Goal: Transaction & Acquisition: Purchase product/service

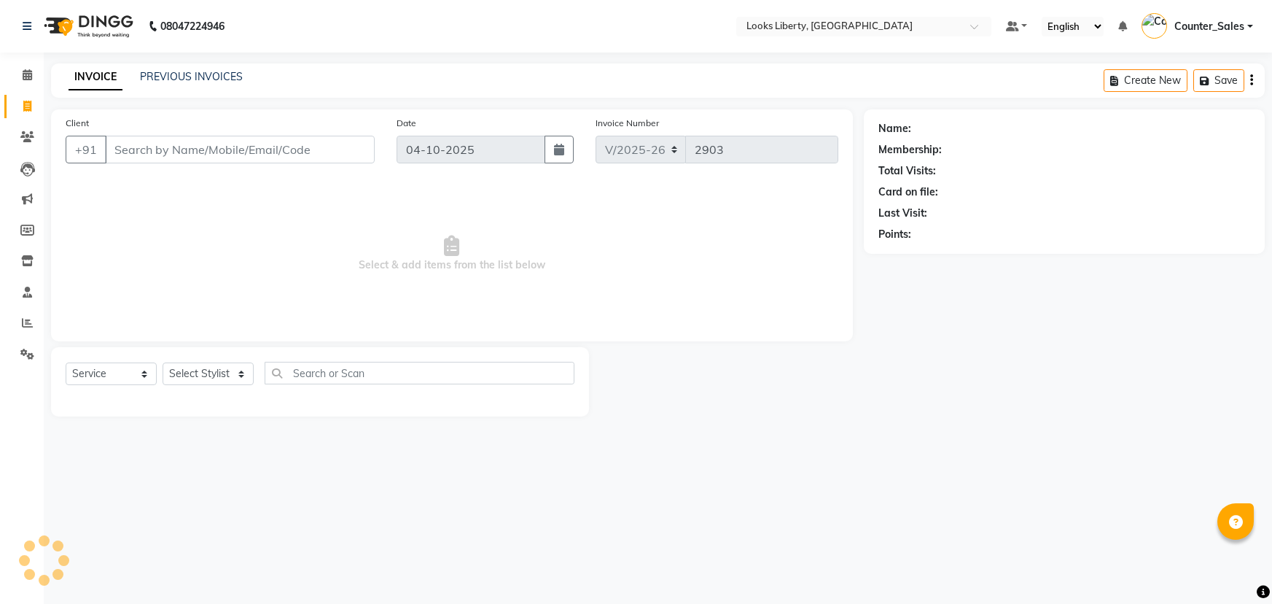
select select "4321"
select select "service"
drag, startPoint x: 214, startPoint y: 370, endPoint x: 219, endPoint y: 364, distance: 7.7
click at [214, 370] on select "Select Stylist Aijaz Amit Anjali_nail art Counter_Sales Manish_pdct Meet Naeem …" at bounding box center [208, 373] width 91 height 23
select select "24334"
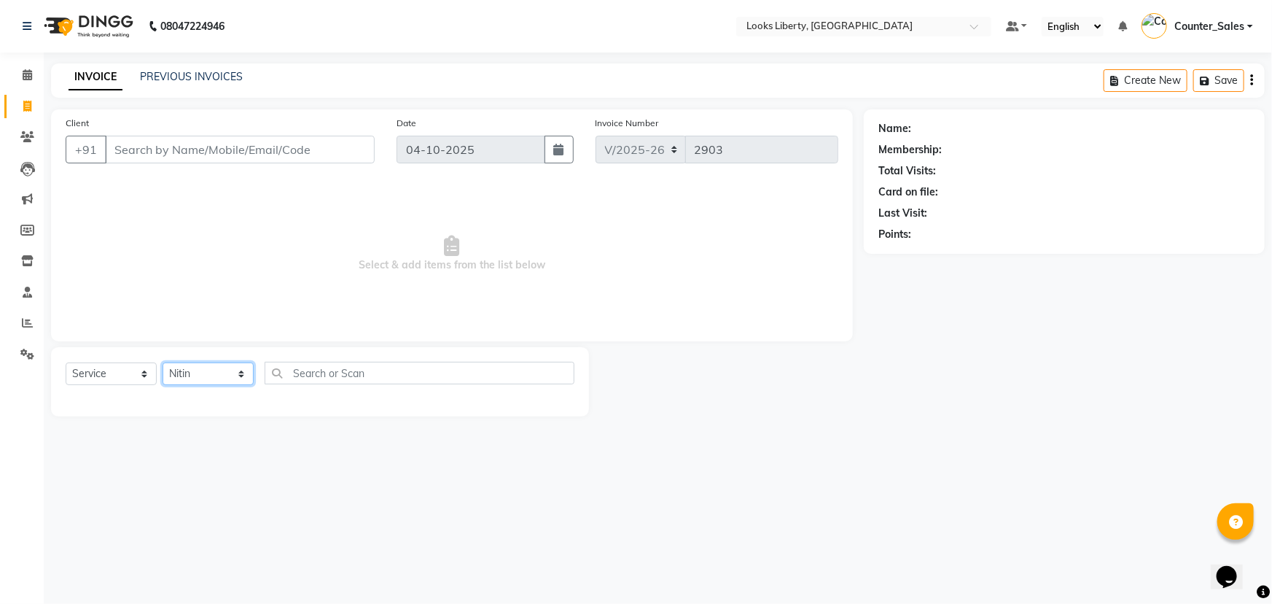
click at [163, 362] on select "Select Stylist Aijaz Amit Anjali_nail art Counter_Sales Manish_pdct Meet Naeem …" at bounding box center [208, 373] width 91 height 23
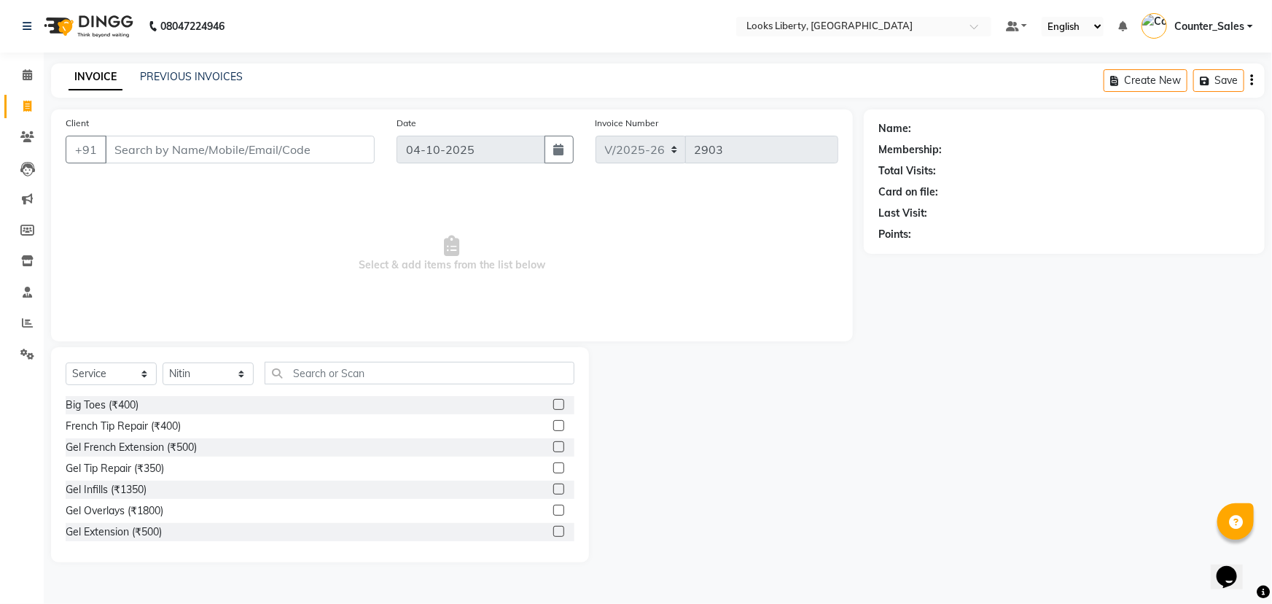
drag, startPoint x: 306, startPoint y: 356, endPoint x: 316, endPoint y: 362, distance: 10.8
click at [316, 362] on div "Select Service Product Membership Package Voucher Prepaid Gift Card Select Styl…" at bounding box center [320, 454] width 538 height 215
click at [323, 371] on input "text" at bounding box center [420, 373] width 310 height 23
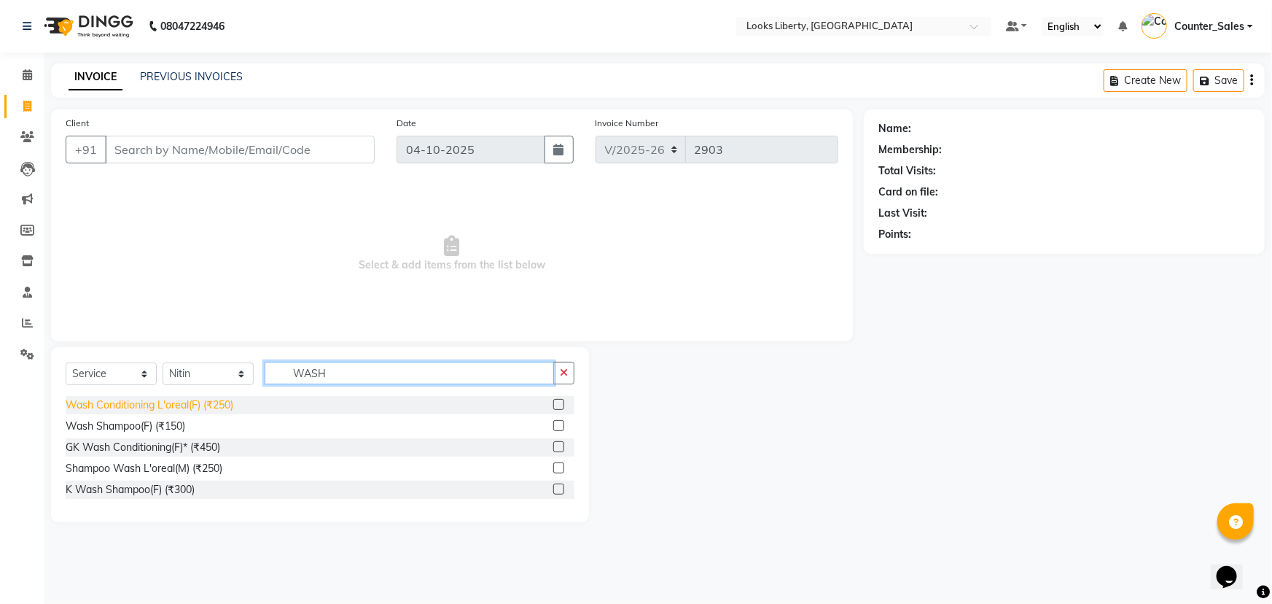
type input "WASH"
click at [203, 407] on div "Wash Conditioning L'oreal(F) (₹250)" at bounding box center [150, 404] width 168 height 15
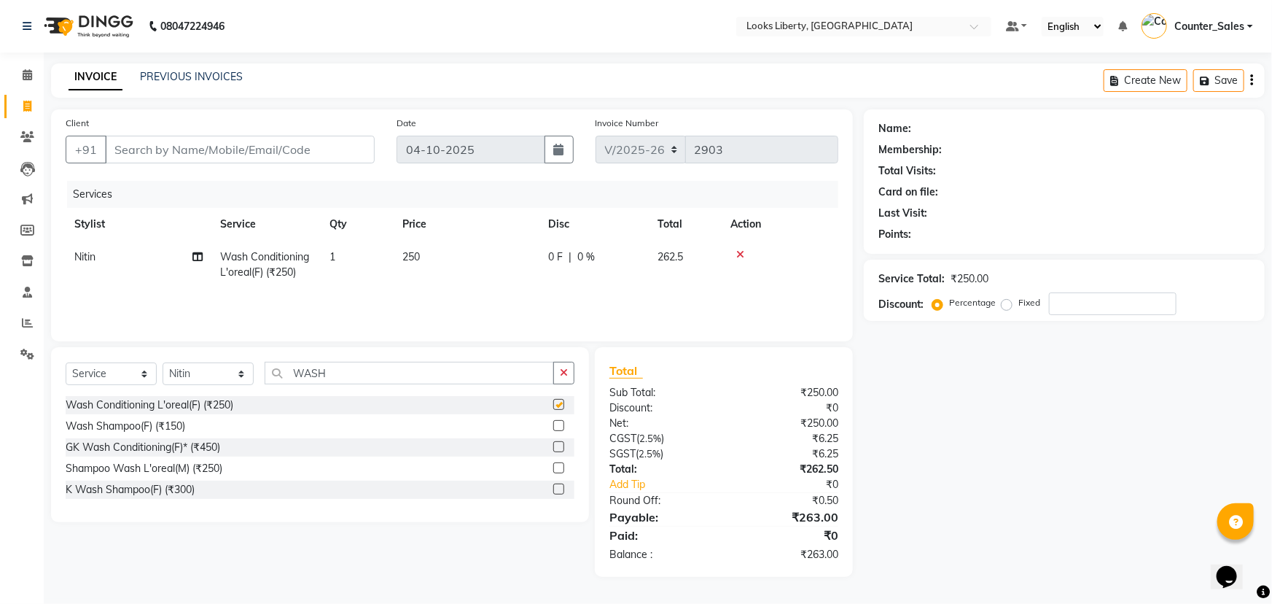
checkbox input "false"
click at [473, 299] on div "Services Stylist Service Qty Price Disc Total Action Nitin Wash Conditioning L'…" at bounding box center [452, 254] width 773 height 146
click at [528, 262] on td "250" at bounding box center [467, 265] width 146 height 48
select select "24334"
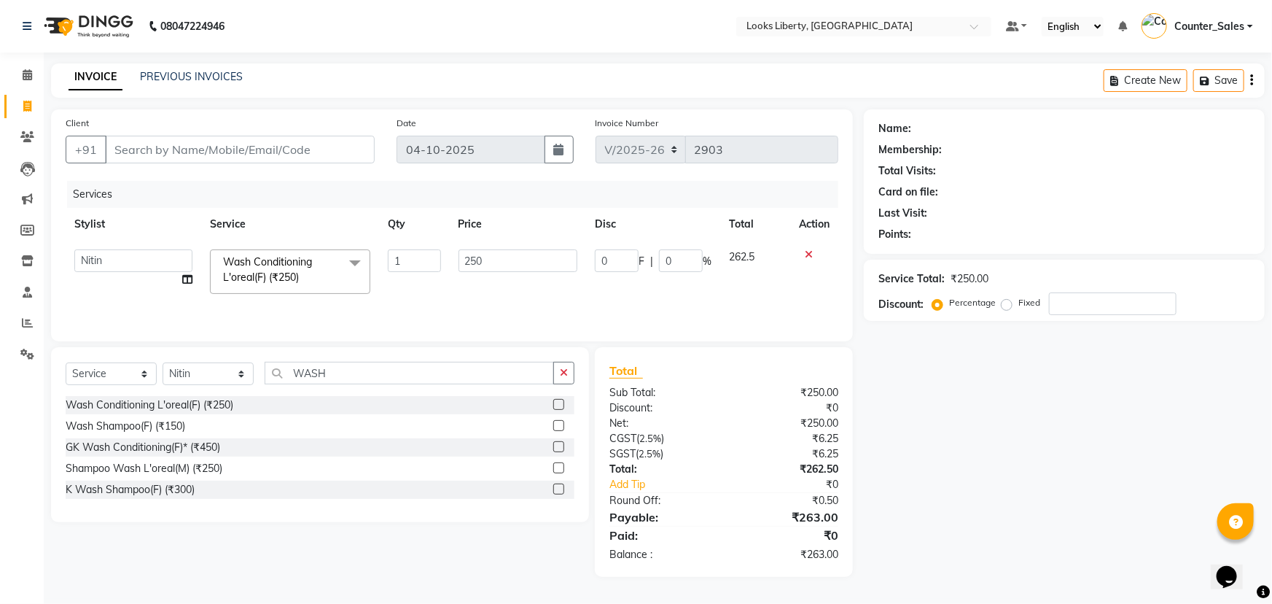
click at [528, 262] on input "250" at bounding box center [518, 260] width 120 height 23
click at [528, 261] on input "250" at bounding box center [518, 260] width 120 height 23
type input "350"
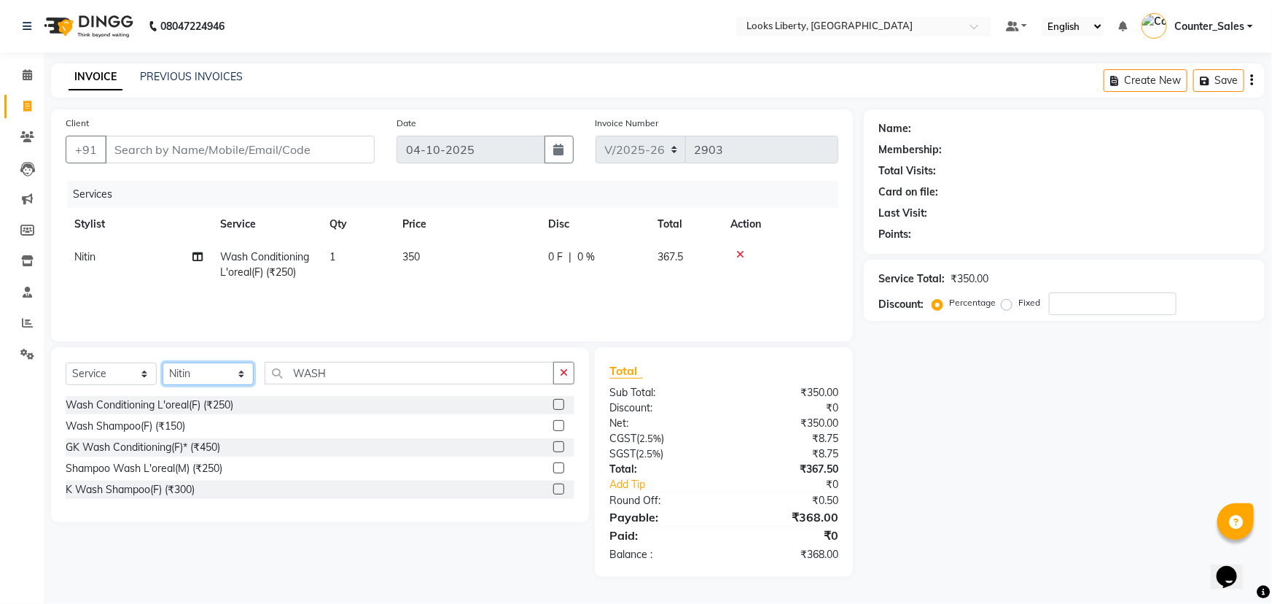
click at [196, 370] on select "Select Stylist Aijaz Amit Anjali_nail art Counter_Sales Manish_pdct Meet Naeem …" at bounding box center [208, 373] width 91 height 23
select select "57639"
click at [163, 362] on select "Select Stylist Aijaz Amit Anjali_nail art Counter_Sales Manish_pdct Meet Naeem …" at bounding box center [208, 373] width 91 height 23
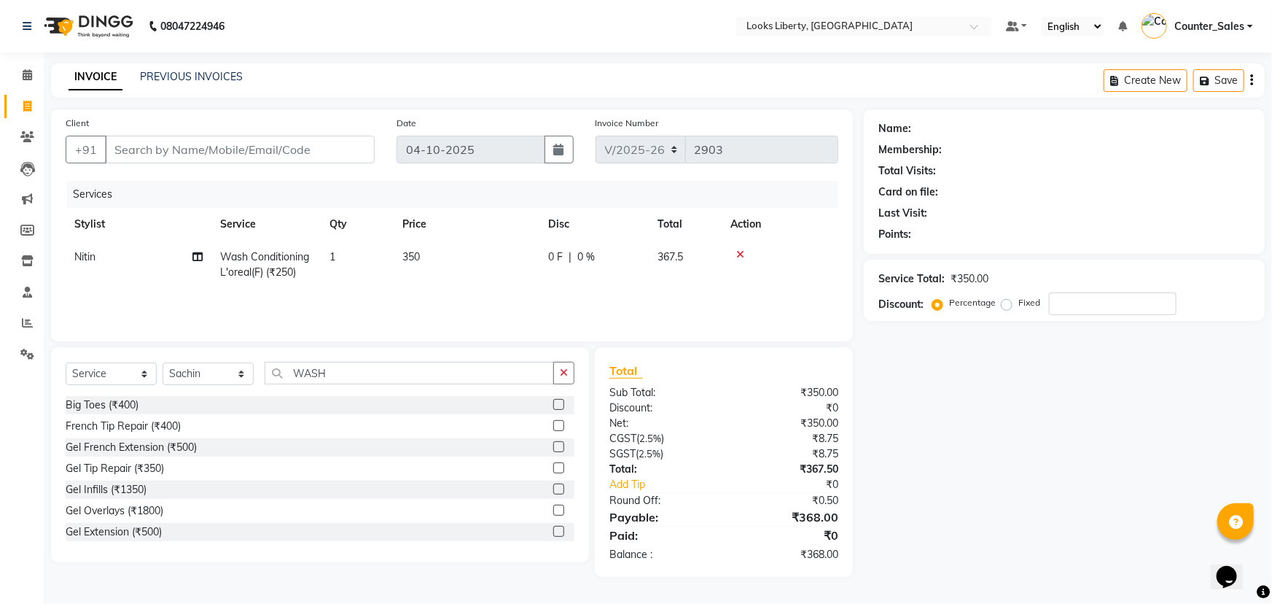
click at [317, 388] on div "Select Service Product Membership Package Voucher Prepaid Gift Card Select Styl…" at bounding box center [320, 379] width 509 height 34
click at [319, 380] on input "WASH" at bounding box center [409, 373] width 289 height 23
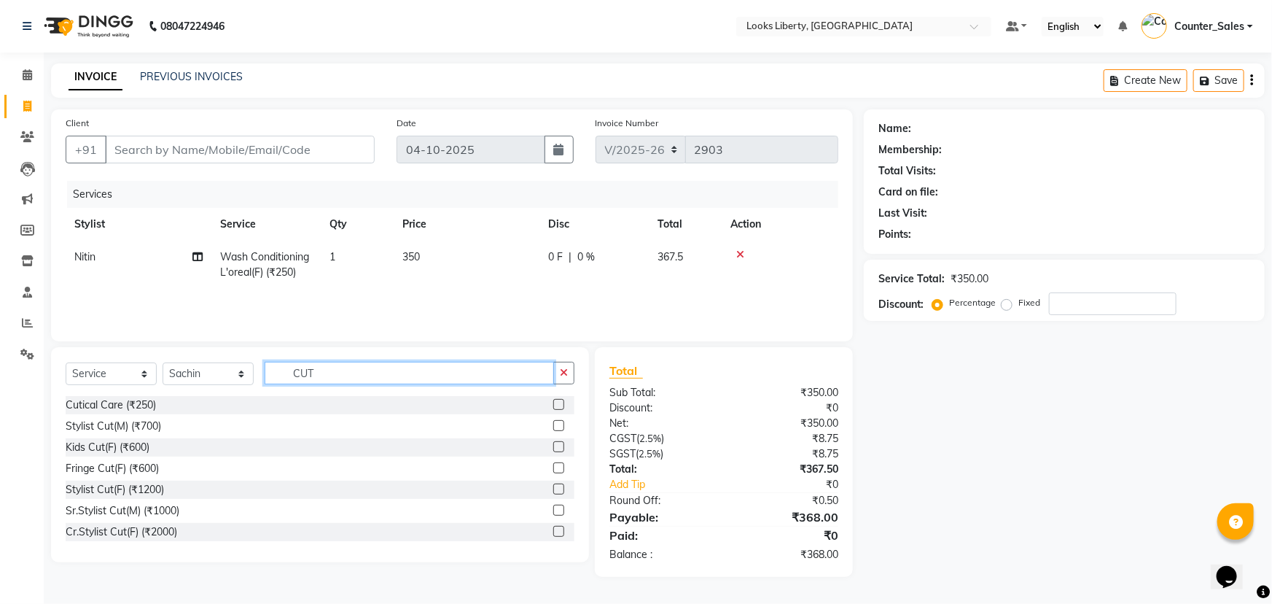
type input "CUT"
click at [131, 415] on div "Cutical Care (₹250) Stylist Cut(M) (₹700) Kids Cut(F) (₹600) Fringe Cut(F) (₹60…" at bounding box center [320, 469] width 509 height 146
click at [131, 419] on div "Stylist Cut(M) (₹700)" at bounding box center [113, 425] width 95 height 15
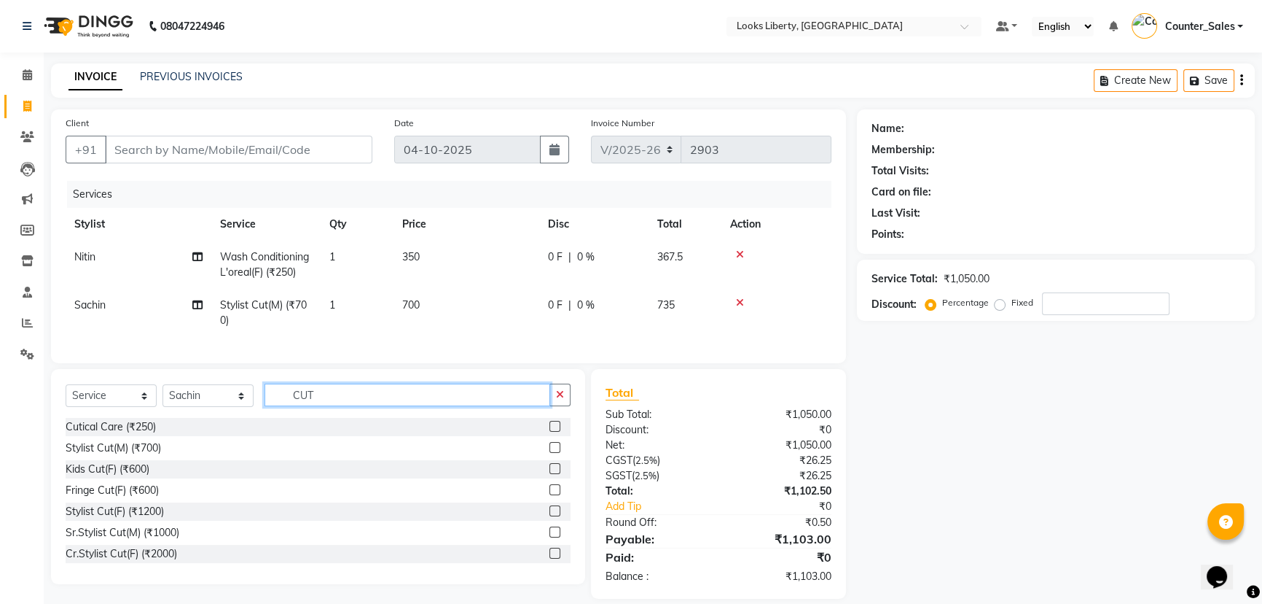
click at [302, 405] on input "CUT" at bounding box center [408, 394] width 286 height 23
click at [147, 453] on div "Stylist Cut(M) (₹700)" at bounding box center [113, 447] width 95 height 15
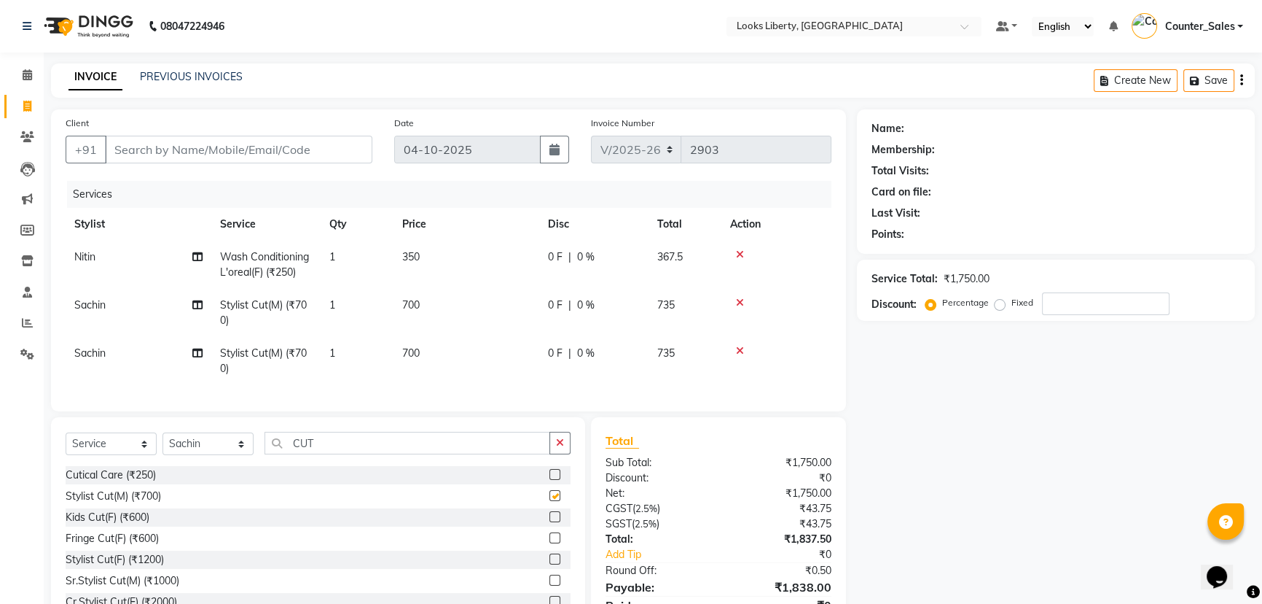
checkbox input "false"
click at [151, 366] on td "Sachin" at bounding box center [139, 361] width 146 height 48
select select "57639"
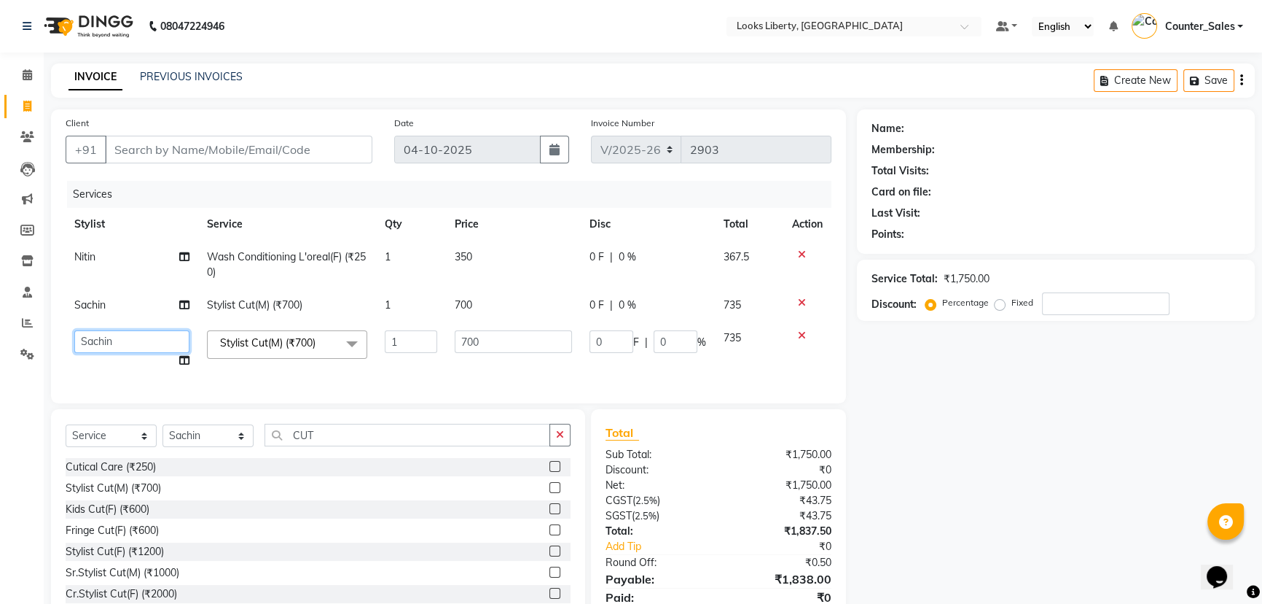
click at [155, 352] on select "Aijaz Amit Anjali_nail art Counter_Sales Manish_pdct Meet Naeem Neetu Arya Niti…" at bounding box center [131, 341] width 115 height 23
select select "29659"
click at [510, 305] on td "700" at bounding box center [513, 305] width 135 height 33
select select "57639"
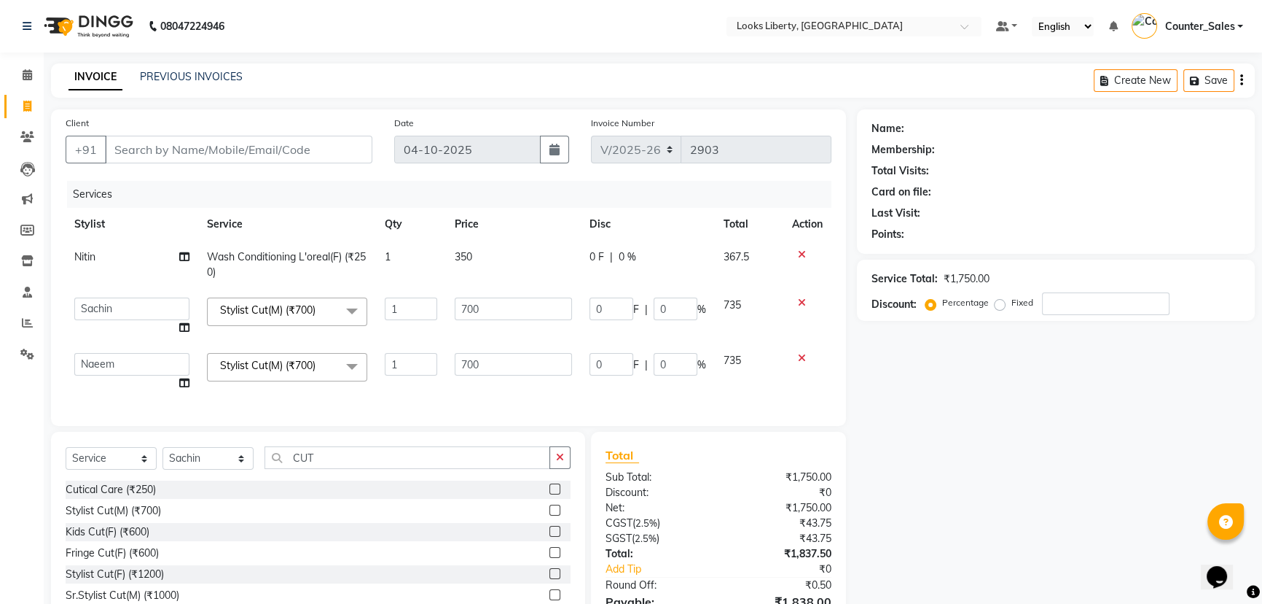
click at [534, 300] on input "700" at bounding box center [513, 308] width 117 height 23
type input "800"
click at [517, 342] on tbody "Nitin Wash Conditioning L'oreal(F) (₹250) 1 350 0 F | 0 % 367.5 Aijaz Amit Anja…" at bounding box center [449, 320] width 766 height 159
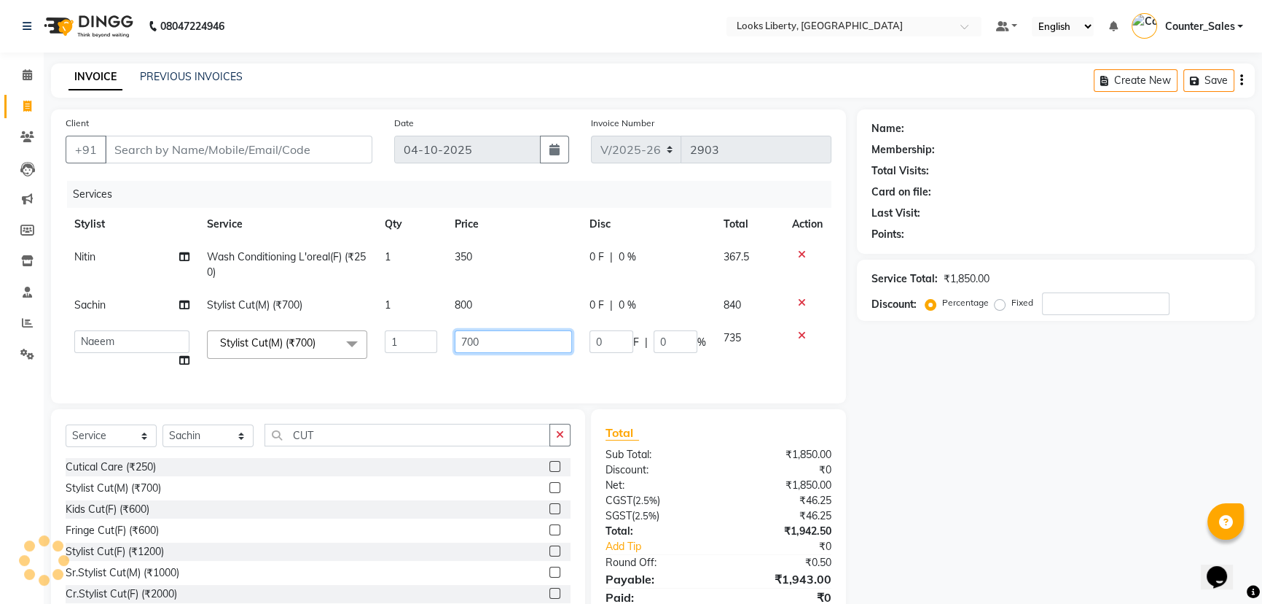
click at [517, 342] on input "700" at bounding box center [513, 341] width 117 height 23
type input "514"
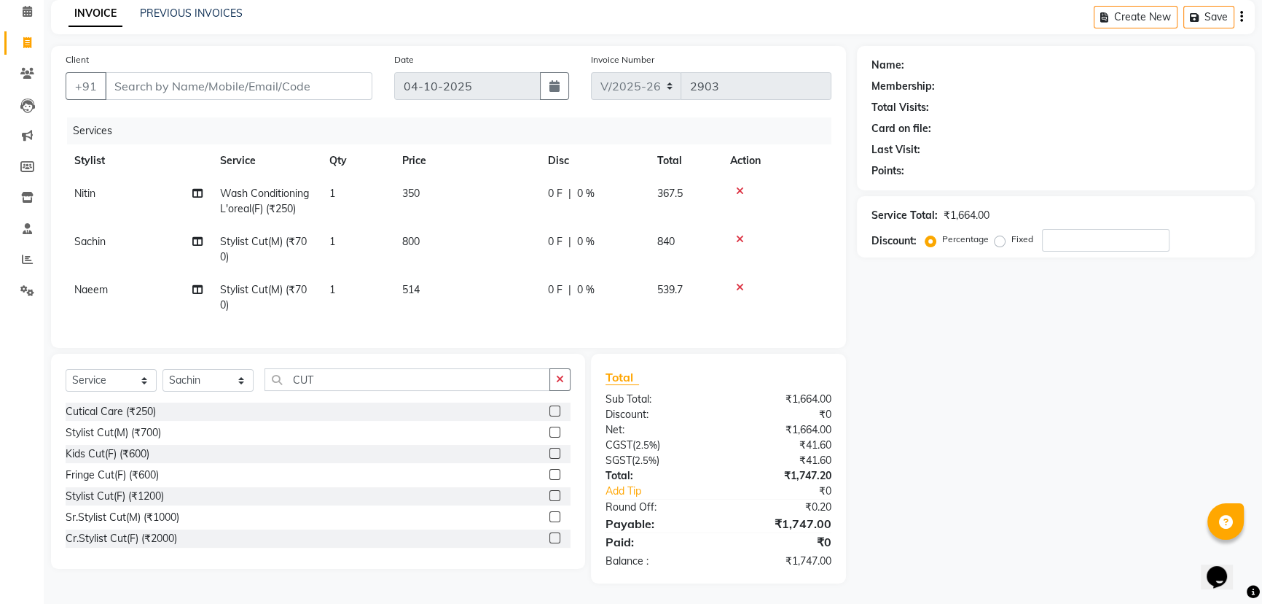
scroll to position [75, 0]
click at [567, 379] on button "button" at bounding box center [560, 378] width 21 height 23
click at [272, 71] on input "Client" at bounding box center [239, 85] width 268 height 28
type input "7"
type input "0"
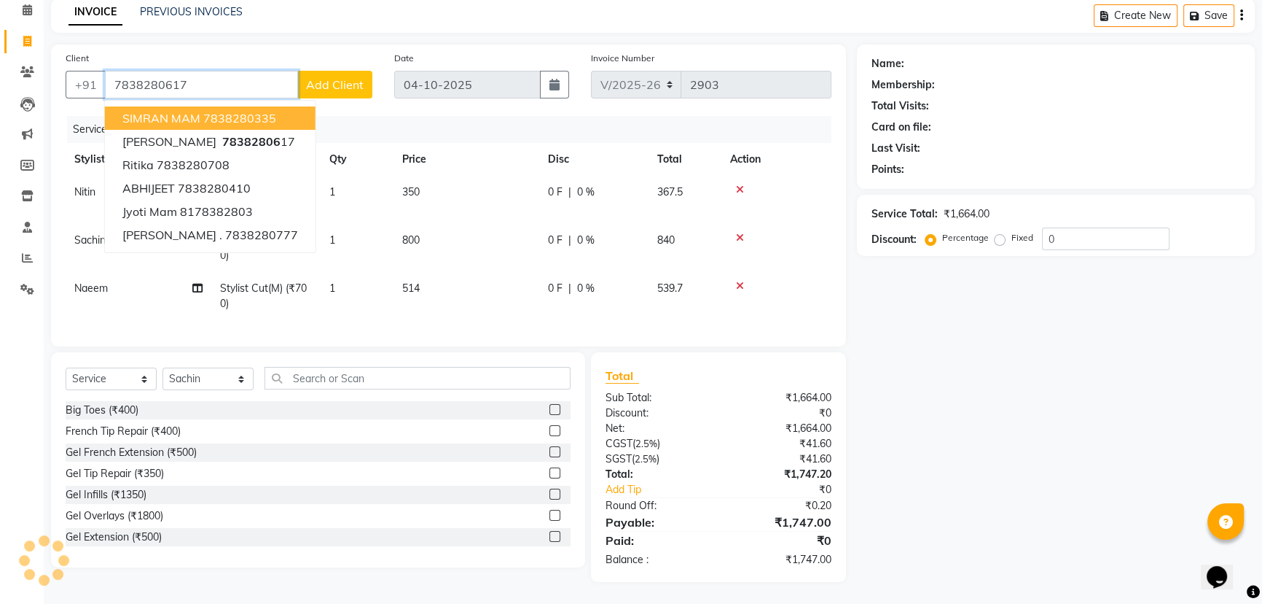
type input "7838280617"
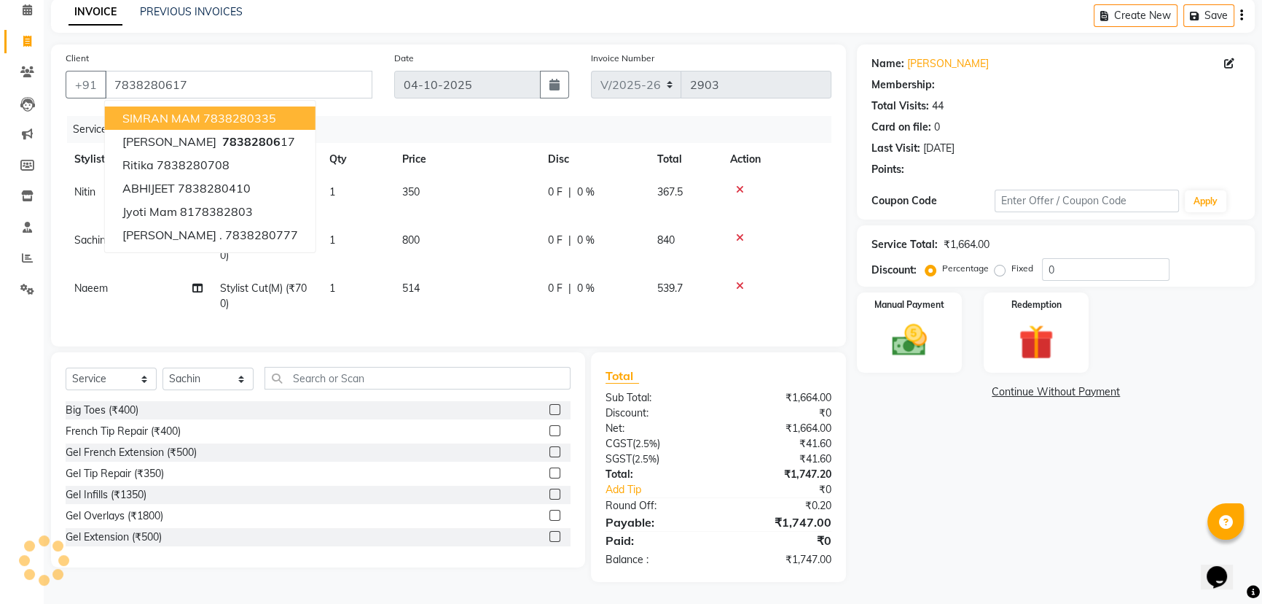
select select "1: Object"
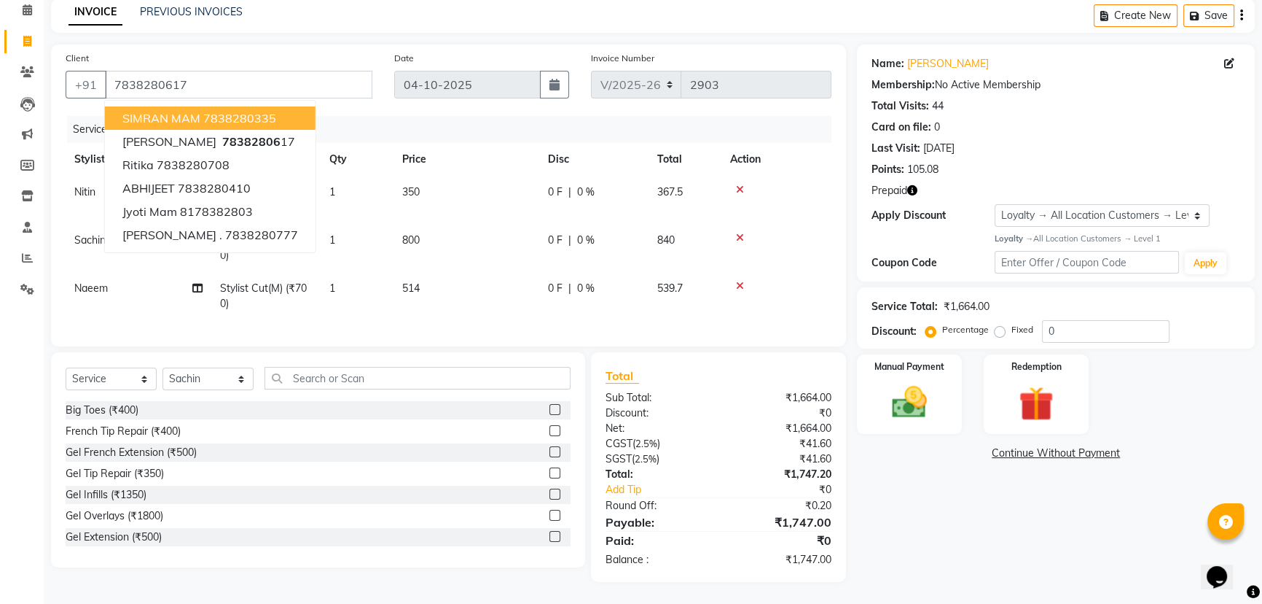
click at [533, 302] on td "514" at bounding box center [467, 296] width 146 height 48
select select "29659"
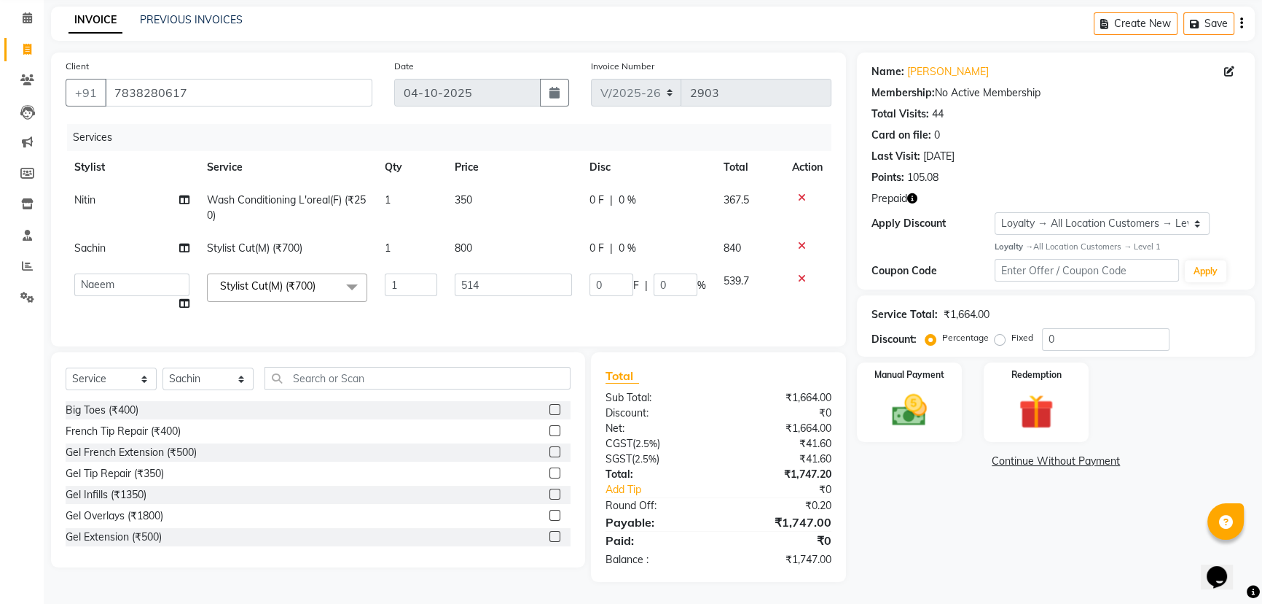
scroll to position [67, 0]
click at [911, 193] on icon "button" at bounding box center [912, 198] width 10 height 10
click at [1030, 389] on img at bounding box center [1036, 411] width 59 height 45
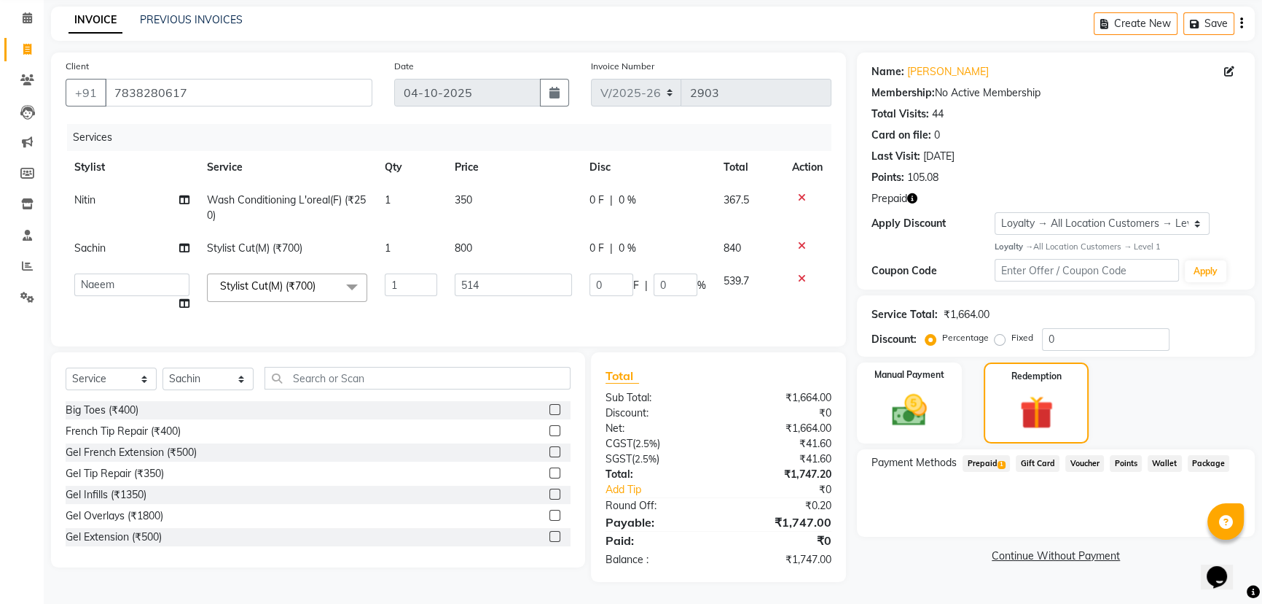
click at [991, 455] on span "Prepaid 1" at bounding box center [986, 463] width 47 height 17
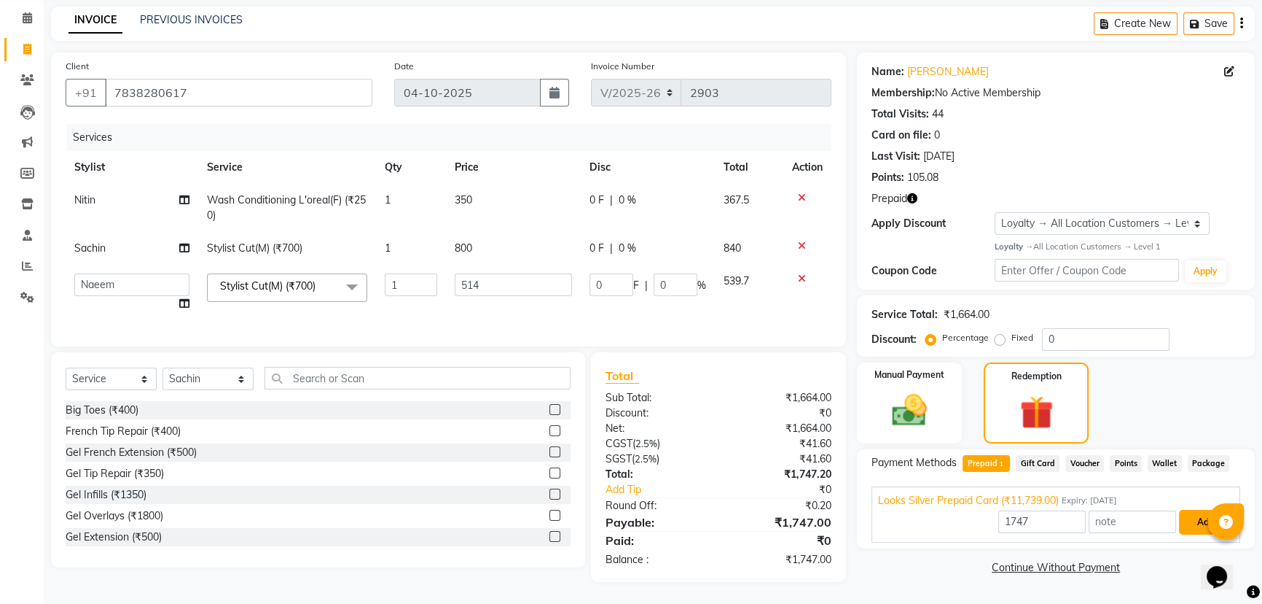
click at [1191, 512] on button "Add" at bounding box center [1205, 522] width 53 height 25
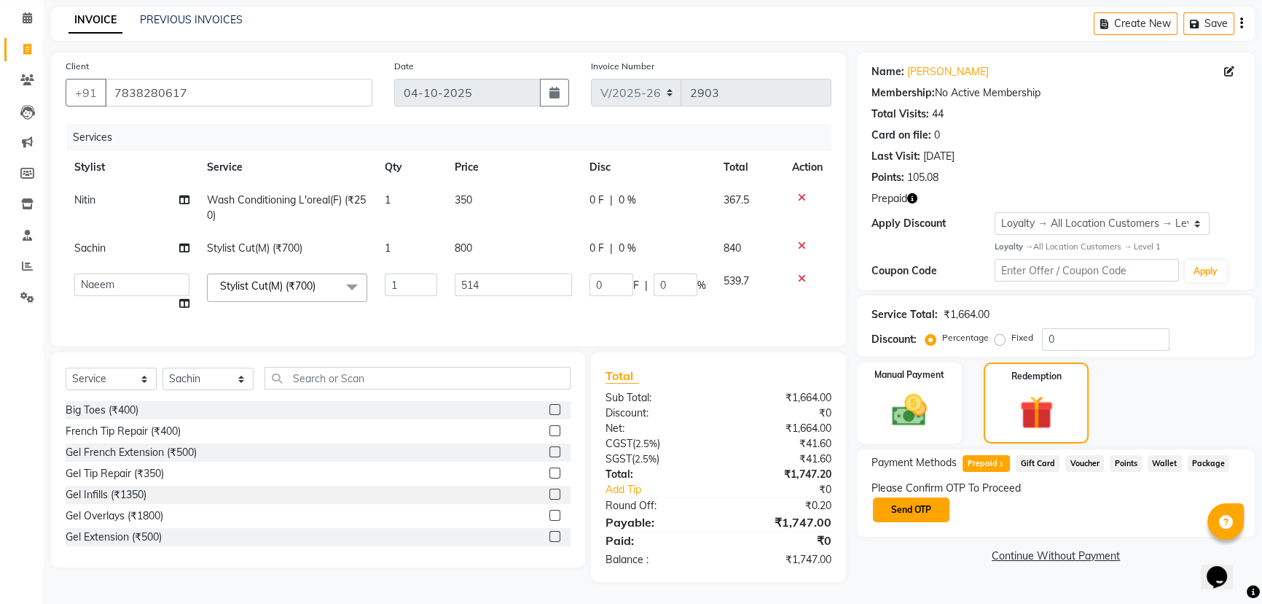
click at [912, 499] on button "Send OTP" at bounding box center [911, 509] width 77 height 25
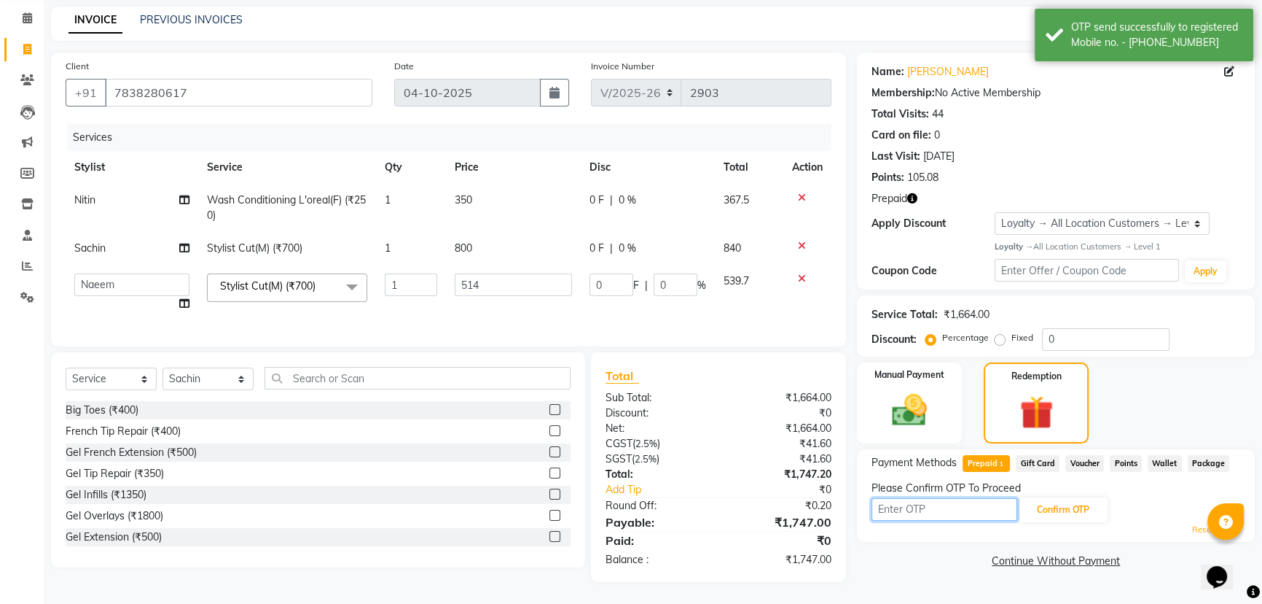
click at [916, 498] on input "text" at bounding box center [945, 509] width 146 height 23
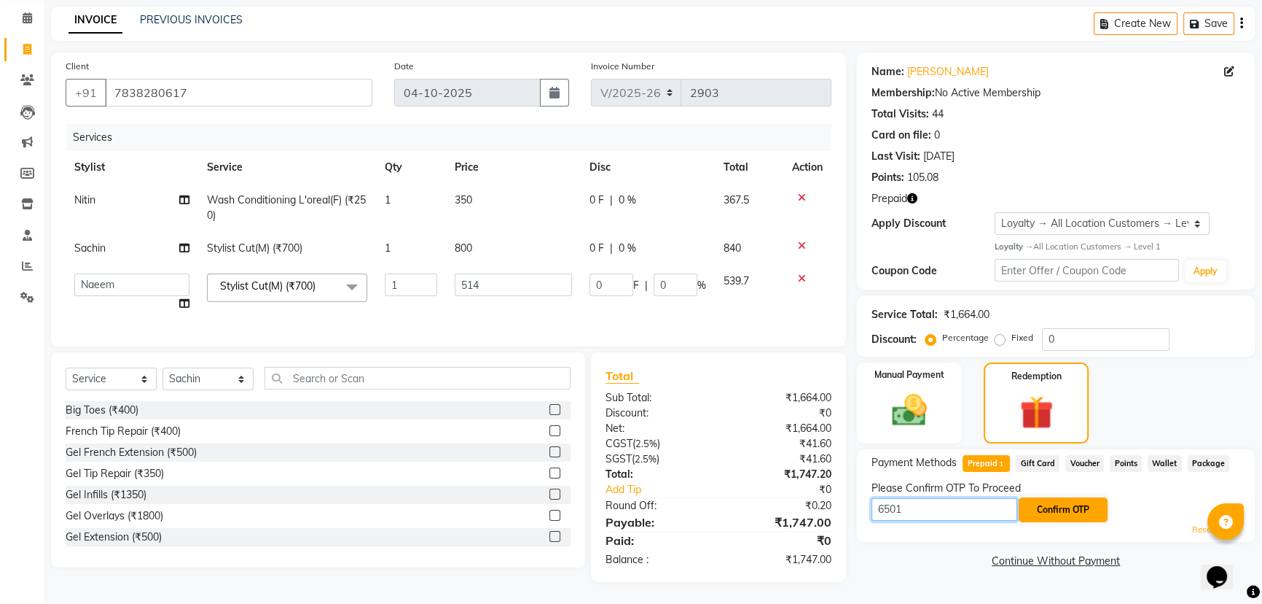
type input "6501"
click at [1071, 497] on button "Confirm OTP" at bounding box center [1063, 509] width 89 height 25
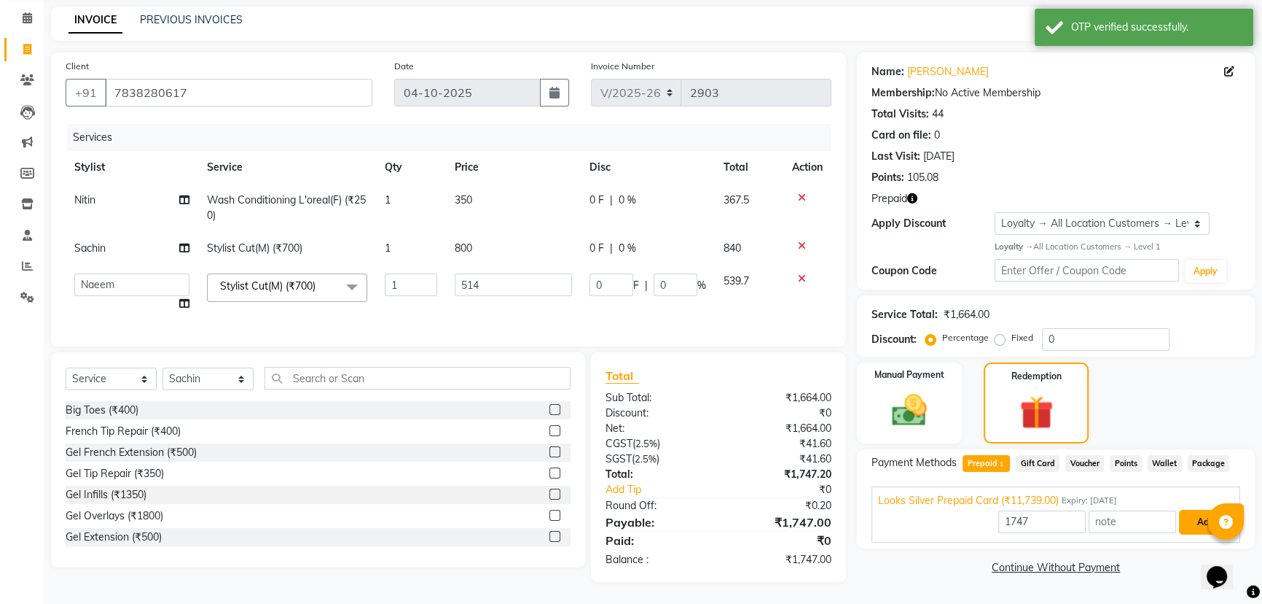
click at [1190, 510] on button "Add" at bounding box center [1205, 522] width 53 height 25
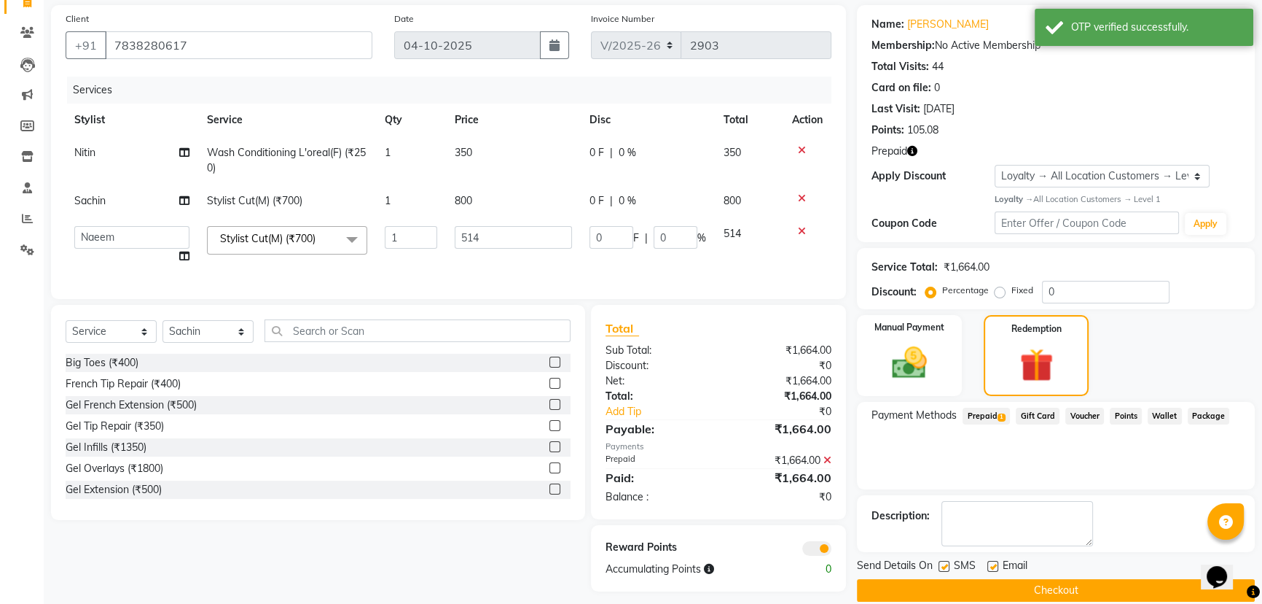
scroll to position [124, 0]
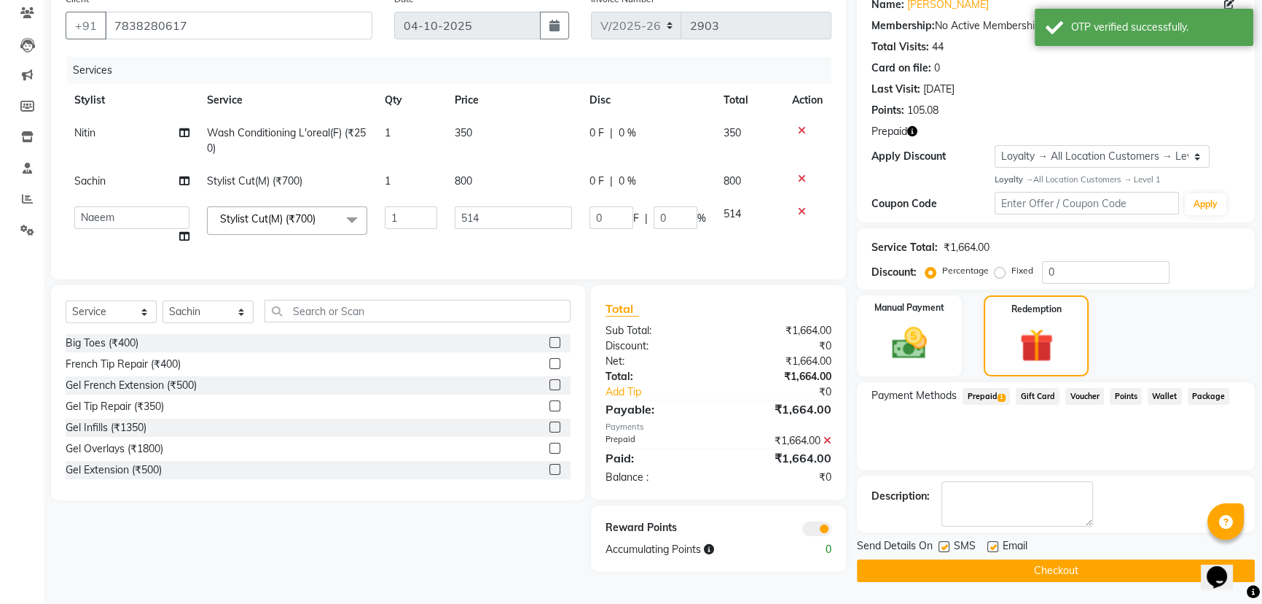
click at [932, 559] on button "Checkout" at bounding box center [1056, 570] width 398 height 23
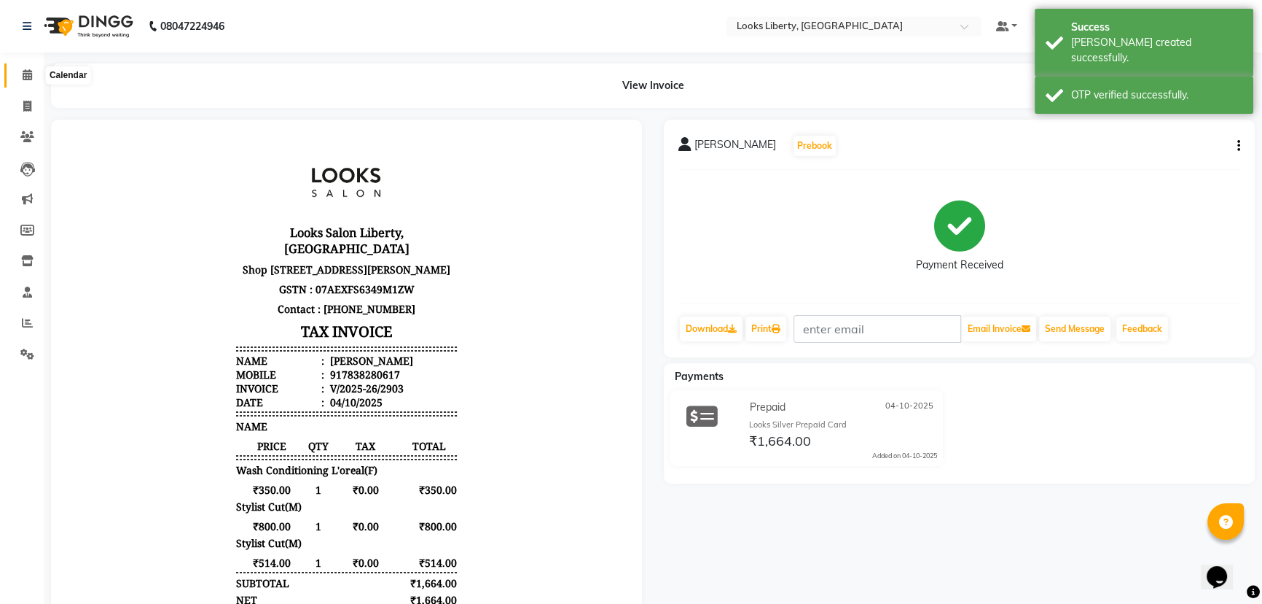
click at [23, 71] on icon at bounding box center [27, 74] width 9 height 11
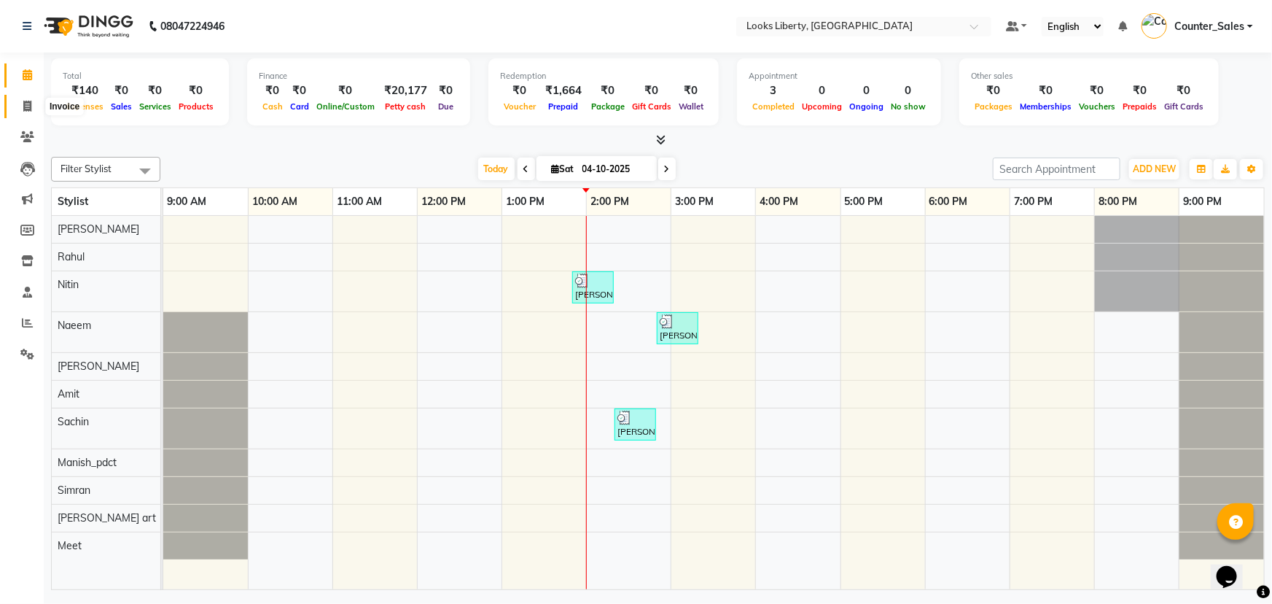
click at [23, 109] on icon at bounding box center [27, 106] width 8 height 11
select select "service"
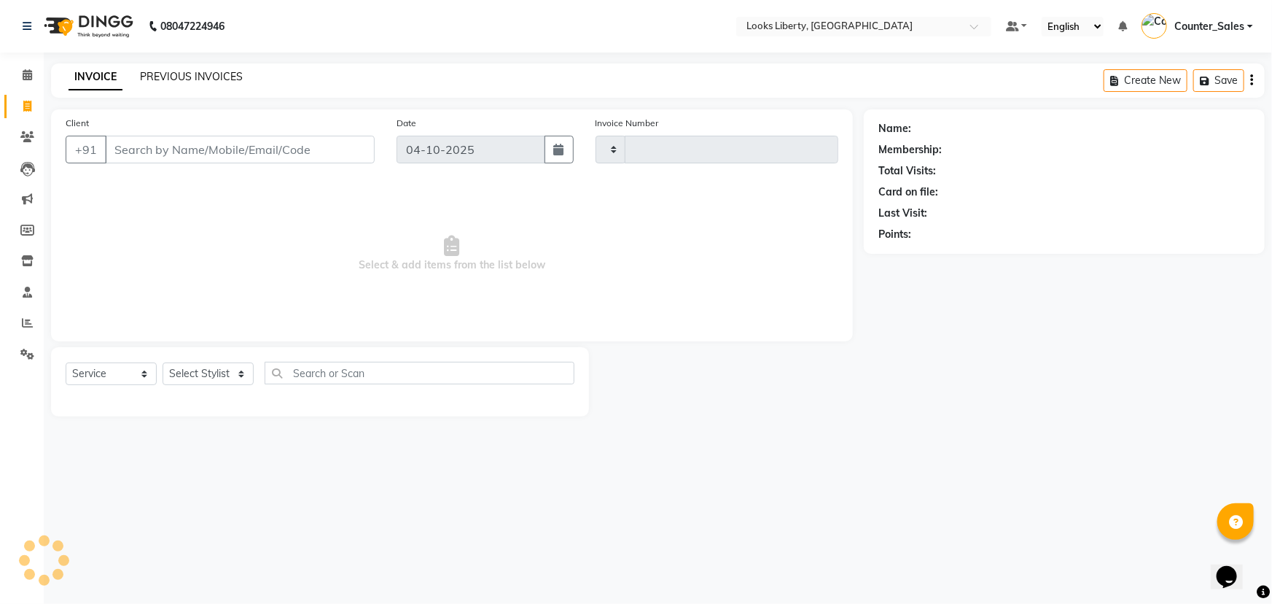
click at [192, 72] on link "PREVIOUS INVOICES" at bounding box center [191, 76] width 103 height 13
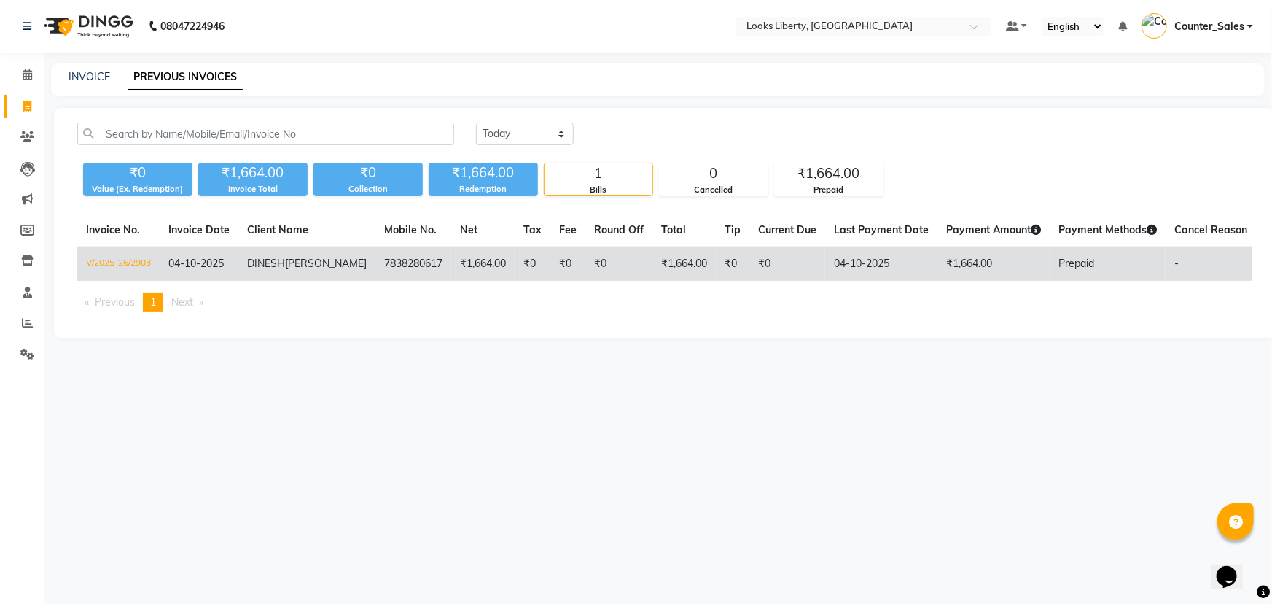
click at [758, 273] on td "₹0" at bounding box center [787, 264] width 76 height 34
click at [295, 263] on td "DINESH BHUTANI" at bounding box center [306, 264] width 137 height 34
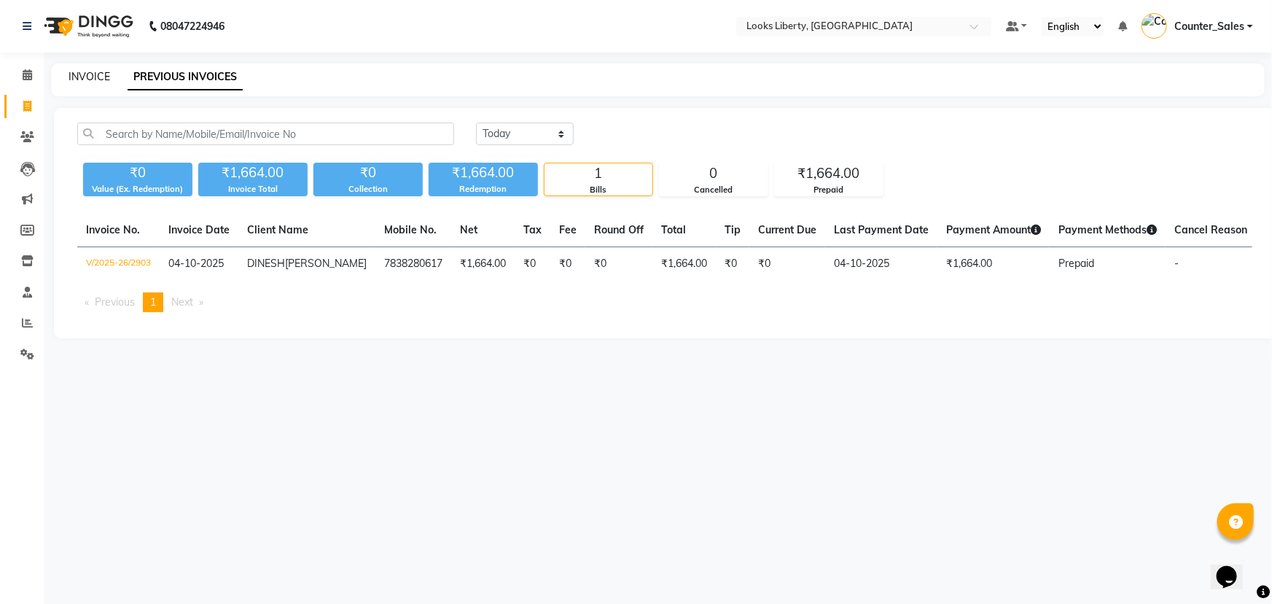
click at [87, 73] on link "INVOICE" at bounding box center [90, 76] width 42 height 13
select select "service"
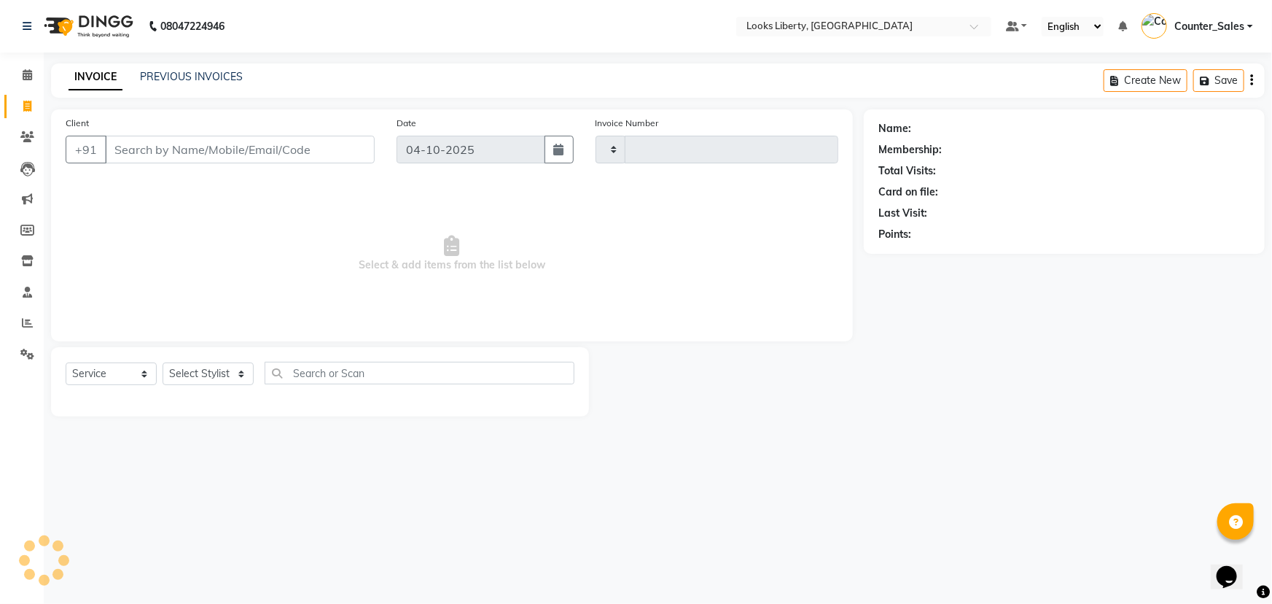
click at [219, 146] on input "Client" at bounding box center [240, 150] width 270 height 28
type input "2904"
select select "4321"
type input "917838280617"
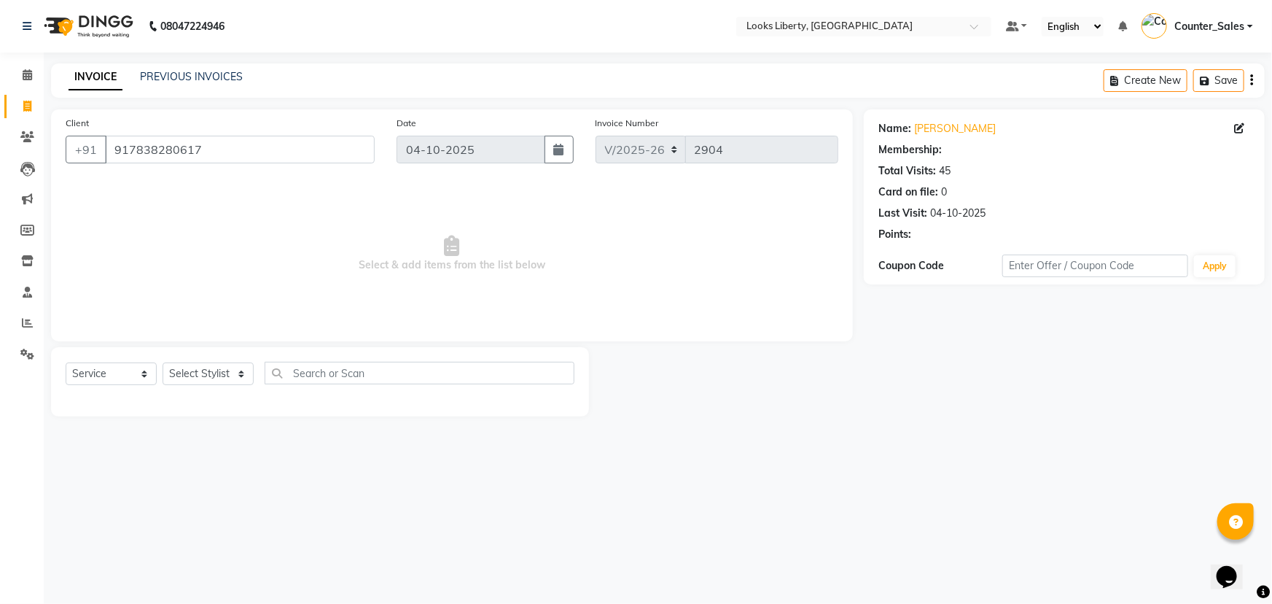
select select "1: Object"
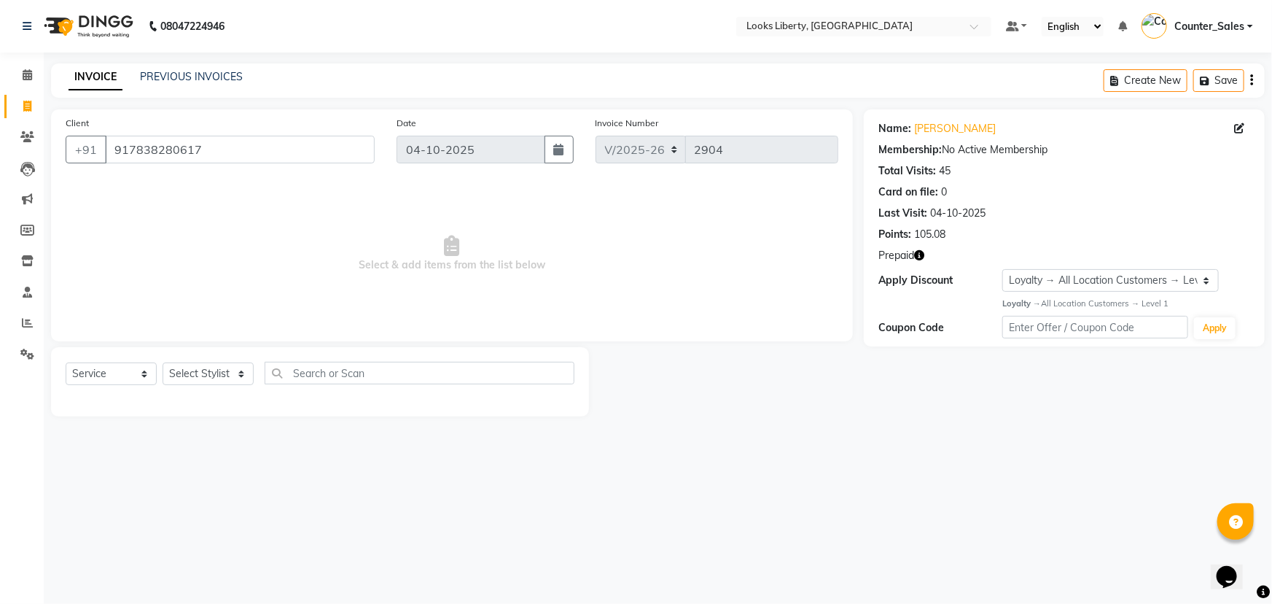
click at [918, 254] on icon "button" at bounding box center [919, 255] width 10 height 10
click at [1100, 213] on div "Last Visit: 04-10-2025" at bounding box center [1064, 213] width 372 height 15
click at [20, 77] on span at bounding box center [28, 75] width 26 height 17
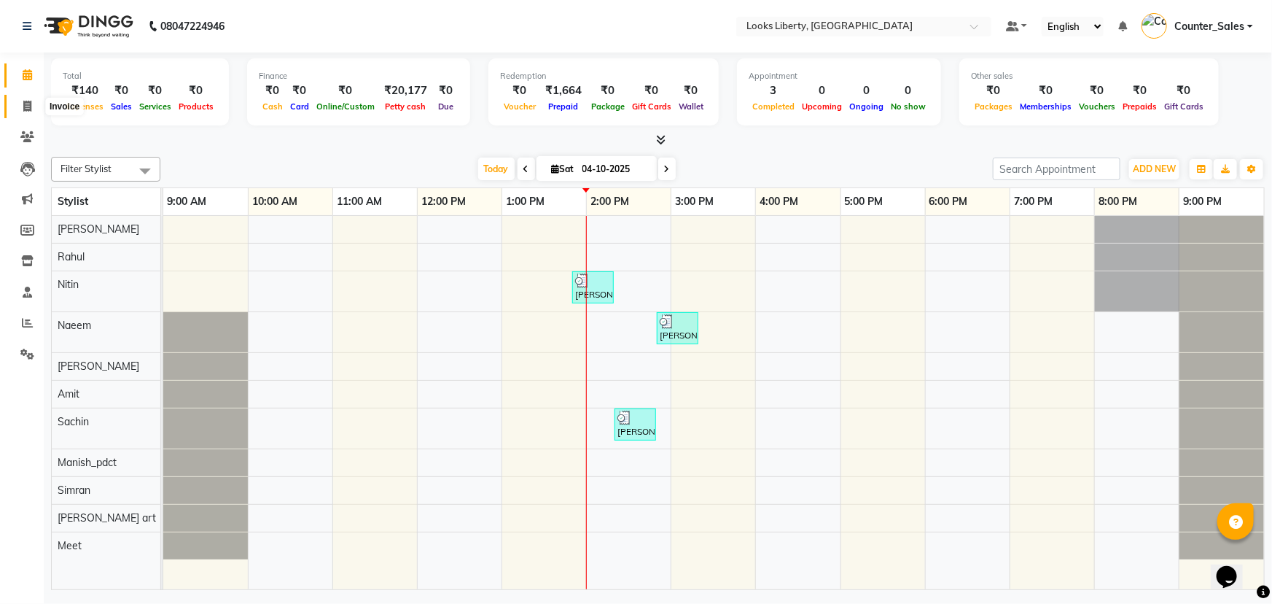
click at [29, 107] on icon at bounding box center [27, 106] width 8 height 11
select select "service"
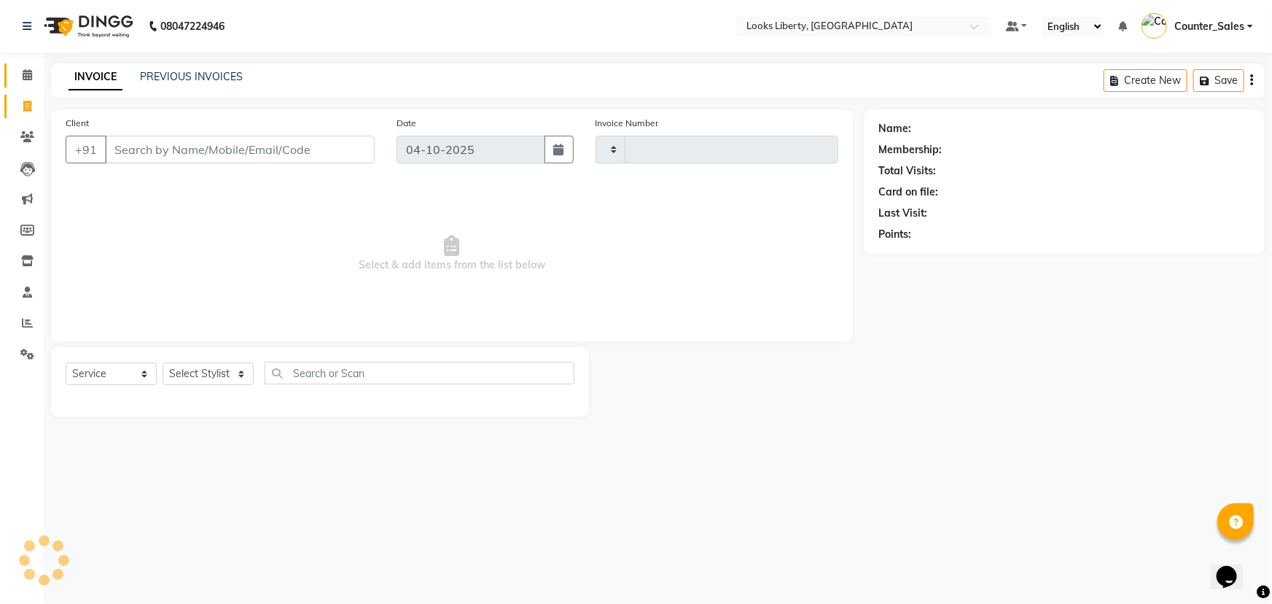
type input "2904"
select select "4321"
click at [228, 157] on input "Client" at bounding box center [240, 150] width 270 height 28
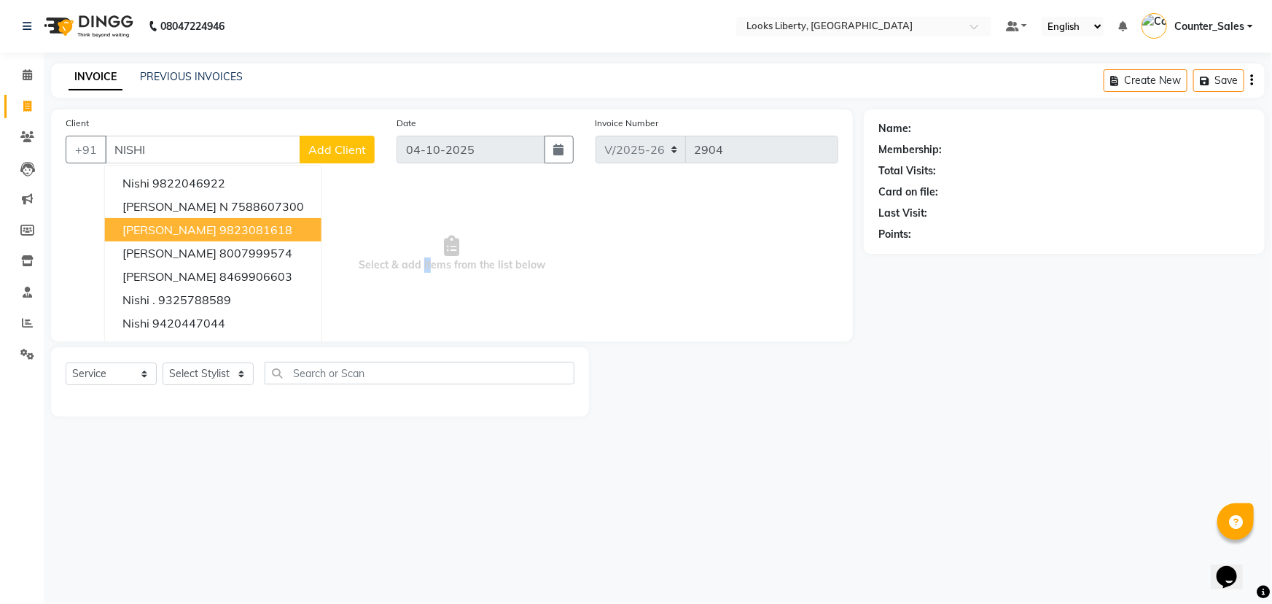
drag, startPoint x: 428, startPoint y: 276, endPoint x: 394, endPoint y: 248, distance: 44.5
click at [418, 268] on span "Select & add items from the list below" at bounding box center [452, 254] width 773 height 146
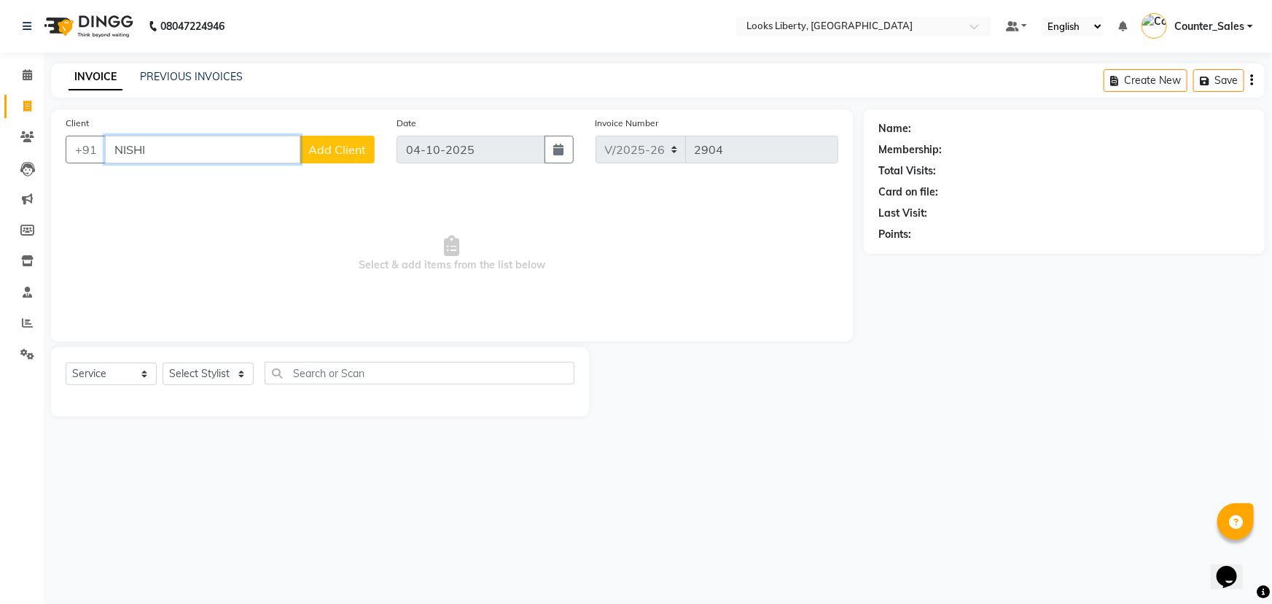
click at [188, 153] on input "NISHI" at bounding box center [202, 150] width 195 height 28
type input "N"
click at [24, 71] on icon at bounding box center [27, 74] width 9 height 11
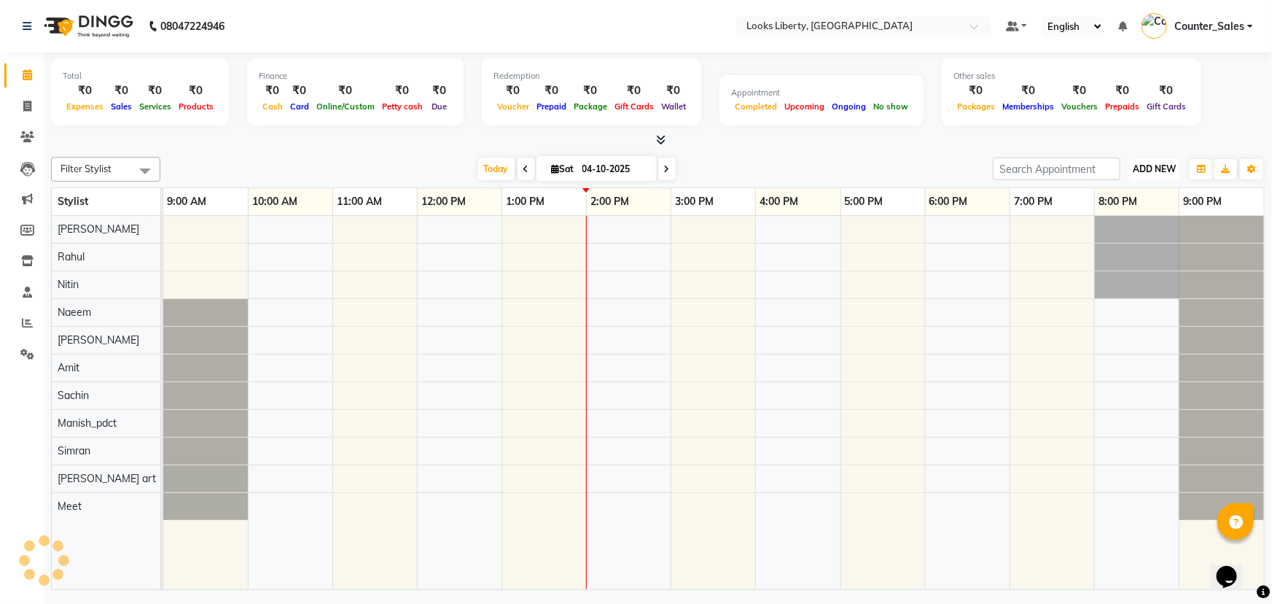
click at [1164, 166] on span "ADD NEW" at bounding box center [1154, 168] width 43 height 11
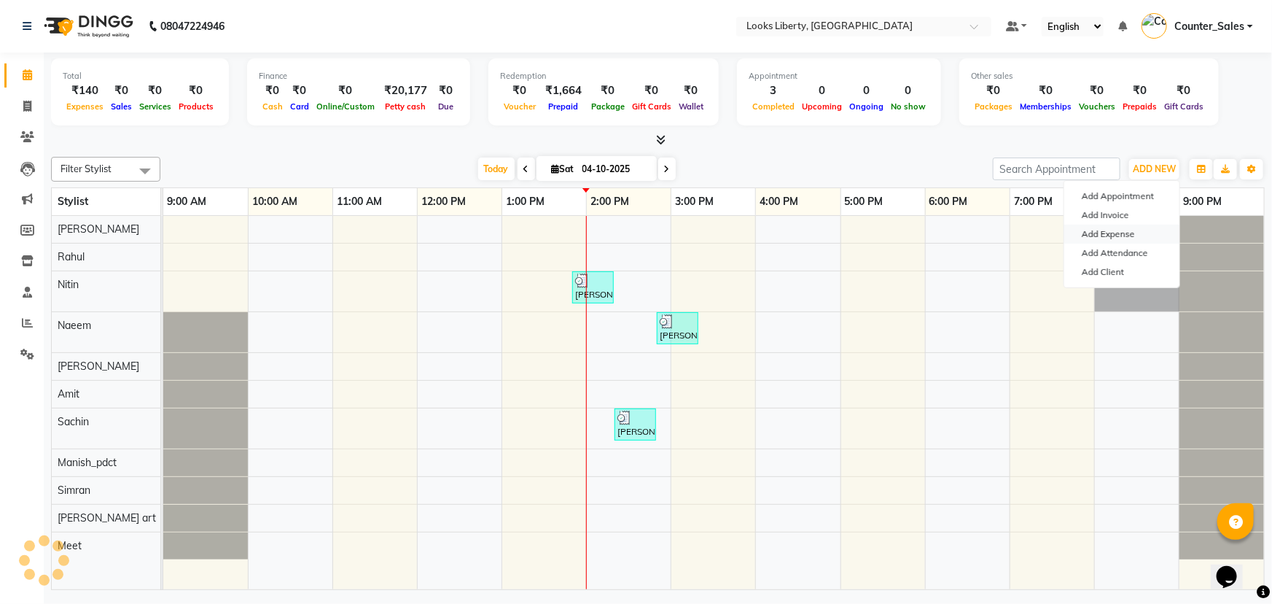
click at [1118, 225] on link "Add Expense" at bounding box center [1121, 234] width 115 height 19
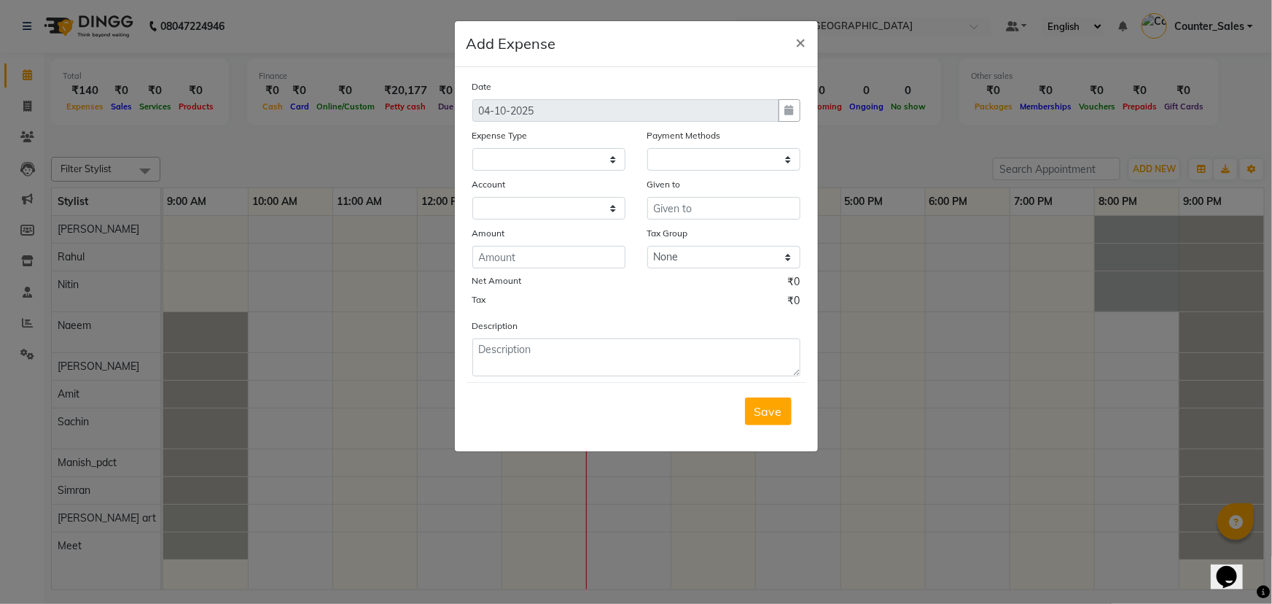
select select
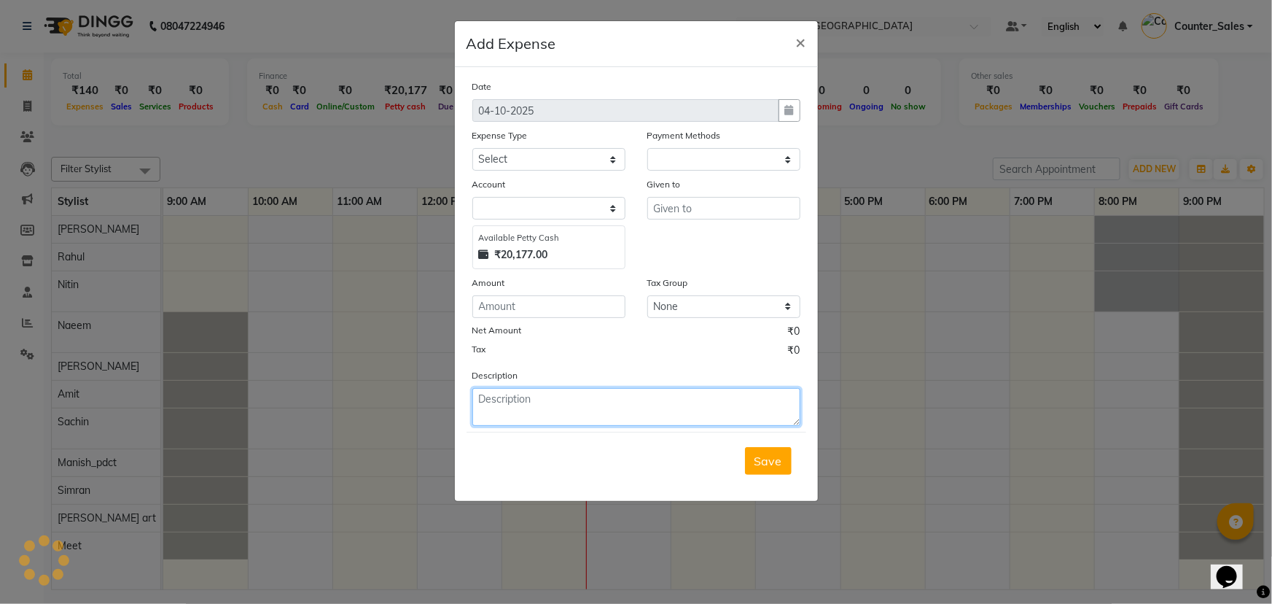
click at [518, 394] on textarea at bounding box center [636, 407] width 328 height 38
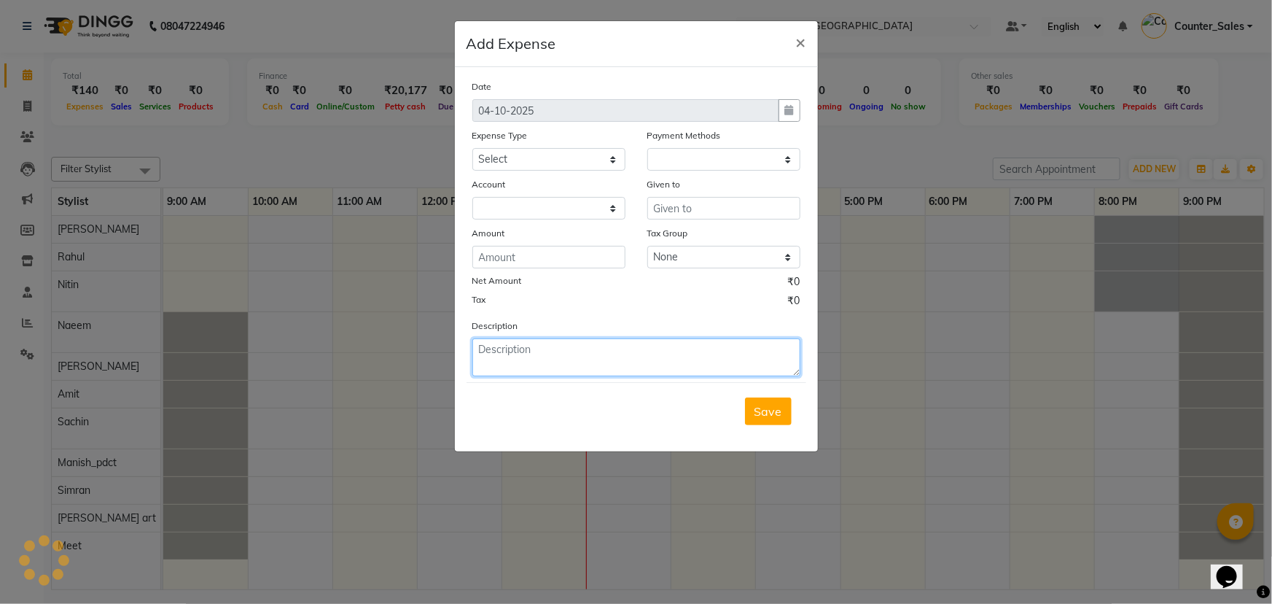
type textarea "W"
select select "1"
select select "3126"
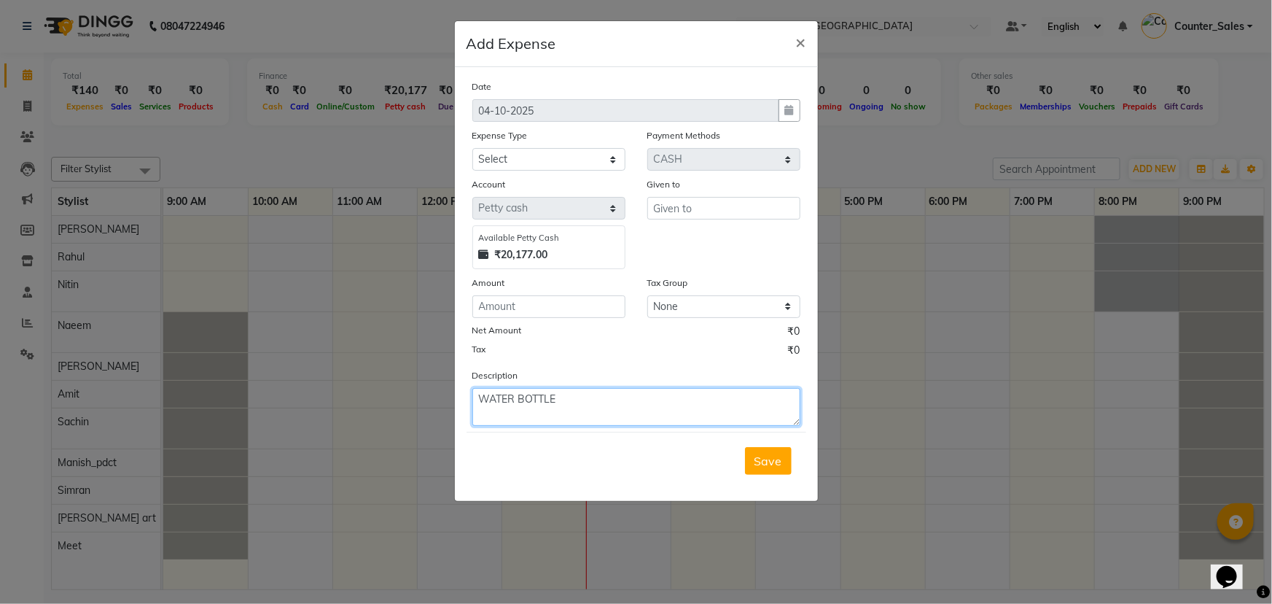
type textarea "WATER BOTTLE"
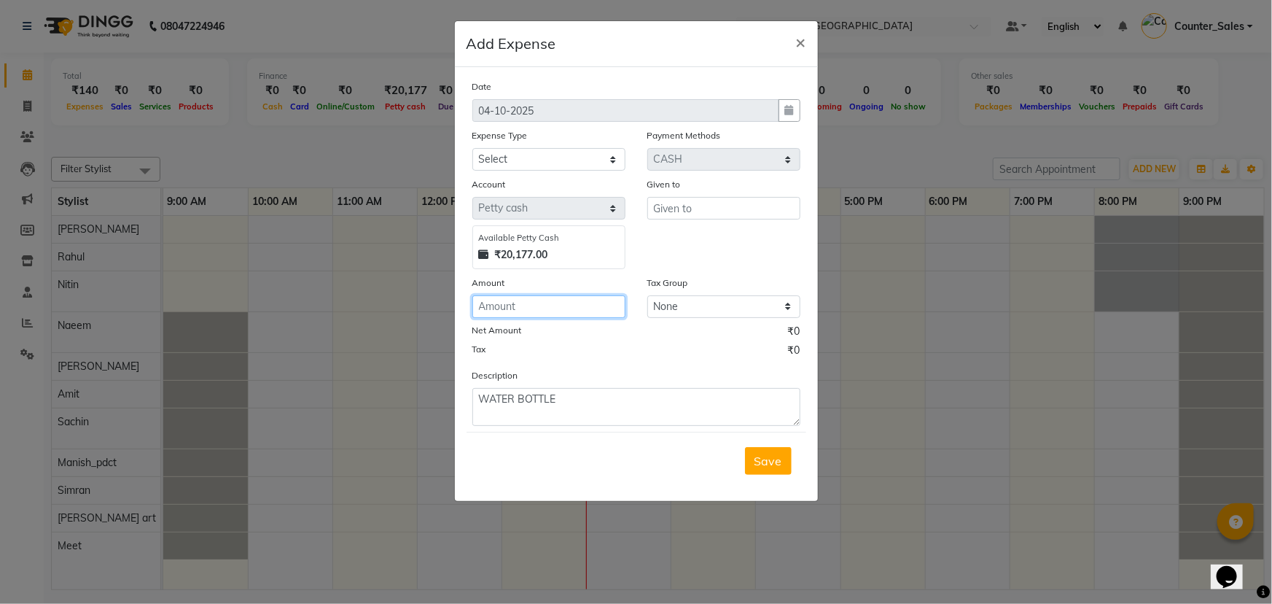
click at [519, 309] on input "number" at bounding box center [548, 306] width 153 height 23
type input "150"
click at [668, 210] on input "text" at bounding box center [723, 208] width 153 height 23
type input "MEHTAB"
click at [530, 155] on select "Select Accommodation Aesthetics Bank Deposit BLINKIT Cash Handover Client Refun…" at bounding box center [548, 159] width 153 height 23
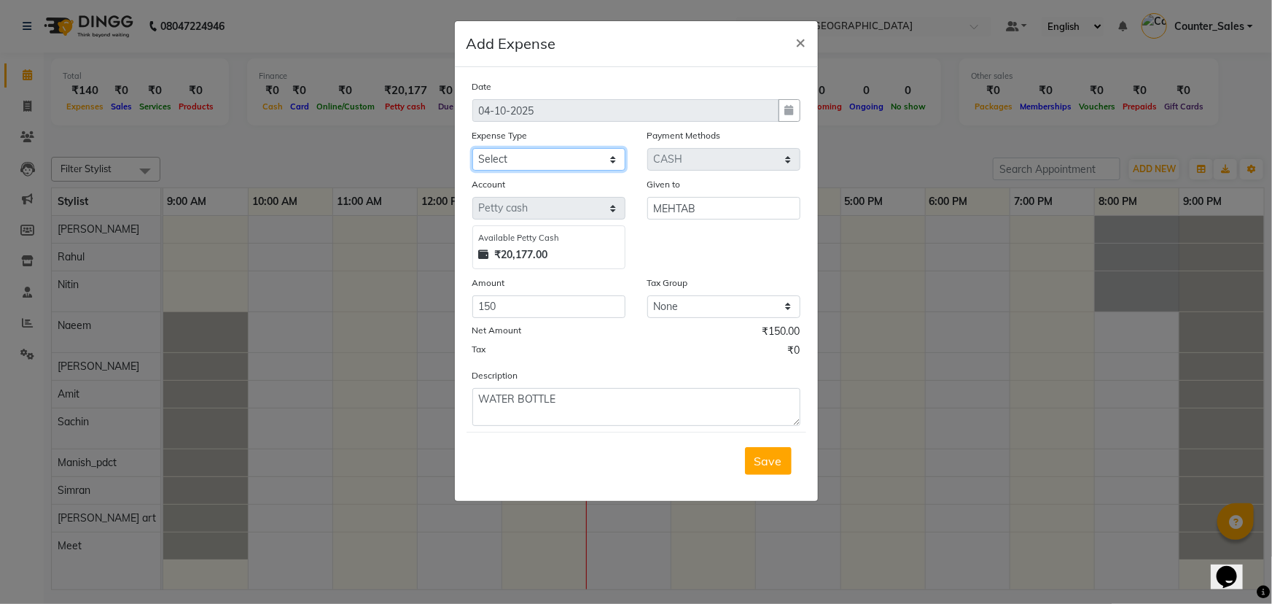
select select "24887"
click at [472, 149] on select "Select Accommodation Aesthetics Bank Deposit BLINKIT Cash Handover Client Refun…" at bounding box center [548, 159] width 153 height 23
click at [778, 451] on button "Save" at bounding box center [768, 461] width 47 height 28
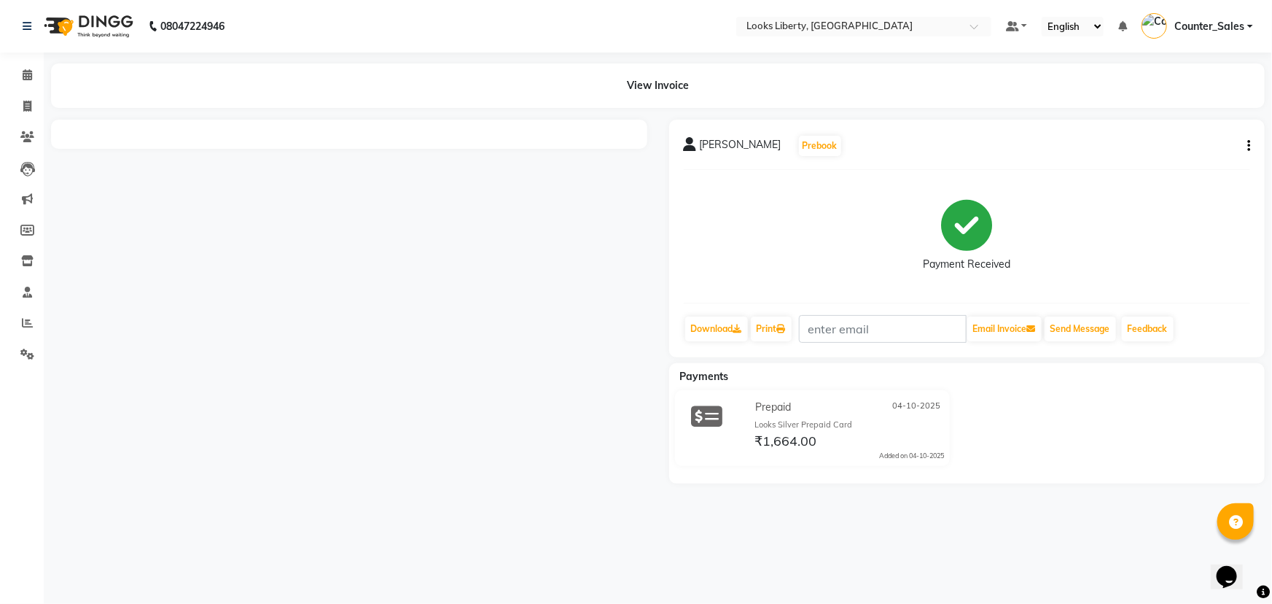
click at [1244, 143] on button "button" at bounding box center [1245, 145] width 9 height 15
click at [1186, 149] on div "Edit Item Staff" at bounding box center [1176, 155] width 100 height 18
select select
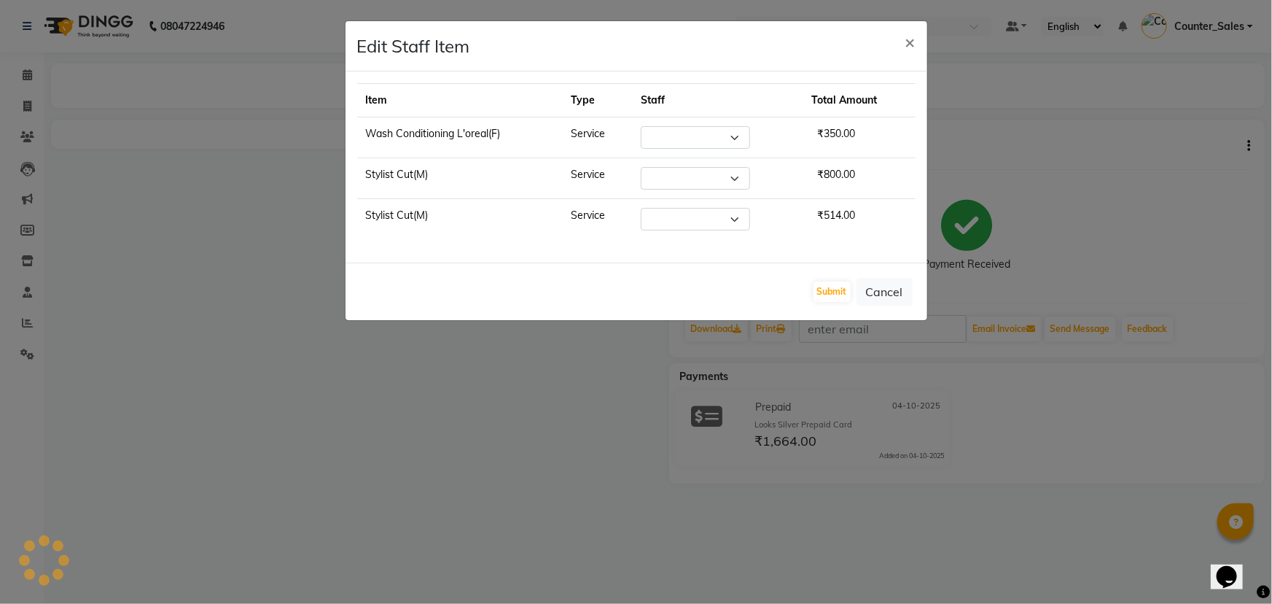
select select "24334"
select select "57639"
select select "29659"
click at [830, 291] on button "Submit" at bounding box center [831, 291] width 37 height 20
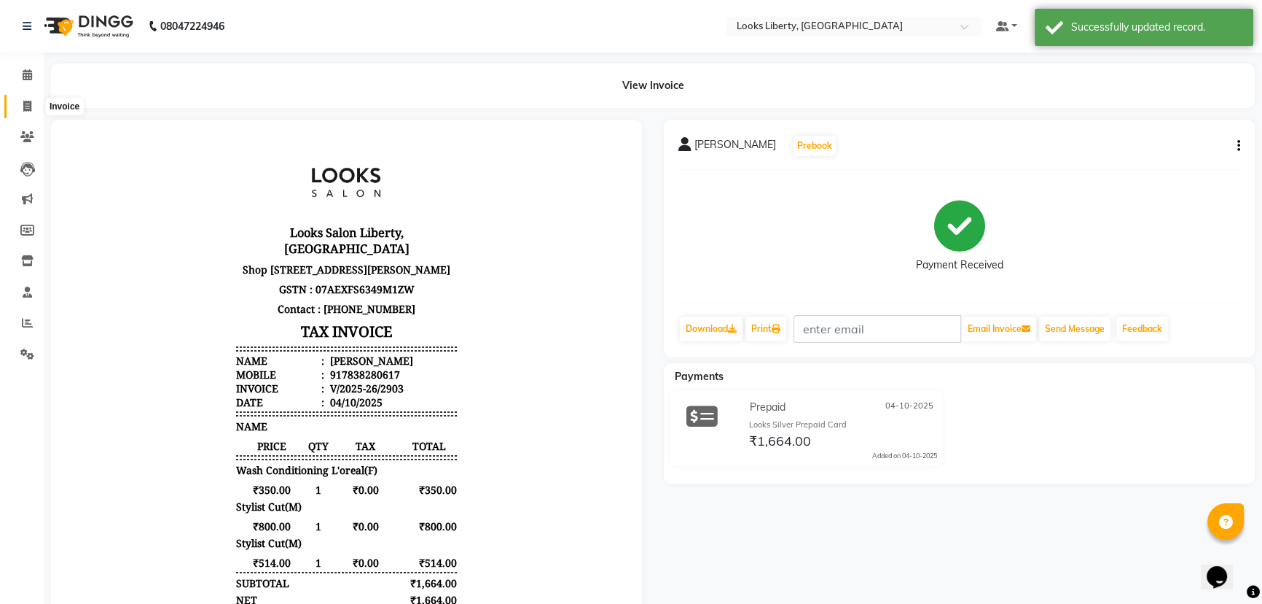
click at [32, 106] on span at bounding box center [28, 106] width 26 height 17
select select "4321"
select select "service"
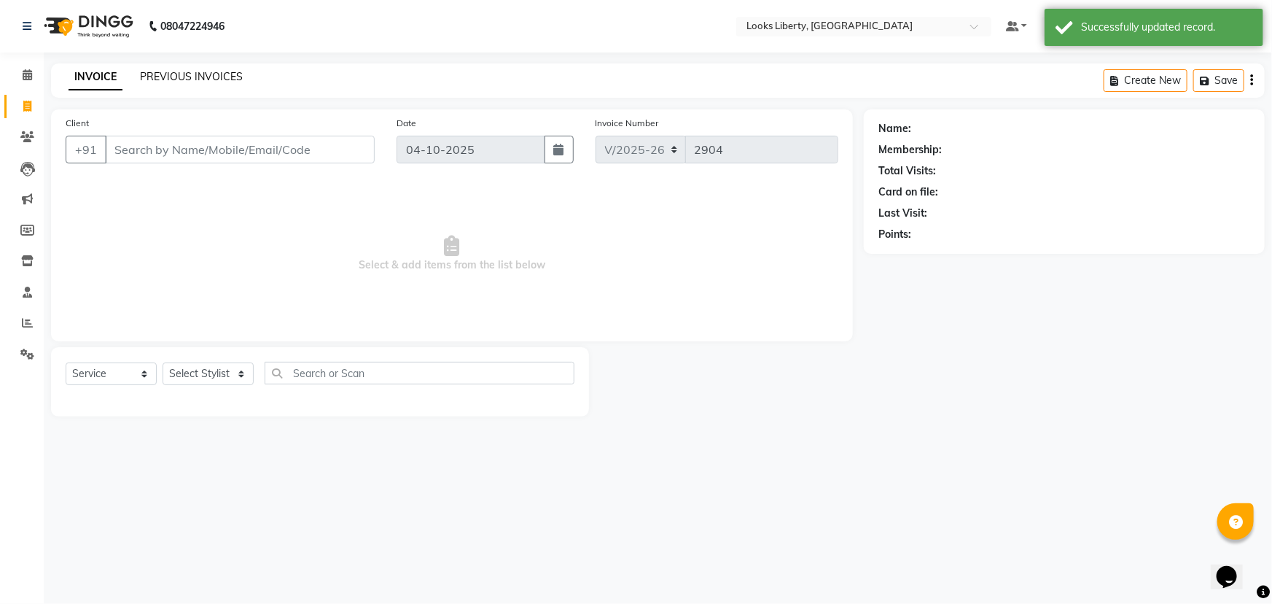
click at [174, 80] on link "PREVIOUS INVOICES" at bounding box center [191, 76] width 103 height 13
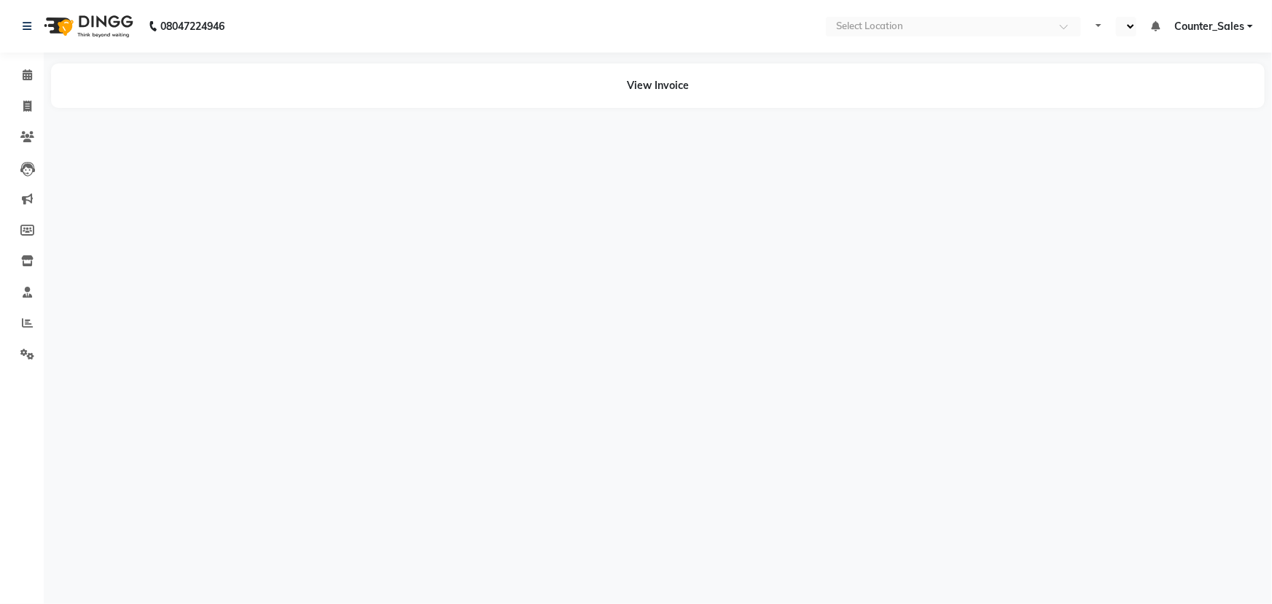
select select "en"
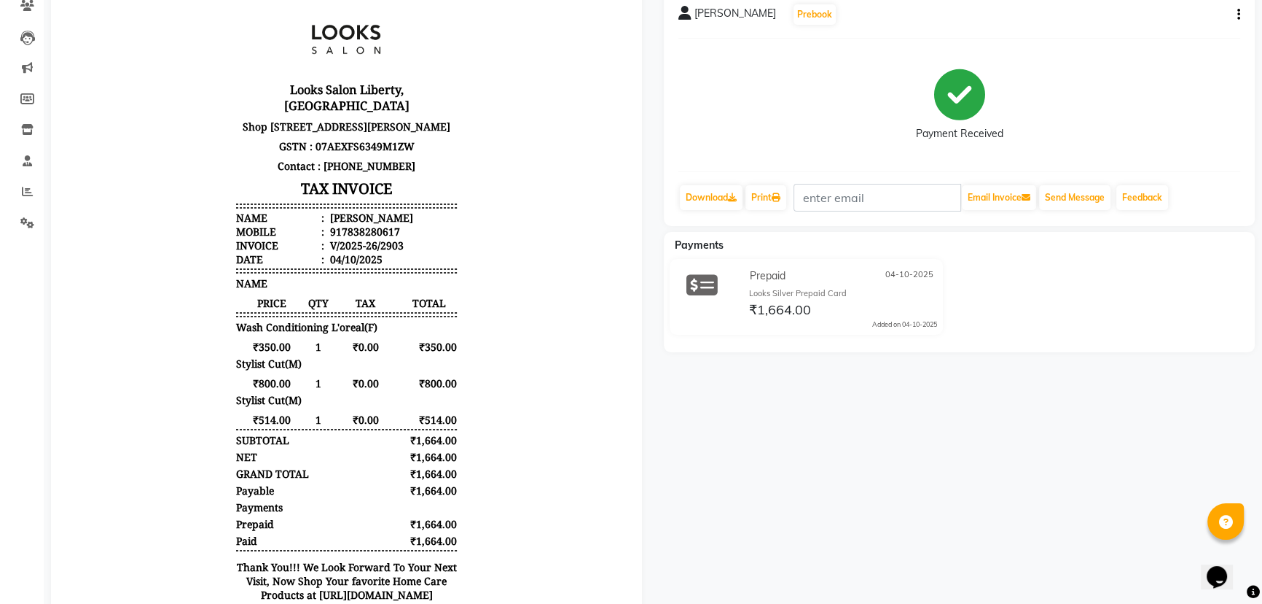
scroll to position [132, 0]
drag, startPoint x: 316, startPoint y: 226, endPoint x: 415, endPoint y: 227, distance: 99.1
click at [415, 227] on li "Mobile : 917838280617" at bounding box center [346, 231] width 220 height 14
copy div "917838280617"
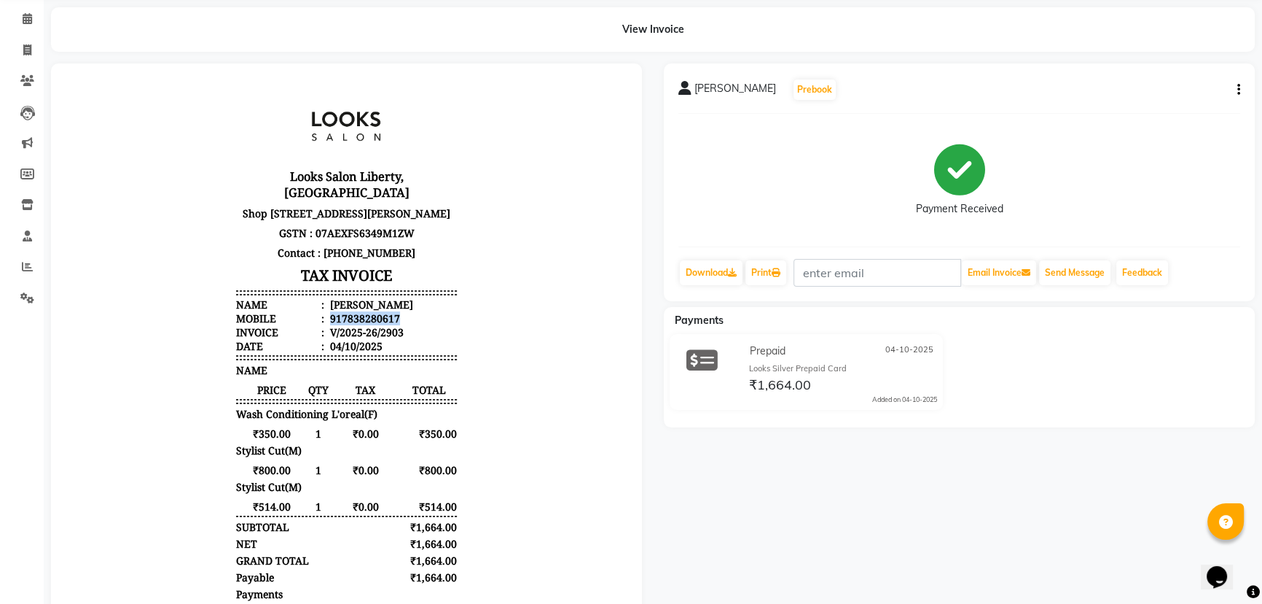
scroll to position [0, 0]
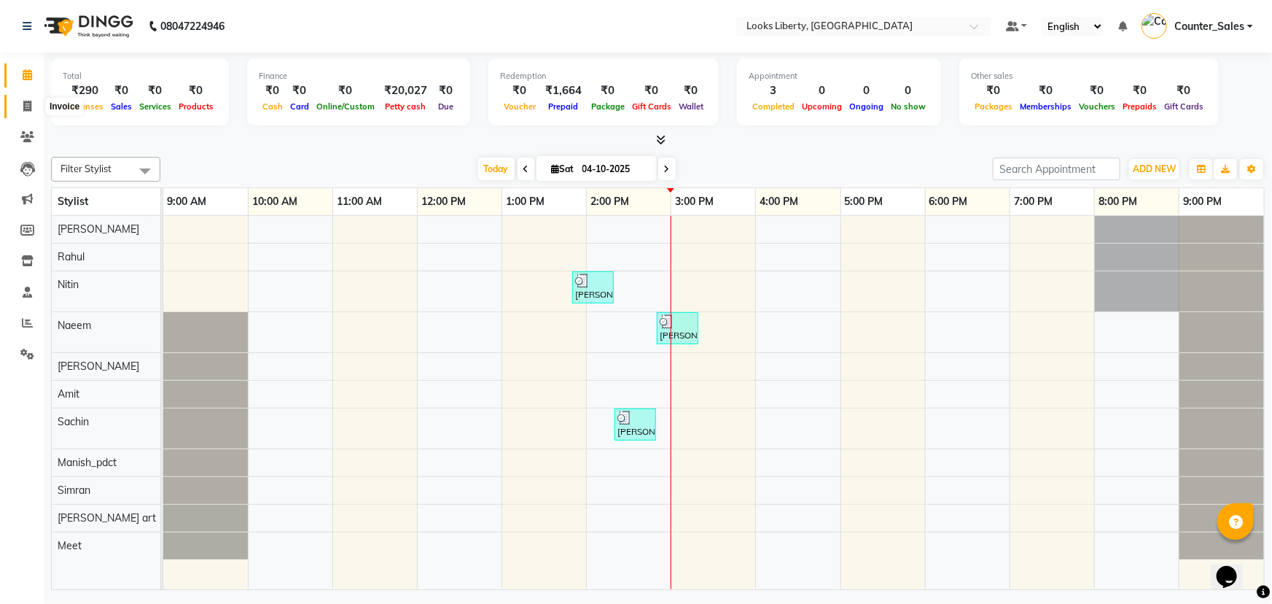
click at [28, 105] on icon at bounding box center [27, 106] width 8 height 11
select select "service"
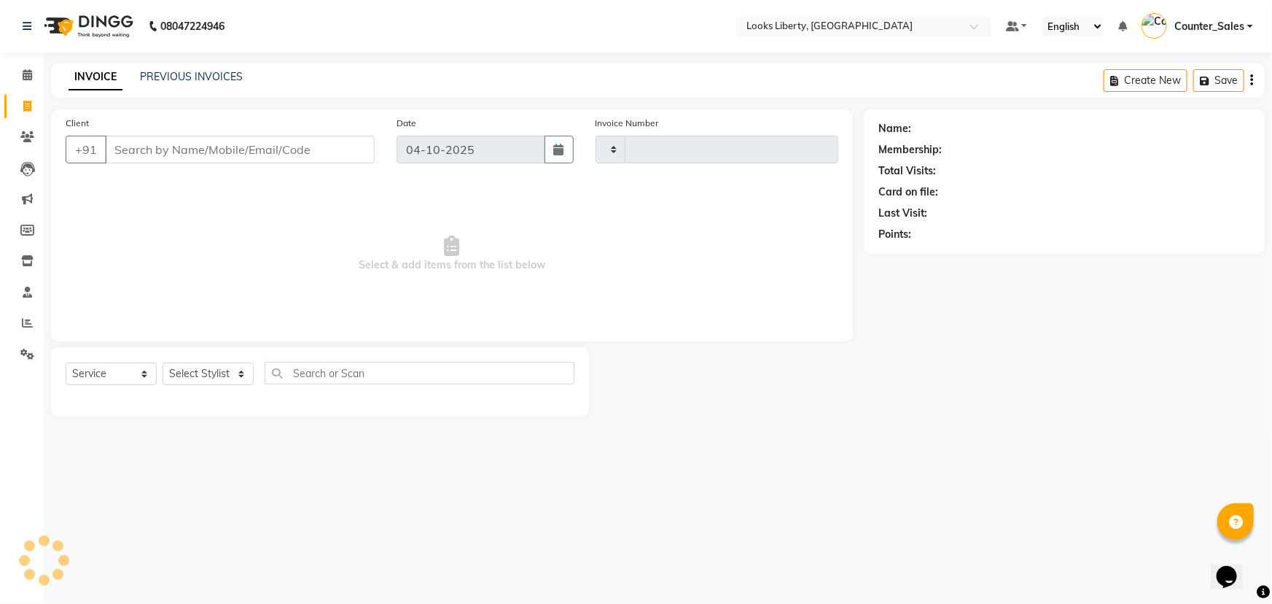
type input "2904"
select select "4321"
click at [31, 142] on icon at bounding box center [27, 136] width 14 height 11
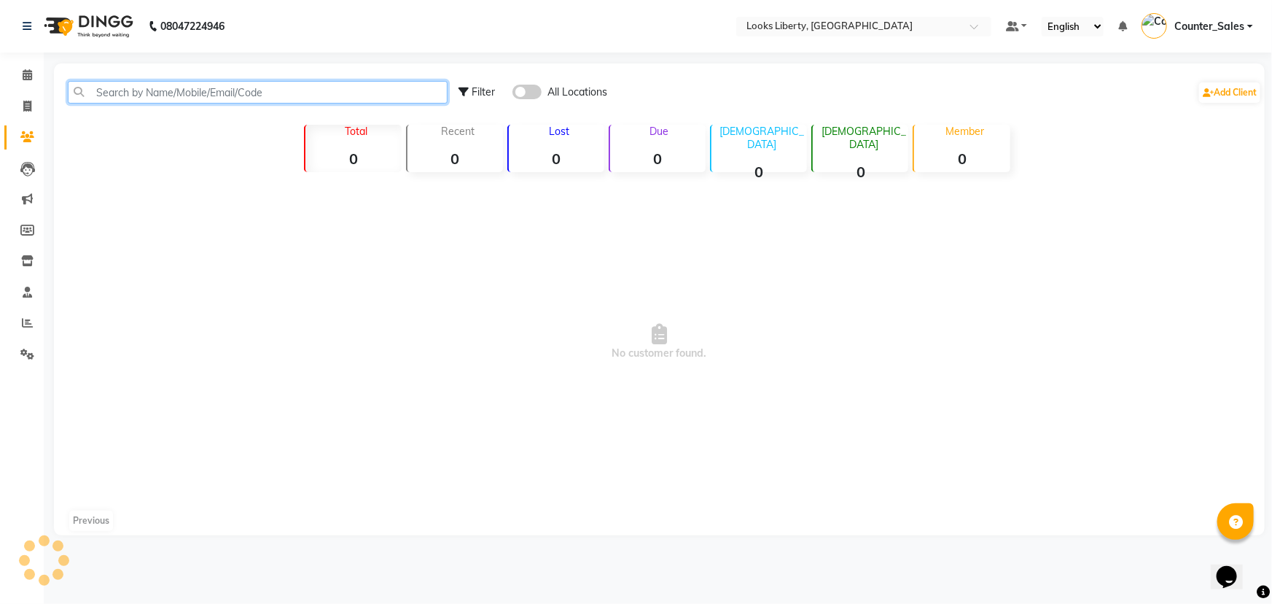
click at [239, 92] on input "text" at bounding box center [258, 92] width 380 height 23
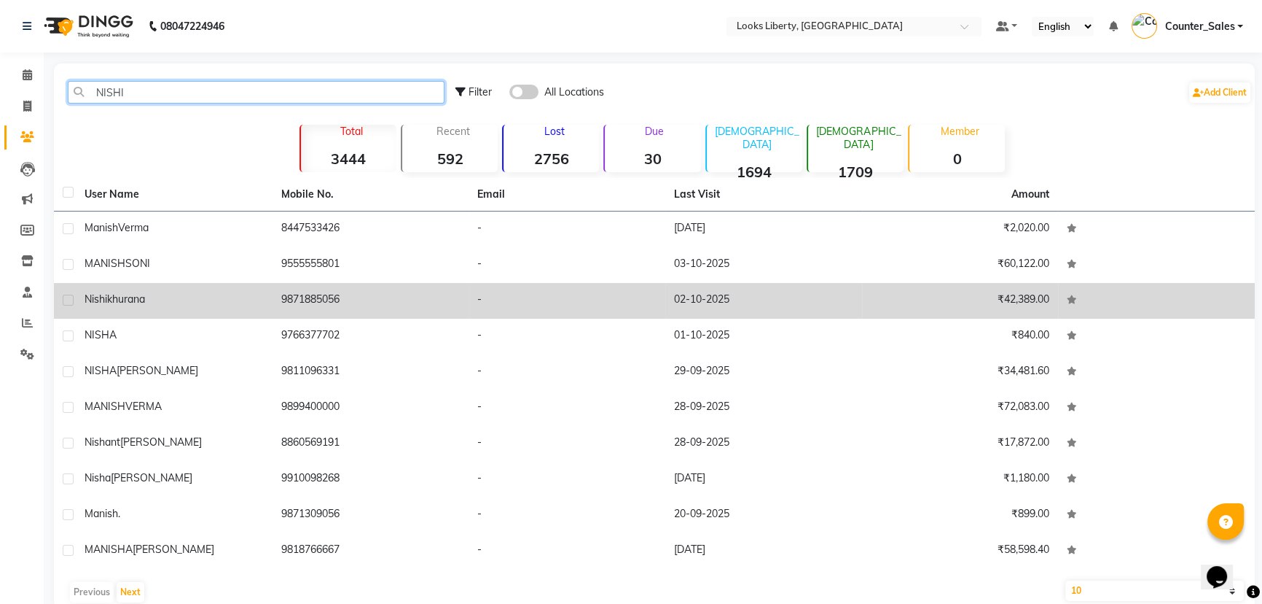
type input "NISHI"
click at [205, 290] on td "nishi khurana" at bounding box center [174, 301] width 197 height 36
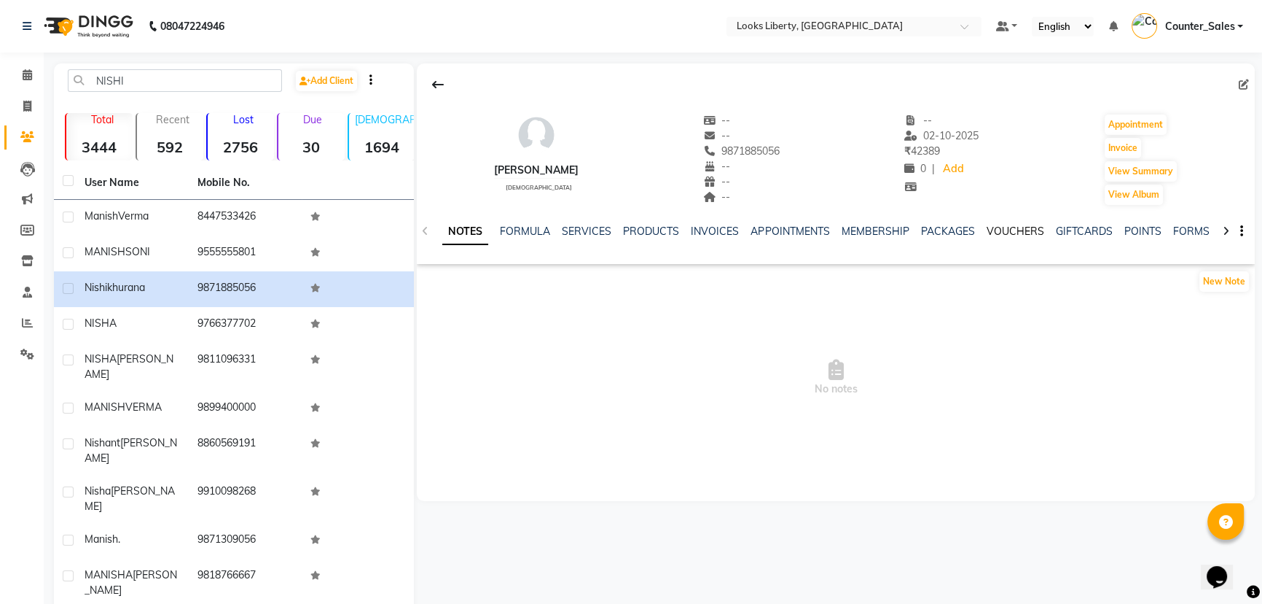
click at [1002, 233] on link "VOUCHERS" at bounding box center [1015, 231] width 58 height 13
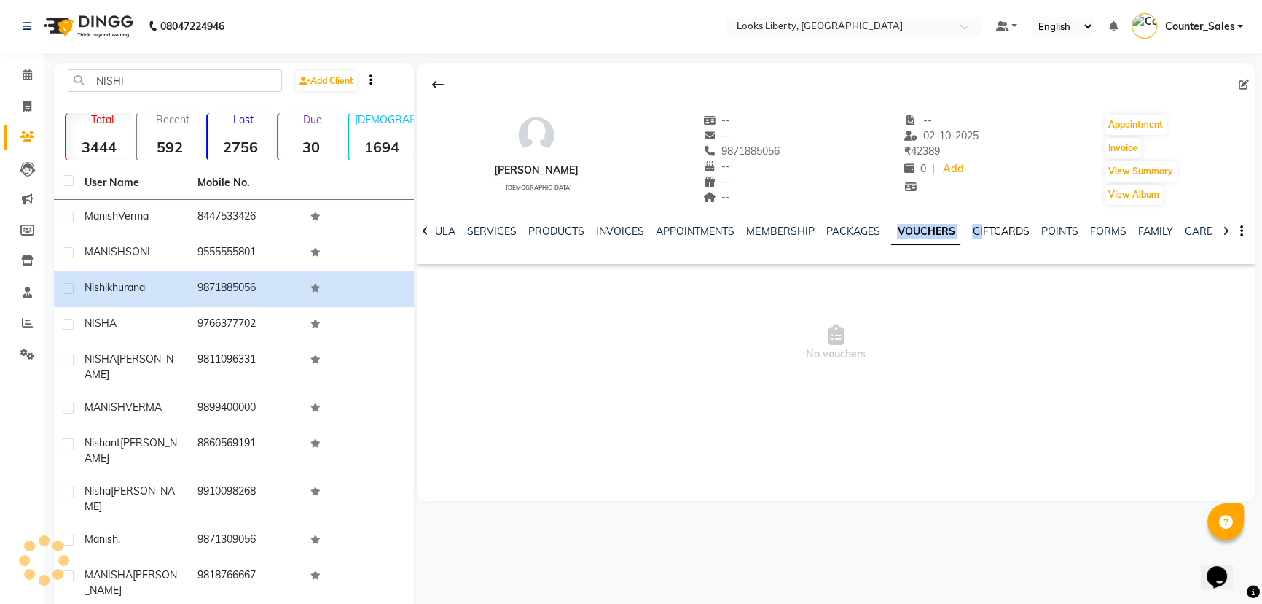
click at [975, 235] on div "NOTES FORMULA SERVICES PRODUCTS INVOICES APPOINTMENTS MEMBERSHIP PACKAGES VOUCH…" at bounding box center [818, 237] width 752 height 27
click at [975, 235] on link "GIFTCARDS" at bounding box center [1000, 231] width 57 height 13
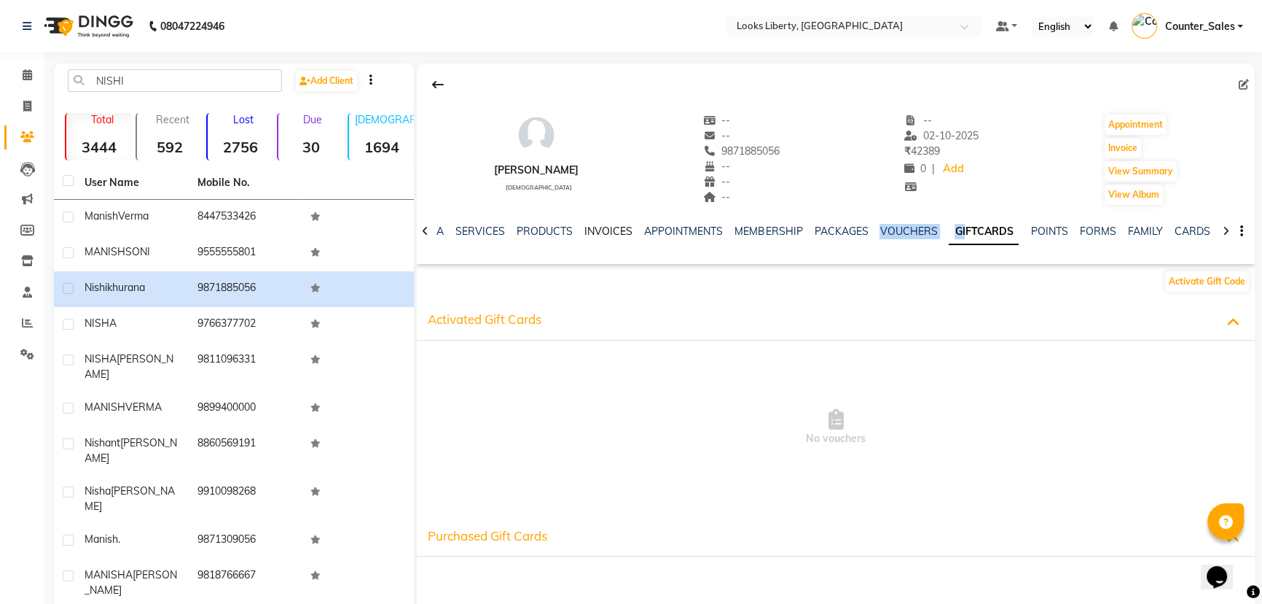
click at [597, 229] on link "INVOICES" at bounding box center [609, 231] width 48 height 13
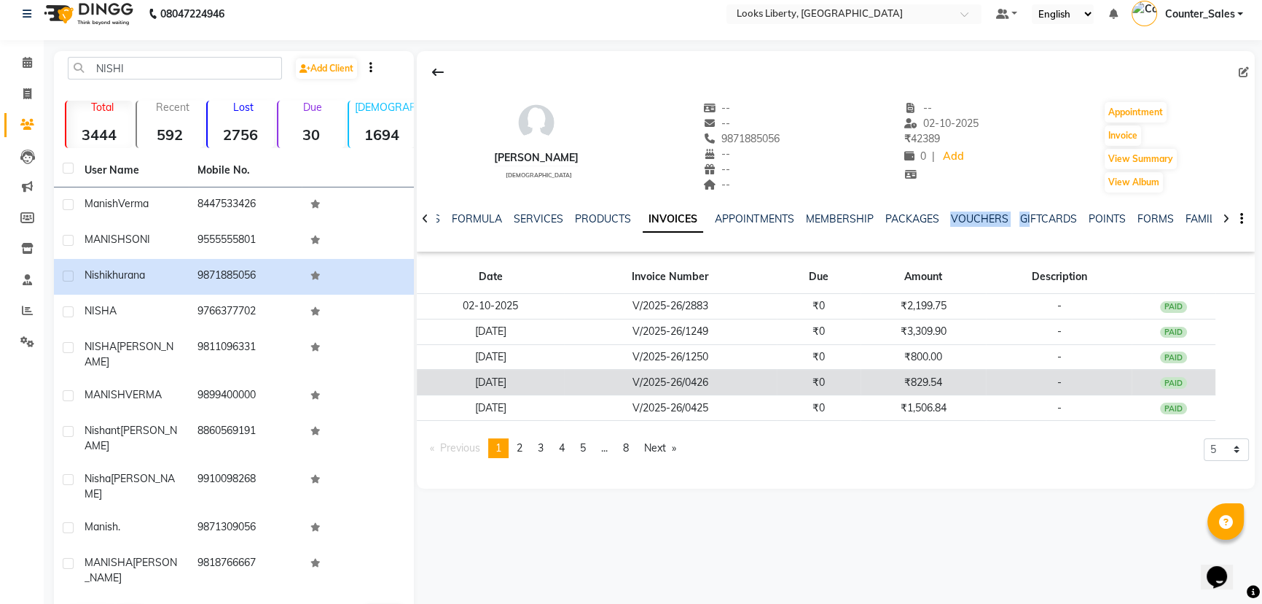
scroll to position [15, 0]
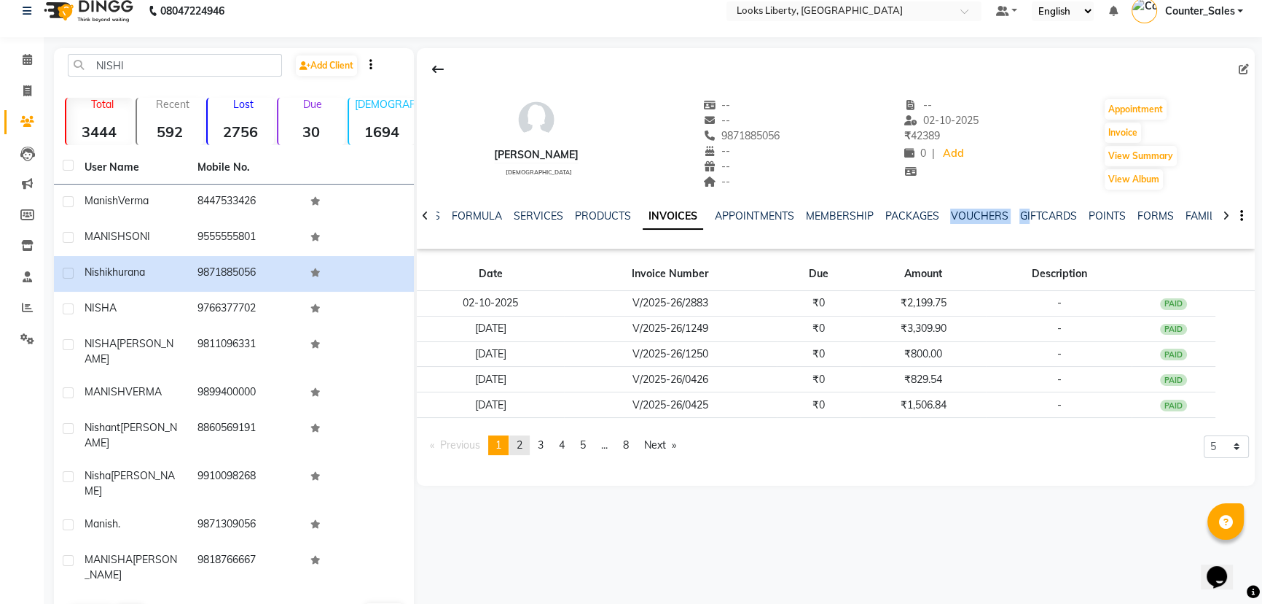
click at [523, 451] on link "page 2" at bounding box center [520, 445] width 20 height 20
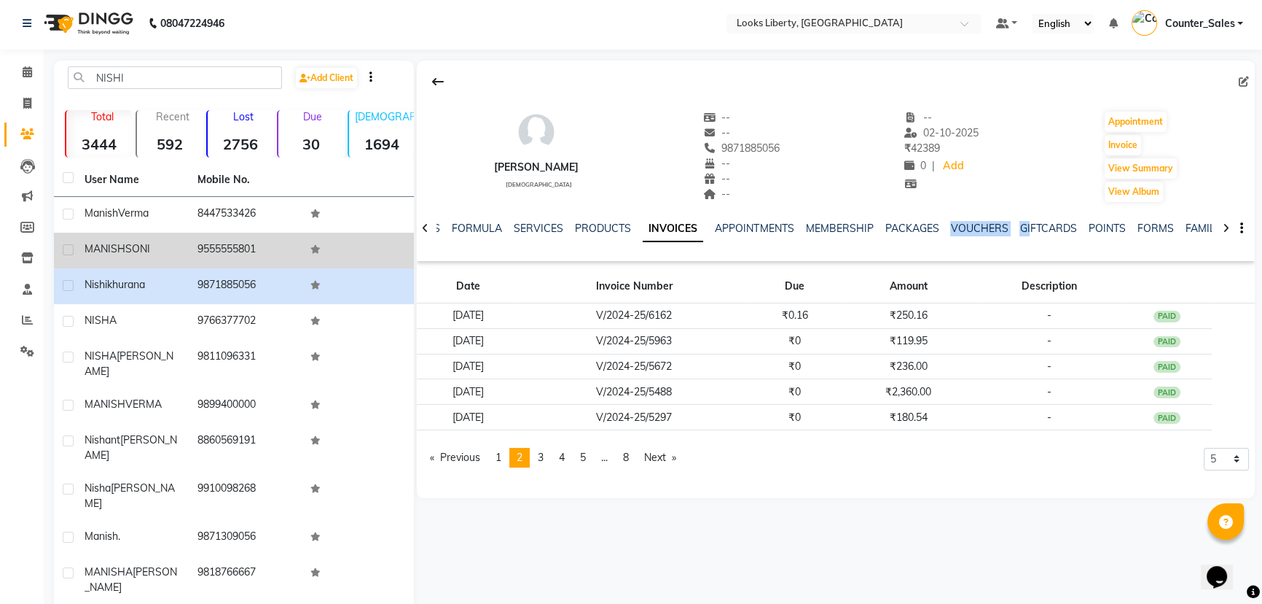
scroll to position [0, 0]
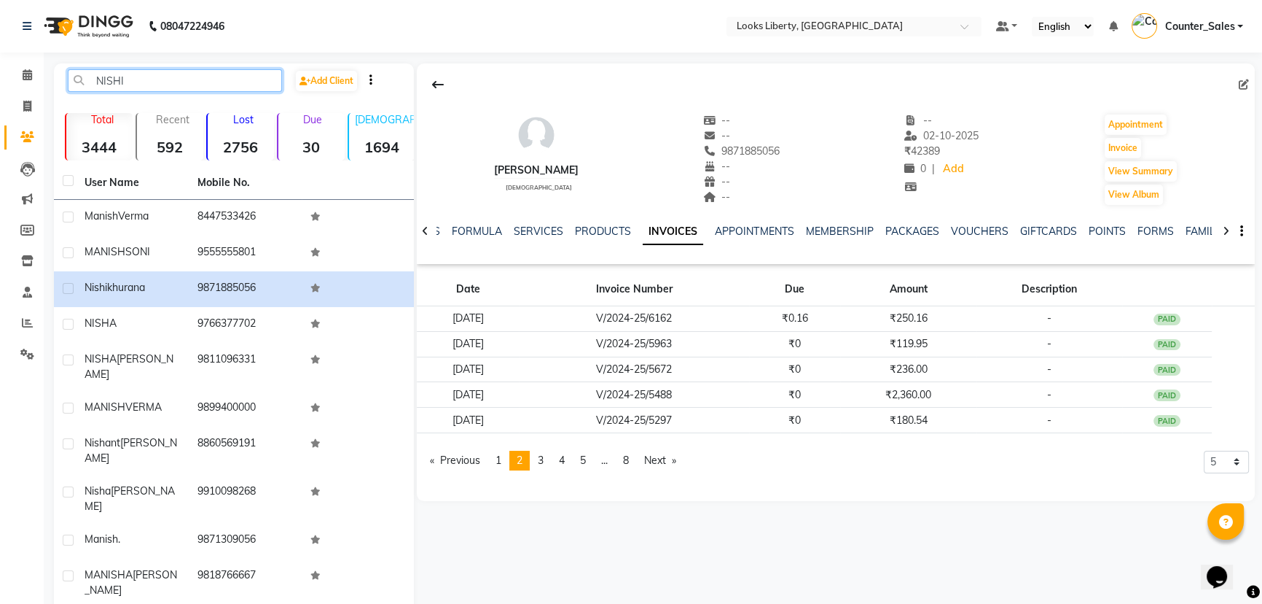
click at [214, 85] on input "NISHI" at bounding box center [175, 80] width 214 height 23
click at [13, 77] on link "Calendar" at bounding box center [21, 75] width 35 height 24
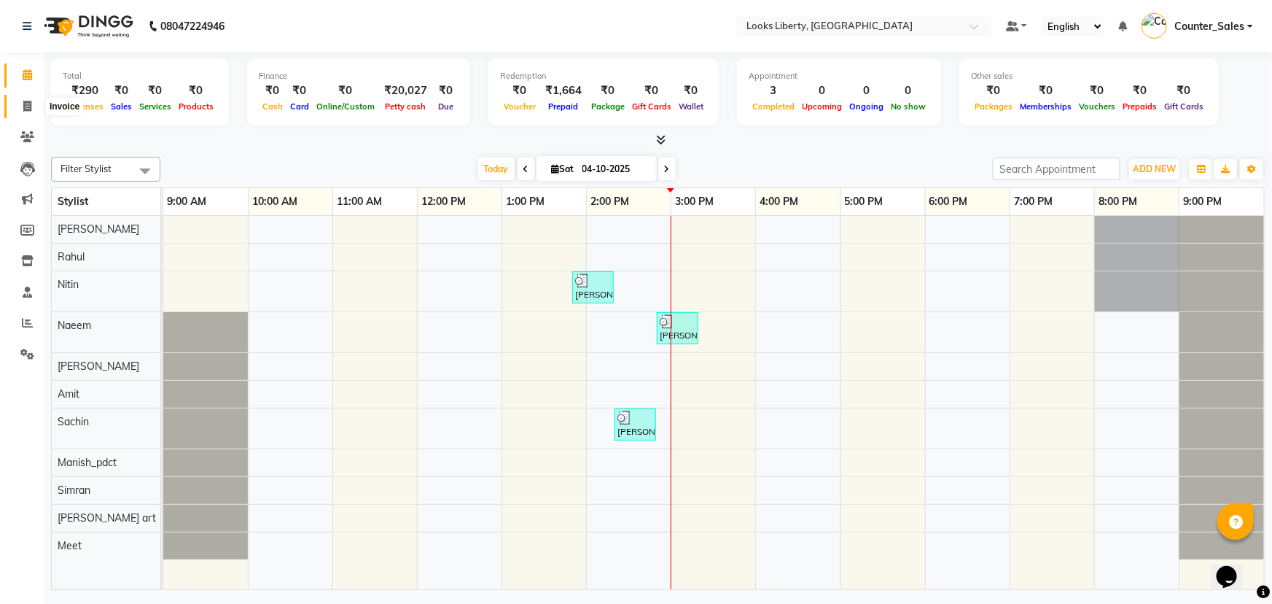
click at [29, 102] on icon at bounding box center [27, 106] width 8 height 11
select select "service"
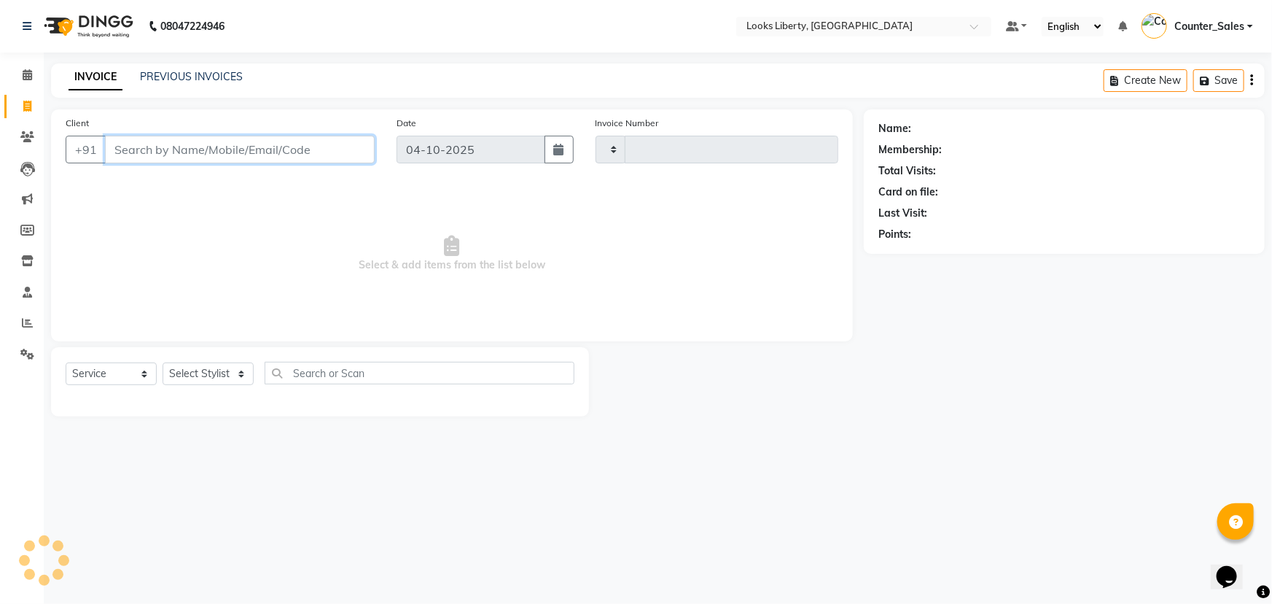
click at [188, 142] on input "Client" at bounding box center [240, 150] width 270 height 28
type input "2904"
select select "4321"
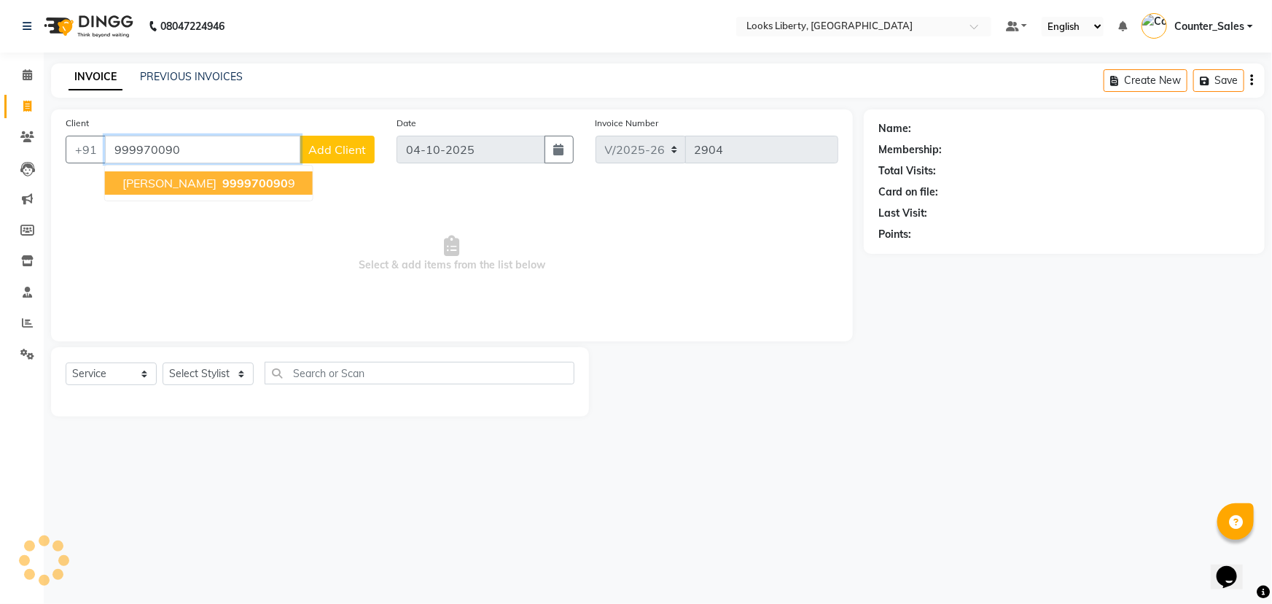
click at [156, 179] on span "esha kumar" at bounding box center [169, 183] width 94 height 15
type input "9999700909"
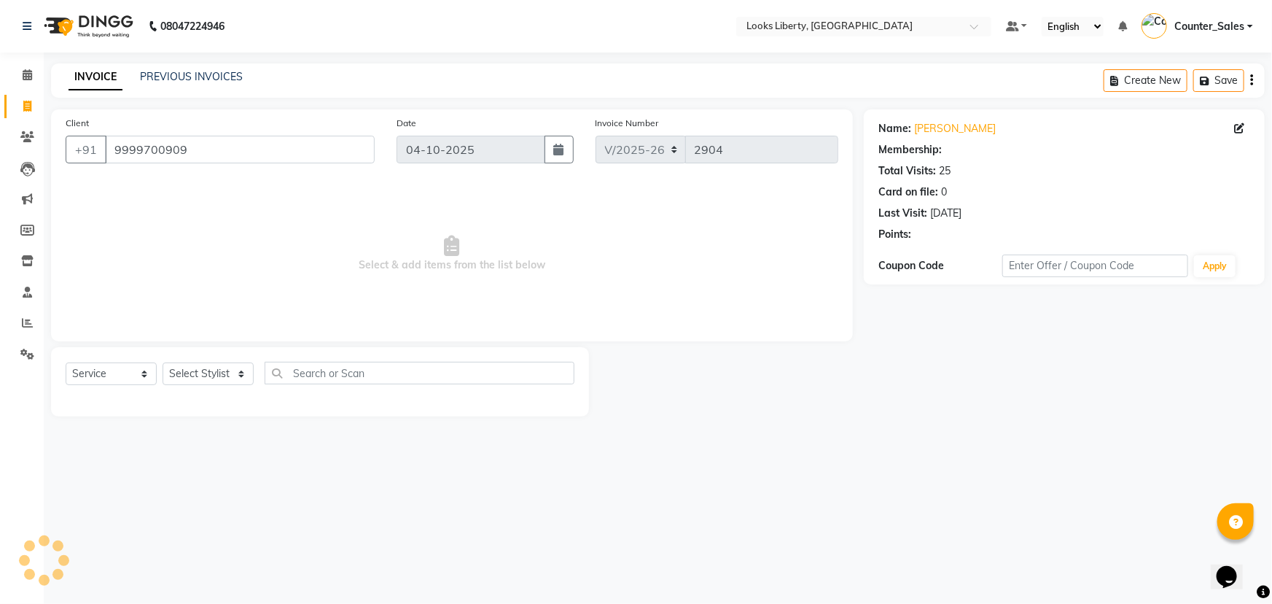
select select "1: Object"
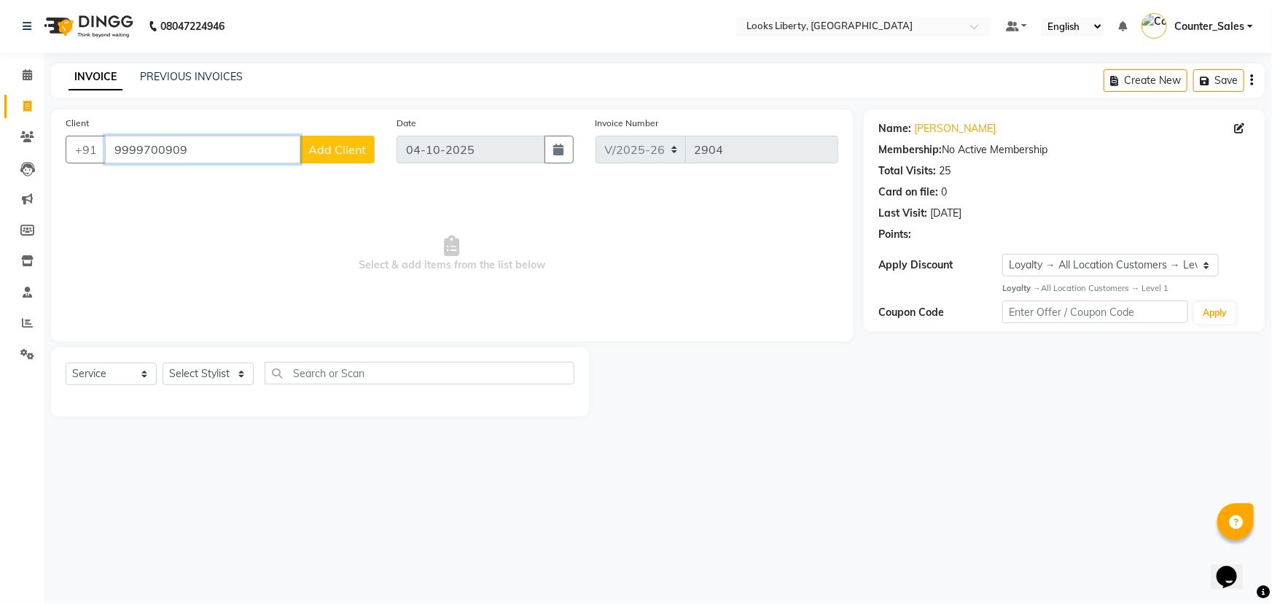
click at [130, 161] on input "9999700909" at bounding box center [202, 150] width 195 height 28
click at [28, 153] on li "Leads" at bounding box center [22, 168] width 44 height 31
click at [28, 140] on icon at bounding box center [27, 136] width 14 height 11
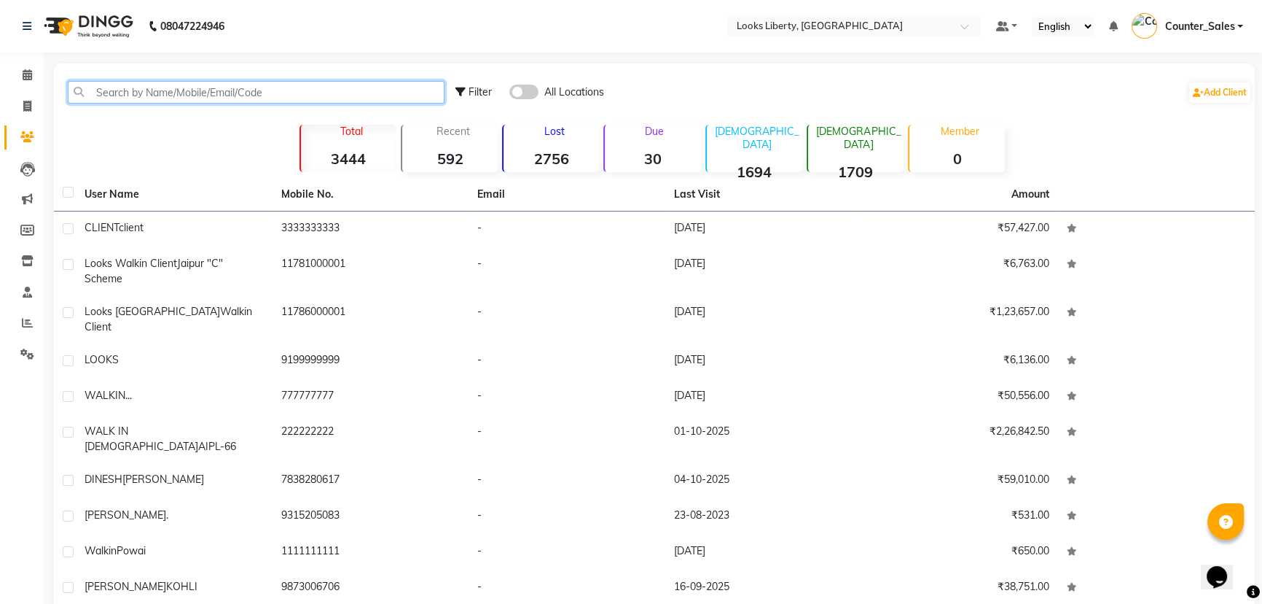
paste input "9999700909"
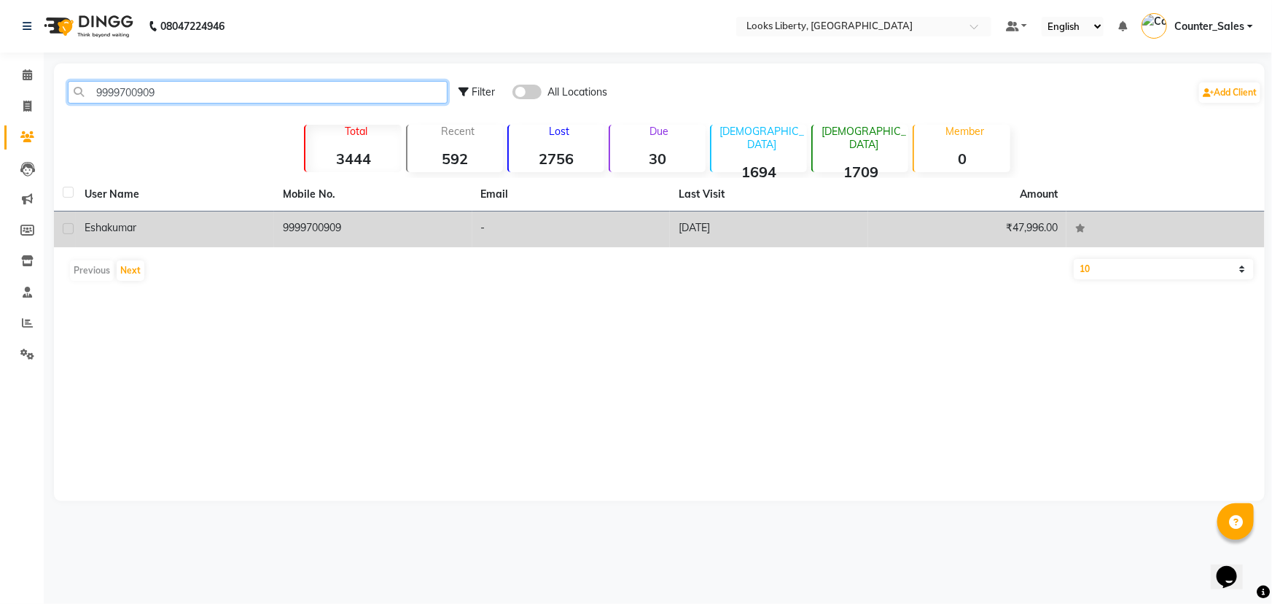
type input "9999700909"
click at [351, 223] on td "9999700909" at bounding box center [373, 229] width 198 height 36
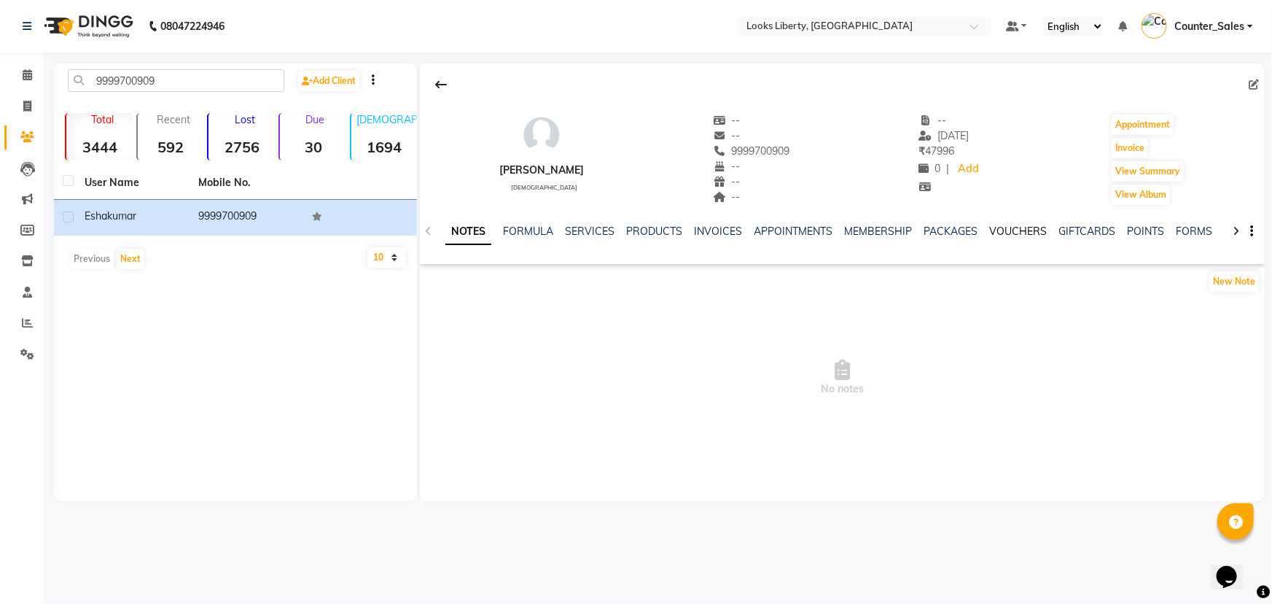
click at [1000, 236] on link "VOUCHERS" at bounding box center [1018, 231] width 58 height 13
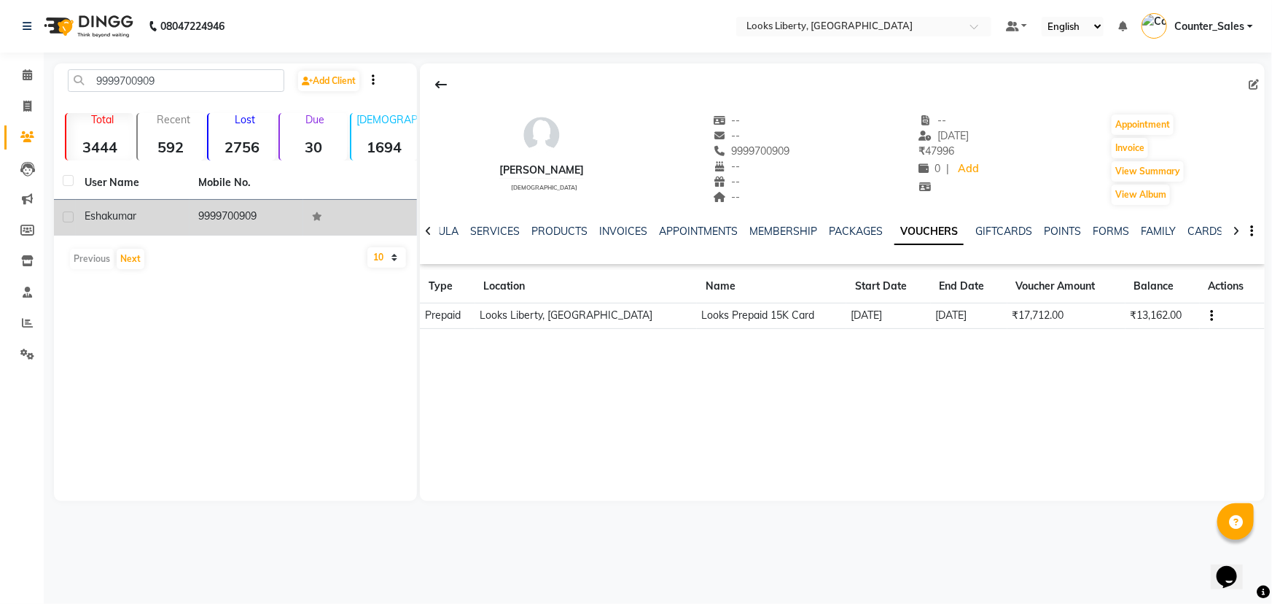
click at [215, 216] on td "9999700909" at bounding box center [247, 218] width 114 height 36
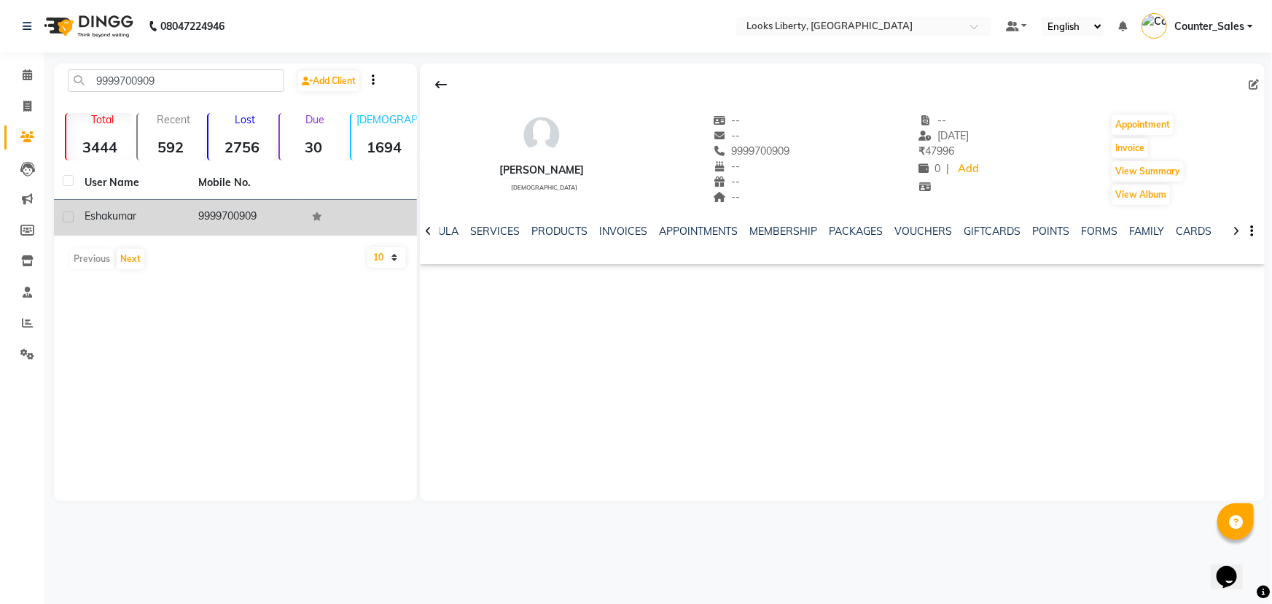
click at [215, 216] on td "9999700909" at bounding box center [247, 218] width 114 height 36
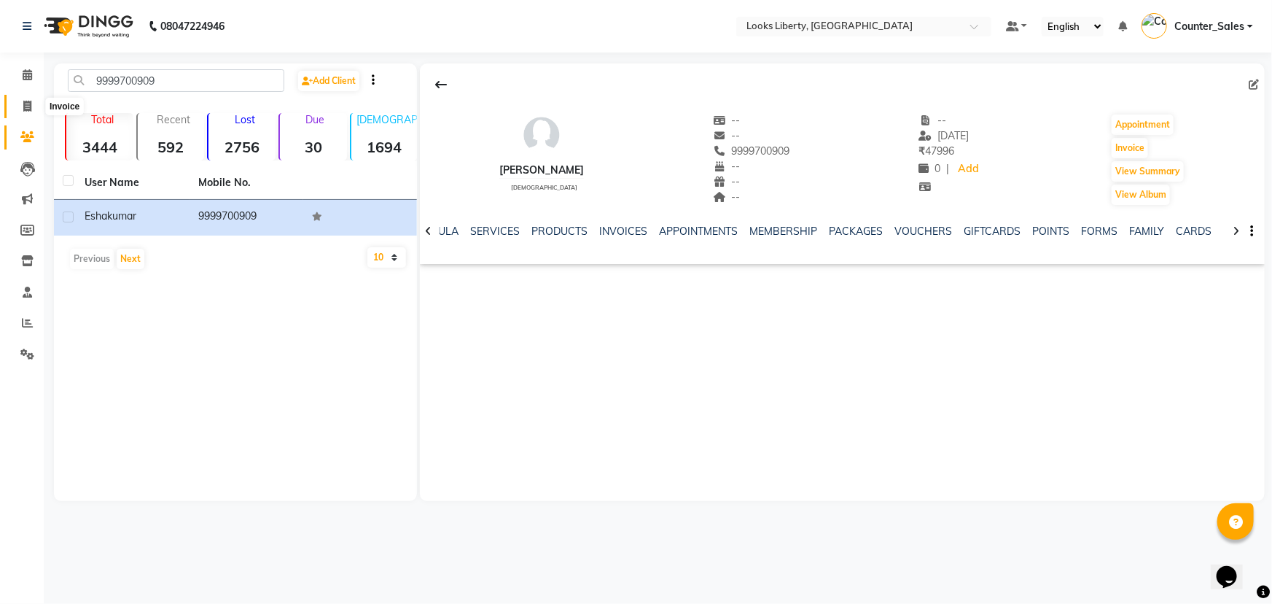
click at [23, 104] on icon at bounding box center [27, 106] width 8 height 11
select select "service"
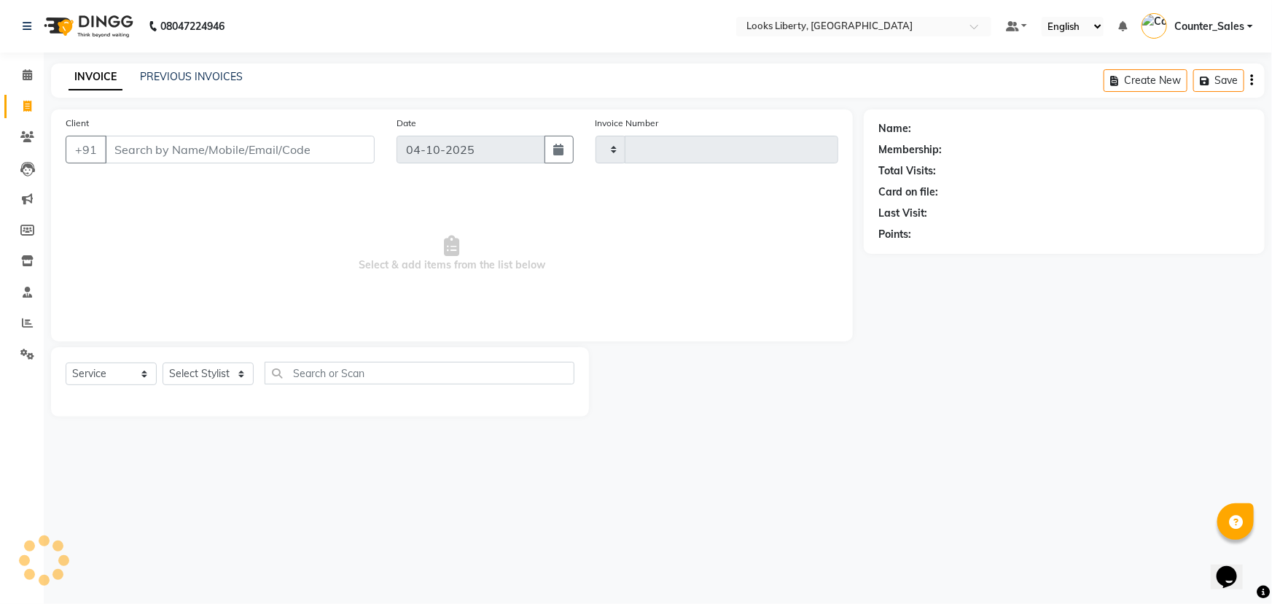
type input "2904"
select select "4321"
type input "9999700909"
select select "1: Object"
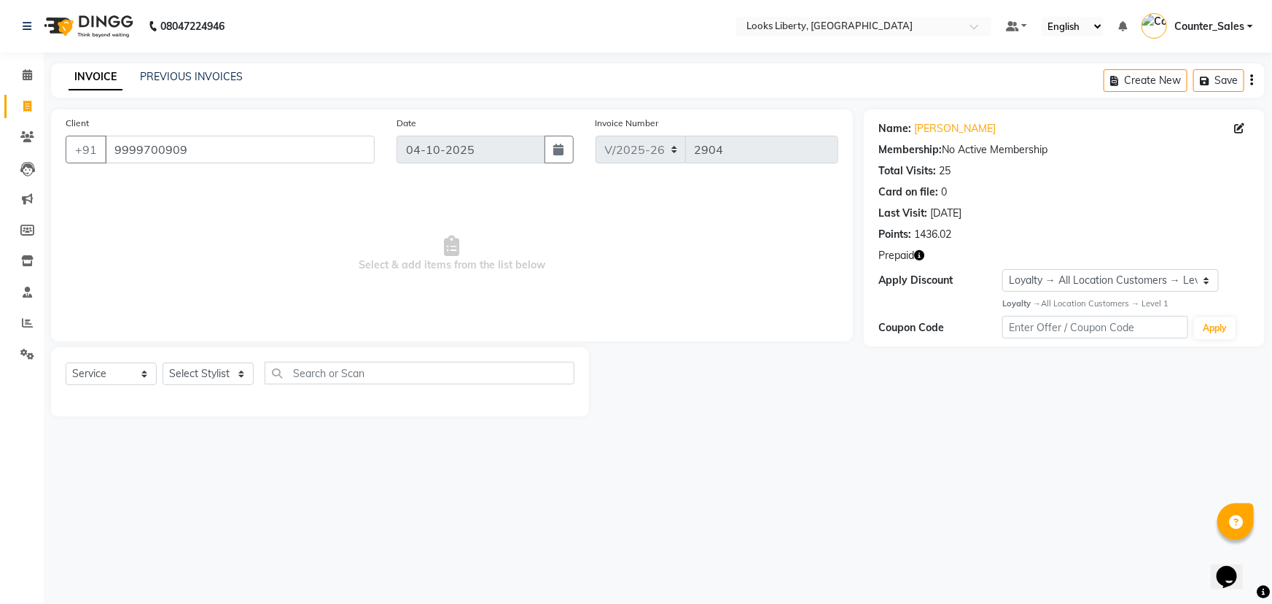
click at [921, 251] on icon "button" at bounding box center [919, 255] width 10 height 10
click at [218, 372] on select "Select Stylist [PERSON_NAME] art Counter_Sales Manish_pdct Meet [PERSON_NAME] […" at bounding box center [208, 373] width 91 height 23
select select "23424"
click at [163, 362] on select "Select Stylist [PERSON_NAME] art Counter_Sales Manish_pdct Meet [PERSON_NAME] […" at bounding box center [208, 373] width 91 height 23
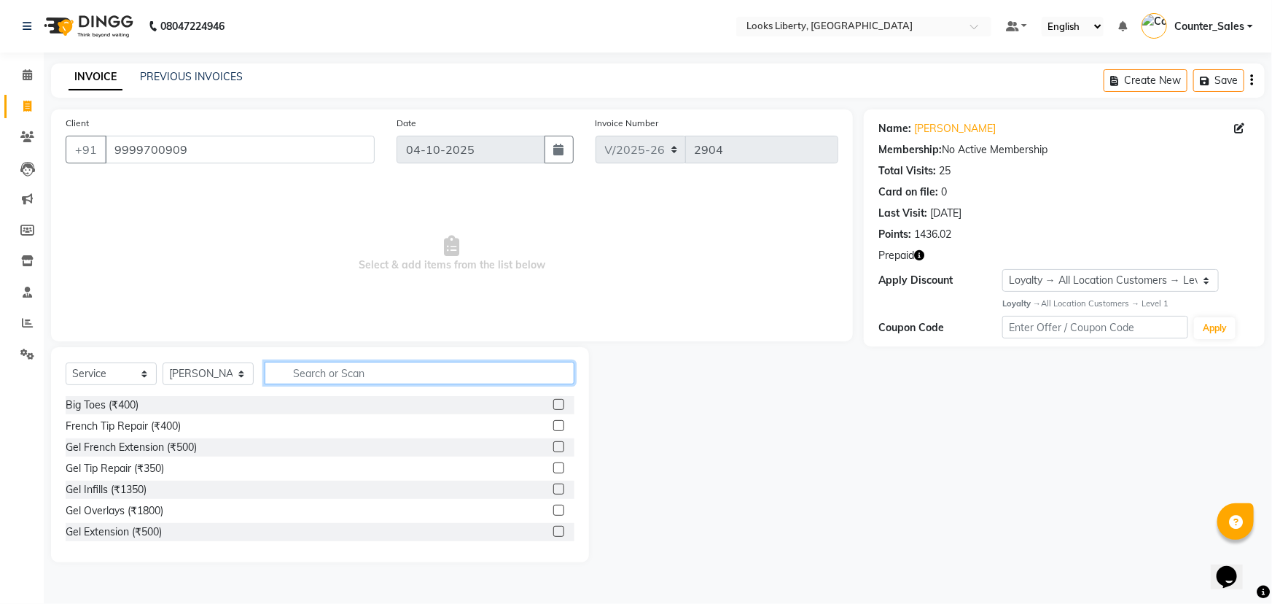
click at [342, 367] on input "text" at bounding box center [420, 373] width 310 height 23
click at [220, 377] on select "Select Stylist [PERSON_NAME] art Counter_Sales Manish_pdct Meet [PERSON_NAME] […" at bounding box center [208, 373] width 91 height 23
click at [561, 233] on span "Select & add items from the list below" at bounding box center [452, 254] width 773 height 146
click at [320, 373] on input "text" at bounding box center [420, 373] width 310 height 23
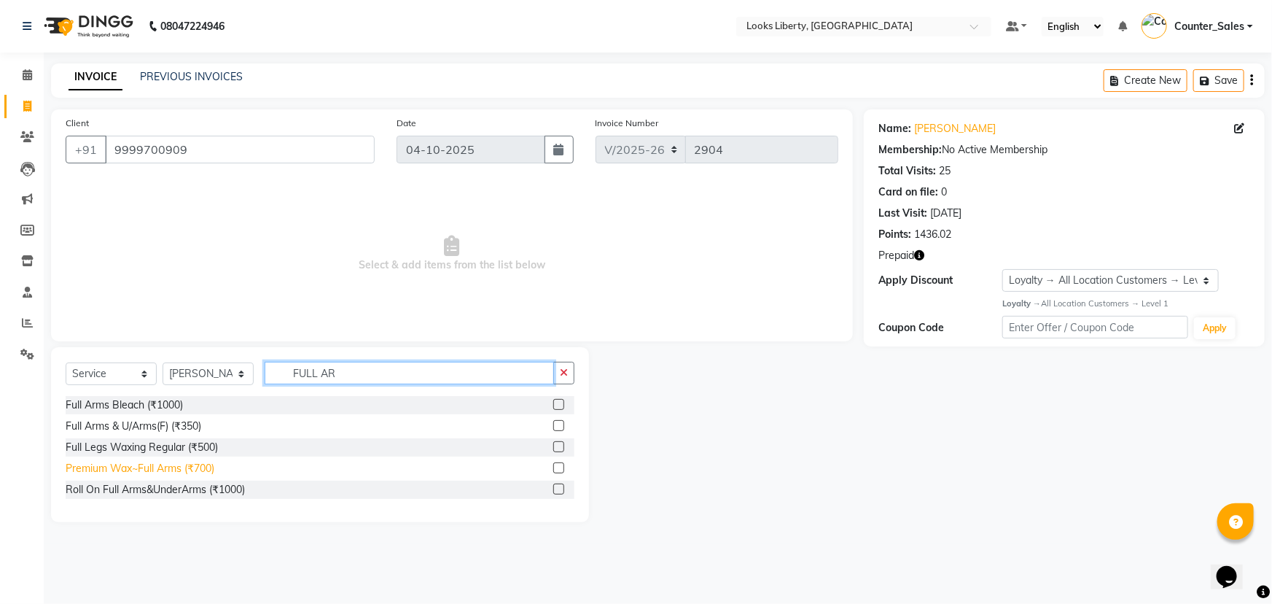
type input "FULL AR"
drag, startPoint x: 172, startPoint y: 466, endPoint x: 211, endPoint y: 456, distance: 40.1
click at [172, 469] on div "Premium Wax~Full Arms (₹700)" at bounding box center [140, 468] width 149 height 15
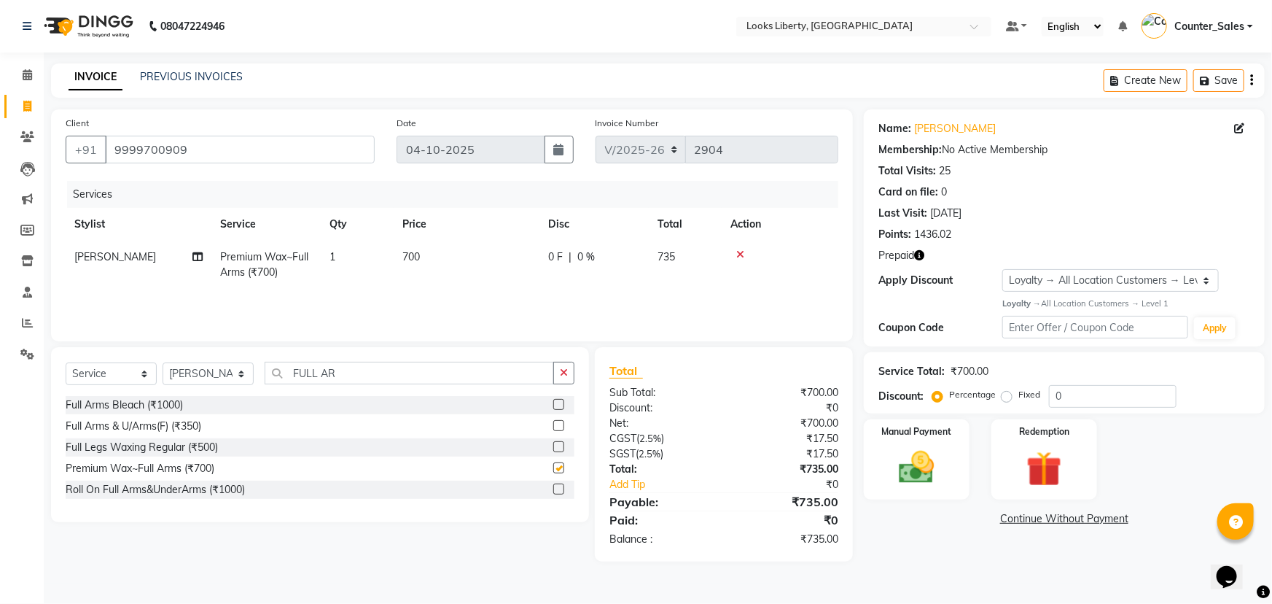
checkbox input "false"
click at [351, 362] on input "FULL AR" at bounding box center [409, 373] width 289 height 23
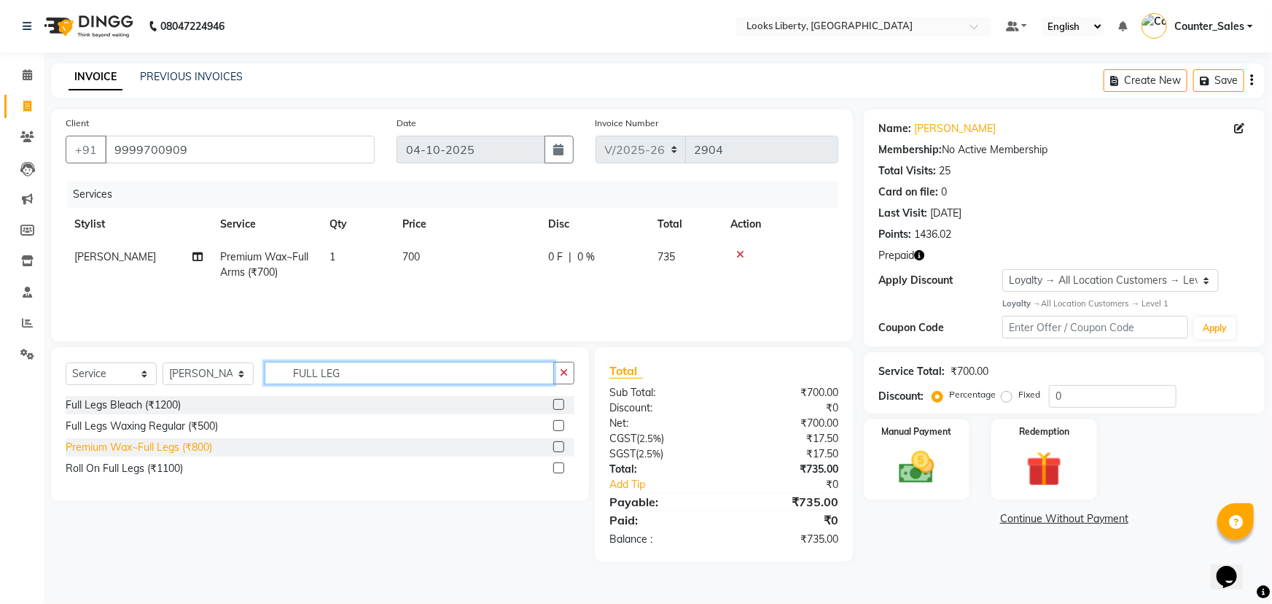
type input "FULL LEG"
click at [185, 446] on div "Premium Wax~Full Legs (₹800)" at bounding box center [139, 447] width 147 height 15
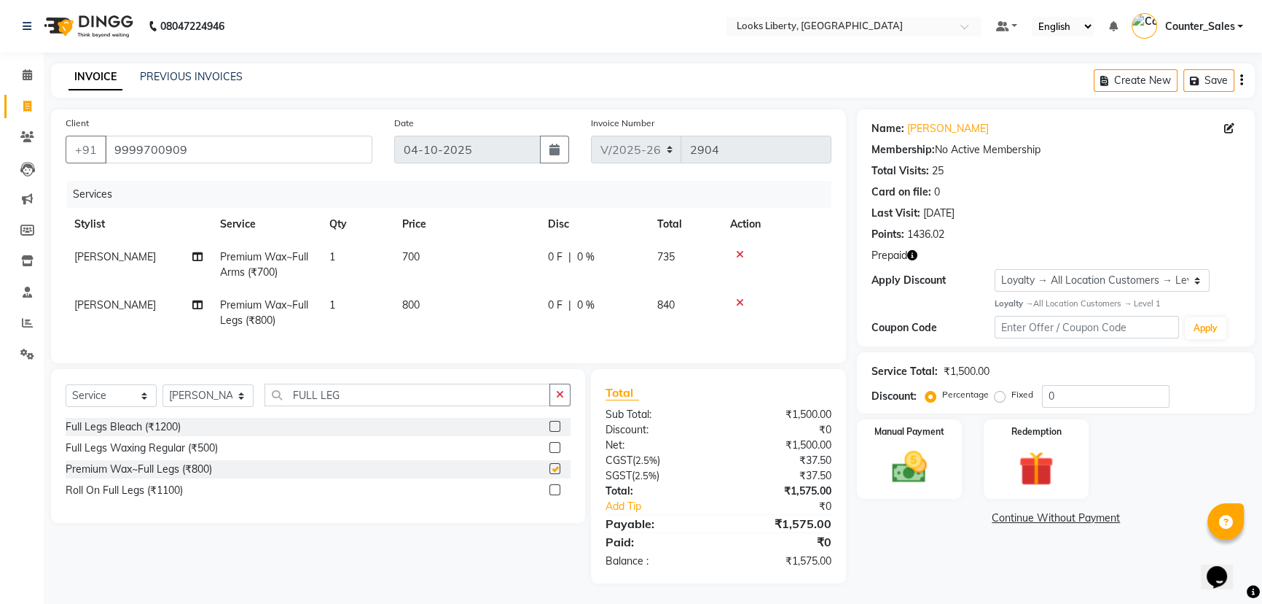
checkbox input "false"
click at [413, 397] on input "FULL LEG" at bounding box center [408, 394] width 286 height 23
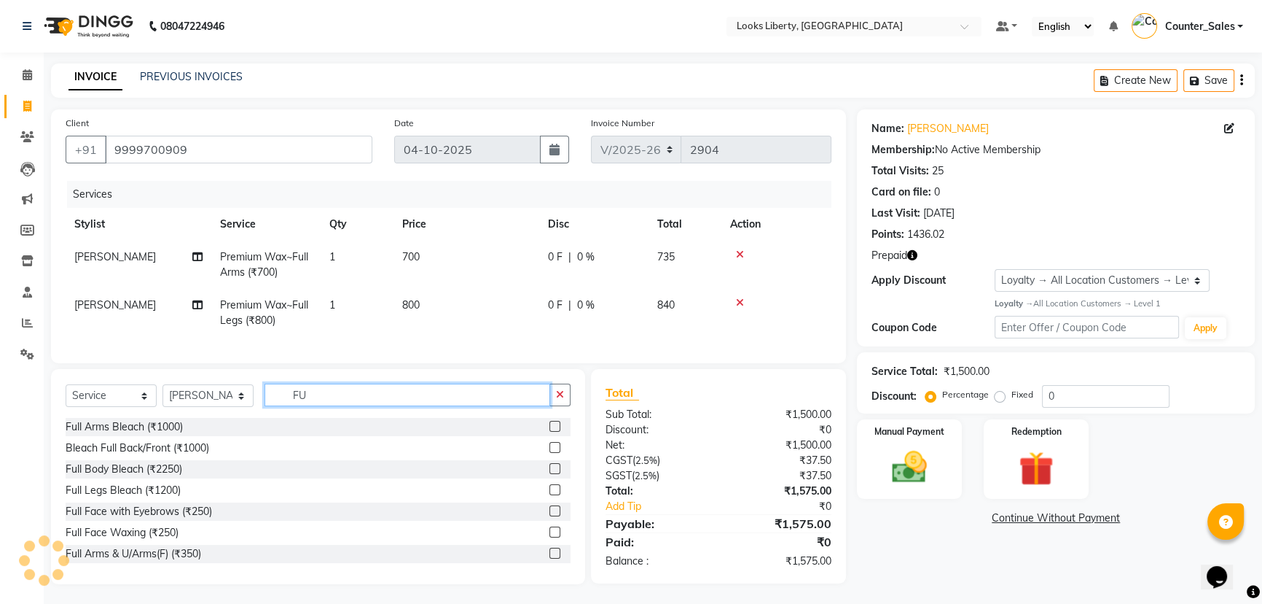
type input "F"
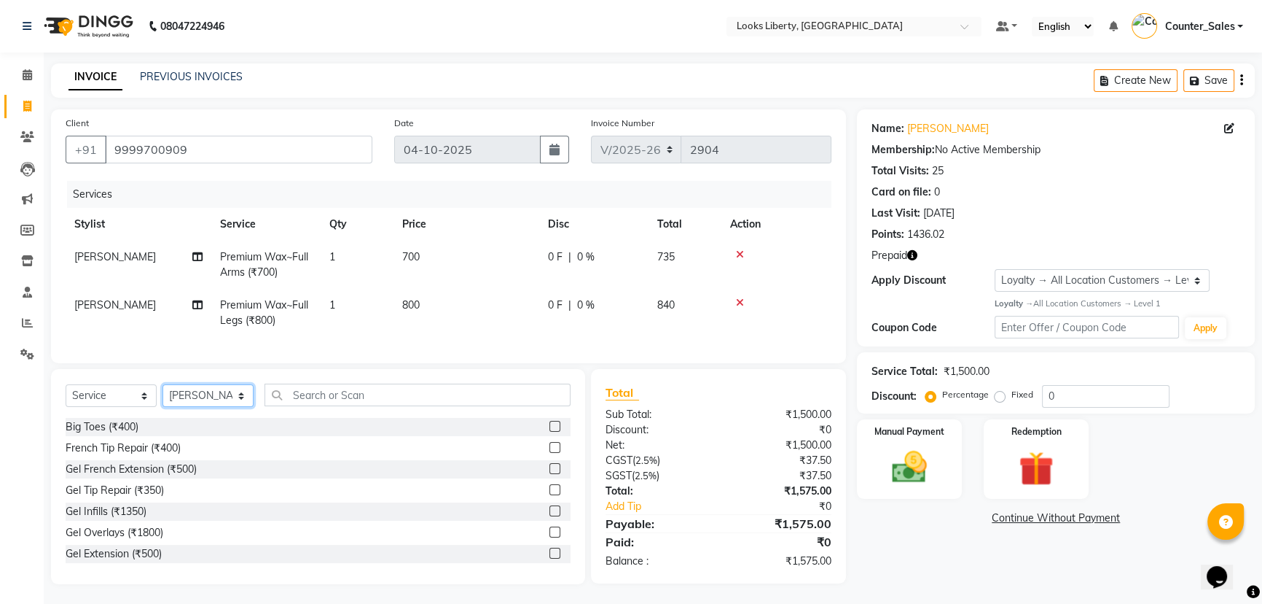
click at [207, 417] on div "Select Service Product Membership Package Voucher Prepaid Gift Card Select Styl…" at bounding box center [318, 400] width 505 height 34
click at [358, 330] on td "1" at bounding box center [357, 313] width 73 height 48
select select "23424"
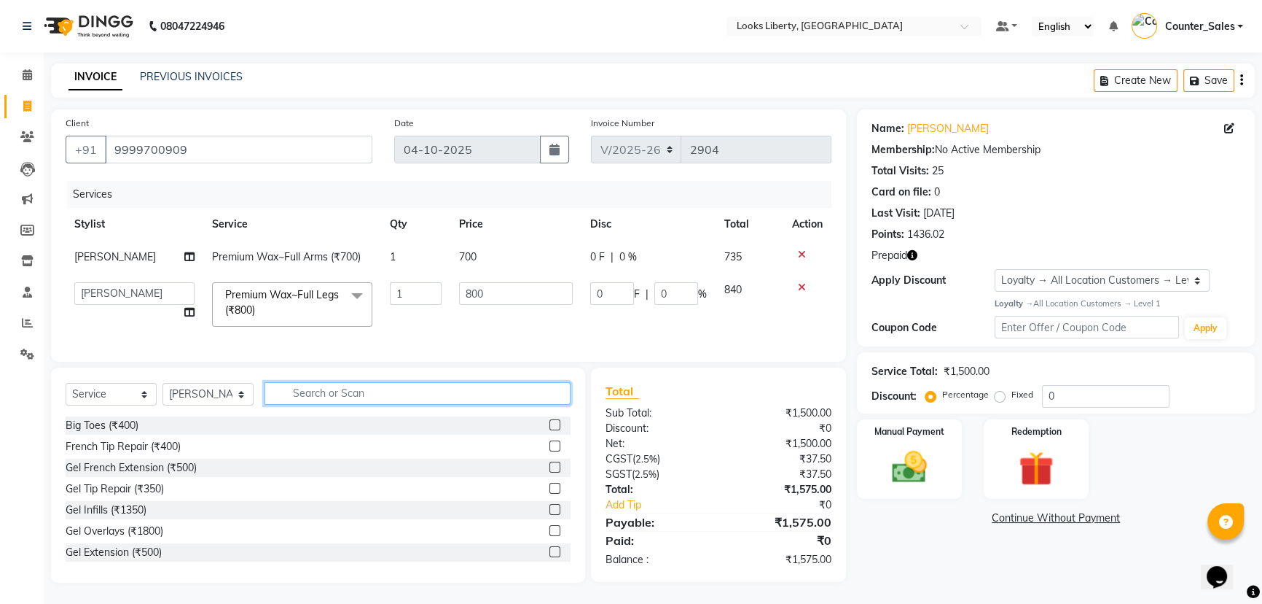
click at [376, 399] on input "text" at bounding box center [418, 393] width 306 height 23
type input "PED"
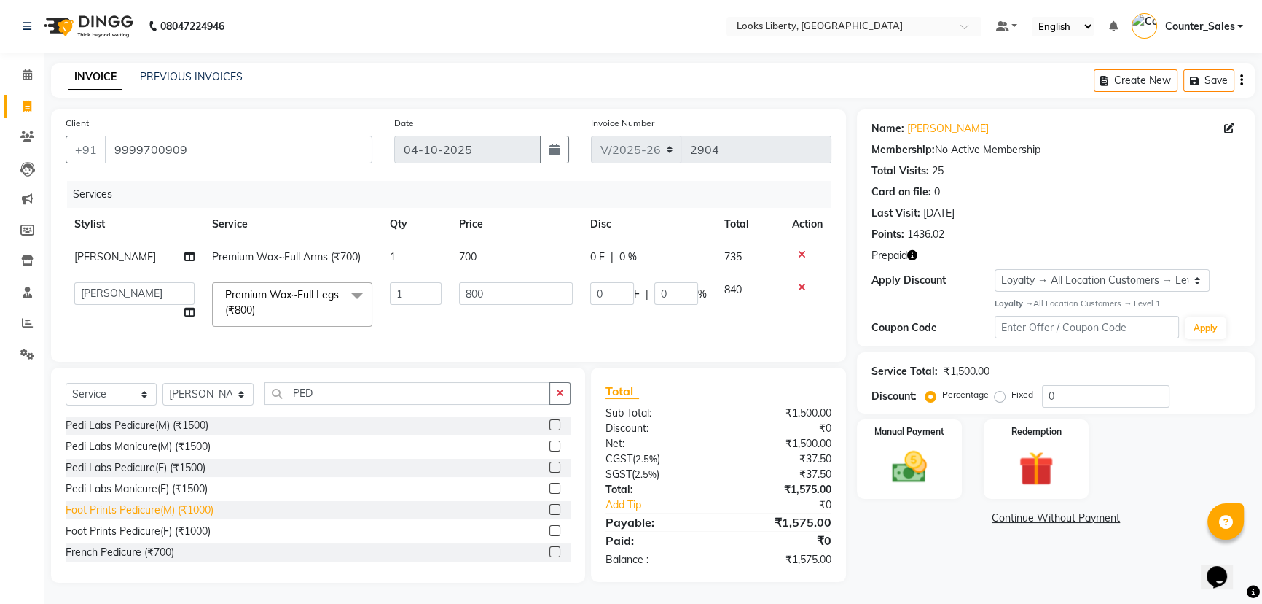
click at [184, 518] on div "Foot Prints Pedicure(M) (₹1000)" at bounding box center [140, 509] width 148 height 15
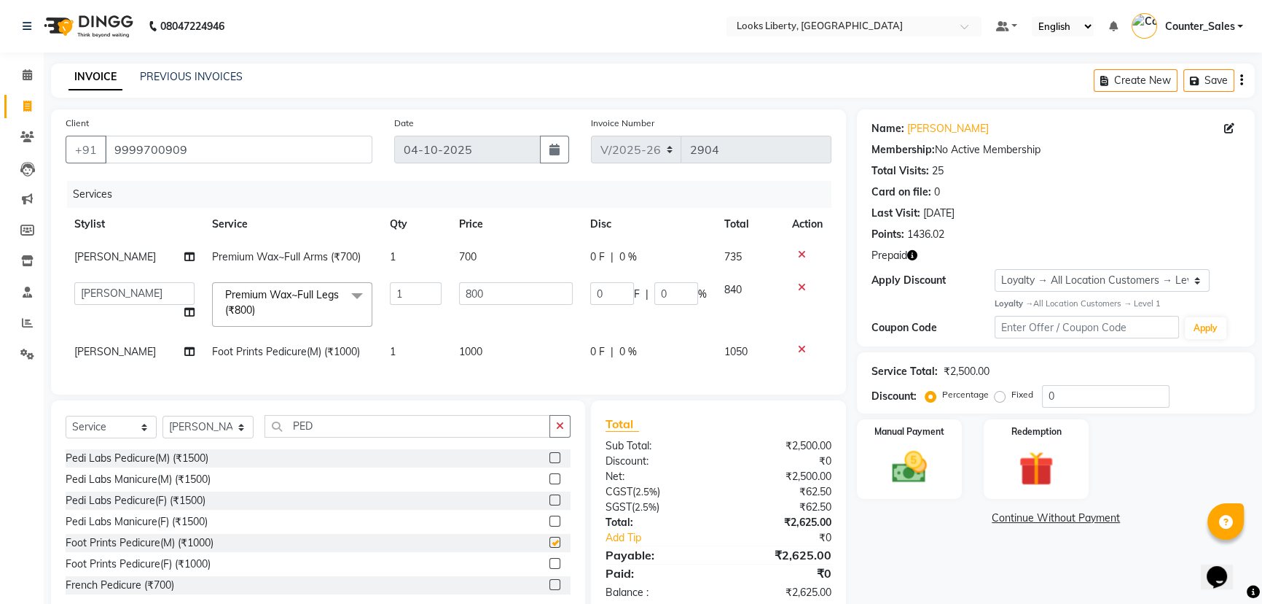
checkbox input "false"
click at [325, 437] on input "PED" at bounding box center [408, 426] width 286 height 23
type input "P"
click at [78, 349] on span "[PERSON_NAME]" at bounding box center [115, 351] width 82 height 13
select select "23424"
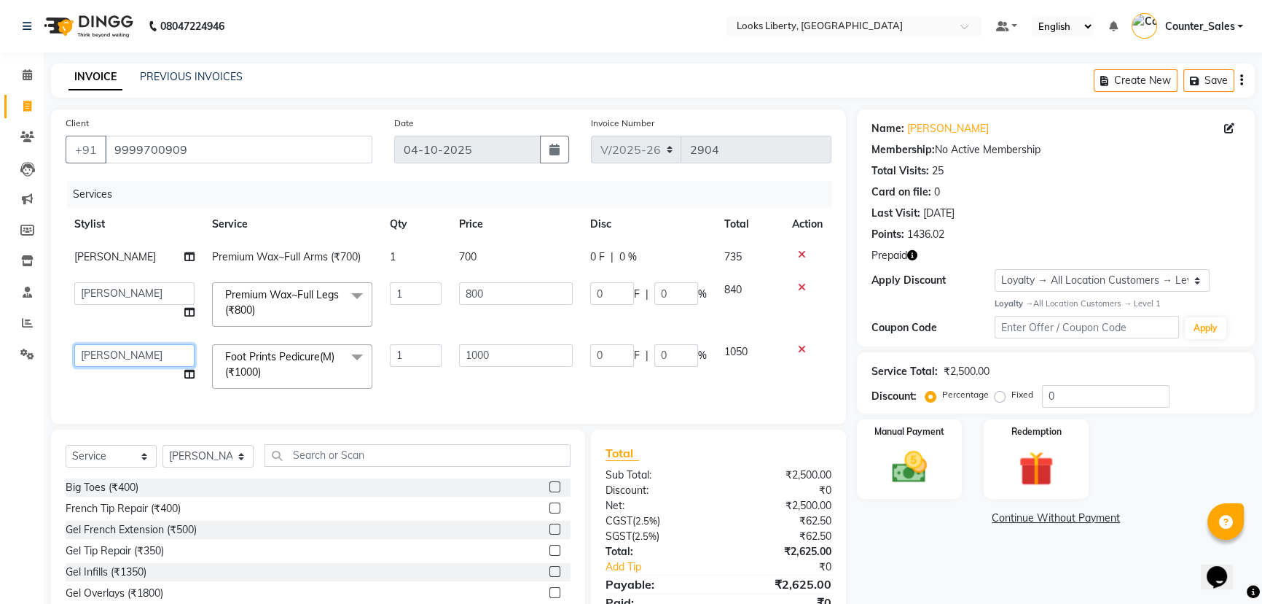
click at [144, 356] on select "[PERSON_NAME] art Counter_Sales Manish_pdct Meet [PERSON_NAME] [PERSON_NAME] Ra…" at bounding box center [134, 355] width 120 height 23
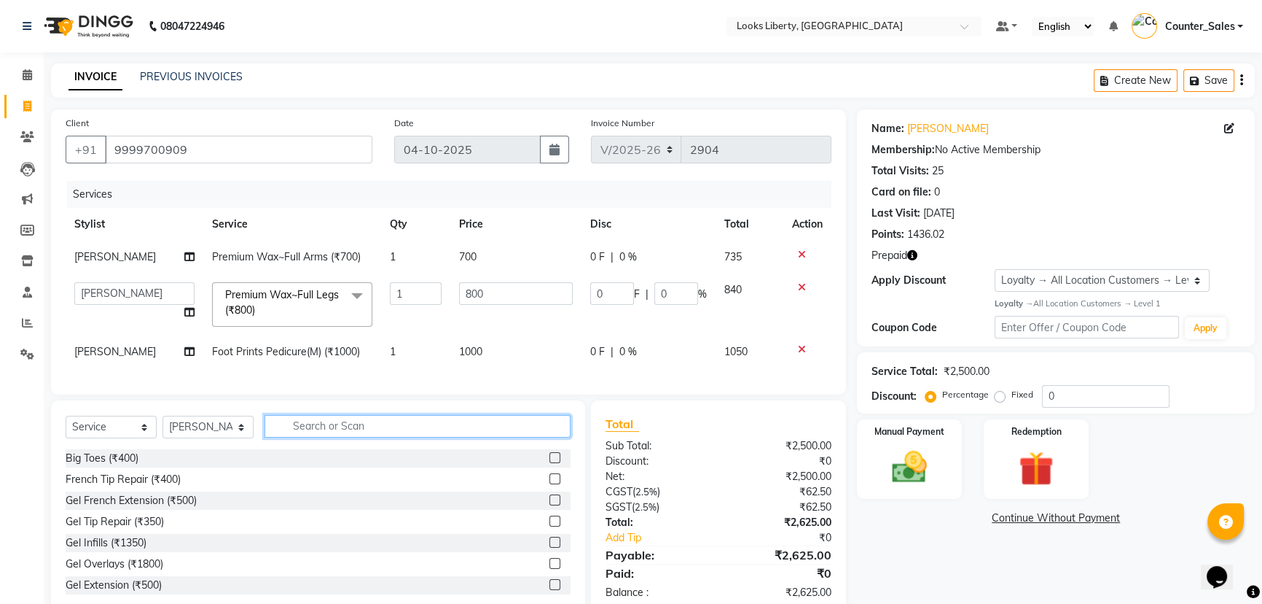
click at [318, 474] on div "Select Service Product Membership Package Voucher Prepaid Gift Card Select Styl…" at bounding box center [318, 507] width 534 height 215
type input "EY"
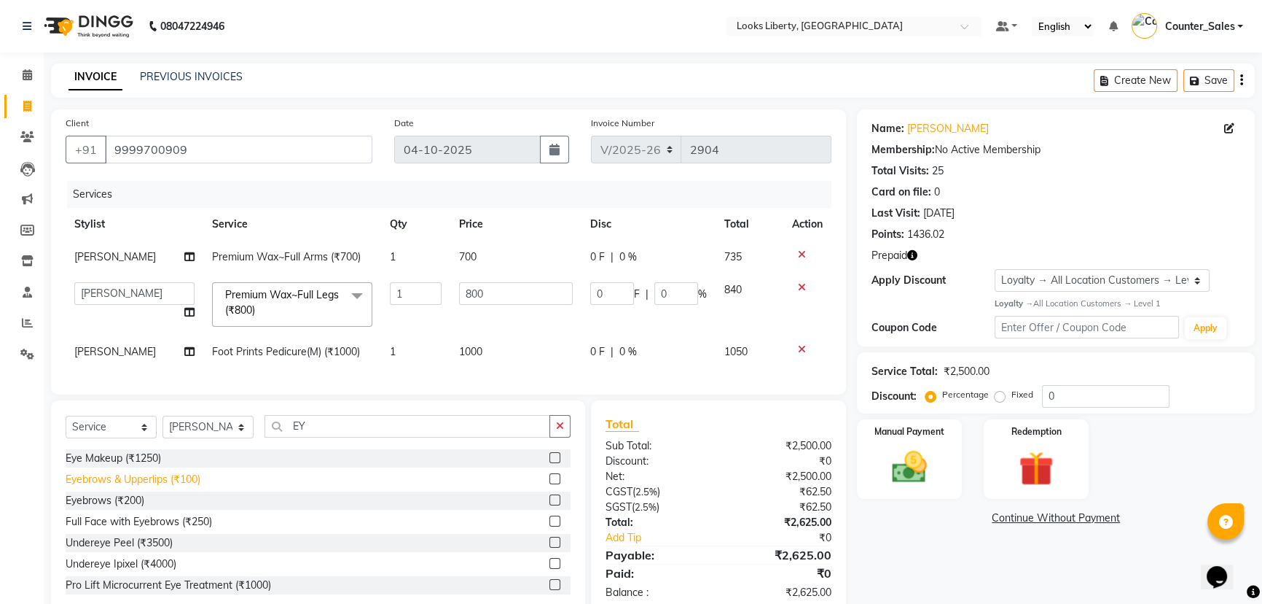
click at [142, 484] on div "Eyebrows & Upperlips (₹100)" at bounding box center [133, 479] width 135 height 15
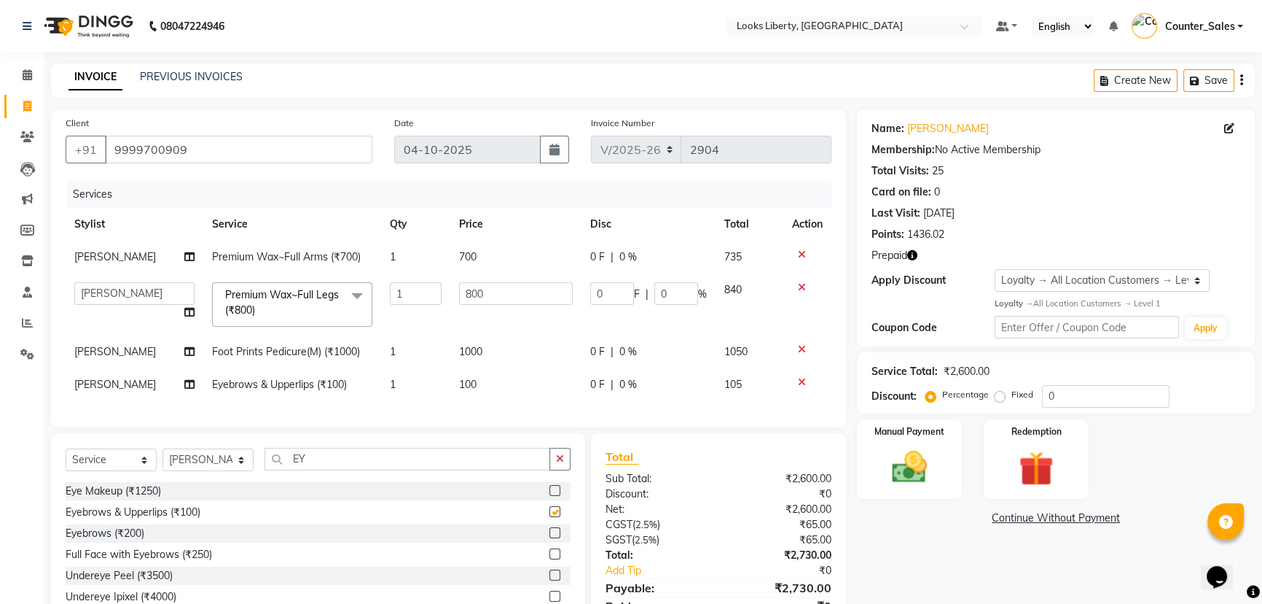
checkbox input "false"
click at [333, 458] on div "Select Service Product Membership Package Voucher Prepaid Gift Card Select Styl…" at bounding box center [318, 540] width 534 height 215
click at [336, 468] on input "EY" at bounding box center [408, 459] width 286 height 23
type input "E"
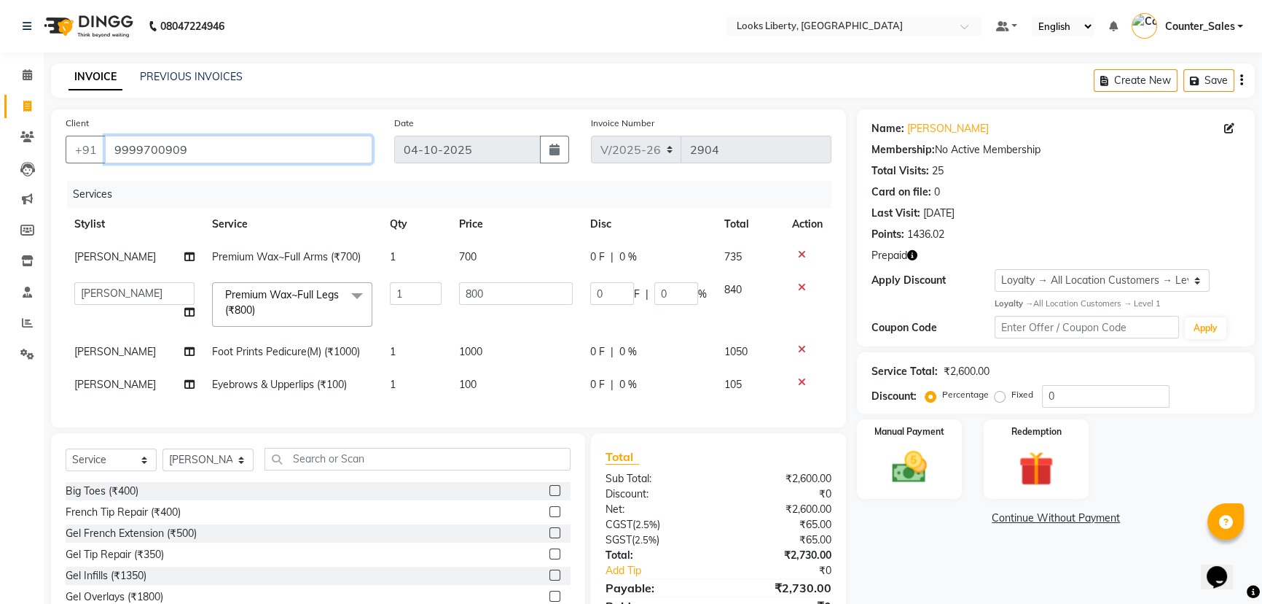
click at [213, 154] on input "9999700909" at bounding box center [239, 150] width 268 height 28
click at [226, 466] on select "Select Stylist [PERSON_NAME] art Counter_Sales Manish_pdct Meet [PERSON_NAME] […" at bounding box center [208, 459] width 91 height 23
click at [290, 147] on input "9999700909" at bounding box center [239, 150] width 268 height 28
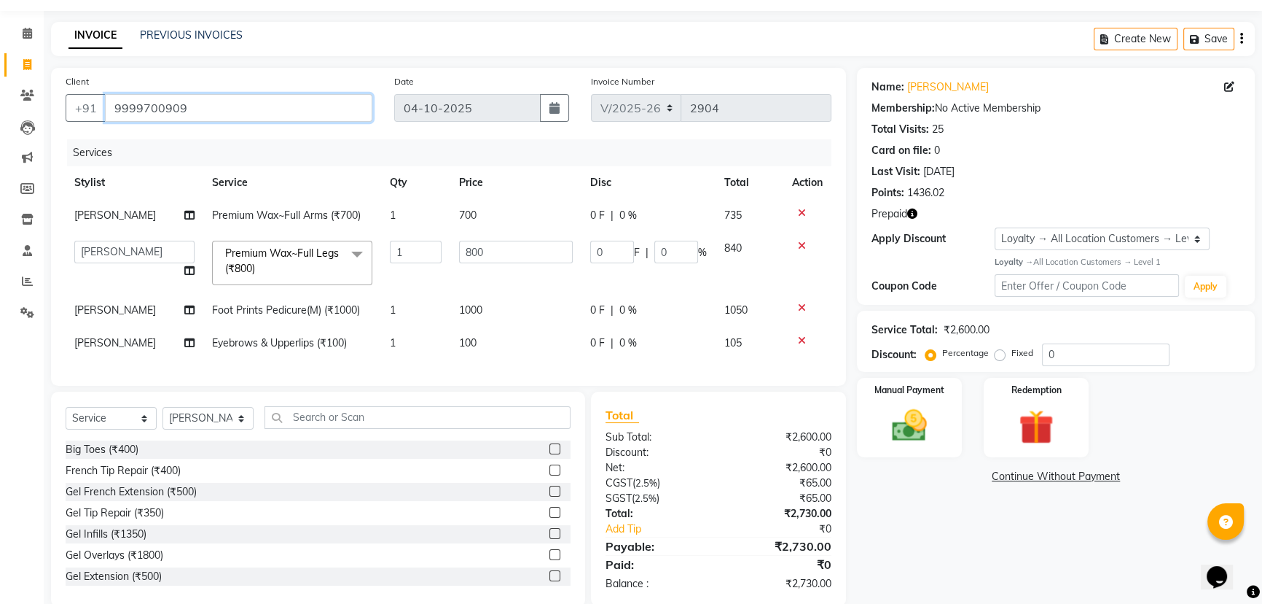
scroll to position [9, 0]
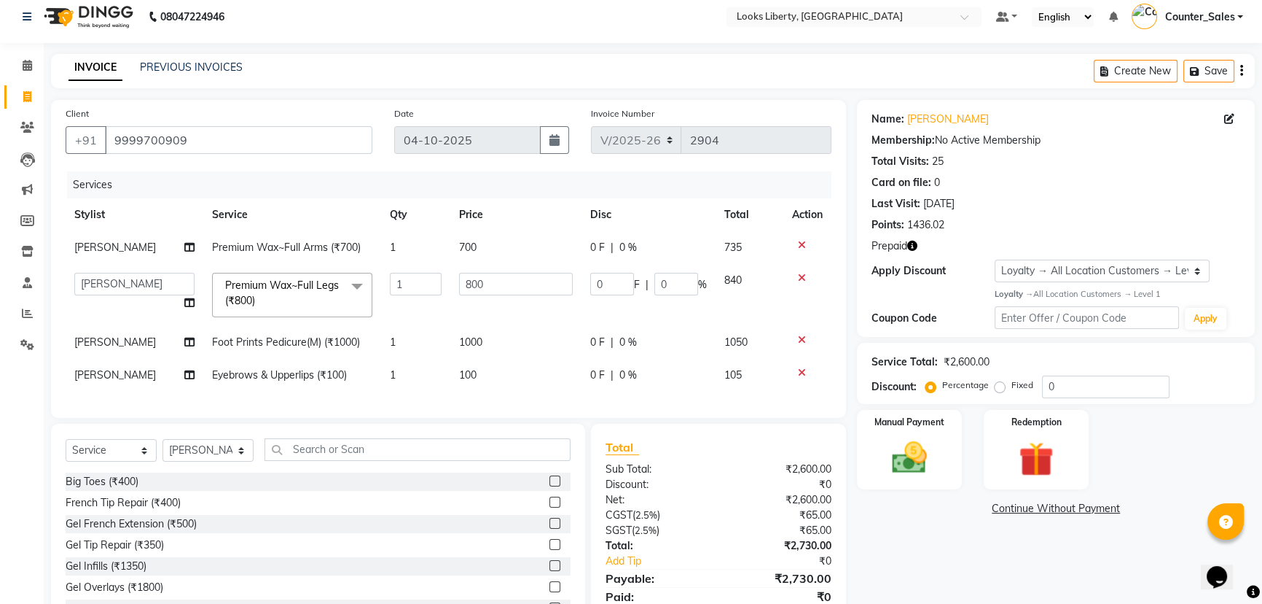
click at [912, 246] on icon "button" at bounding box center [912, 246] width 10 height 10
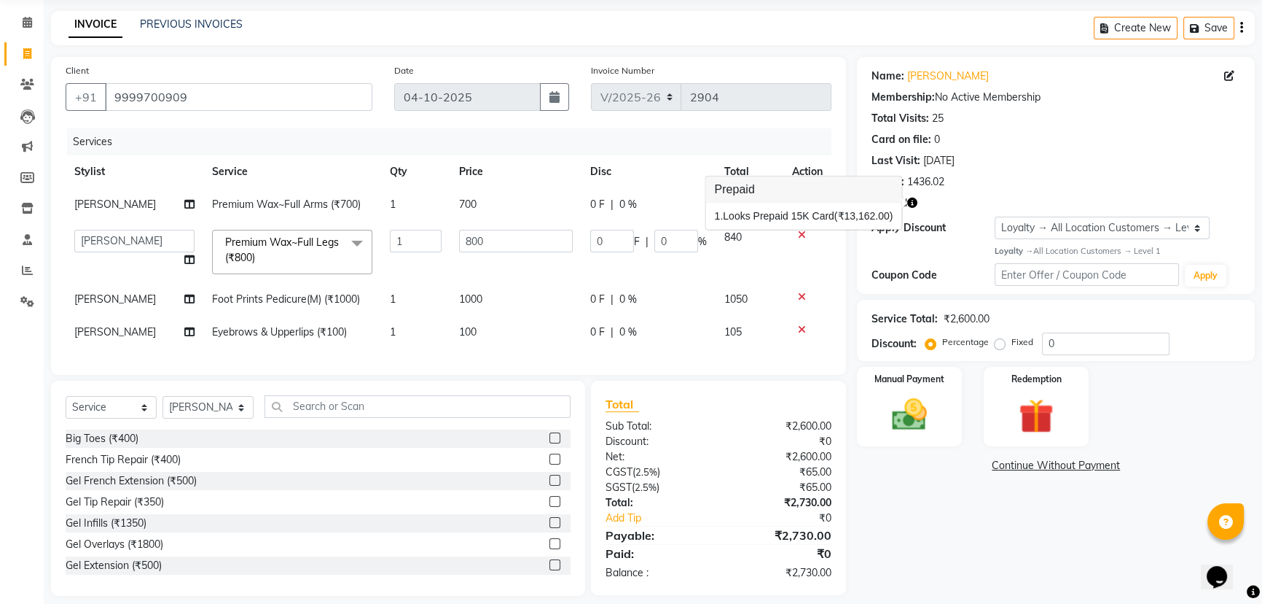
scroll to position [76, 0]
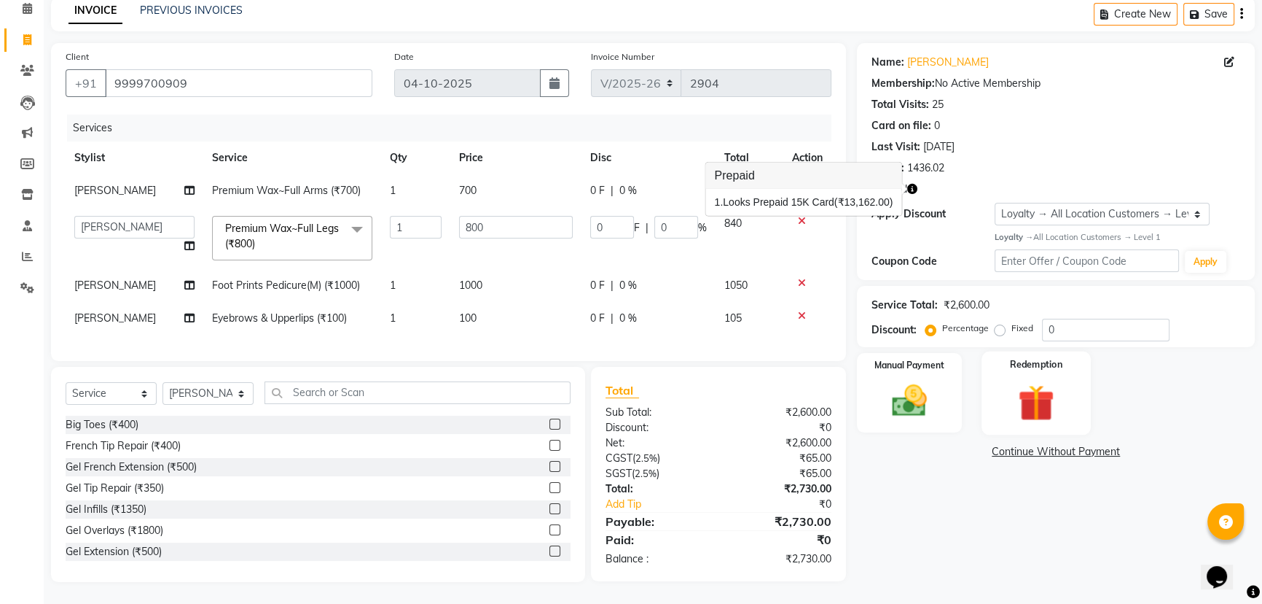
click at [1078, 380] on div "Redemption" at bounding box center [1036, 392] width 109 height 83
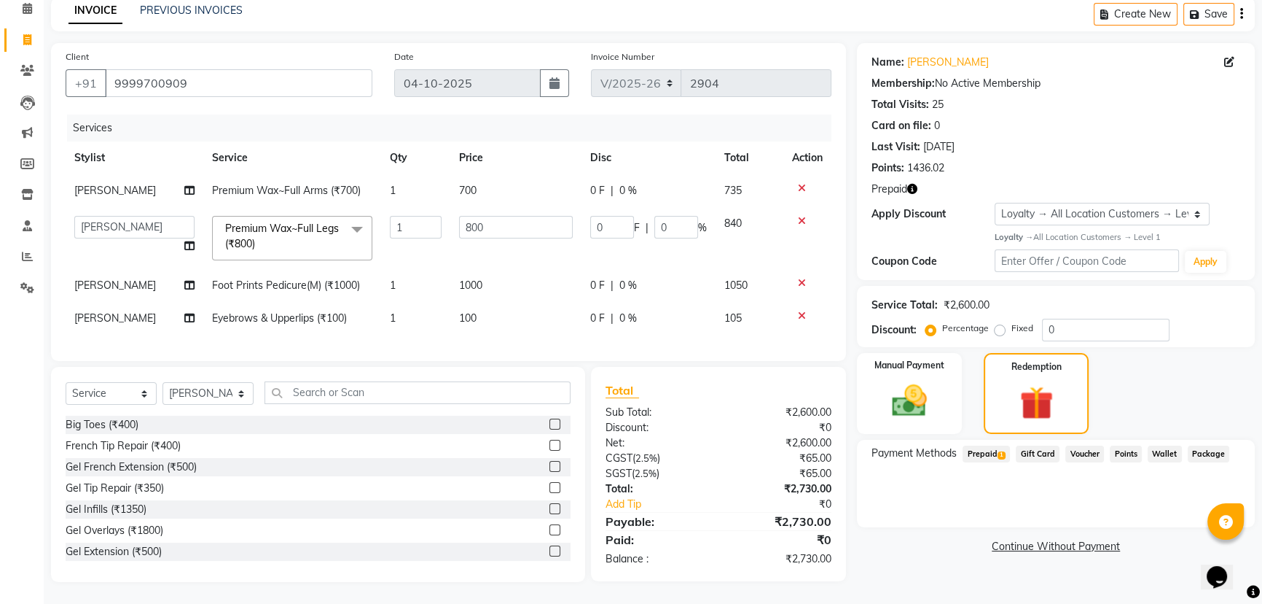
click at [984, 445] on span "Prepaid 1" at bounding box center [986, 453] width 47 height 17
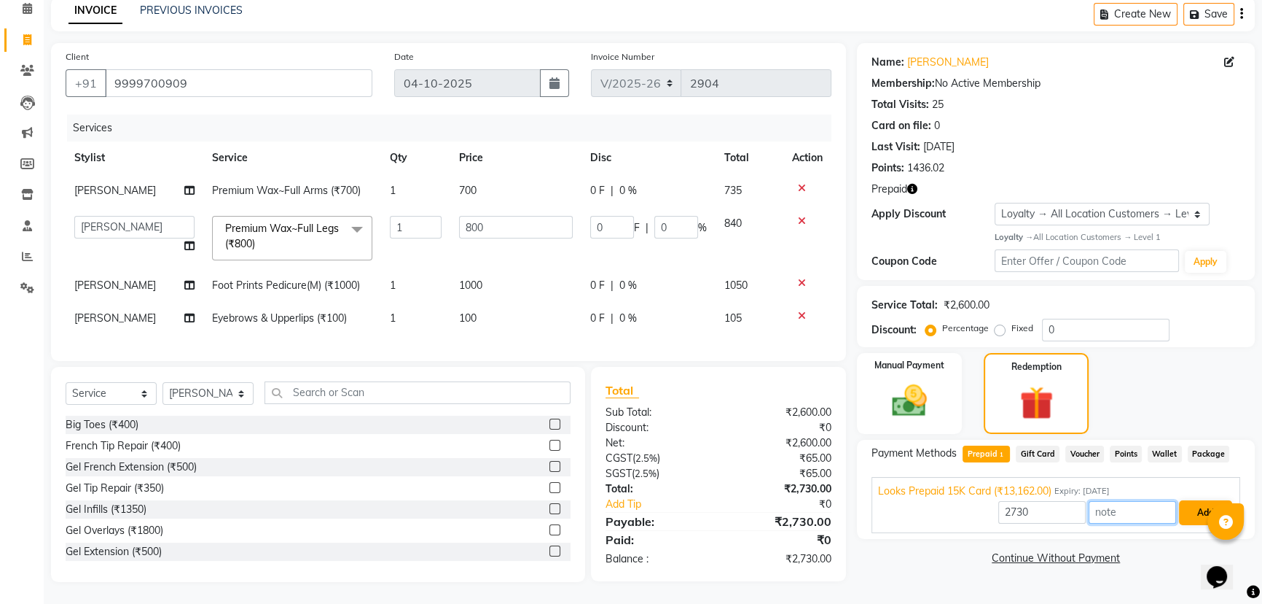
drag, startPoint x: 1174, startPoint y: 496, endPoint x: 1182, endPoint y: 497, distance: 8.1
click at [1179, 499] on div "2730 Add" at bounding box center [1056, 513] width 356 height 28
click at [1182, 500] on button "Add" at bounding box center [1205, 512] width 53 height 25
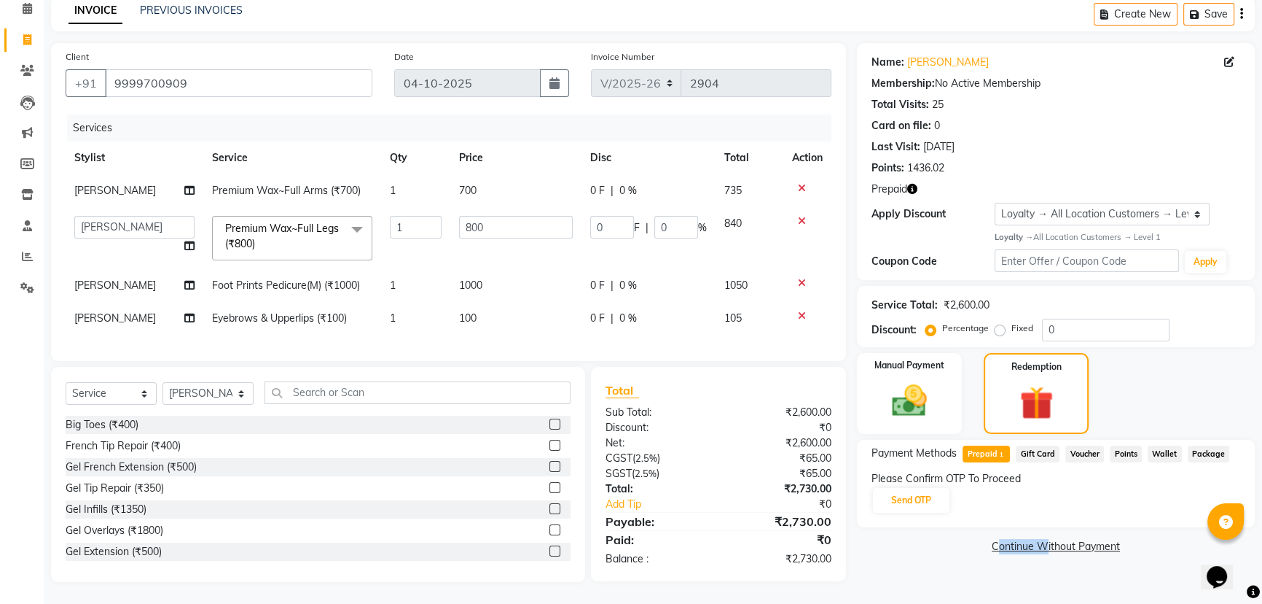
click at [1182, 497] on div "Please Confirm OTP To Proceed Send OTP" at bounding box center [1056, 492] width 369 height 43
click at [927, 501] on button "Send OTP" at bounding box center [911, 500] width 77 height 25
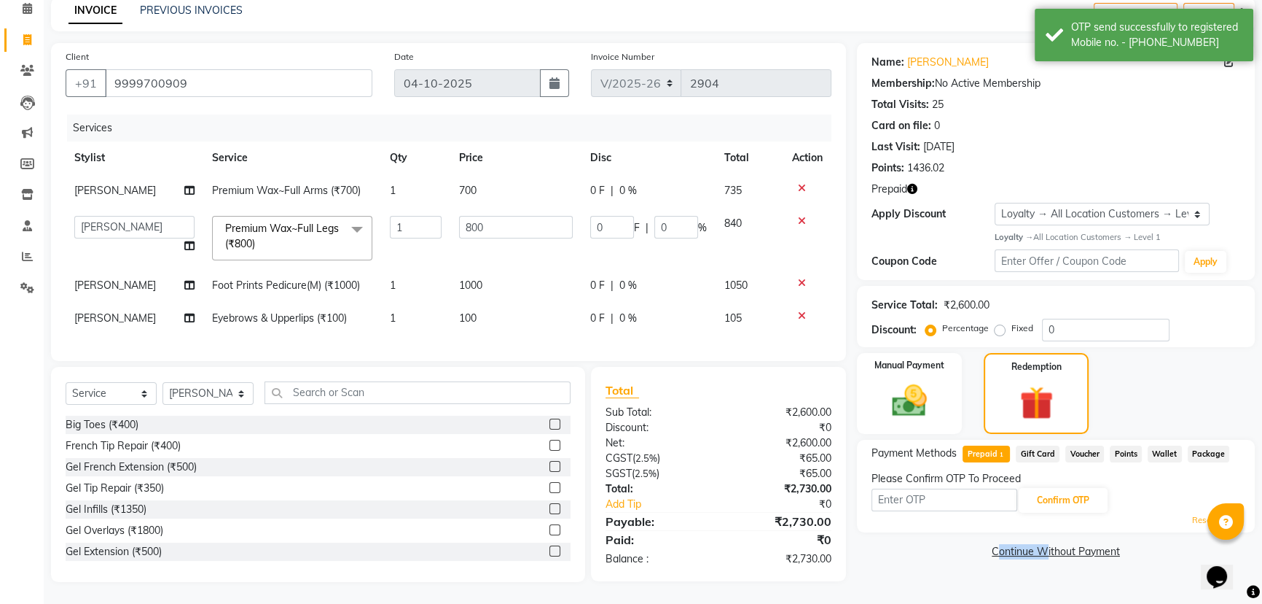
click at [899, 544] on link "Continue Without Payment" at bounding box center [1056, 551] width 392 height 15
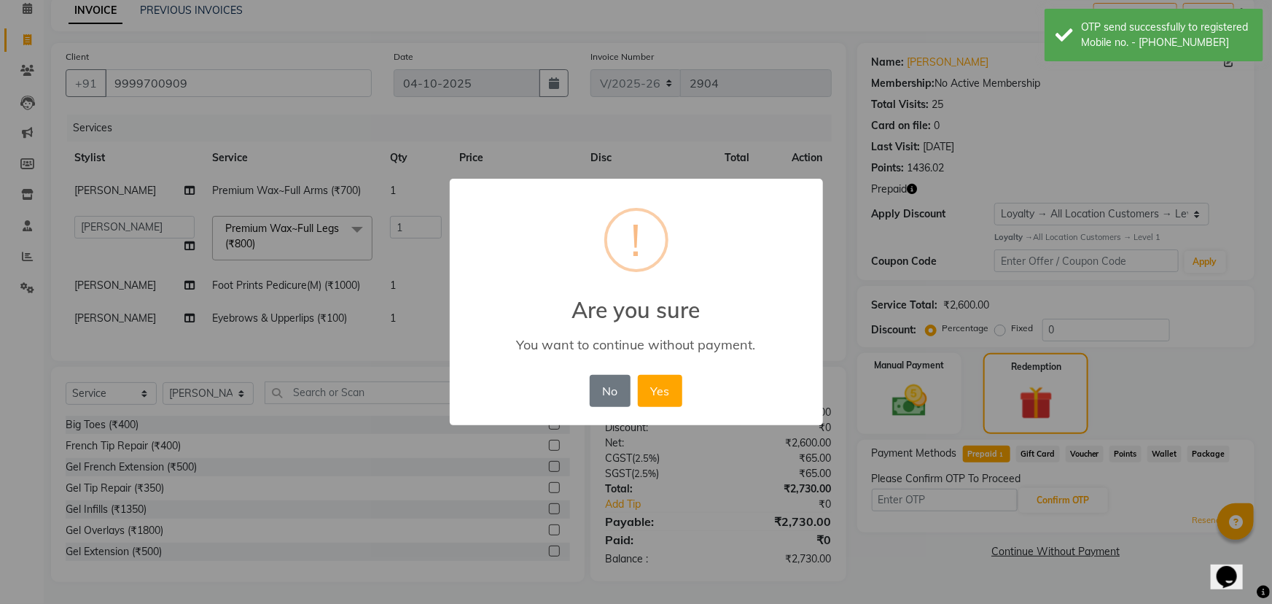
click at [917, 491] on div "× ! Are you sure You want to continue without payment. No No Yes" at bounding box center [636, 302] width 1272 height 604
click at [601, 398] on button "No" at bounding box center [610, 391] width 41 height 32
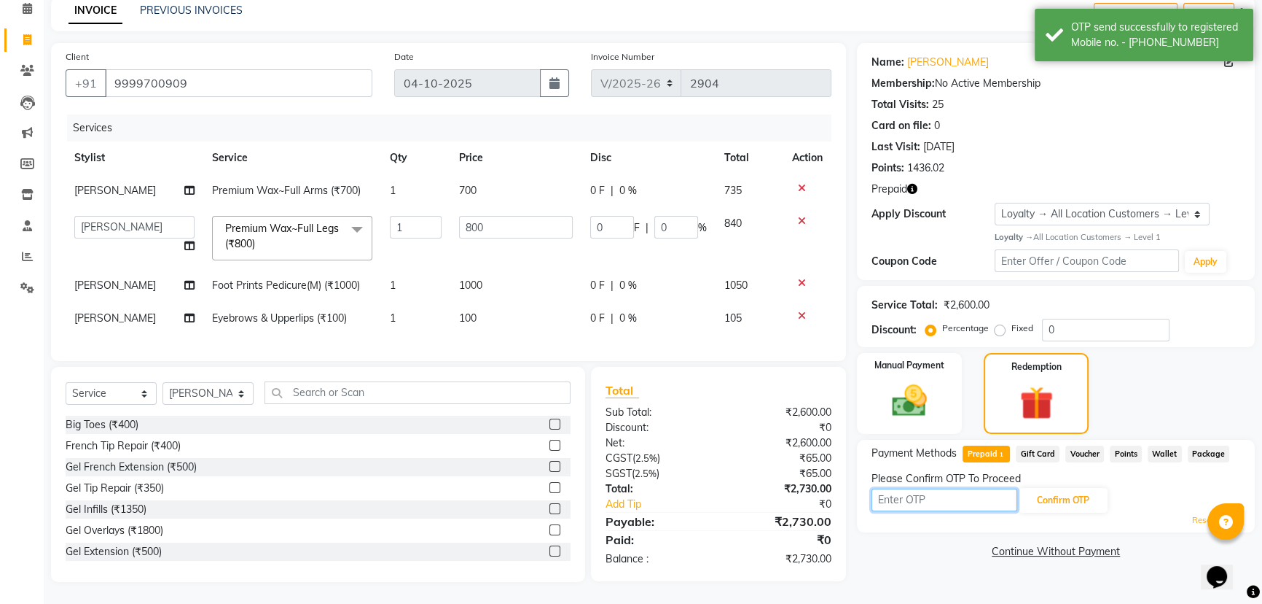
click at [902, 488] on input "text" at bounding box center [945, 499] width 146 height 23
type input "8109"
click at [1047, 496] on button "Confirm OTP" at bounding box center [1063, 500] width 89 height 25
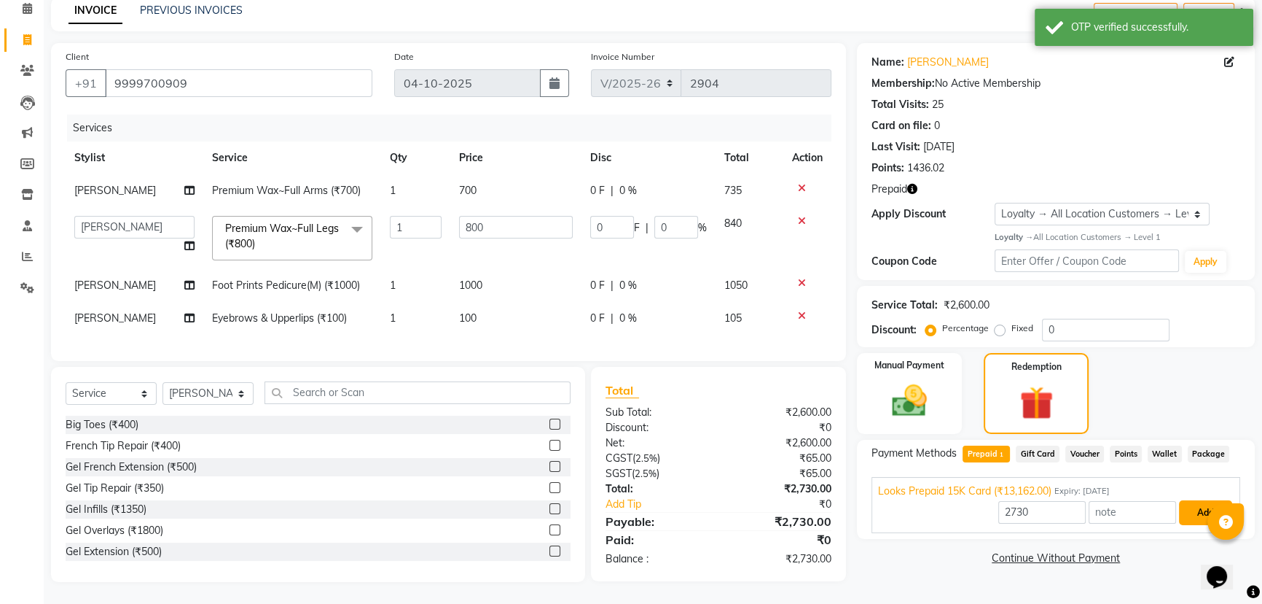
click at [1195, 501] on button "Add" at bounding box center [1205, 512] width 53 height 25
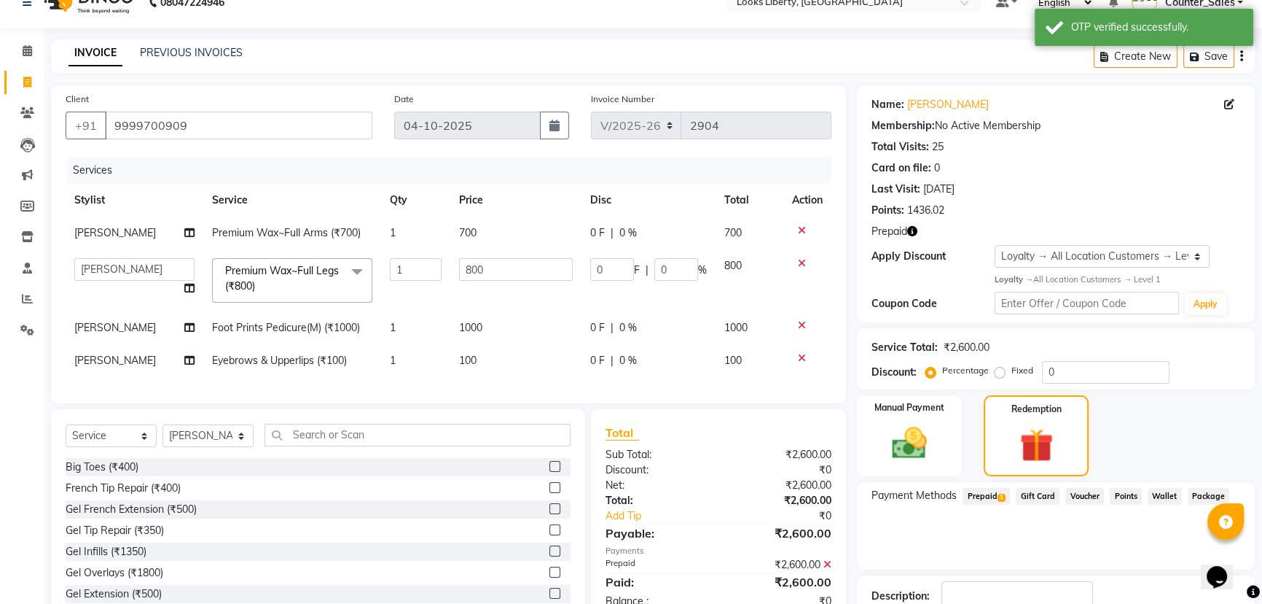
scroll to position [0, 0]
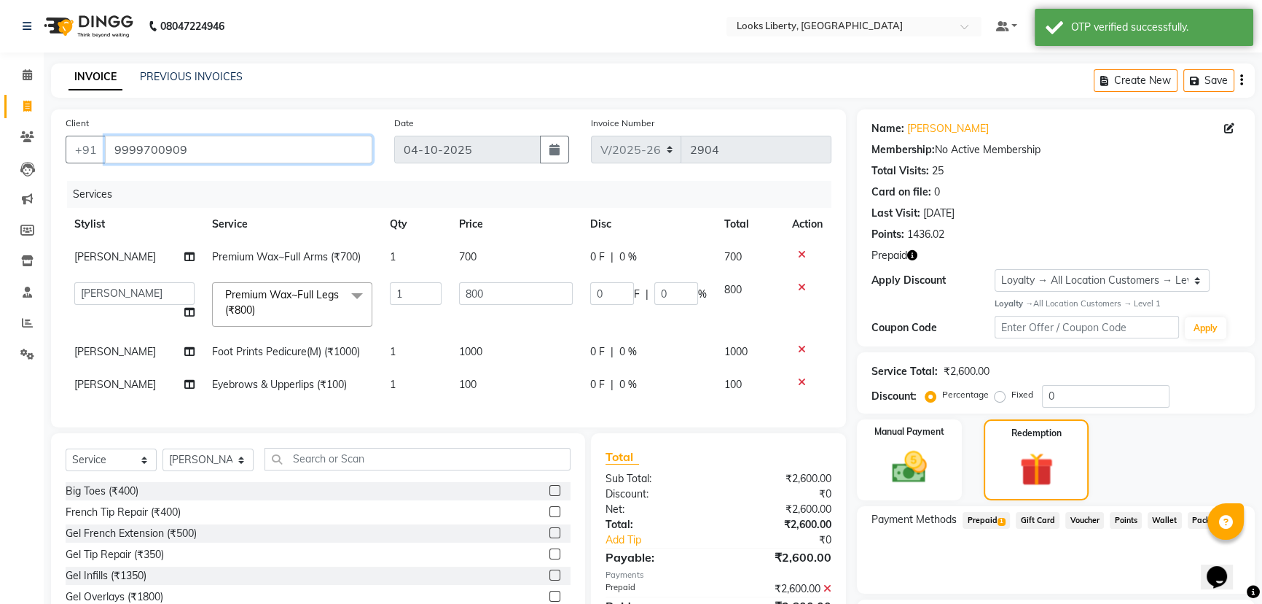
click at [228, 160] on input "9999700909" at bounding box center [239, 150] width 268 height 28
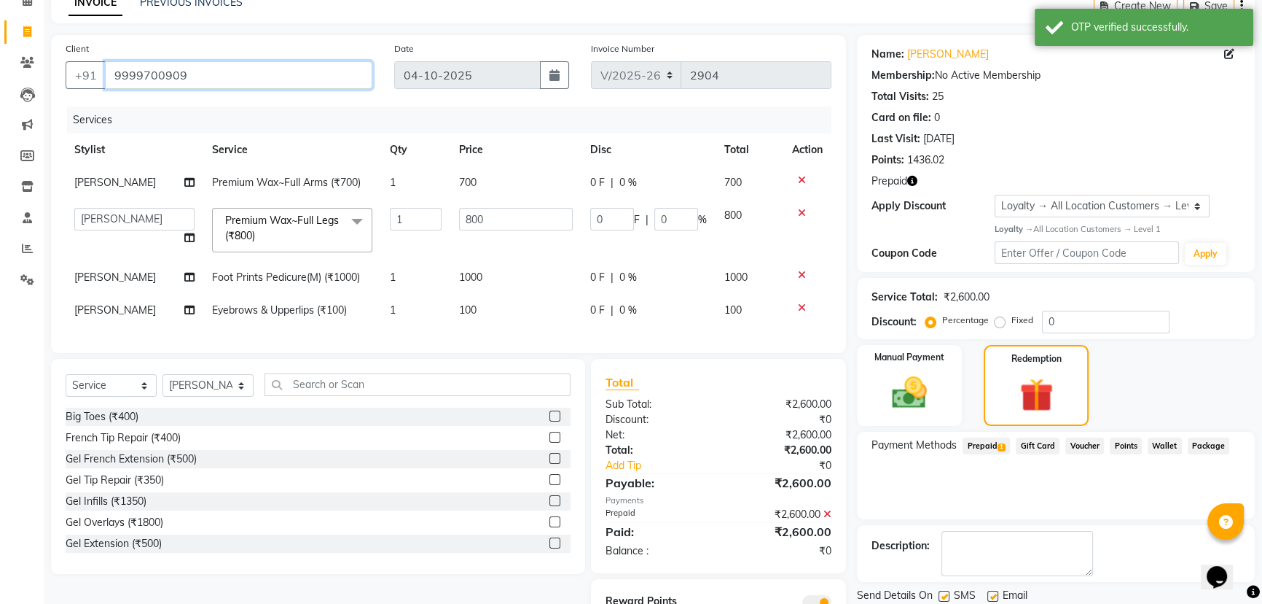
scroll to position [147, 0]
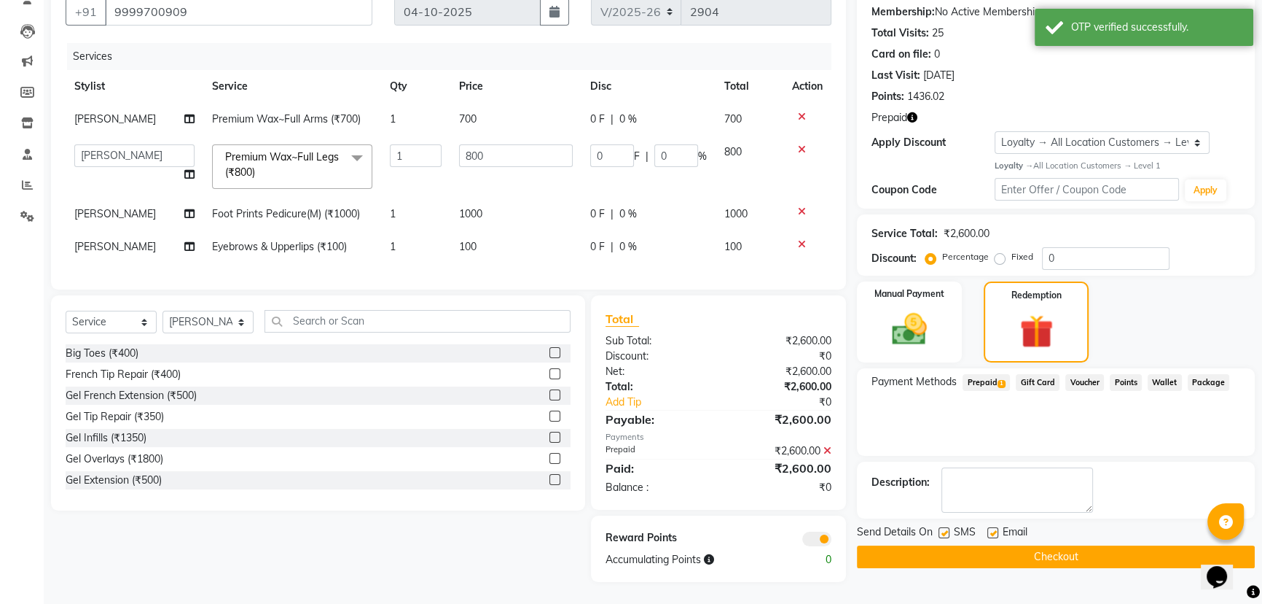
click at [924, 548] on button "Checkout" at bounding box center [1056, 556] width 398 height 23
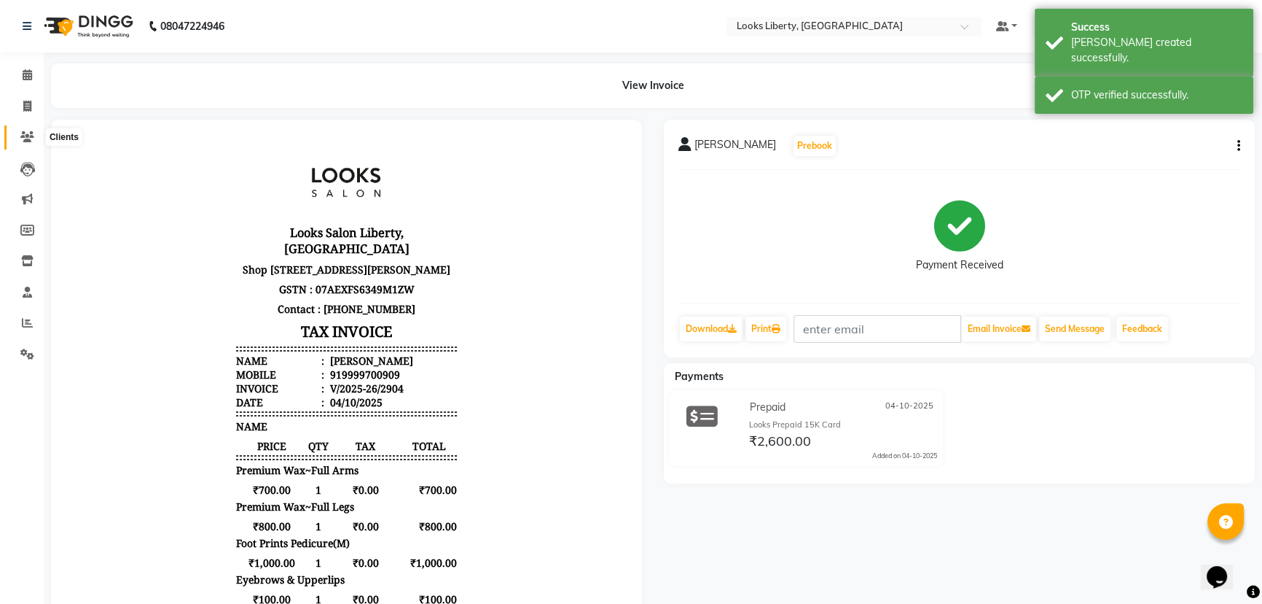
click at [19, 133] on span at bounding box center [28, 137] width 26 height 17
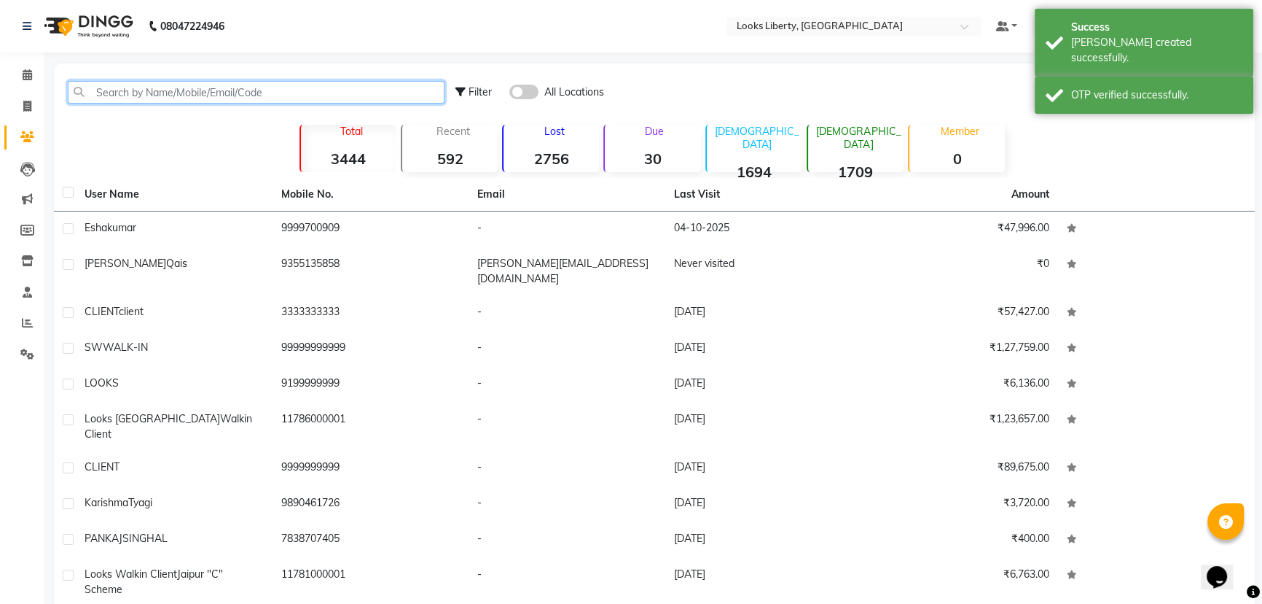
paste input "9999700909"
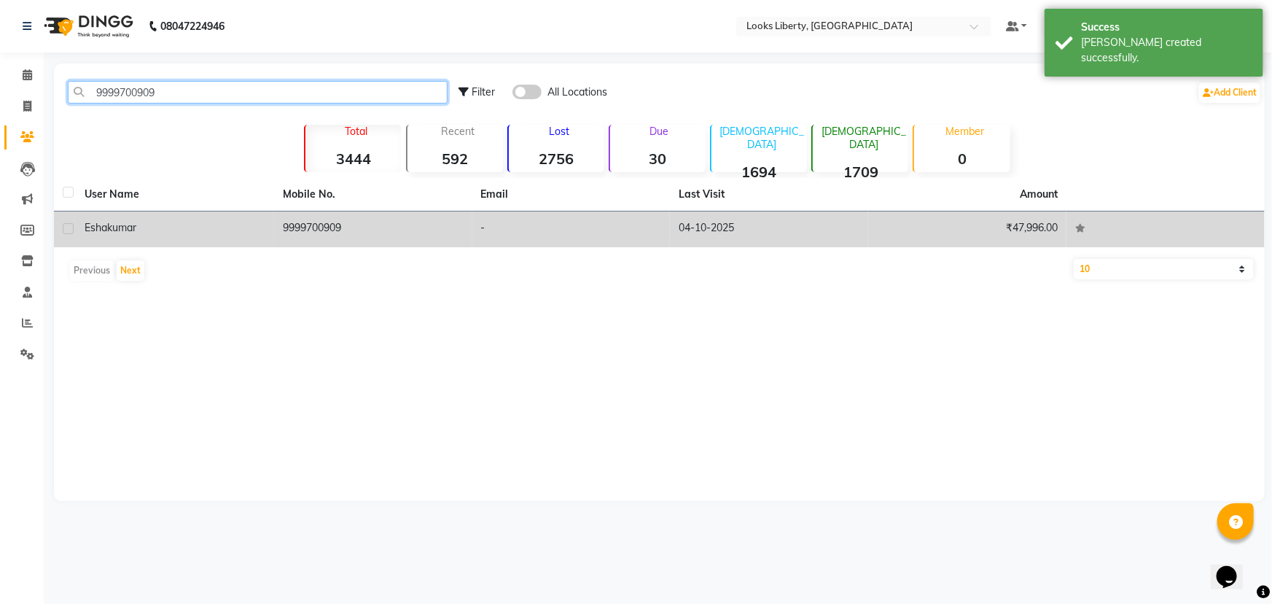
type input "9999700909"
click at [292, 245] on td "9999700909" at bounding box center [373, 229] width 198 height 36
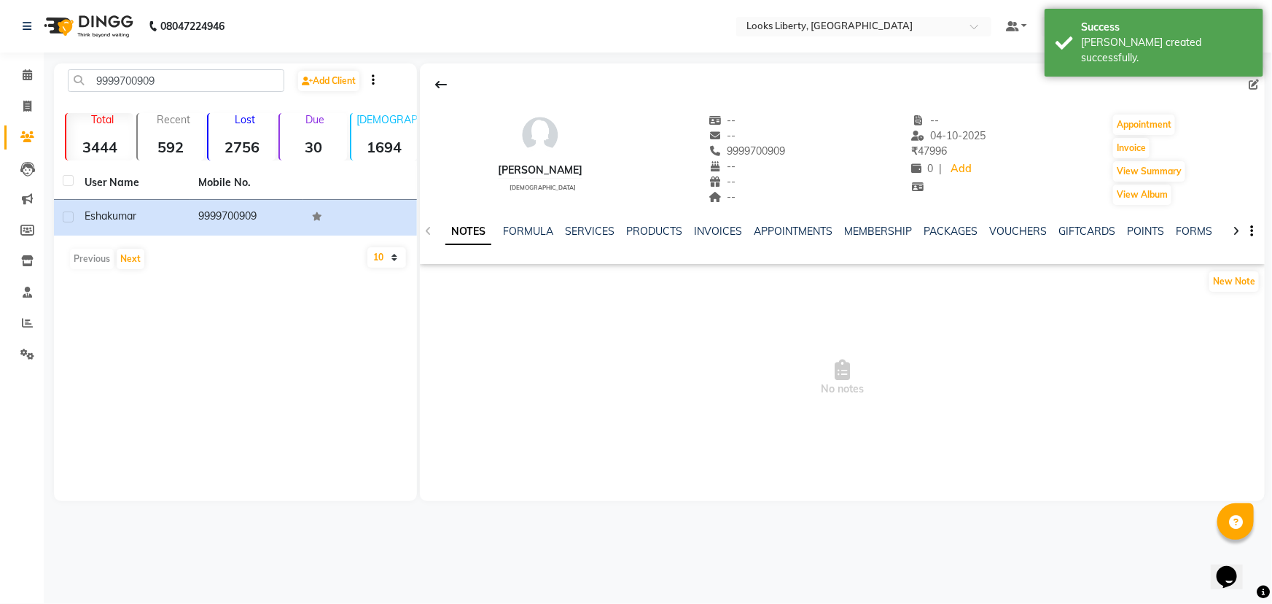
click at [724, 238] on div "INVOICES" at bounding box center [718, 231] width 48 height 15
click at [718, 231] on link "INVOICES" at bounding box center [718, 231] width 48 height 13
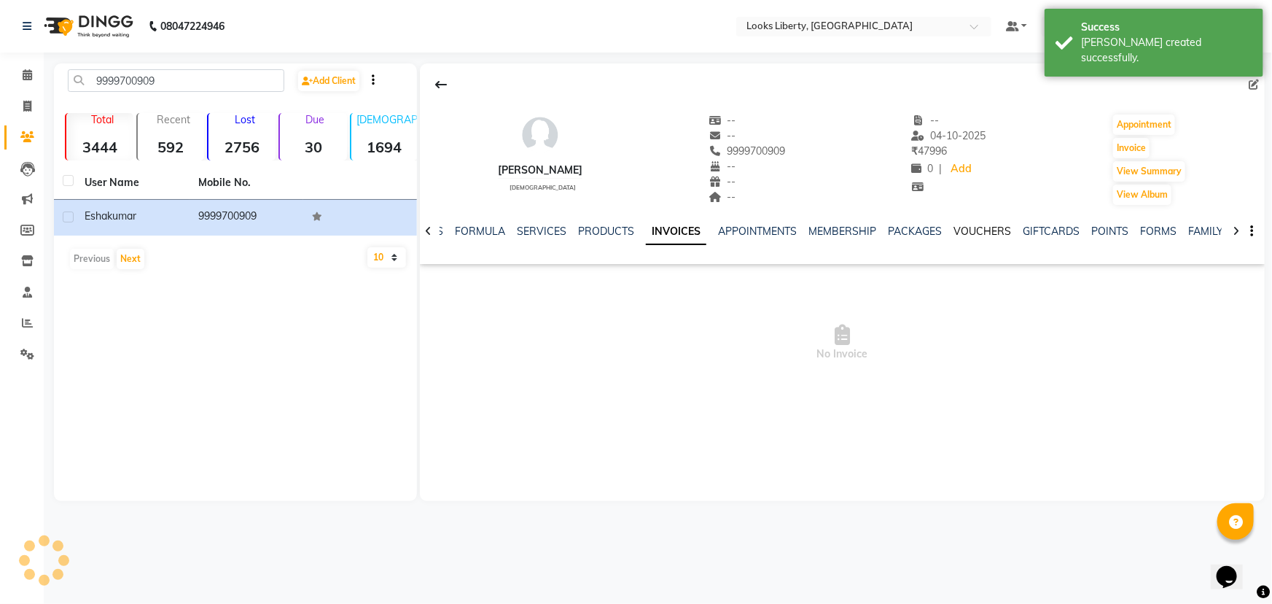
click at [985, 230] on link "VOUCHERS" at bounding box center [982, 231] width 58 height 13
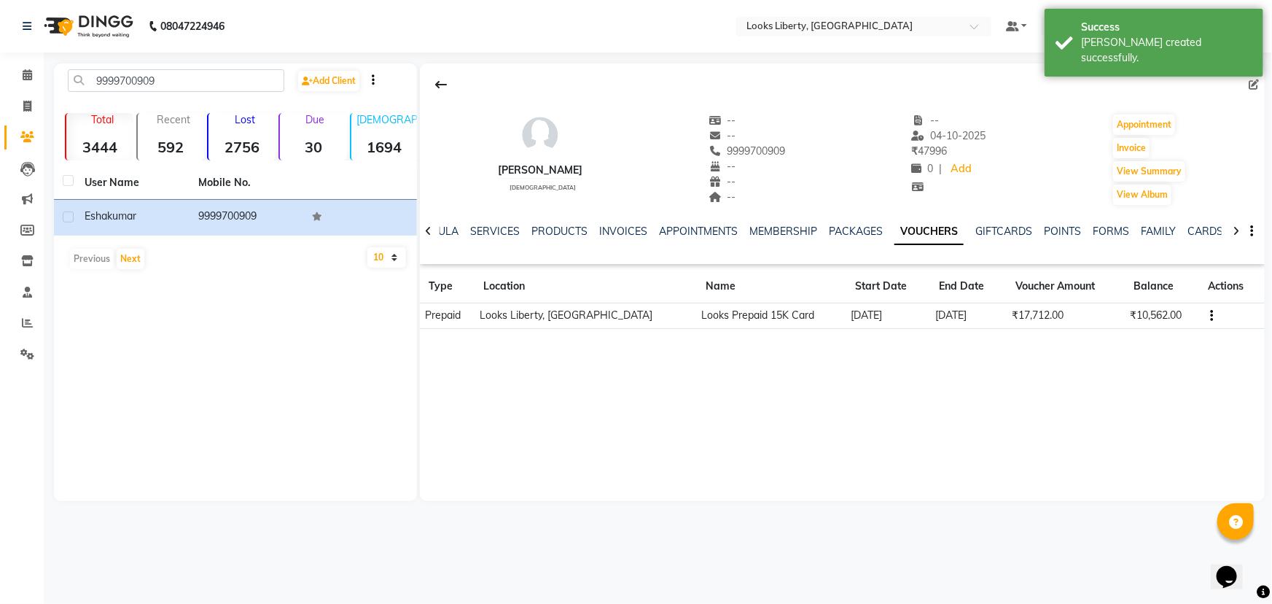
click at [1210, 316] on icon "button" at bounding box center [1211, 316] width 3 height 1
click at [1184, 319] on td "Redemption History" at bounding box center [1141, 315] width 91 height 17
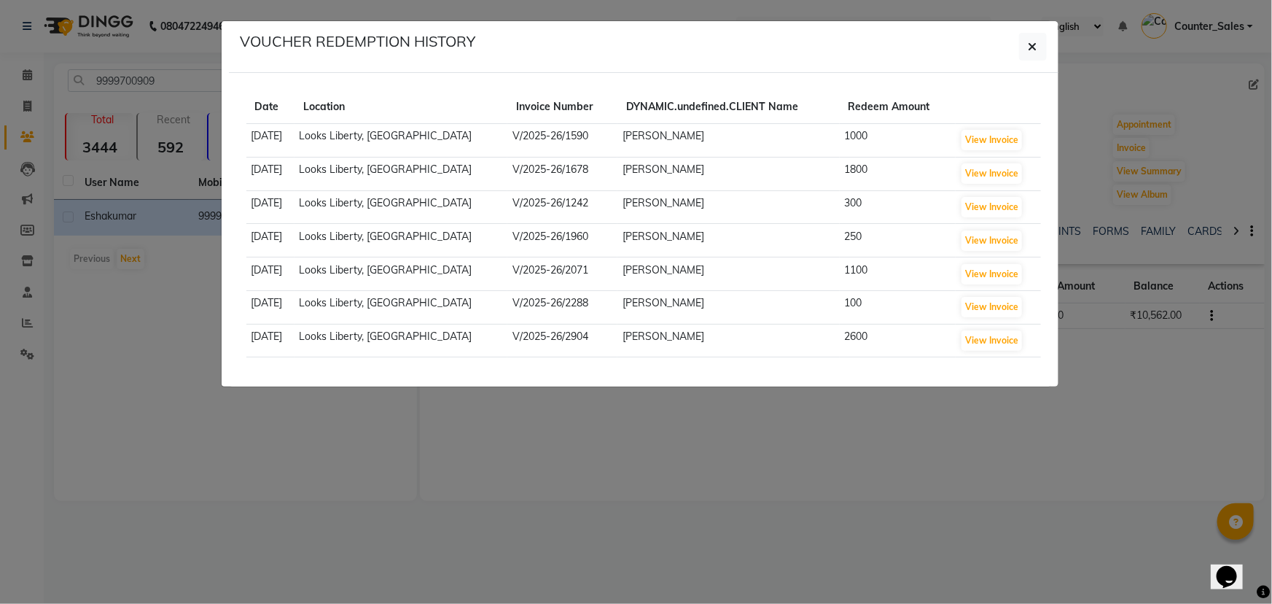
click at [886, 415] on ngb-modal-window "VOUCHER REDEMPTION HISTORY Date Location Invoice Number DYNAMIC.undefined.CLIEN…" at bounding box center [636, 302] width 1272 height 604
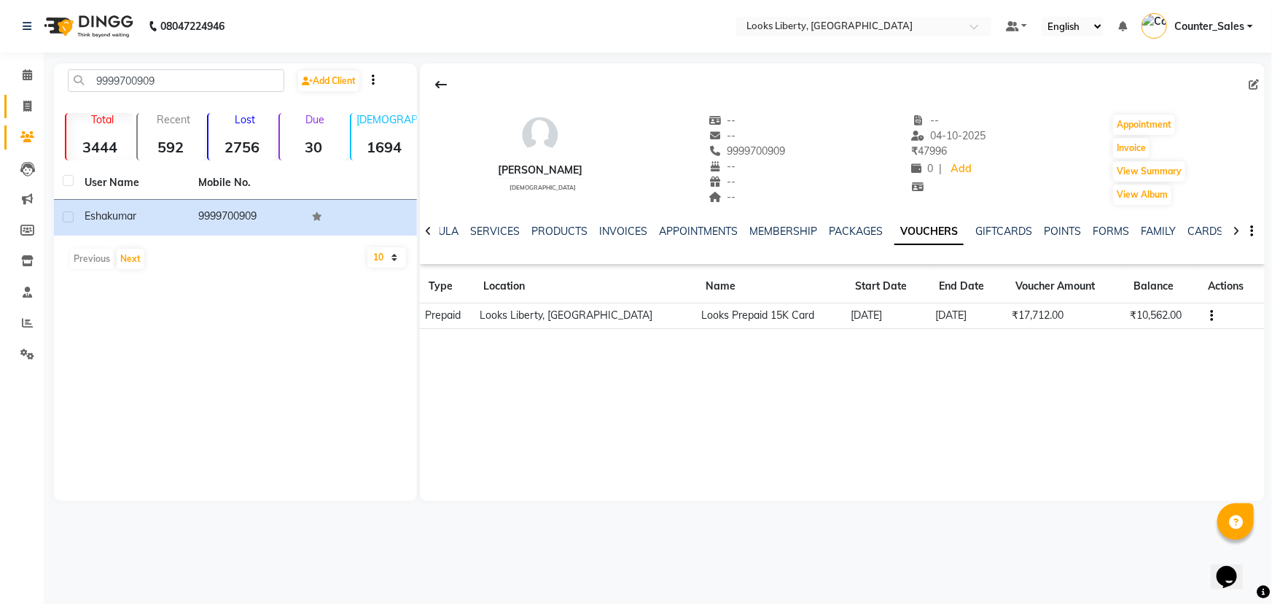
click at [26, 109] on icon at bounding box center [27, 106] width 8 height 11
select select "service"
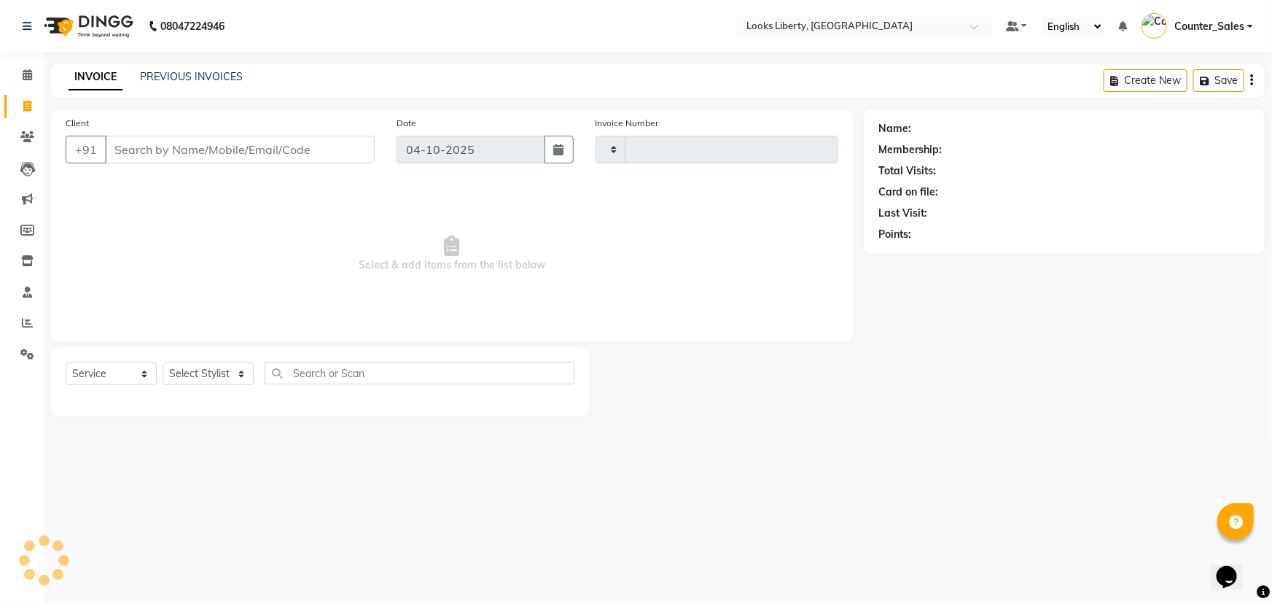
drag, startPoint x: 147, startPoint y: 137, endPoint x: 138, endPoint y: 139, distance: 8.3
type input "2905"
select select "4321"
type input "9999700909"
select select "1: Object"
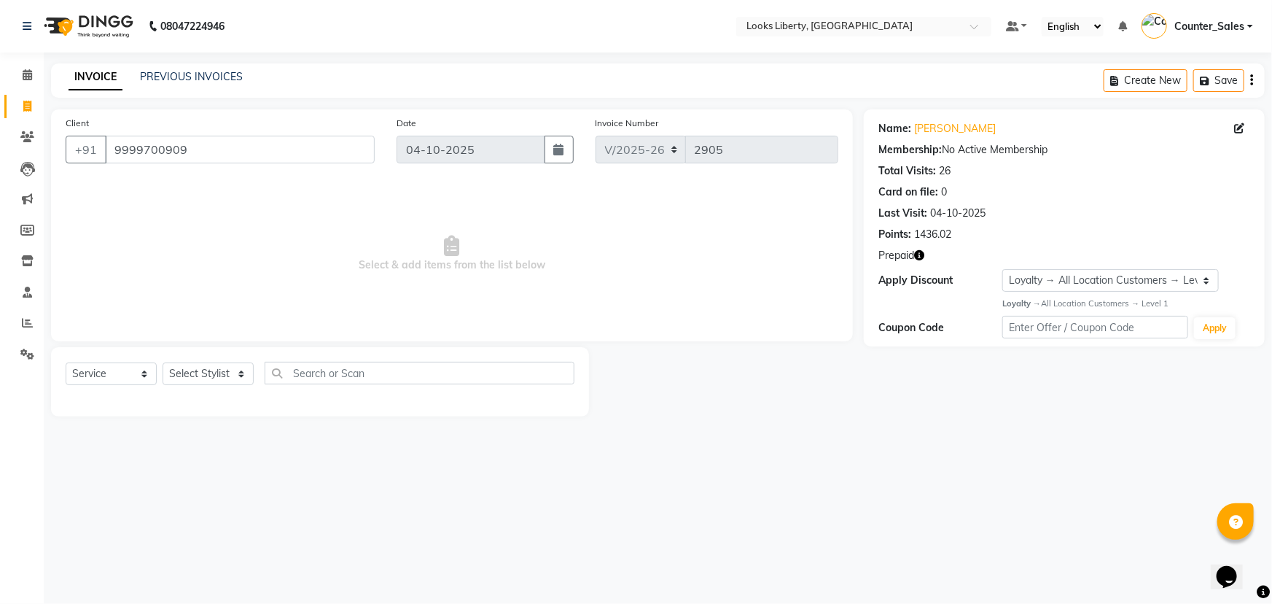
click at [916, 255] on icon "button" at bounding box center [919, 255] width 10 height 10
click at [810, 310] on span "Select & add items from the list below" at bounding box center [452, 254] width 773 height 146
drag, startPoint x: 112, startPoint y: 149, endPoint x: 206, endPoint y: 149, distance: 94.0
click at [206, 149] on input "9999700909" at bounding box center [240, 150] width 270 height 28
click at [238, 219] on span "Select & add items from the list below" at bounding box center [452, 254] width 773 height 146
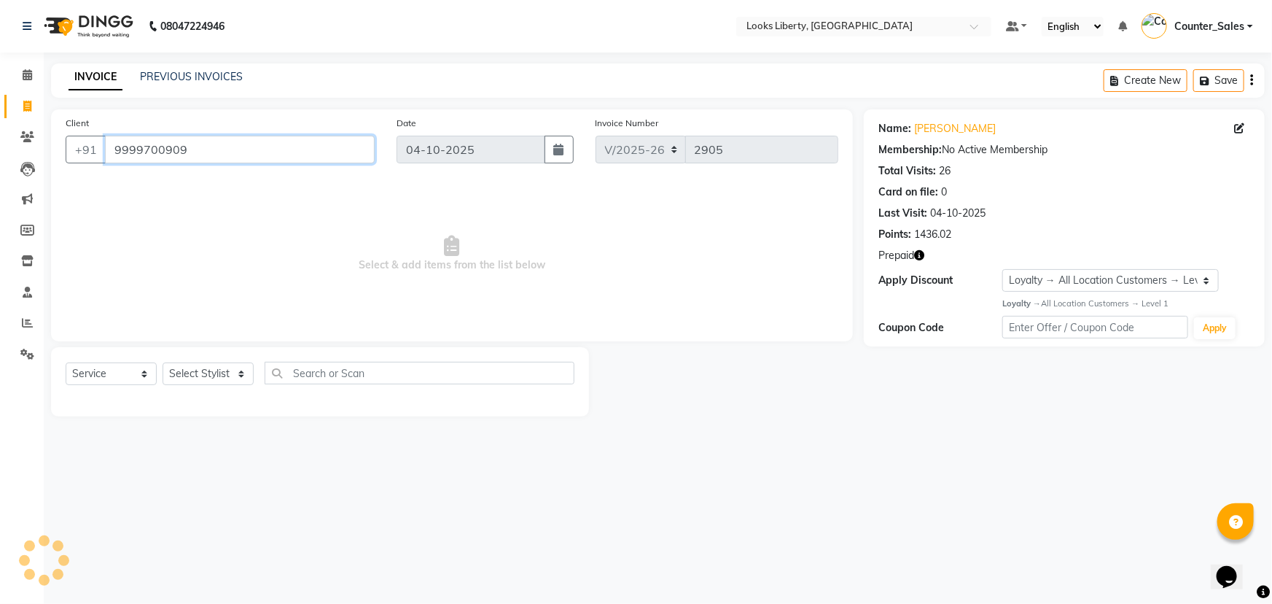
drag, startPoint x: 114, startPoint y: 146, endPoint x: 196, endPoint y: 153, distance: 82.0
click at [196, 153] on input "9999700909" at bounding box center [240, 150] width 270 height 28
click at [203, 153] on input "9999700909" at bounding box center [240, 150] width 270 height 28
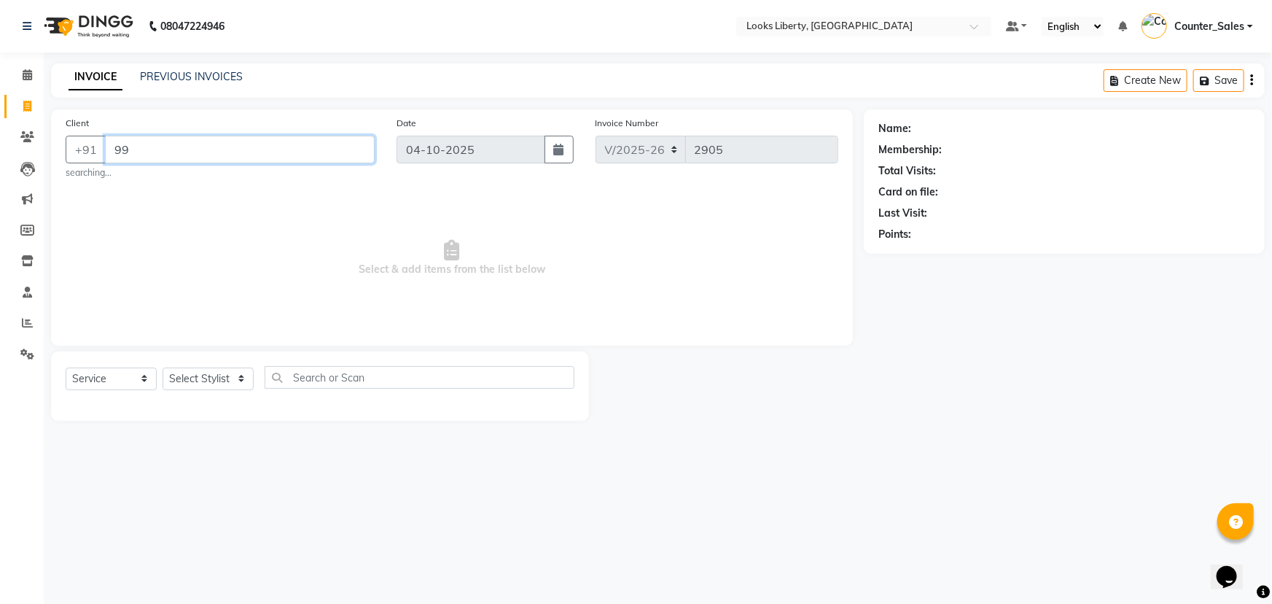
type input "9"
drag, startPoint x: 356, startPoint y: 257, endPoint x: 530, endPoint y: 243, distance: 174.1
click at [519, 243] on span "Select & add items from the list below" at bounding box center [452, 254] width 773 height 146
click at [652, 233] on span "Select & add items from the list below" at bounding box center [452, 254] width 773 height 146
drag, startPoint x: 364, startPoint y: 259, endPoint x: 499, endPoint y: 233, distance: 137.5
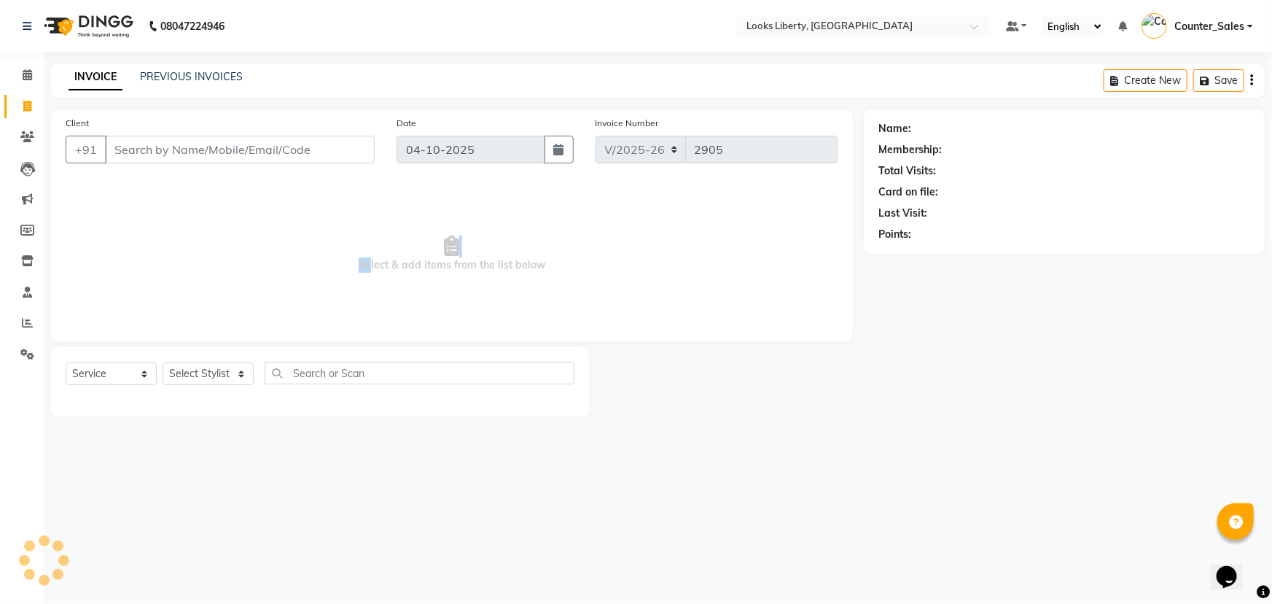
click at [495, 233] on span "Select & add items from the list below" at bounding box center [452, 254] width 773 height 146
click at [583, 233] on span "Select & add items from the list below" at bounding box center [452, 254] width 773 height 146
click at [553, 264] on span "Select & add items from the list below" at bounding box center [452, 254] width 773 height 146
click at [206, 374] on select "Select Stylist [PERSON_NAME] art Counter_Sales Manish_pdct Meet [PERSON_NAME] […" at bounding box center [208, 373] width 91 height 23
select select "29659"
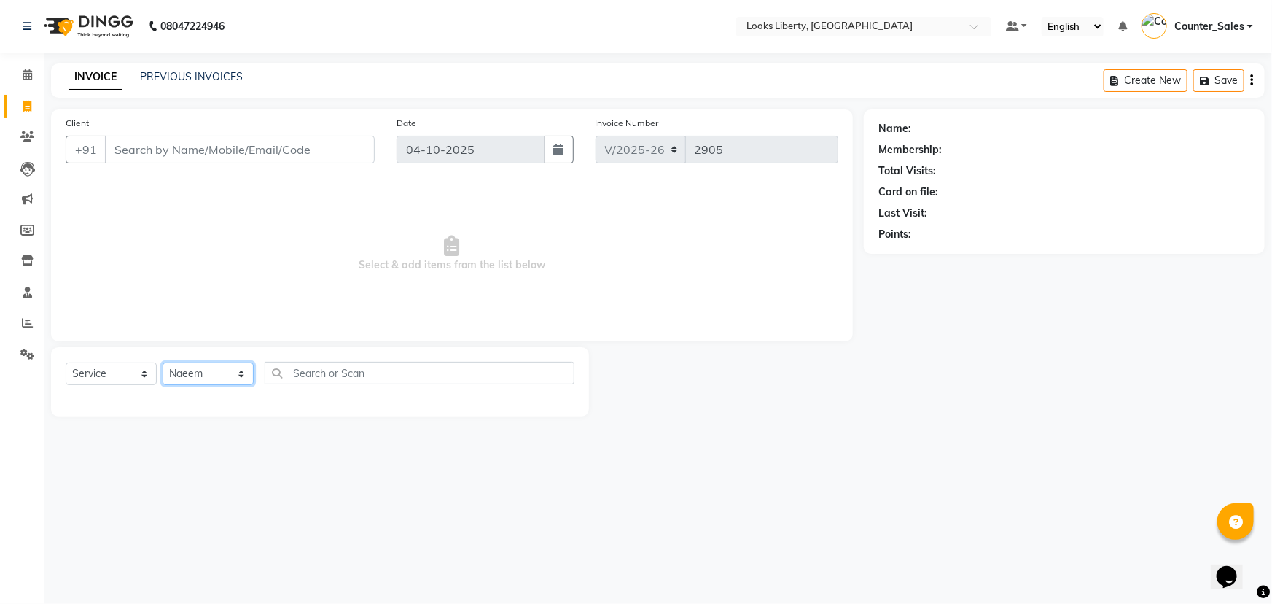
click at [163, 362] on select "Select Stylist [PERSON_NAME] art Counter_Sales Manish_pdct Meet [PERSON_NAME] […" at bounding box center [208, 373] width 91 height 23
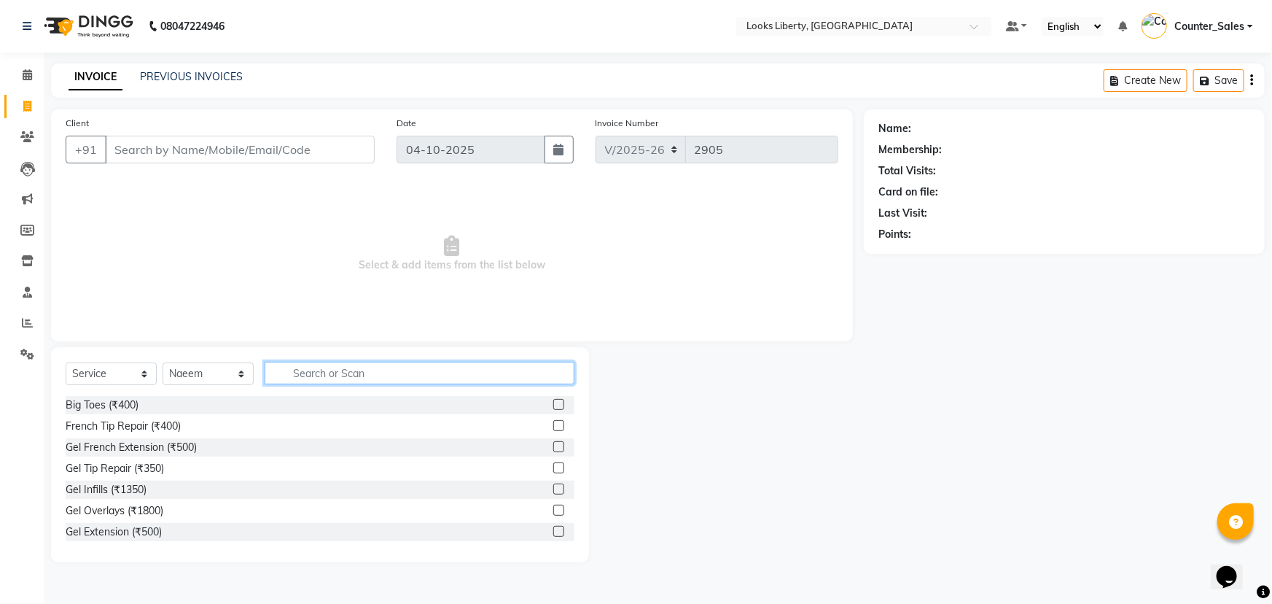
click at [313, 367] on input "text" at bounding box center [420, 373] width 310 height 23
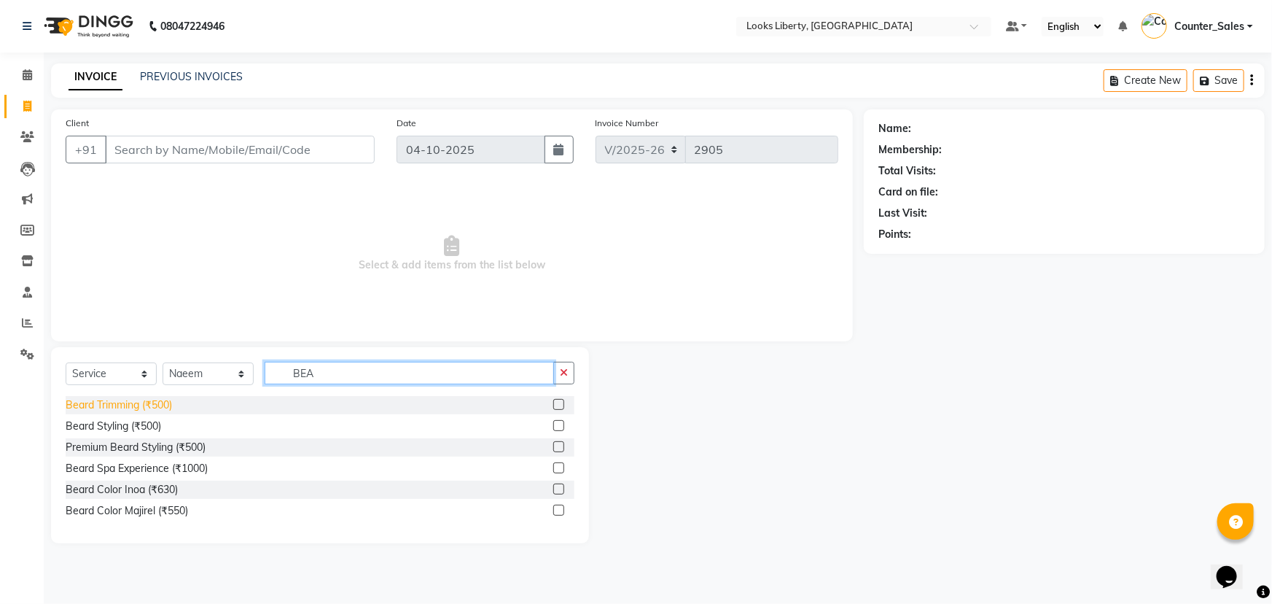
type input "BEA"
drag, startPoint x: 169, startPoint y: 399, endPoint x: 419, endPoint y: 320, distance: 262.3
click at [176, 399] on div "Beard Trimming (₹500)" at bounding box center [320, 405] width 509 height 18
click at [125, 403] on div "Beard Trimming (₹500)" at bounding box center [119, 404] width 106 height 15
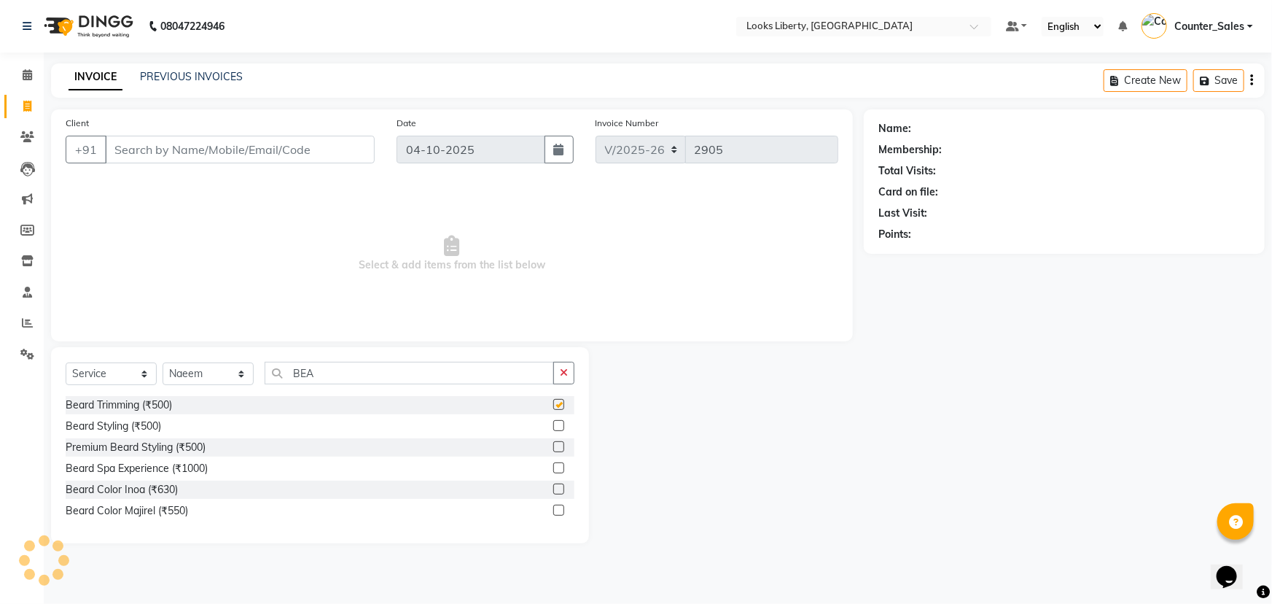
checkbox input "false"
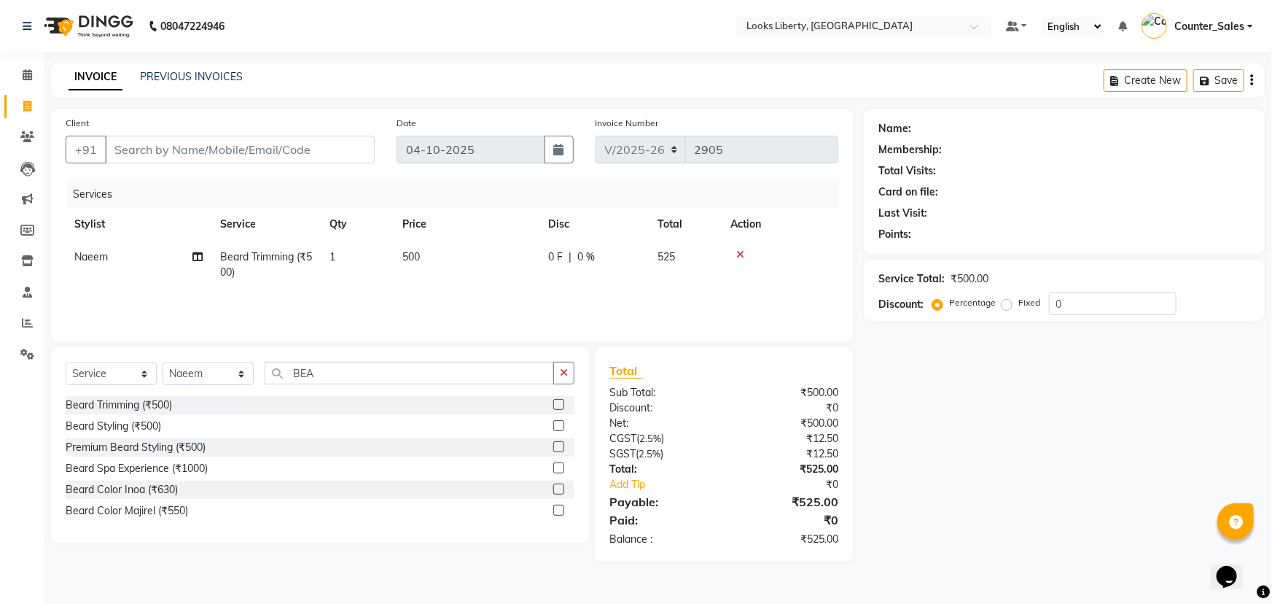
click at [488, 255] on td "500" at bounding box center [467, 265] width 146 height 48
select select "29659"
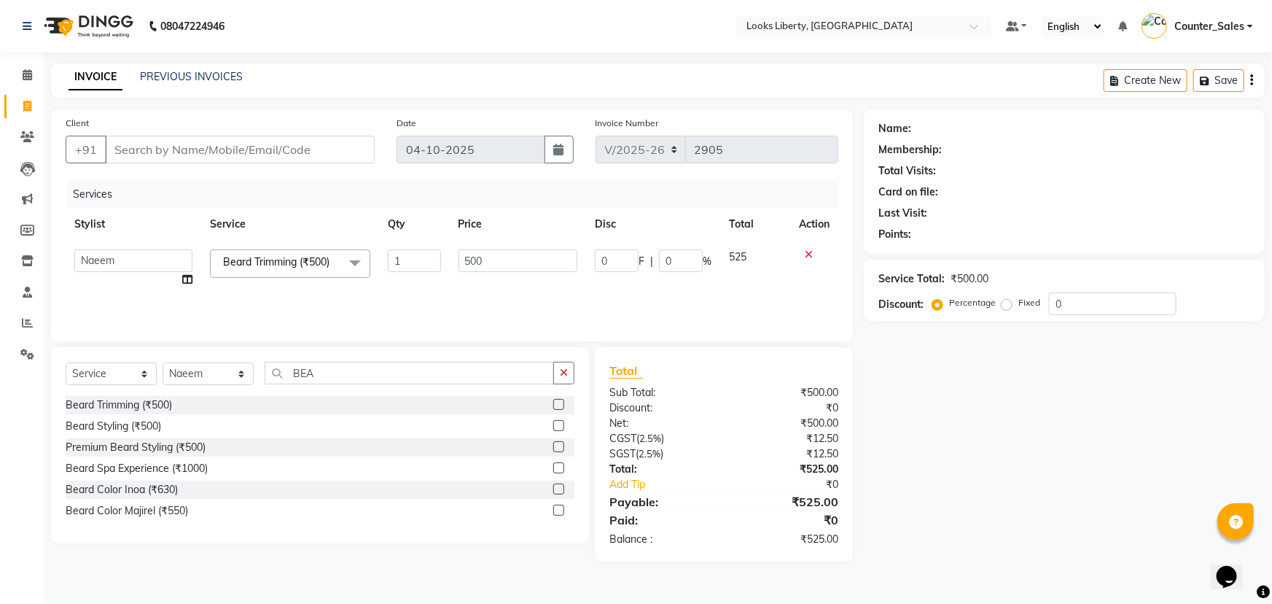
click at [496, 255] on input "500" at bounding box center [518, 260] width 120 height 23
click at [507, 258] on input "500" at bounding box center [518, 260] width 120 height 23
type input "5"
type input "212"
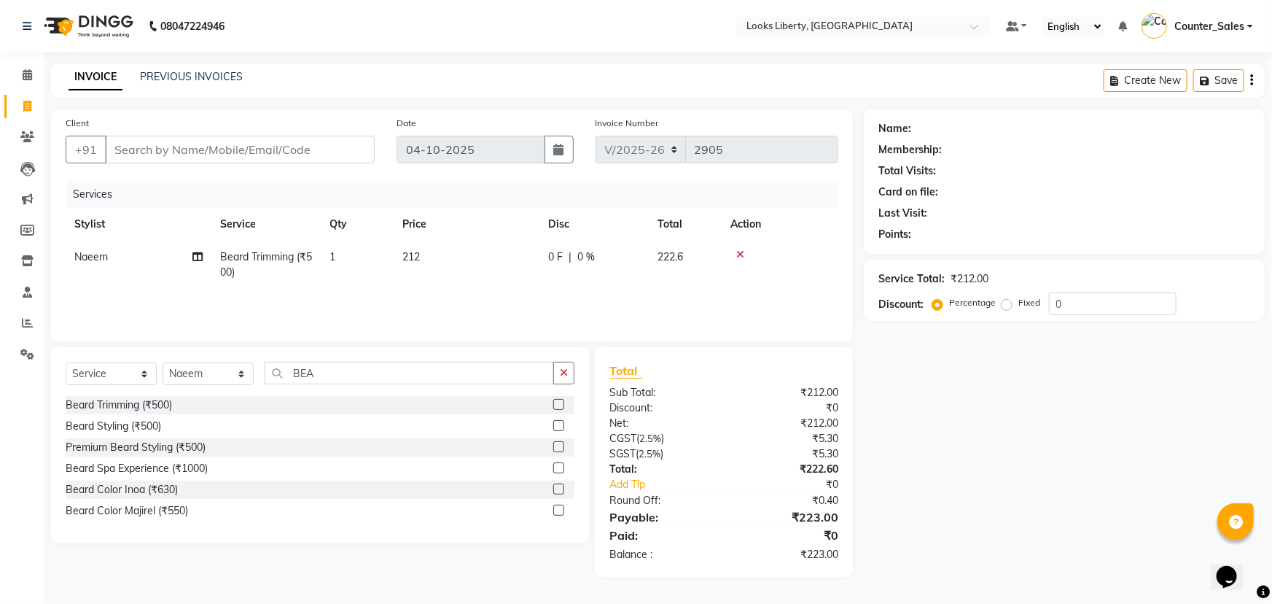
click at [455, 293] on div "Services Stylist Service Qty Price Disc Total Action Naeem Beard Trimming (₹500…" at bounding box center [452, 254] width 773 height 146
click at [394, 368] on input "BEA" at bounding box center [409, 373] width 289 height 23
type input "B"
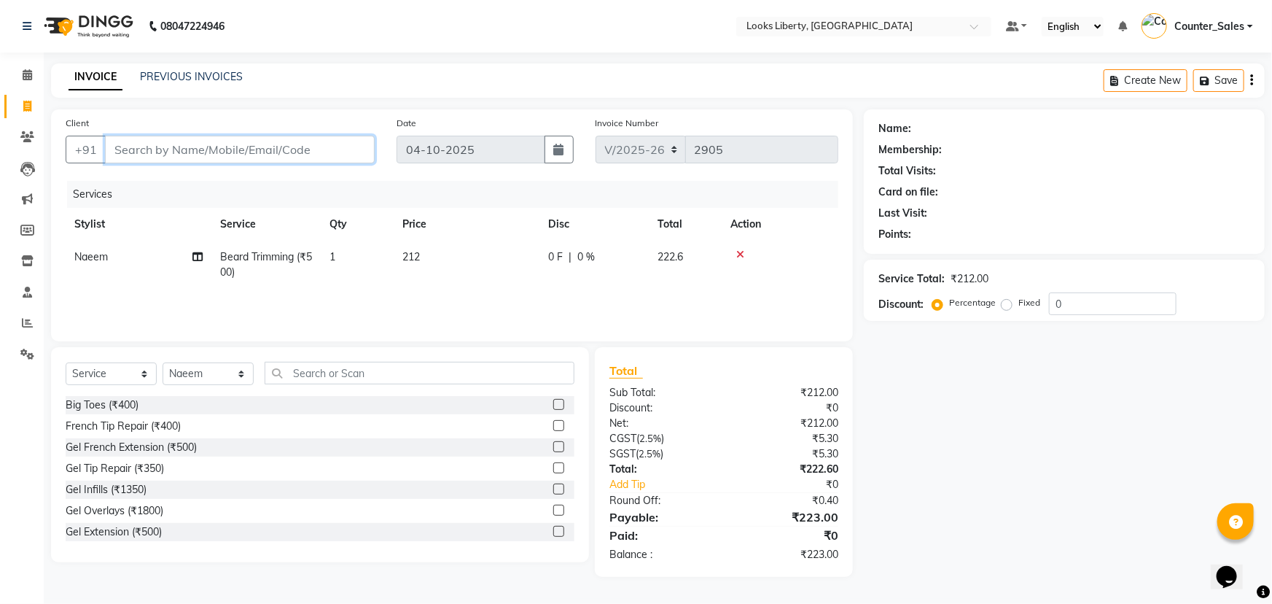
drag, startPoint x: 236, startPoint y: 139, endPoint x: 241, endPoint y: 148, distance: 9.8
click at [237, 144] on input "Client" at bounding box center [240, 150] width 270 height 28
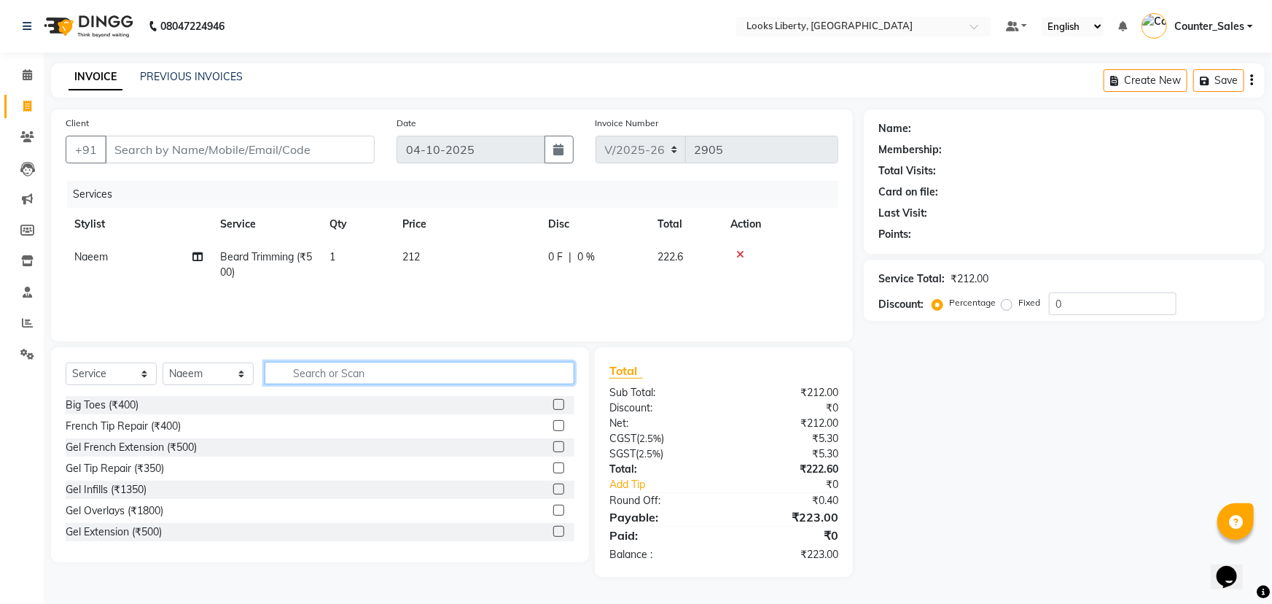
click at [305, 364] on input "text" at bounding box center [420, 373] width 310 height 23
type input "CUT"
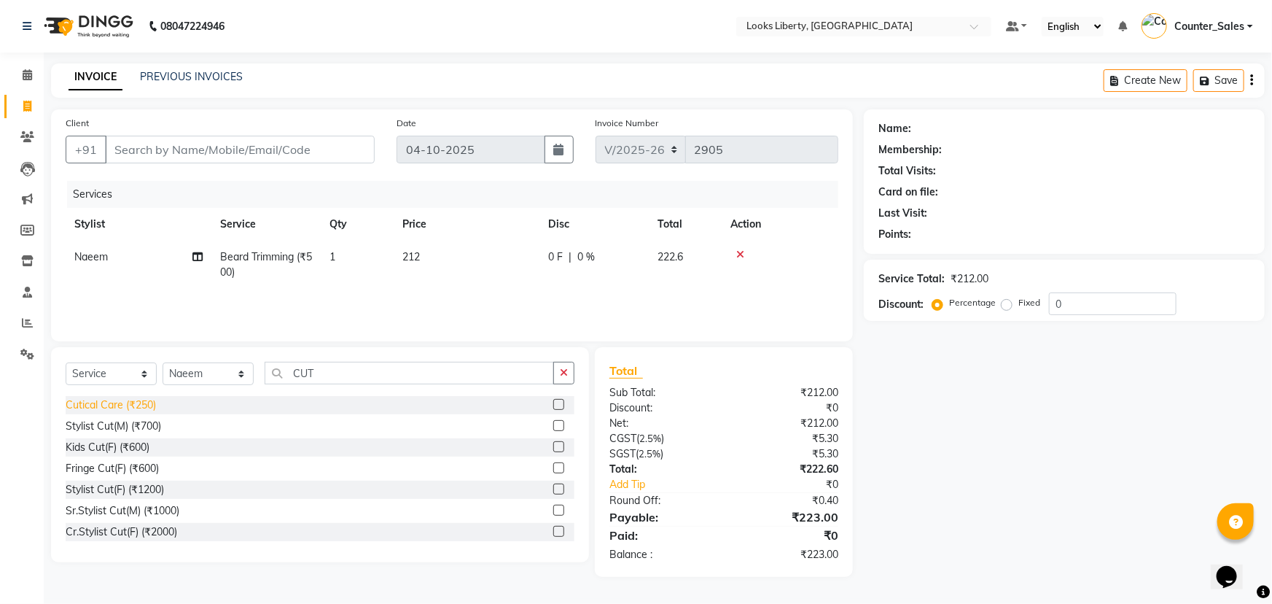
click at [118, 407] on div "Cutical Care (₹250)" at bounding box center [111, 404] width 90 height 15
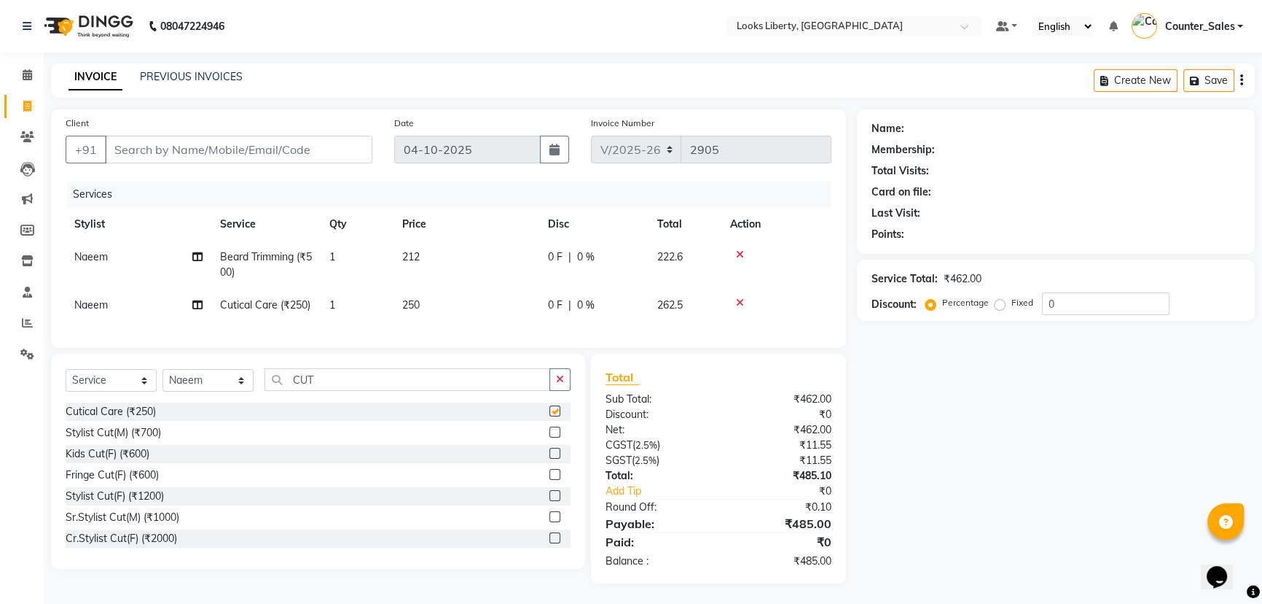
checkbox input "false"
click at [493, 300] on td "250" at bounding box center [467, 305] width 146 height 33
select select "29659"
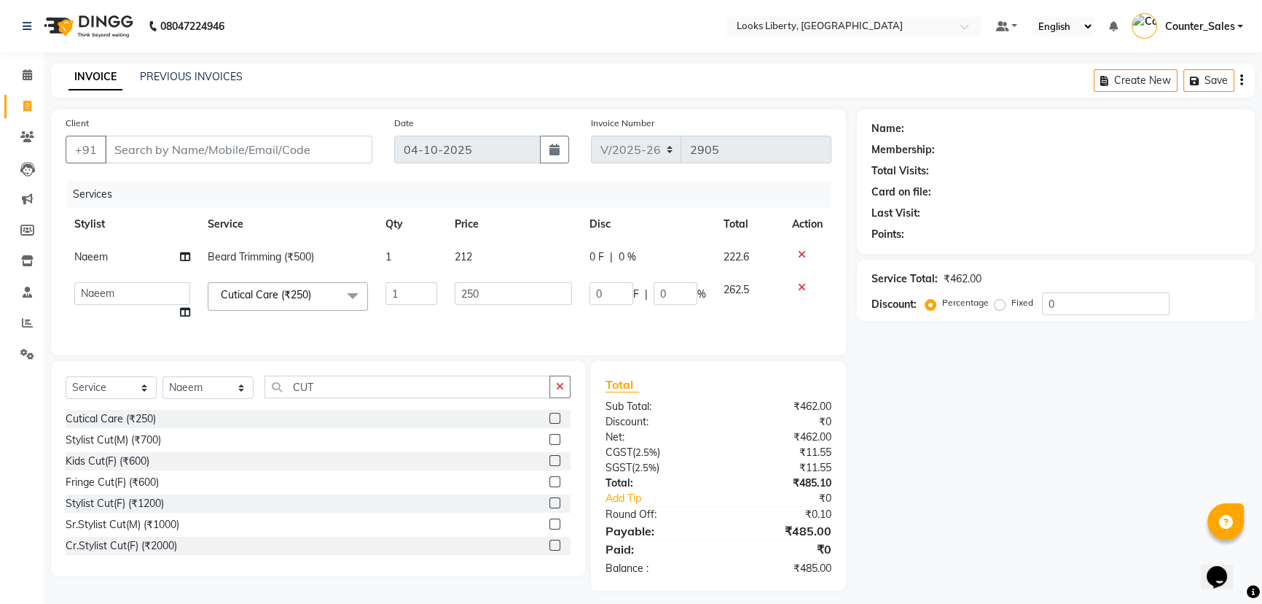
click at [493, 300] on input "250" at bounding box center [513, 293] width 117 height 23
type input "2"
type input "514"
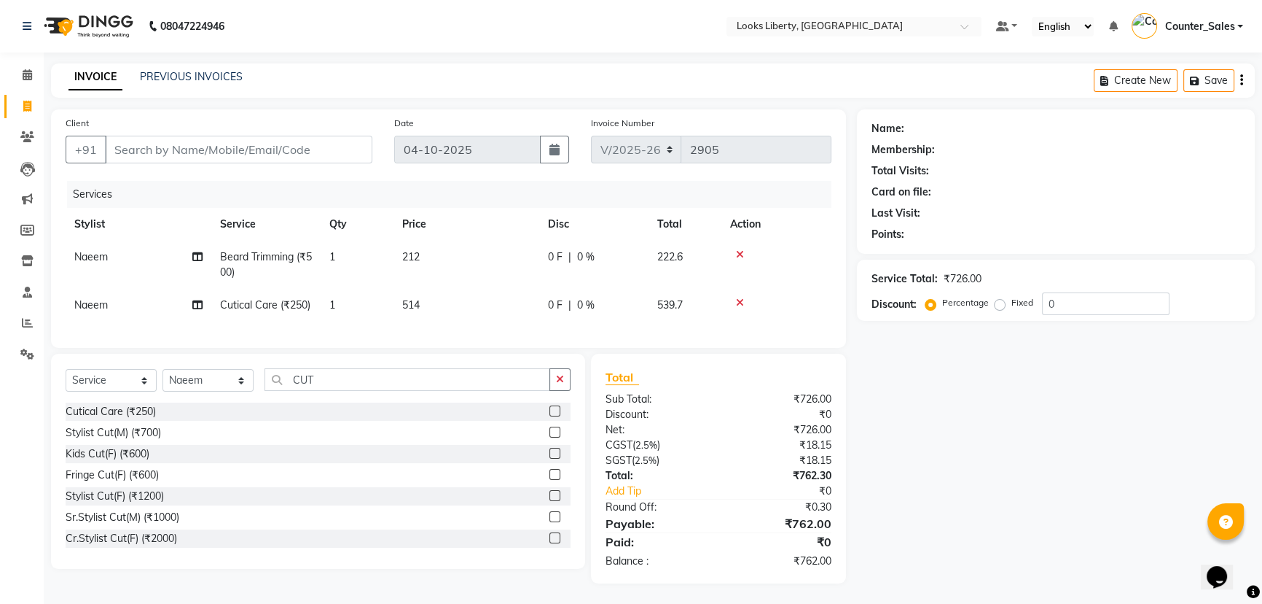
click at [499, 319] on td "514" at bounding box center [467, 305] width 146 height 33
select select "29659"
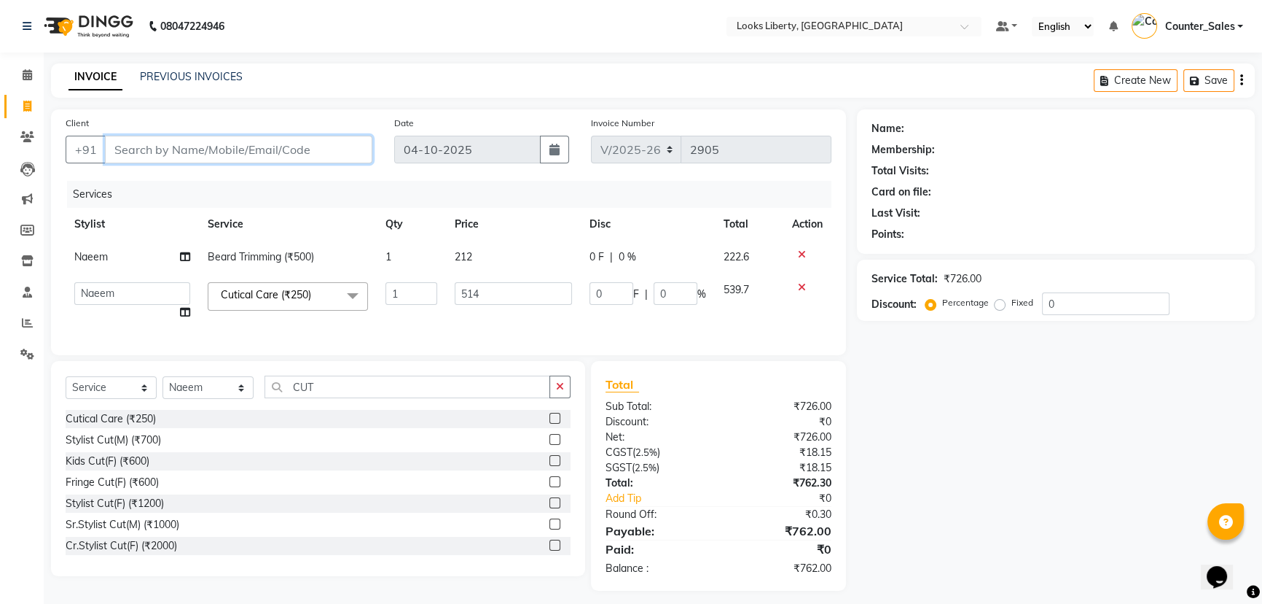
click at [162, 149] on input "Client" at bounding box center [239, 150] width 268 height 28
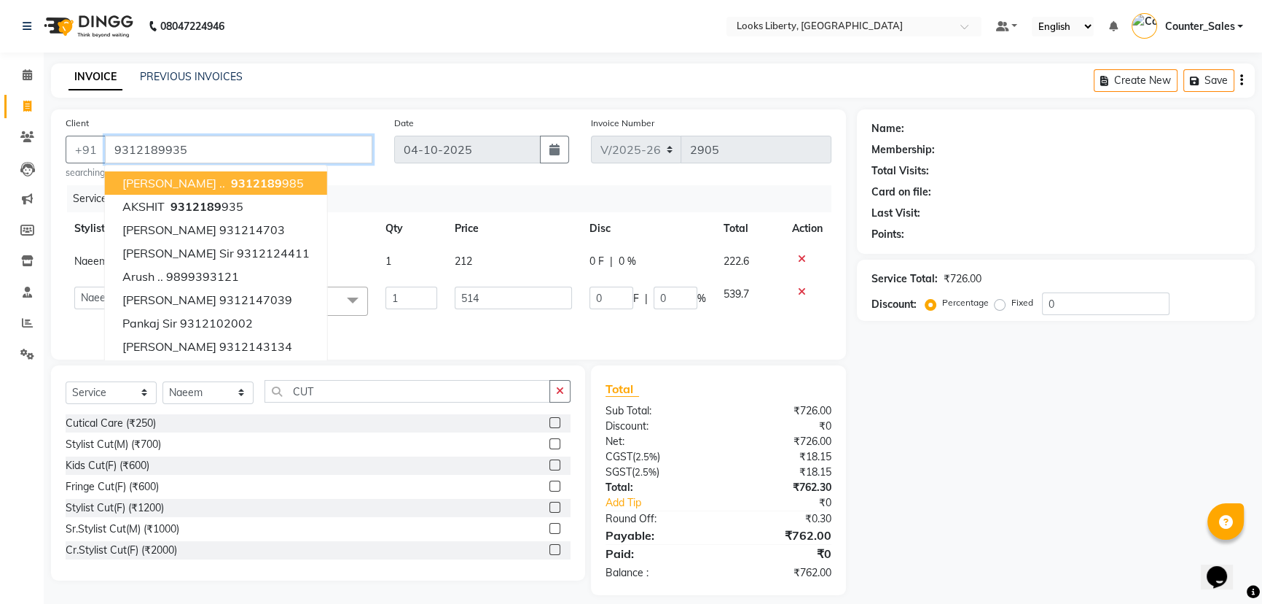
type input "9312189935"
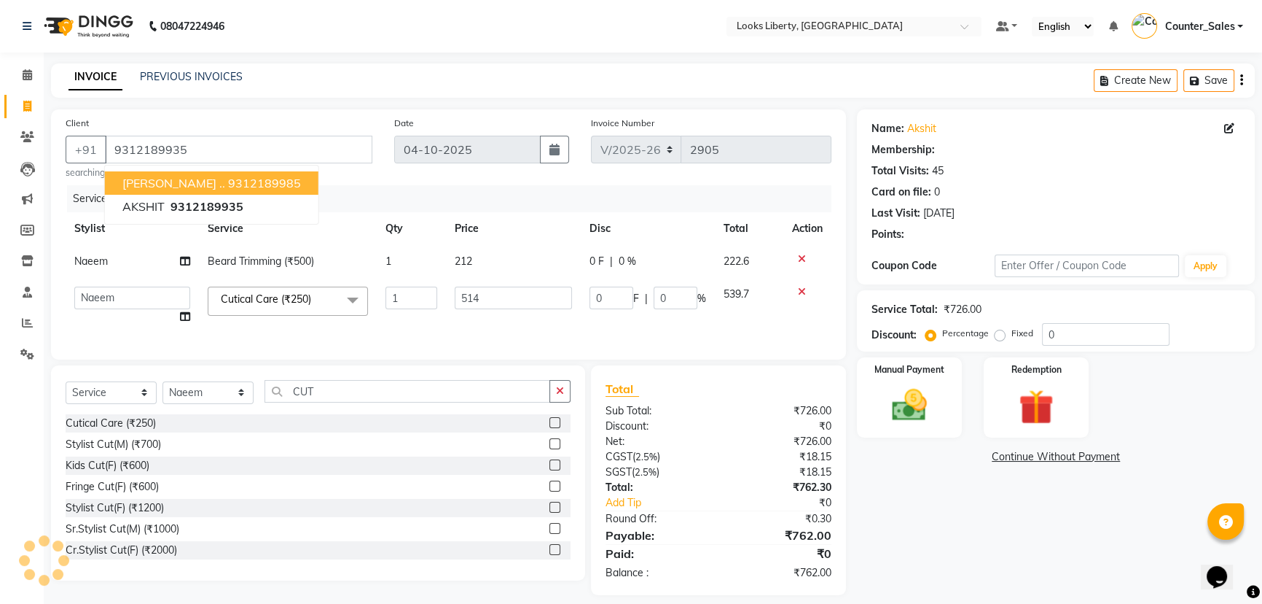
select select "1: Object"
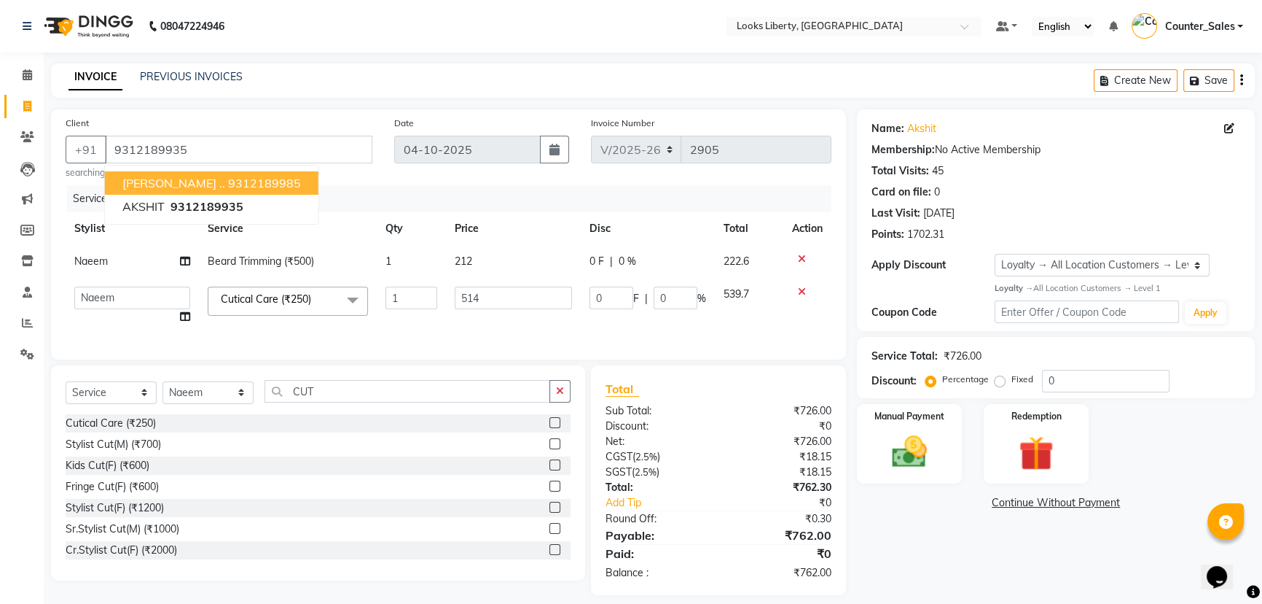
click at [678, 322] on td "0 F | 0 %" at bounding box center [648, 305] width 134 height 55
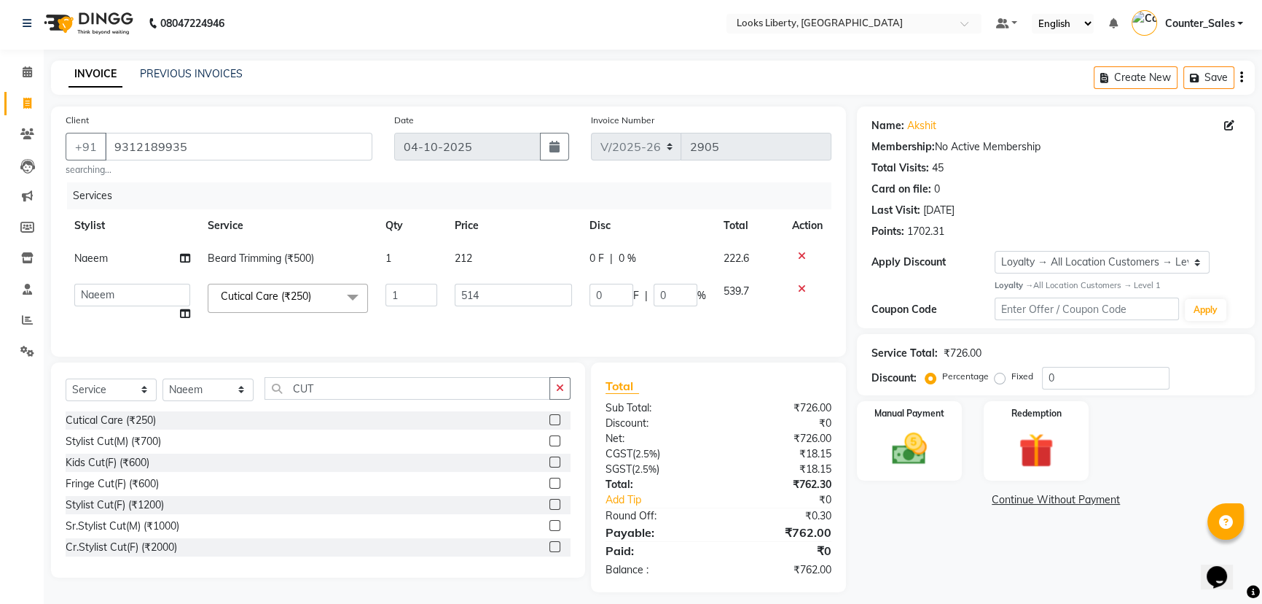
scroll to position [23, 0]
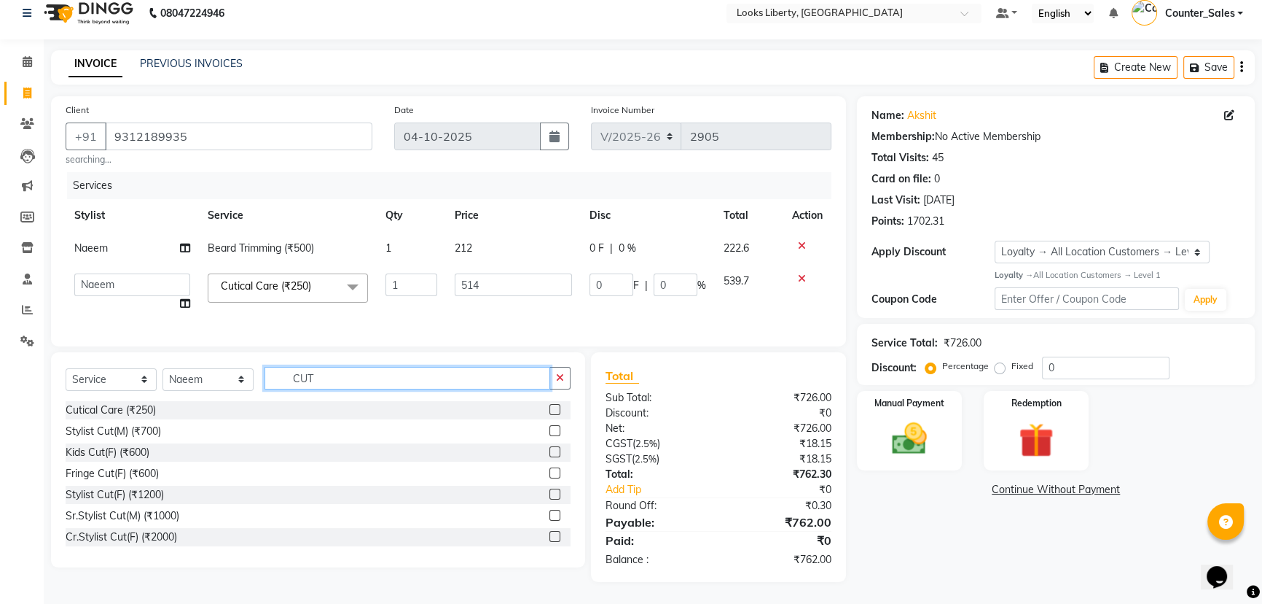
click at [335, 387] on input "CUT" at bounding box center [408, 378] width 286 height 23
type input "C"
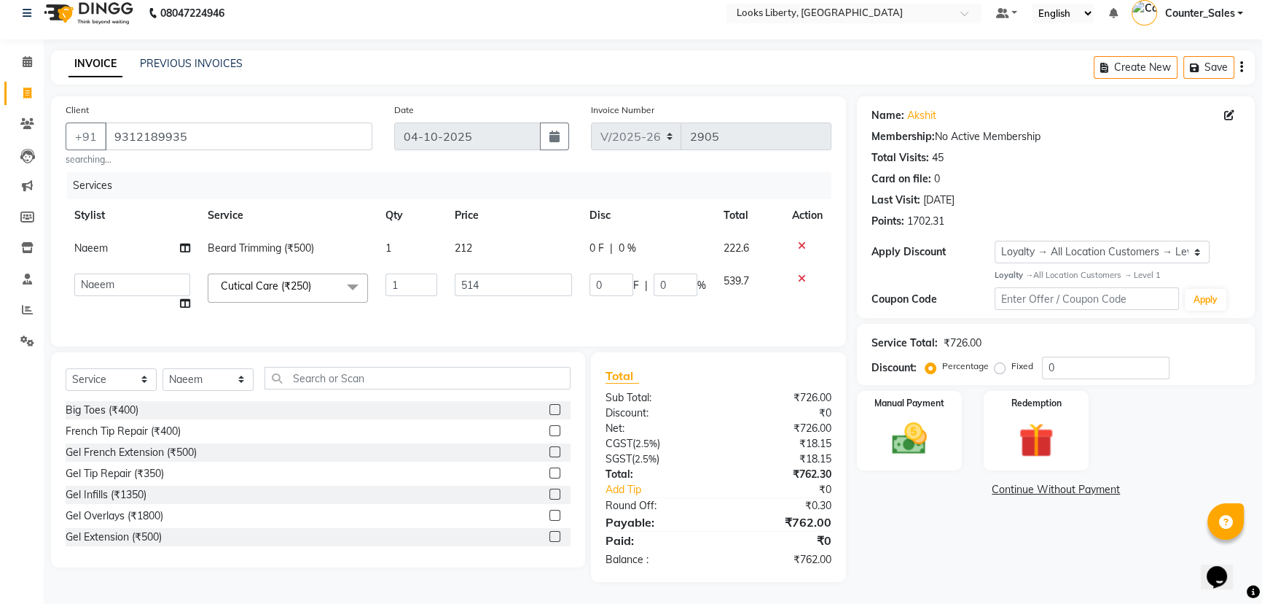
click at [798, 273] on icon at bounding box center [802, 278] width 8 height 10
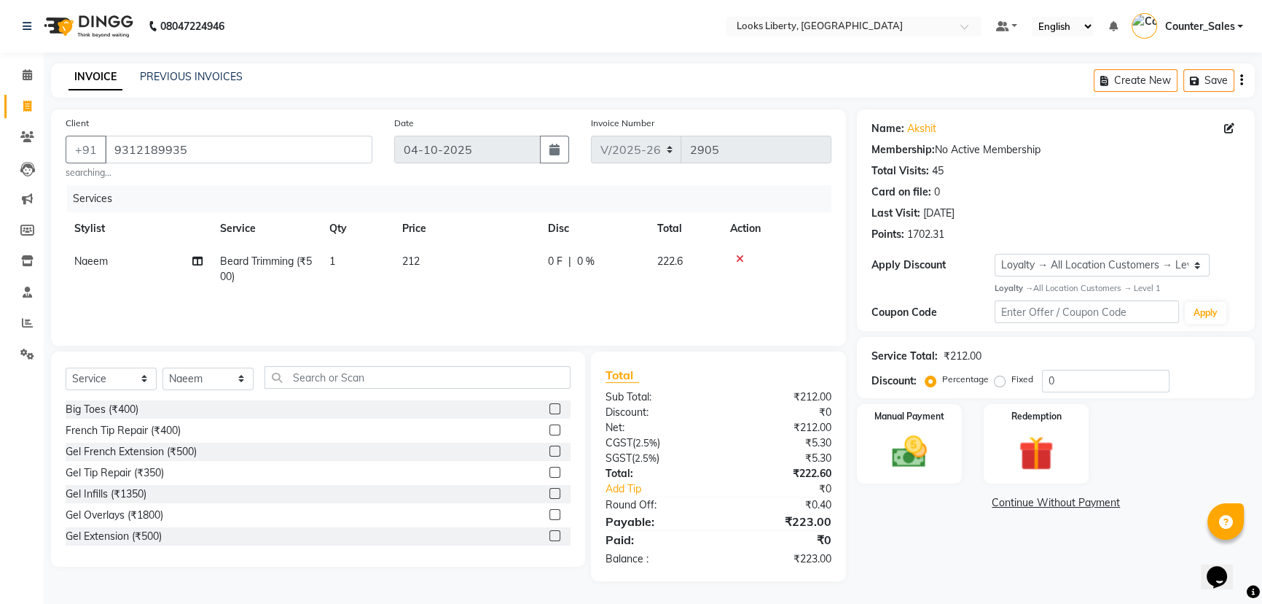
scroll to position [0, 0]
click at [298, 379] on input "text" at bounding box center [420, 377] width 310 height 23
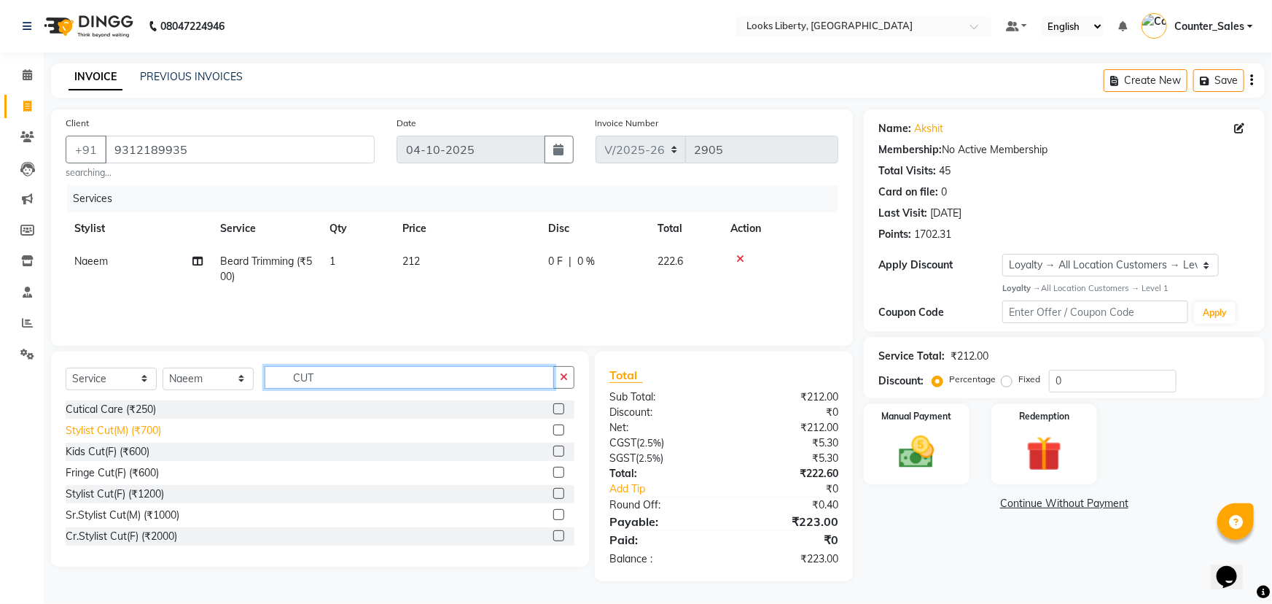
type input "CUT"
click at [128, 432] on div "Stylist Cut(M) (₹700)" at bounding box center [113, 430] width 95 height 15
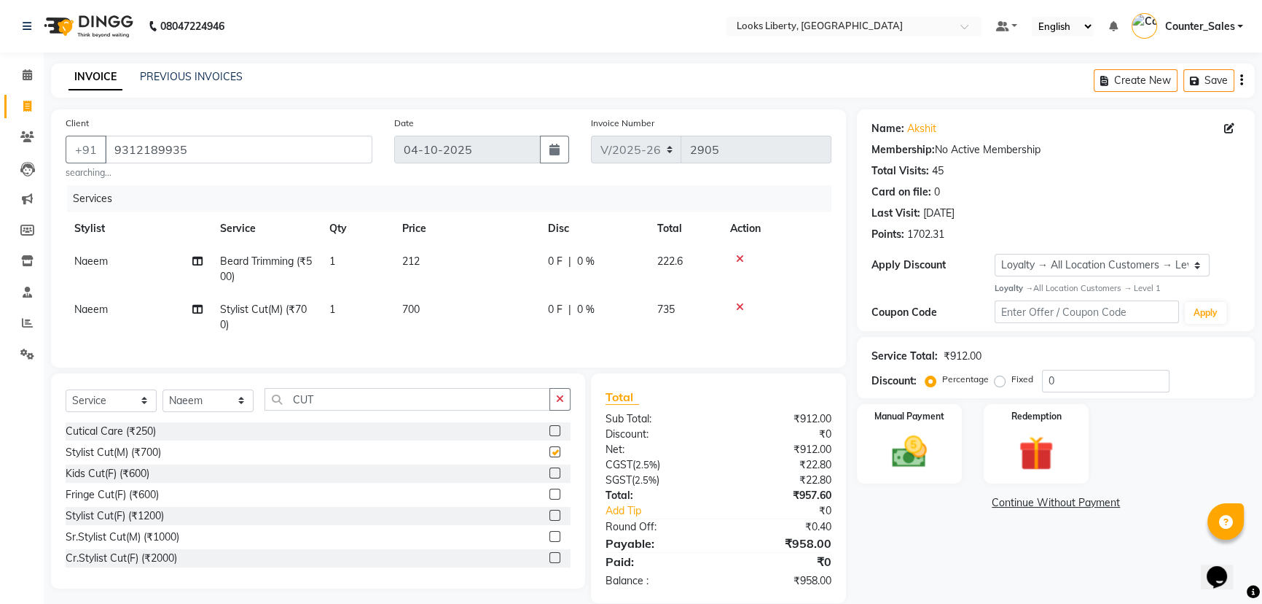
checkbox input "false"
drag, startPoint x: 469, startPoint y: 292, endPoint x: 481, endPoint y: 299, distance: 14.4
click at [469, 292] on td "212" at bounding box center [467, 269] width 146 height 48
select select "29659"
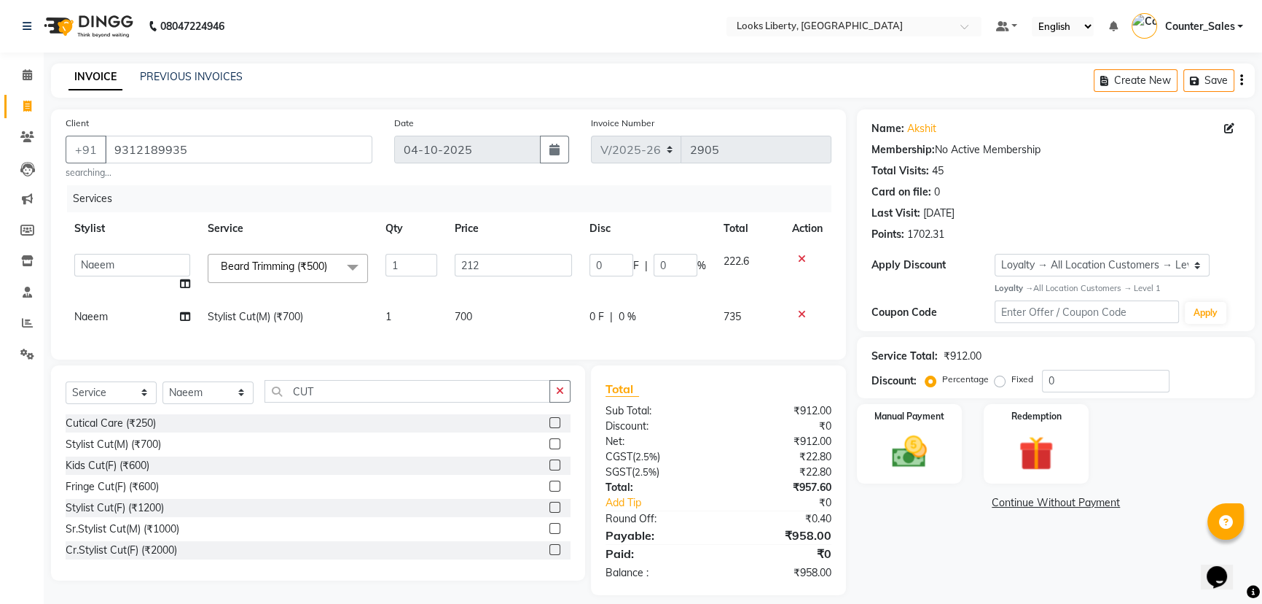
click at [492, 308] on td "700" at bounding box center [513, 316] width 134 height 33
select select "29659"
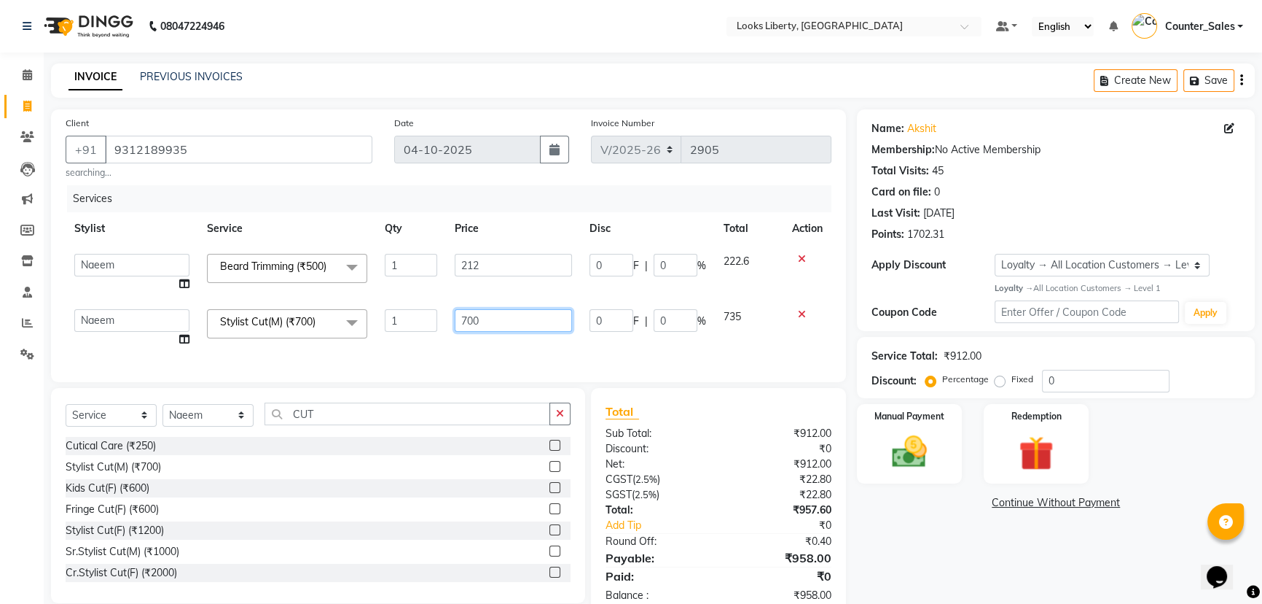
click at [501, 313] on input "700" at bounding box center [513, 320] width 117 height 23
type input "7"
type input "514"
click at [497, 339] on div "Services Stylist Service Qty Price Disc Total Action Aijaz Amit Anjali_nail art…" at bounding box center [449, 276] width 766 height 182
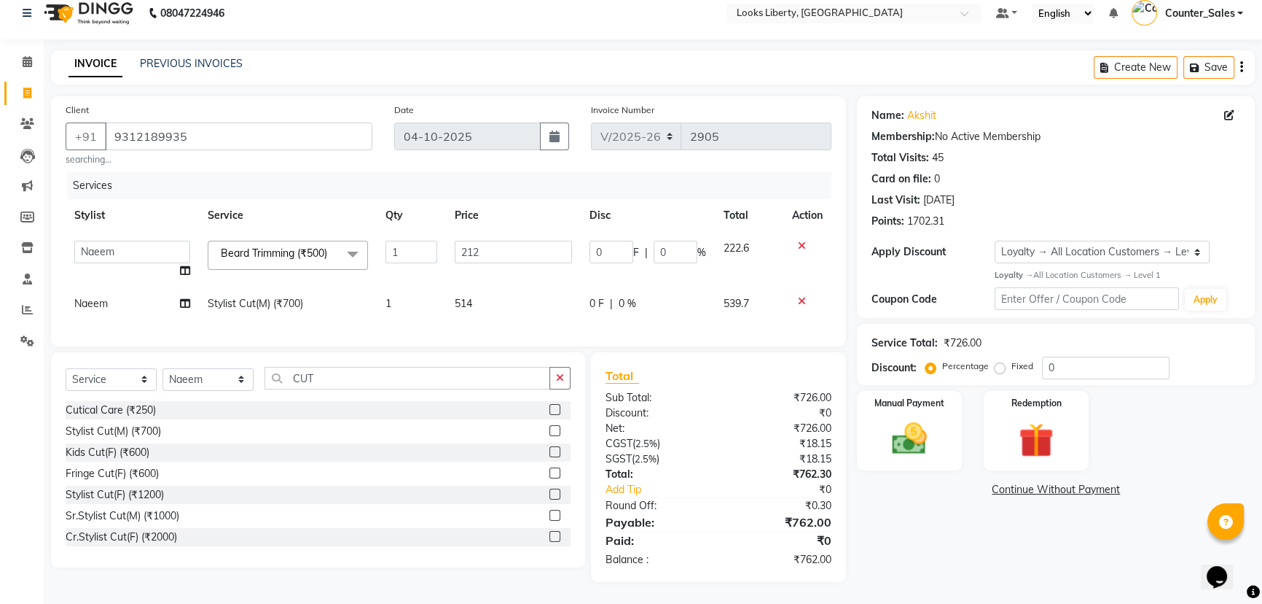
scroll to position [23, 0]
click at [488, 241] on input "212" at bounding box center [513, 252] width 117 height 23
type input "200"
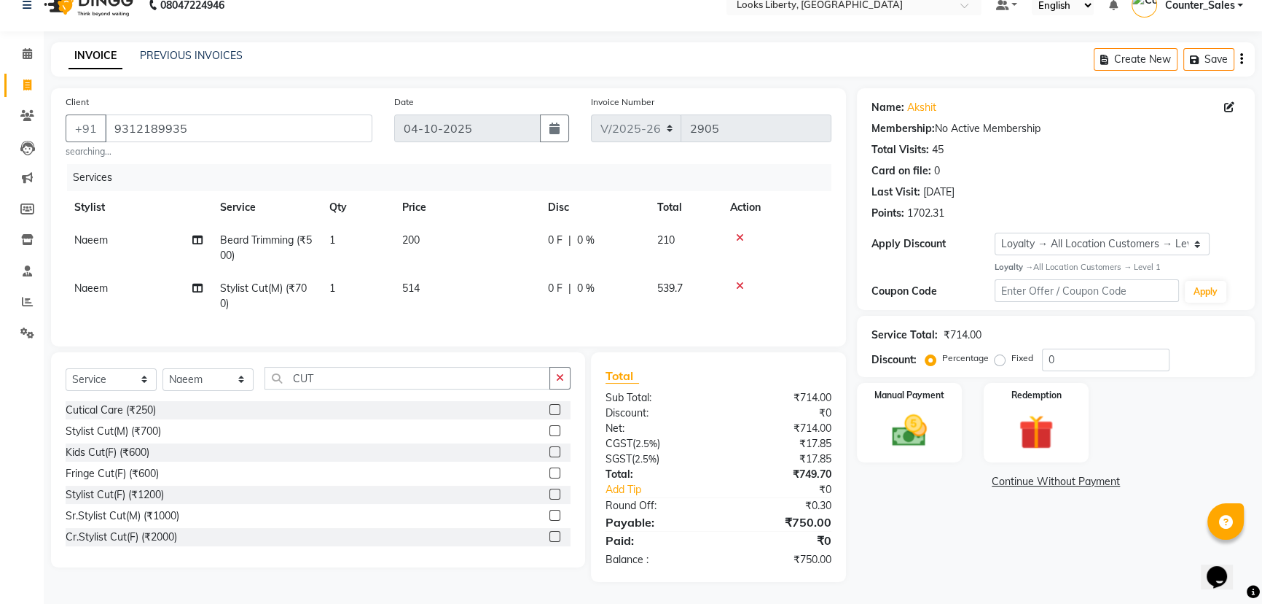
click at [503, 301] on td "514" at bounding box center [467, 296] width 146 height 48
select select "29659"
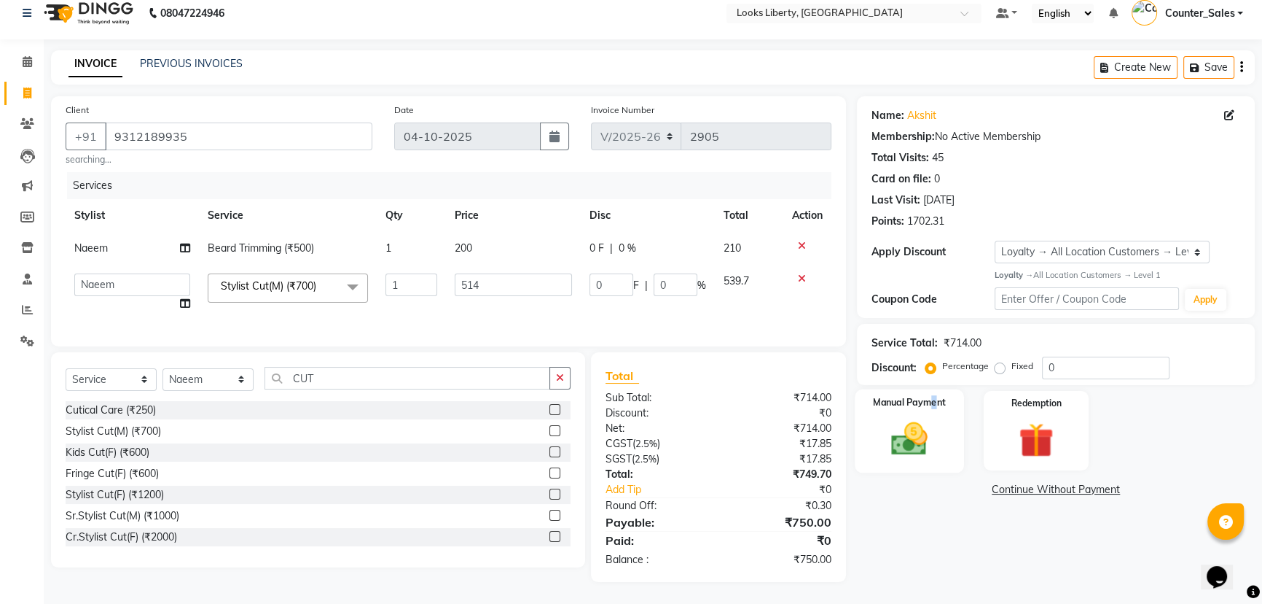
click at [936, 395] on label "Manual Payment" at bounding box center [909, 402] width 73 height 14
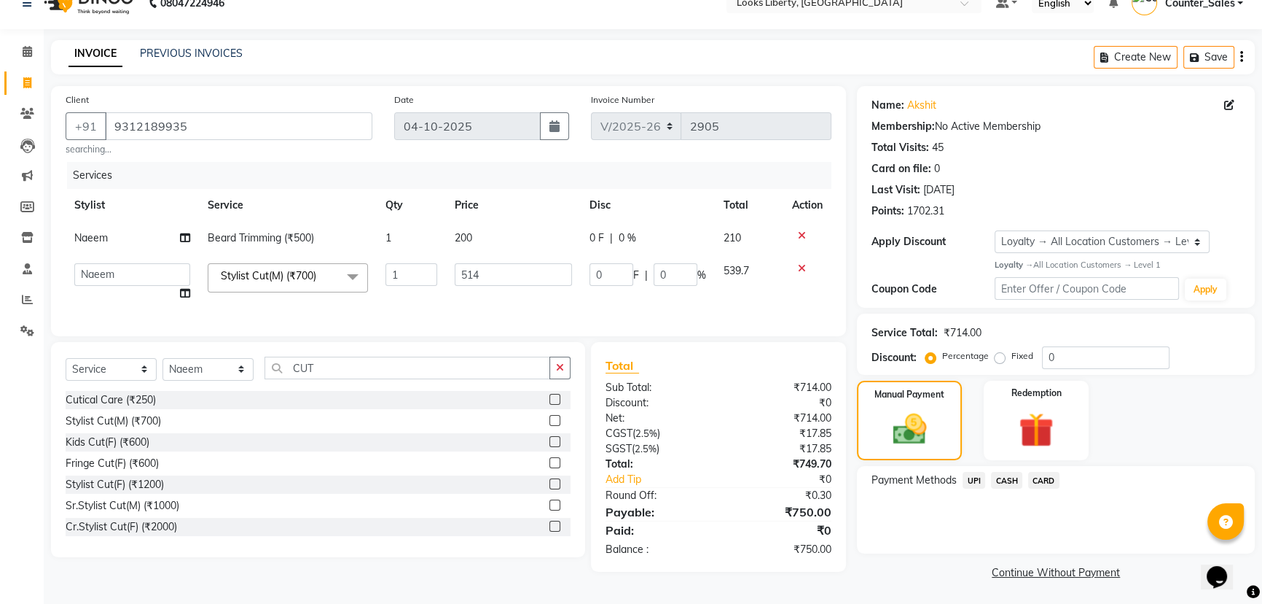
click at [1005, 474] on span "CASH" at bounding box center [1006, 480] width 31 height 17
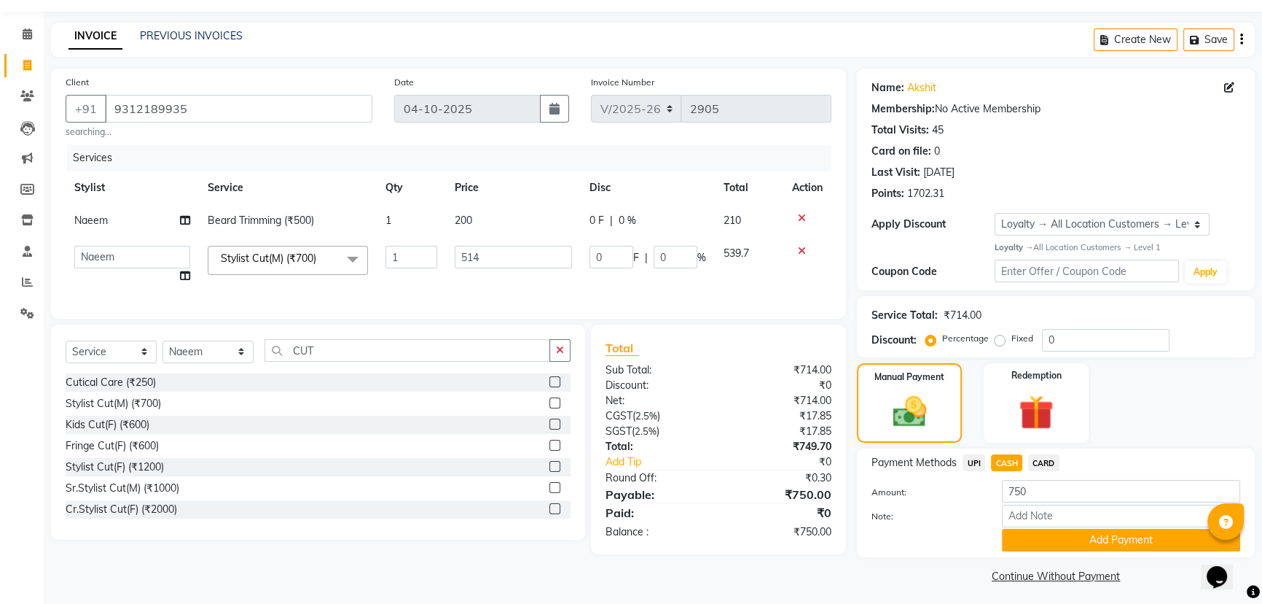
scroll to position [46, 0]
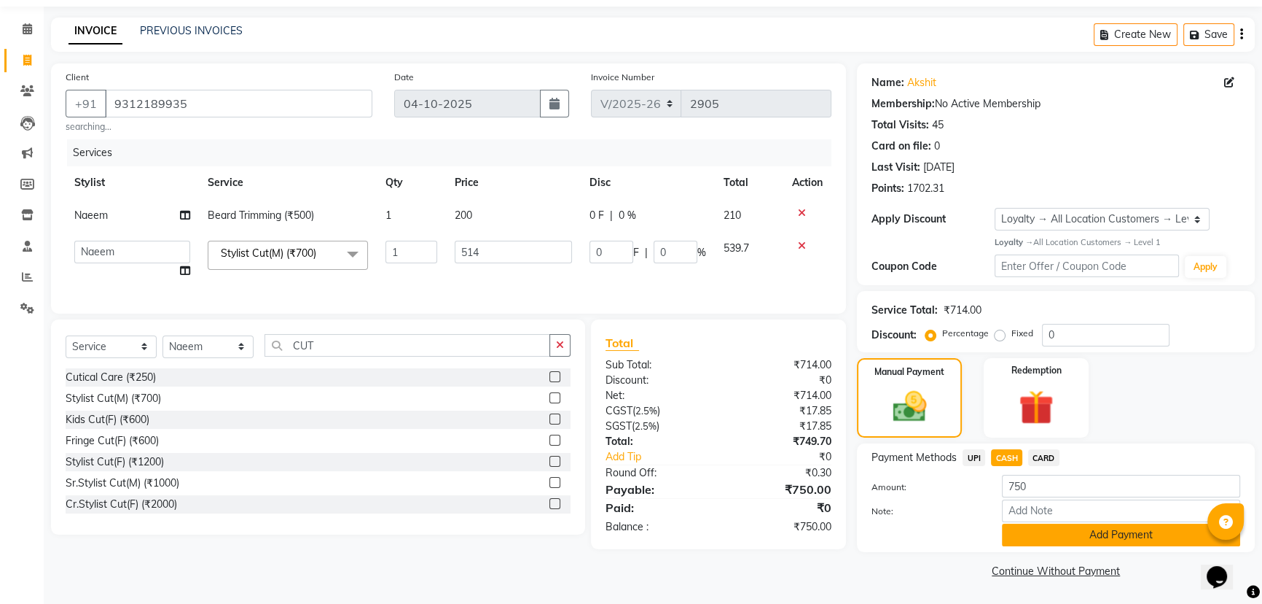
click at [1039, 532] on button "Add Payment" at bounding box center [1121, 534] width 238 height 23
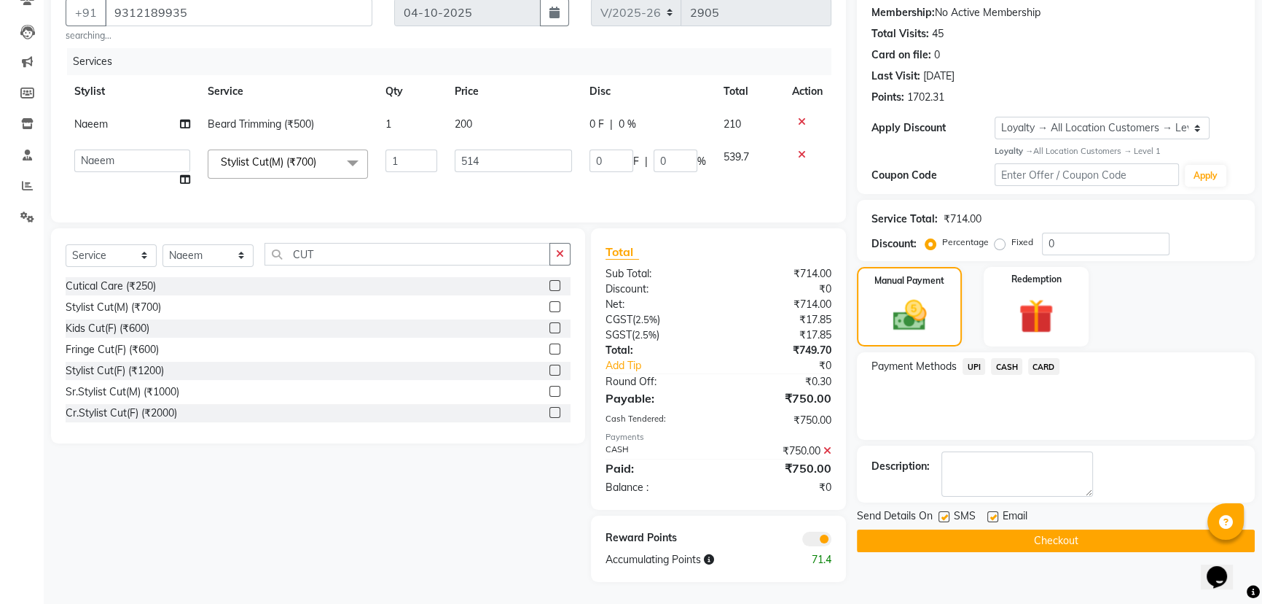
scroll to position [148, 0]
click at [1013, 529] on button "Checkout" at bounding box center [1056, 540] width 398 height 23
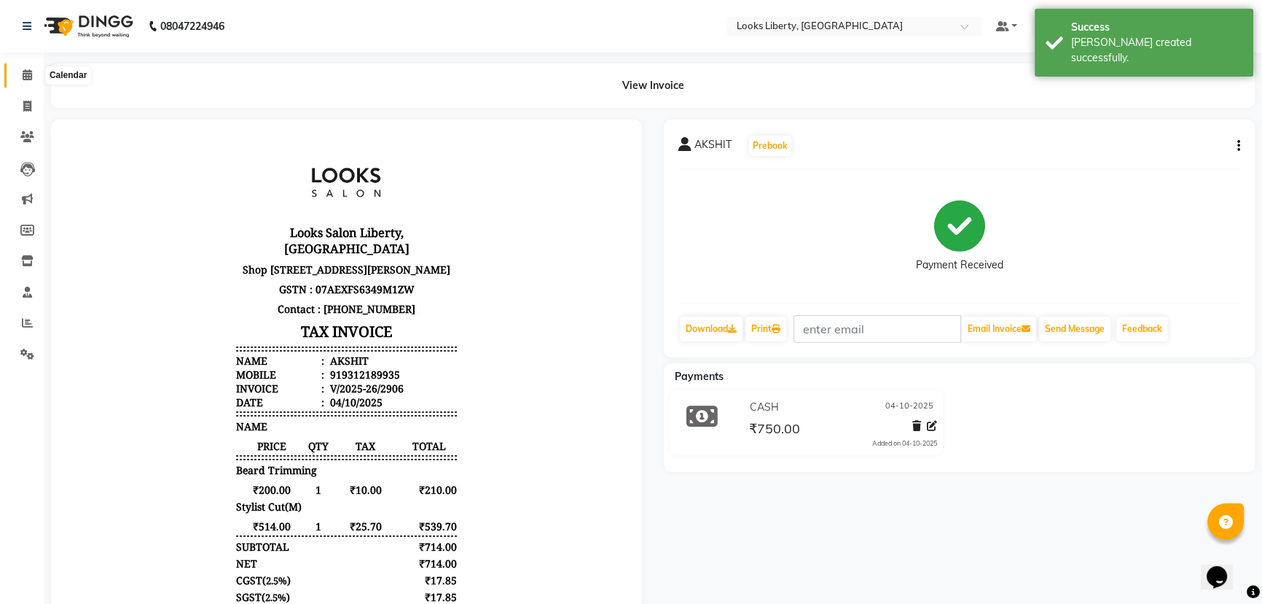
click at [16, 76] on span at bounding box center [28, 75] width 26 height 17
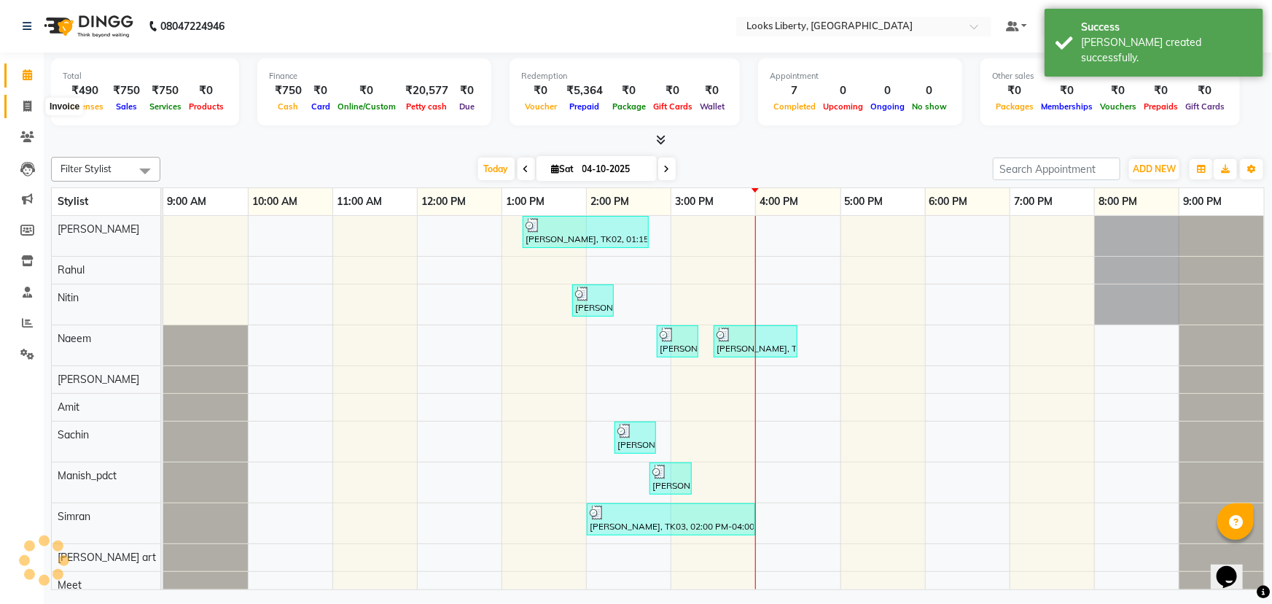
click at [26, 102] on icon at bounding box center [27, 106] width 8 height 11
select select "service"
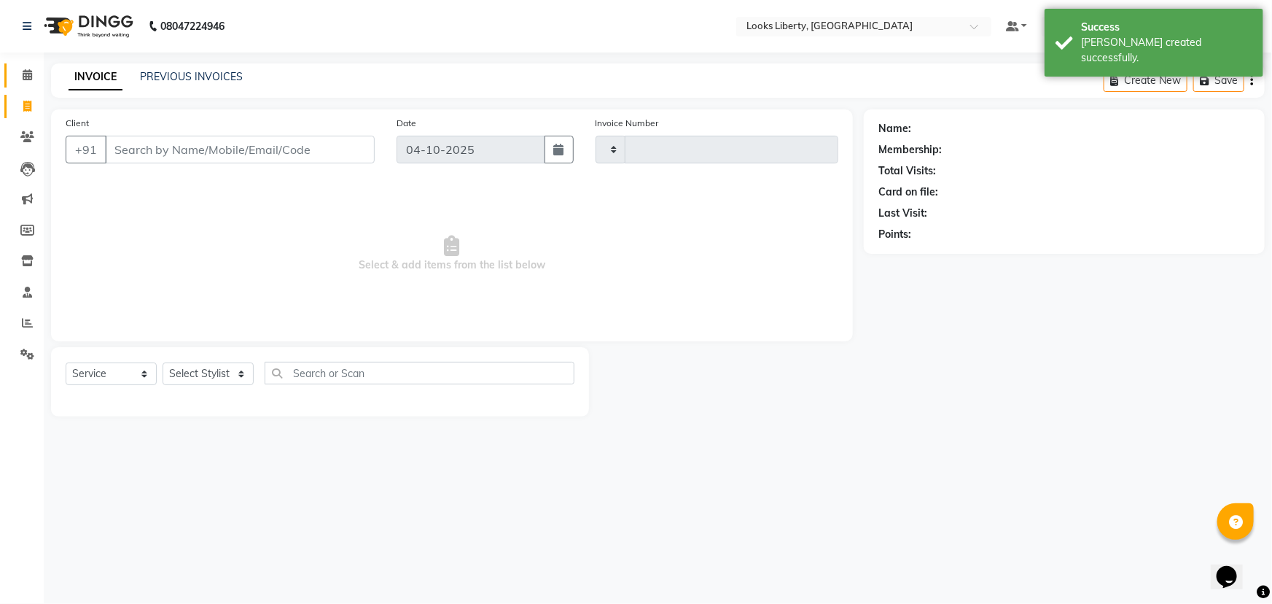
type input "2907"
select select "4321"
click at [157, 151] on input "Client" at bounding box center [240, 150] width 270 height 28
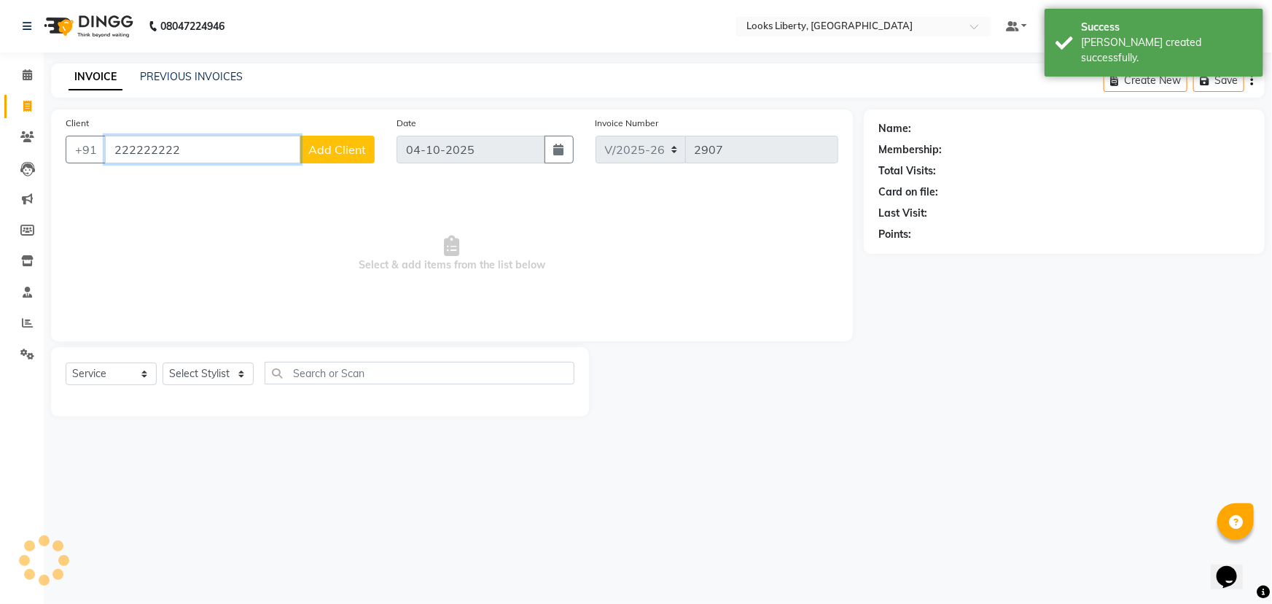
type input "222222222"
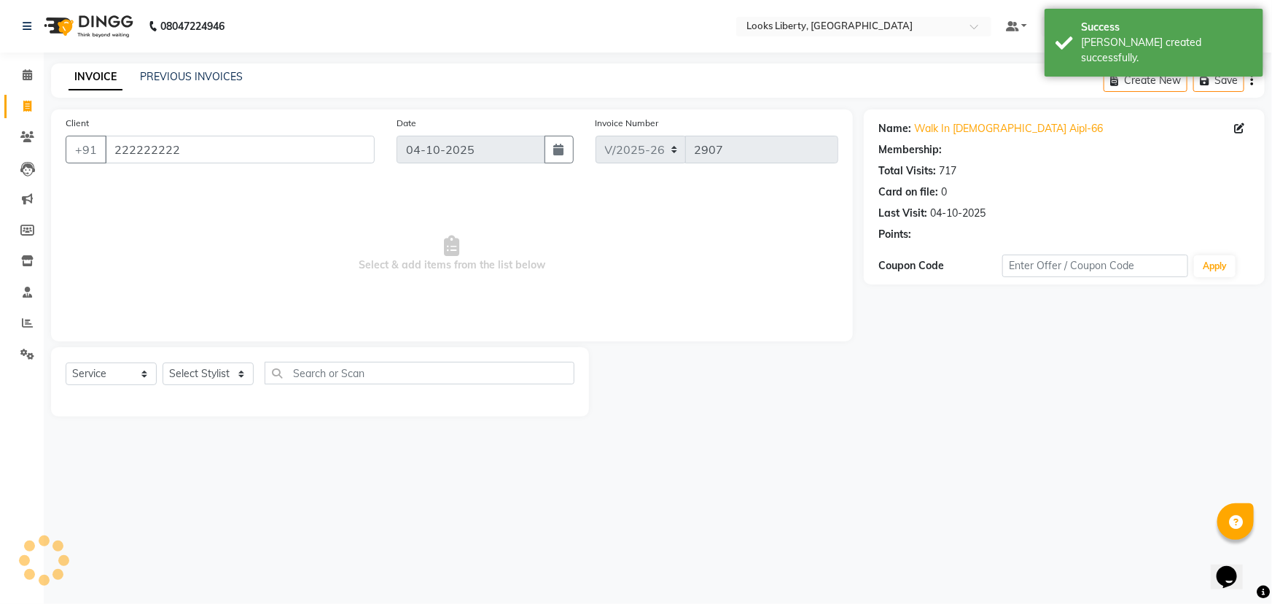
select select "1: Object"
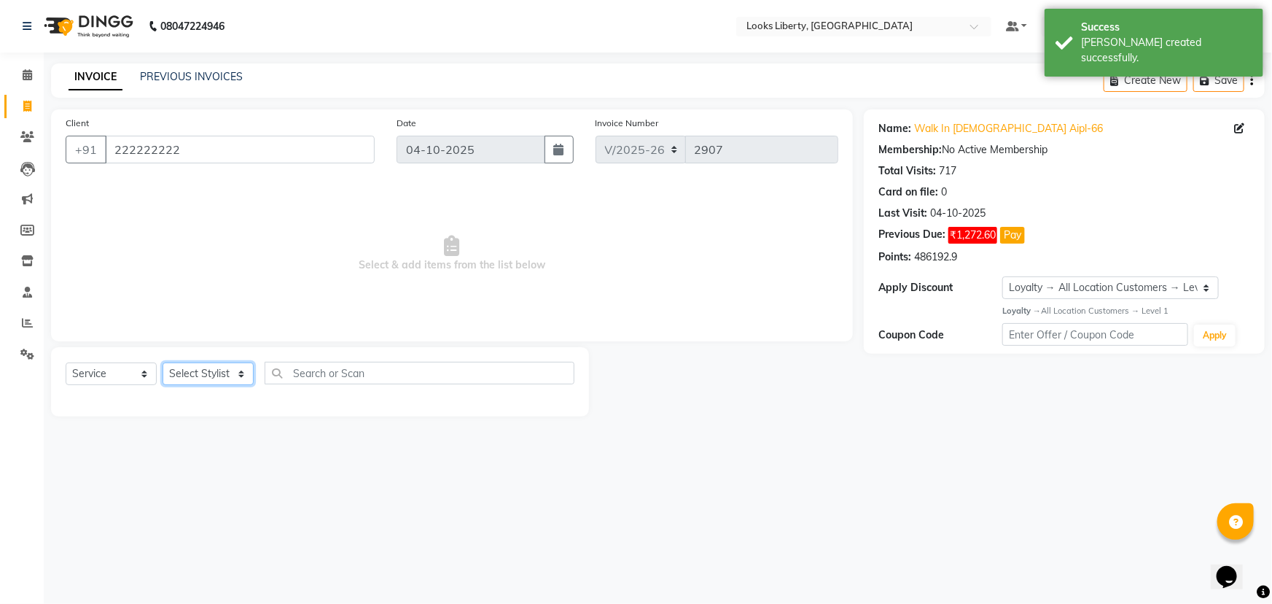
click at [184, 372] on select "Select Stylist [PERSON_NAME] art Counter_Sales Manish_pdct Meet [PERSON_NAME] […" at bounding box center [208, 373] width 91 height 23
select select "23424"
click at [163, 362] on select "Select Stylist [PERSON_NAME] art Counter_Sales Manish_pdct Meet [PERSON_NAME] […" at bounding box center [208, 373] width 91 height 23
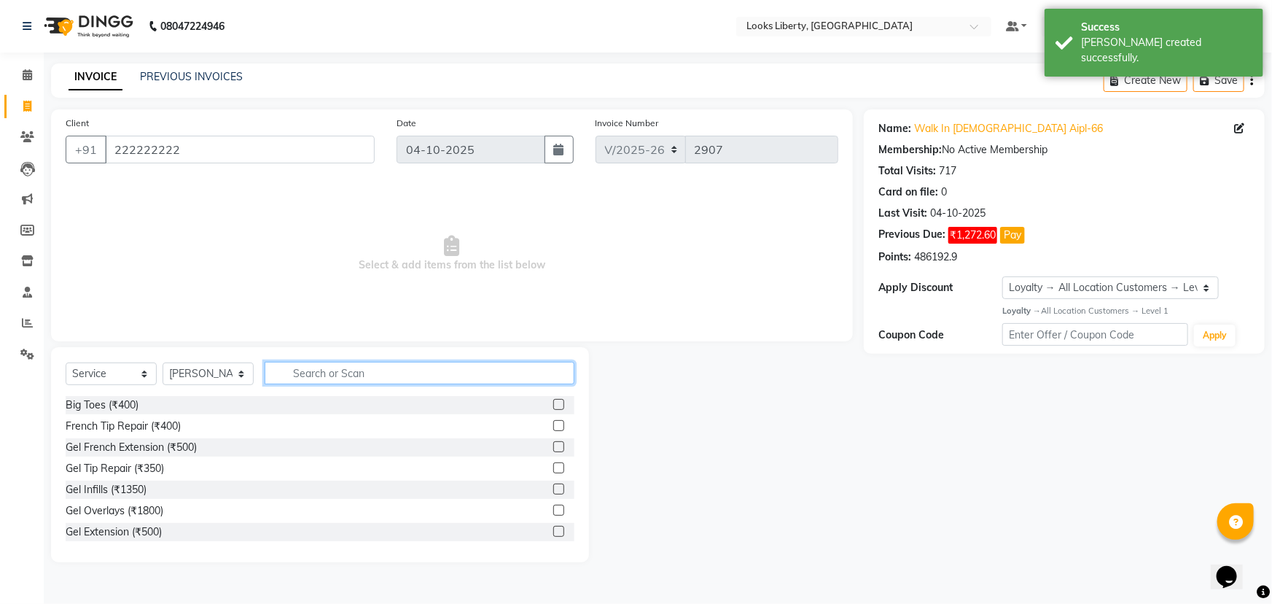
click at [309, 367] on input "text" at bounding box center [420, 373] width 310 height 23
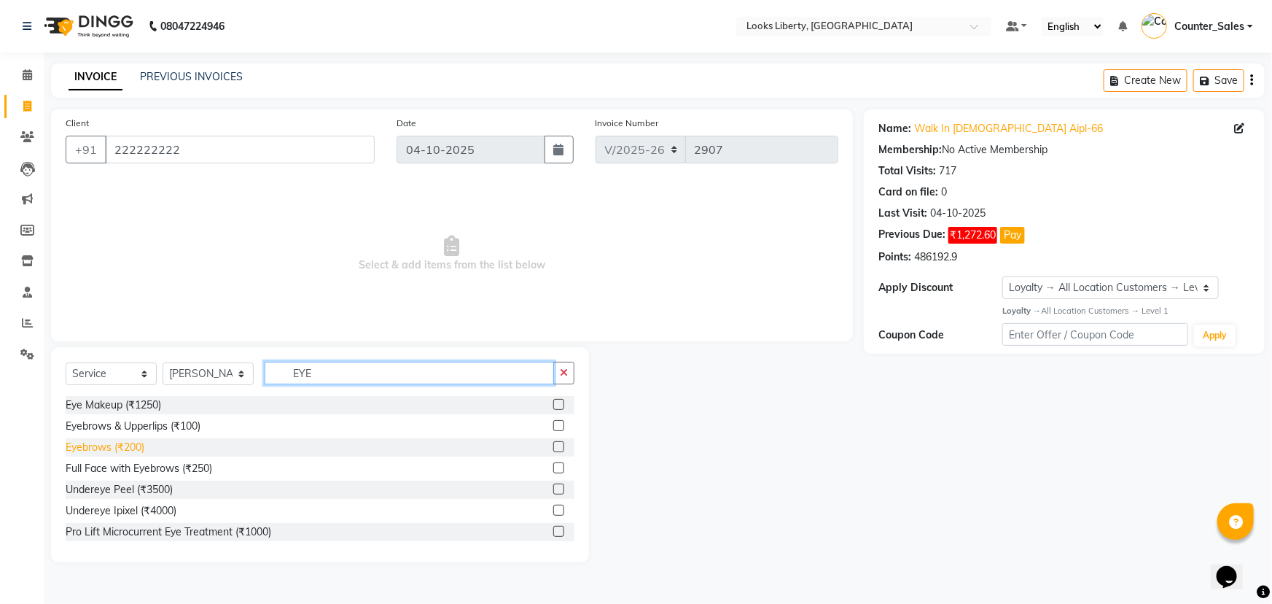
type input "EYE"
click at [118, 440] on div "Eyebrows (₹200)" at bounding box center [105, 447] width 79 height 15
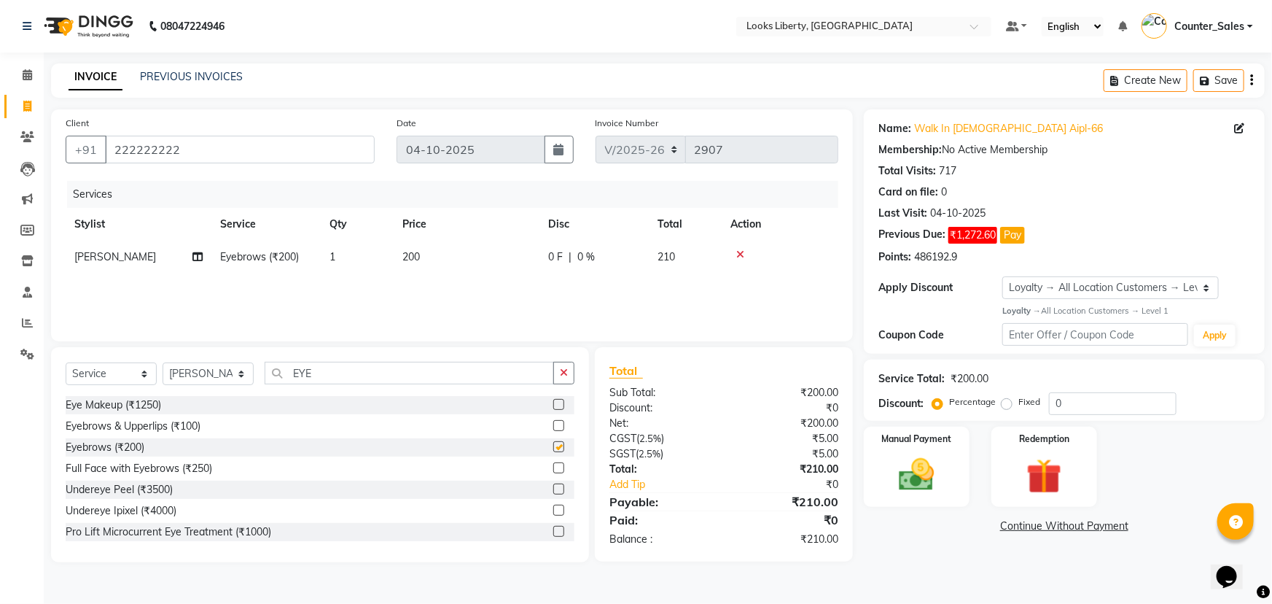
checkbox input "false"
click at [453, 251] on td "200" at bounding box center [467, 257] width 146 height 33
select select "23424"
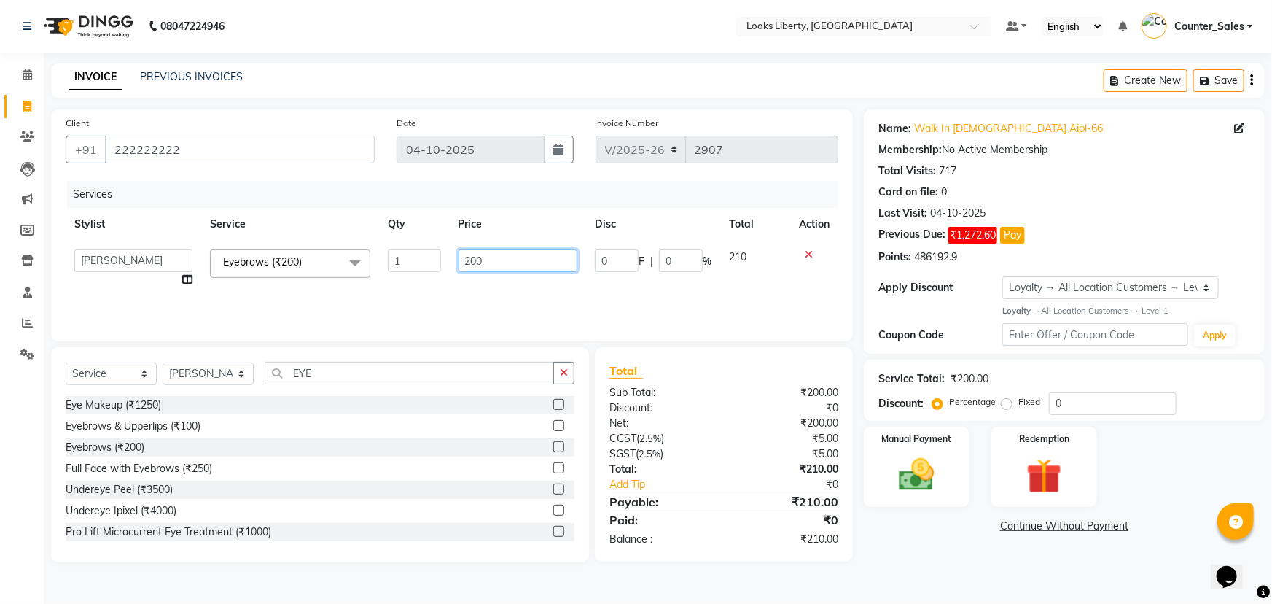
click at [496, 262] on input "200" at bounding box center [518, 260] width 120 height 23
type input "2"
type input "57"
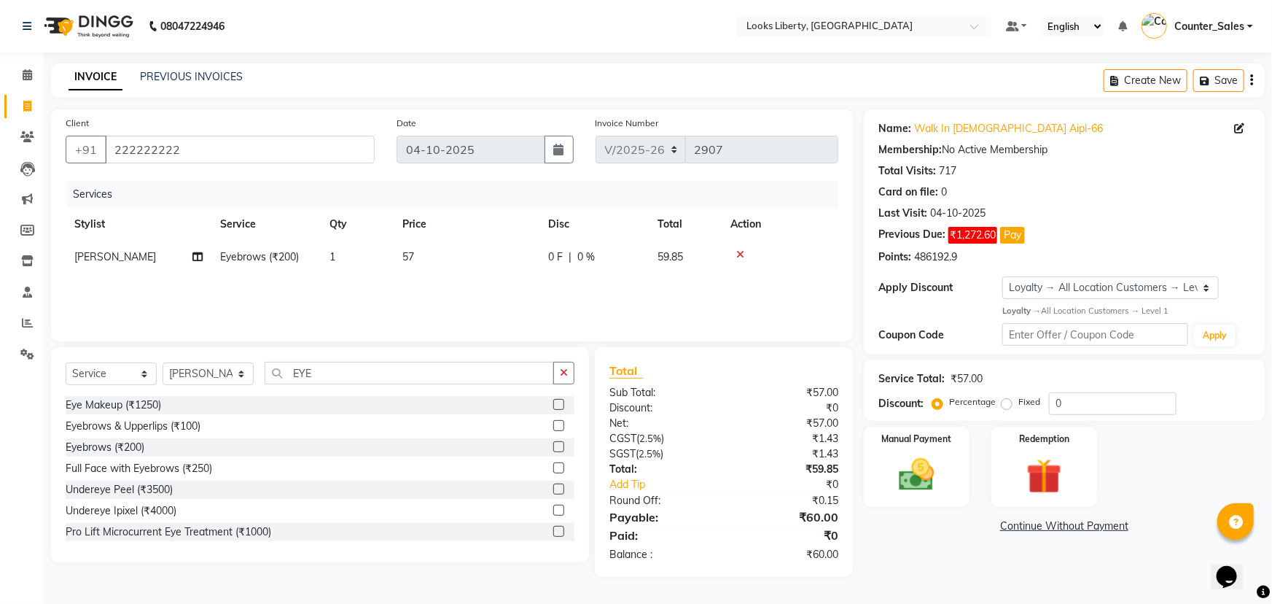
click at [480, 279] on div "Services Stylist Service Qty Price Disc Total Action Neetu Arya Eyebrows (₹200)…" at bounding box center [452, 254] width 773 height 146
click at [561, 376] on icon "button" at bounding box center [564, 372] width 8 height 10
click at [461, 257] on td "57" at bounding box center [467, 257] width 146 height 33
select select "23424"
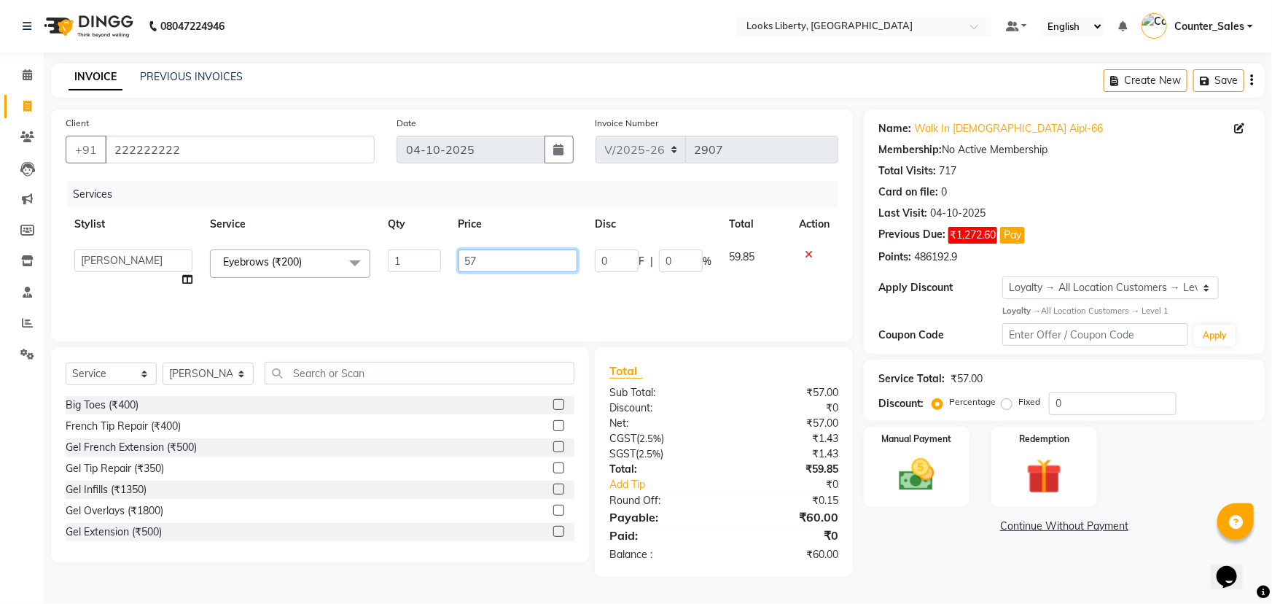
click at [480, 257] on input "57" at bounding box center [518, 260] width 120 height 23
click at [922, 483] on img at bounding box center [917, 474] width 60 height 42
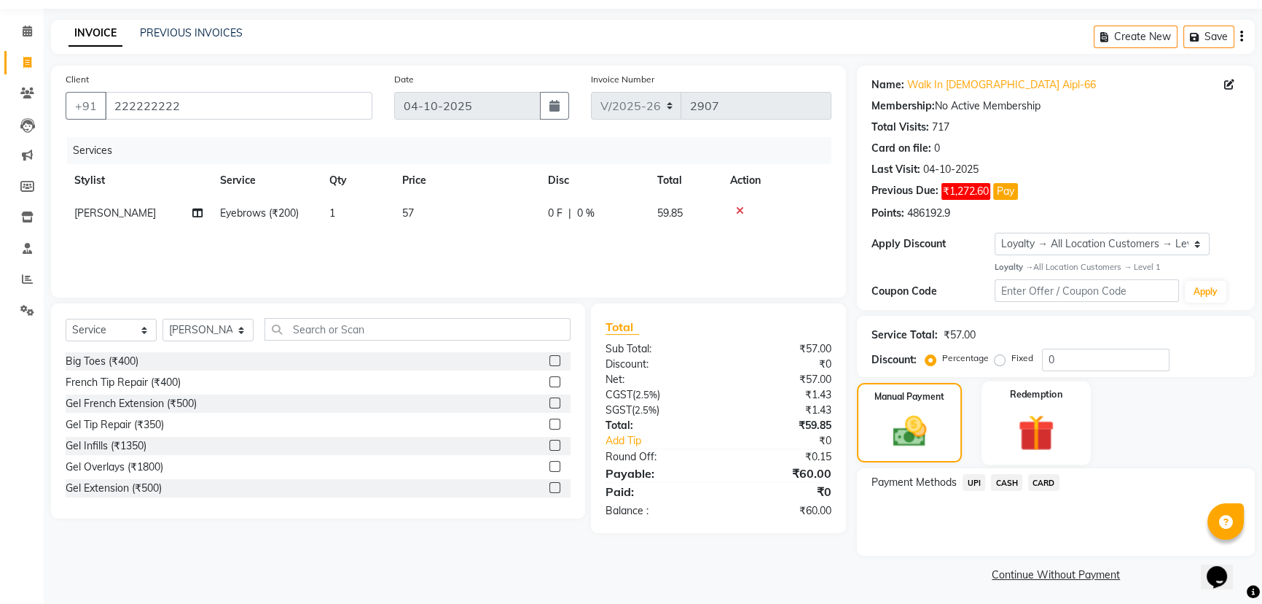
scroll to position [47, 0]
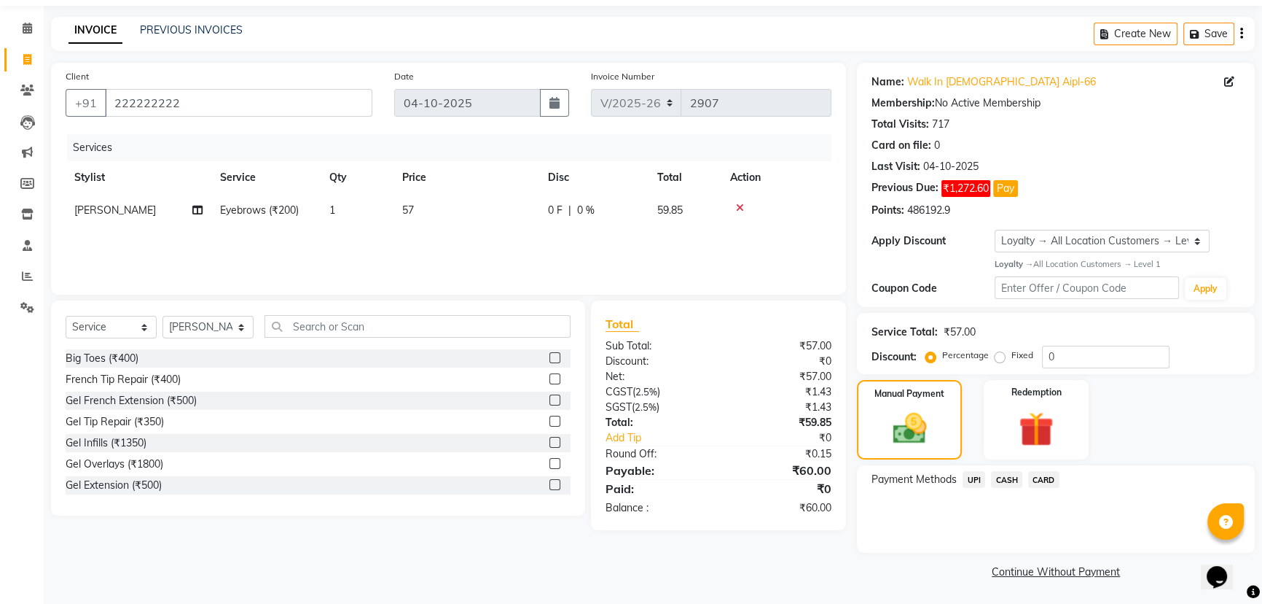
click at [1004, 477] on span "CASH" at bounding box center [1006, 479] width 31 height 17
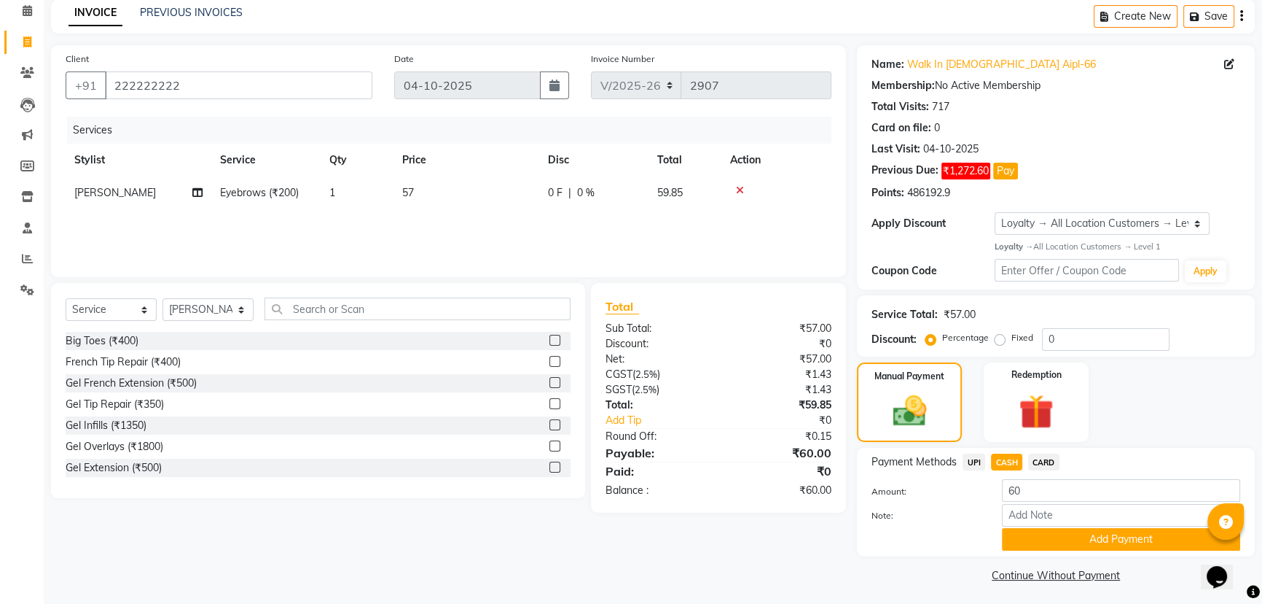
scroll to position [69, 0]
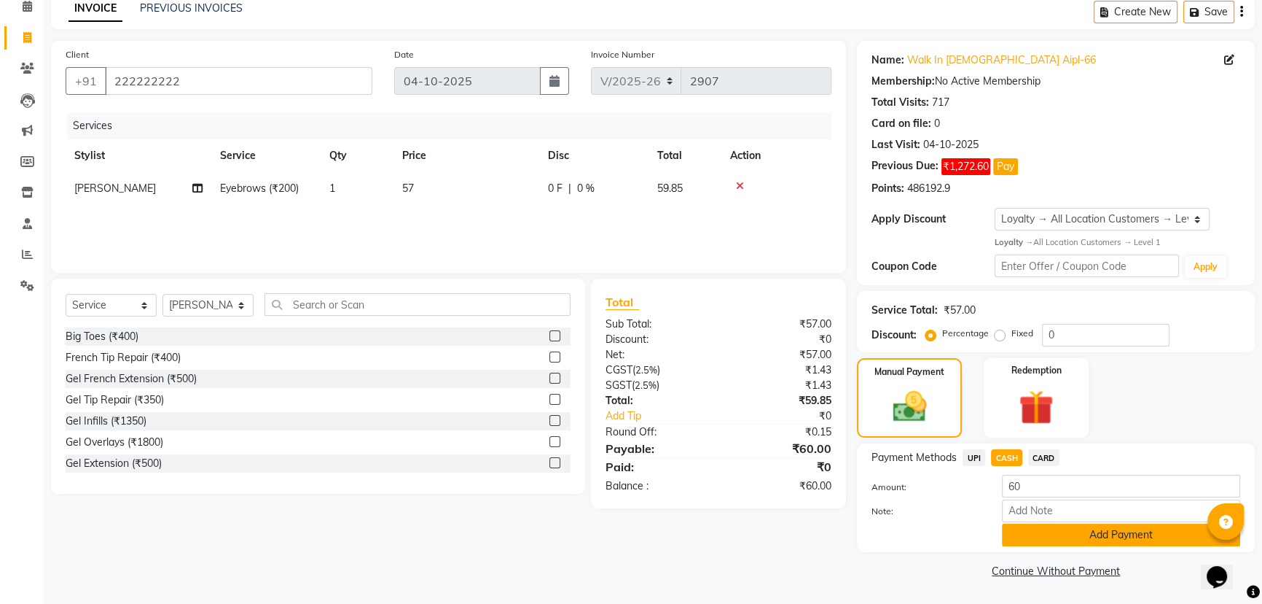
click at [1041, 529] on button "Add Payment" at bounding box center [1121, 534] width 238 height 23
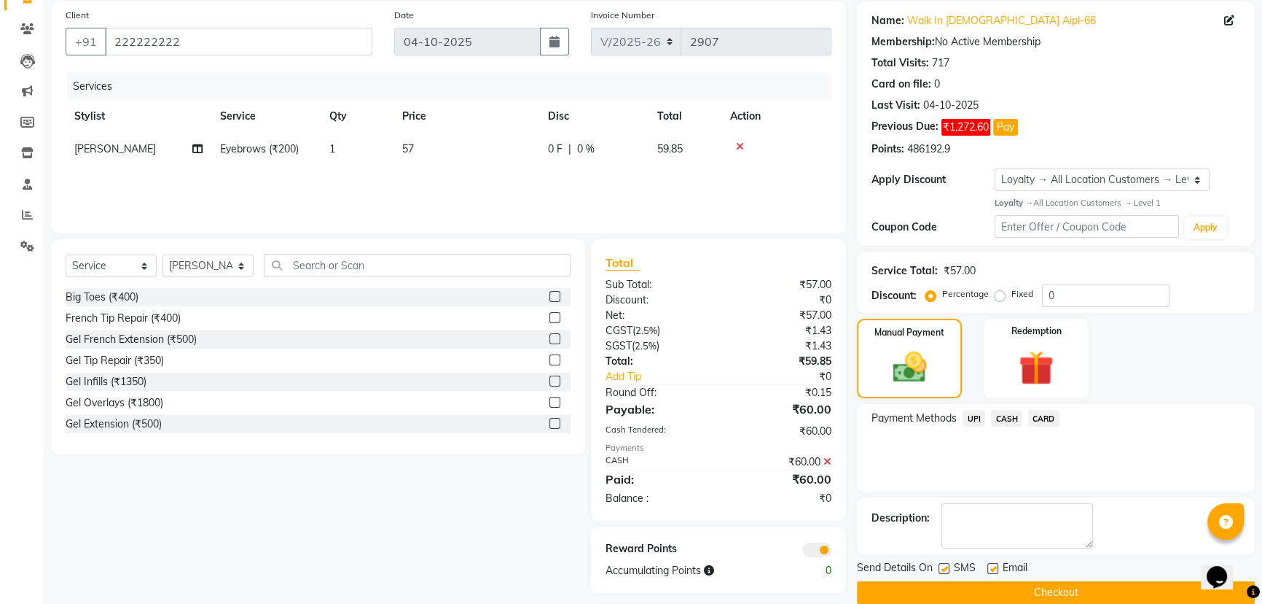
scroll to position [129, 0]
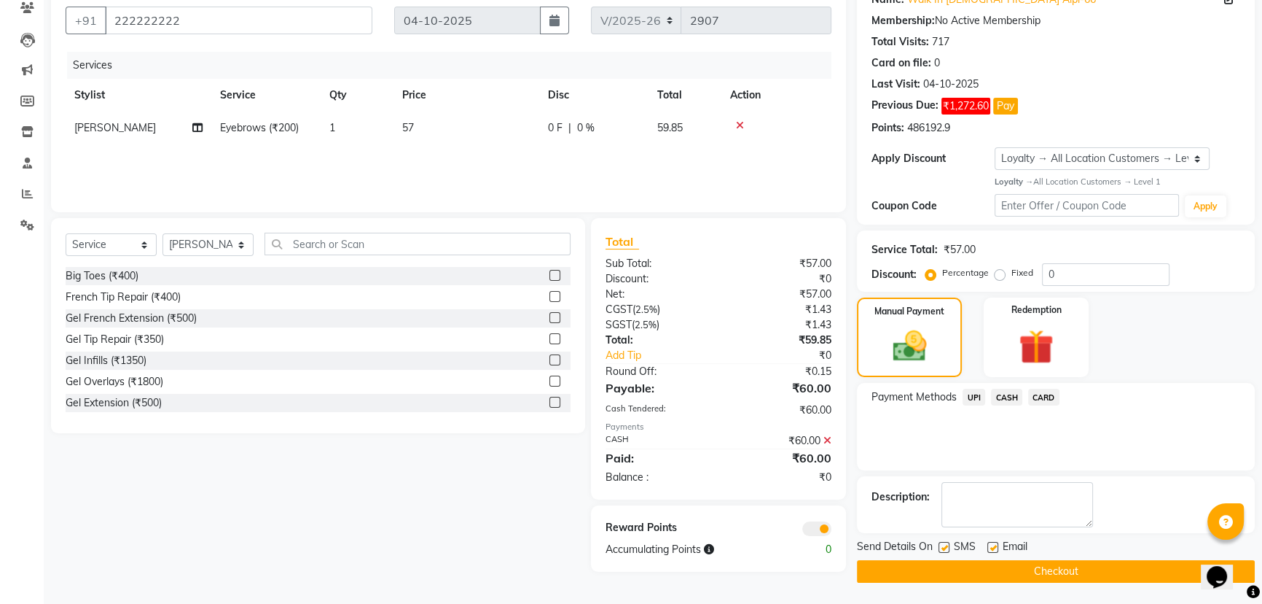
click at [916, 564] on button "Checkout" at bounding box center [1056, 571] width 398 height 23
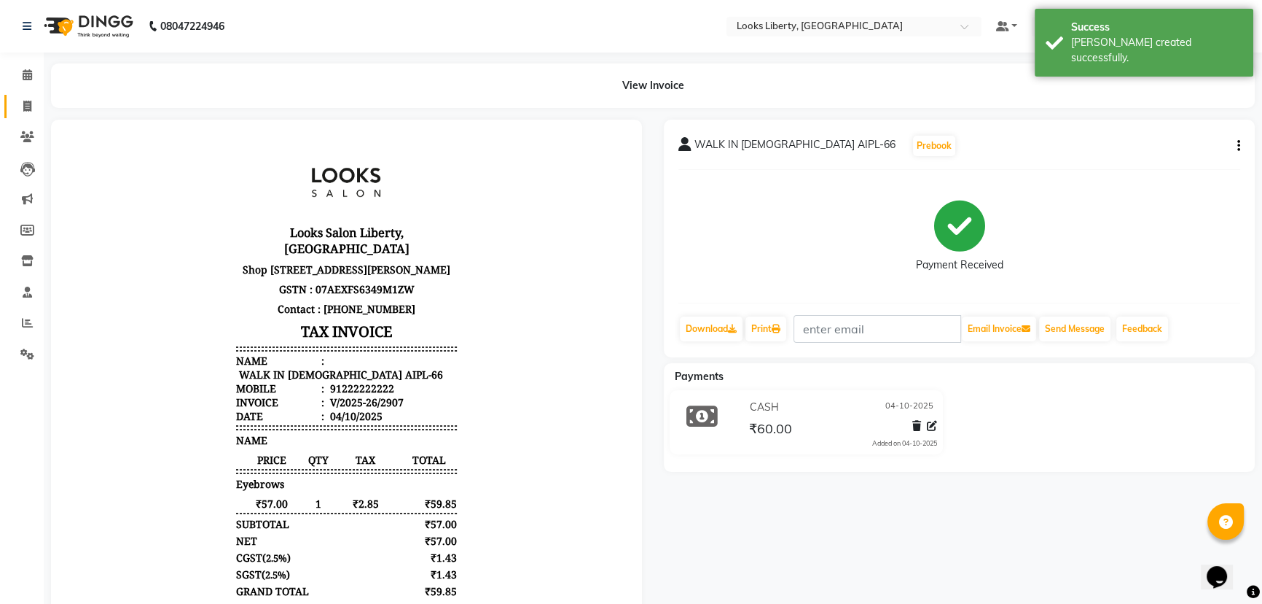
click at [26, 95] on link "Invoice" at bounding box center [21, 107] width 35 height 24
select select "4321"
select select "service"
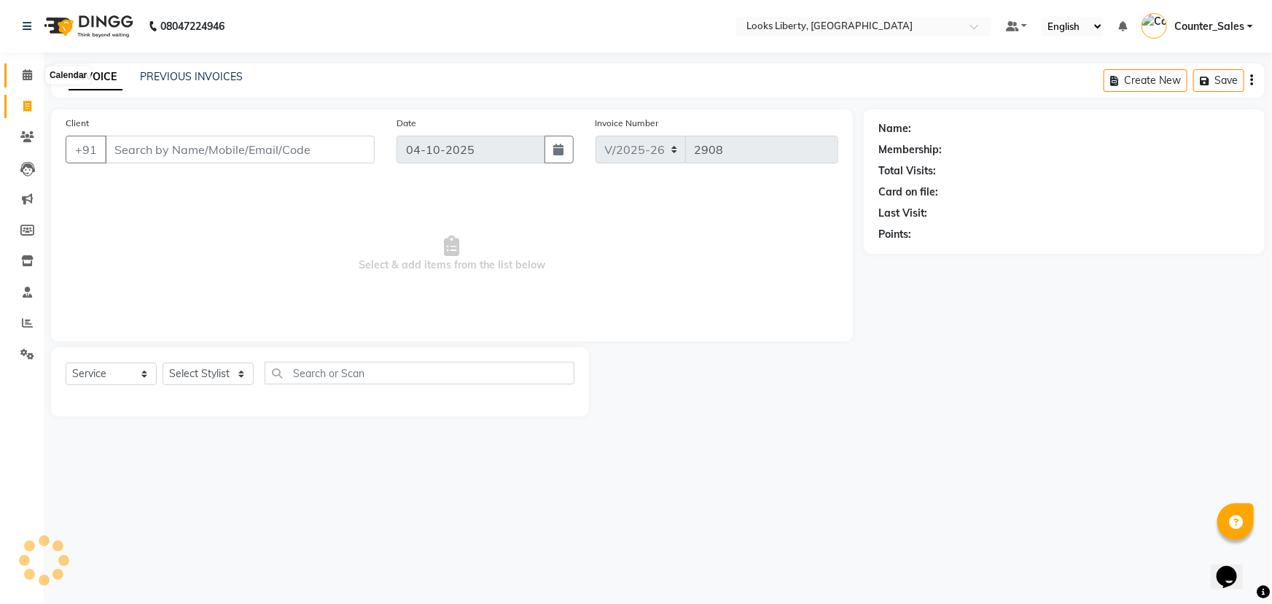
click at [28, 79] on icon at bounding box center [27, 74] width 9 height 11
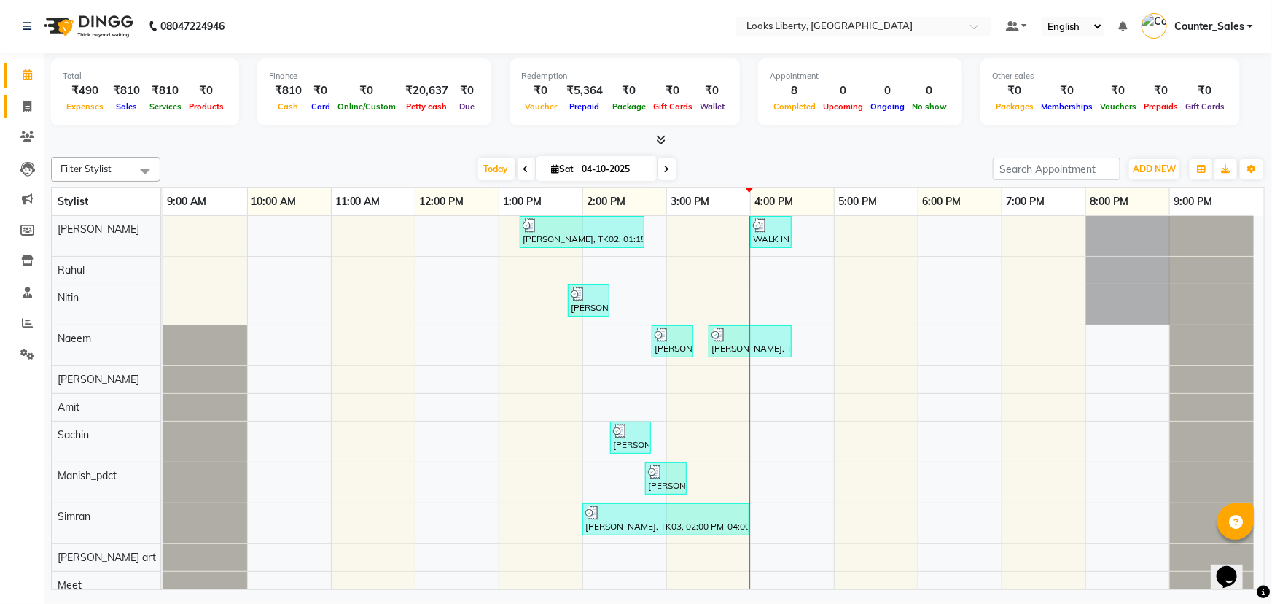
click at [9, 116] on link "Invoice" at bounding box center [21, 107] width 35 height 24
select select "service"
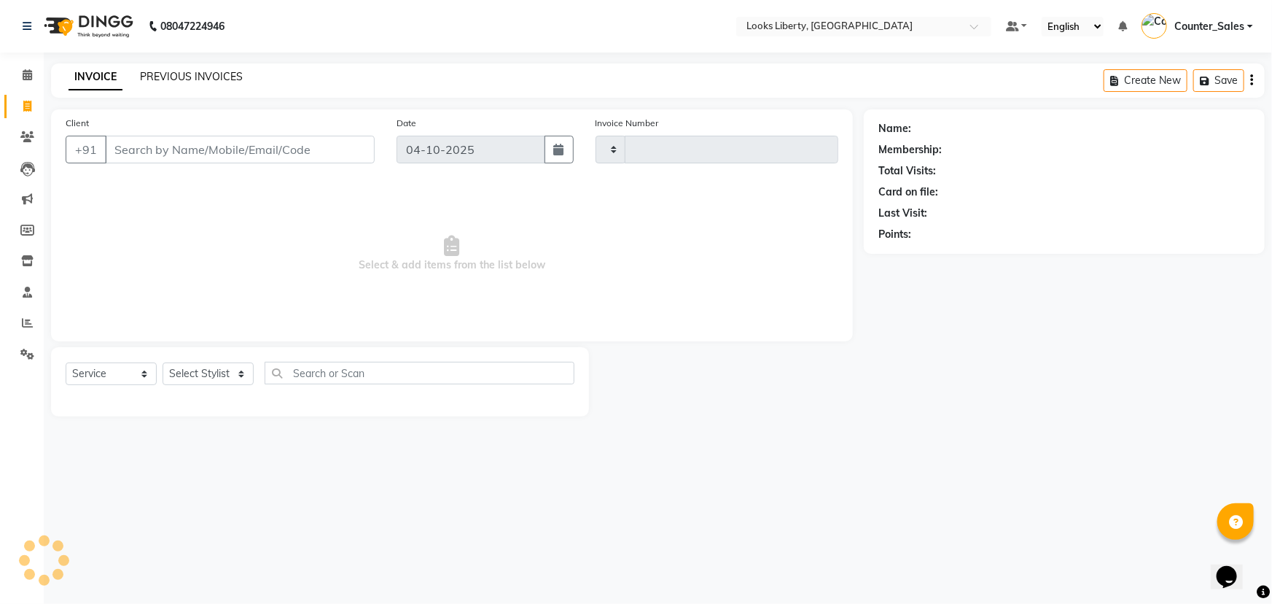
click at [232, 73] on link "PREVIOUS INVOICES" at bounding box center [191, 76] width 103 height 13
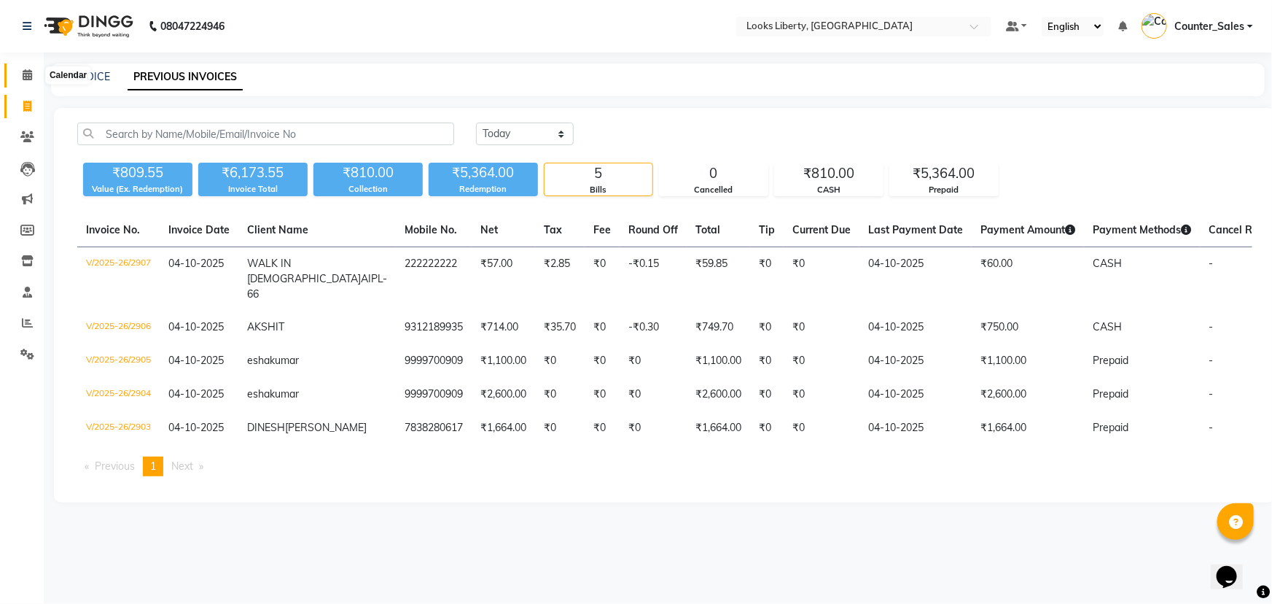
click at [23, 82] on span at bounding box center [28, 75] width 26 height 17
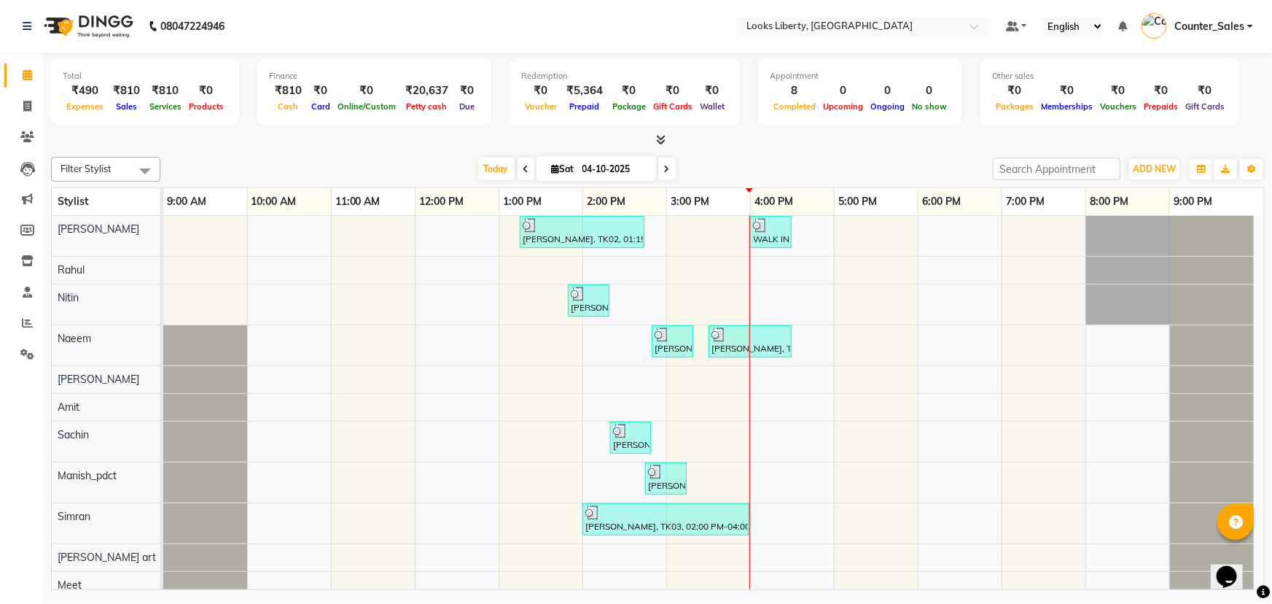
click at [649, 152] on div "Filter Stylist Select All Aijaz Amit Anjali_nail art Manish_pdct Meet Naeem Nee…" at bounding box center [658, 370] width 1214 height 439
click at [655, 149] on div "Total ₹490 Expenses ₹810 Sales ₹810 Services ₹0 Products Finance ₹810 Cash ₹0 C…" at bounding box center [658, 322] width 1228 height 541
click at [657, 146] on span at bounding box center [657, 140] width 15 height 15
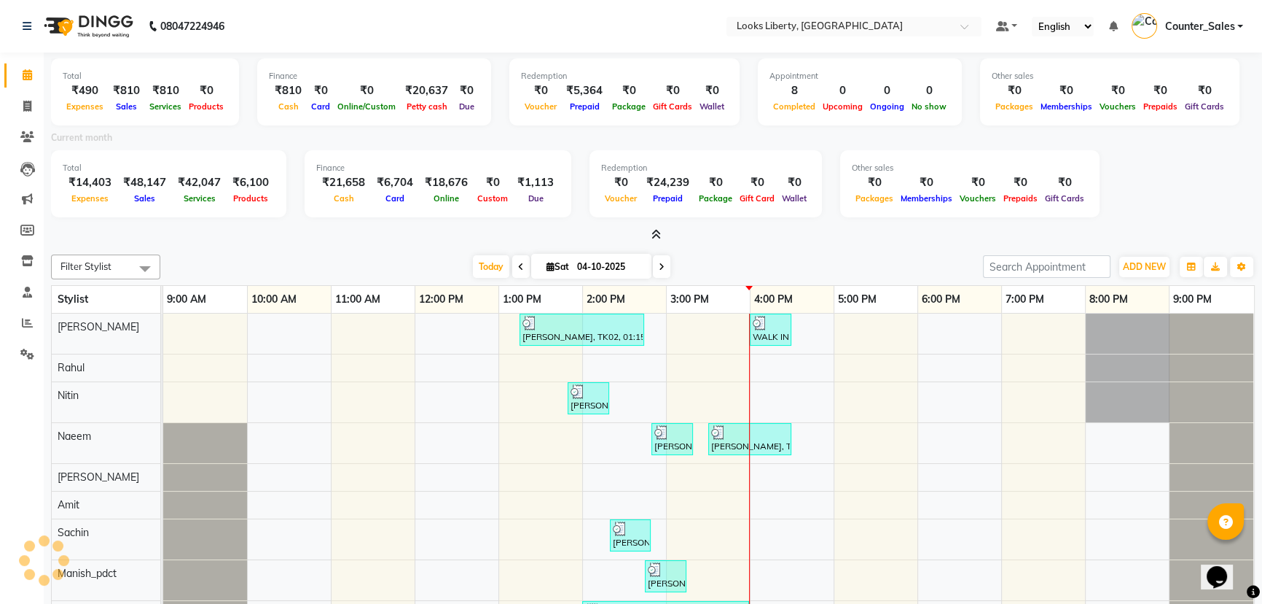
drag, startPoint x: 155, startPoint y: 191, endPoint x: 136, endPoint y: 182, distance: 21.5
click at [148, 188] on div "₹48,147 Sales" at bounding box center [144, 190] width 55 height 32
drag, startPoint x: 136, startPoint y: 182, endPoint x: 162, endPoint y: 203, distance: 33.2
click at [154, 192] on div "₹48,147 Sales" at bounding box center [144, 190] width 55 height 32
click at [173, 228] on div "Total ₹490 Expenses ₹810 Sales ₹810 Services ₹0 Products Finance ₹810 Cash ₹0 C…" at bounding box center [653, 147] width 1204 height 190
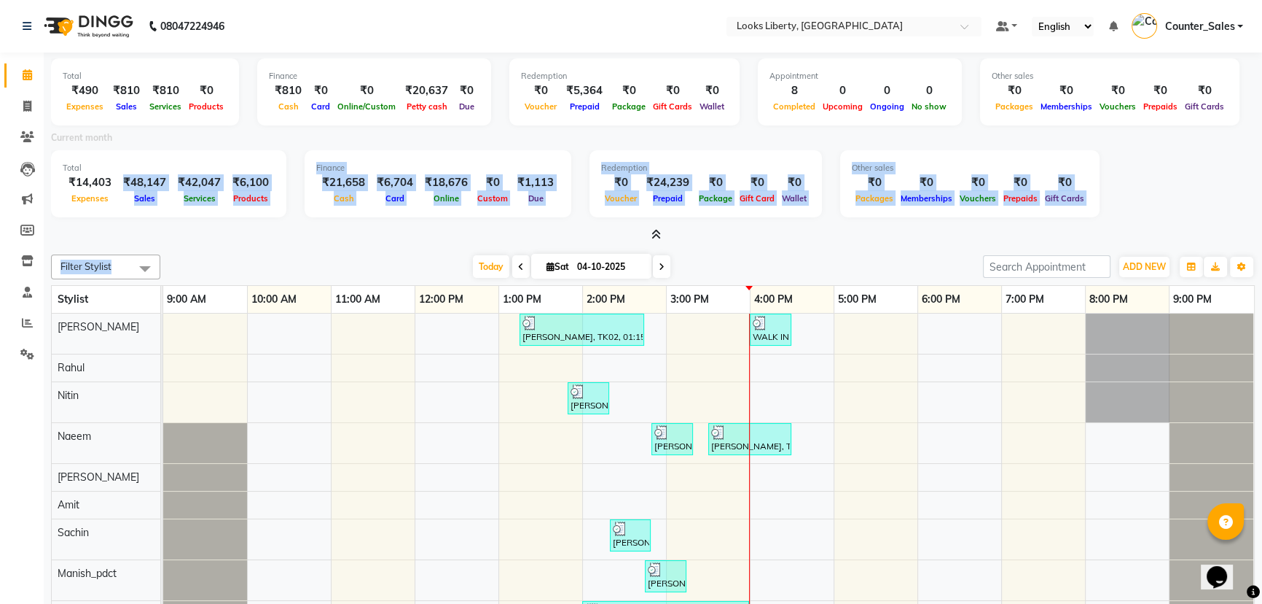
drag, startPoint x: 124, startPoint y: 181, endPoint x: 179, endPoint y: 258, distance: 94.5
click at [179, 258] on div "Total ₹490 Expenses ₹810 Sales ₹810 Services ₹0 Products Finance ₹810 Cash ₹0 C…" at bounding box center [653, 371] width 1219 height 639
click at [165, 235] on div at bounding box center [653, 234] width 1204 height 15
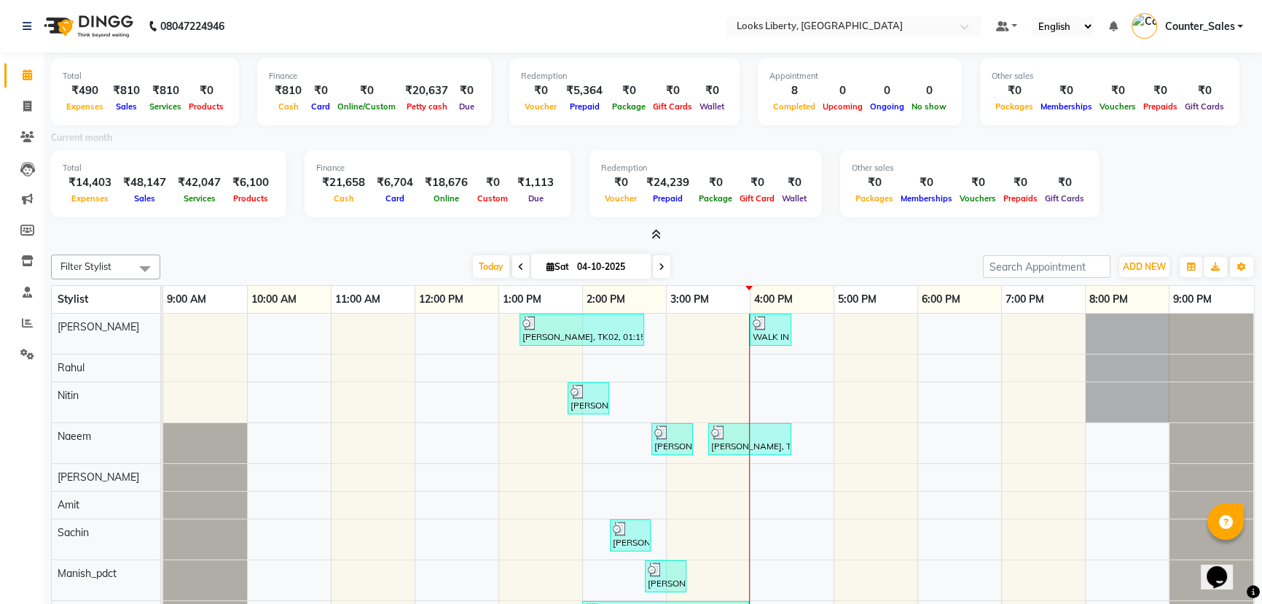
click at [651, 231] on span at bounding box center [653, 234] width 15 height 15
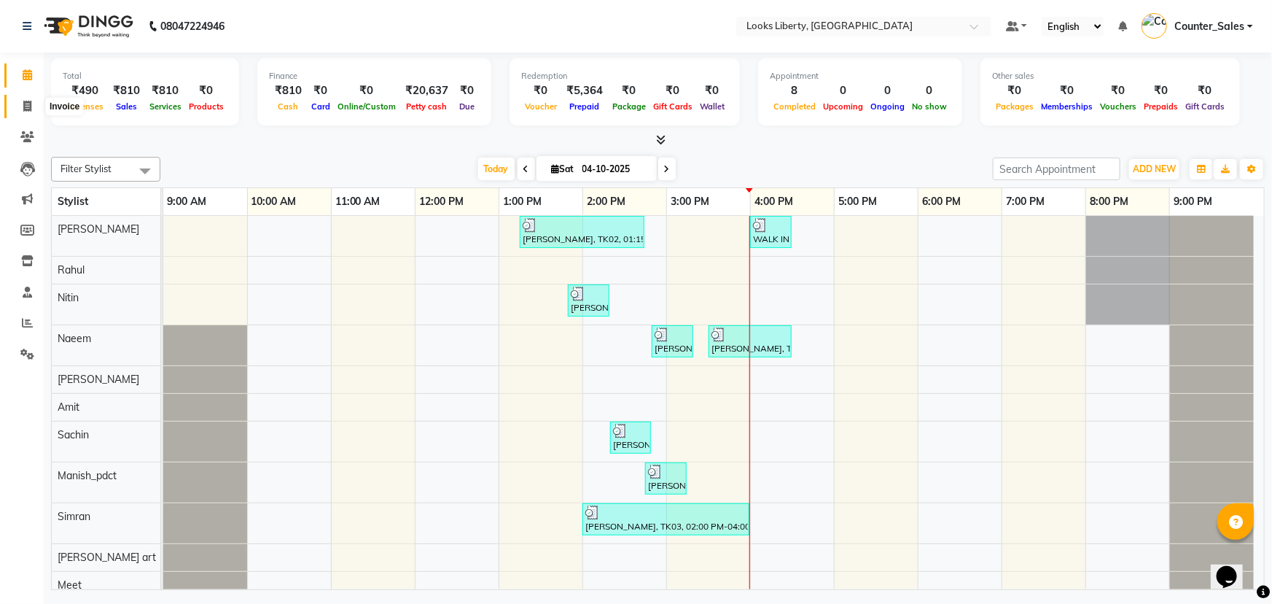
click at [22, 106] on span at bounding box center [28, 106] width 26 height 17
select select "service"
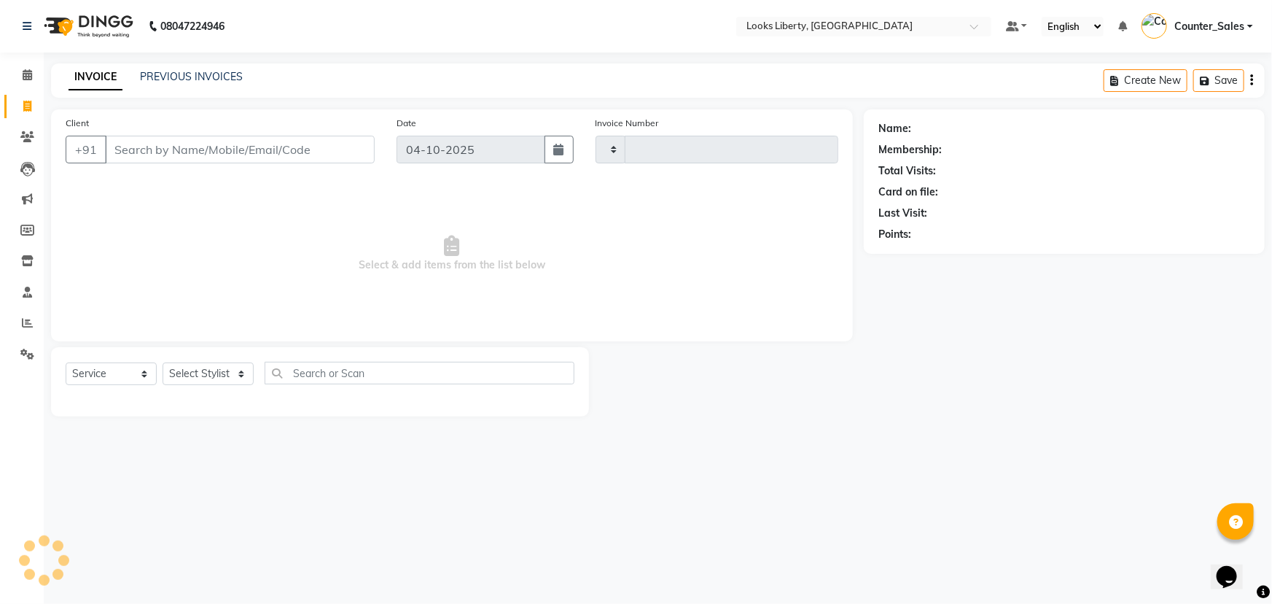
type input "2908"
select select "4321"
click at [190, 153] on input "Client" at bounding box center [240, 150] width 270 height 28
click at [191, 376] on select "Select Stylist [PERSON_NAME] art Counter_Sales Manish_pdct Meet [PERSON_NAME] […" at bounding box center [208, 373] width 91 height 23
click at [555, 223] on span "Select & add items from the list below" at bounding box center [452, 254] width 773 height 146
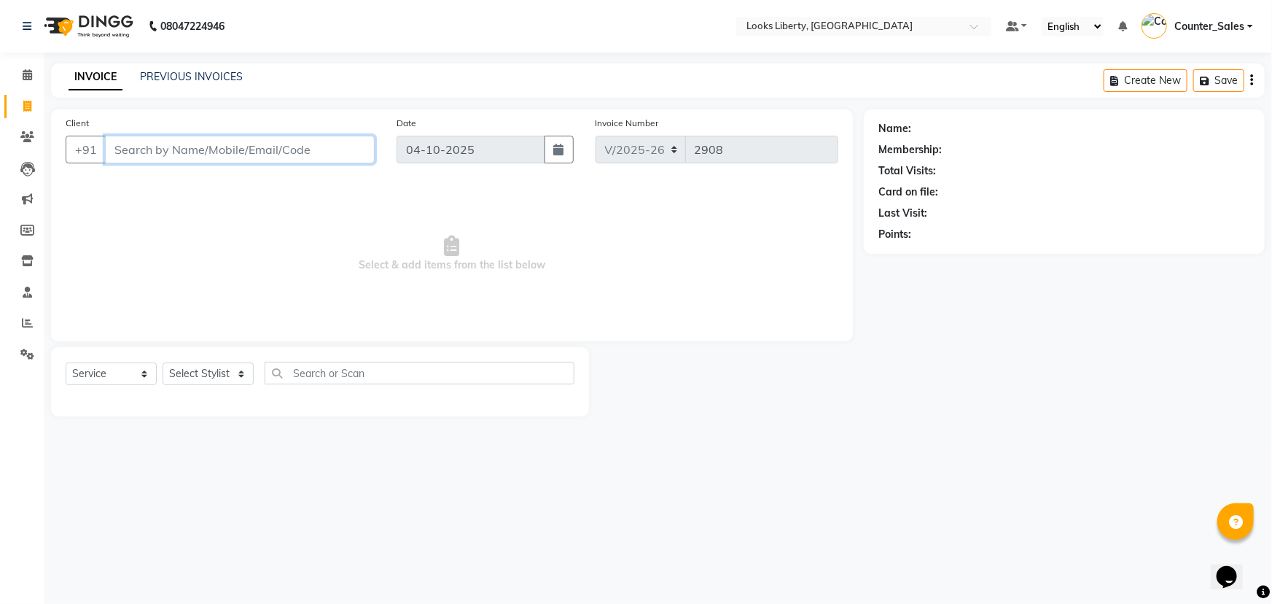
click at [255, 151] on input "Client" at bounding box center [240, 150] width 270 height 28
click at [198, 371] on select "Select Stylist [PERSON_NAME] art Counter_Sales Manish_pdct Meet [PERSON_NAME] […" at bounding box center [208, 373] width 91 height 23
click at [366, 262] on span "Select & add items from the list below" at bounding box center [452, 254] width 773 height 146
drag, startPoint x: 359, startPoint y: 262, endPoint x: 552, endPoint y: 273, distance: 192.7
click at [552, 273] on span "Select & add items from the list below" at bounding box center [452, 254] width 773 height 146
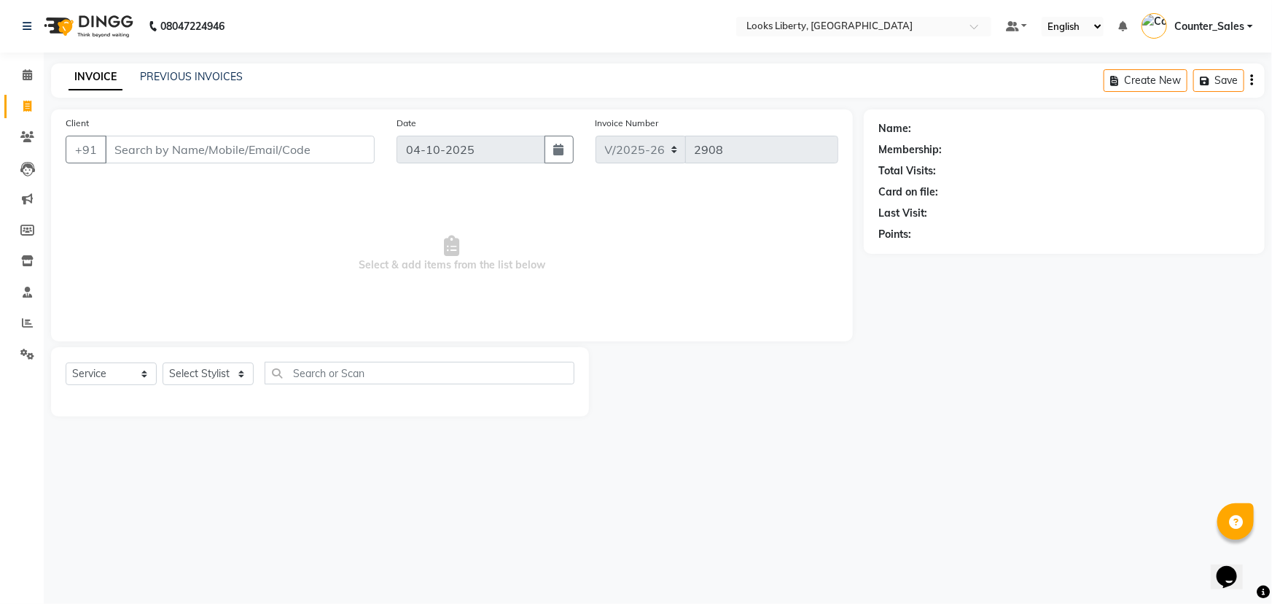
click at [520, 308] on span "Select & add items from the list below" at bounding box center [452, 254] width 773 height 146
click at [197, 372] on select "Select Stylist [PERSON_NAME] art Counter_Sales Manish_pdct Meet [PERSON_NAME] […" at bounding box center [208, 373] width 91 height 23
click at [370, 270] on span "Select & add items from the list below" at bounding box center [452, 254] width 773 height 146
click at [198, 373] on select "Select Stylist [PERSON_NAME] art Counter_Sales Manish_pdct Meet [PERSON_NAME] […" at bounding box center [208, 373] width 91 height 23
select select "29659"
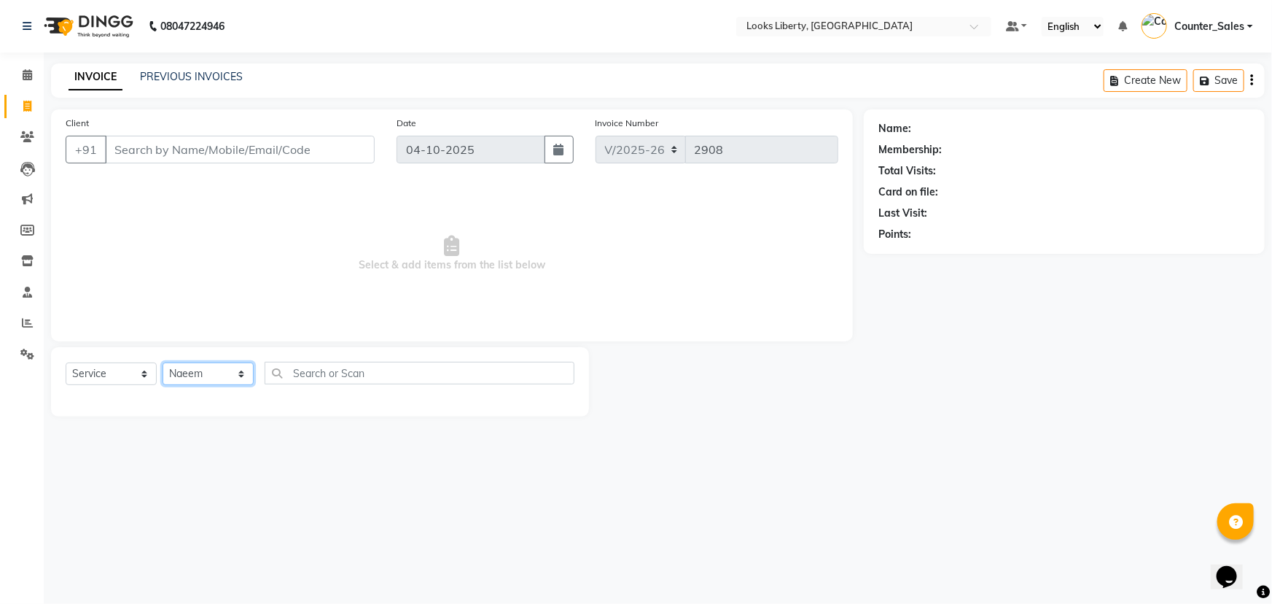
click at [163, 362] on select "Select Stylist [PERSON_NAME] art Counter_Sales Manish_pdct Meet [PERSON_NAME] […" at bounding box center [208, 373] width 91 height 23
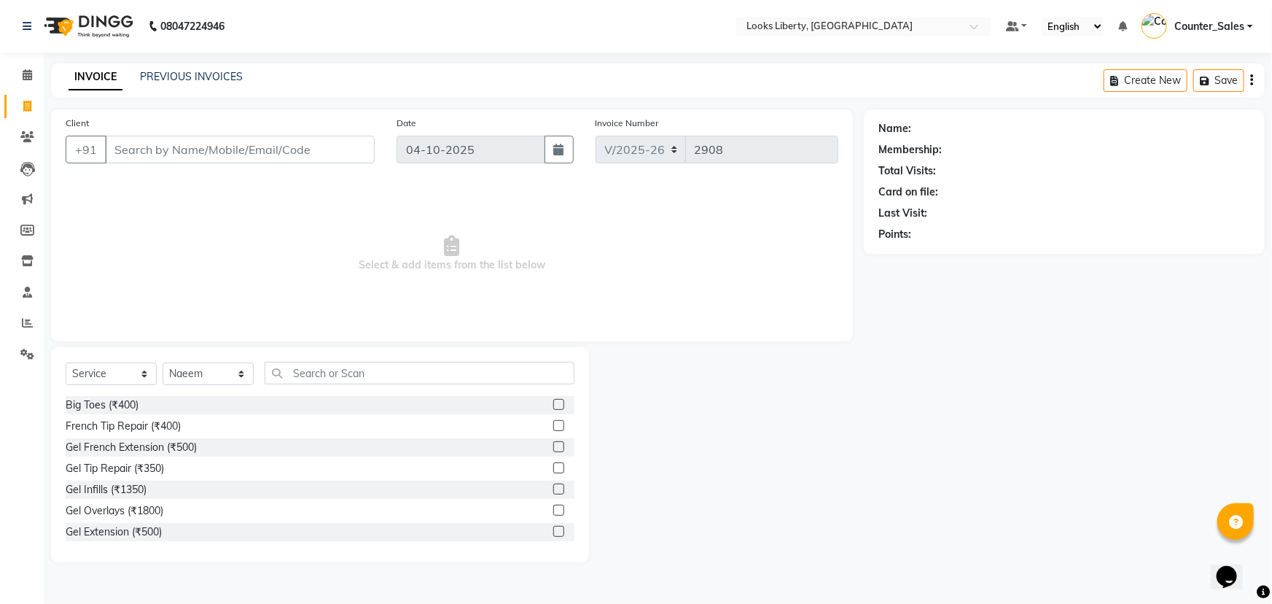
click at [356, 359] on div "Select Service Product Membership Package Voucher Prepaid Gift Card Select Styl…" at bounding box center [320, 454] width 538 height 215
click at [354, 374] on input "text" at bounding box center [420, 373] width 310 height 23
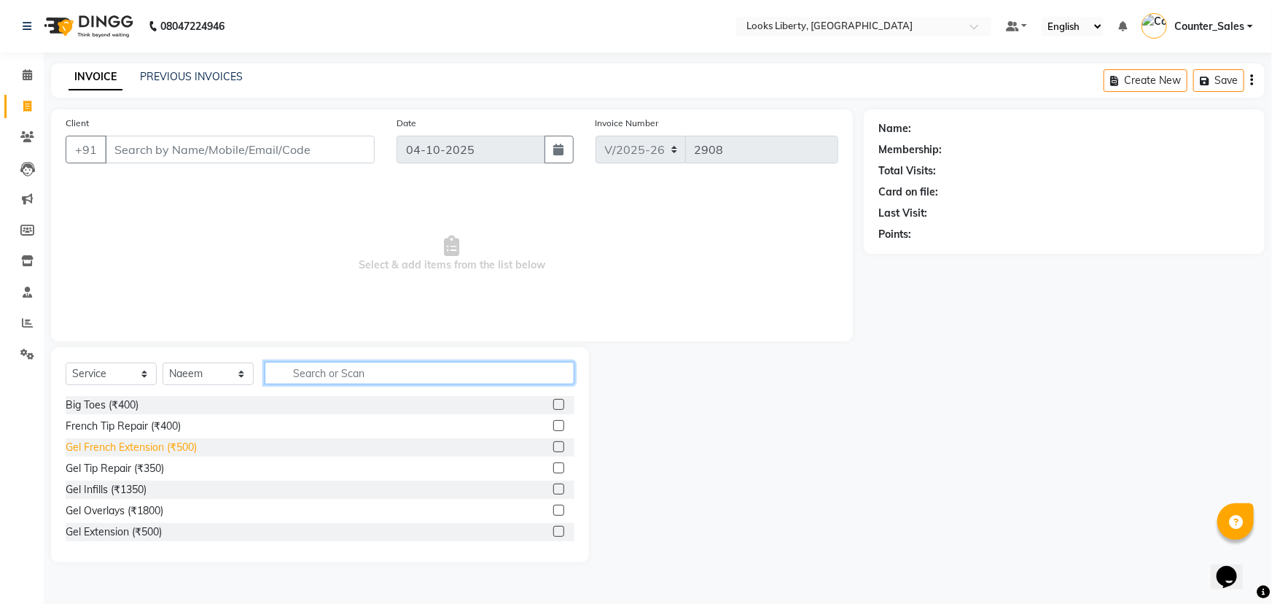
type input "E"
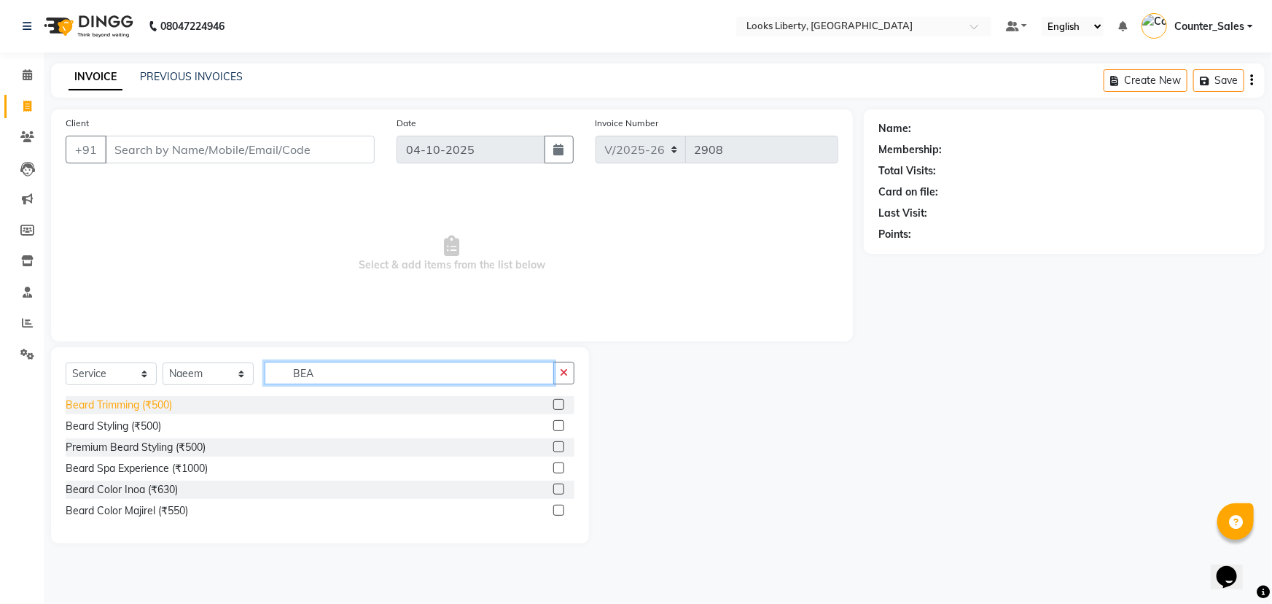
type input "BEA"
drag, startPoint x: 98, startPoint y: 405, endPoint x: 257, endPoint y: 345, distance: 169.3
click at [98, 405] on div "Beard Trimming (₹500)" at bounding box center [119, 404] width 106 height 15
checkbox input "false"
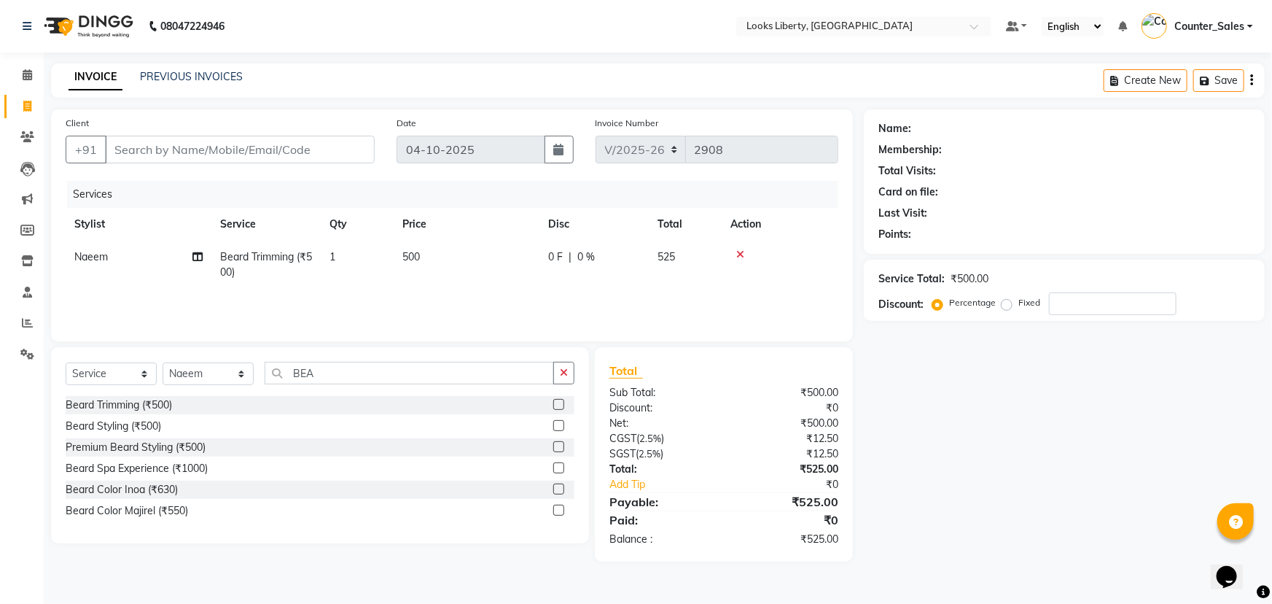
click at [509, 263] on td "500" at bounding box center [467, 265] width 146 height 48
select select "29659"
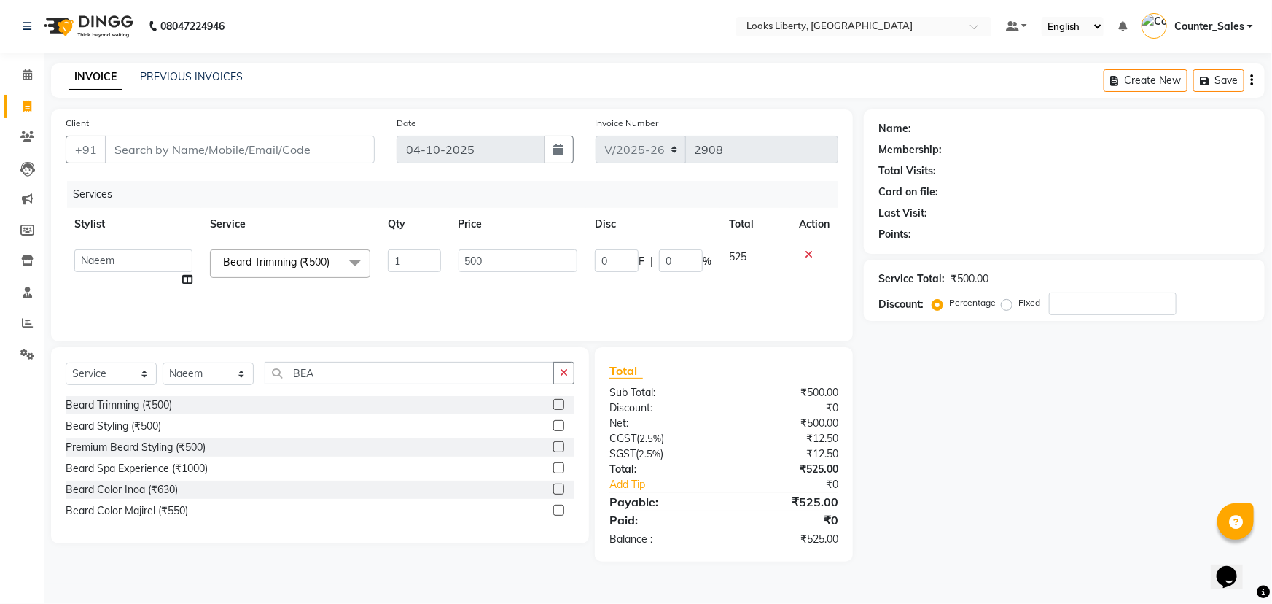
click at [504, 260] on input "500" at bounding box center [518, 260] width 120 height 23
click at [504, 259] on input "500" at bounding box center [518, 260] width 120 height 23
type input "5"
type input "212"
drag, startPoint x: 510, startPoint y: 286, endPoint x: 488, endPoint y: 301, distance: 25.7
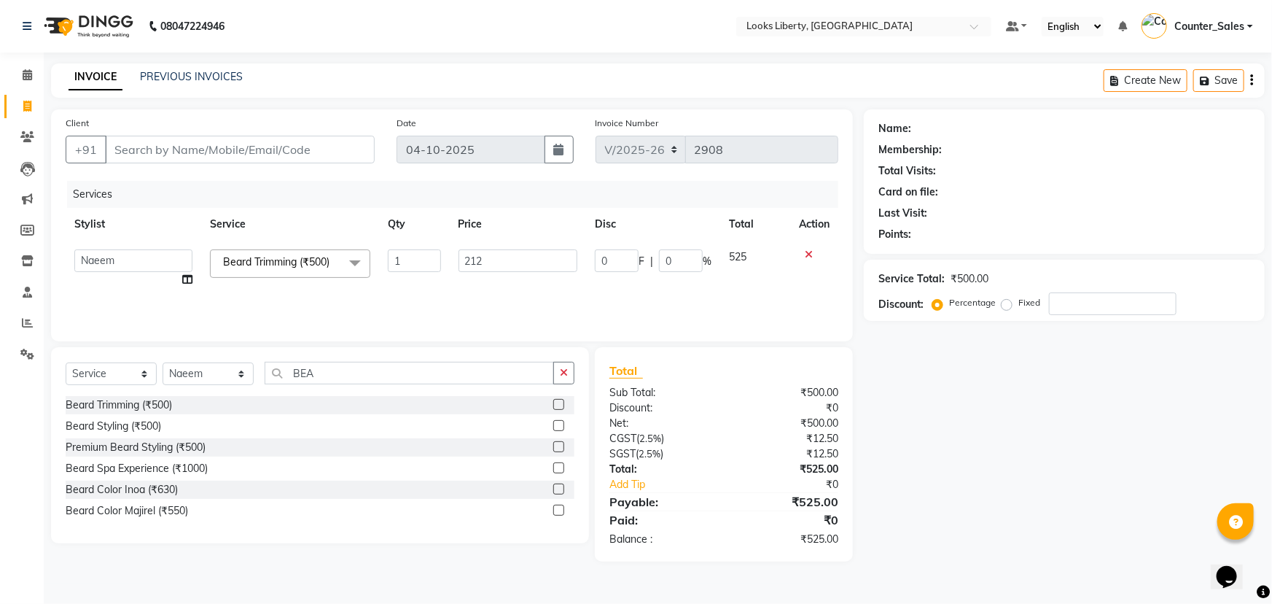
click at [496, 294] on div "Services Stylist Service Qty Price Disc Total Action Aijaz Amit Anjali_nail art…" at bounding box center [452, 254] width 773 height 146
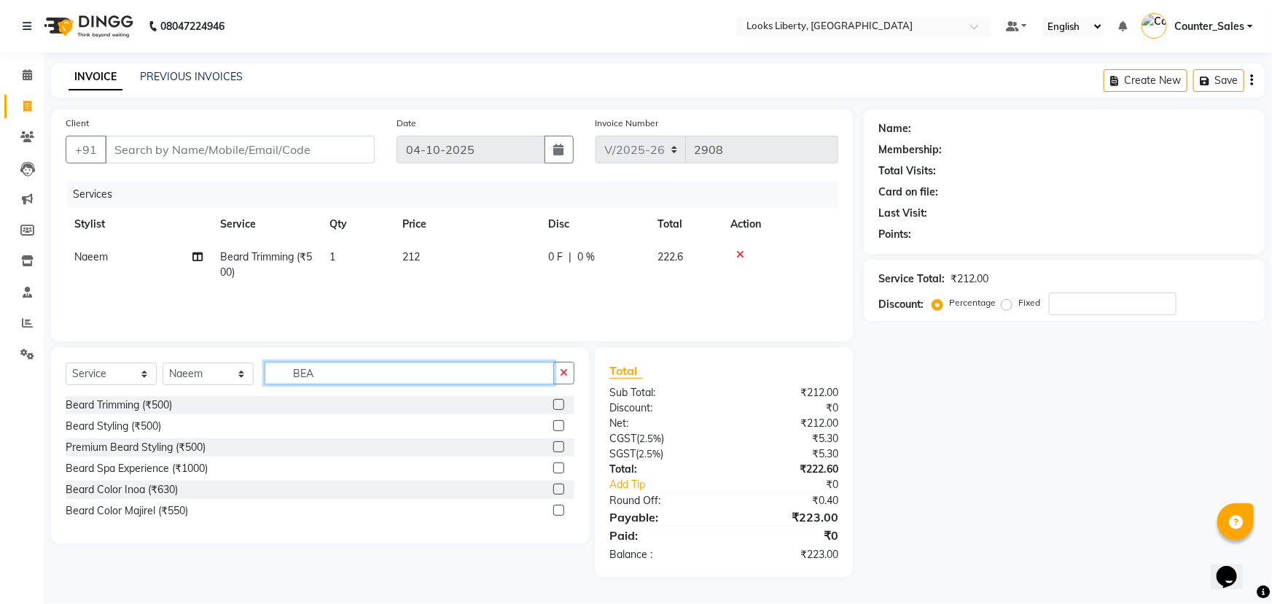
click at [360, 369] on input "BEA" at bounding box center [409, 373] width 289 height 23
type input "B"
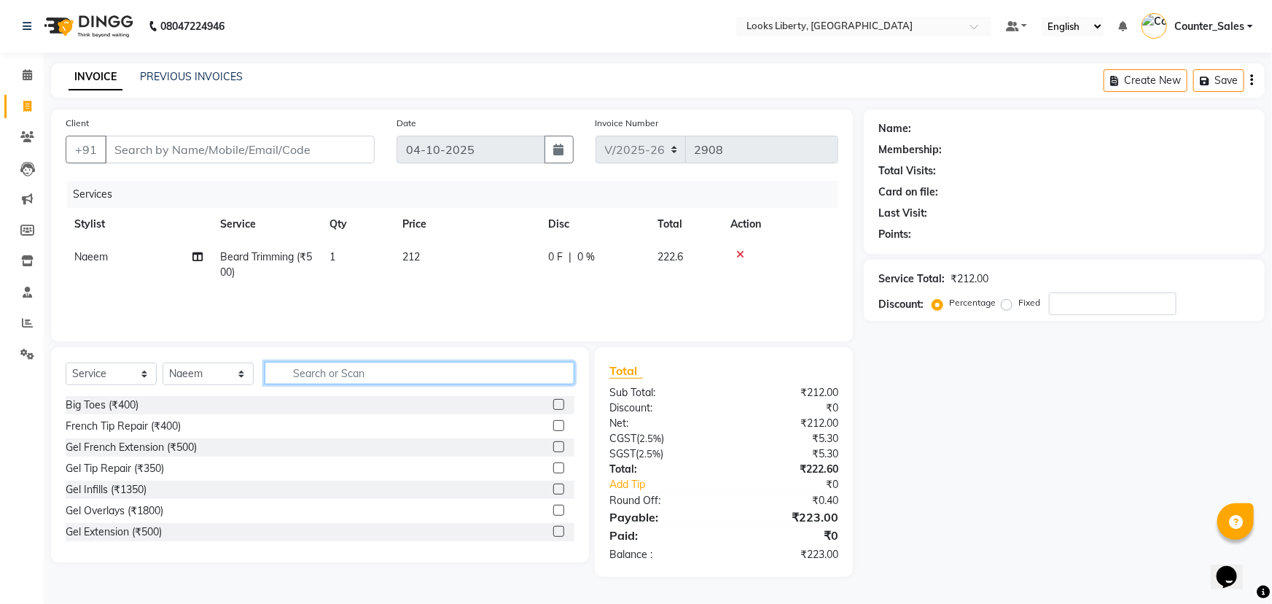
click at [355, 371] on input "text" at bounding box center [420, 373] width 310 height 23
type input "CUT"
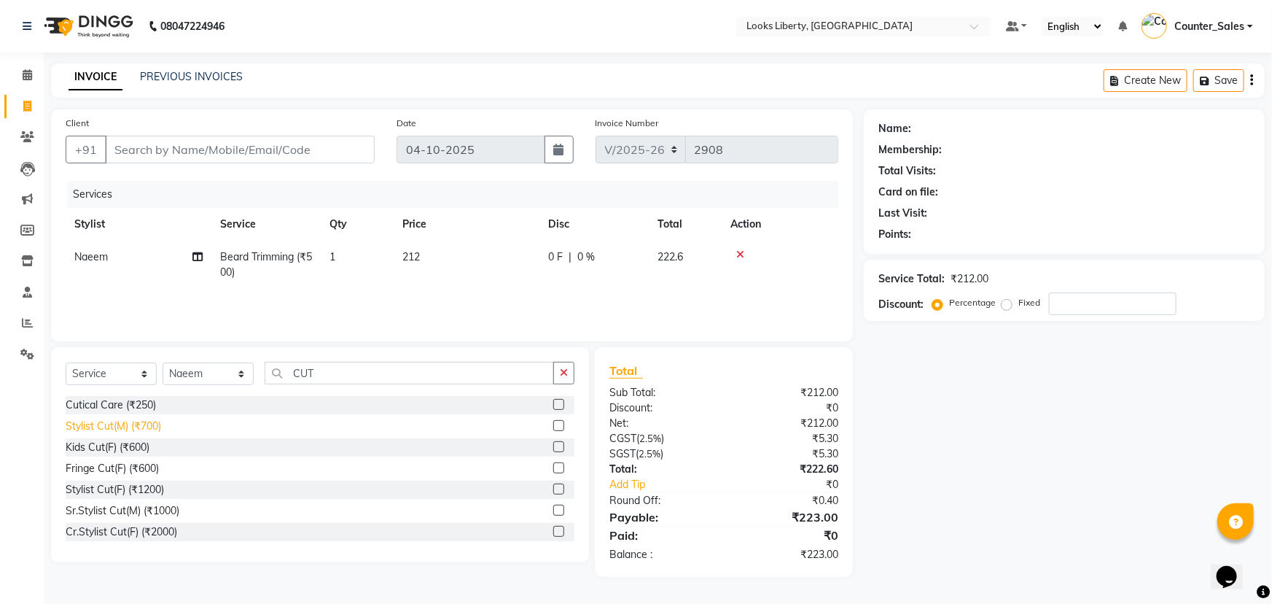
click at [111, 430] on div "Stylist Cut(M) (₹700)" at bounding box center [113, 425] width 95 height 15
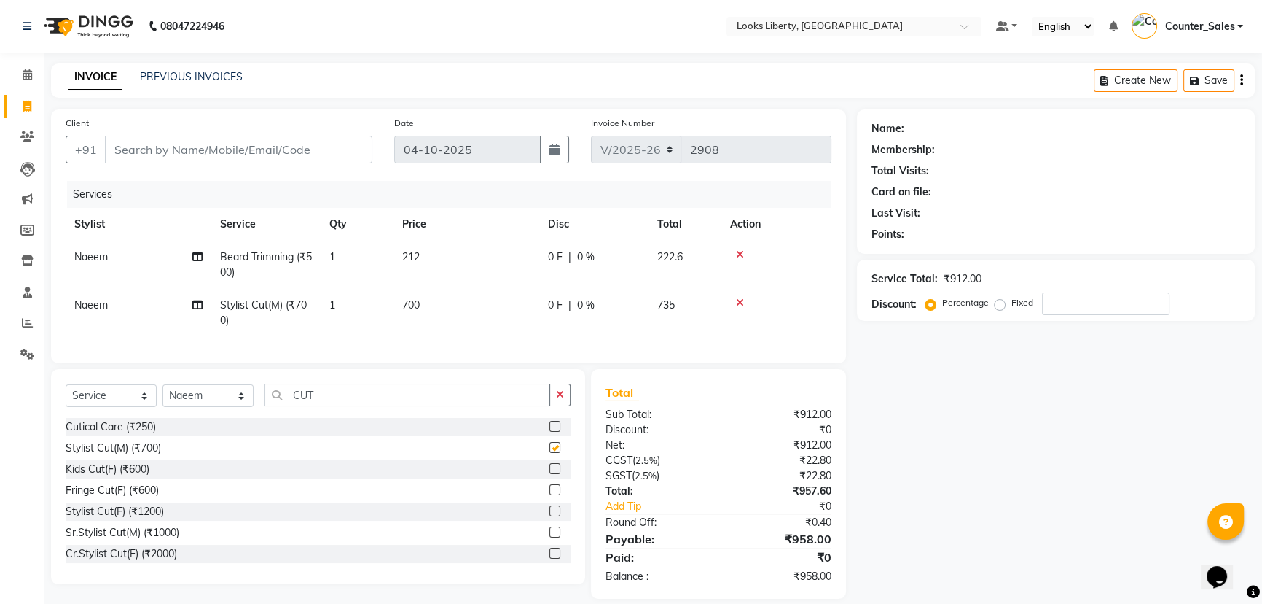
checkbox input "false"
click at [506, 307] on td "700" at bounding box center [467, 313] width 146 height 48
select select "29659"
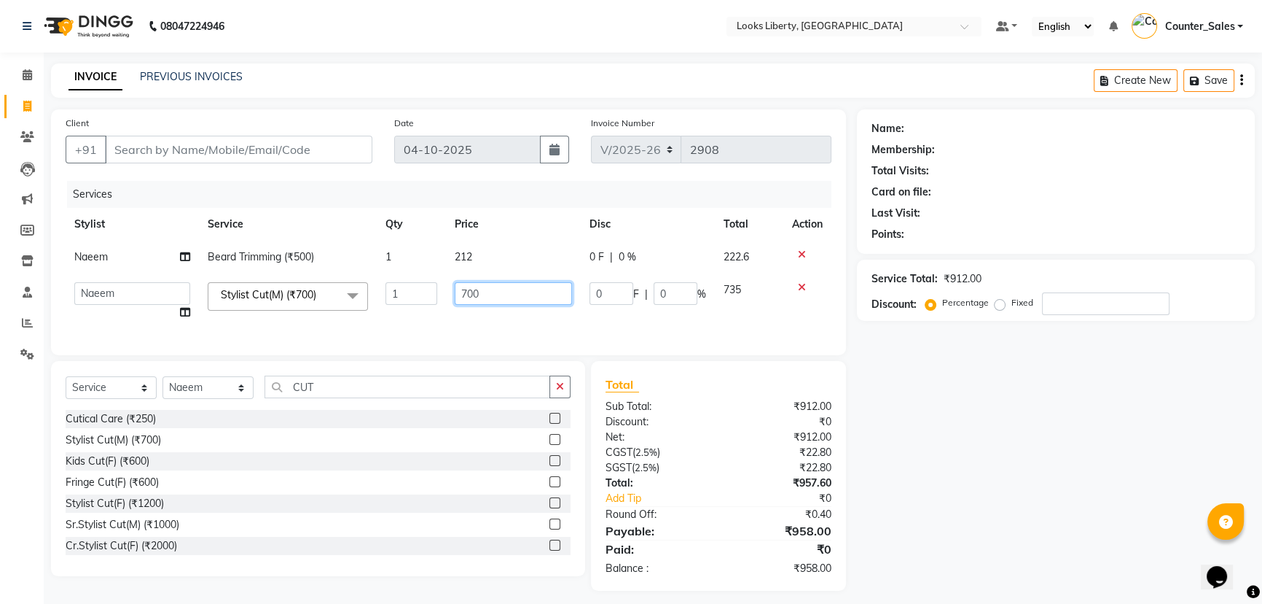
click at [488, 294] on input "700" at bounding box center [513, 293] width 117 height 23
type input "7"
type input "514"
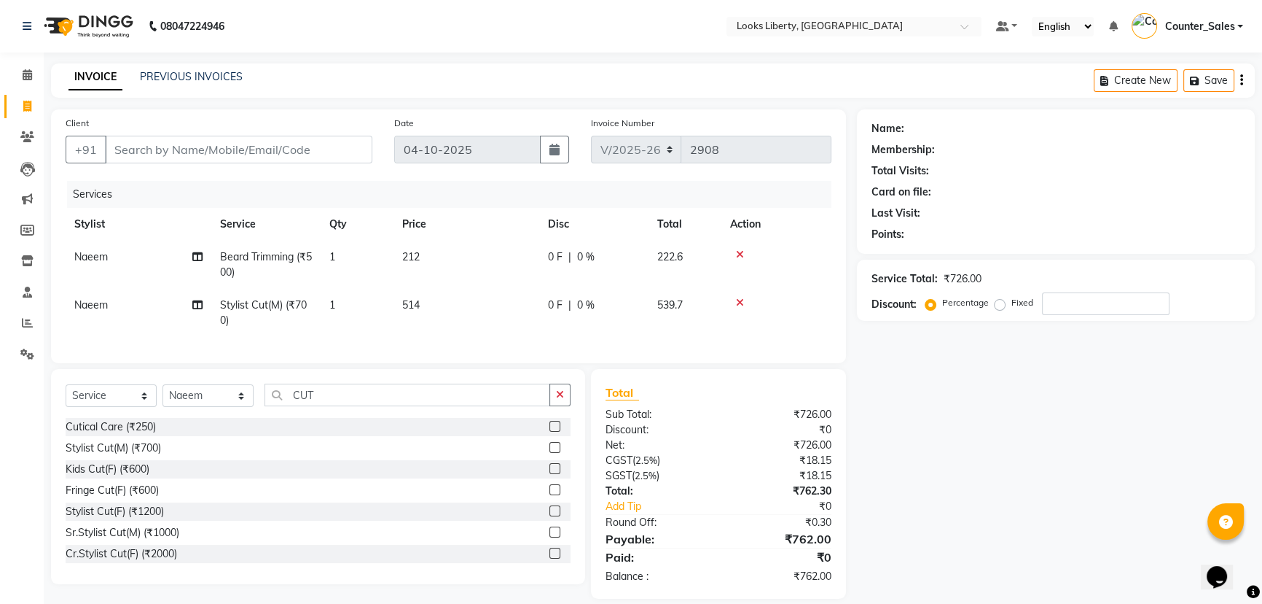
click at [506, 327] on td "514" at bounding box center [467, 313] width 146 height 48
select select "29659"
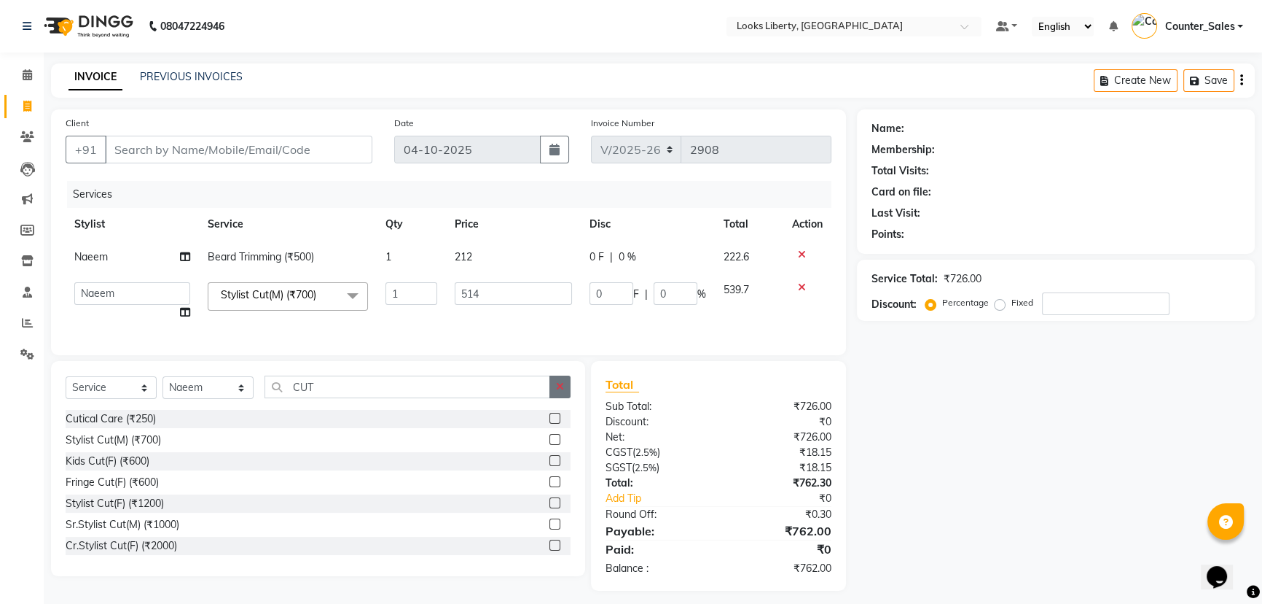
drag, startPoint x: 555, startPoint y: 399, endPoint x: 526, endPoint y: 380, distance: 34.4
click at [555, 398] on button "button" at bounding box center [560, 386] width 21 height 23
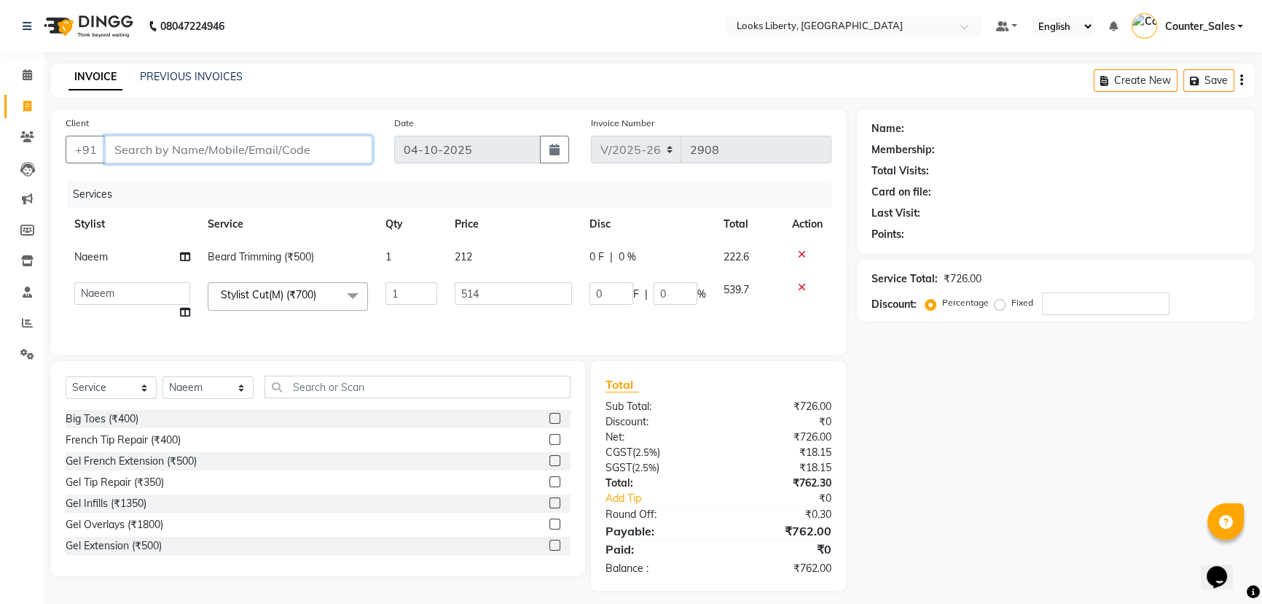
click at [251, 146] on input "Client" at bounding box center [239, 150] width 268 height 28
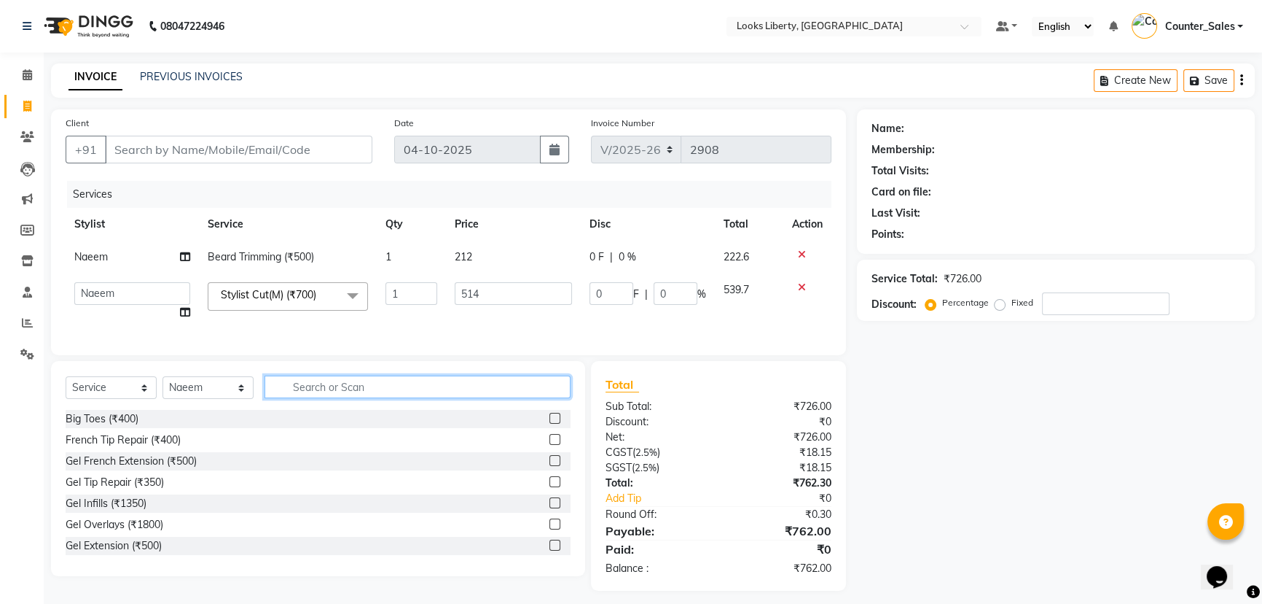
click at [356, 398] on input "text" at bounding box center [418, 386] width 306 height 23
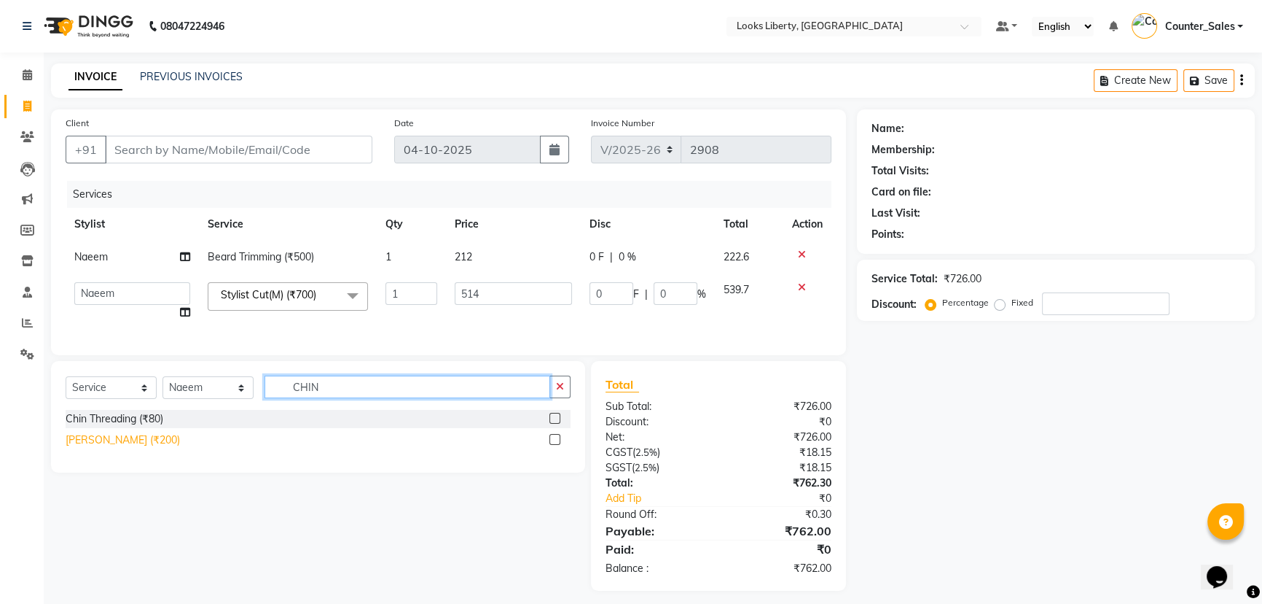
type input "CHIN"
click at [157, 445] on div "[PERSON_NAME] (₹200)" at bounding box center [123, 439] width 114 height 15
checkbox input "false"
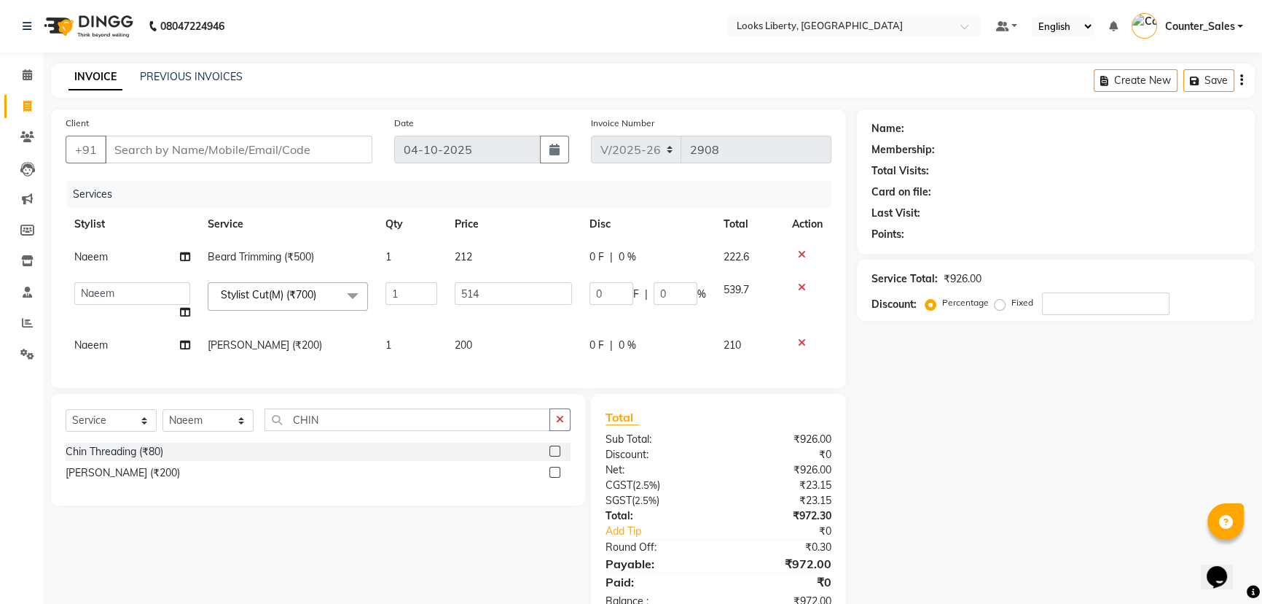
drag, startPoint x: 563, startPoint y: 423, endPoint x: 234, endPoint y: 162, distance: 420.7
click at [563, 424] on button "button" at bounding box center [560, 419] width 21 height 23
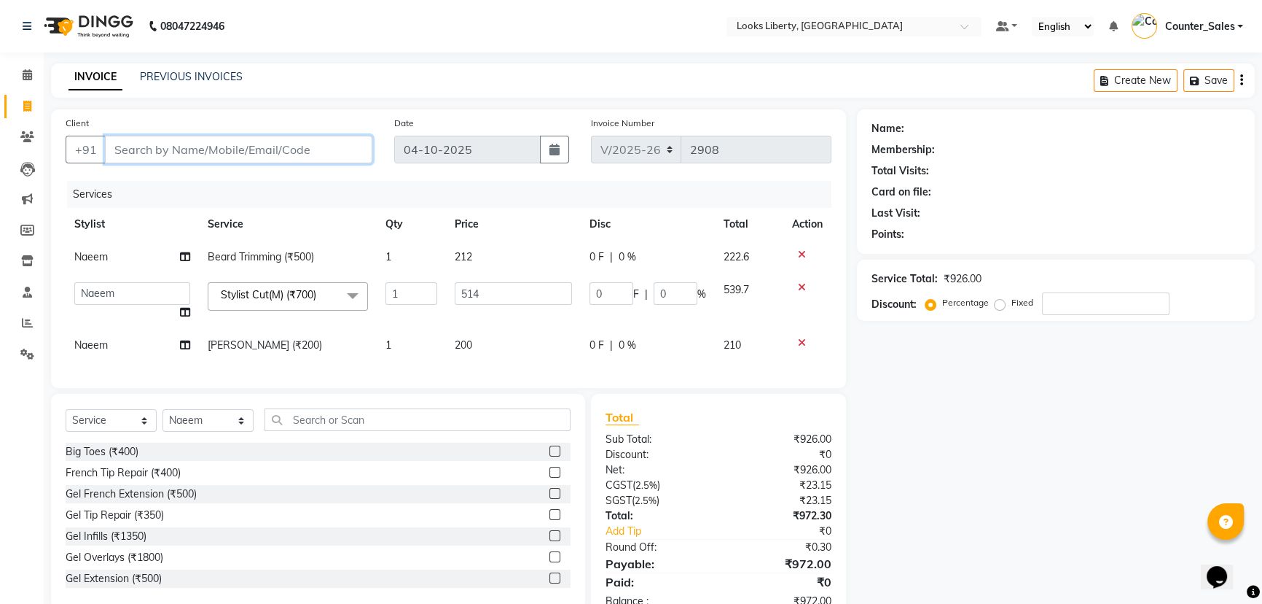
click at [233, 147] on input "Client" at bounding box center [239, 150] width 268 height 28
type input "8"
type input "0"
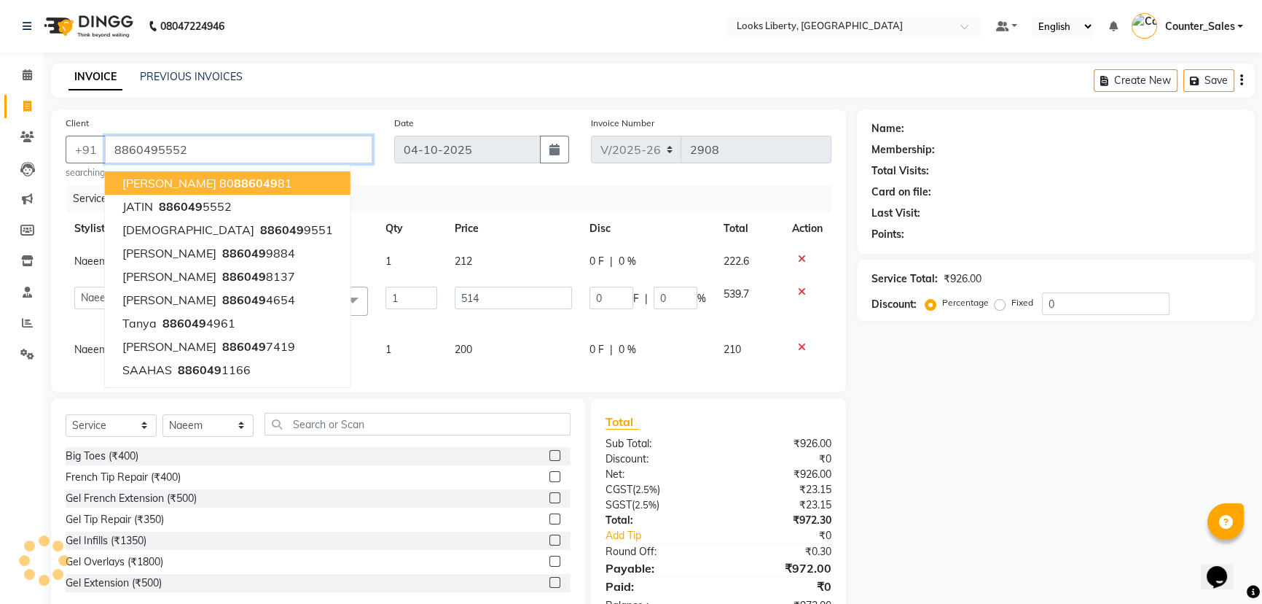
type input "8860495552"
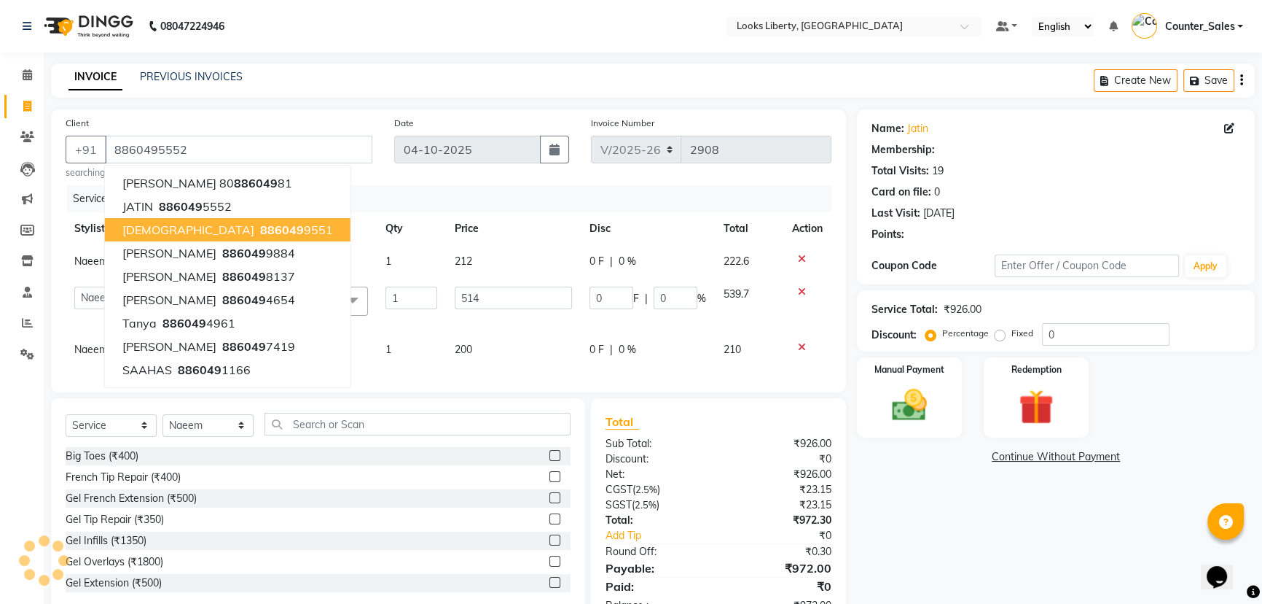
select select "1: Object"
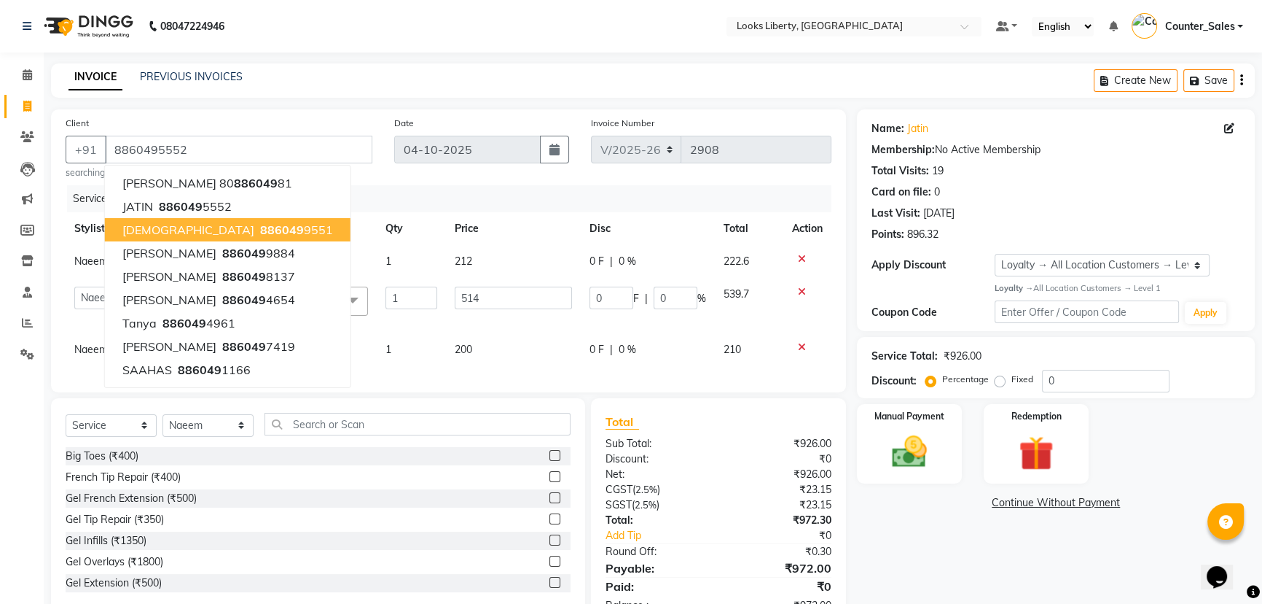
click at [522, 355] on td "200" at bounding box center [513, 349] width 134 height 33
select select "29659"
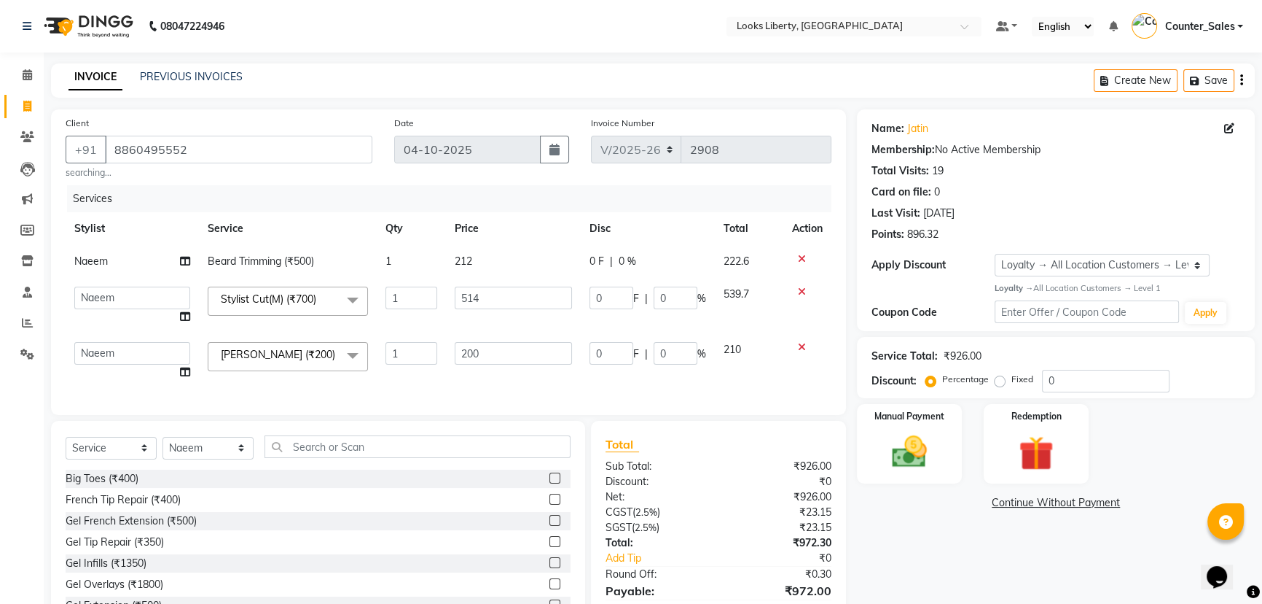
scroll to position [79, 0]
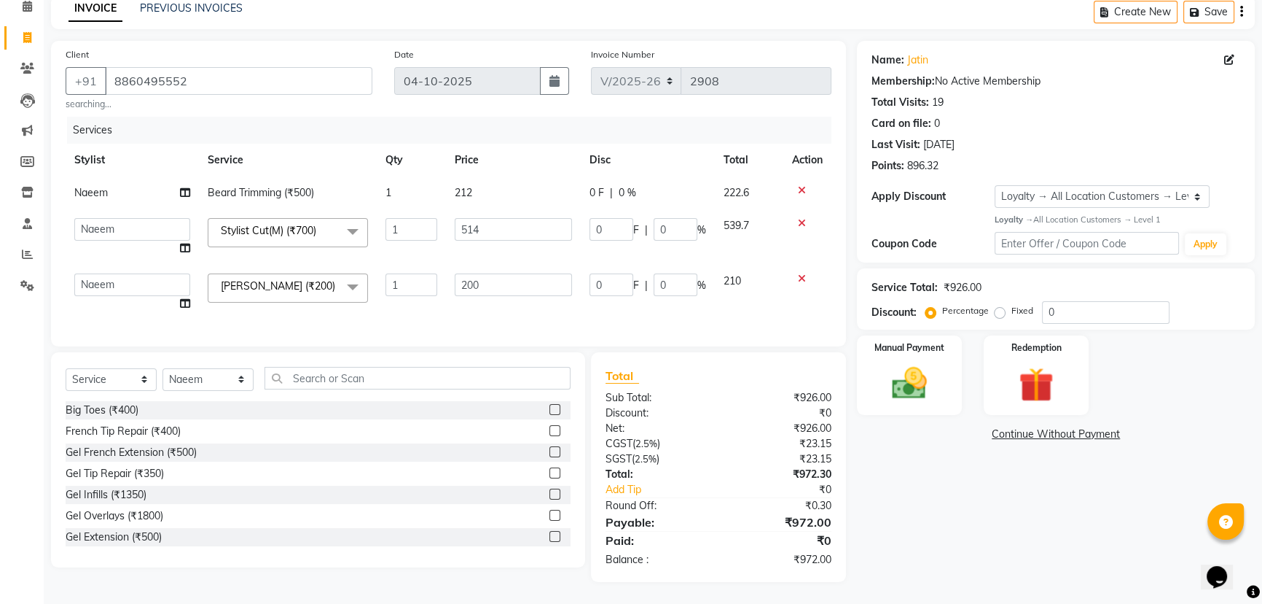
click at [738, 315] on div "Services Stylist Service Qty Price Disc Total Action Naeem Beard Trimming (₹500…" at bounding box center [449, 224] width 766 height 215
click at [226, 73] on input "8860495552" at bounding box center [239, 81] width 268 height 28
click at [888, 346] on div "Manual Payment" at bounding box center [909, 375] width 109 height 83
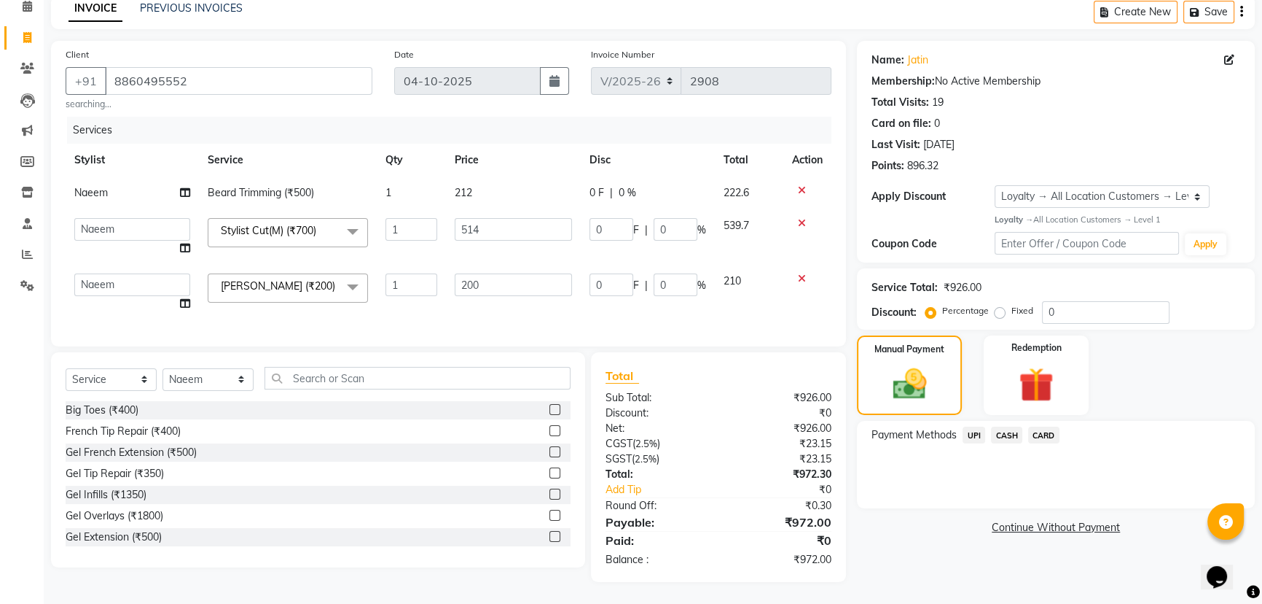
click at [1038, 426] on span "CARD" at bounding box center [1043, 434] width 31 height 17
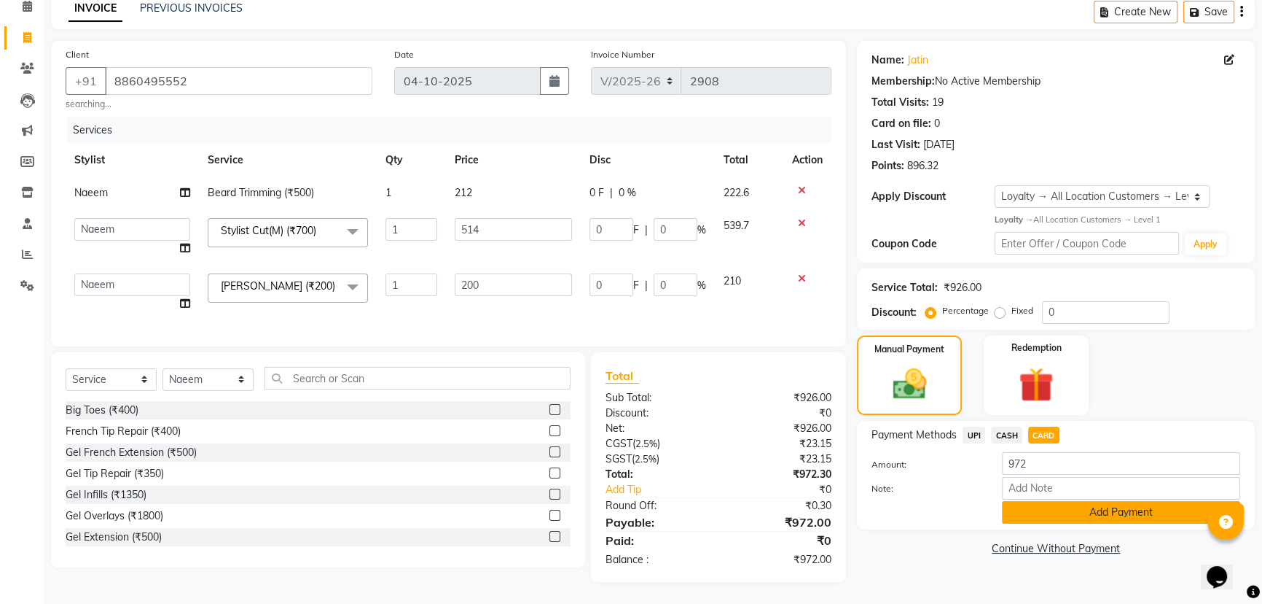
click at [1050, 501] on button "Add Payment" at bounding box center [1121, 512] width 238 height 23
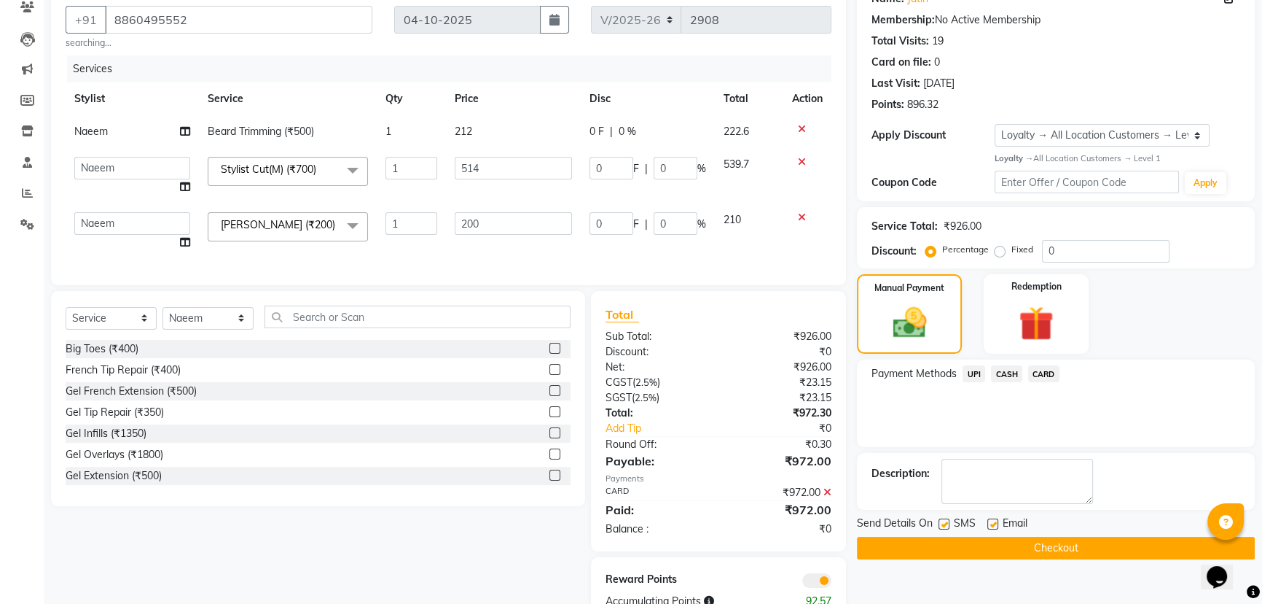
scroll to position [182, 0]
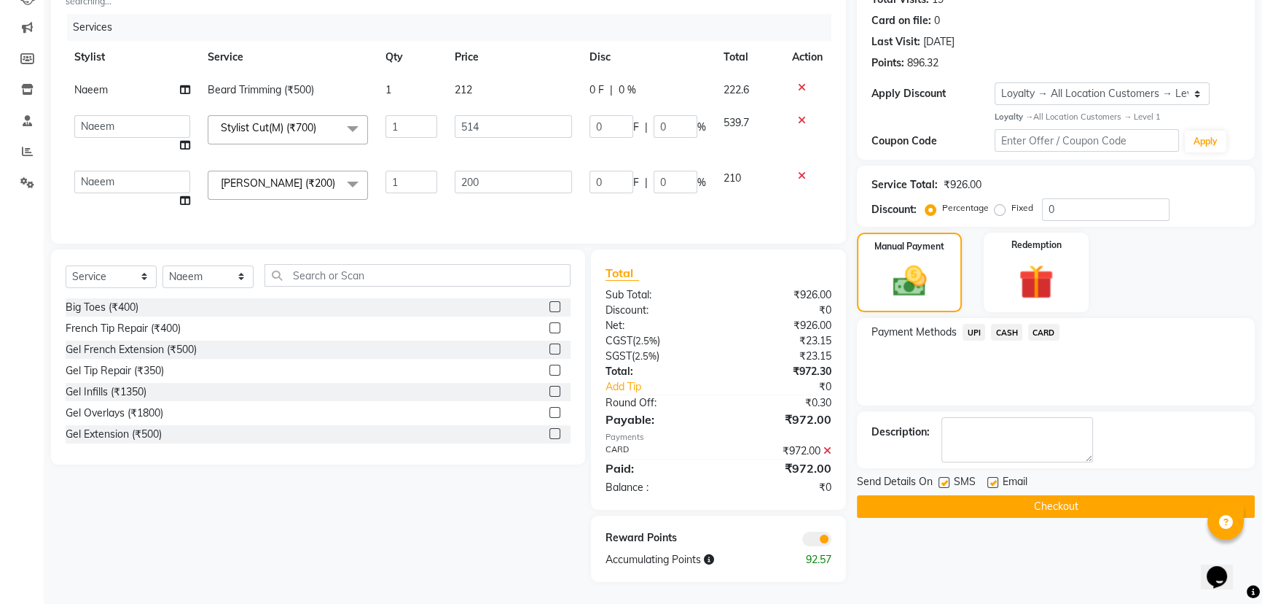
click at [1037, 495] on button "Checkout" at bounding box center [1056, 506] width 398 height 23
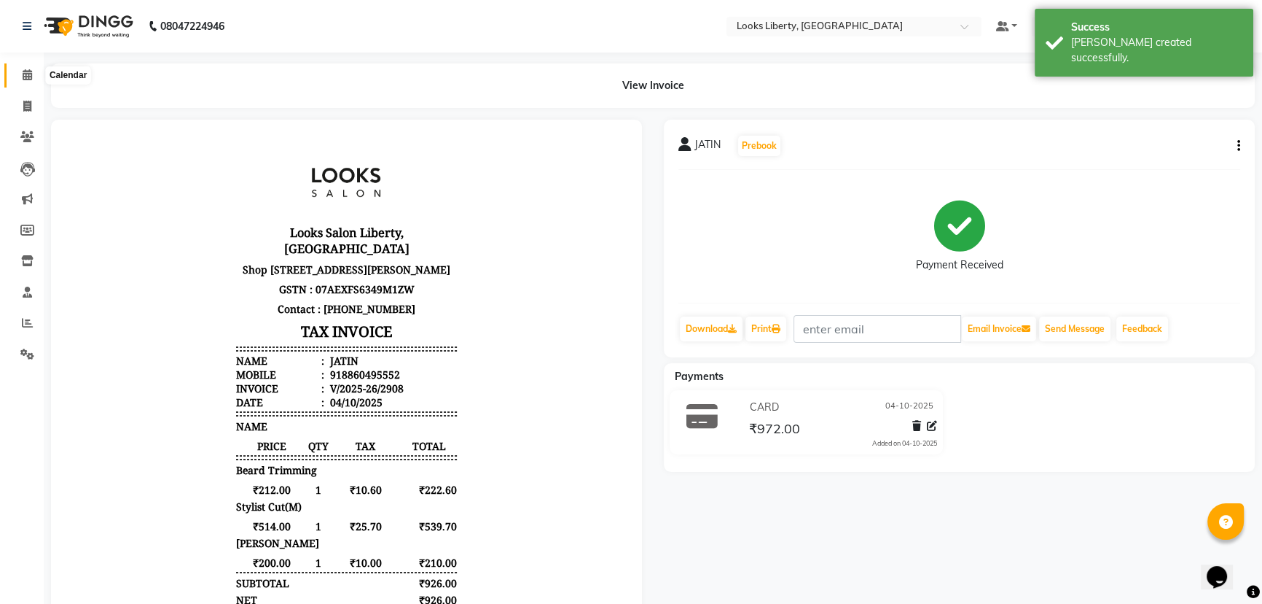
click at [29, 76] on icon at bounding box center [27, 74] width 9 height 11
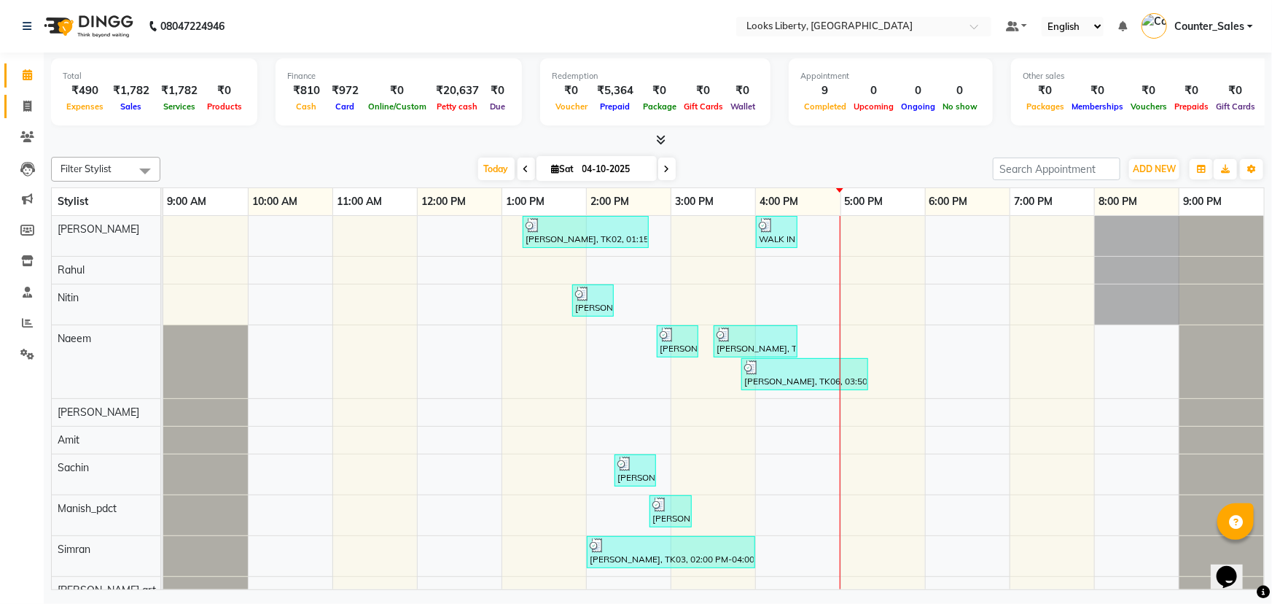
click at [21, 109] on span at bounding box center [28, 106] width 26 height 17
select select "service"
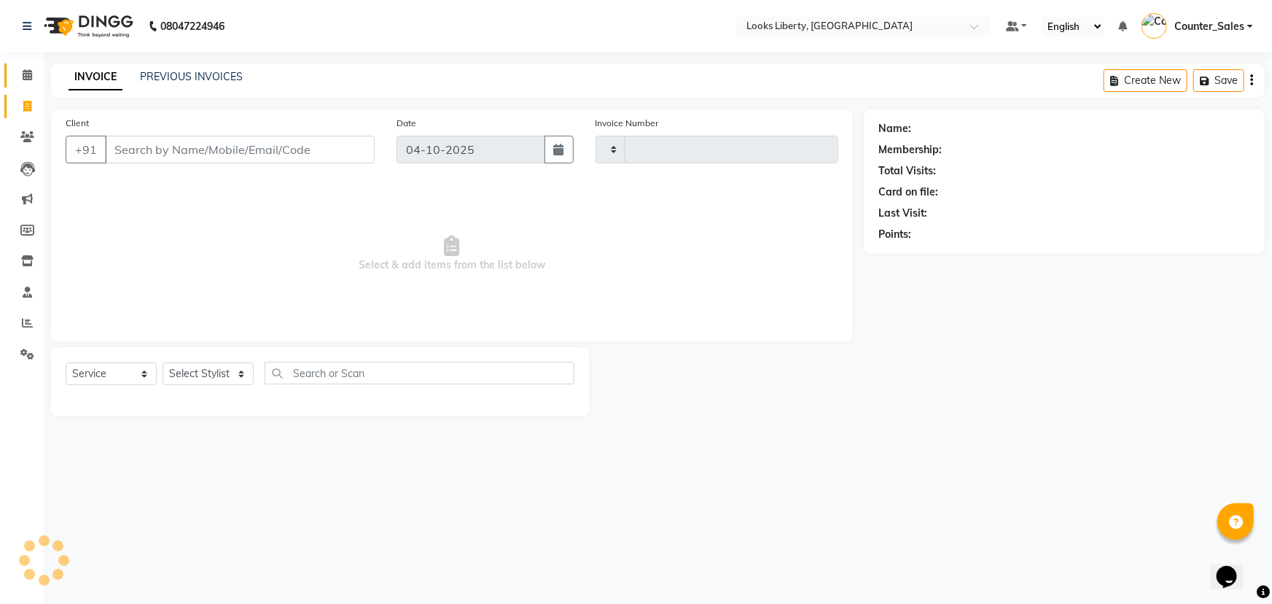
type input "2909"
select select "4321"
click at [26, 72] on icon at bounding box center [27, 74] width 9 height 11
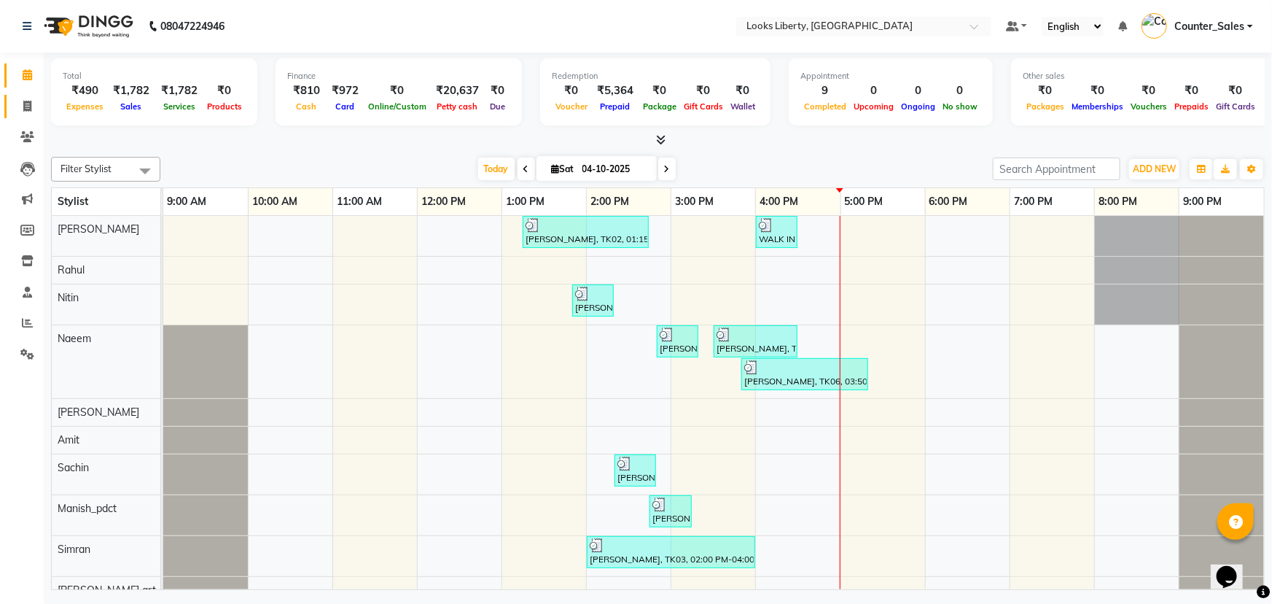
click at [23, 116] on link "Invoice" at bounding box center [21, 107] width 35 height 24
select select "service"
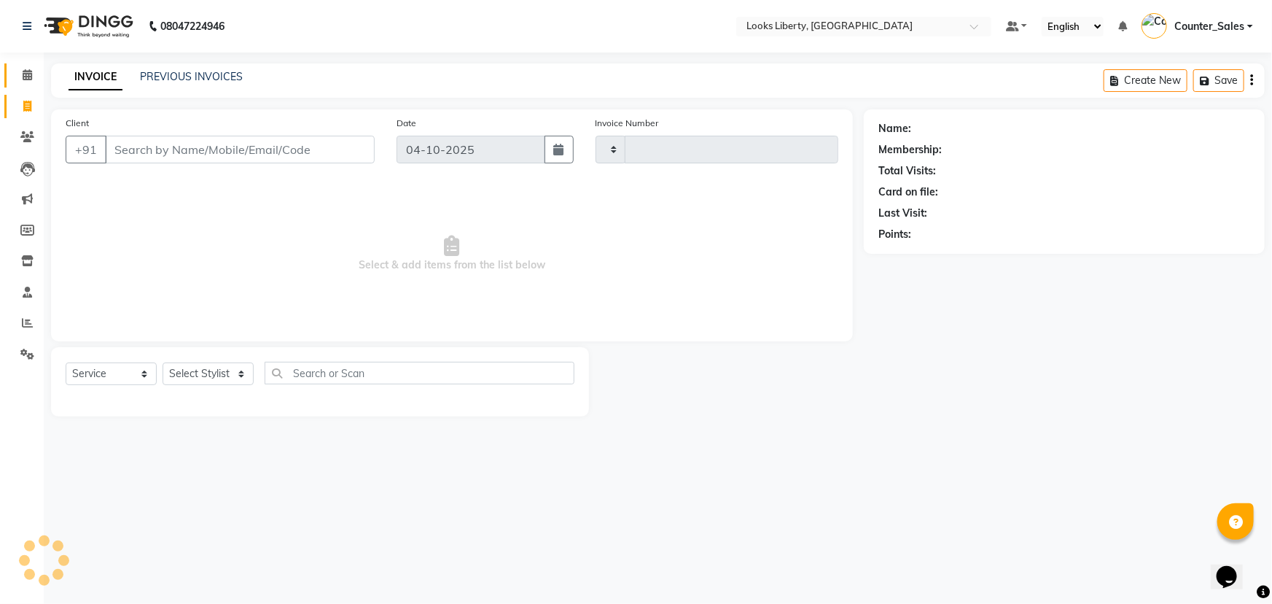
type input "2909"
select select "4321"
click at [171, 63] on div "INVOICE PREVIOUS INVOICES Create New Save" at bounding box center [658, 80] width 1214 height 34
click at [192, 75] on link "PREVIOUS INVOICES" at bounding box center [191, 76] width 103 height 13
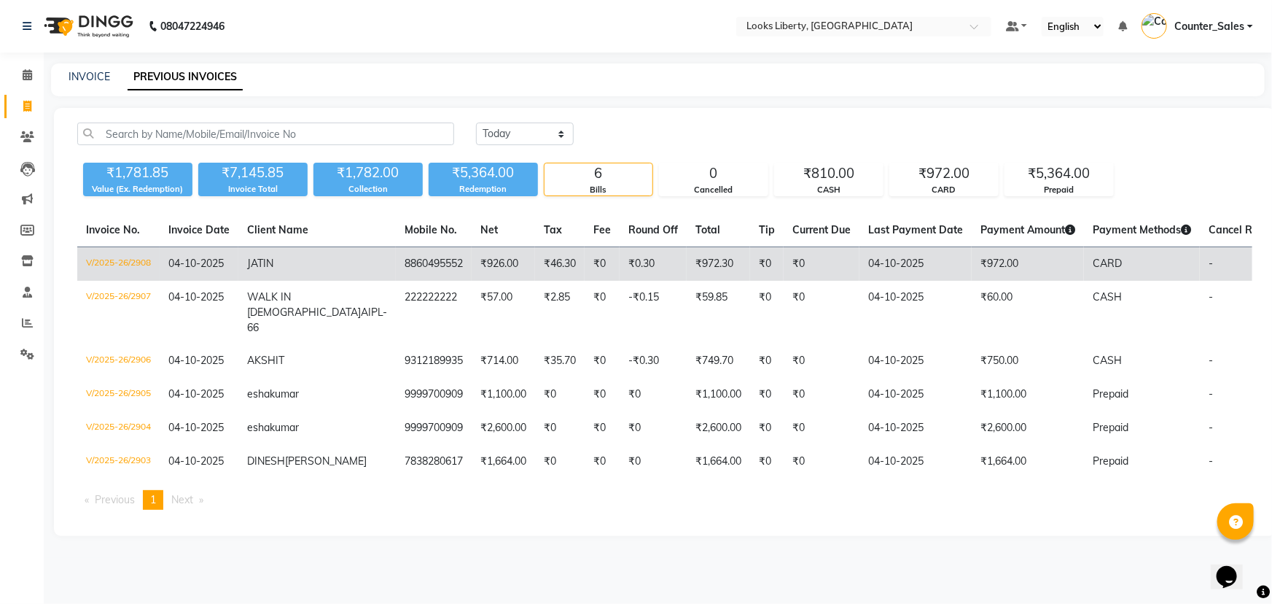
click at [535, 259] on td "₹46.30" at bounding box center [560, 264] width 50 height 34
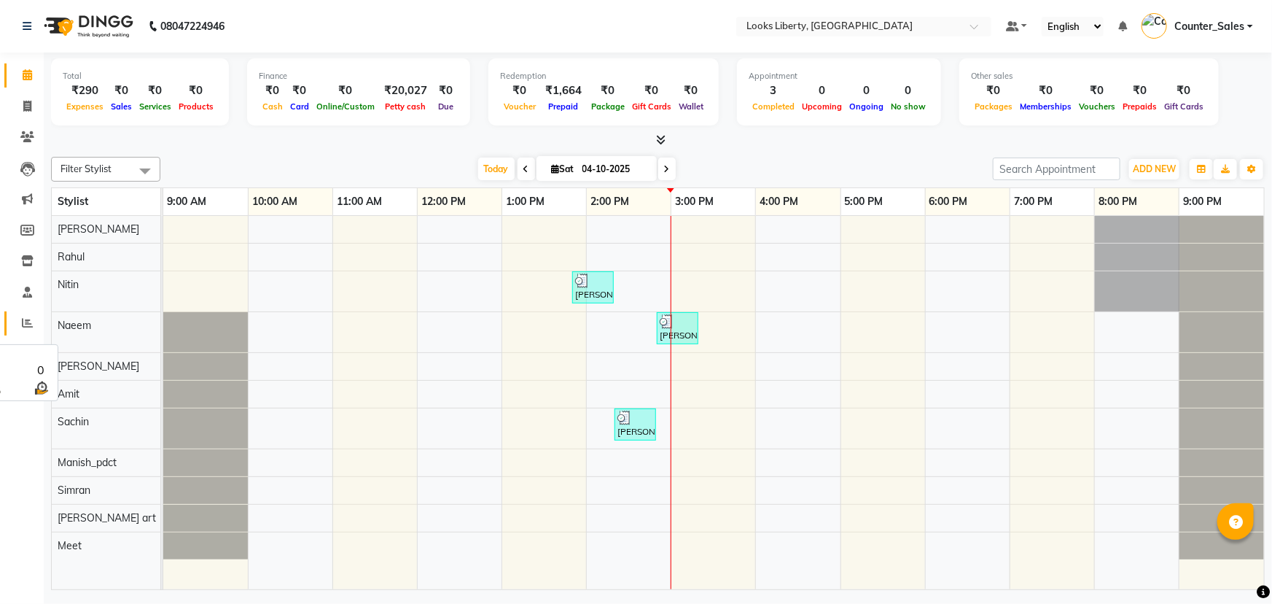
click at [37, 324] on span at bounding box center [28, 323] width 26 height 17
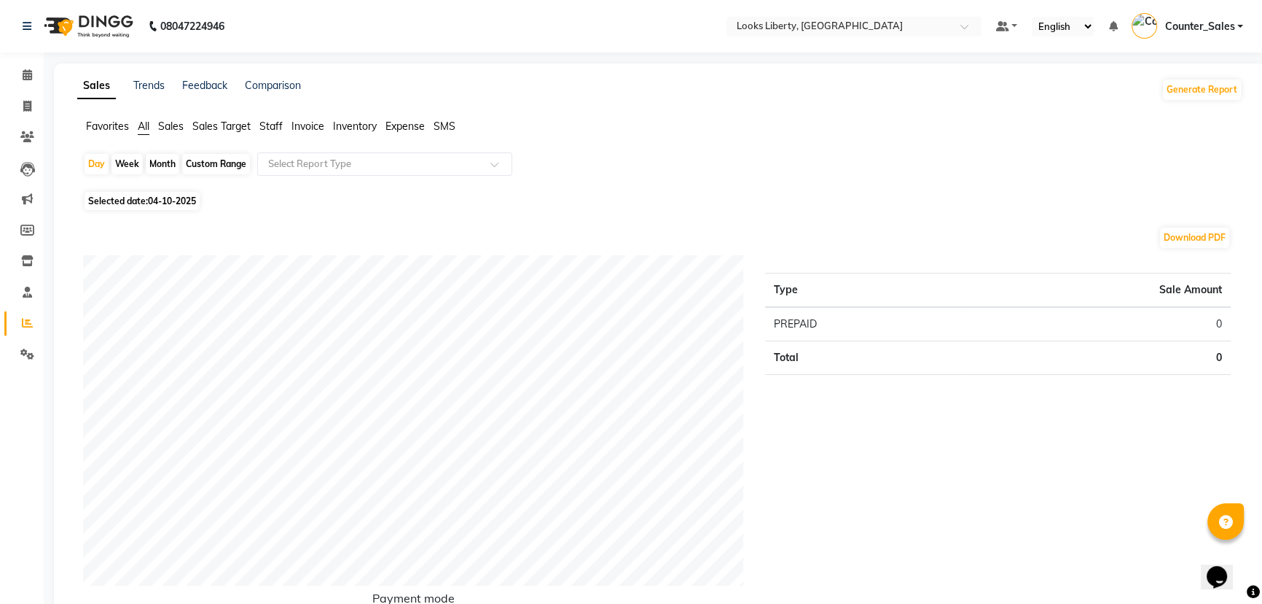
click at [179, 136] on div "Favorites All Sales Sales Target Staff Invoice Inventory Expense SMS" at bounding box center [659, 133] width 1187 height 28
click at [178, 128] on span "Sales" at bounding box center [171, 126] width 26 height 13
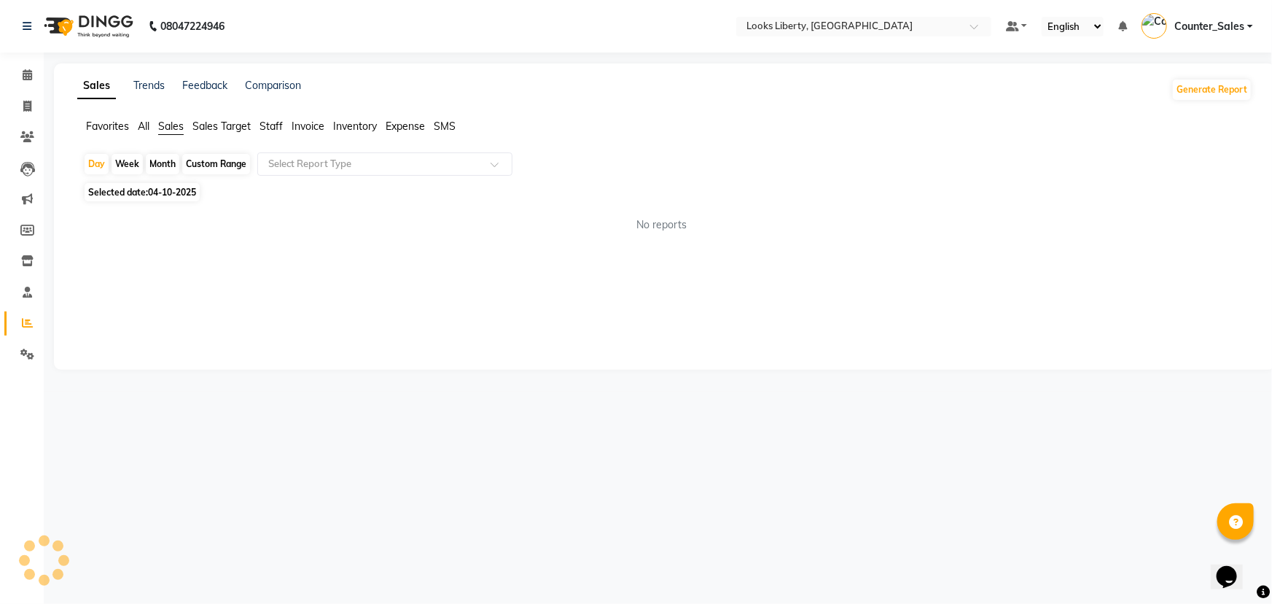
click at [318, 177] on div "Day Week Month Custom Range Select Report Type" at bounding box center [664, 165] width 1163 height 26
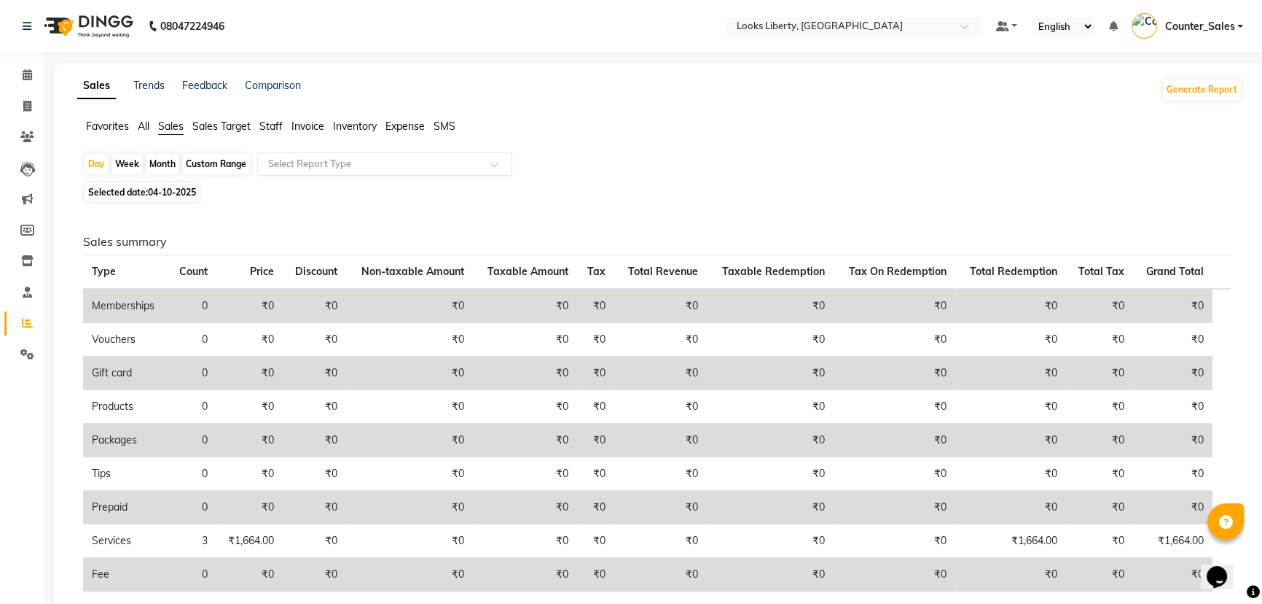
click at [318, 165] on input "text" at bounding box center [370, 164] width 210 height 15
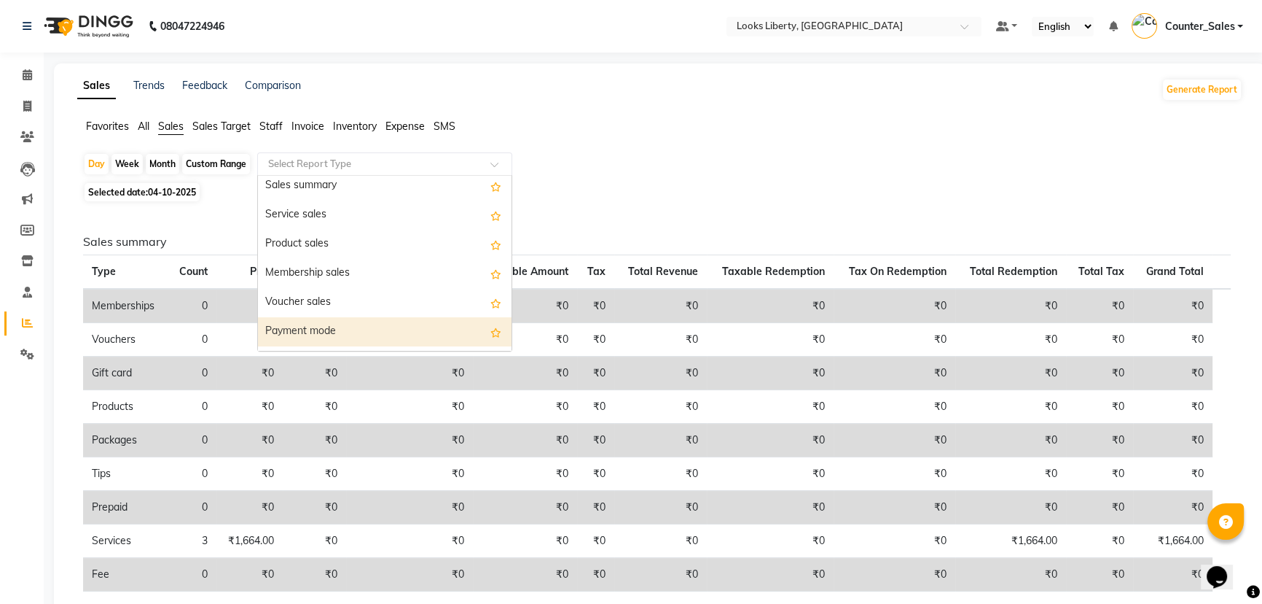
scroll to position [117, 0]
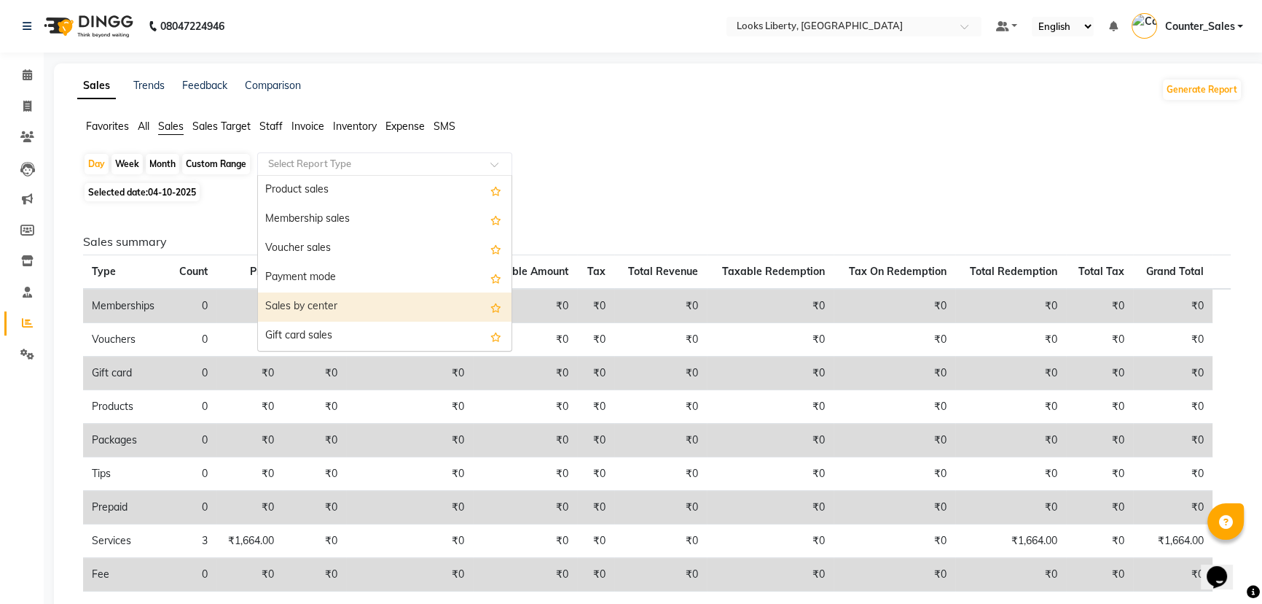
click at [377, 316] on div "Sales by center" at bounding box center [385, 306] width 254 height 29
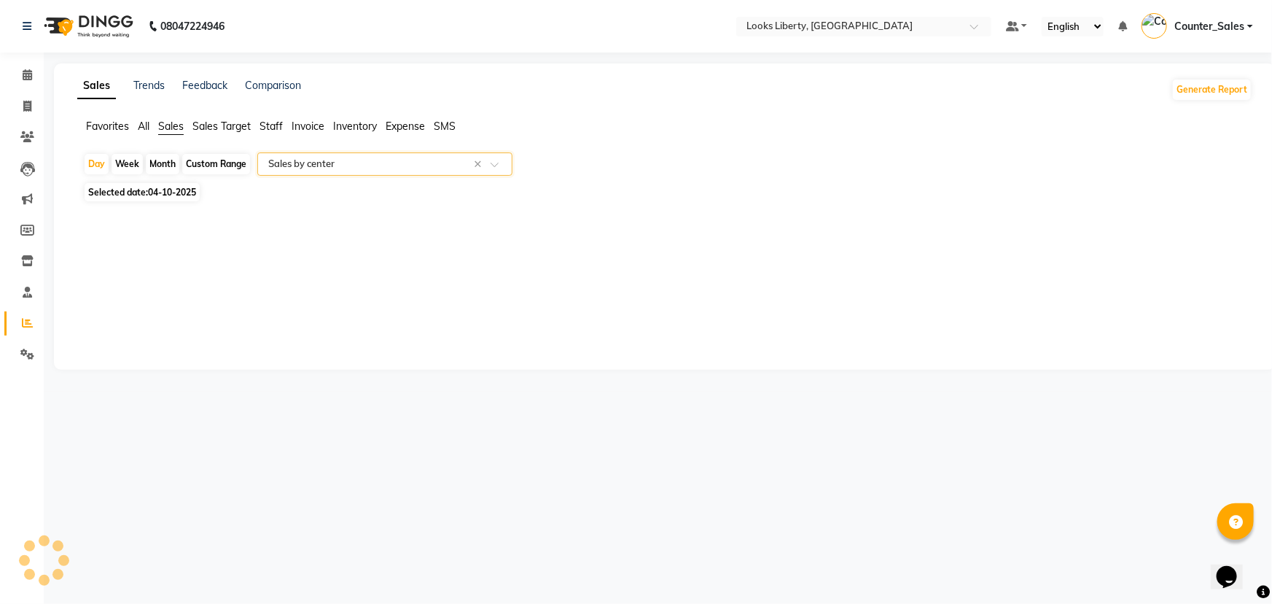
select select "full_report"
select select "pdf"
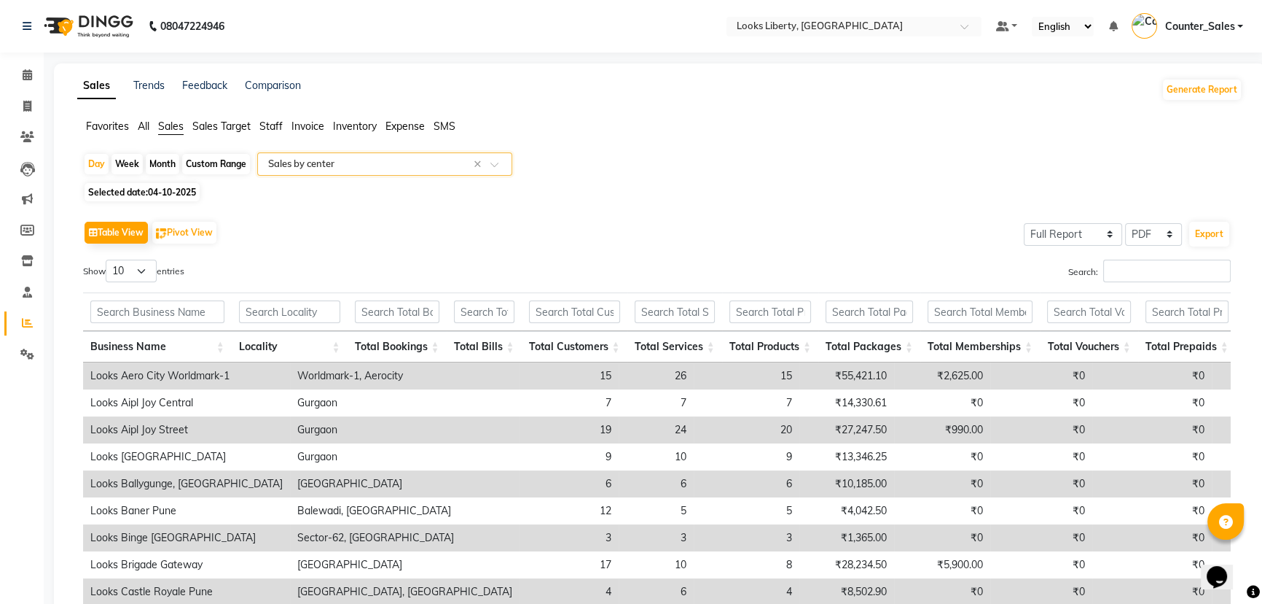
scroll to position [157, 0]
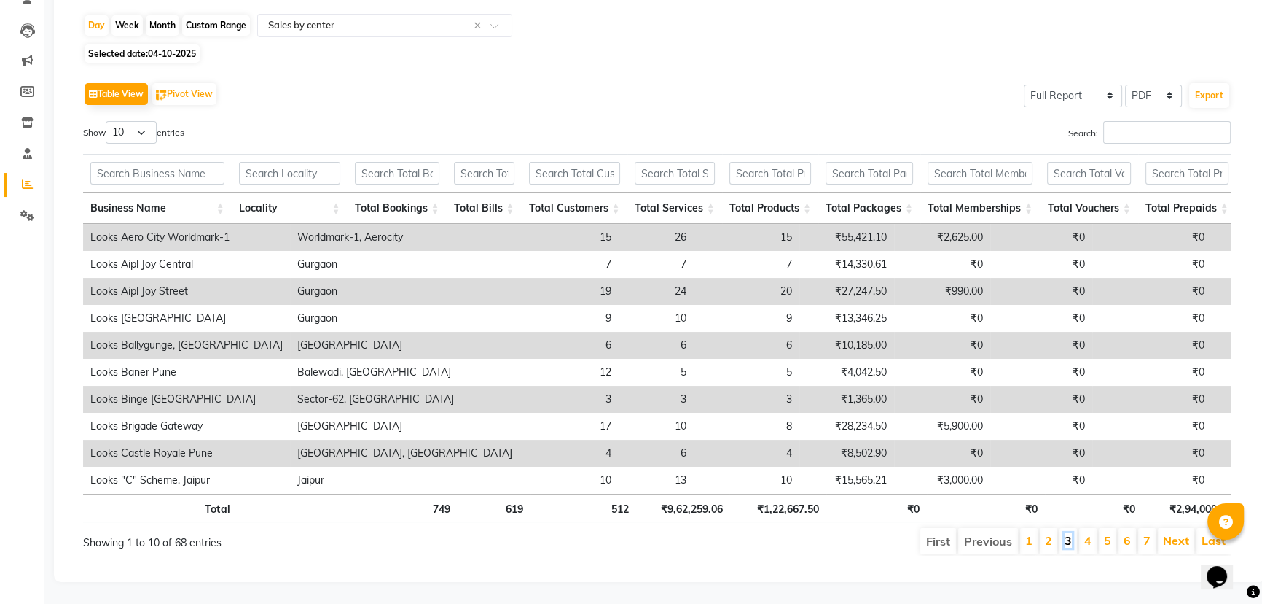
click at [1072, 535] on link "3" at bounding box center [1068, 540] width 7 height 15
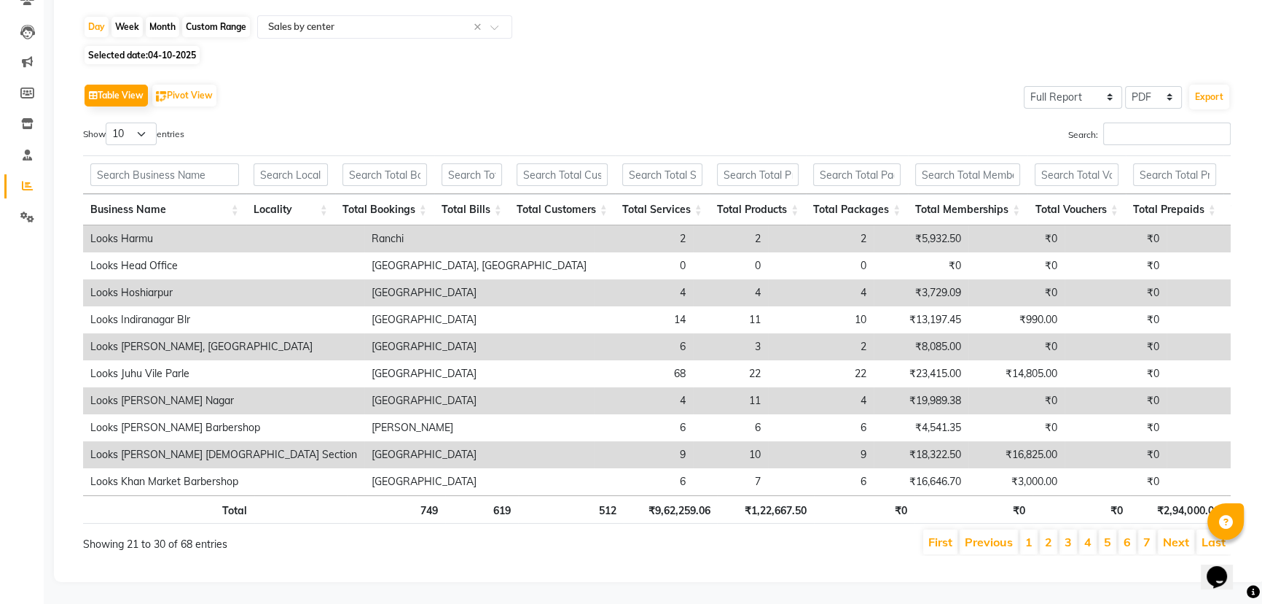
scroll to position [155, 0]
click at [1085, 534] on li "4" at bounding box center [1088, 541] width 17 height 25
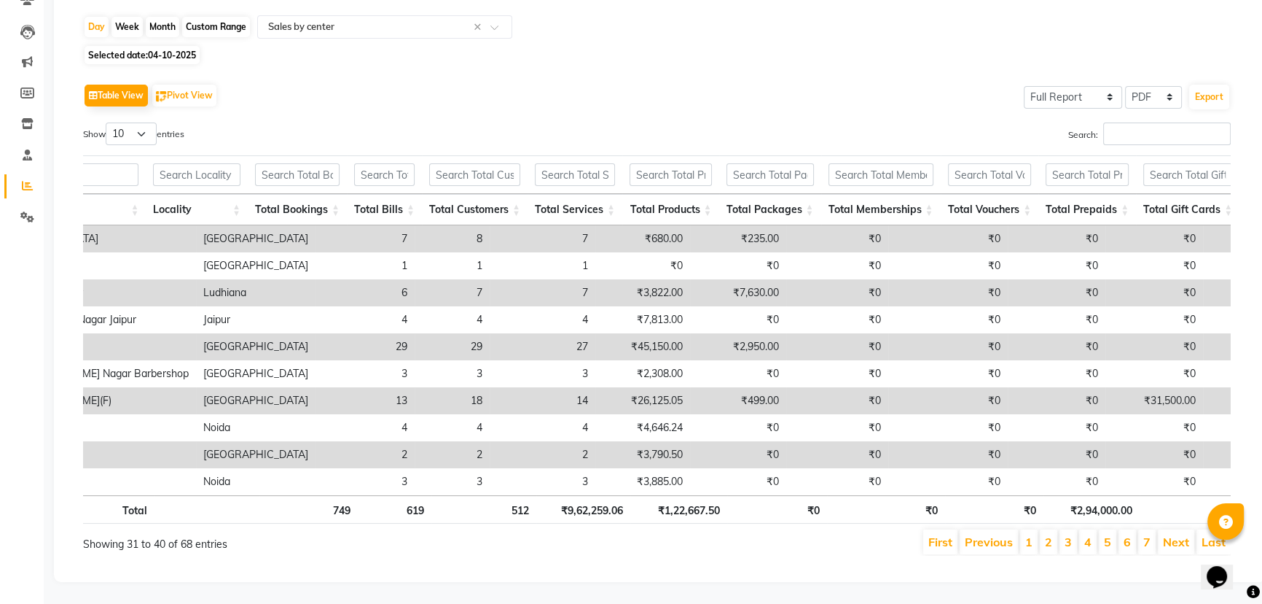
scroll to position [0, 0]
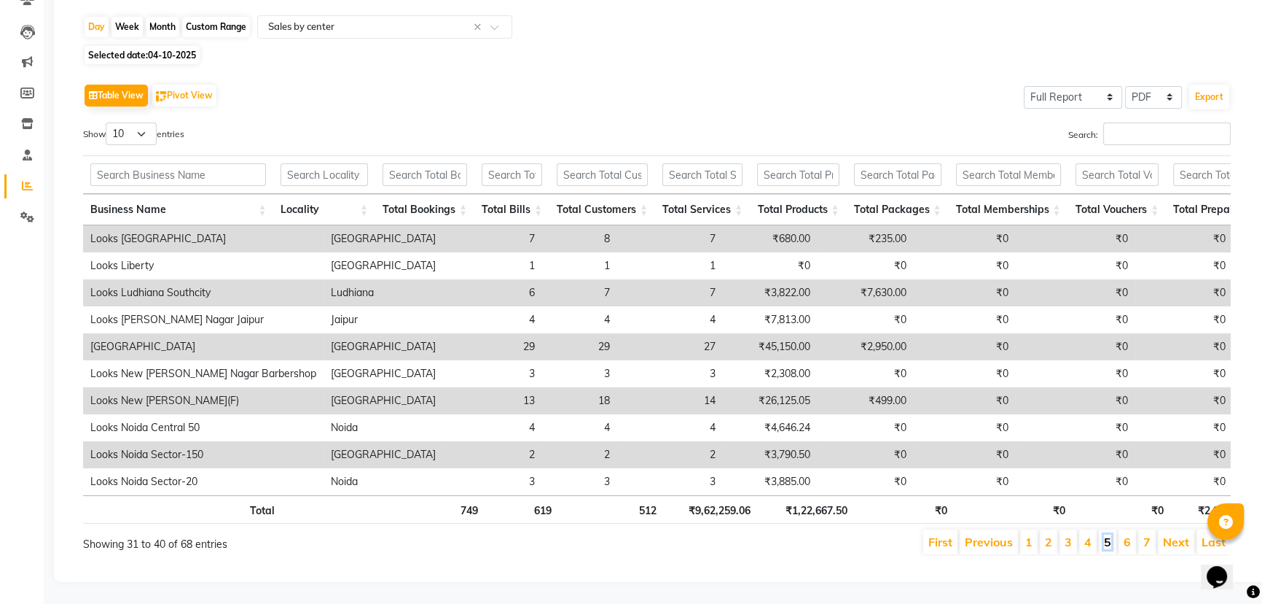
click at [1109, 534] on link "5" at bounding box center [1107, 541] width 7 height 15
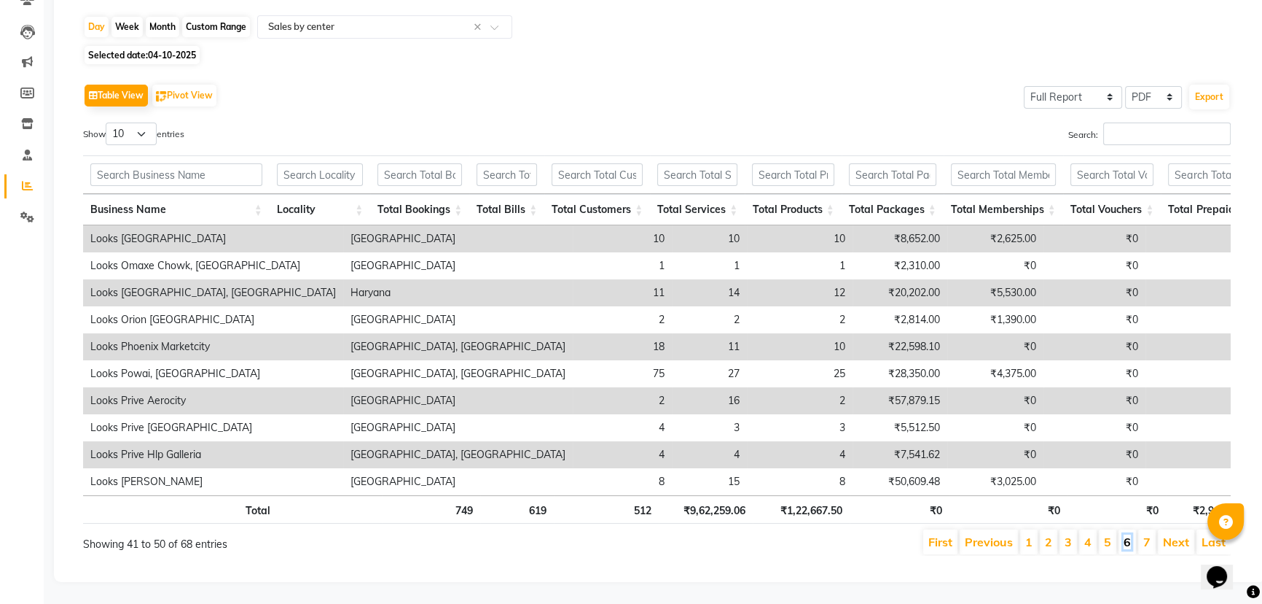
click at [1130, 534] on link "6" at bounding box center [1127, 541] width 7 height 15
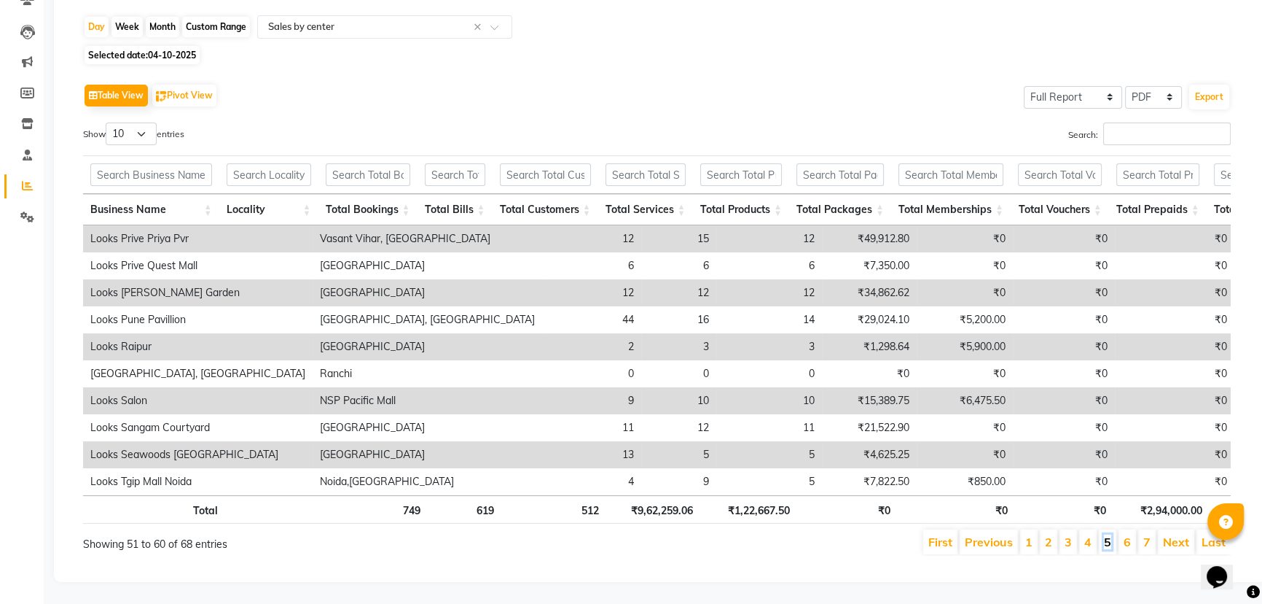
click at [1108, 534] on link "5" at bounding box center [1107, 541] width 7 height 15
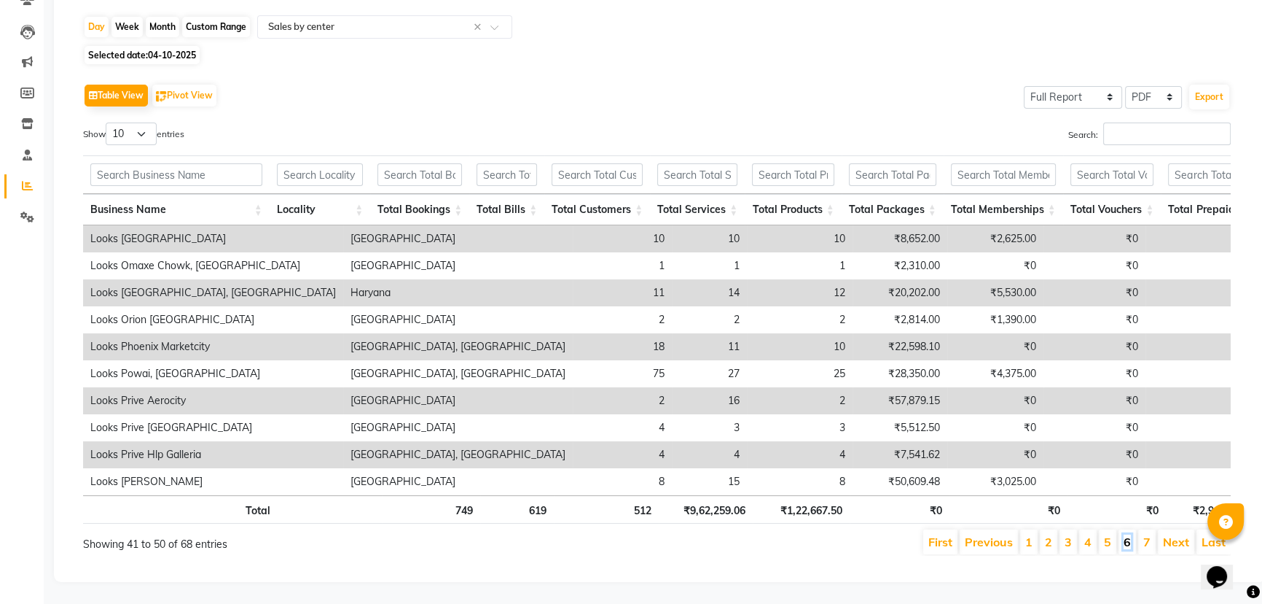
click at [1131, 537] on link "6" at bounding box center [1127, 541] width 7 height 15
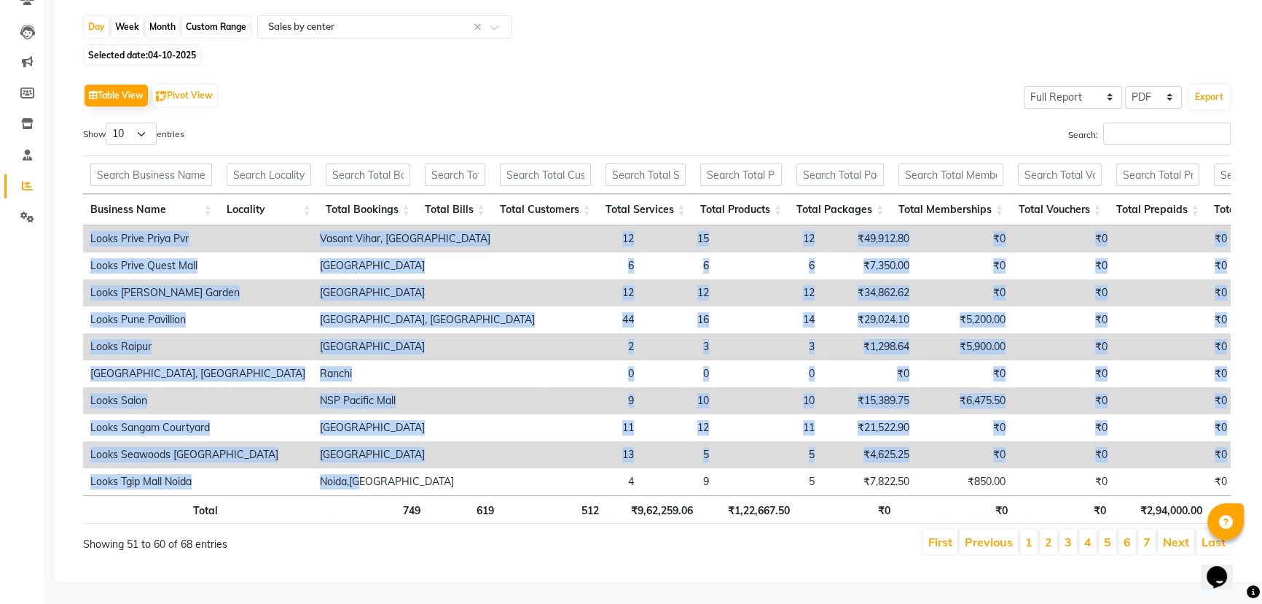
drag, startPoint x: 294, startPoint y: 474, endPoint x: 335, endPoint y: 477, distance: 41.0
click at [335, 477] on div "Business Name Locality Total Bookings Total Bills Total Customers Total Service…" at bounding box center [657, 360] width 1148 height 270
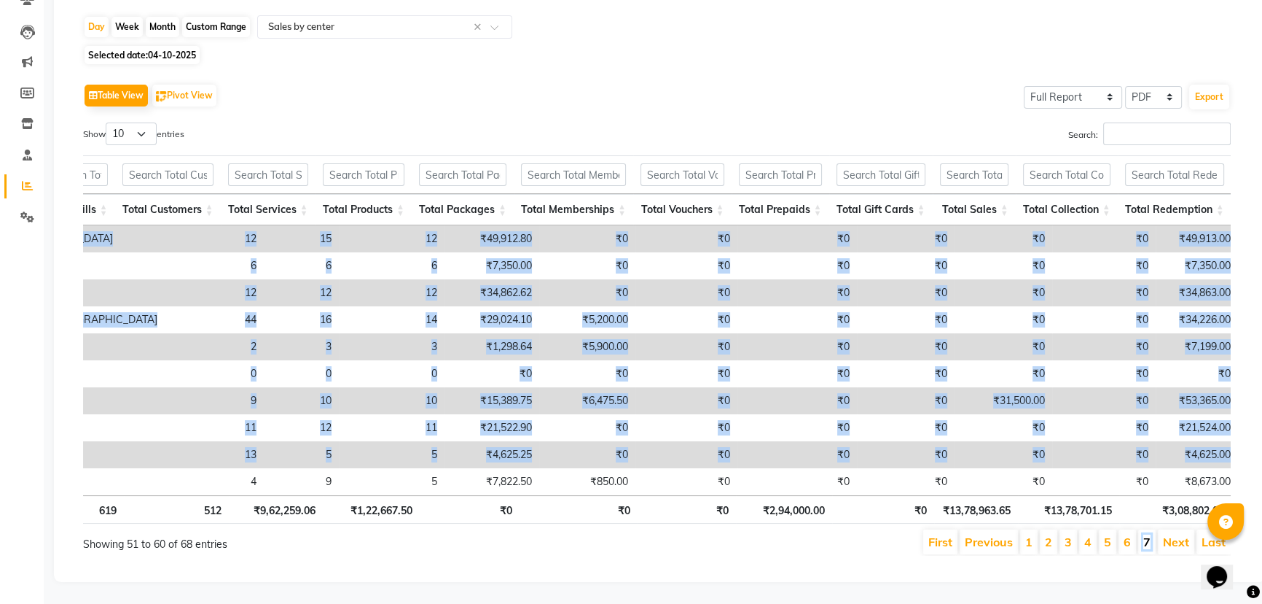
click at [1147, 537] on link "7" at bounding box center [1147, 541] width 7 height 15
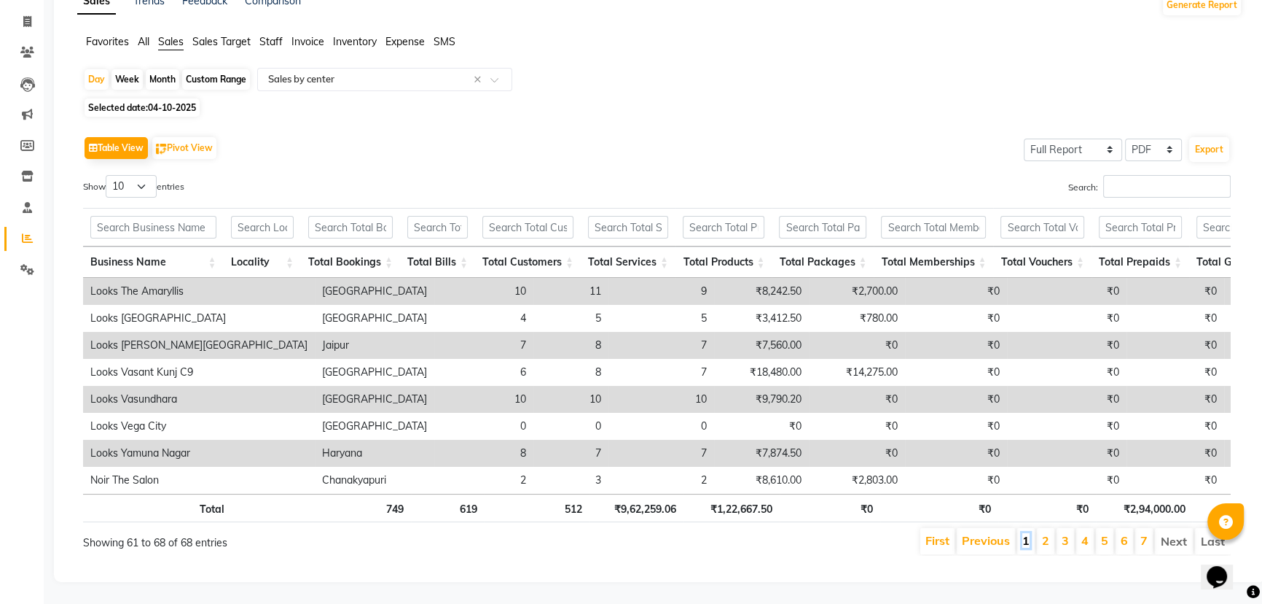
click at [1028, 537] on link "1" at bounding box center [1026, 540] width 7 height 15
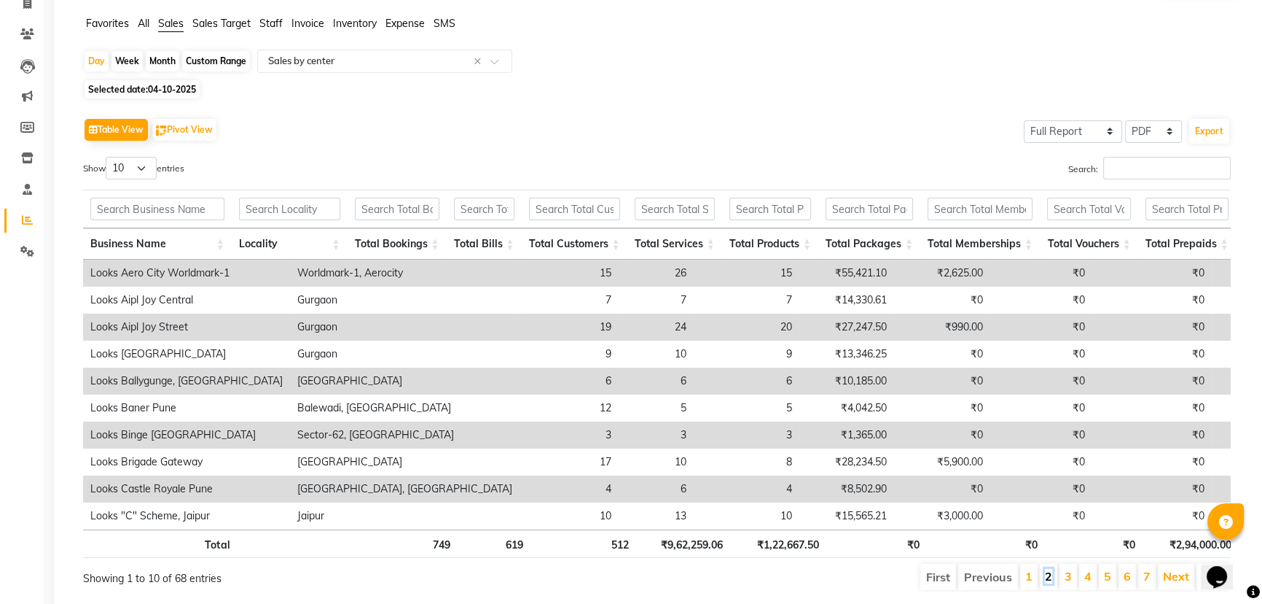
click at [1052, 583] on link "2" at bounding box center [1048, 576] width 7 height 15
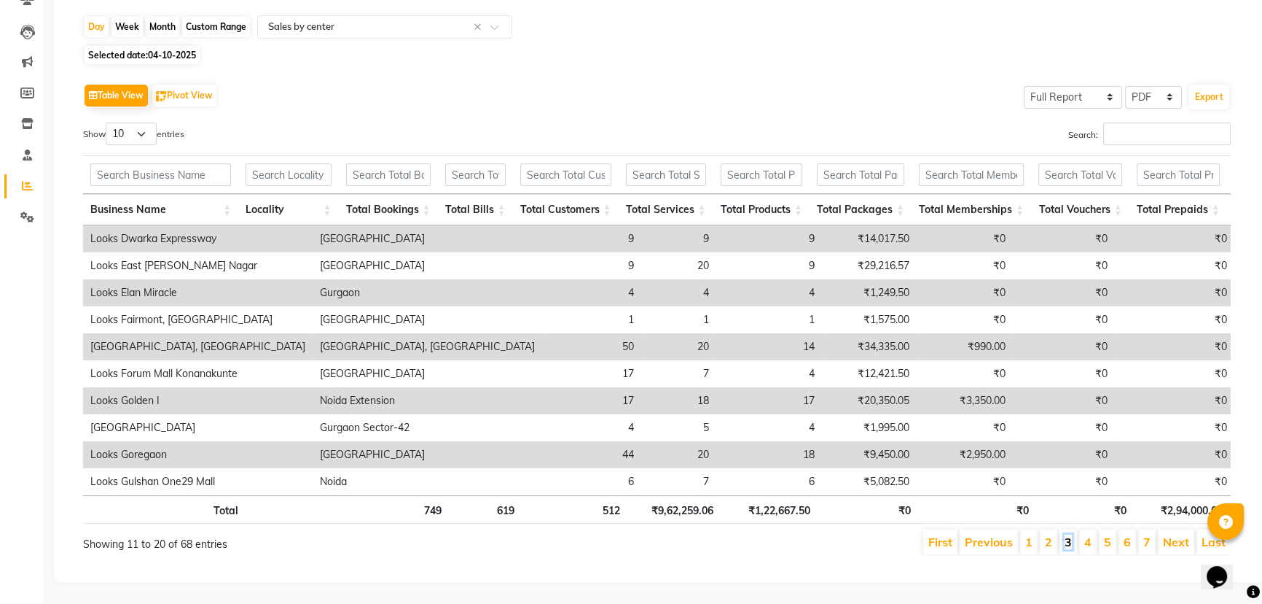
click at [1071, 536] on link "3" at bounding box center [1068, 541] width 7 height 15
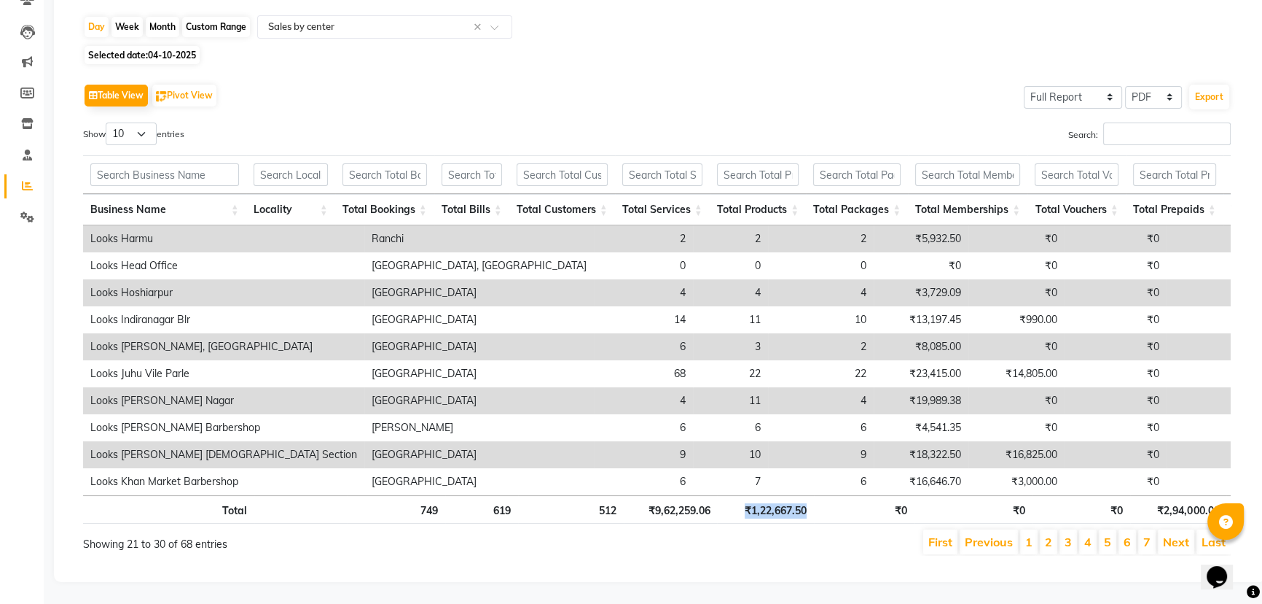
drag, startPoint x: 746, startPoint y: 488, endPoint x: 835, endPoint y: 490, distance: 88.9
click at [838, 495] on tr "Total 749 619 512 ₹9,62,259.06 ₹1,22,667.50 ₹0 ₹0 ₹0 ₹2,94,000.00 ₹0 ₹13,78,963…" at bounding box center [854, 509] width 1543 height 28
click at [1092, 539] on link "4" at bounding box center [1088, 541] width 7 height 15
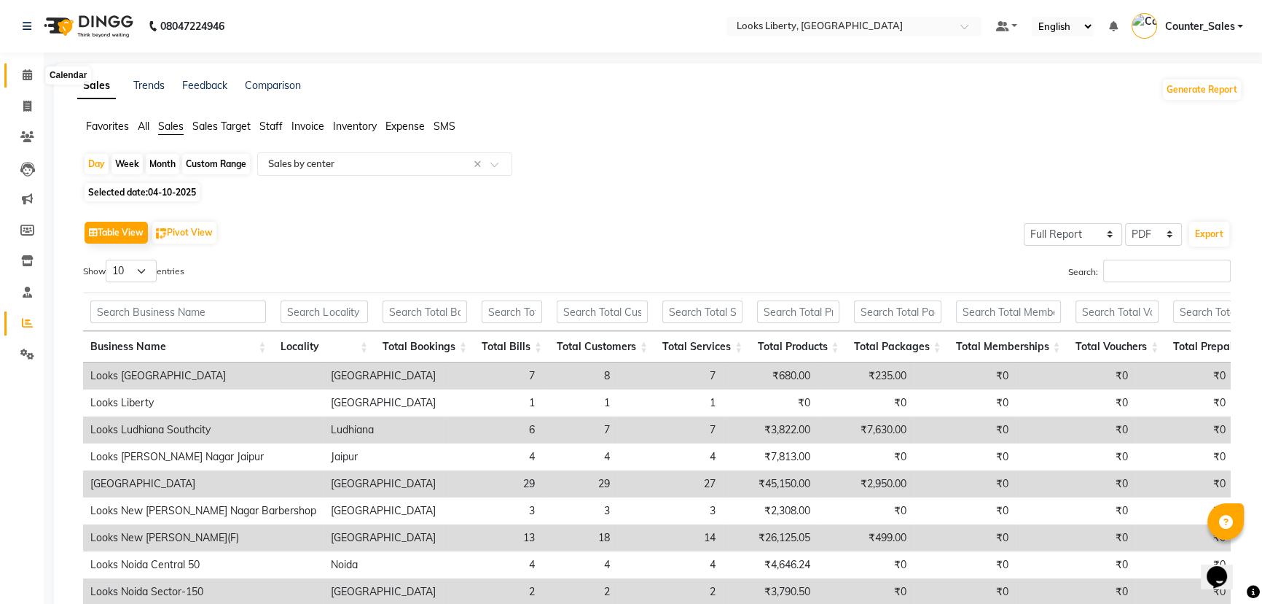
click at [29, 71] on icon at bounding box center [27, 74] width 9 height 11
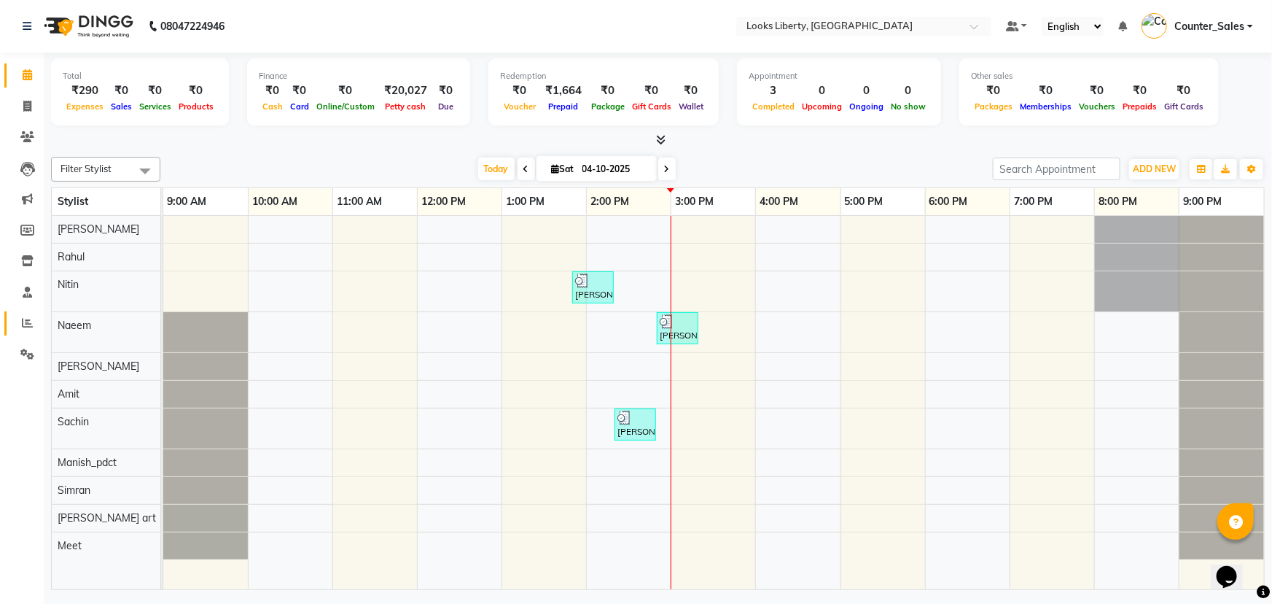
click at [28, 313] on link "Reports" at bounding box center [21, 323] width 35 height 24
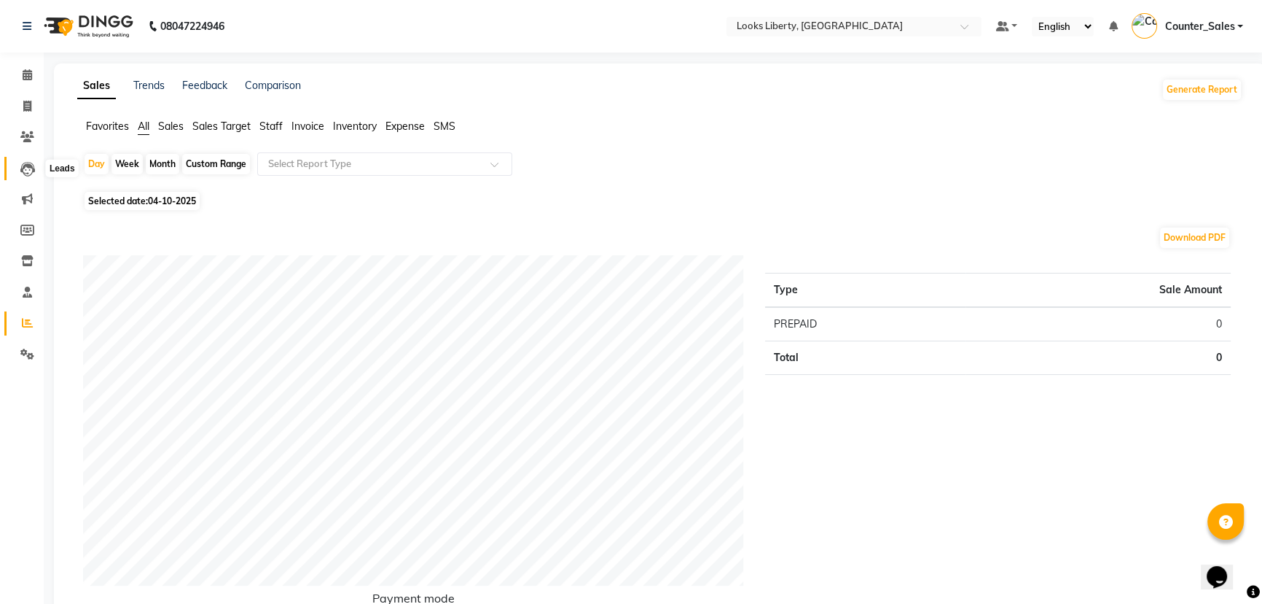
click at [16, 160] on span at bounding box center [28, 168] width 26 height 17
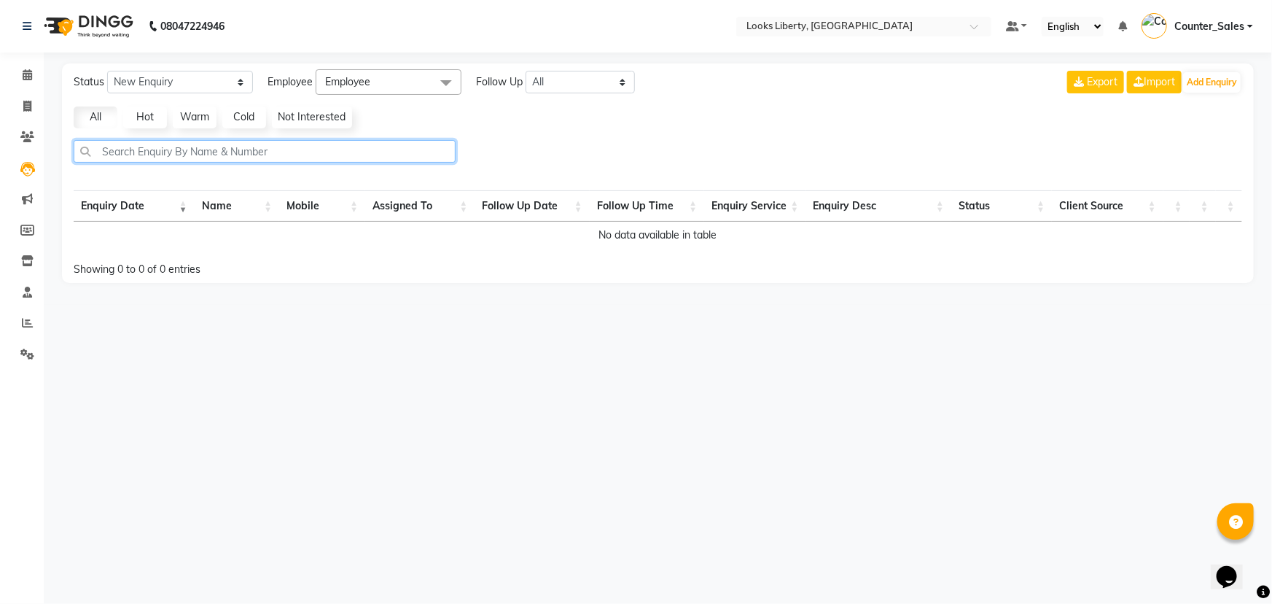
click at [197, 146] on input "text" at bounding box center [265, 151] width 382 height 23
paste input "9999700909"
type input "9999700909"
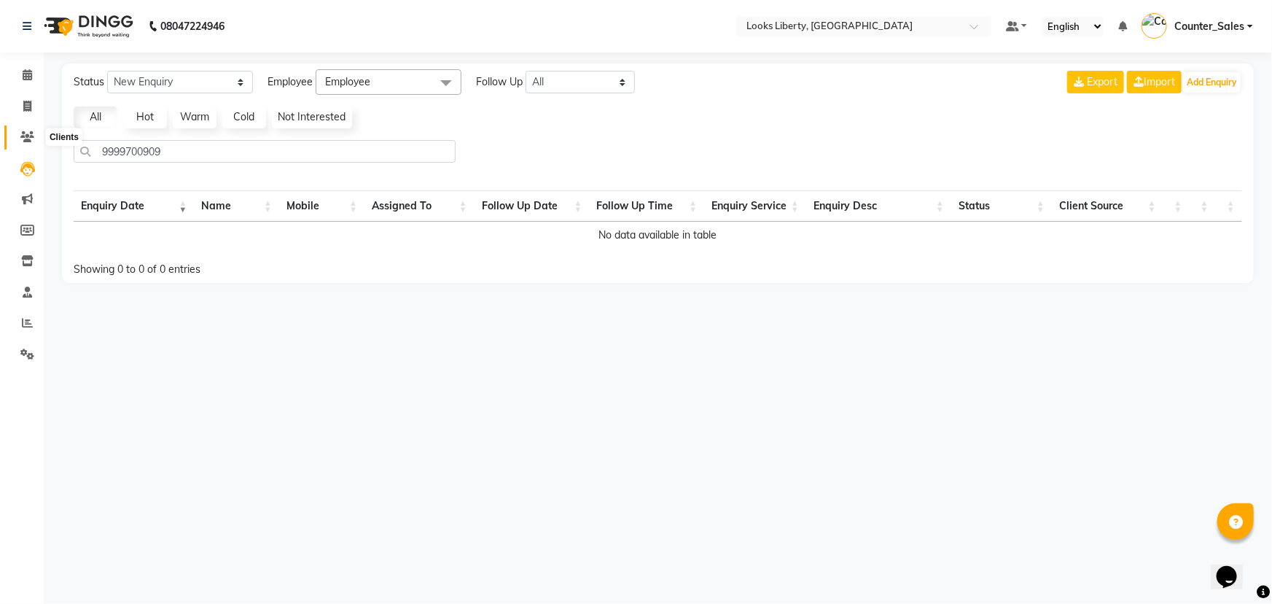
click at [32, 131] on icon at bounding box center [27, 136] width 14 height 11
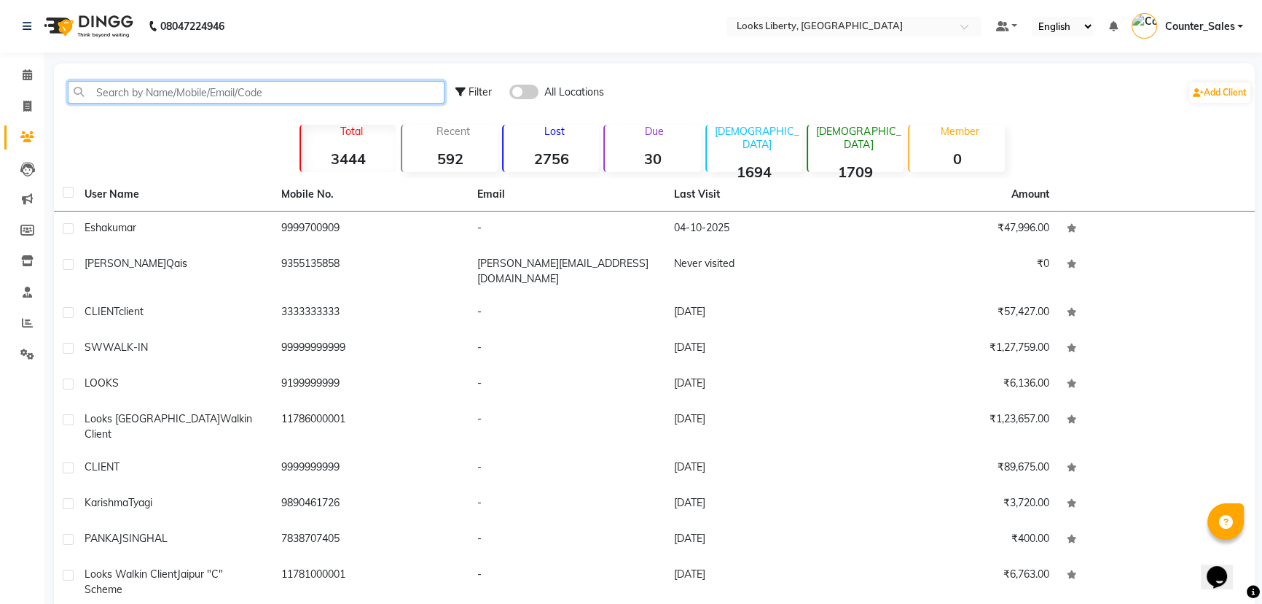
click at [176, 88] on input "text" at bounding box center [256, 92] width 377 height 23
paste input "9999700909"
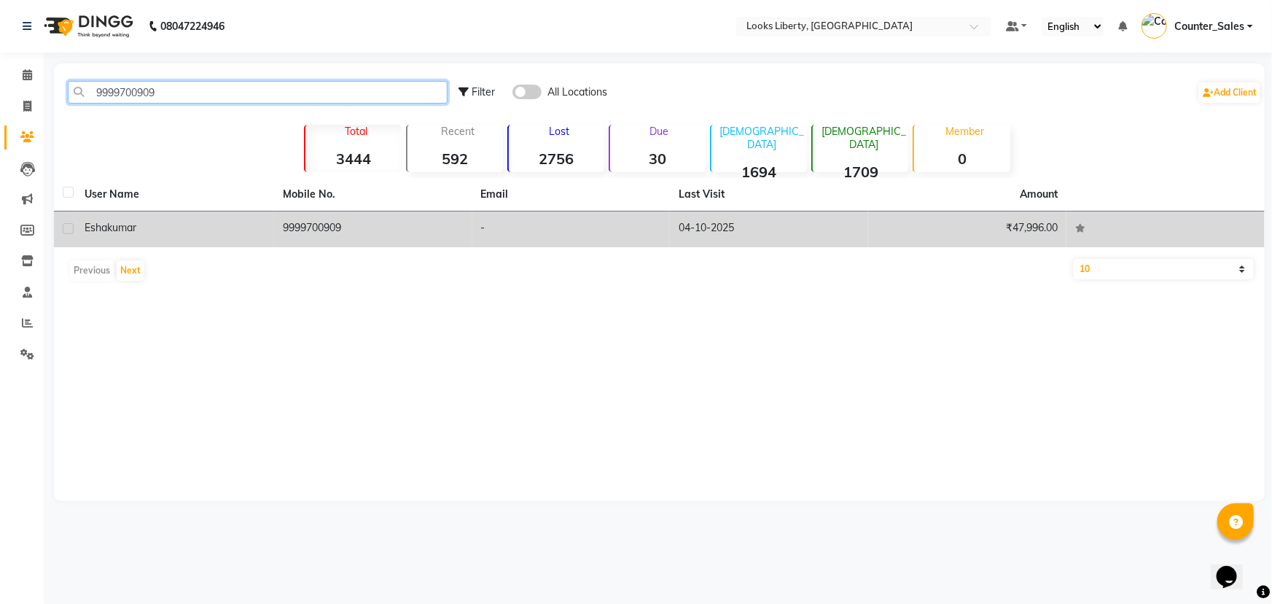
type input "9999700909"
click at [401, 235] on td "9999700909" at bounding box center [373, 229] width 198 height 36
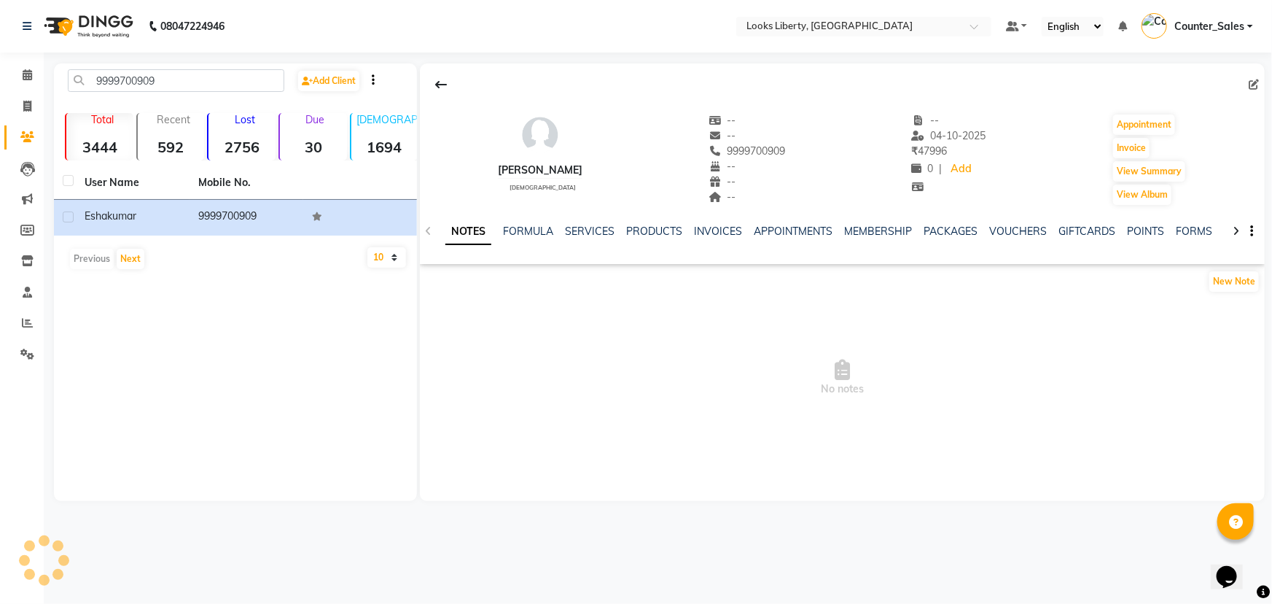
click at [1234, 230] on icon at bounding box center [1236, 231] width 7 height 10
drag, startPoint x: 1234, startPoint y: 230, endPoint x: 977, endPoint y: 251, distance: 257.5
click at [1233, 230] on icon at bounding box center [1236, 231] width 7 height 10
click at [551, 229] on link "SERVICES" at bounding box center [555, 231] width 50 height 13
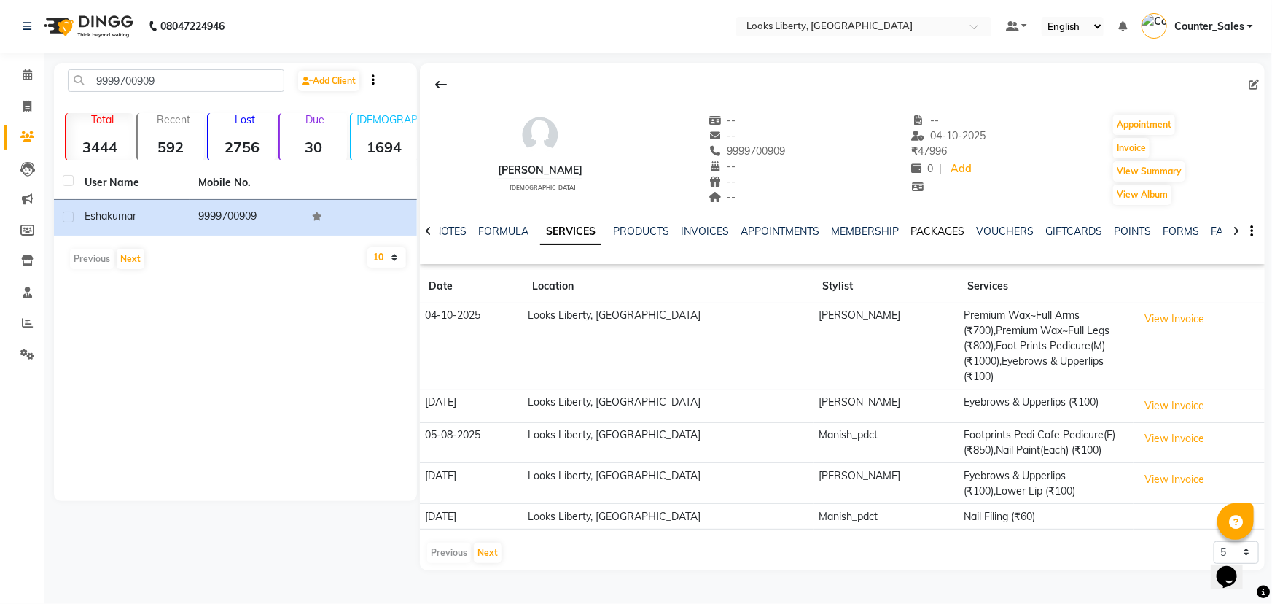
click at [932, 231] on link "PACKAGES" at bounding box center [937, 231] width 54 height 13
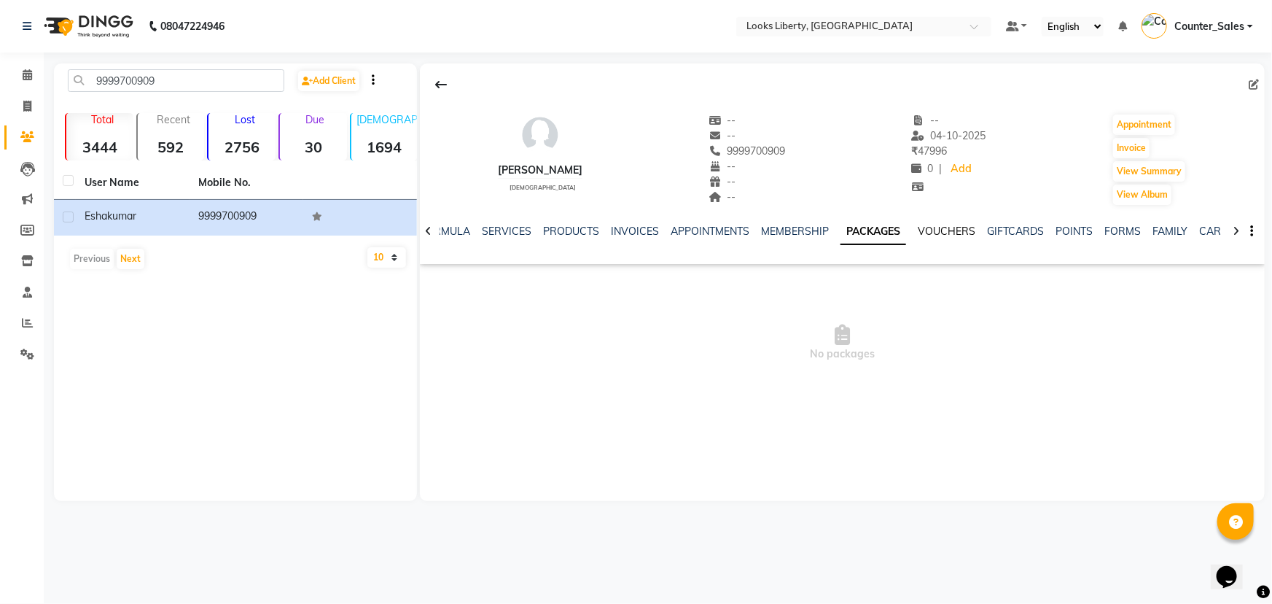
click at [928, 228] on link "VOUCHERS" at bounding box center [947, 231] width 58 height 13
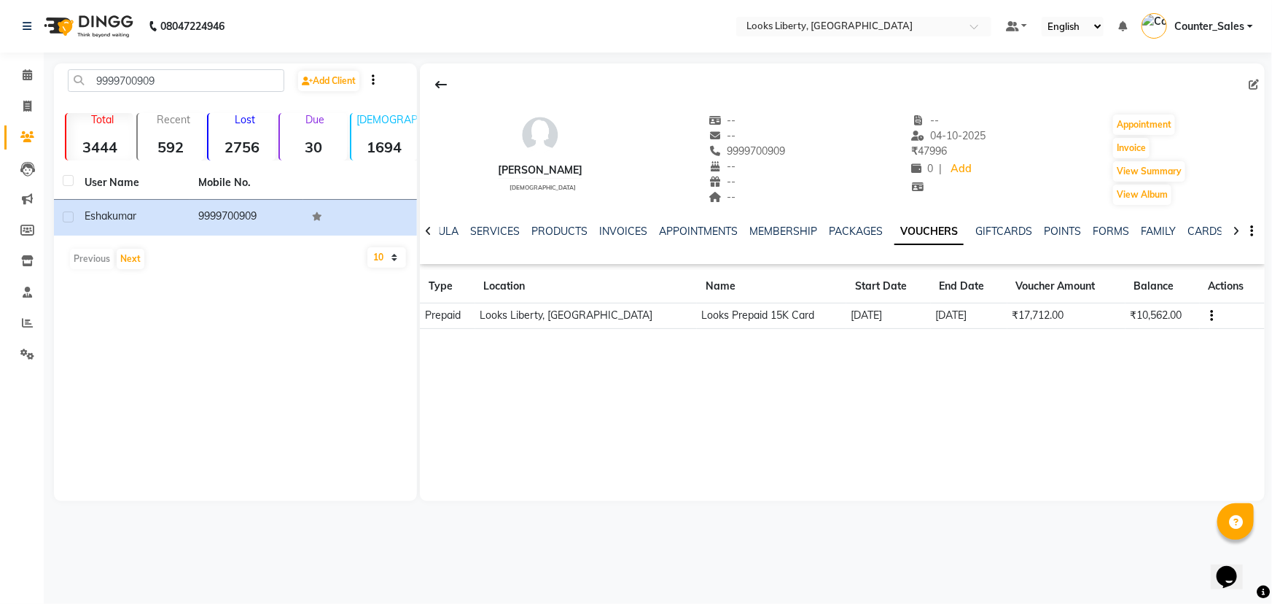
click at [1204, 313] on button "button" at bounding box center [1208, 315] width 9 height 15
click at [1131, 316] on td "Redemption History" at bounding box center [1141, 315] width 91 height 17
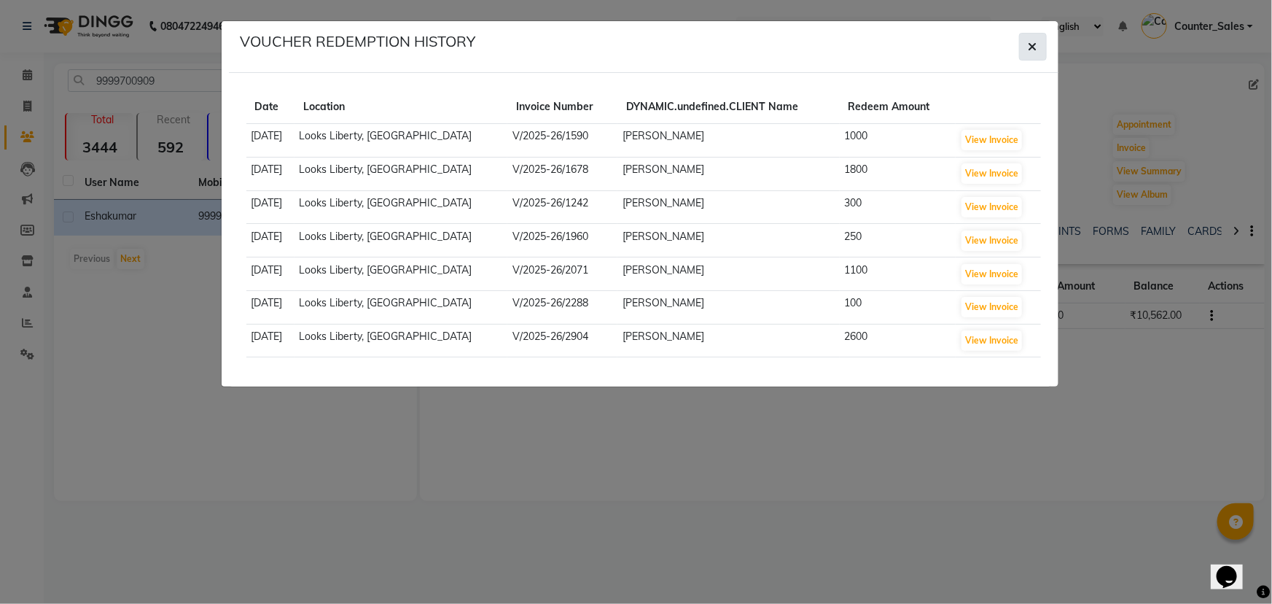
click at [1033, 41] on icon "button" at bounding box center [1032, 47] width 9 height 12
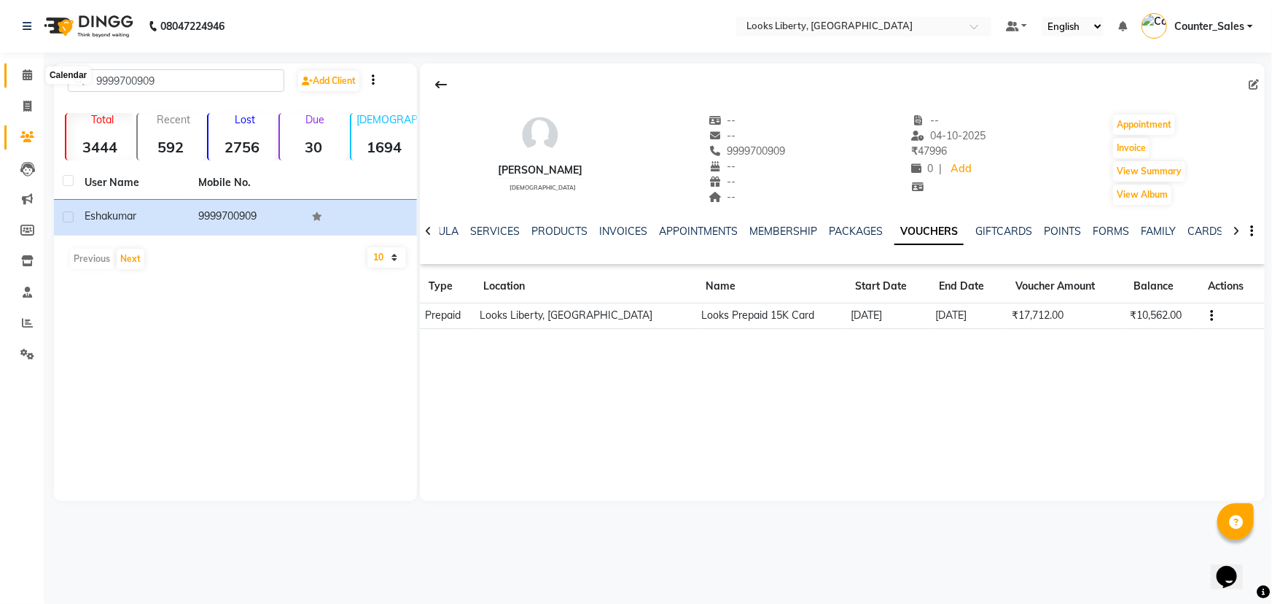
click at [32, 72] on span at bounding box center [28, 75] width 26 height 17
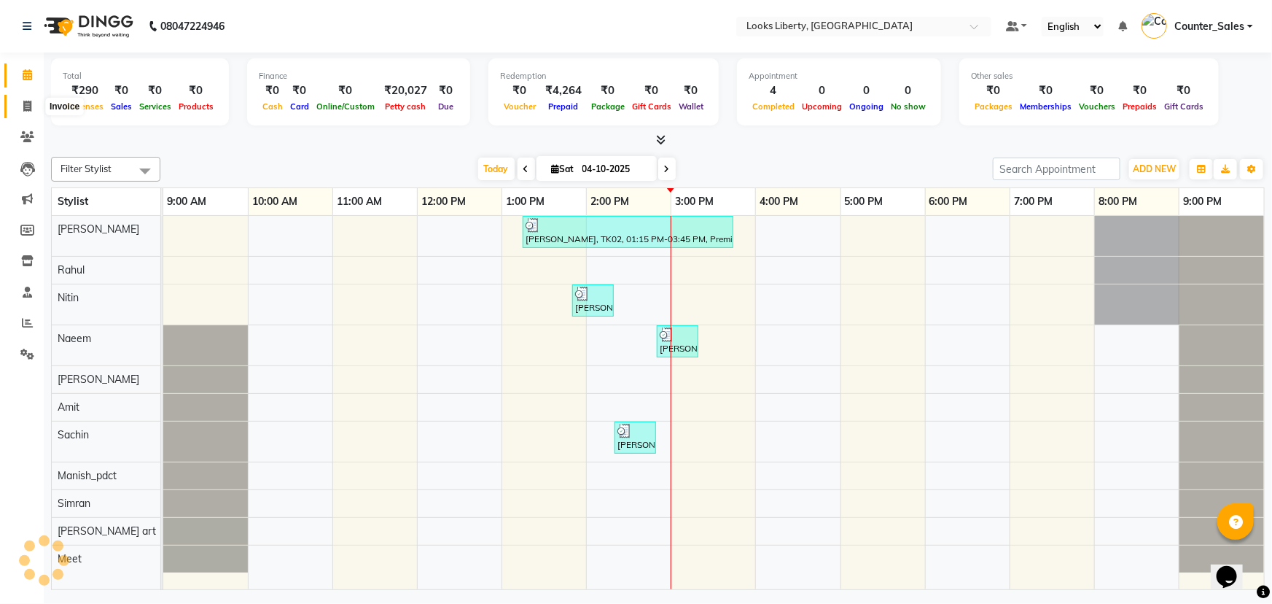
click at [22, 112] on span at bounding box center [28, 106] width 26 height 17
select select "4321"
select select "service"
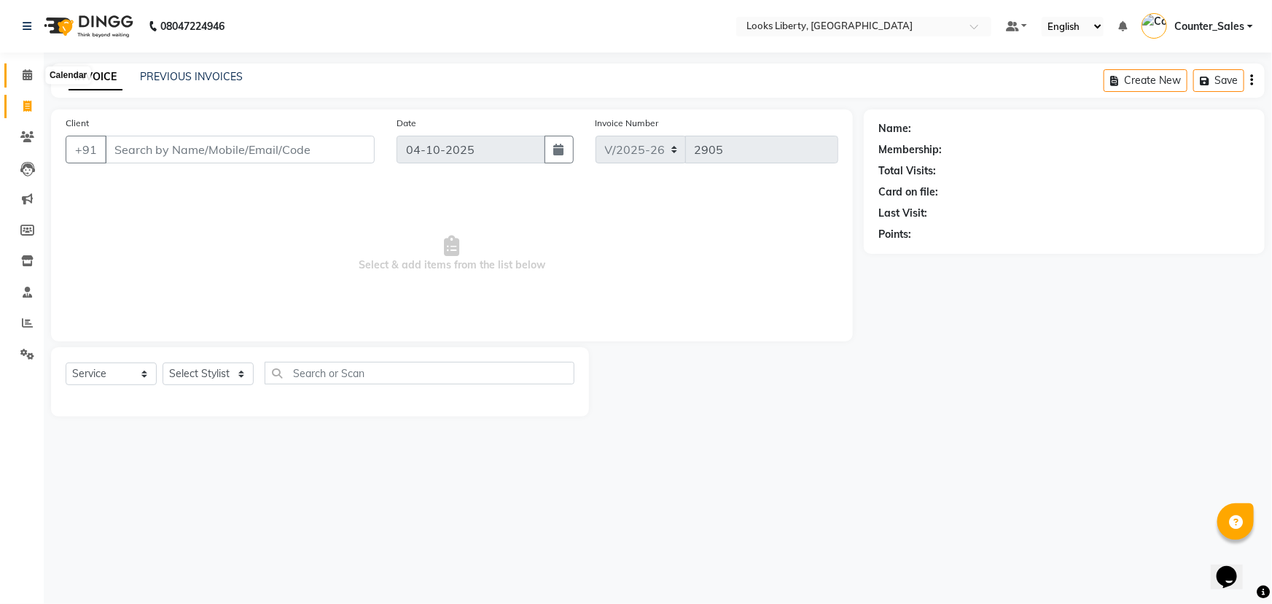
click at [31, 71] on icon at bounding box center [27, 74] width 9 height 11
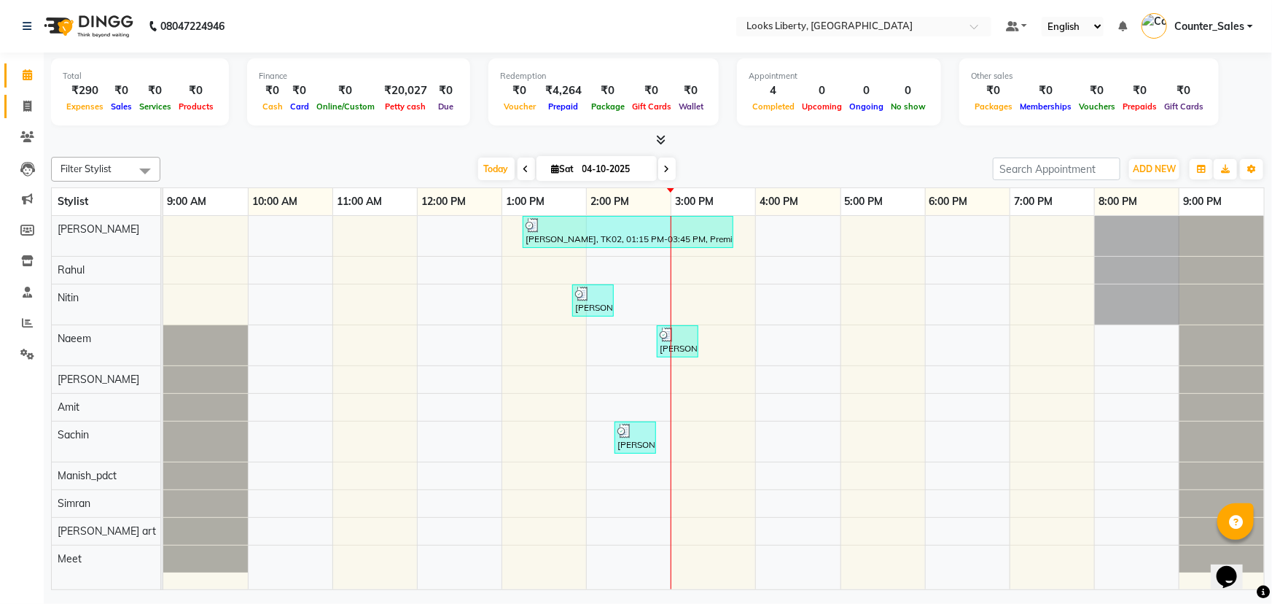
click at [23, 98] on link "Invoice" at bounding box center [21, 107] width 35 height 24
select select "service"
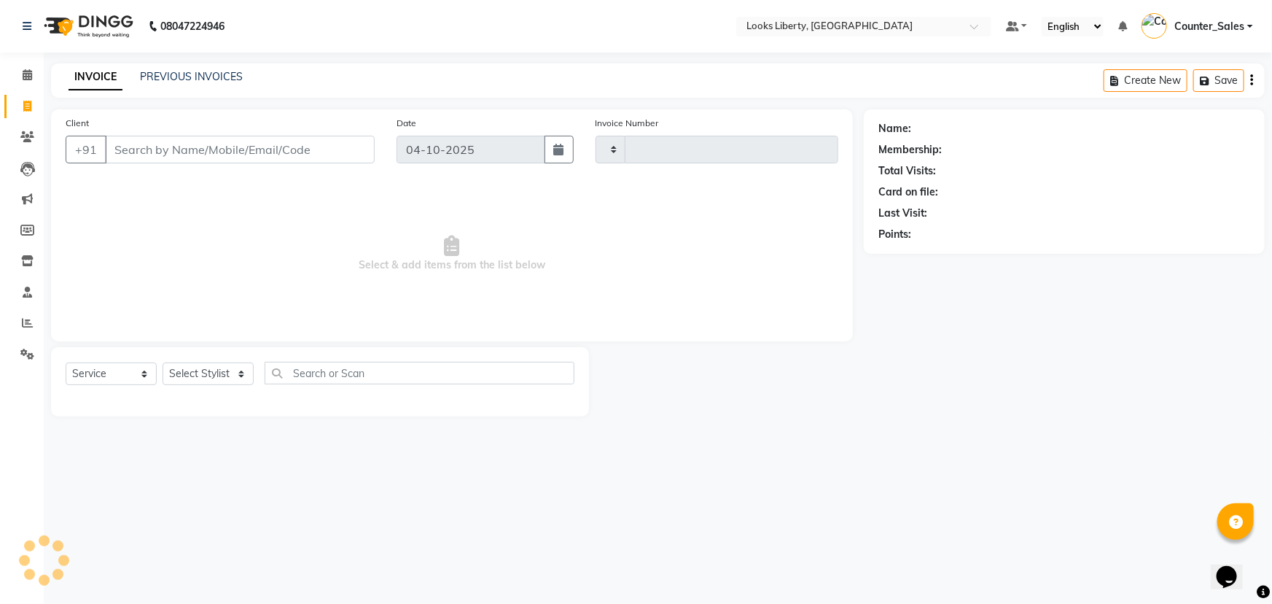
type input "2905"
select select "4321"
click at [167, 70] on link "PREVIOUS INVOICES" at bounding box center [191, 76] width 103 height 13
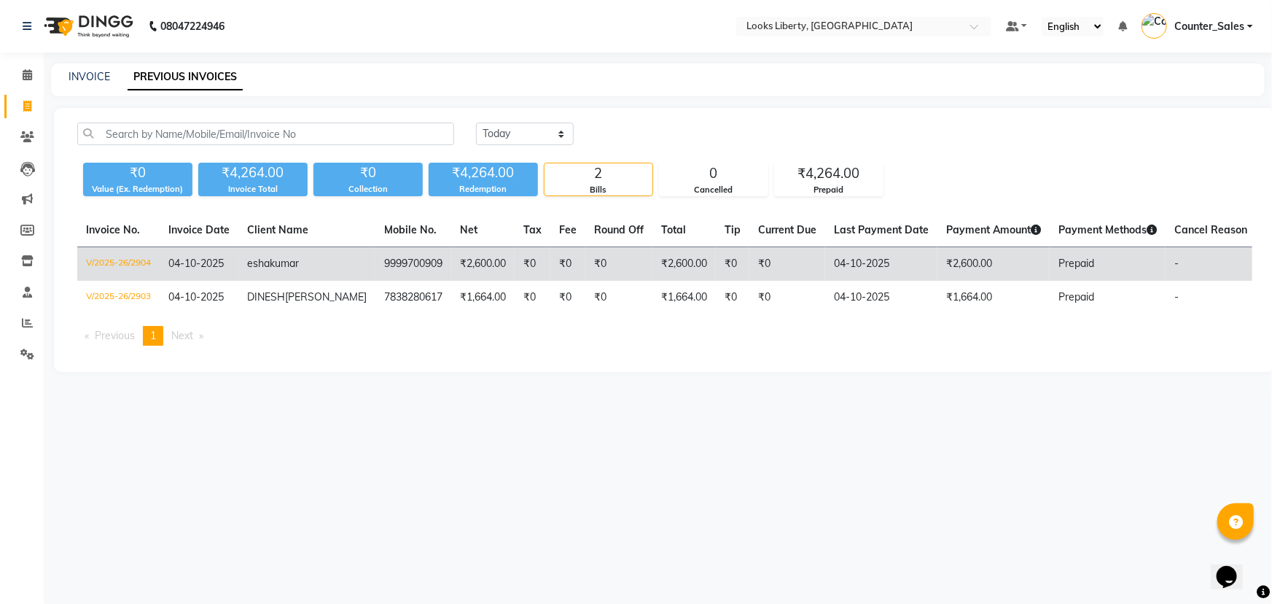
click at [937, 259] on td "₹2,600.00" at bounding box center [993, 264] width 112 height 34
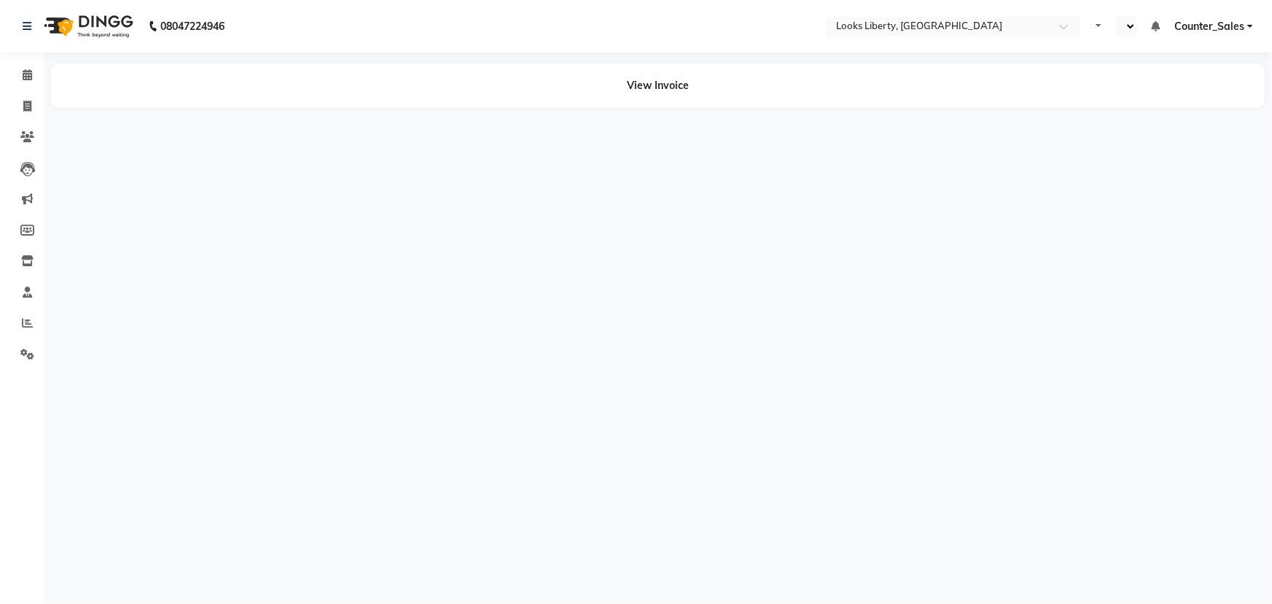
select select "en"
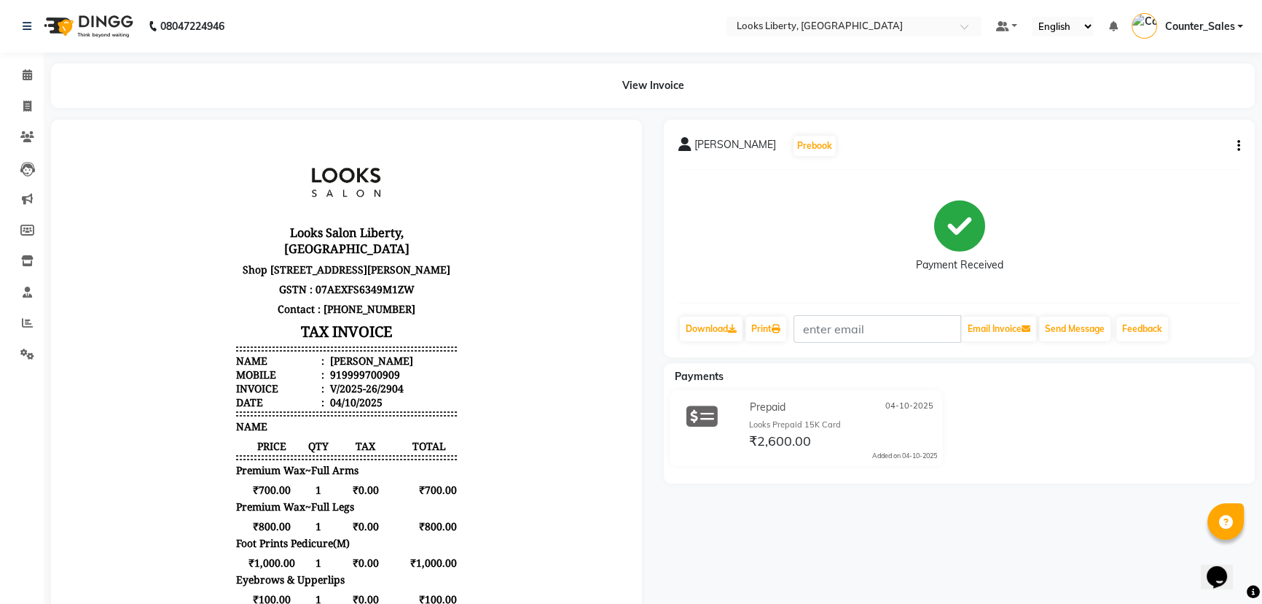
click at [1235, 144] on button "button" at bounding box center [1236, 145] width 9 height 15
click at [1169, 153] on div "Edit Item Staff" at bounding box center [1166, 155] width 100 height 18
select select "23424"
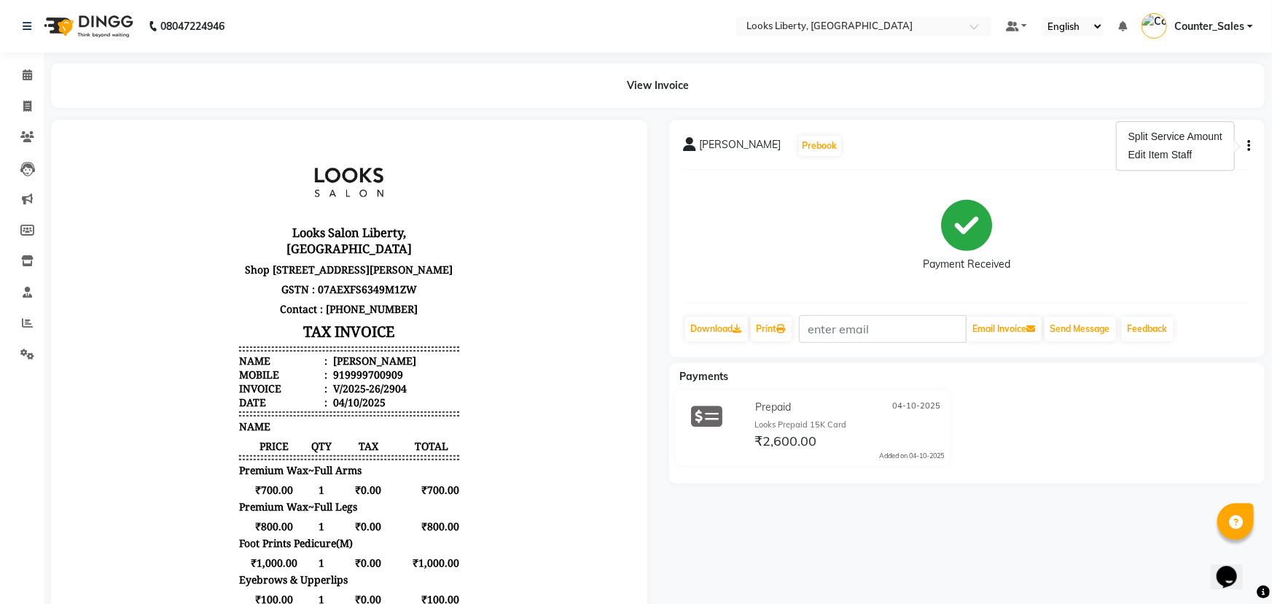
select select "23424"
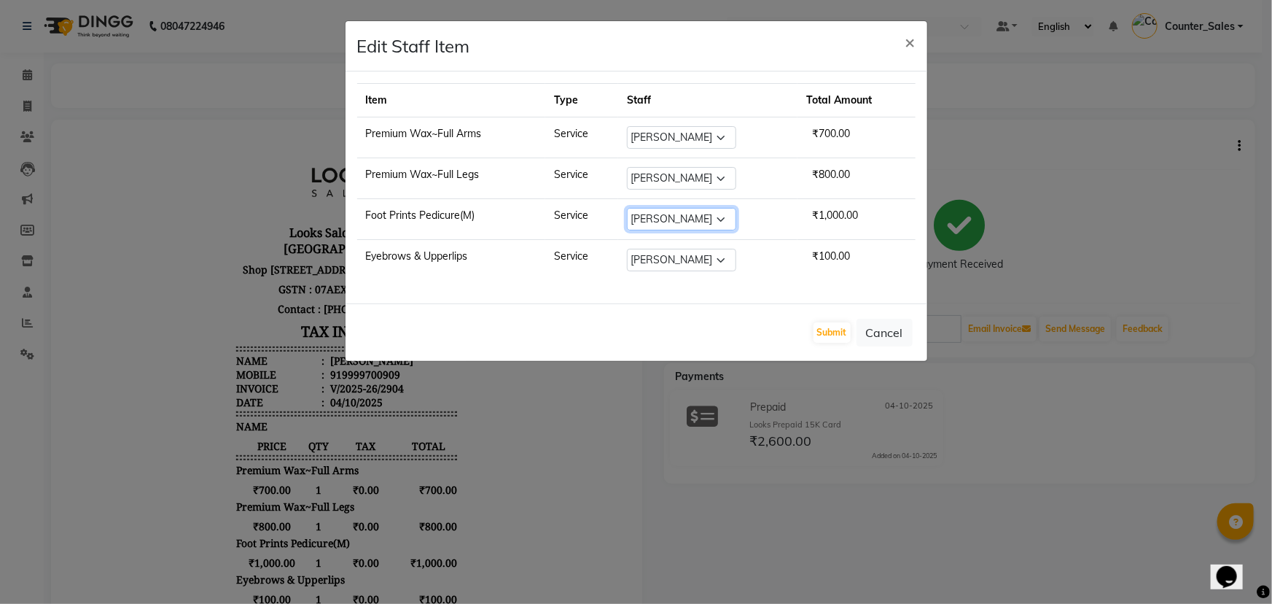
click at [699, 214] on select "Select [PERSON_NAME] art Counter_Sales Manish_pdct Meet [PERSON_NAME] [PERSON_N…" at bounding box center [681, 219] width 109 height 23
select select "57640"
click at [628, 208] on select "Select [PERSON_NAME] art Counter_Sales Manish_pdct Meet [PERSON_NAME] [PERSON_N…" at bounding box center [681, 219] width 109 height 23
click at [826, 330] on button "Submit" at bounding box center [831, 332] width 37 height 20
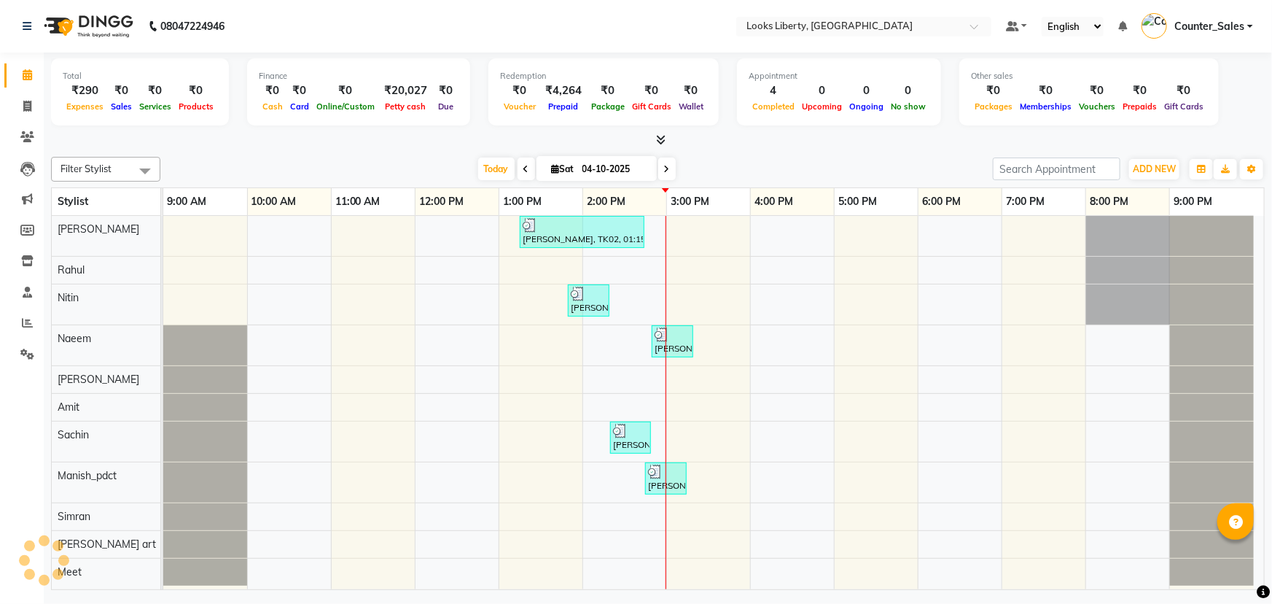
select select "en"
click at [26, 106] on icon at bounding box center [27, 106] width 8 height 11
select select "service"
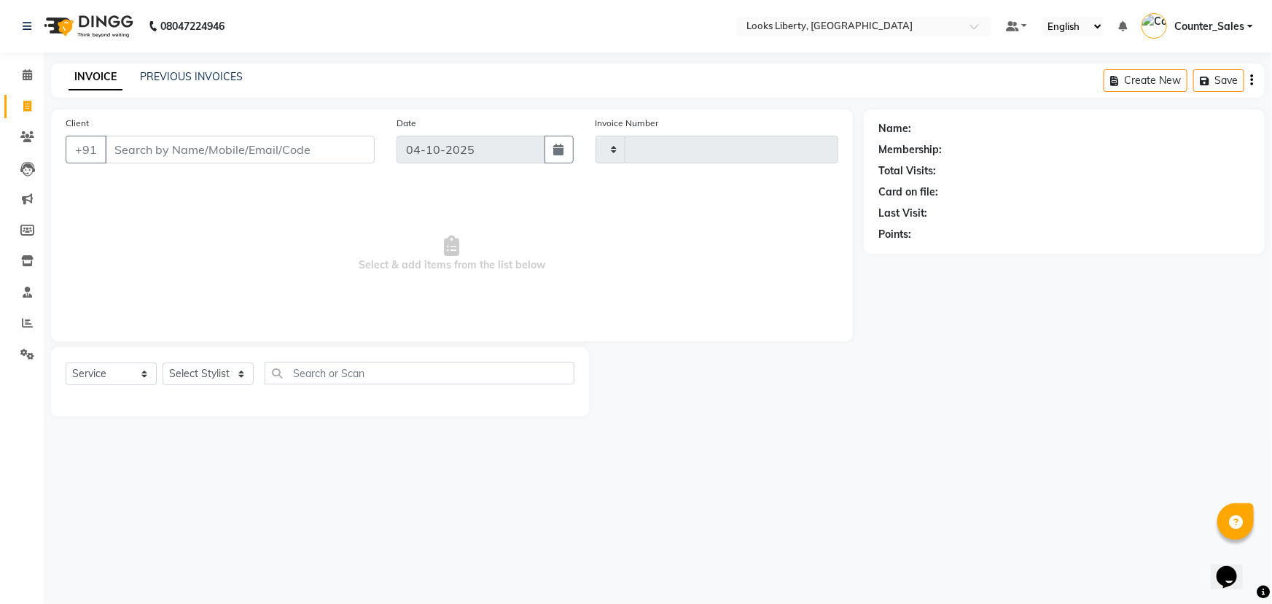
type input "2905"
select select "4321"
click at [153, 146] on input "Client" at bounding box center [240, 150] width 270 height 28
click at [204, 371] on select "Select Stylist [PERSON_NAME] art Counter_Sales Manish_pdct Meet [PERSON_NAME] […" at bounding box center [208, 373] width 91 height 23
select select "84467"
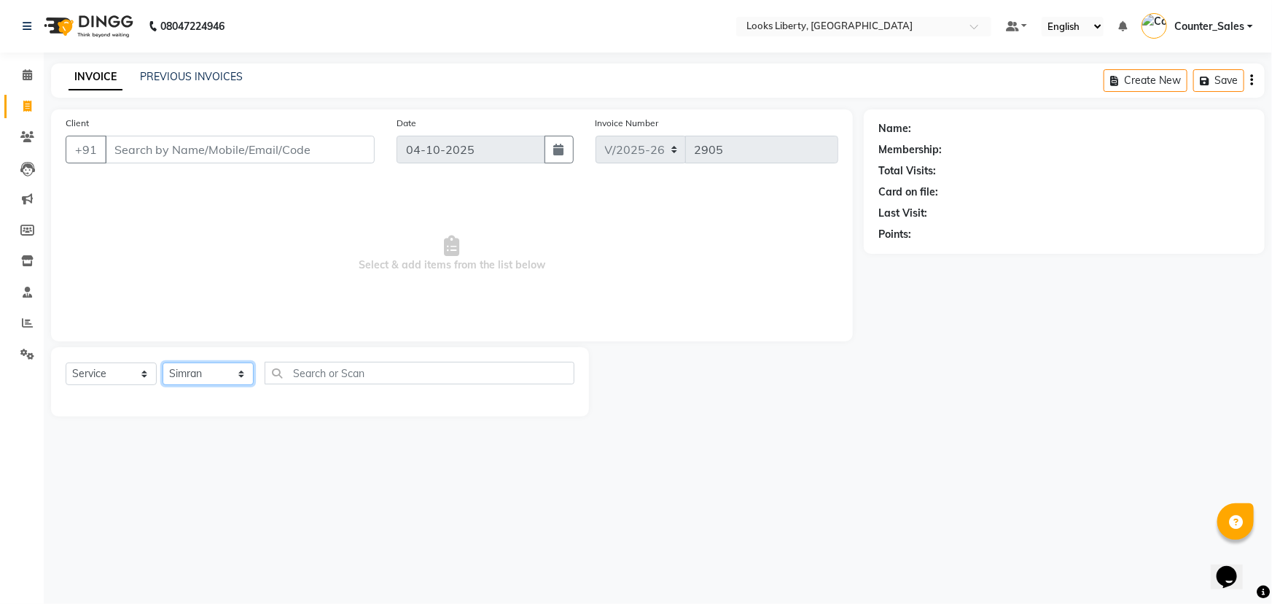
click at [163, 362] on select "Select Stylist [PERSON_NAME] art Counter_Sales Manish_pdct Meet [PERSON_NAME] […" at bounding box center [208, 373] width 91 height 23
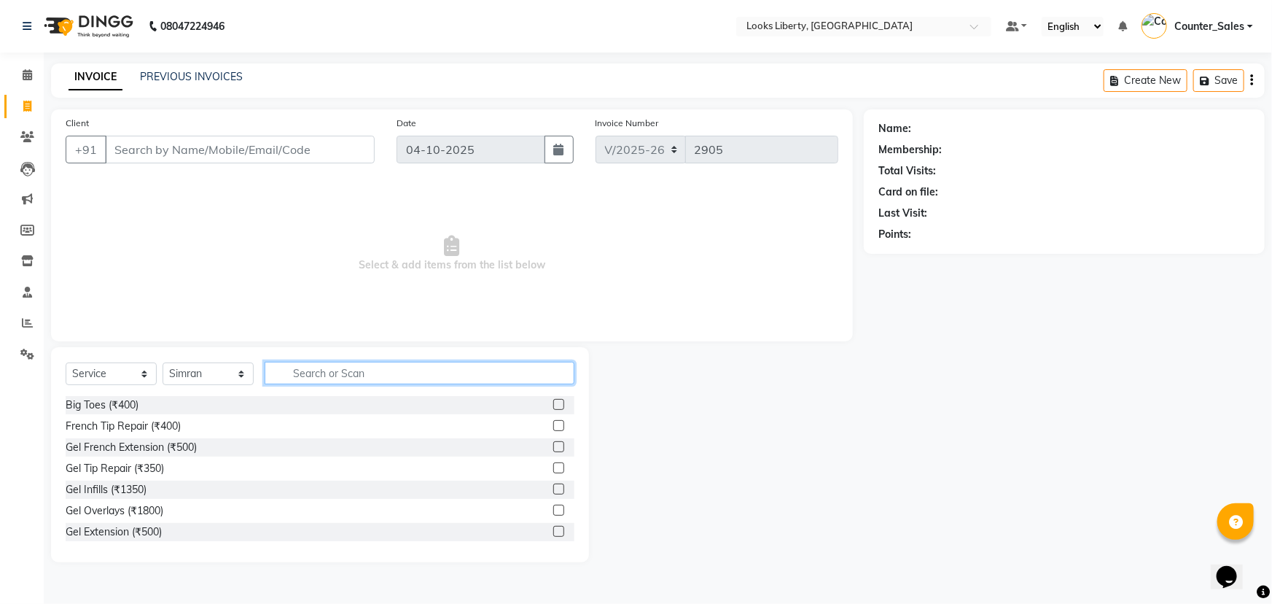
click at [305, 379] on input "text" at bounding box center [420, 373] width 310 height 23
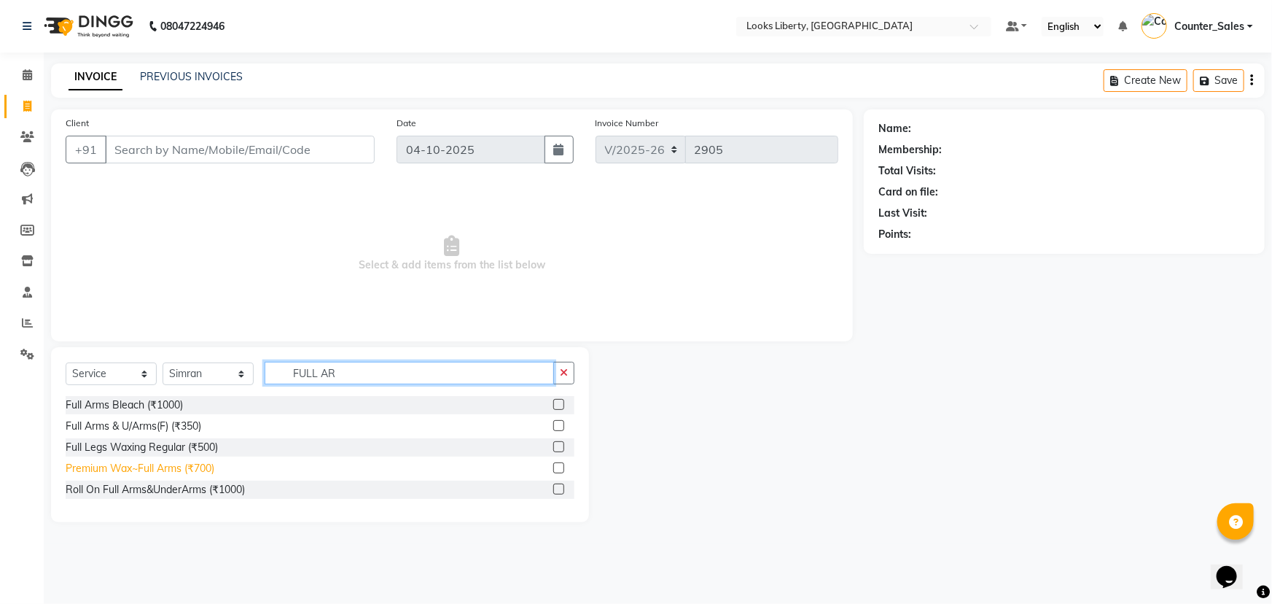
type input "FULL AR"
click at [157, 464] on div "Premium Wax~Full Arms (₹700)" at bounding box center [140, 468] width 149 height 15
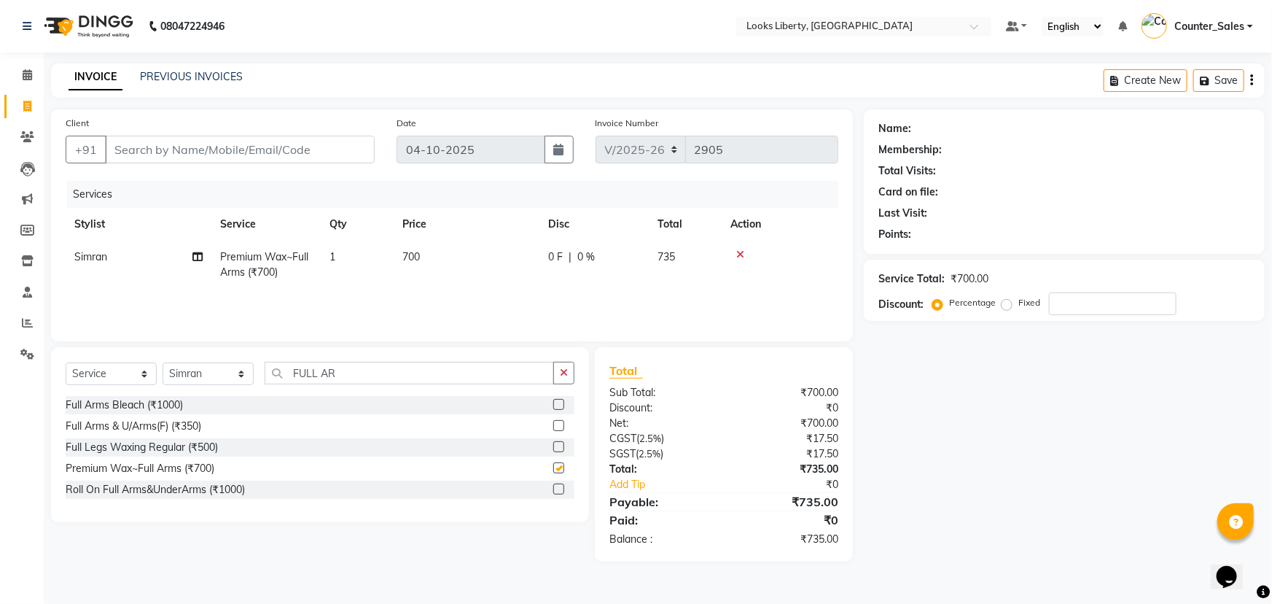
checkbox input "false"
click at [387, 379] on input "FULL AR" at bounding box center [409, 373] width 289 height 23
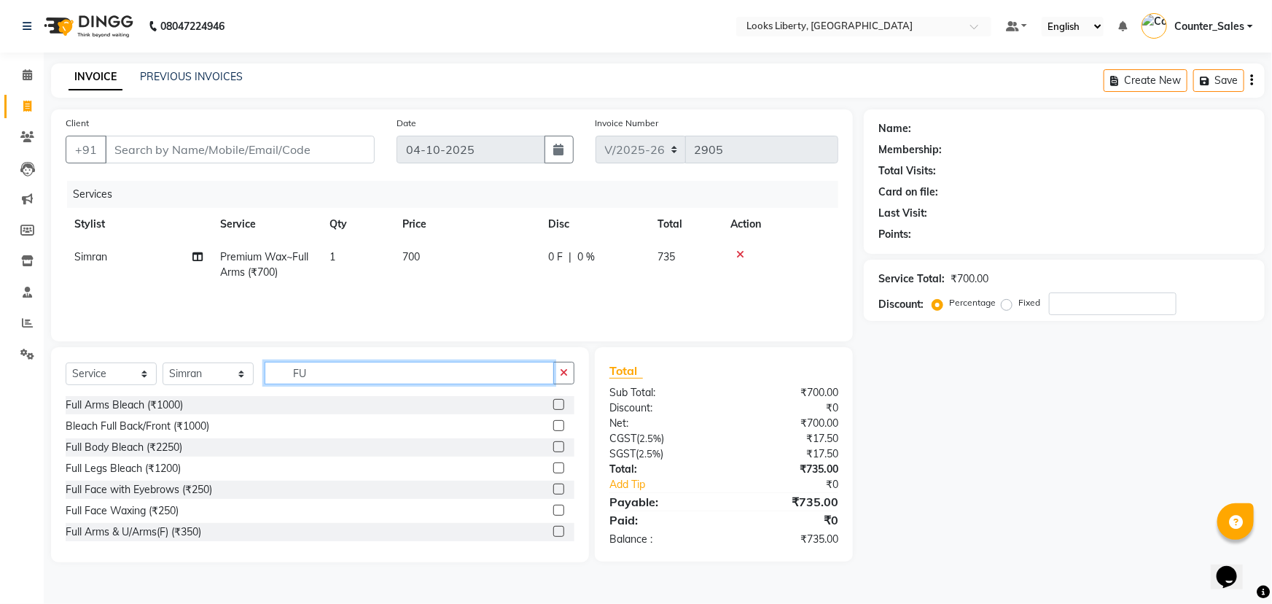
type input "F"
type input "EY"
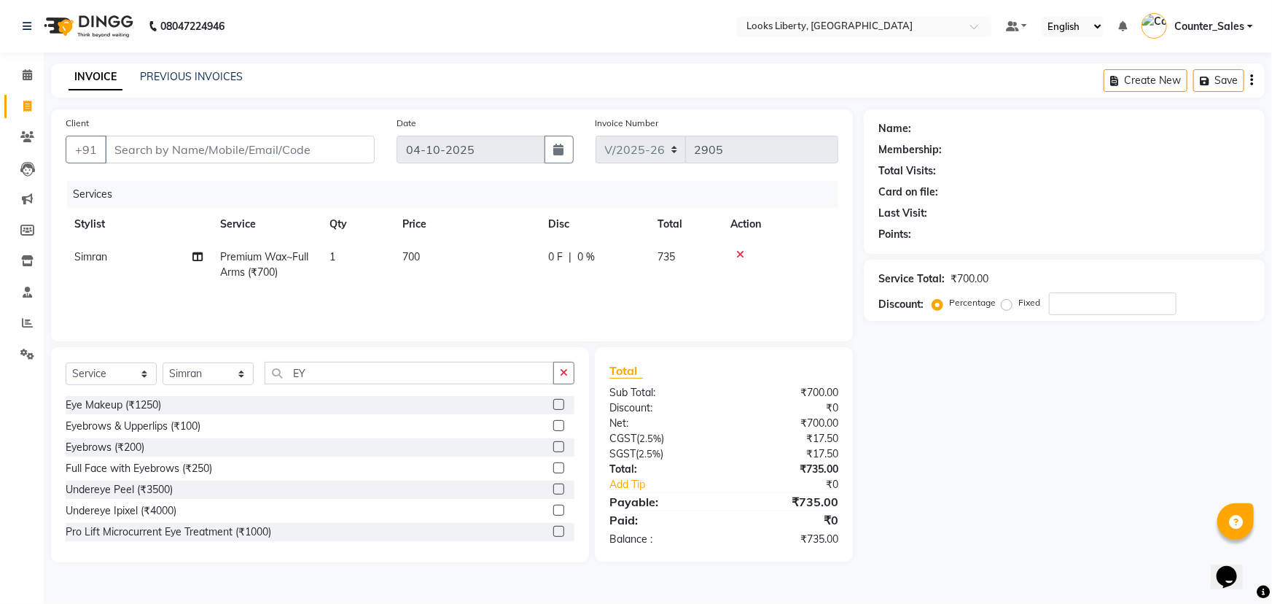
drag, startPoint x: 126, startPoint y: 448, endPoint x: 252, endPoint y: 408, distance: 132.3
click at [157, 436] on div "Eye Makeup (₹1250) Eyebrows & Upperlips (₹100) Eyebrows (₹200) Full Face with E…" at bounding box center [320, 469] width 509 height 146
click at [127, 445] on div "Eyebrows (₹200)" at bounding box center [105, 447] width 79 height 15
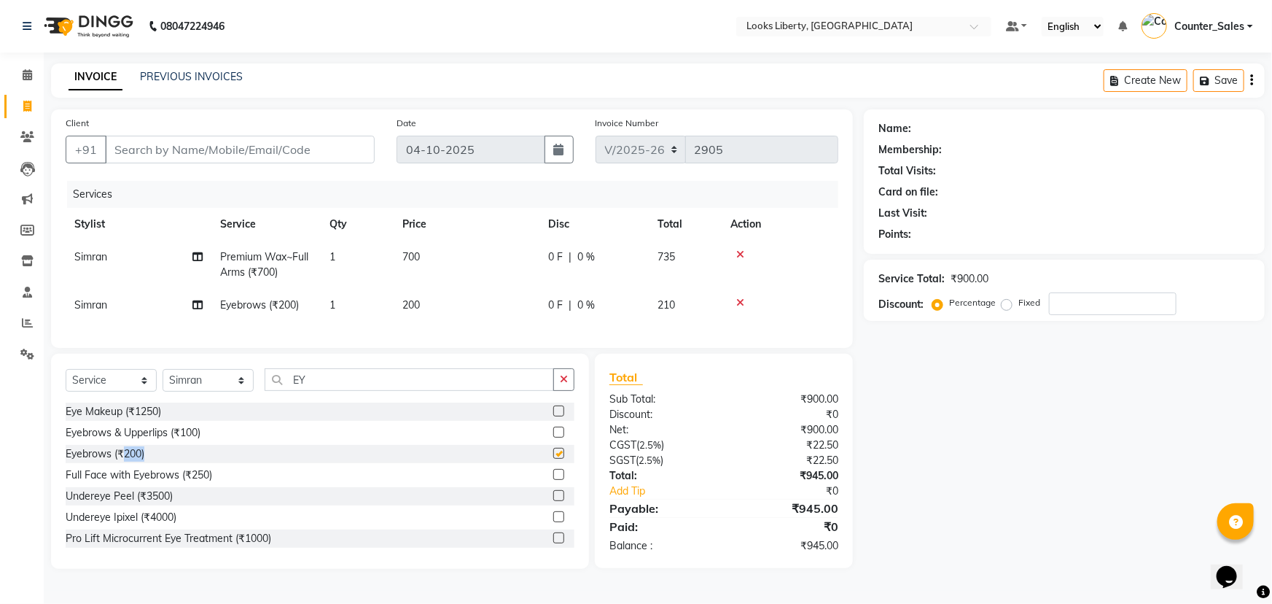
checkbox input "false"
click at [319, 391] on input "EY" at bounding box center [409, 379] width 289 height 23
type input "E"
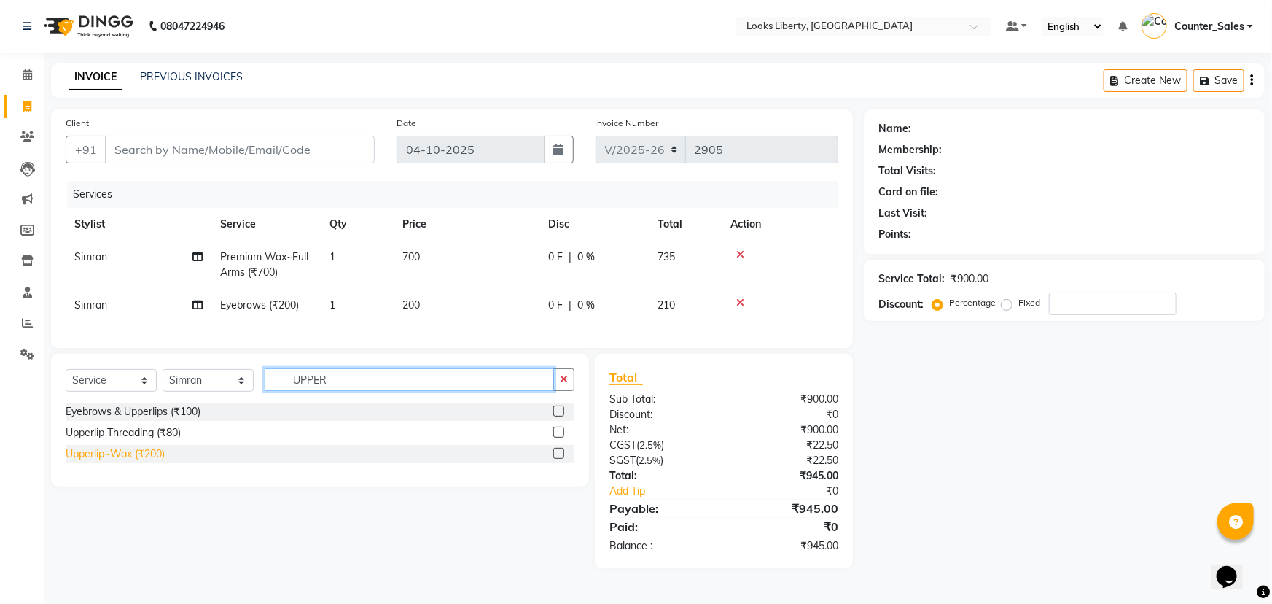
type input "UPPER"
click at [144, 461] on div "Upperlip~Wax (₹200)" at bounding box center [115, 453] width 99 height 15
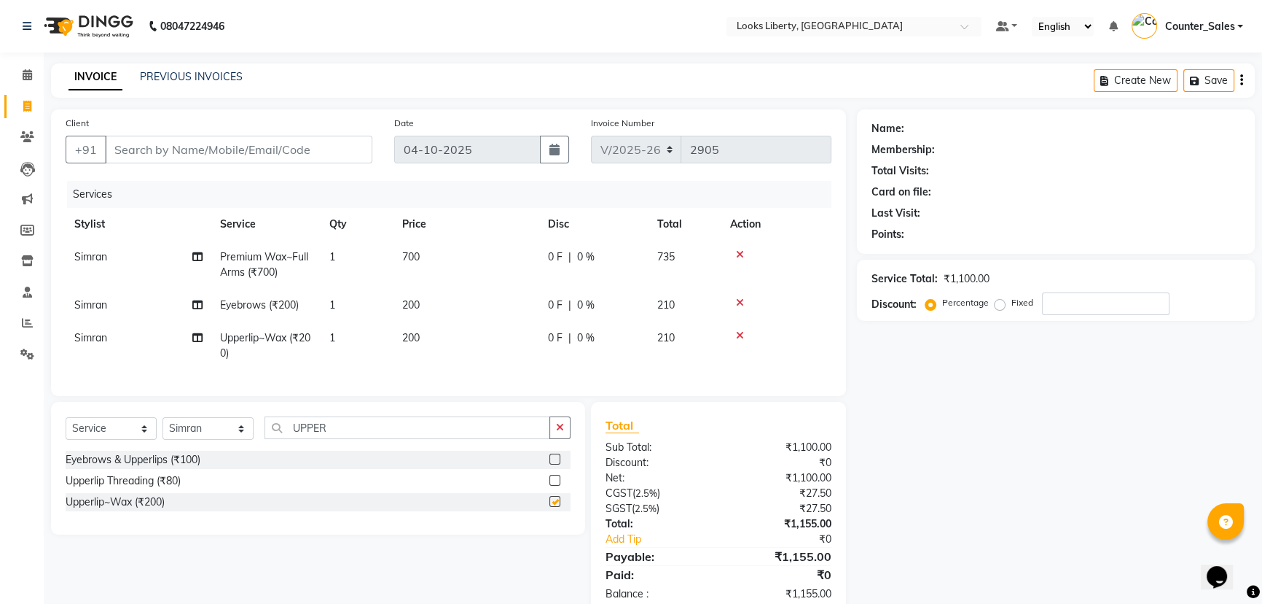
checkbox input "false"
click at [356, 439] on input "UPPER" at bounding box center [408, 427] width 286 height 23
type input "U"
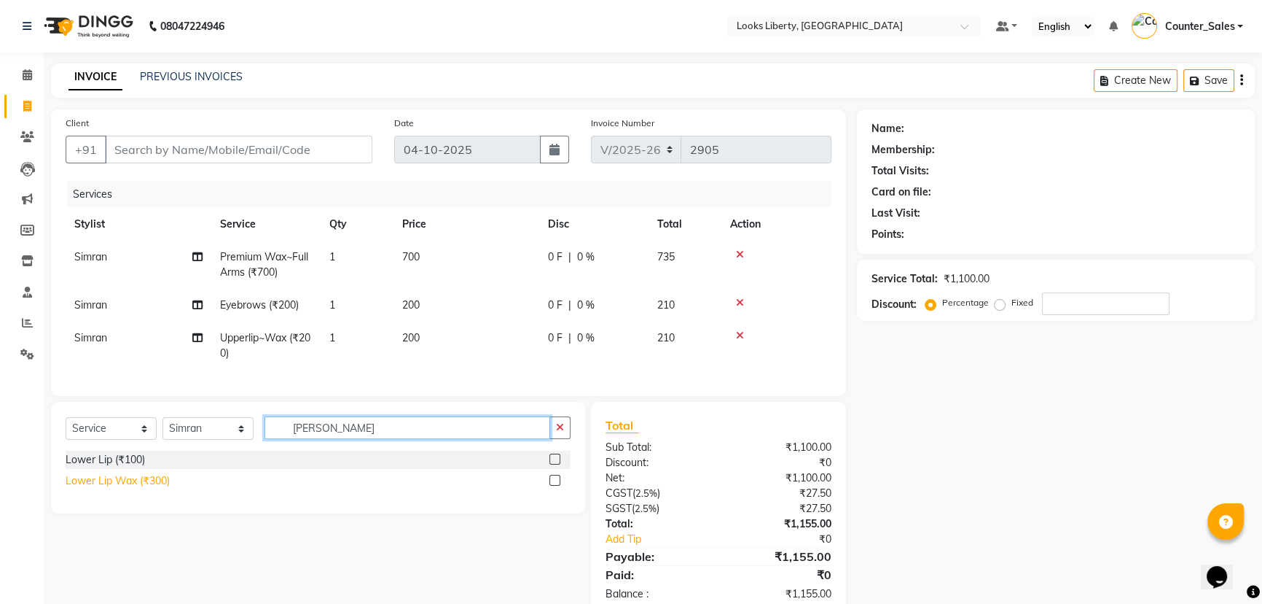
type input "[PERSON_NAME]"
click at [148, 488] on div "Lower Lip Wax (₹300)" at bounding box center [118, 480] width 104 height 15
checkbox input "false"
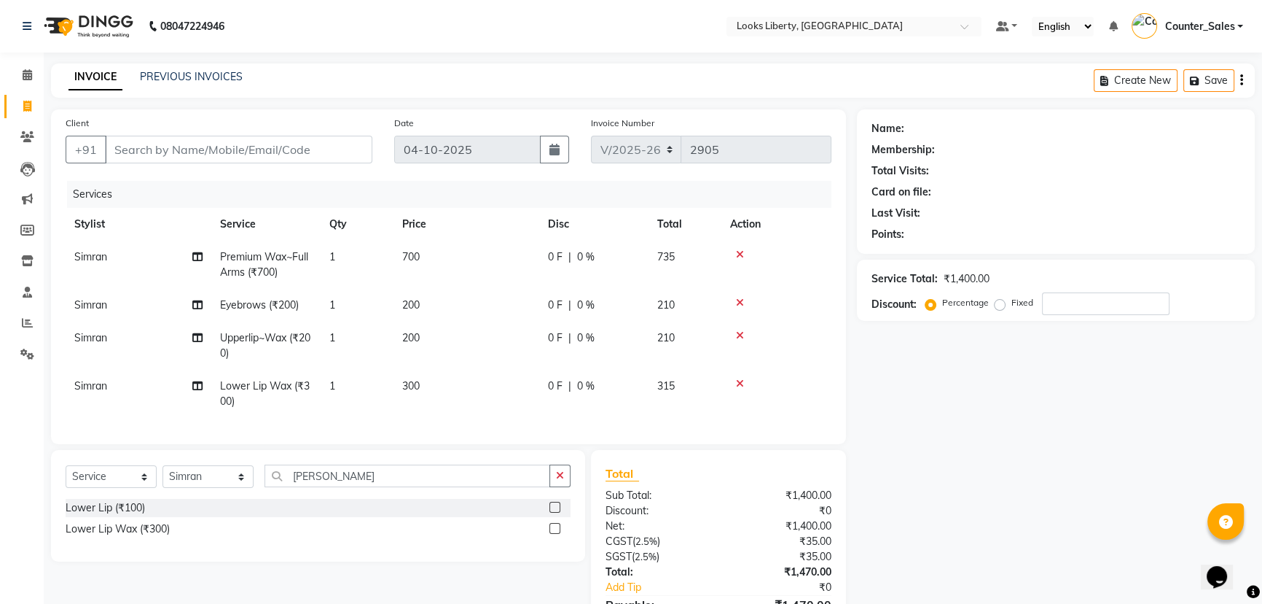
click at [445, 382] on td "300" at bounding box center [467, 394] width 146 height 48
select select "84467"
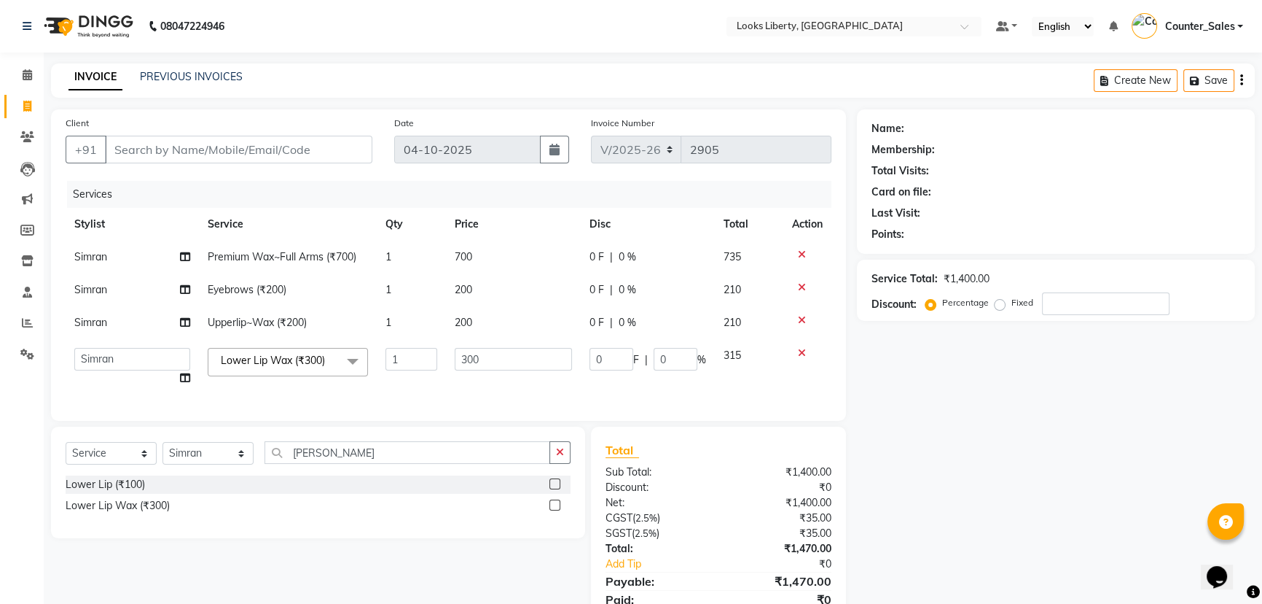
click at [495, 317] on td "200" at bounding box center [513, 322] width 135 height 33
select select "84467"
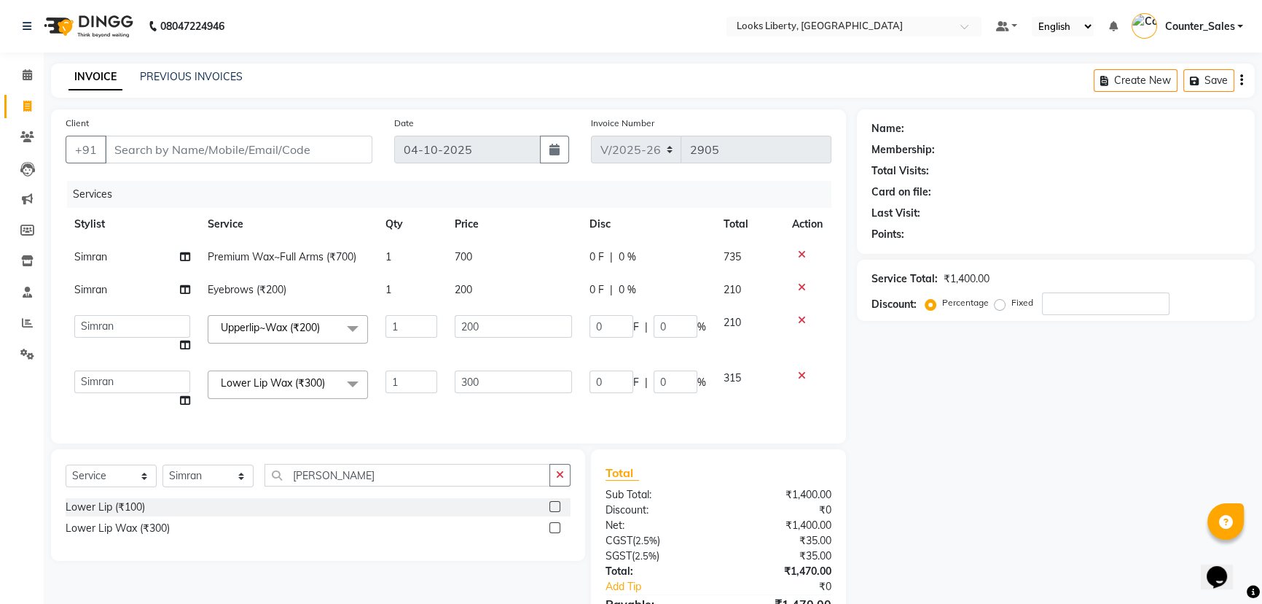
click at [493, 337] on td "200" at bounding box center [513, 333] width 135 height 55
click at [492, 330] on input "200" at bounding box center [513, 326] width 117 height 23
type input "2"
type input "100"
click at [488, 286] on td "200" at bounding box center [513, 289] width 135 height 33
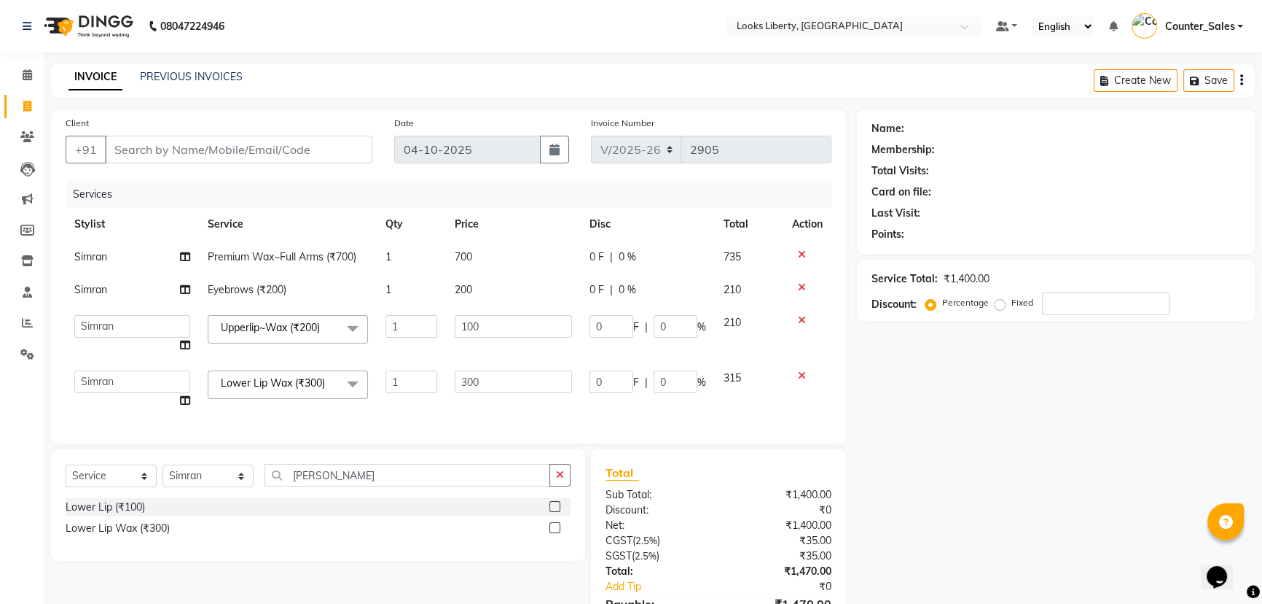
select select "84467"
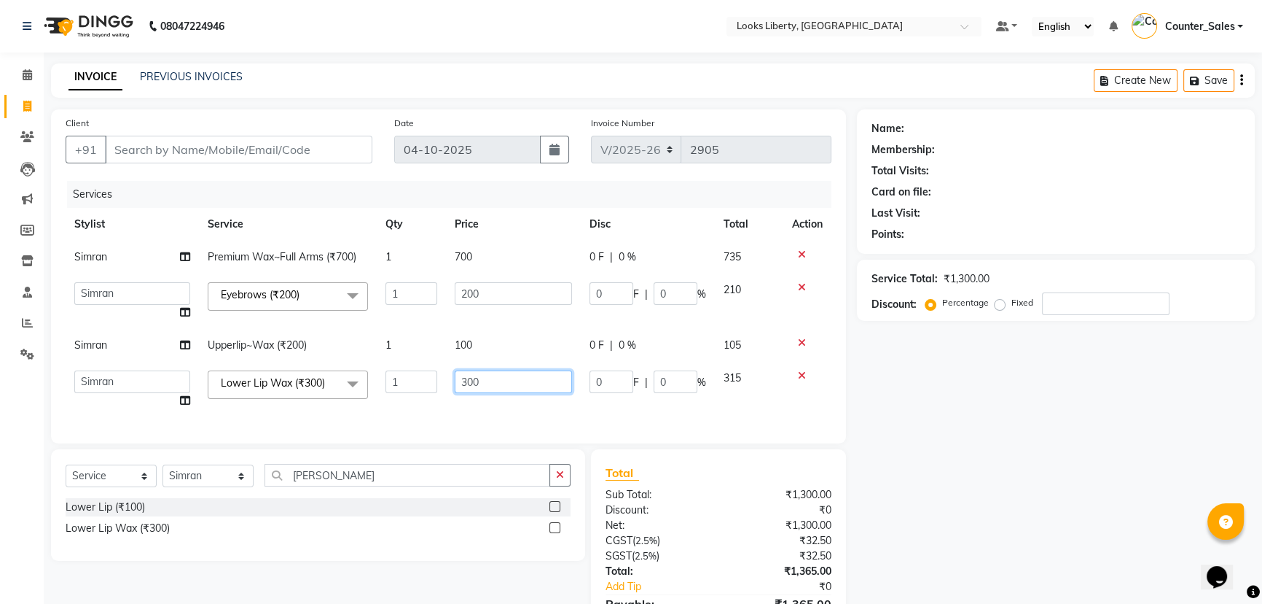
click at [491, 386] on input "300" at bounding box center [513, 381] width 117 height 23
type input "3"
type input "100"
click at [480, 408] on div "Services Stylist Service Qty Price Disc Total Action [PERSON_NAME] Premium Wax~…" at bounding box center [449, 305] width 766 height 248
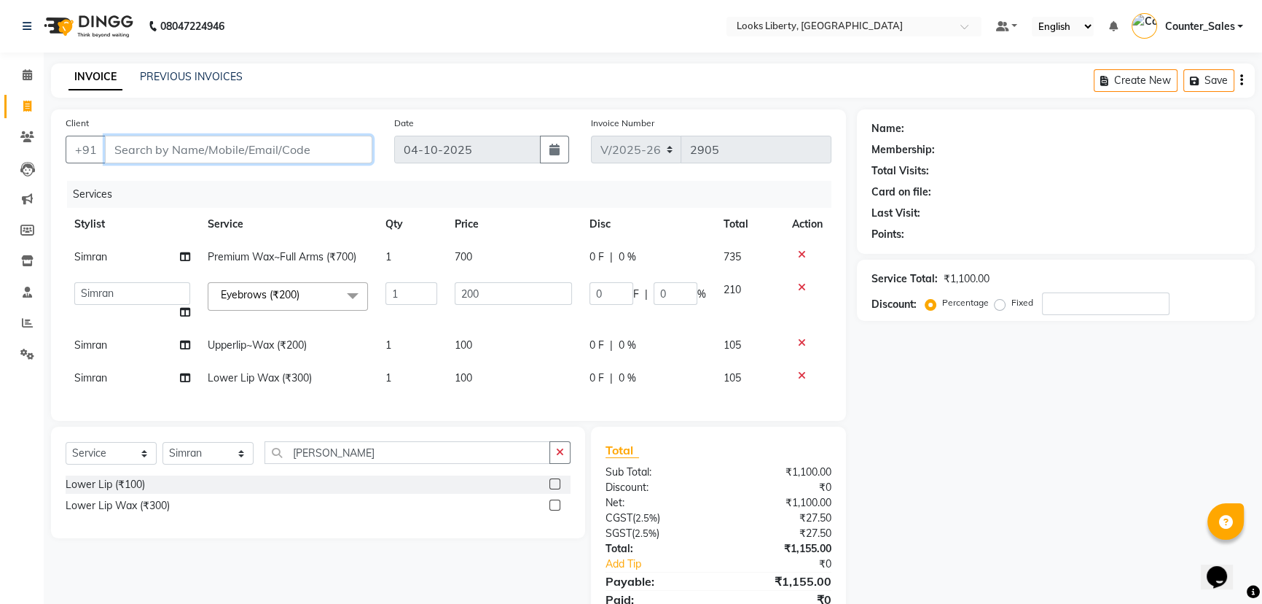
click at [305, 152] on input "Client" at bounding box center [239, 150] width 268 height 28
click at [160, 147] on input "Client" at bounding box center [239, 150] width 268 height 28
paste input "9999700909"
type input "9999700909"
type input "0"
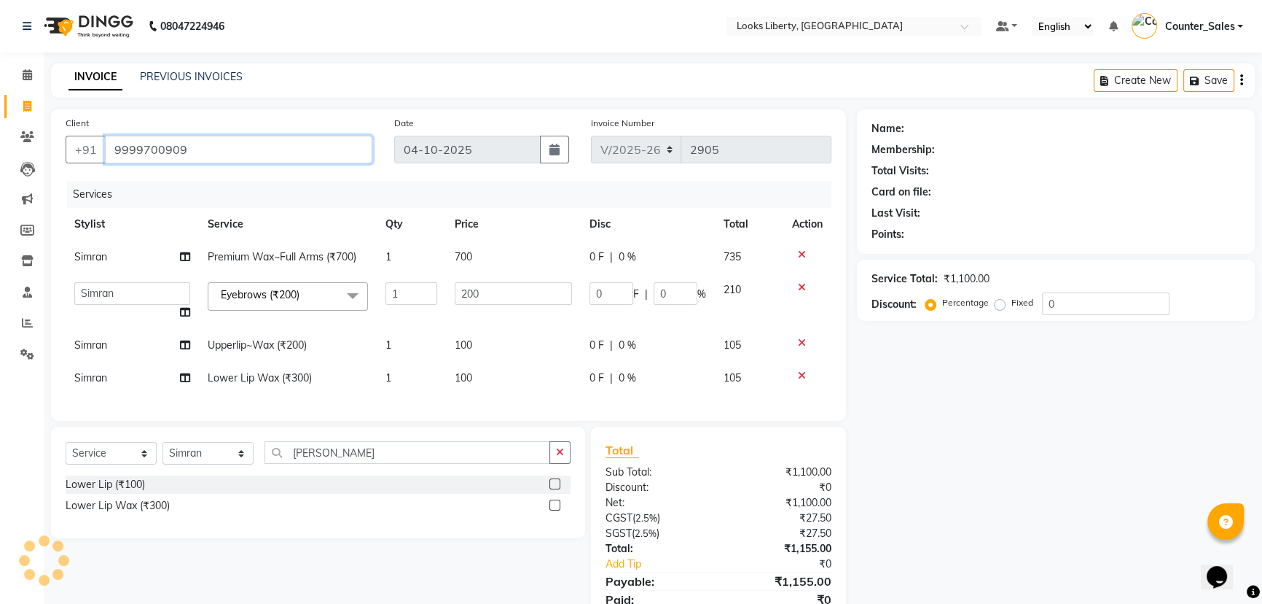
type input "9999700909"
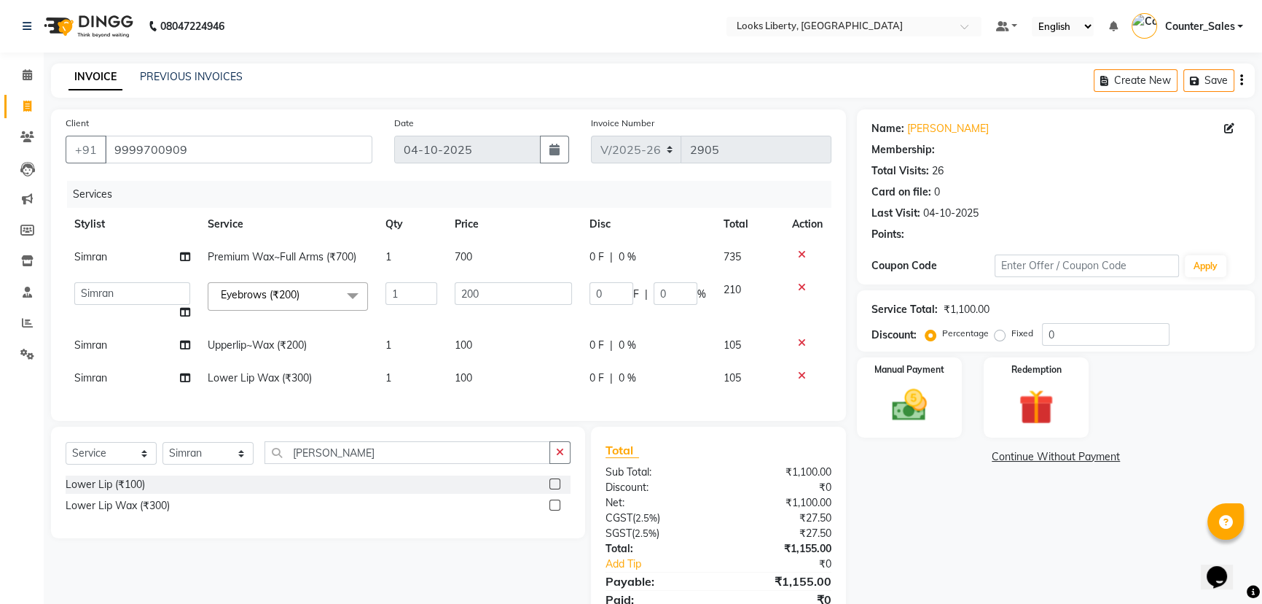
select select "1: Object"
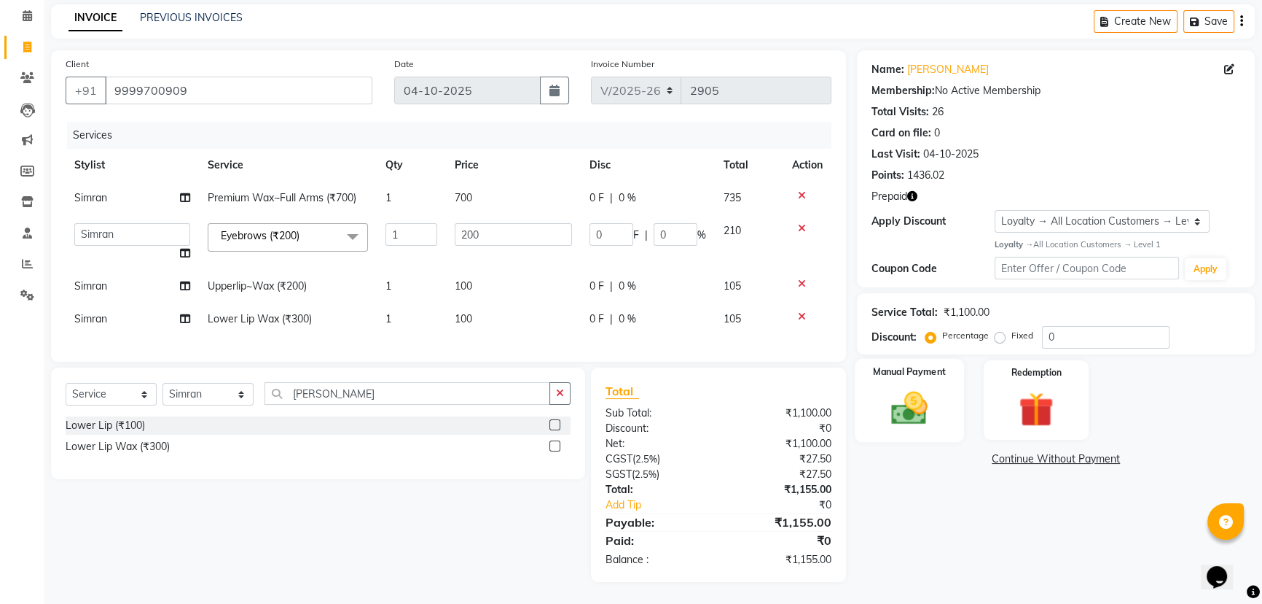
scroll to position [69, 0]
click at [1042, 399] on img at bounding box center [1036, 409] width 59 height 45
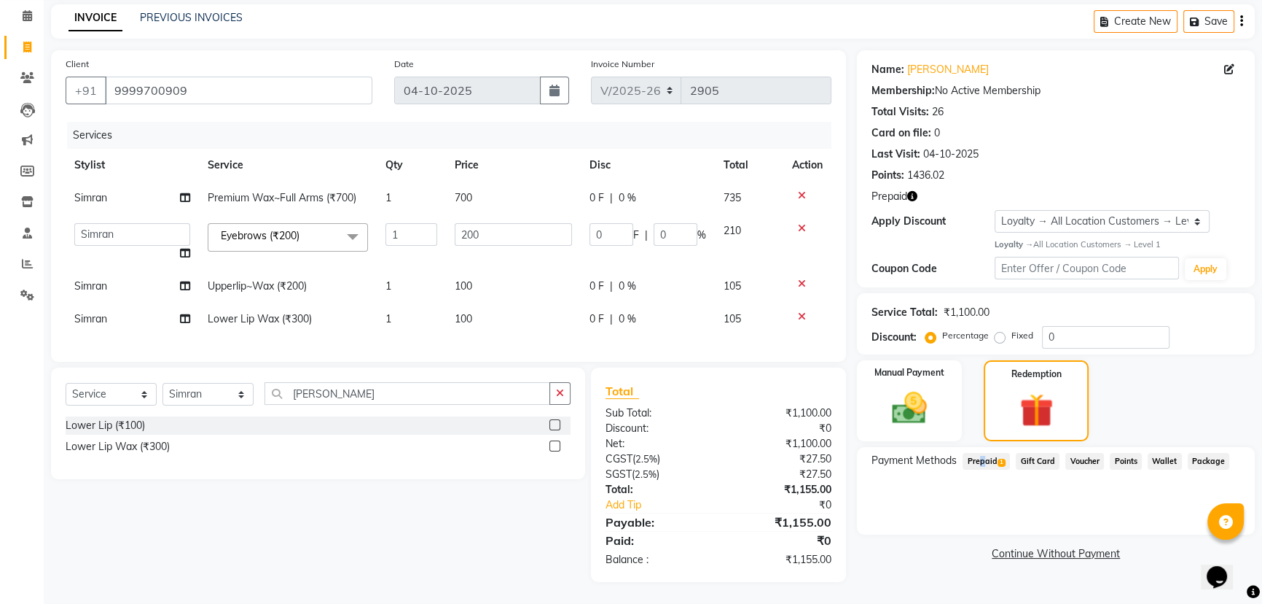
click at [977, 453] on span "Prepaid 1" at bounding box center [986, 461] width 47 height 17
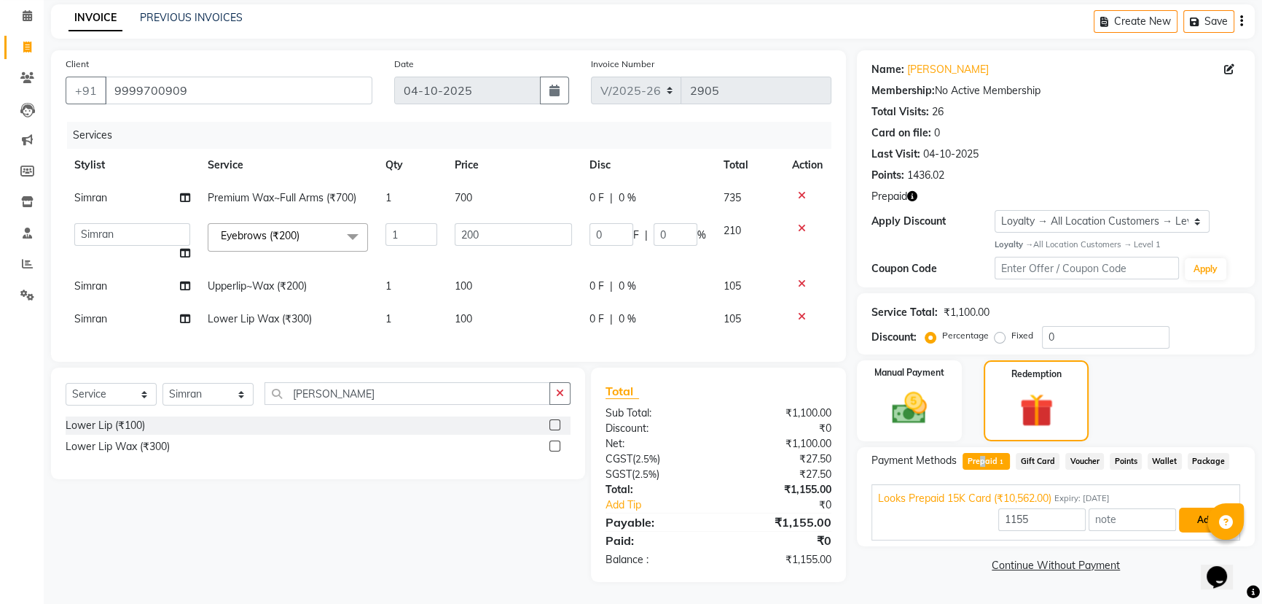
click at [1187, 512] on button "Add" at bounding box center [1205, 519] width 53 height 25
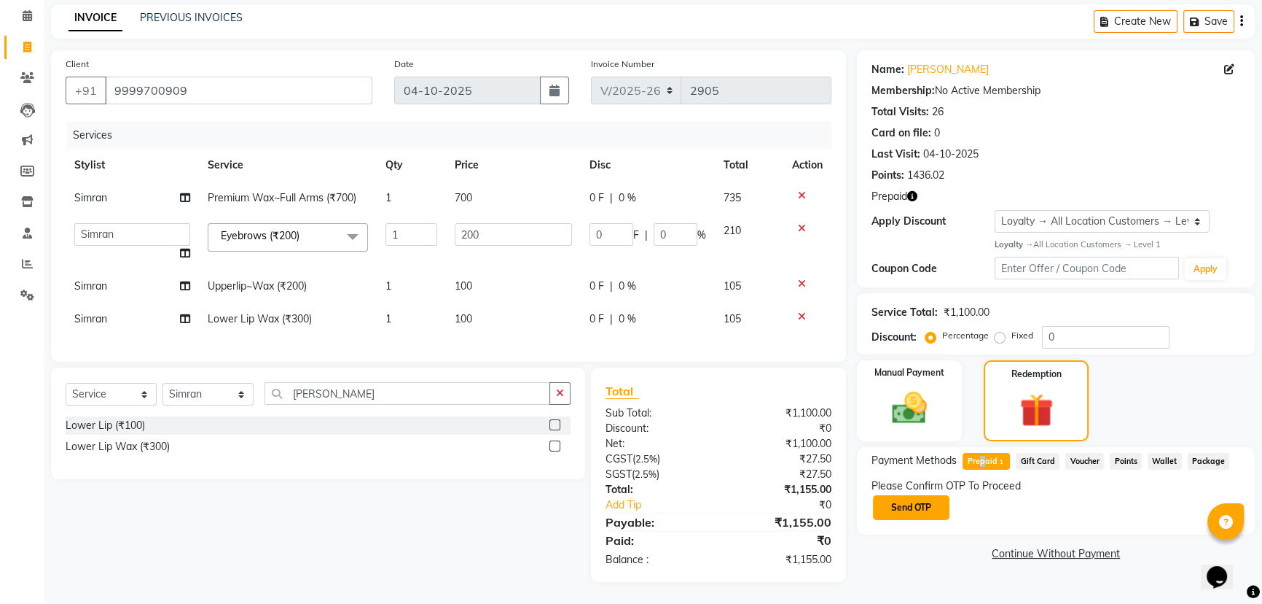
click at [901, 495] on button "Send OTP" at bounding box center [911, 507] width 77 height 25
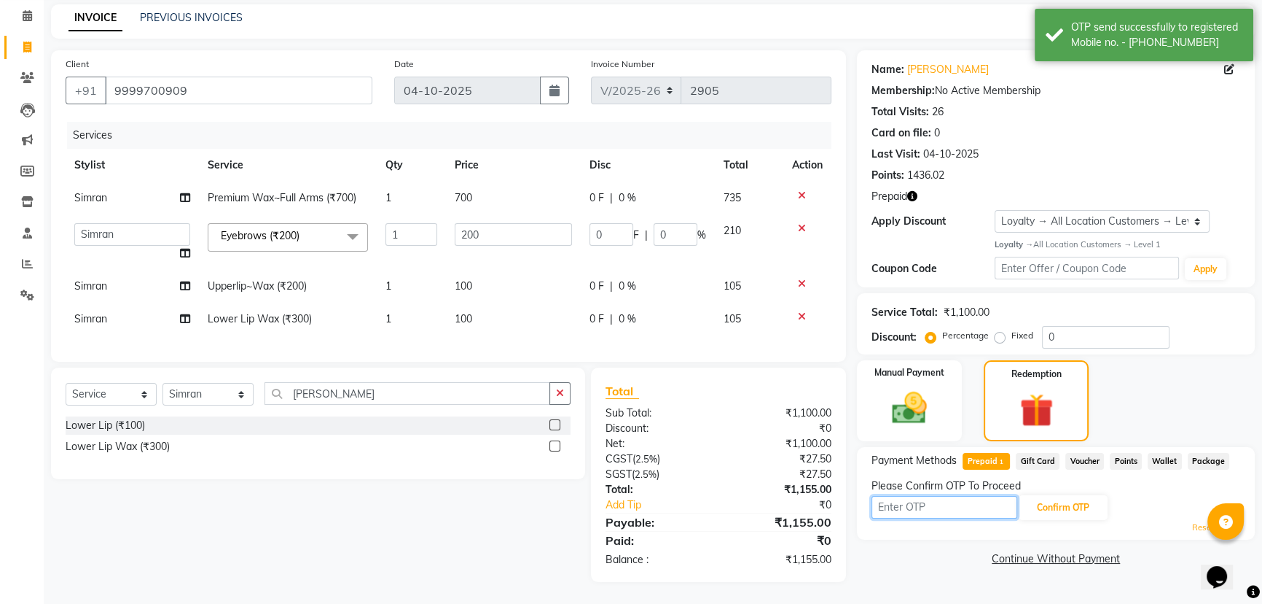
click at [911, 501] on input "text" at bounding box center [945, 507] width 146 height 23
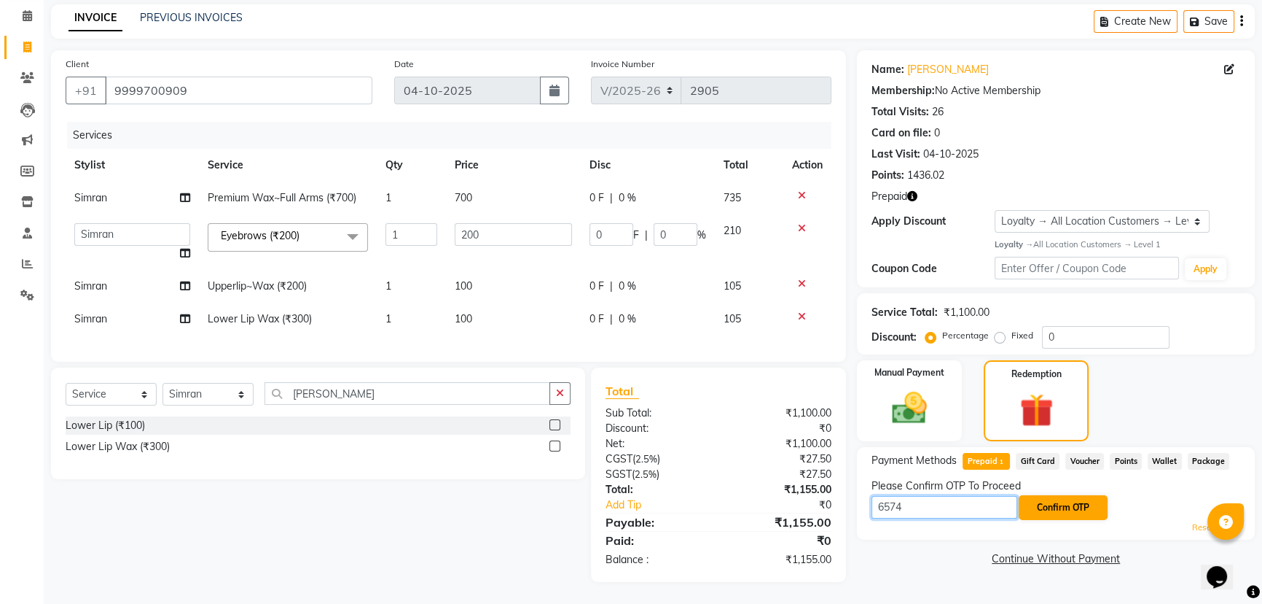
type input "6574"
click at [1071, 495] on button "Confirm OTP" at bounding box center [1063, 507] width 89 height 25
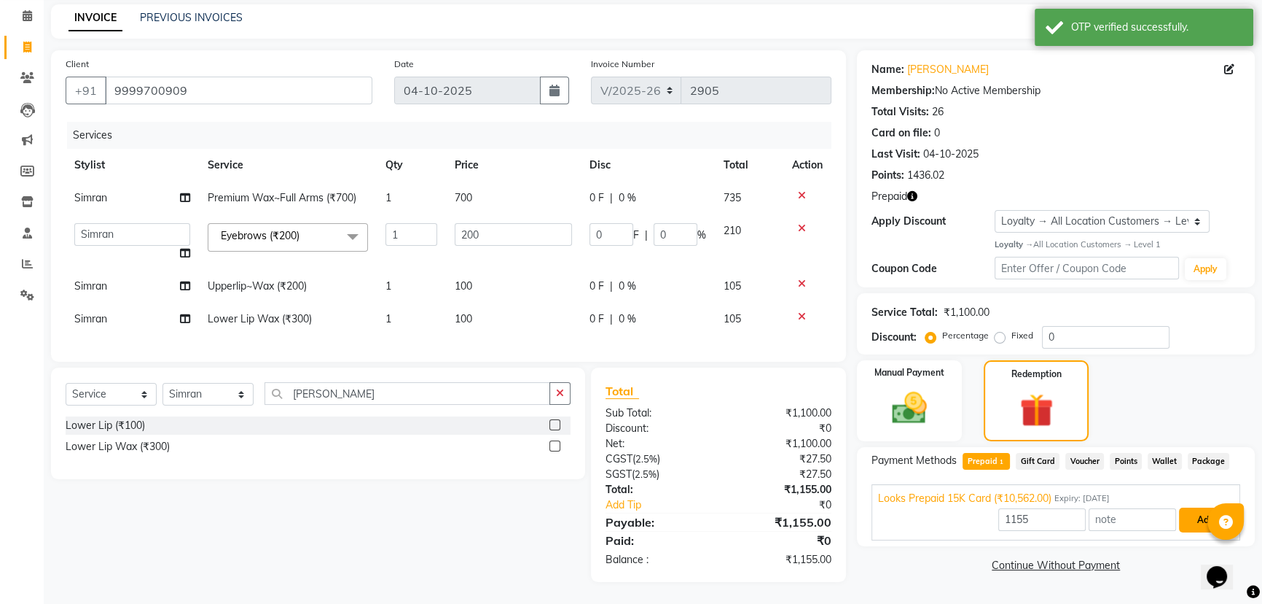
click at [1206, 507] on button "Add" at bounding box center [1205, 519] width 53 height 25
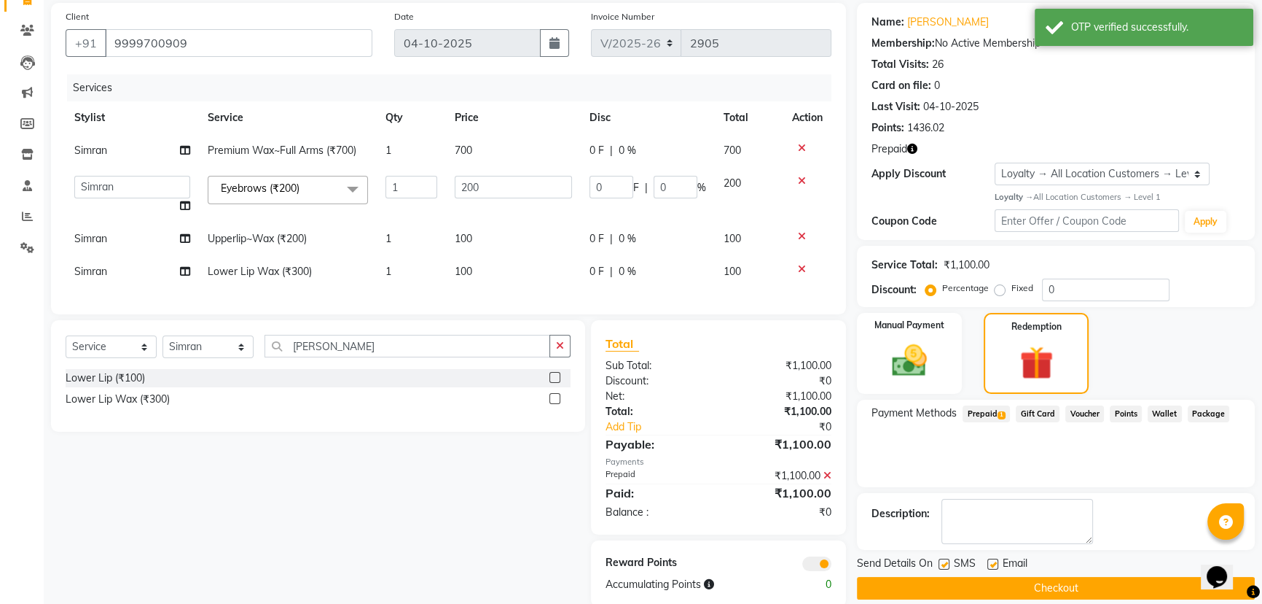
scroll to position [141, 0]
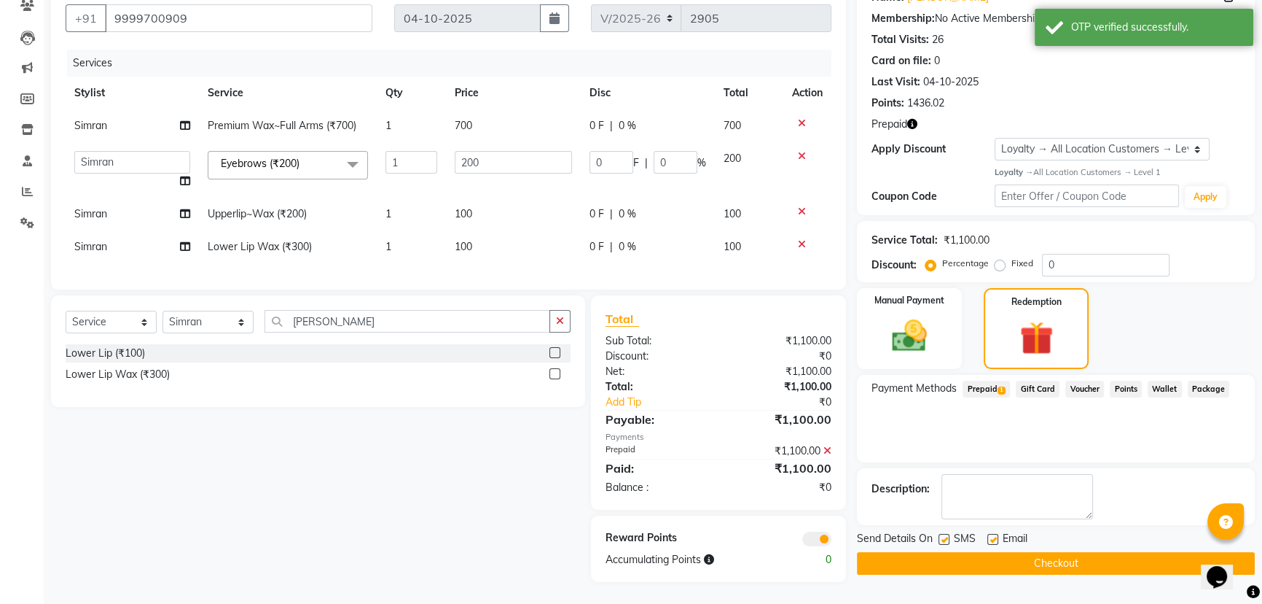
click at [1038, 552] on button "Checkout" at bounding box center [1056, 563] width 398 height 23
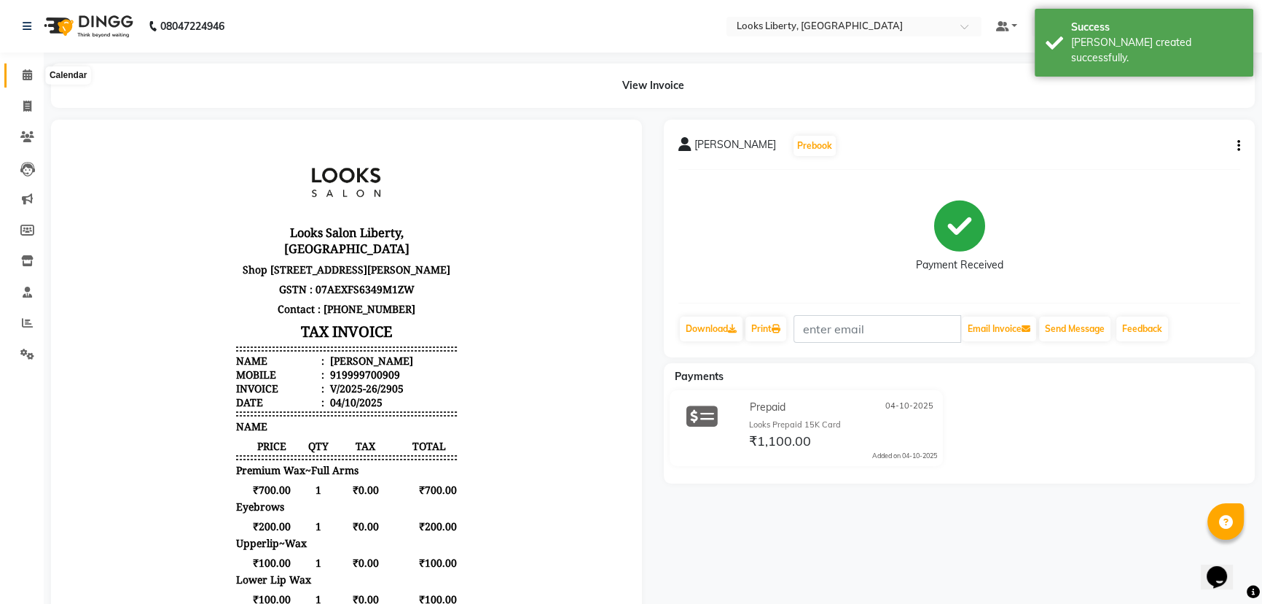
click at [23, 76] on icon at bounding box center [27, 74] width 9 height 11
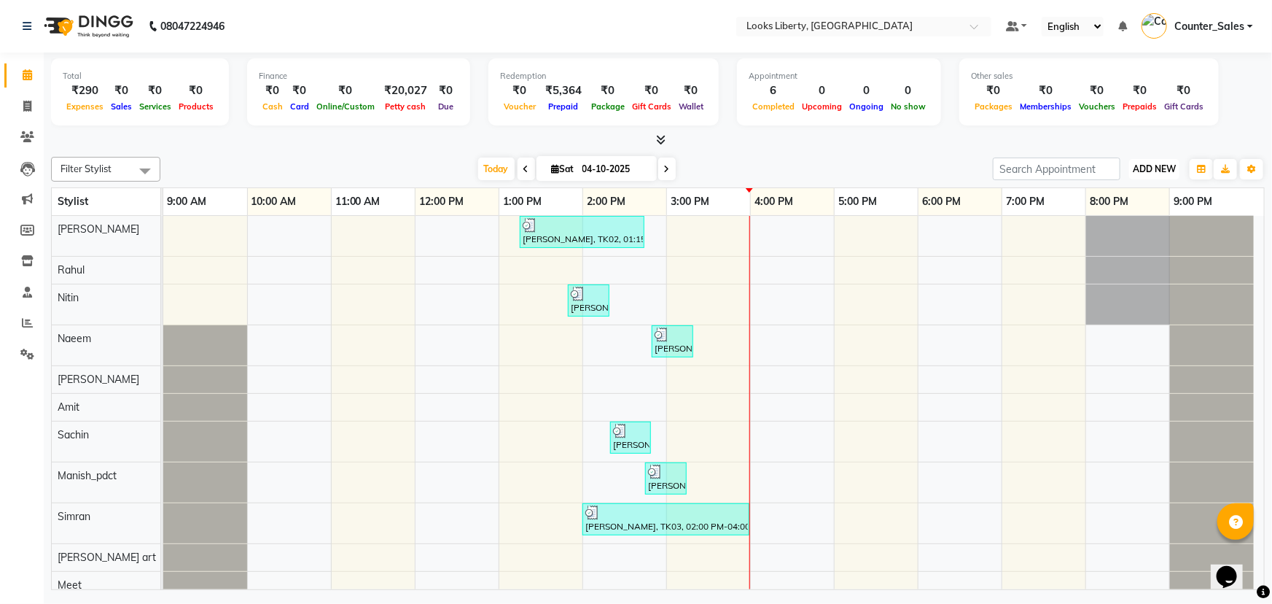
click at [1145, 161] on button "ADD NEW Toggle Dropdown" at bounding box center [1154, 169] width 50 height 20
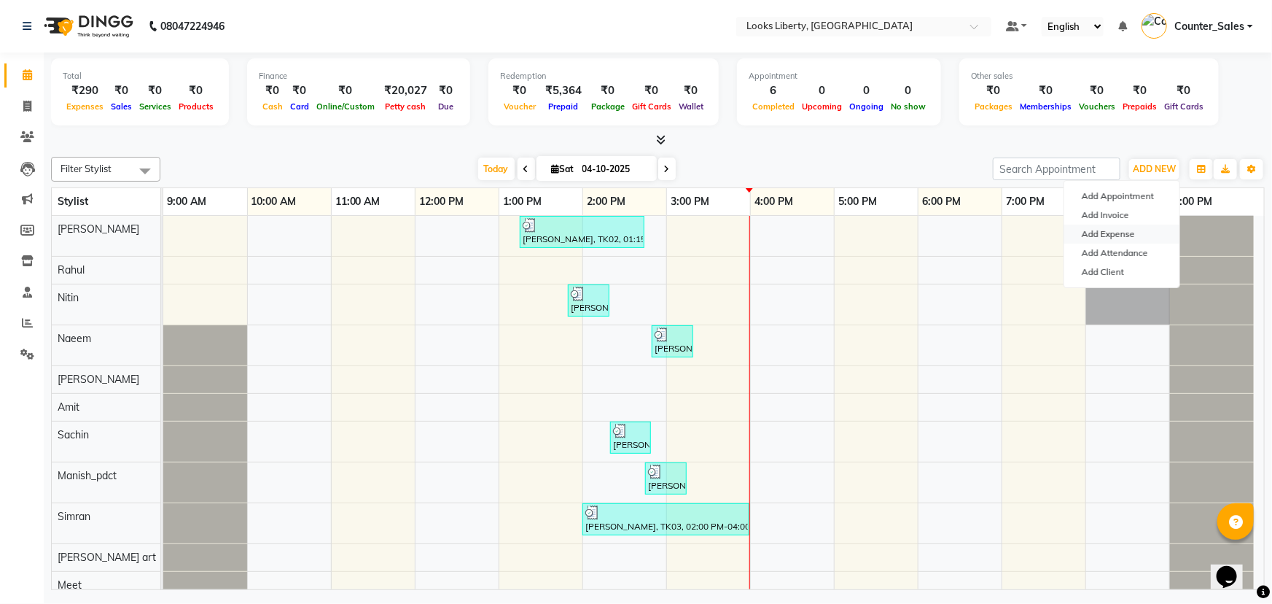
click at [1107, 227] on link "Add Expense" at bounding box center [1121, 234] width 115 height 19
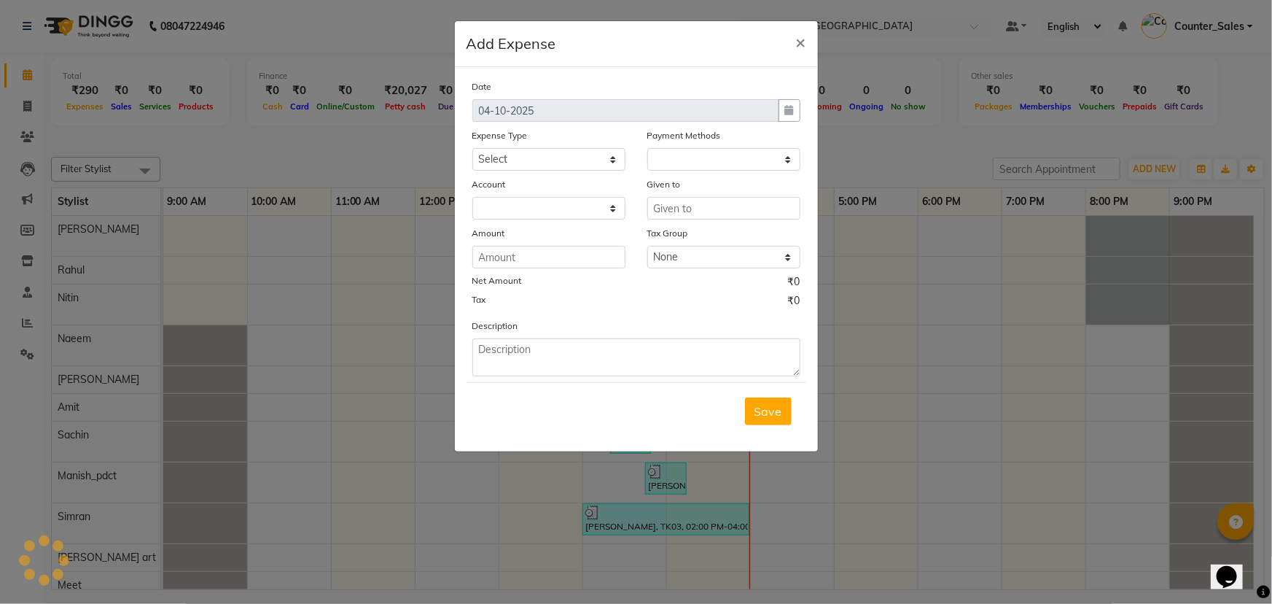
select select "1"
select select "3126"
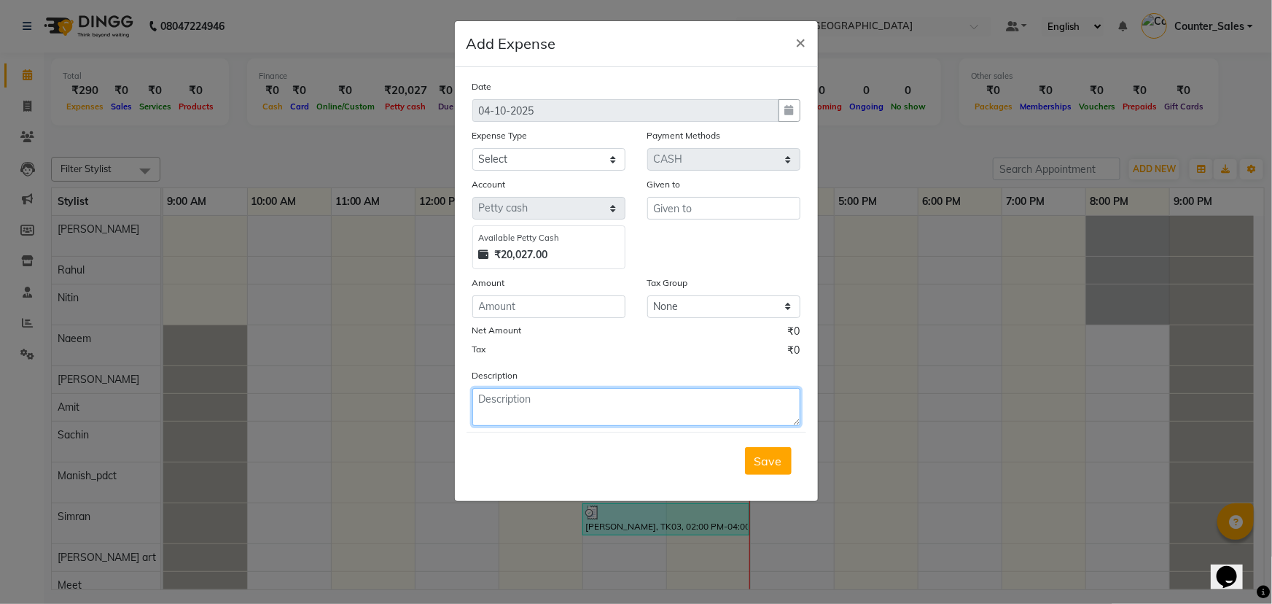
click at [616, 415] on textarea at bounding box center [636, 407] width 328 height 38
type textarea "WATER ZAR"
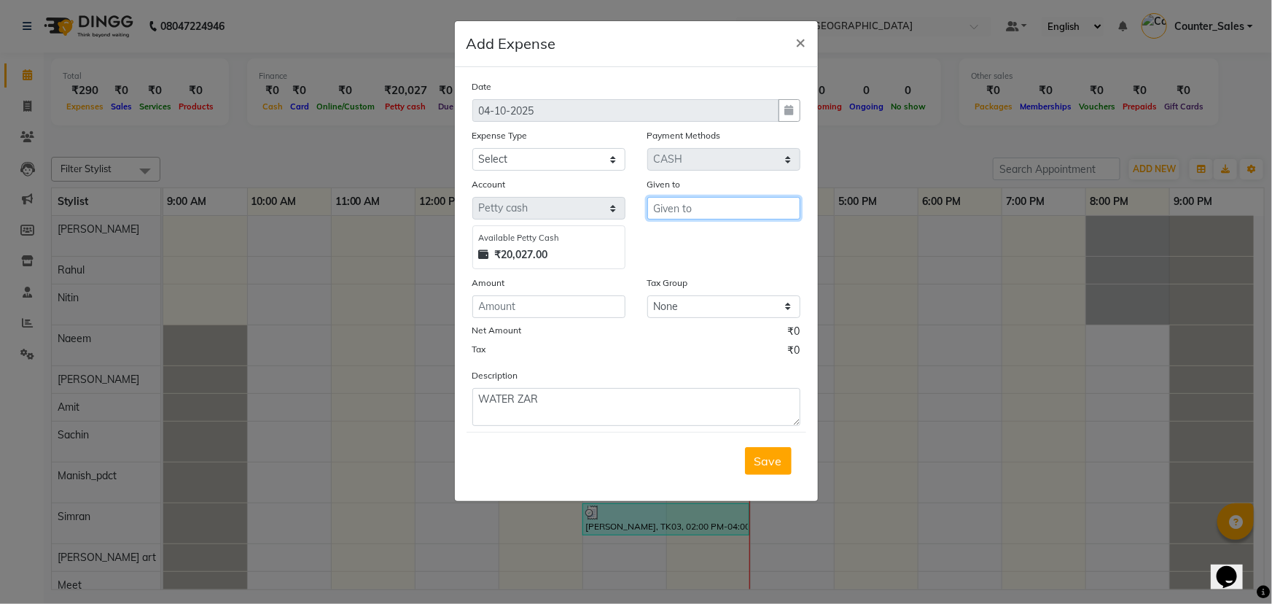
click at [707, 214] on input "text" at bounding box center [723, 208] width 153 height 23
click at [532, 306] on input "number" at bounding box center [548, 306] width 153 height 23
type input "200"
click at [727, 211] on input "text" at bounding box center [723, 208] width 153 height 23
type input "WATER MAN"
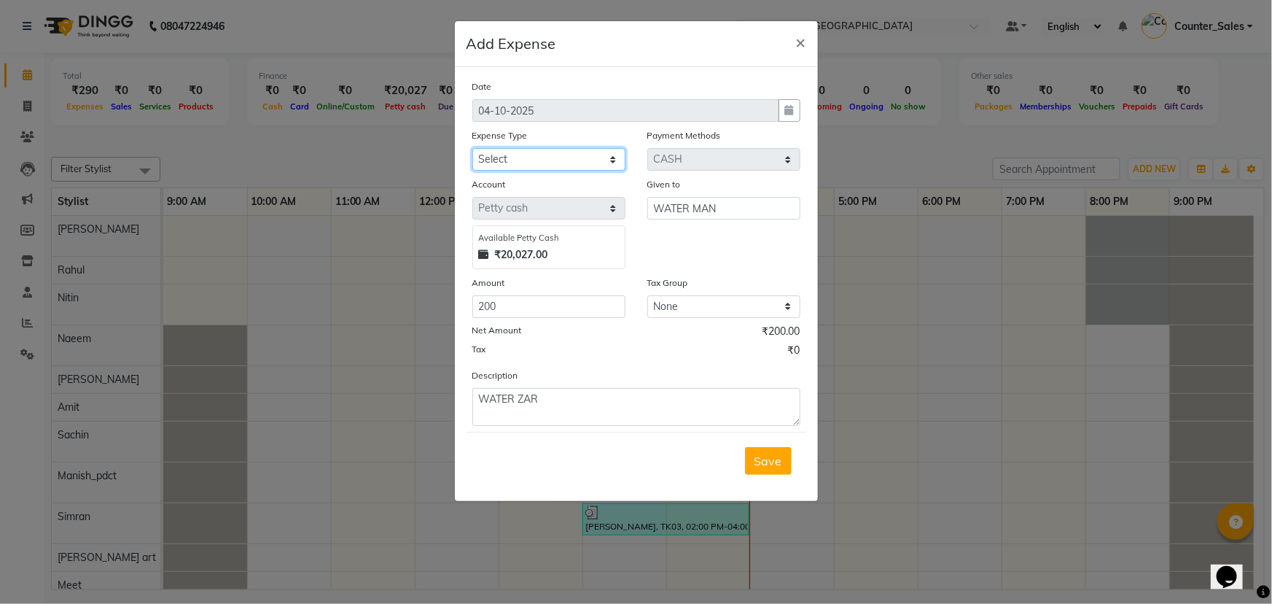
click at [526, 160] on select "Select Accommodation Aesthetics Bank Deposit BLINKIT Cash Handover Client Refun…" at bounding box center [548, 159] width 153 height 23
select select "24887"
click at [472, 149] on select "Select Accommodation Aesthetics Bank Deposit BLINKIT Cash Handover Client Refun…" at bounding box center [548, 159] width 153 height 23
click at [766, 458] on span "Save" at bounding box center [768, 460] width 28 height 15
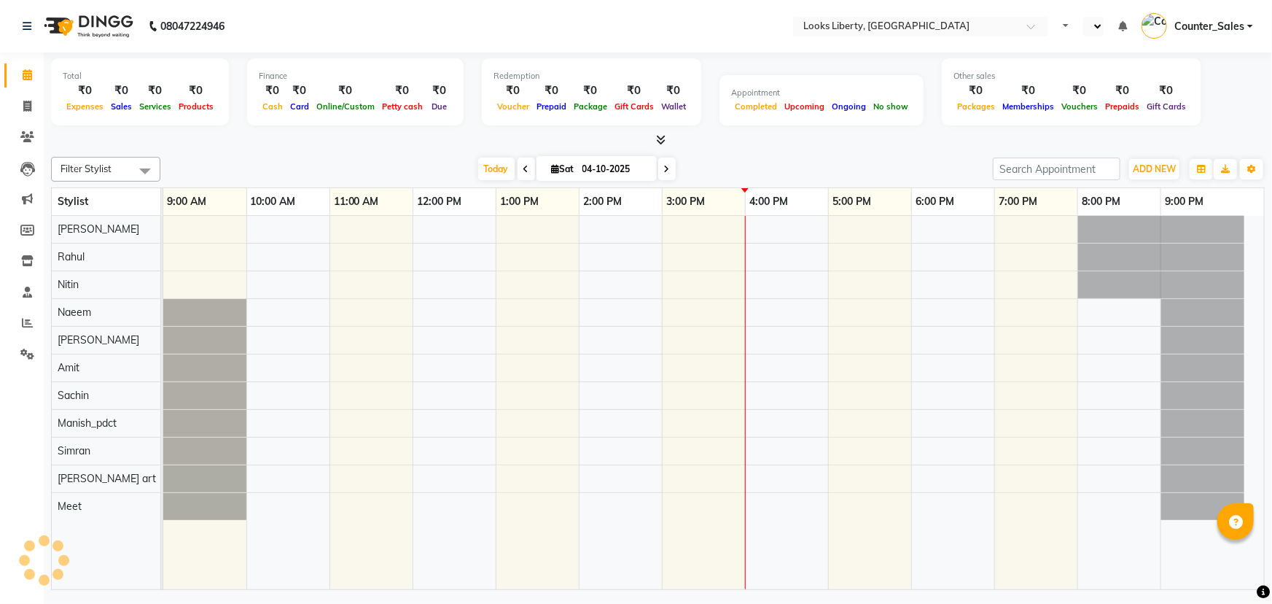
select select "en"
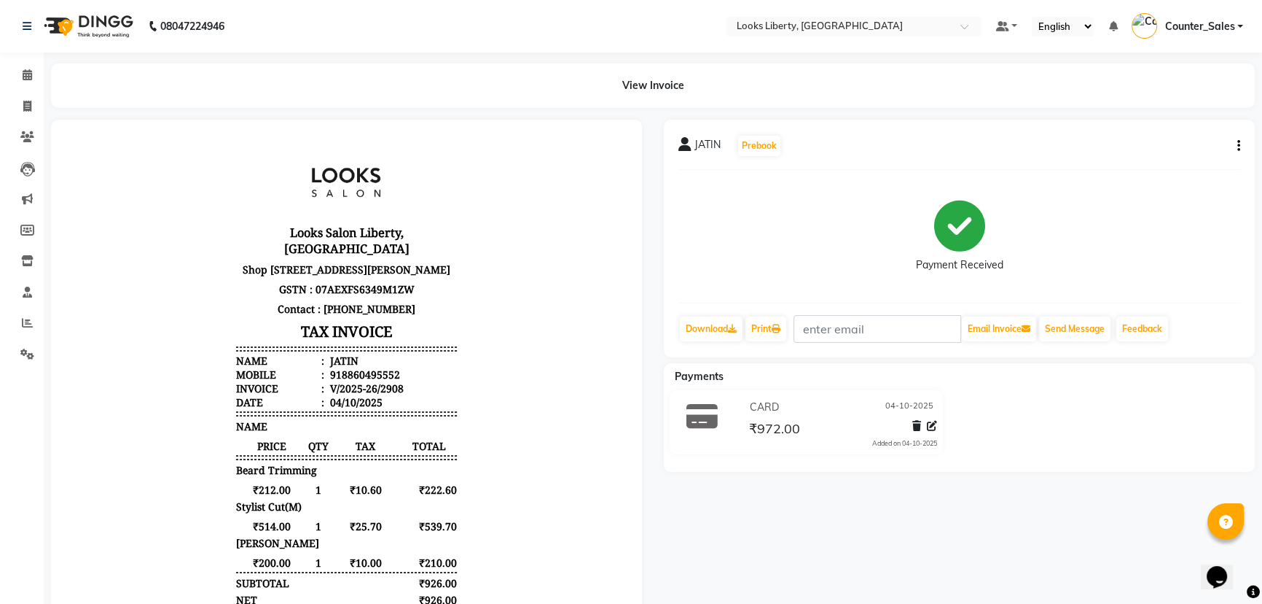
click at [1241, 146] on div "[PERSON_NAME] Prebook Payment Received Download Print Email Invoice Send Messag…" at bounding box center [959, 239] width 591 height 238
click at [1238, 146] on icon "button" at bounding box center [1239, 146] width 3 height 1
click at [1187, 158] on div "Edit Item Staff" at bounding box center [1166, 155] width 100 height 18
select select
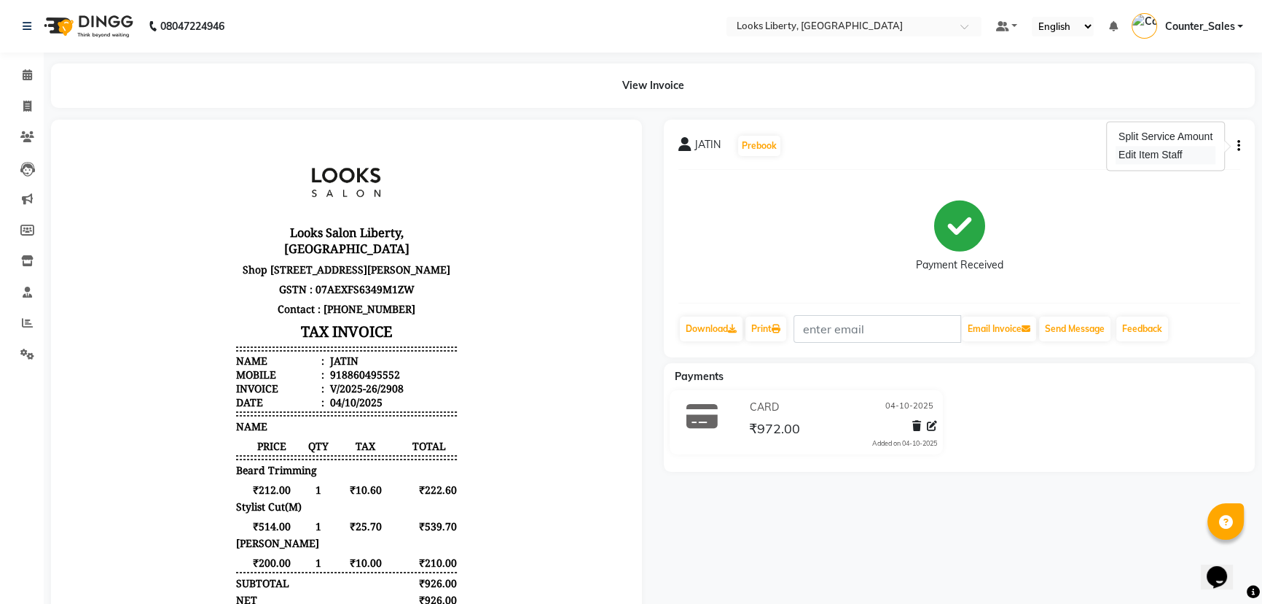
select select
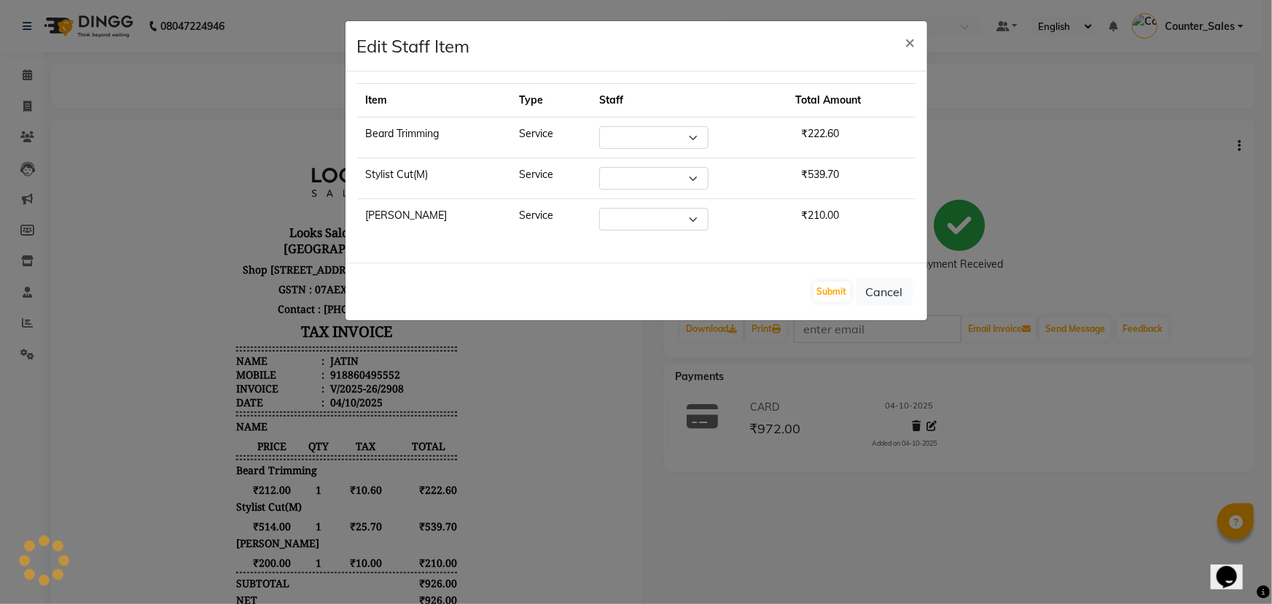
select select "29659"
click at [824, 292] on button "Submit" at bounding box center [831, 291] width 37 height 20
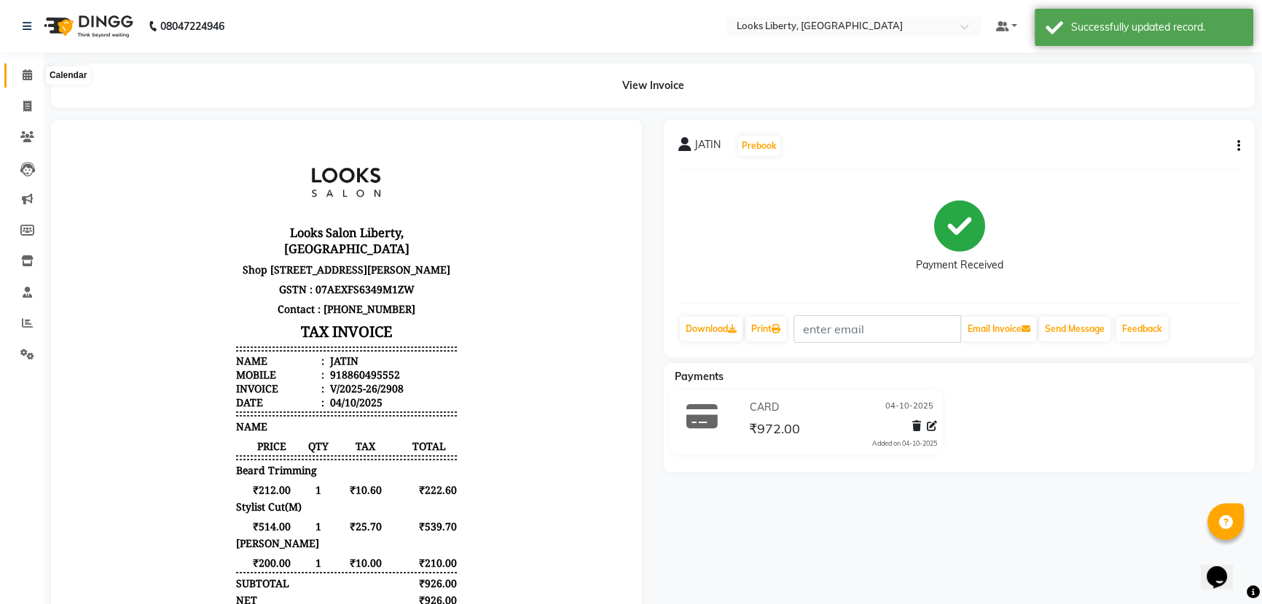
drag, startPoint x: 20, startPoint y: 68, endPoint x: 36, endPoint y: 91, distance: 28.3
click at [20, 69] on span at bounding box center [28, 75] width 26 height 17
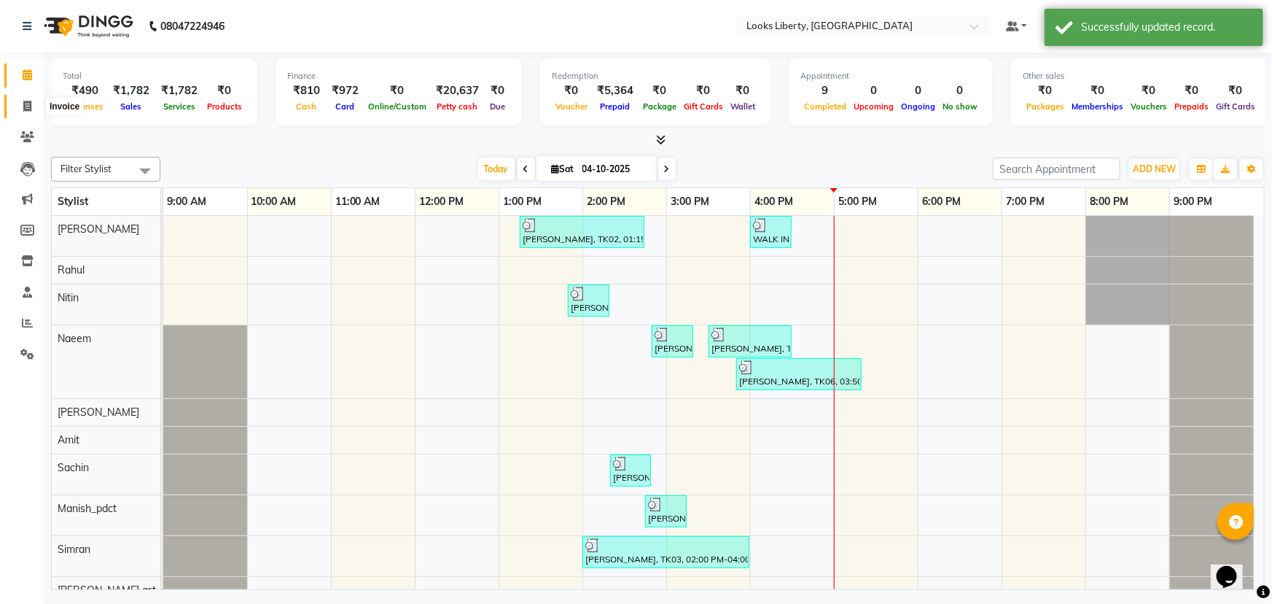
click at [32, 106] on span at bounding box center [28, 106] width 26 height 17
select select "4321"
select select "service"
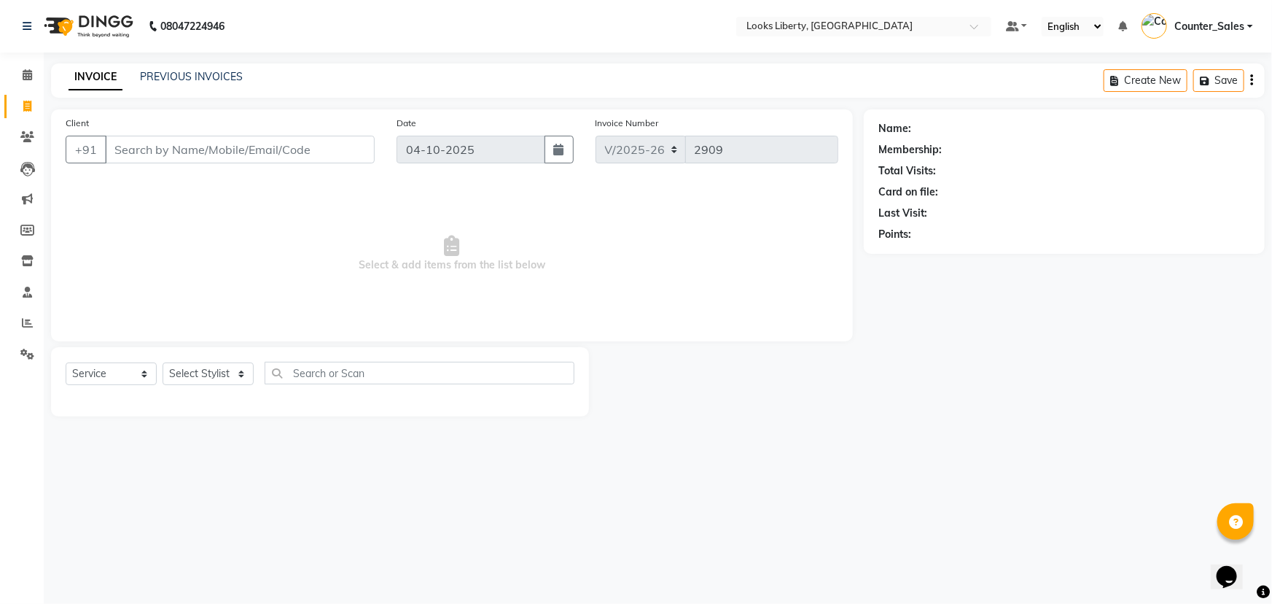
click at [184, 265] on span "Select & add items from the list below" at bounding box center [452, 254] width 773 height 146
click at [255, 149] on input "Client" at bounding box center [240, 150] width 270 height 28
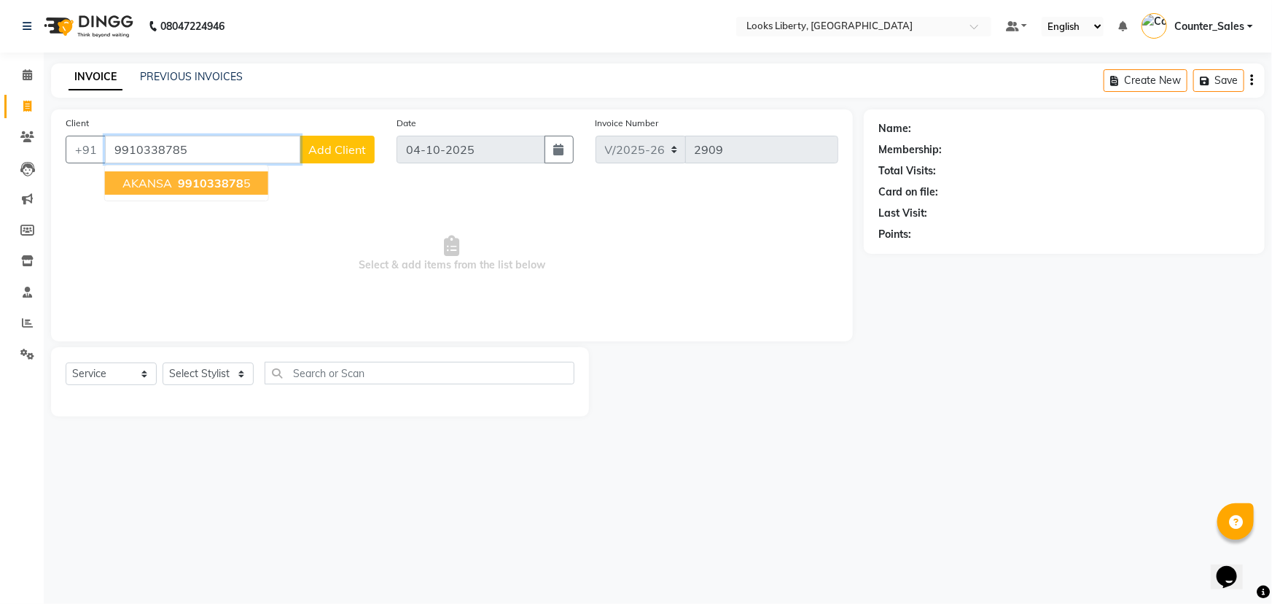
type input "9910338785"
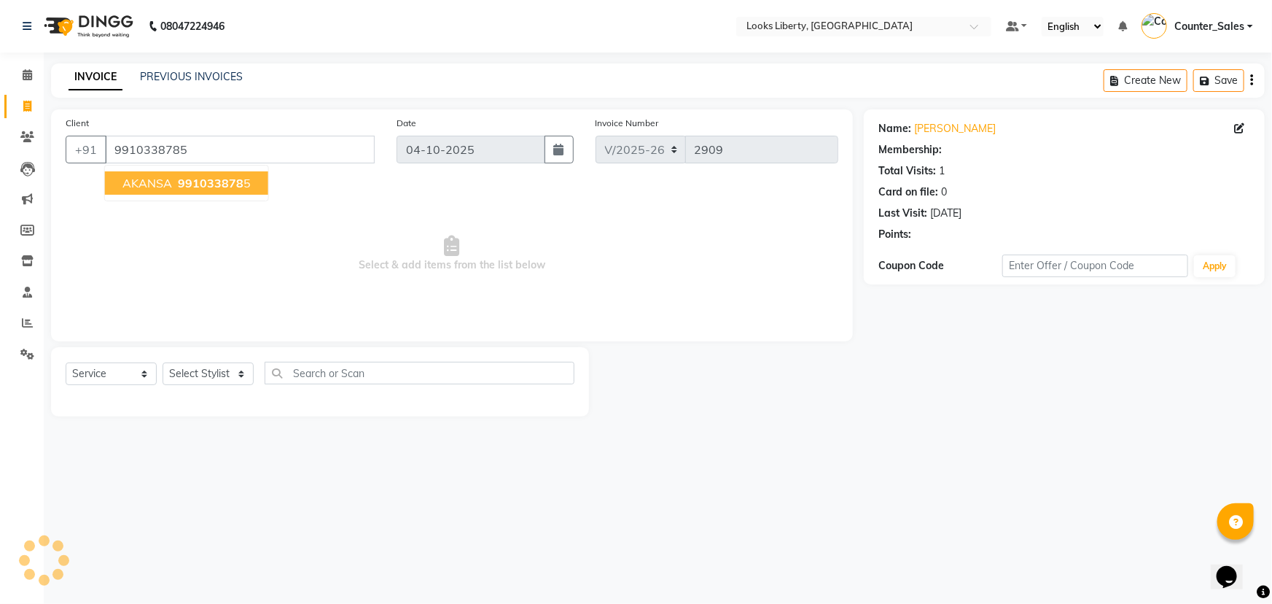
select select "1: Object"
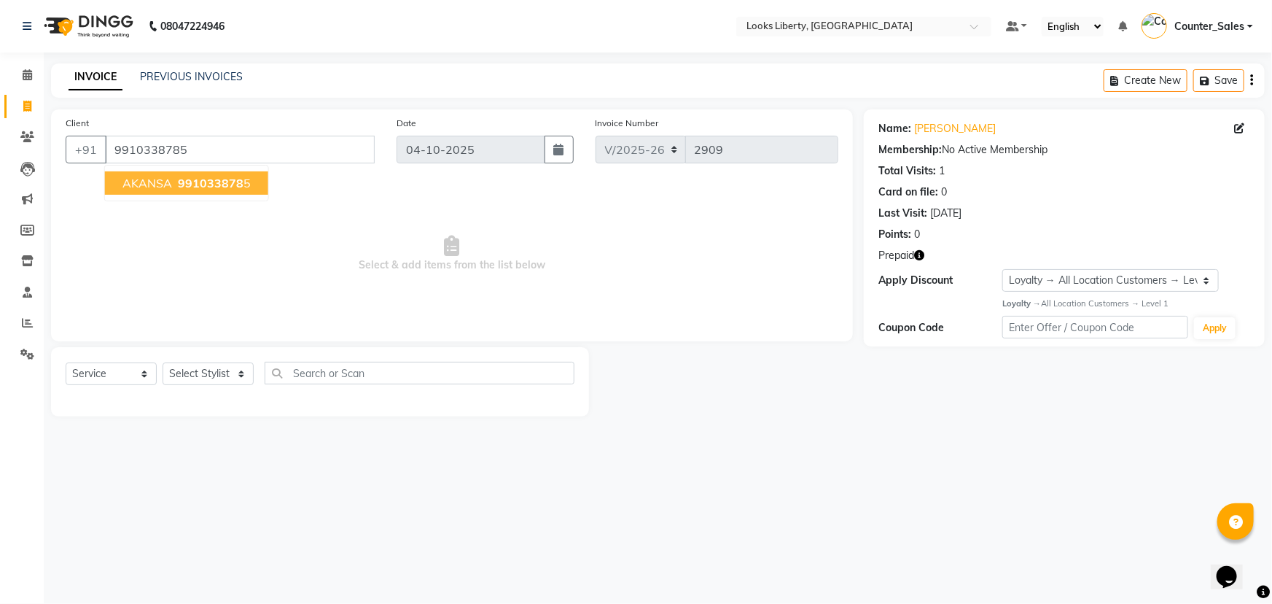
click at [918, 257] on icon "button" at bounding box center [919, 255] width 10 height 10
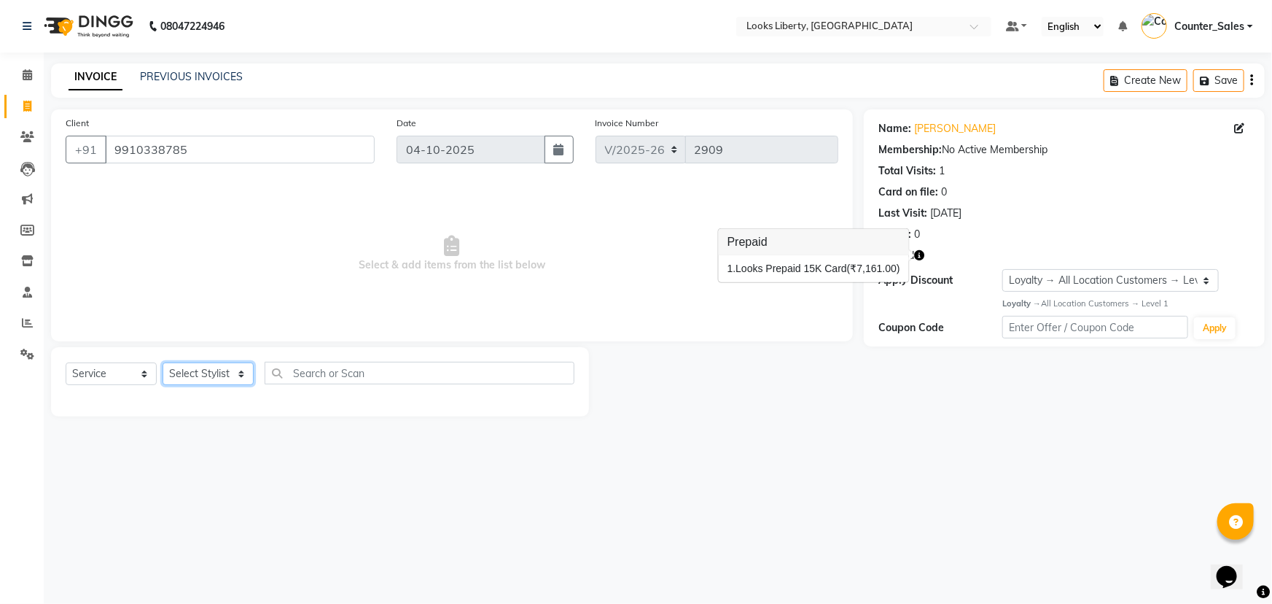
click at [231, 367] on select "Select Stylist [PERSON_NAME] art Counter_Sales Manish_pdct Meet [PERSON_NAME] […" at bounding box center [208, 373] width 91 height 23
select select "84467"
click at [163, 362] on select "Select Stylist [PERSON_NAME] art Counter_Sales Manish_pdct Meet [PERSON_NAME] […" at bounding box center [208, 373] width 91 height 23
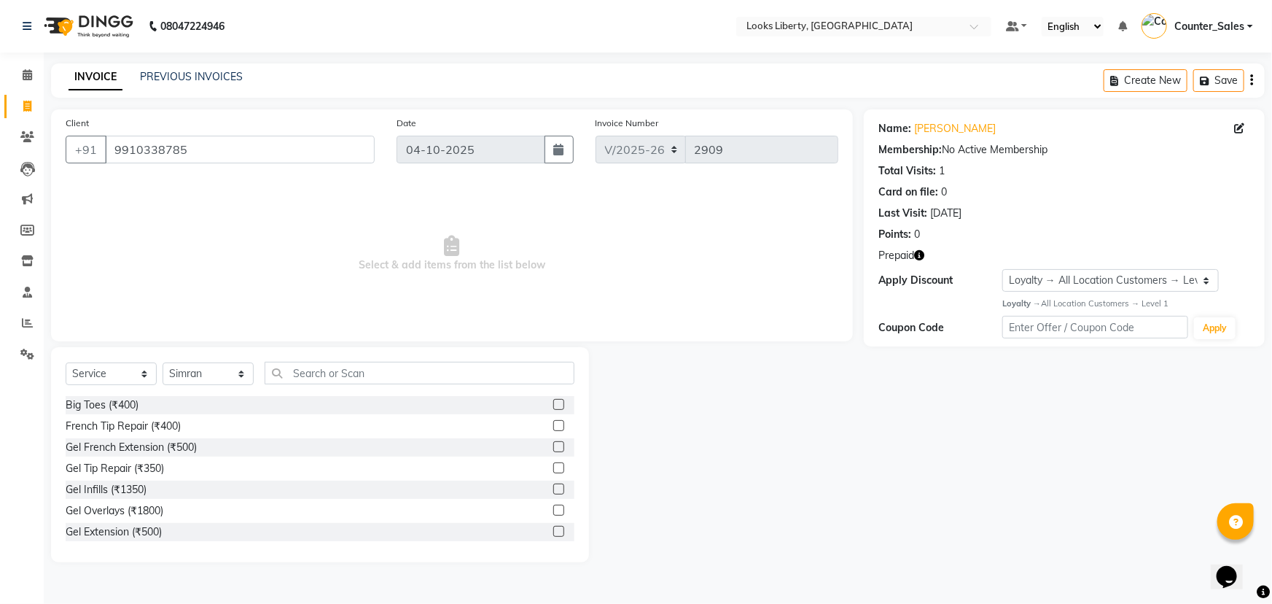
click at [337, 391] on div "Select Service Product Membership Package Voucher Prepaid Gift Card Select Styl…" at bounding box center [320, 379] width 509 height 34
click at [332, 367] on input "text" at bounding box center [420, 373] width 310 height 23
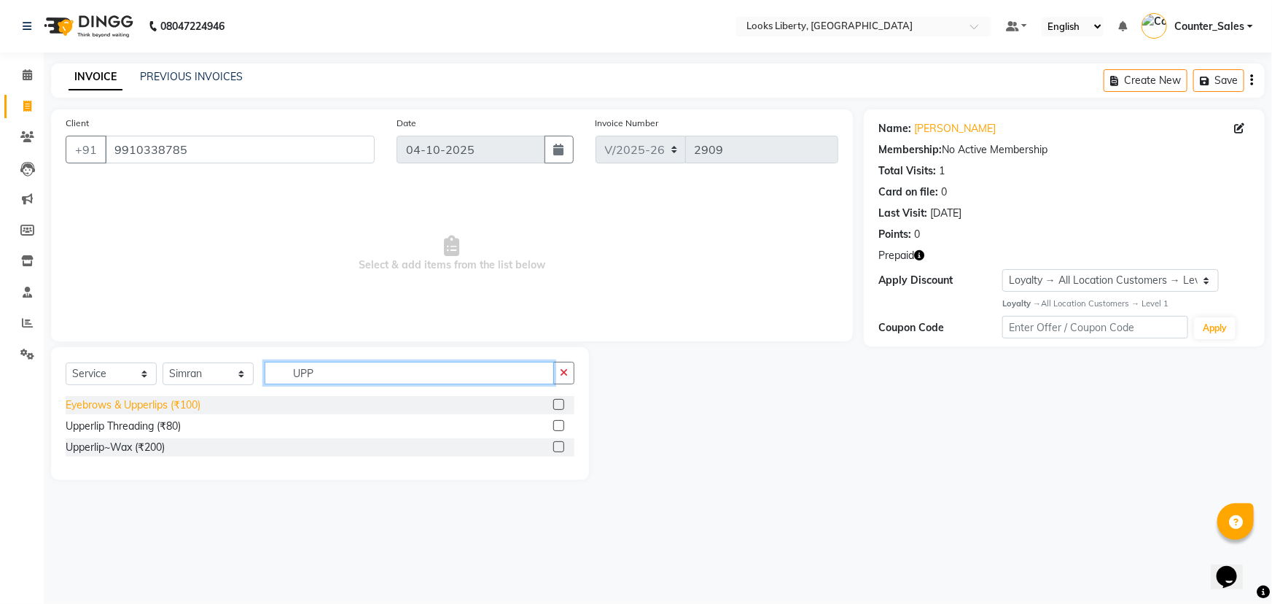
type input "UPP"
click at [156, 410] on div "Eyebrows & Upperlips (₹100)" at bounding box center [133, 404] width 135 height 15
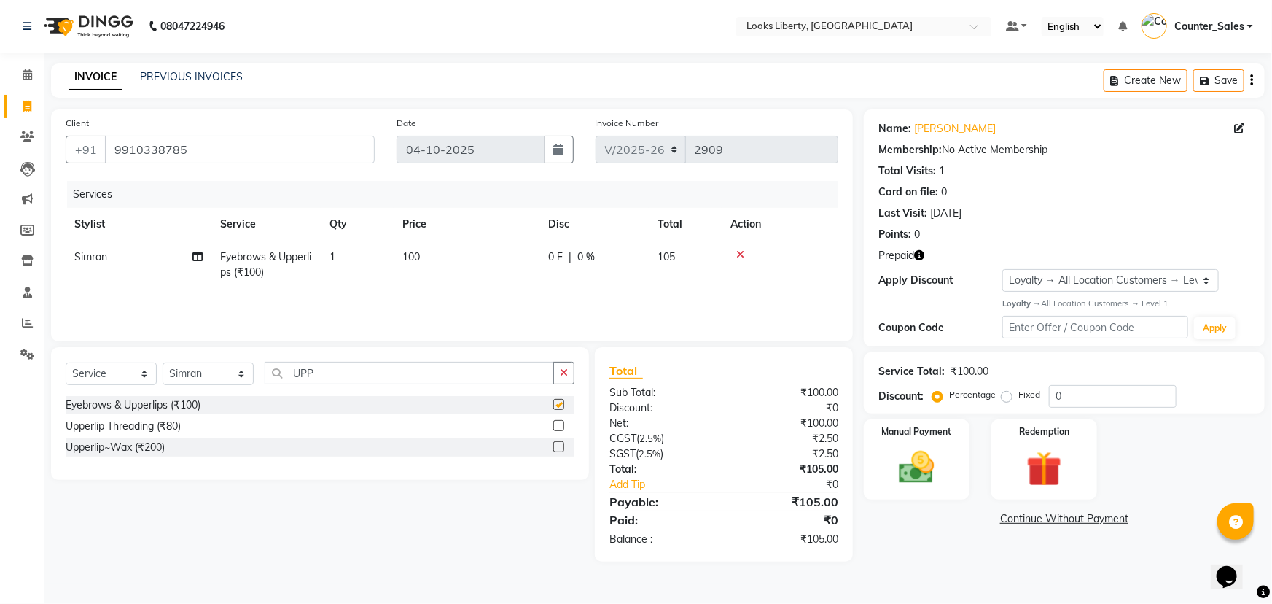
checkbox input "false"
click at [486, 276] on td "100" at bounding box center [467, 265] width 146 height 48
select select "84467"
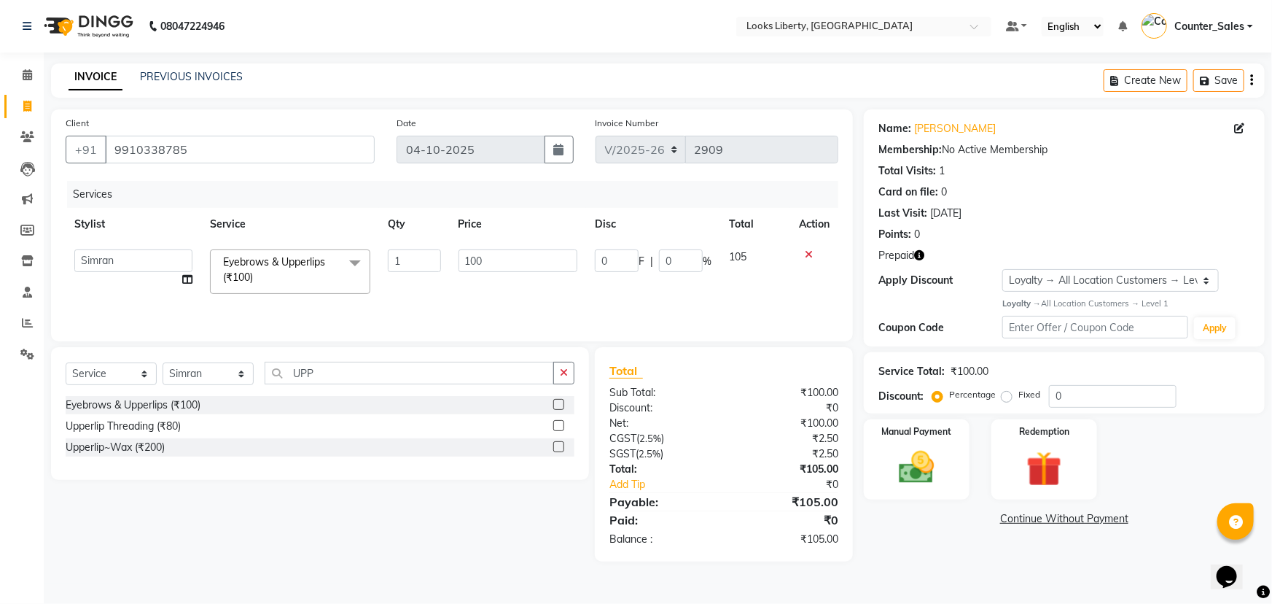
click at [504, 262] on input "100" at bounding box center [518, 260] width 120 height 23
type input "152"
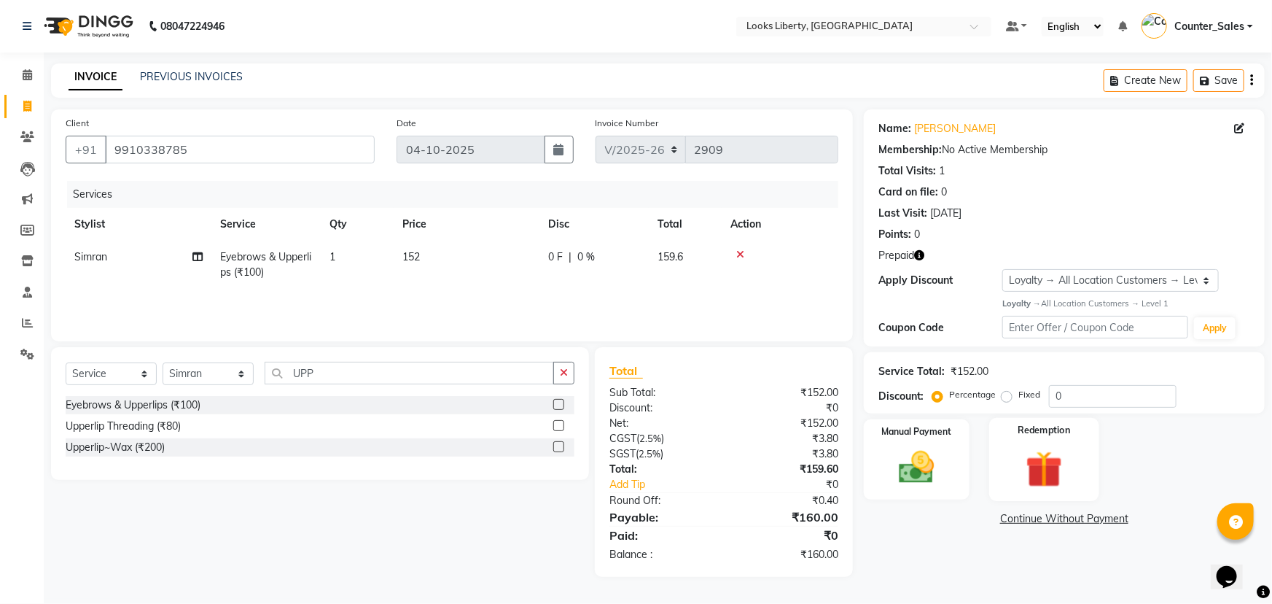
click at [1047, 478] on img at bounding box center [1045, 469] width 60 height 46
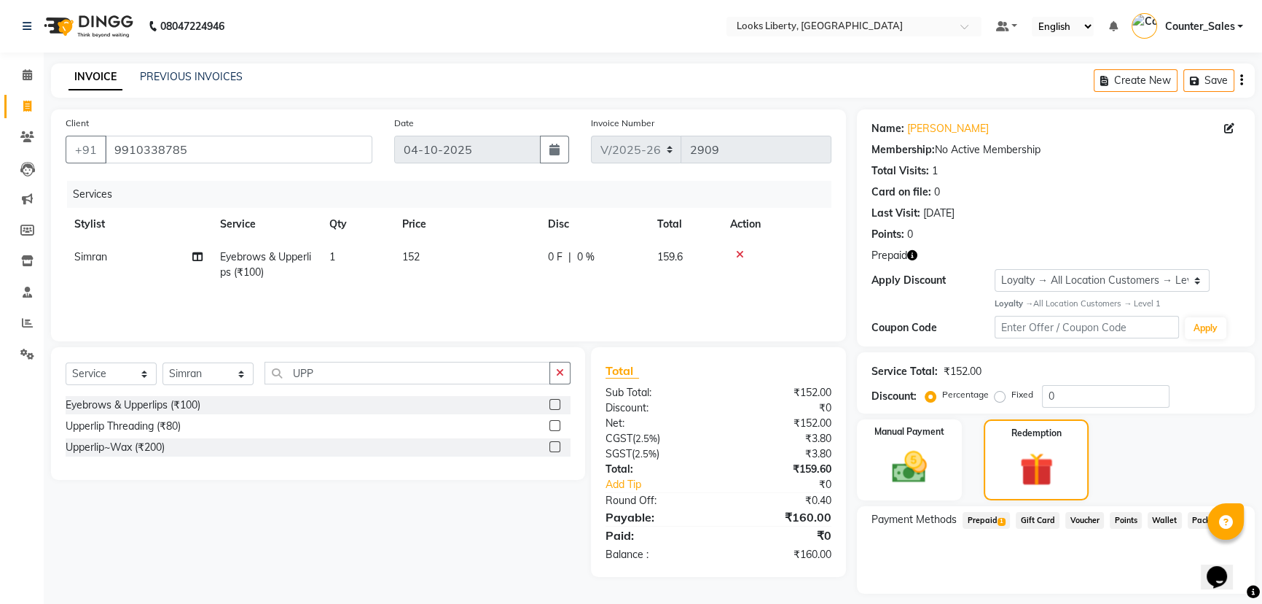
click at [993, 529] on div "Prepaid 1" at bounding box center [983, 522] width 53 height 20
click at [996, 523] on span "Prepaid 1" at bounding box center [986, 520] width 47 height 17
click at [1192, 582] on button "Add" at bounding box center [1205, 578] width 53 height 25
click at [930, 567] on button "Send OTP" at bounding box center [911, 566] width 77 height 25
click at [937, 566] on div "Please Confirm OTP To Proceed Send OTP" at bounding box center [1056, 558] width 369 height 43
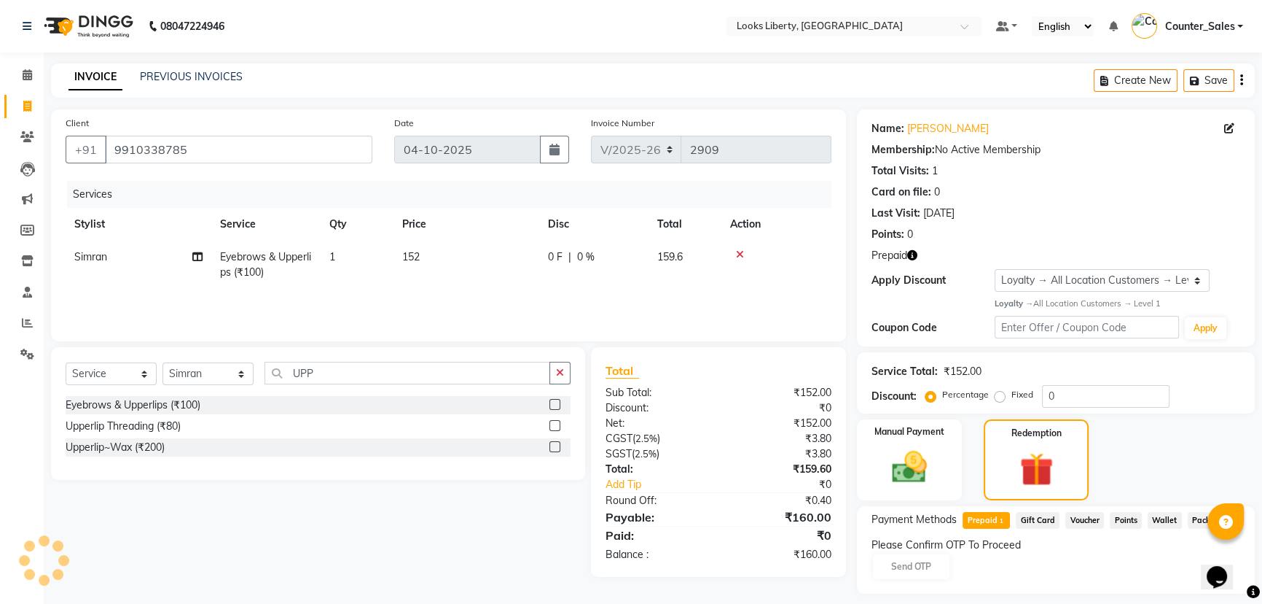
click at [937, 566] on div "Please Confirm OTP To Proceed Send OTP" at bounding box center [1056, 558] width 369 height 43
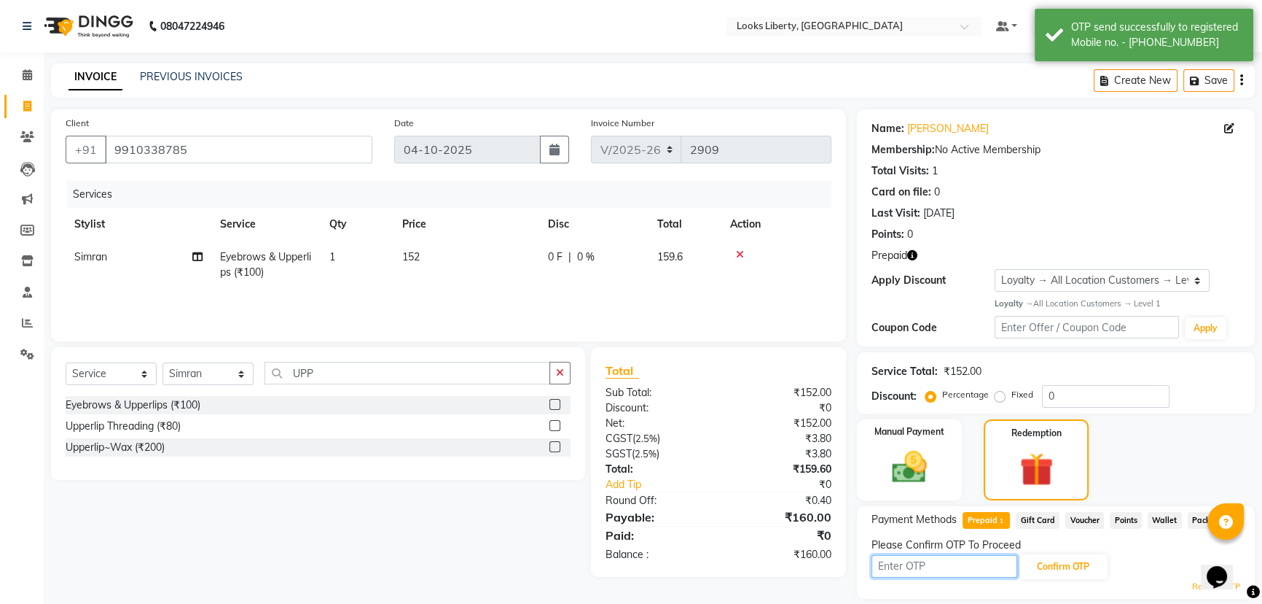
click at [937, 566] on input "text" at bounding box center [945, 566] width 146 height 23
click at [937, 567] on input "text" at bounding box center [945, 566] width 146 height 23
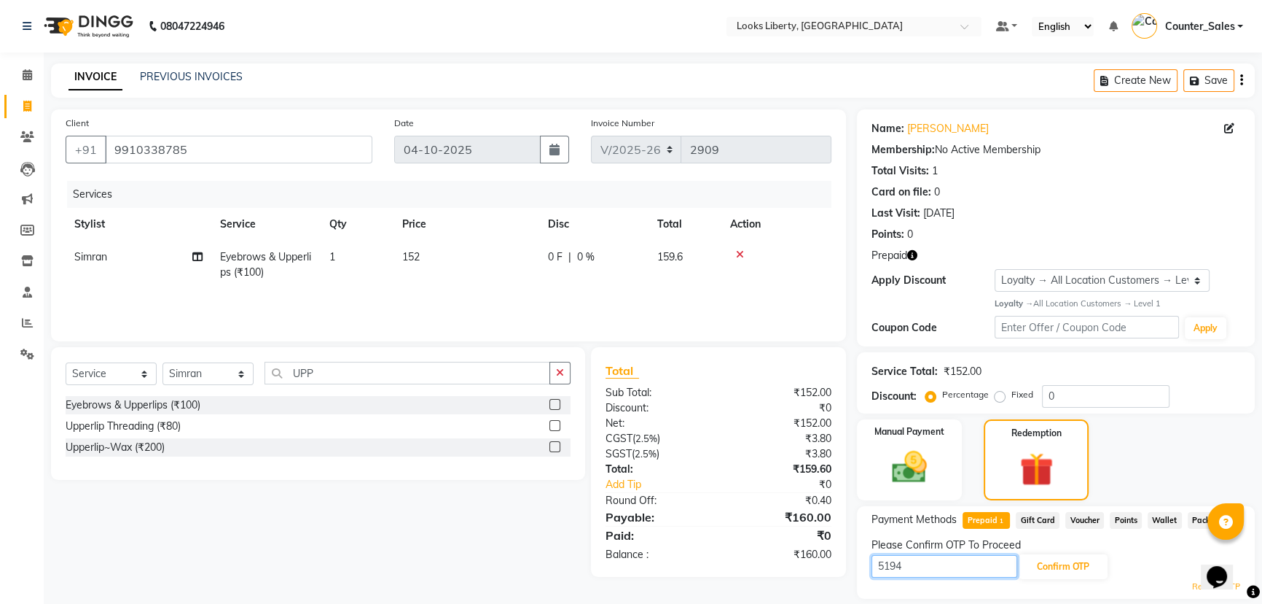
type input "5194"
click at [1085, 551] on div "Please Confirm OTP To Proceed" at bounding box center [1056, 544] width 369 height 15
click at [1087, 566] on button "Confirm OTP" at bounding box center [1063, 566] width 89 height 25
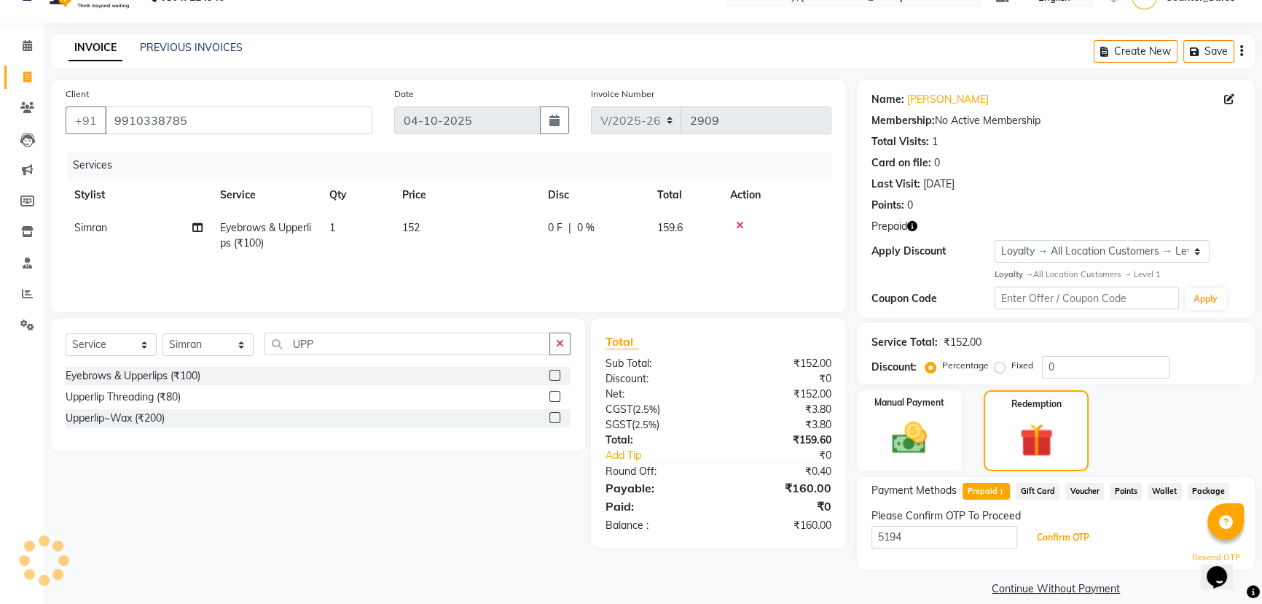
scroll to position [46, 0]
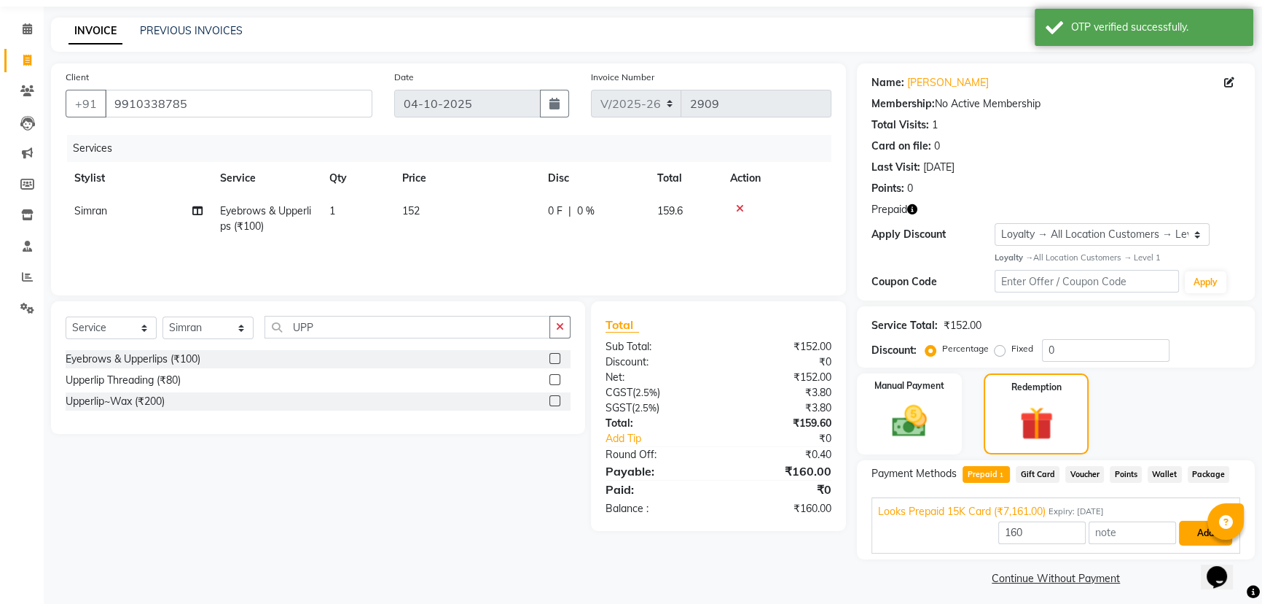
click at [1185, 530] on button "Add" at bounding box center [1205, 532] width 53 height 25
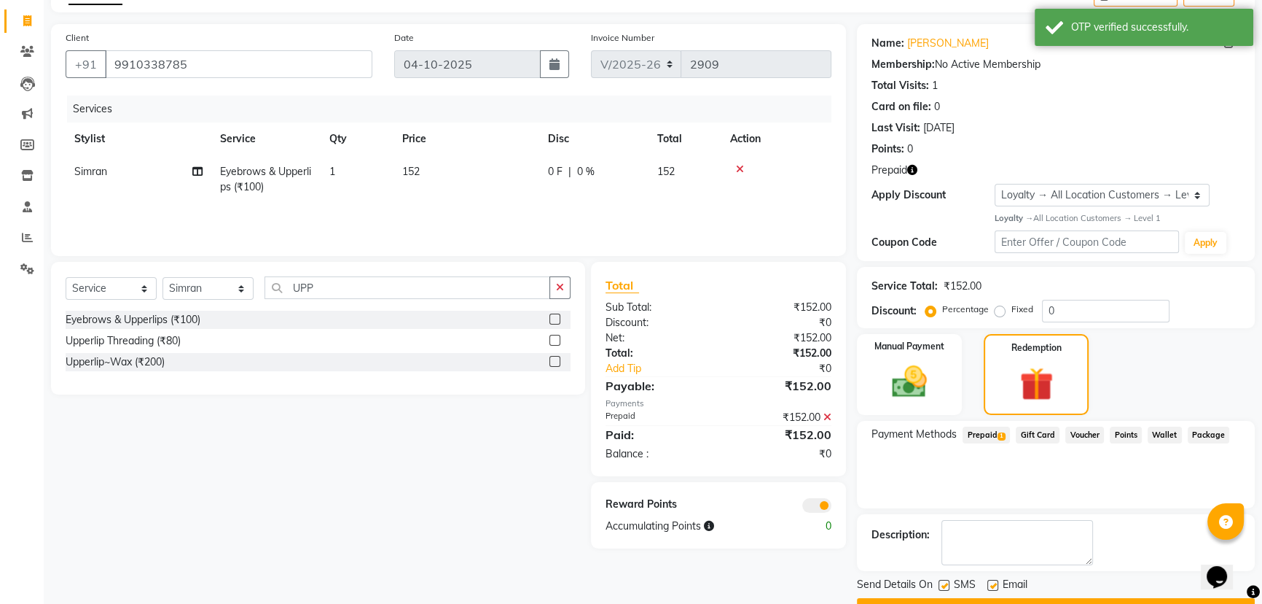
scroll to position [123, 0]
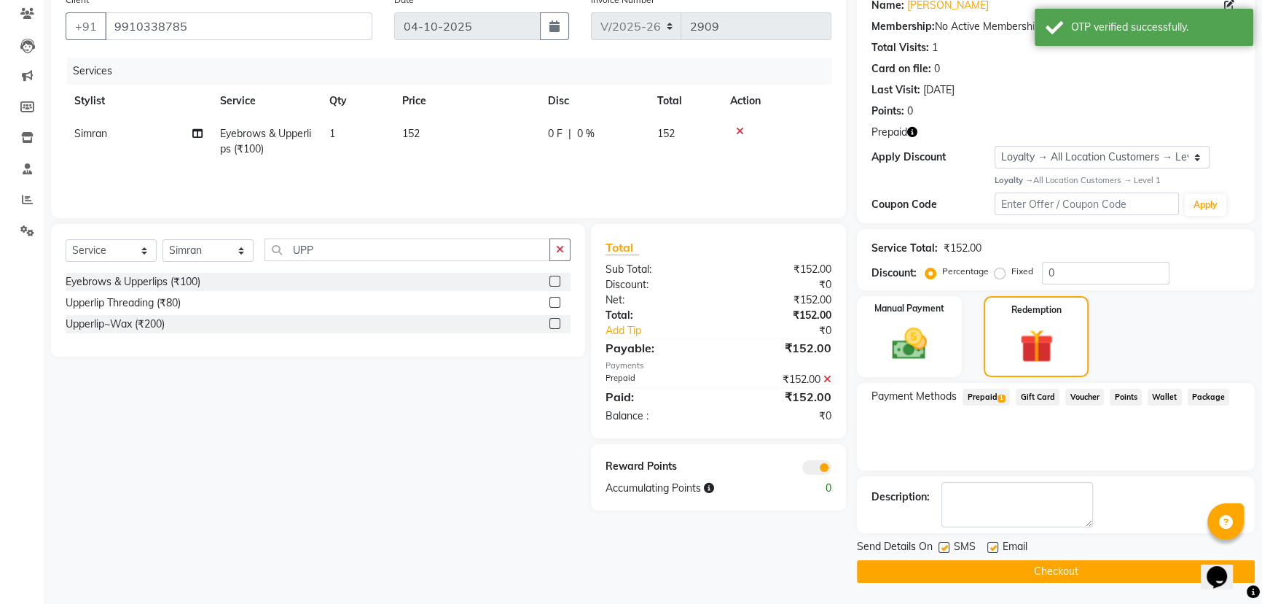
click at [863, 571] on button "Checkout" at bounding box center [1056, 571] width 398 height 23
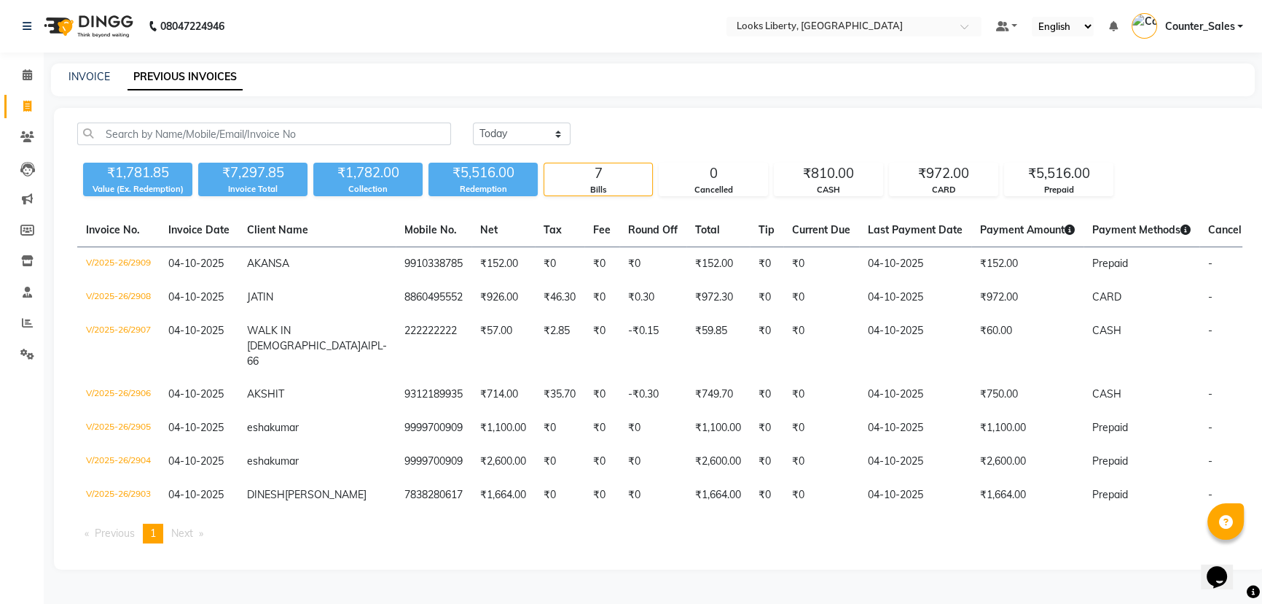
click at [80, 69] on div "INVOICE" at bounding box center [90, 76] width 42 height 15
click at [79, 73] on link "INVOICE" at bounding box center [90, 76] width 42 height 13
select select "service"
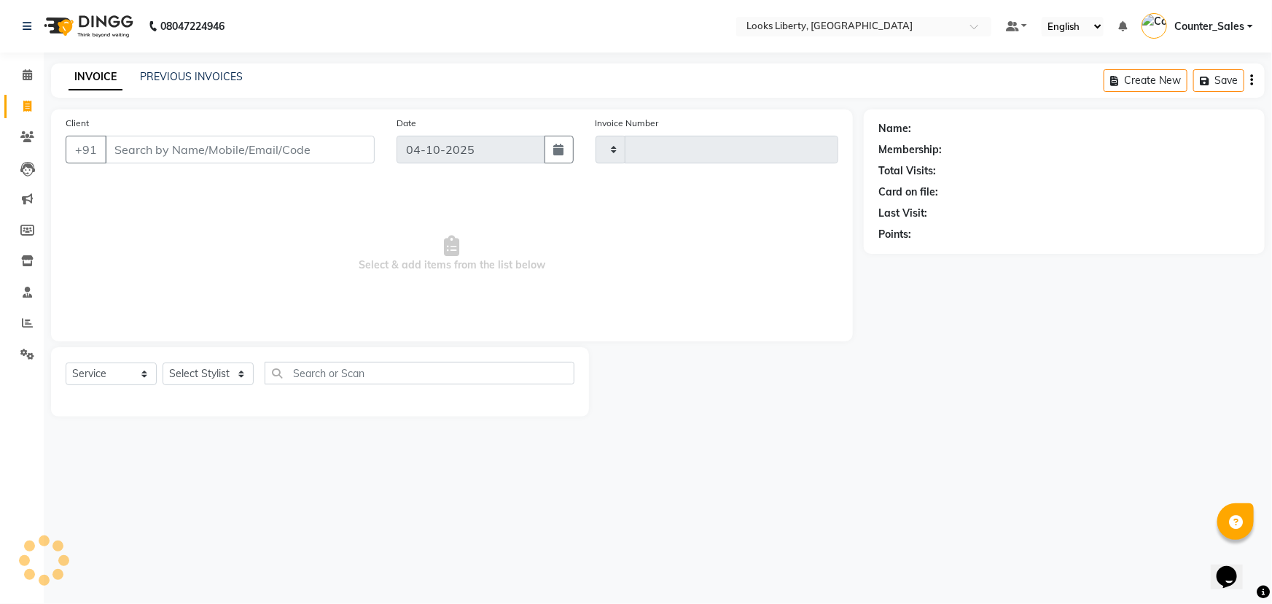
type input "2910"
select select "4321"
click at [26, 67] on span at bounding box center [28, 75] width 26 height 17
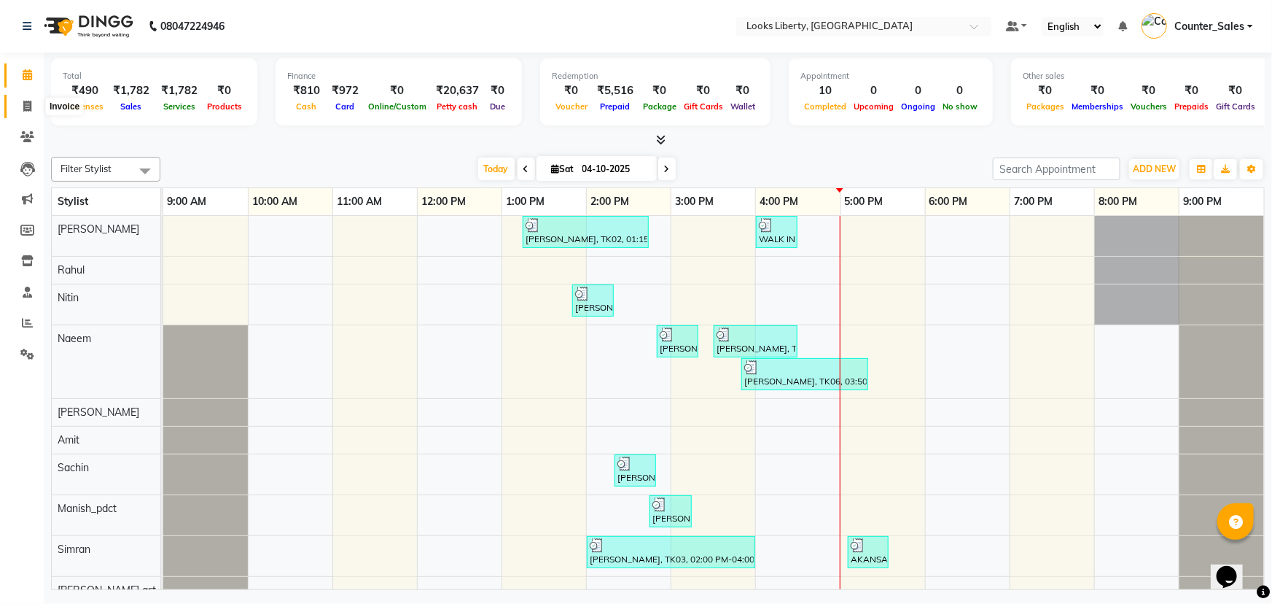
click at [20, 113] on span at bounding box center [28, 106] width 26 height 17
select select "service"
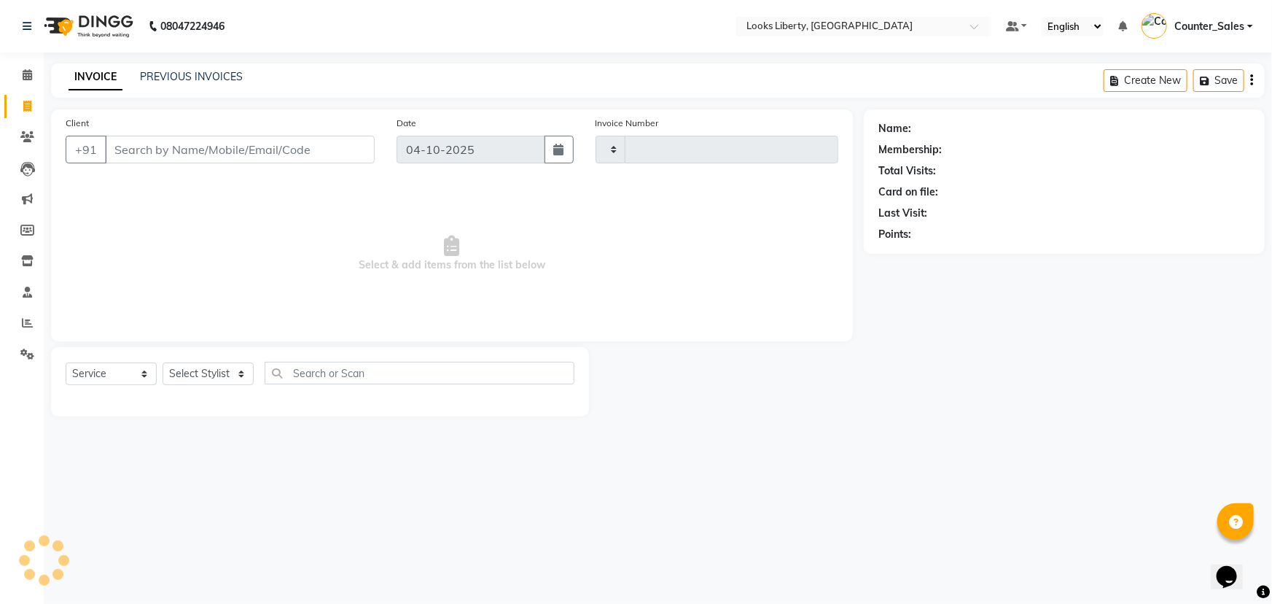
type input "2910"
select select "4321"
click at [122, 145] on input "Client" at bounding box center [240, 150] width 270 height 28
click at [191, 367] on select "Select Stylist [PERSON_NAME] art Counter_Sales Manish_pdct Meet [PERSON_NAME] […" at bounding box center [208, 373] width 91 height 23
click at [362, 284] on span "Select & add items from the list below" at bounding box center [452, 254] width 773 height 146
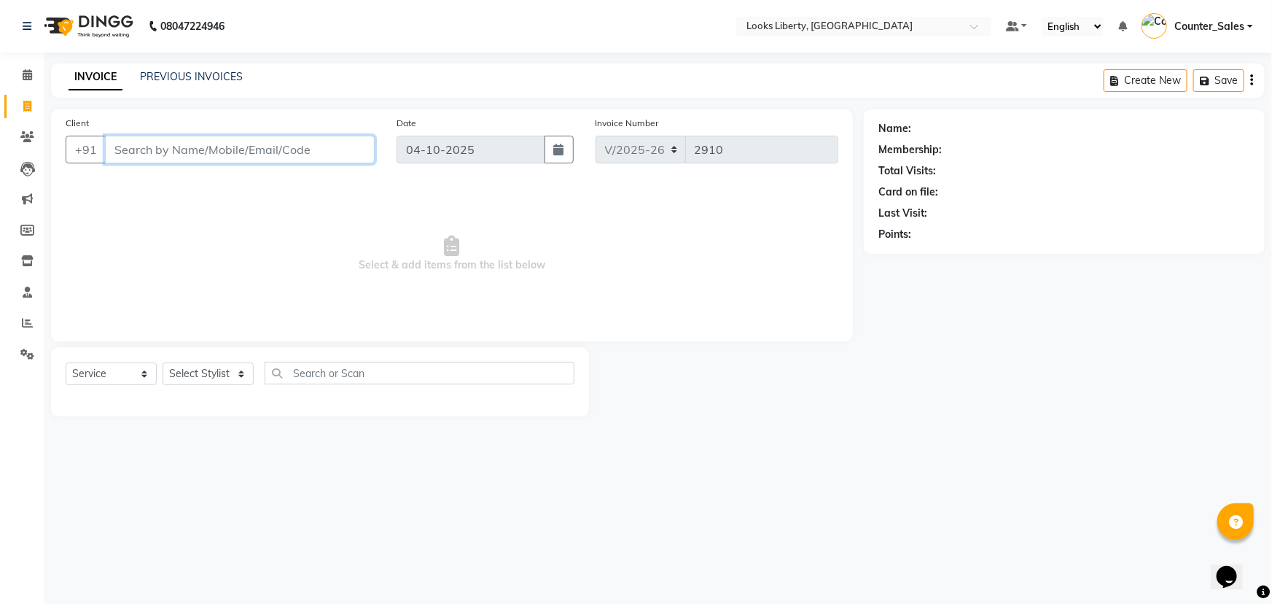
click at [241, 147] on input "Client" at bounding box center [240, 150] width 270 height 28
click at [165, 195] on span "Select & add items from the list below" at bounding box center [452, 254] width 773 height 146
click at [402, 226] on span "Select & add items from the list below" at bounding box center [452, 254] width 773 height 146
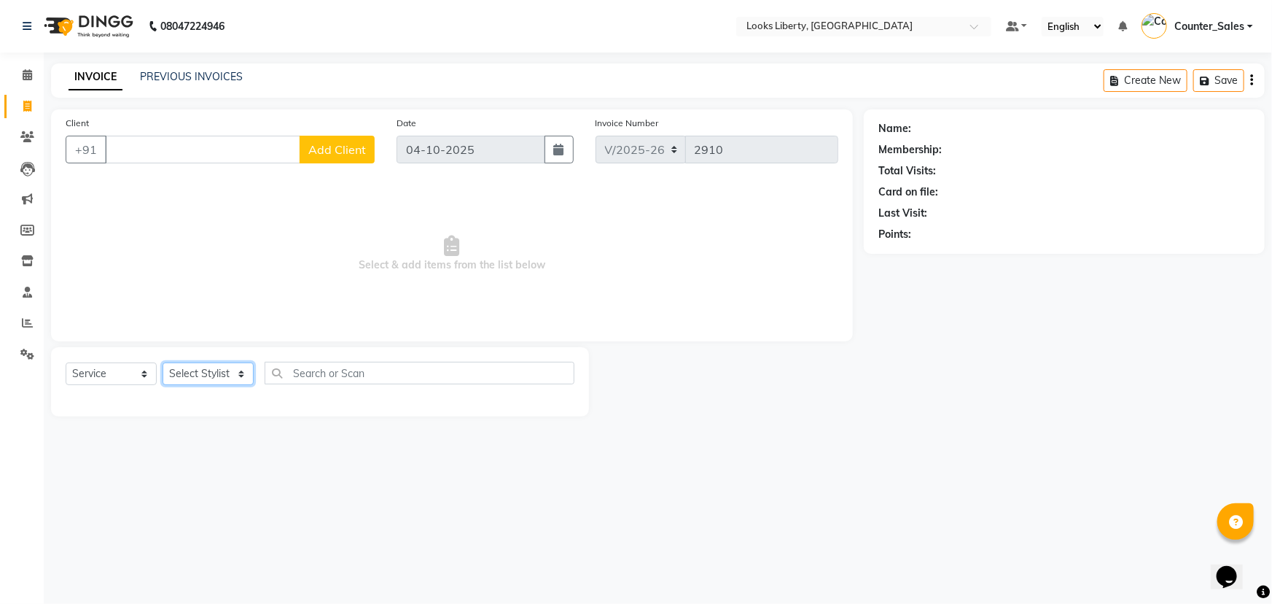
click at [209, 368] on select "Select Stylist [PERSON_NAME] art Counter_Sales Manish_pdct Meet [PERSON_NAME] […" at bounding box center [208, 373] width 91 height 23
select select "84468"
click at [163, 362] on select "Select Stylist [PERSON_NAME] art Counter_Sales Manish_pdct Meet [PERSON_NAME] […" at bounding box center [208, 373] width 91 height 23
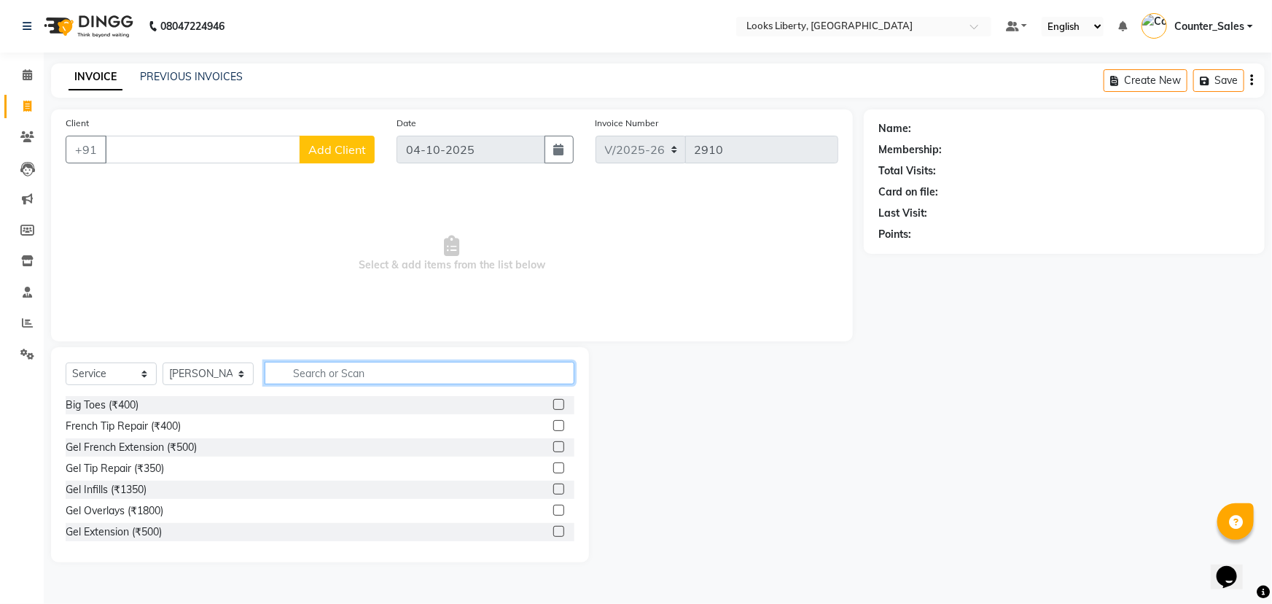
click at [372, 372] on input "text" at bounding box center [420, 373] width 310 height 23
type input "CUT"
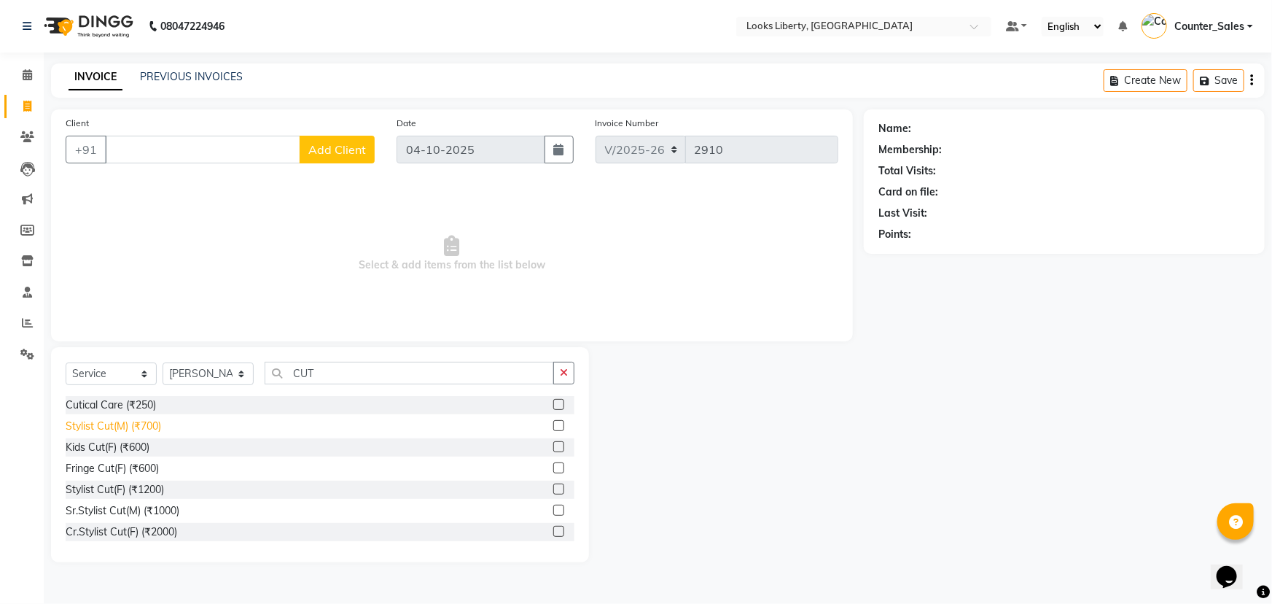
drag, startPoint x: 122, startPoint y: 420, endPoint x: 246, endPoint y: 408, distance: 124.5
click at [122, 421] on div "Stylist Cut(M) (₹700)" at bounding box center [113, 425] width 95 height 15
checkbox input "false"
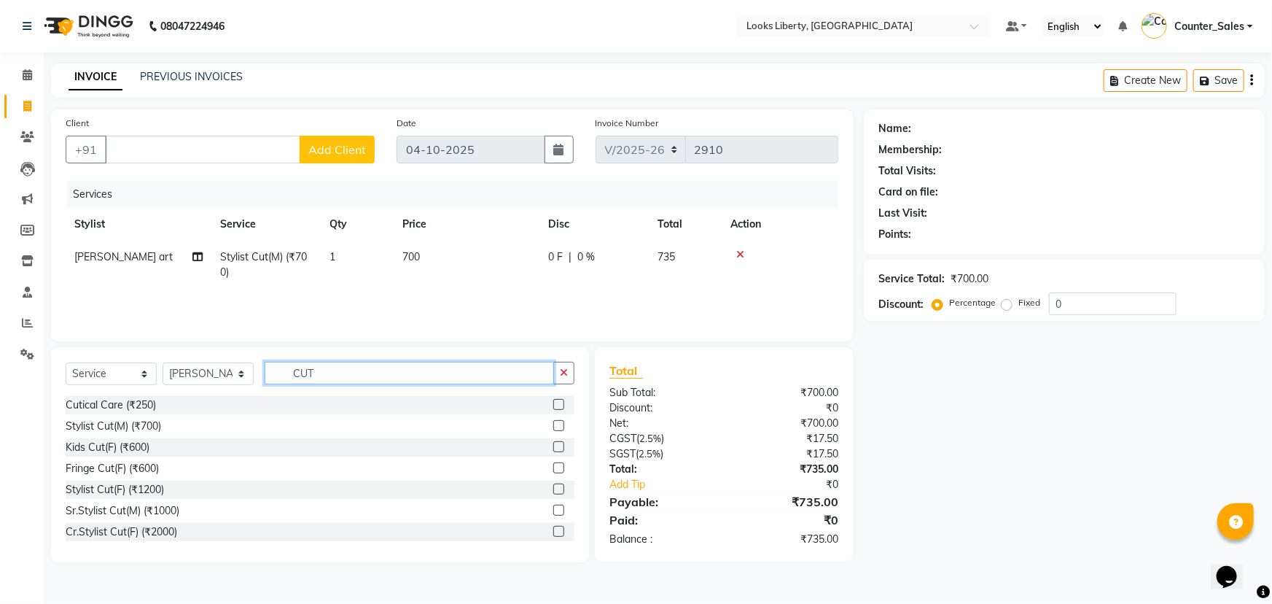
click at [358, 375] on input "CUT" at bounding box center [409, 373] width 289 height 23
type input "C"
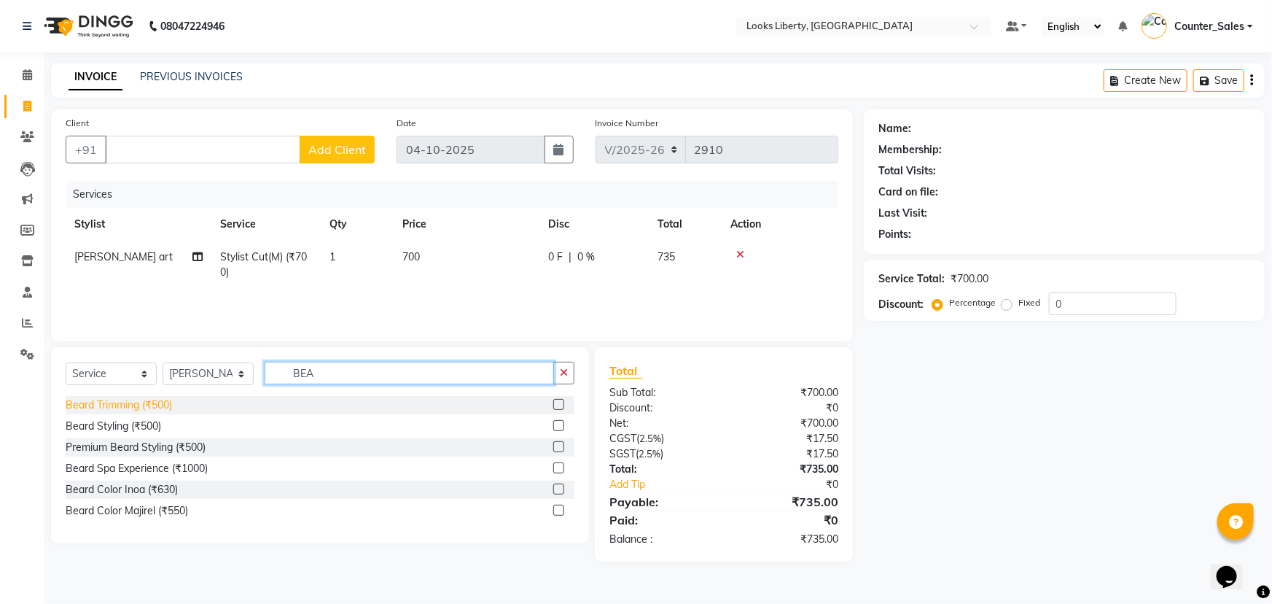
type input "BEA"
click at [95, 404] on div "Beard Trimming (₹500)" at bounding box center [119, 404] width 106 height 15
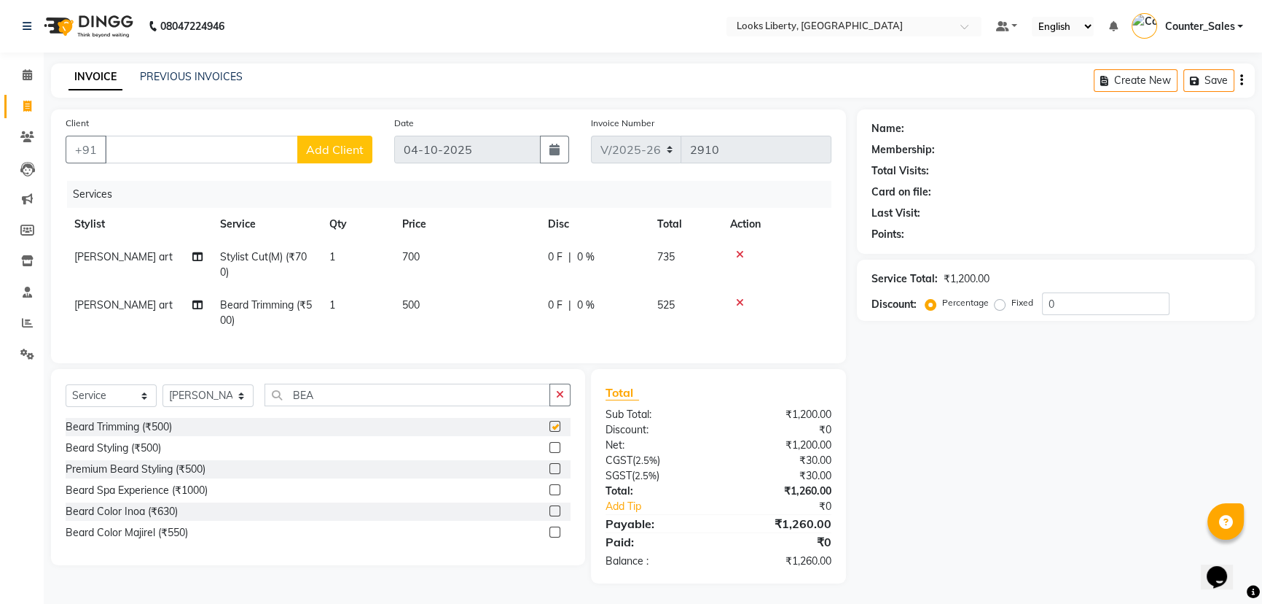
checkbox input "false"
click at [480, 257] on td "700" at bounding box center [467, 265] width 146 height 48
select select "84468"
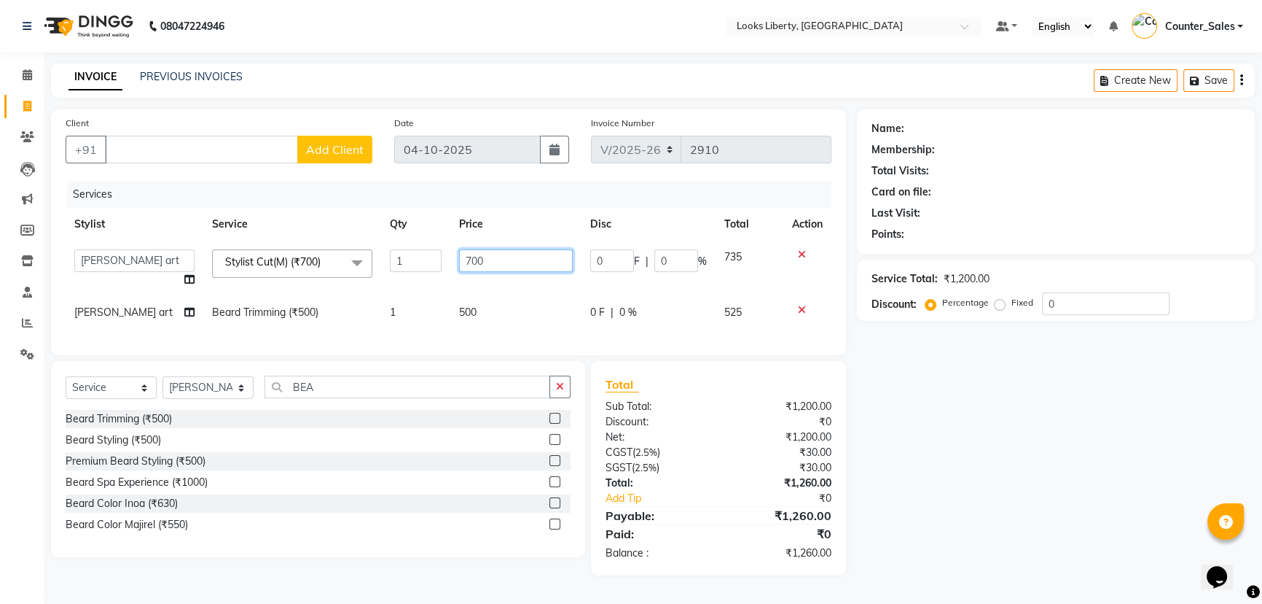
click at [492, 255] on input "700" at bounding box center [516, 260] width 114 height 23
type input "7"
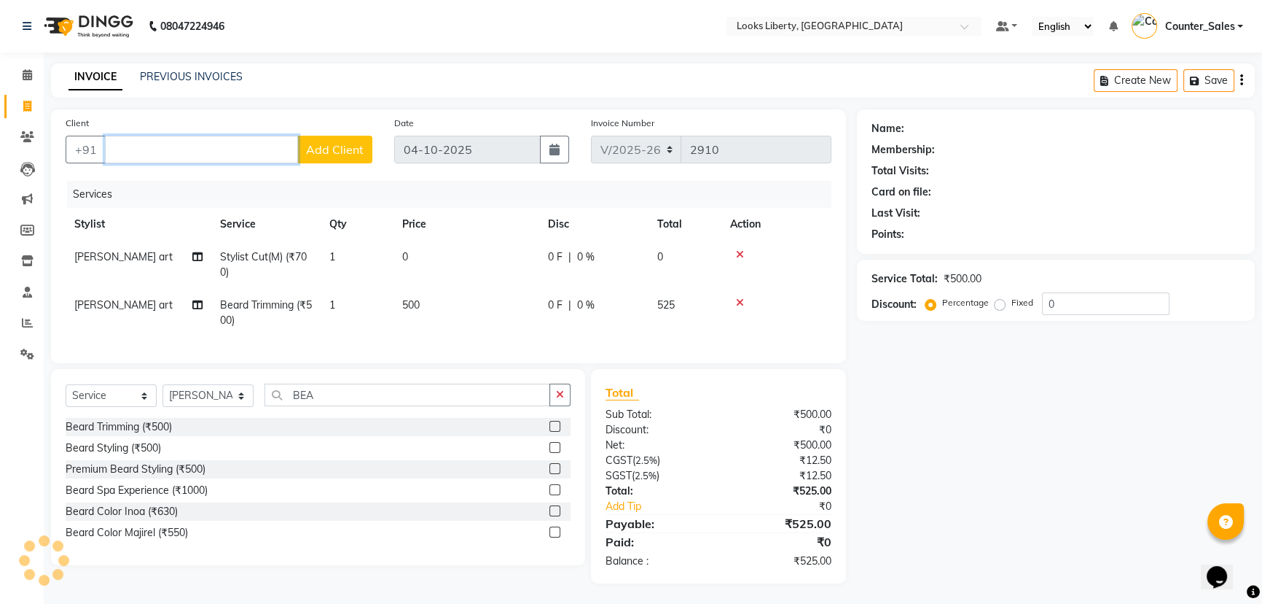
click at [202, 147] on input "Client" at bounding box center [201, 150] width 193 height 28
click at [117, 152] on input "Client" at bounding box center [201, 150] width 193 height 28
drag, startPoint x: 247, startPoint y: 140, endPoint x: 234, endPoint y: 144, distance: 13.6
click at [239, 145] on input "Client" at bounding box center [201, 150] width 193 height 28
click at [432, 259] on td "0" at bounding box center [467, 265] width 146 height 48
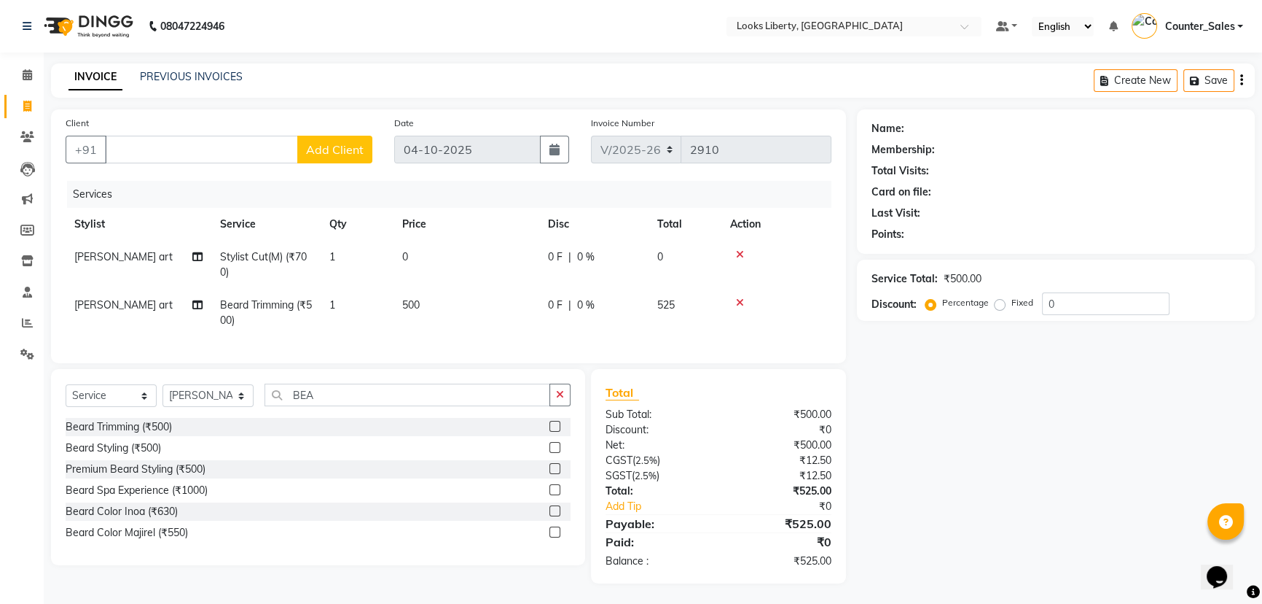
select select "84468"
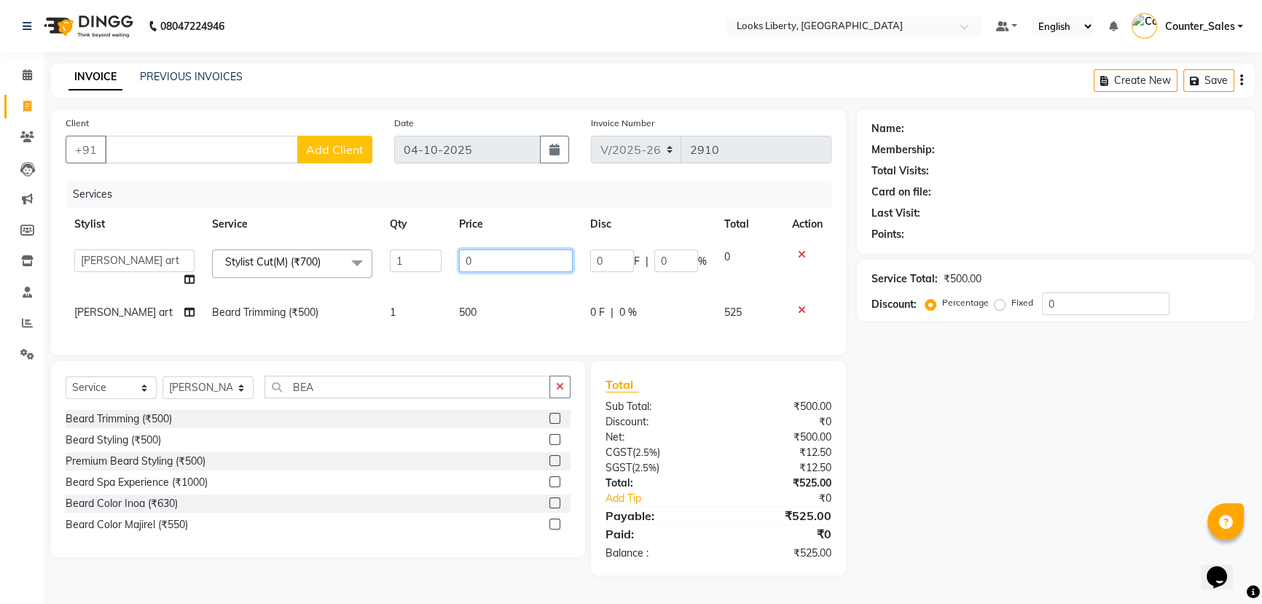
click at [484, 255] on input "0" at bounding box center [516, 260] width 114 height 23
click at [125, 159] on input "Client" at bounding box center [201, 150] width 193 height 28
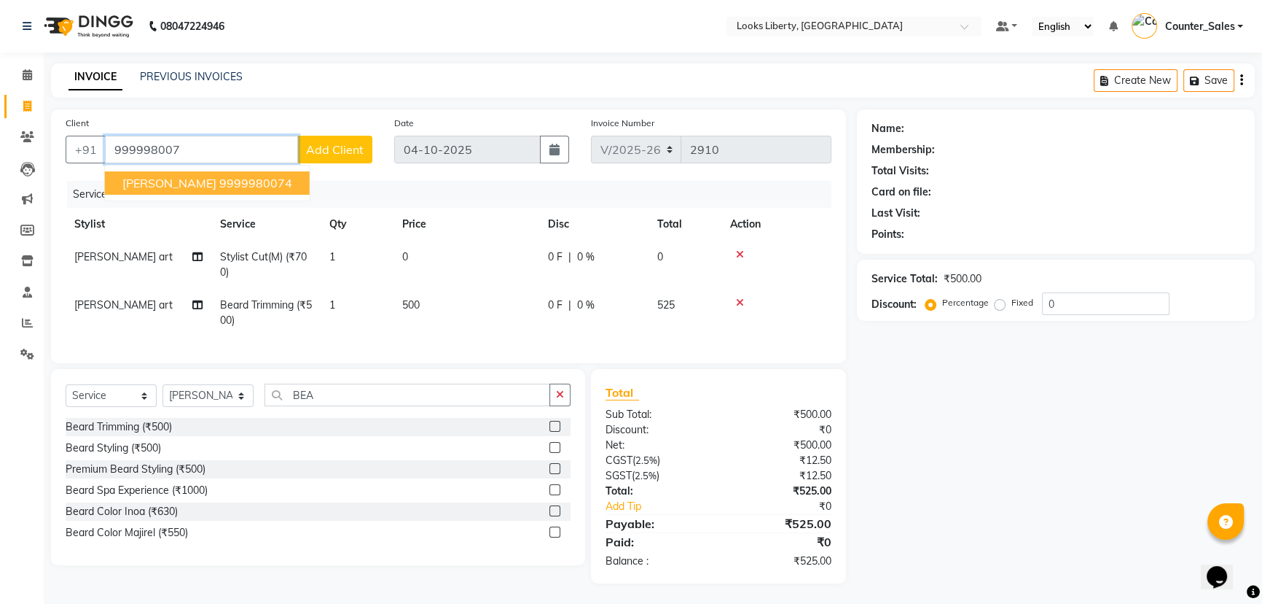
click at [259, 176] on ngb-highlight "9999980074" at bounding box center [255, 183] width 73 height 15
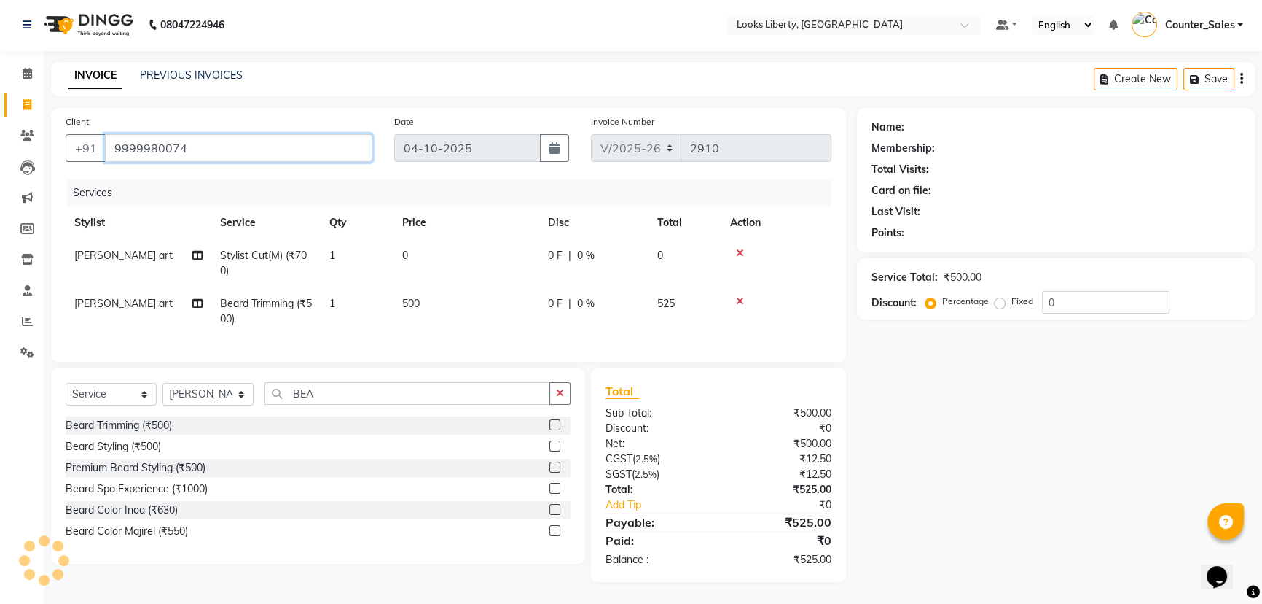
type input "9999980074"
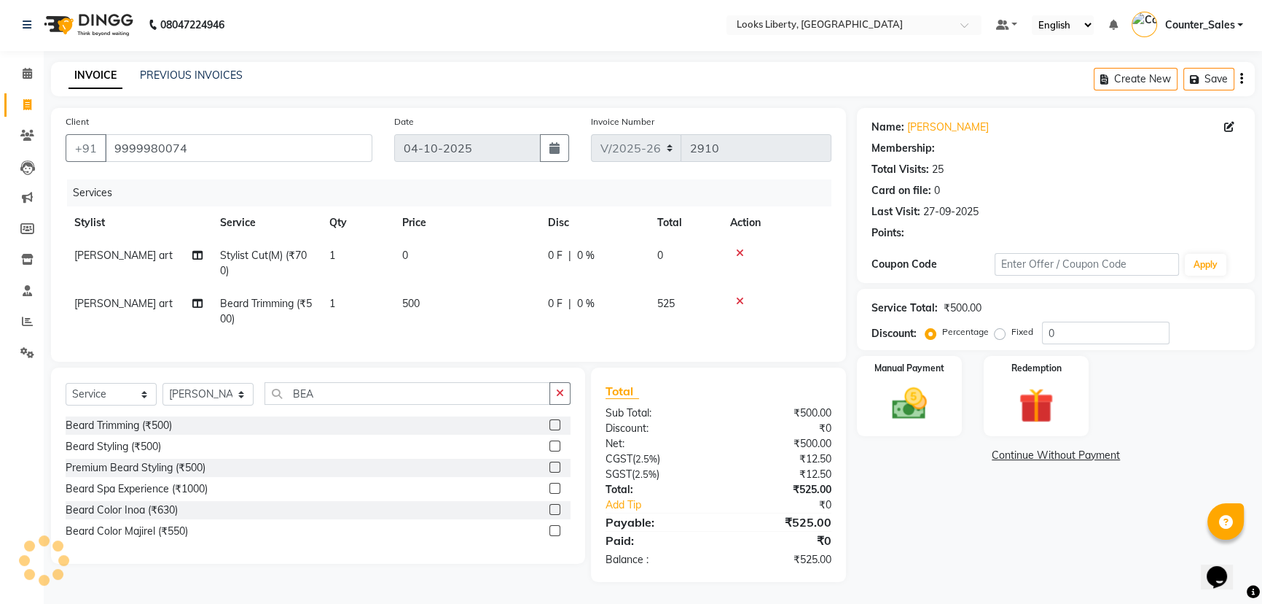
select select "1: Object"
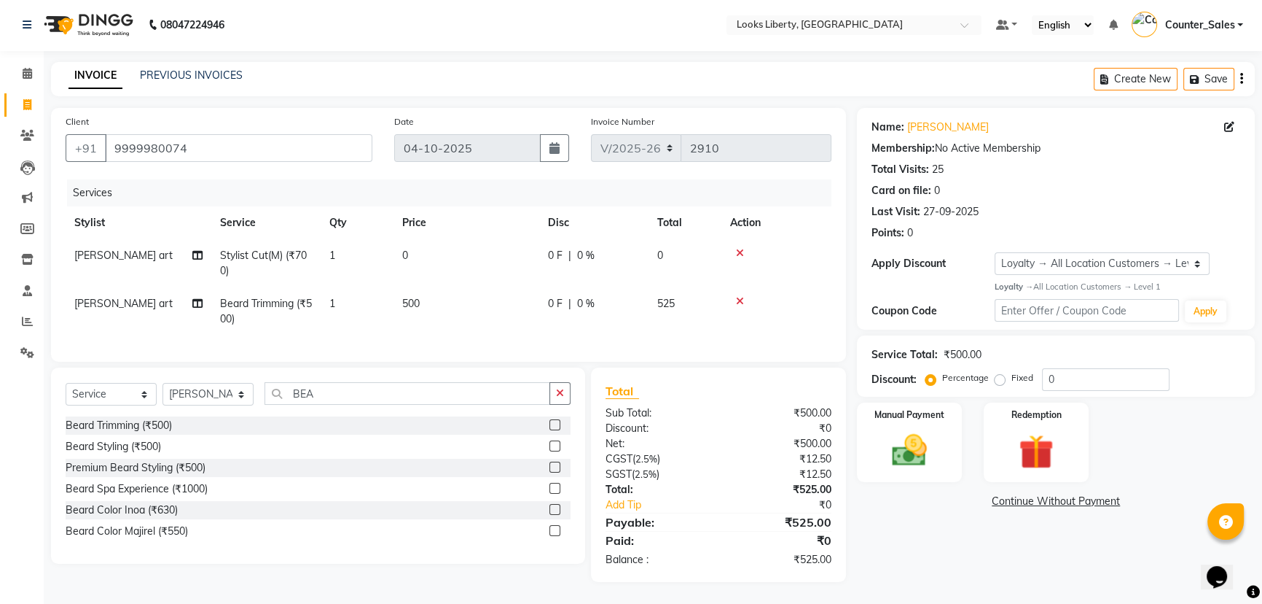
click at [452, 239] on td "0" at bounding box center [467, 263] width 146 height 48
select select "84468"
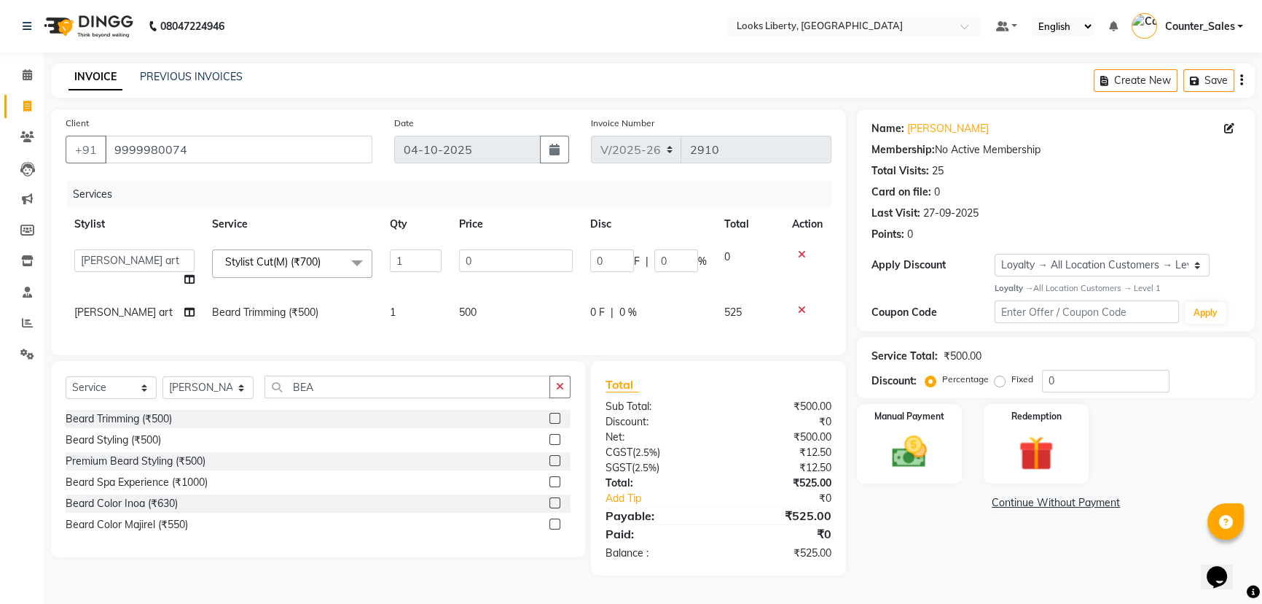
scroll to position [4, 0]
click at [489, 257] on input "0" at bounding box center [516, 260] width 114 height 23
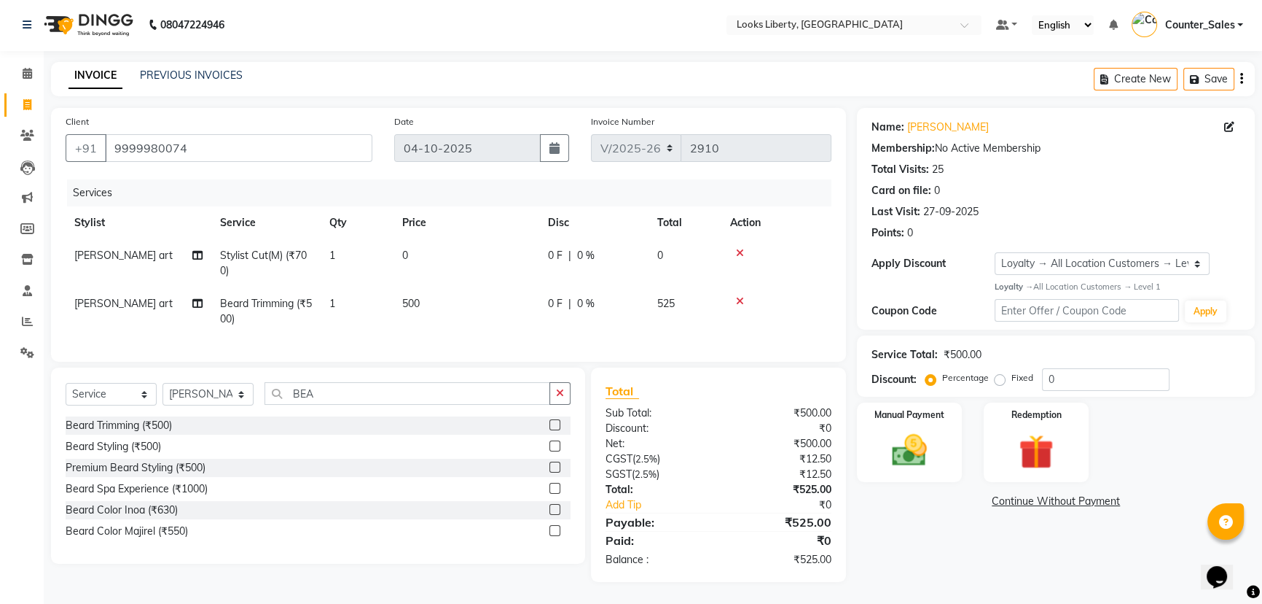
click at [131, 251] on span "[PERSON_NAME] art" at bounding box center [123, 255] width 98 height 13
select select "84468"
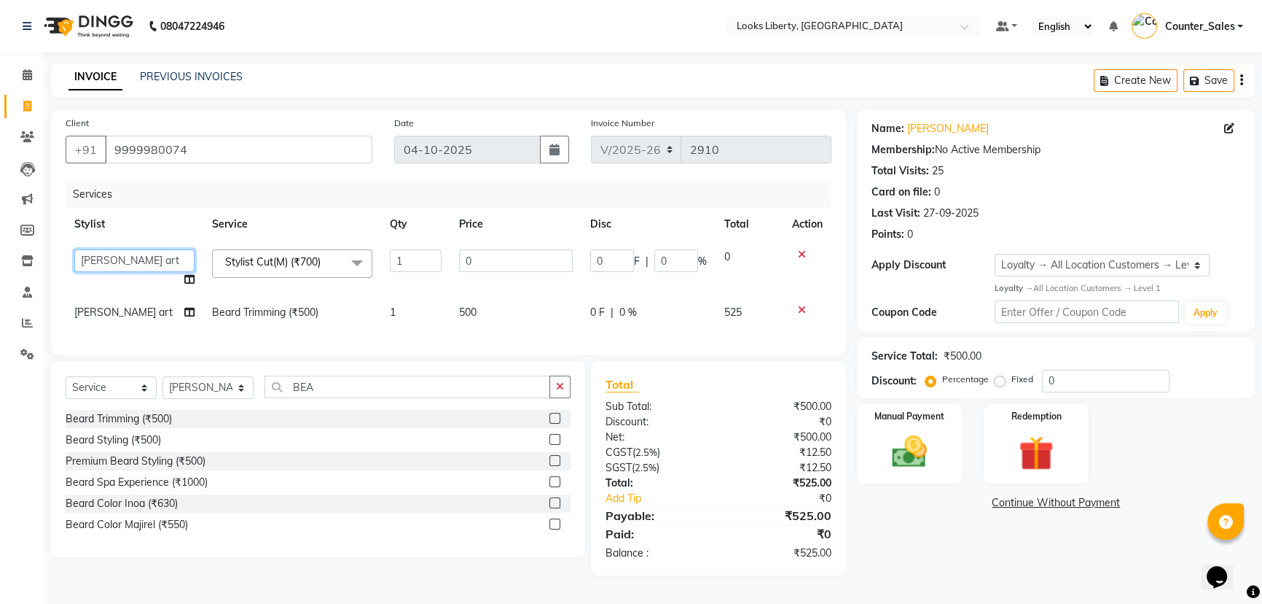
click at [128, 253] on select "[PERSON_NAME] art Counter_Sales Manish_pdct Meet [PERSON_NAME] [PERSON_NAME] Ra…" at bounding box center [134, 260] width 120 height 23
select select "40734"
click at [497, 256] on input "0" at bounding box center [516, 260] width 114 height 23
type input "514"
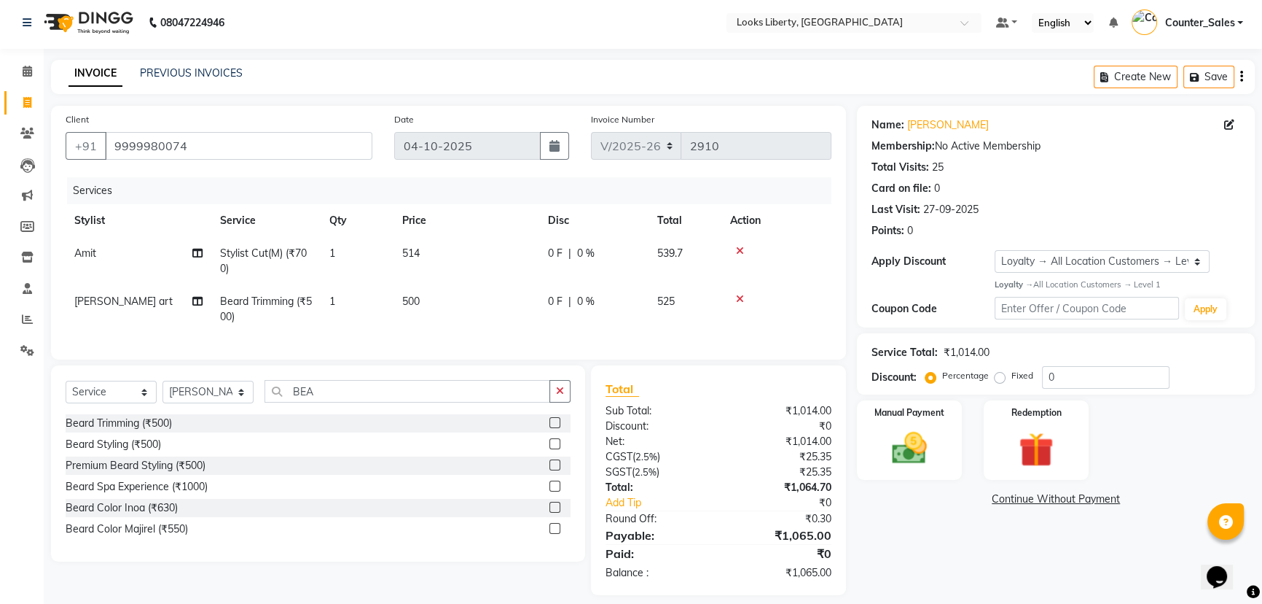
click at [502, 311] on td "500" at bounding box center [467, 309] width 146 height 48
select select "84468"
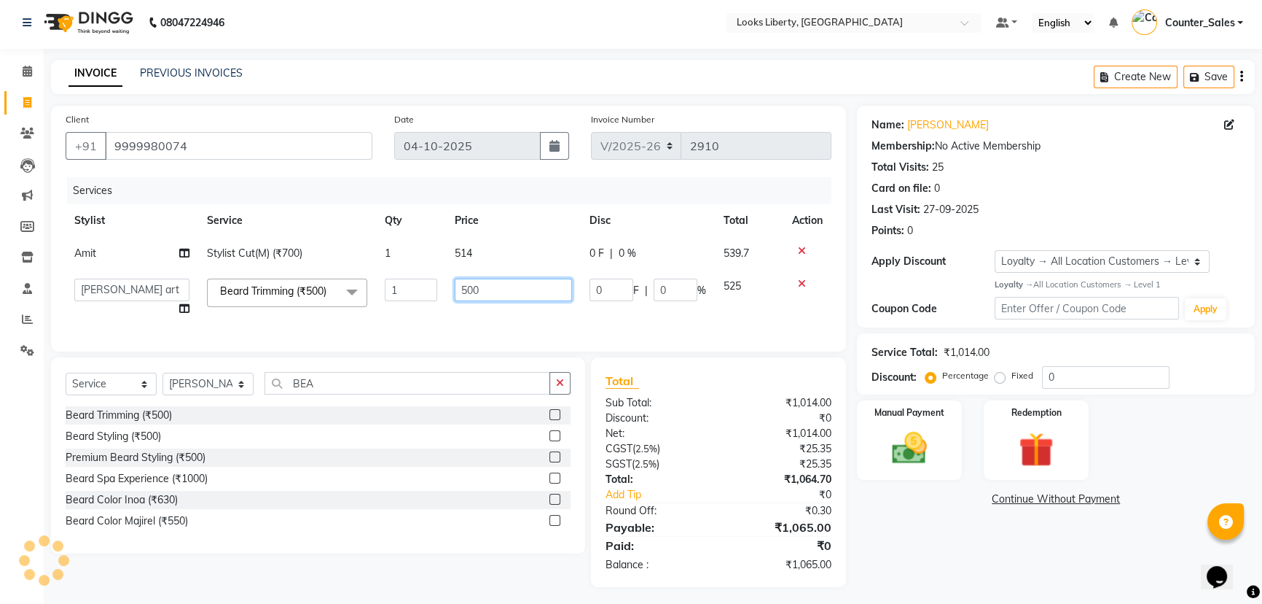
click at [499, 289] on input "500" at bounding box center [513, 289] width 117 height 23
type input "5"
type input "212"
click at [510, 311] on td "212" at bounding box center [513, 297] width 135 height 55
select select "84468"
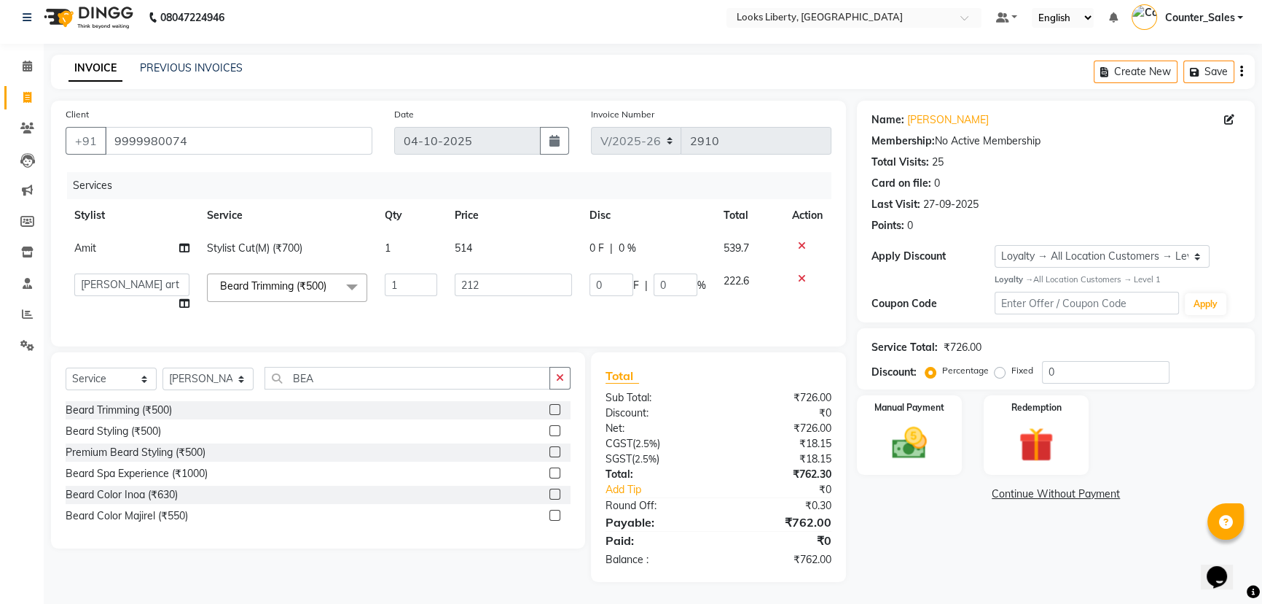
scroll to position [19, 0]
click at [888, 422] on img at bounding box center [910, 443] width 59 height 42
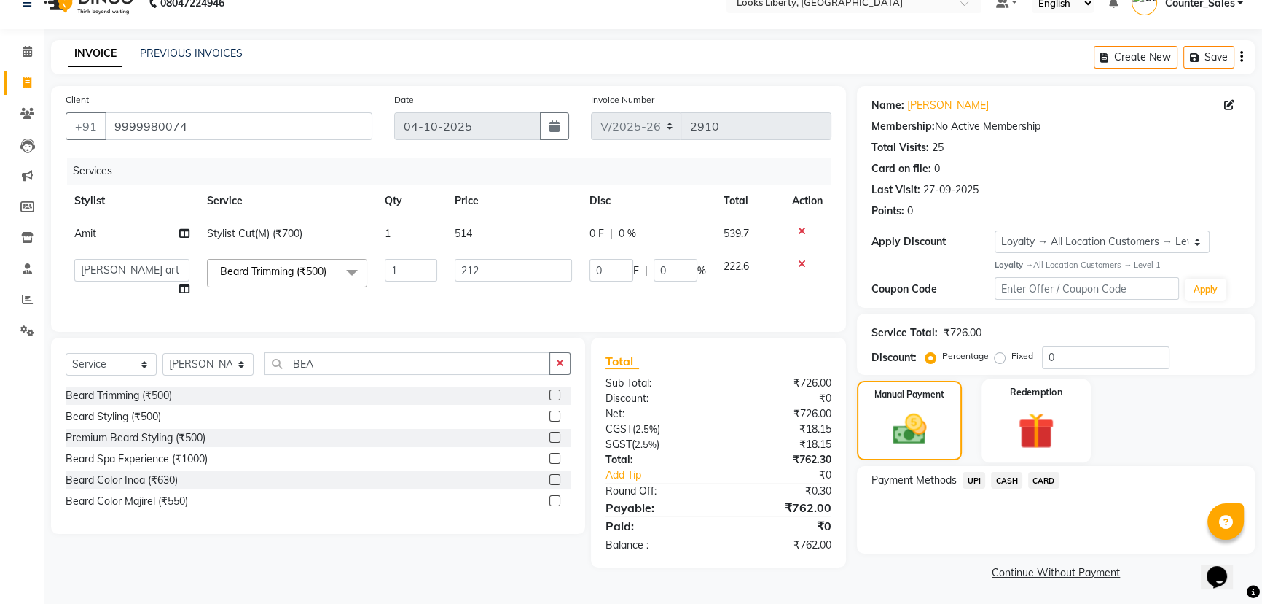
scroll to position [24, 0]
click at [1002, 474] on span "CASH" at bounding box center [1006, 479] width 31 height 17
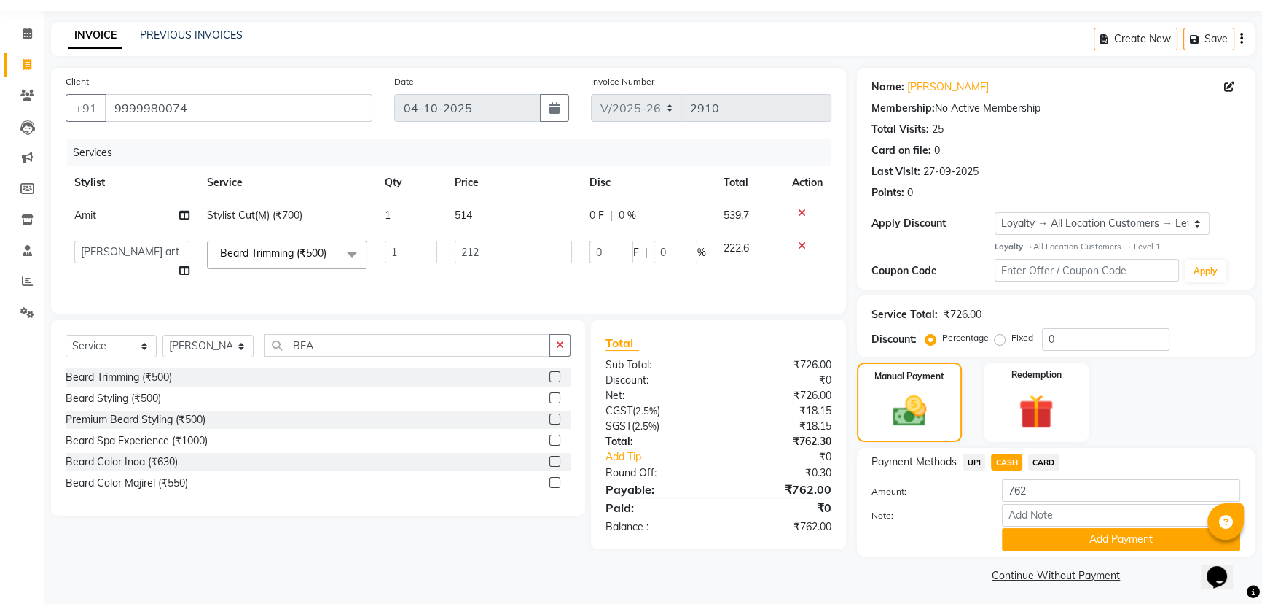
scroll to position [46, 0]
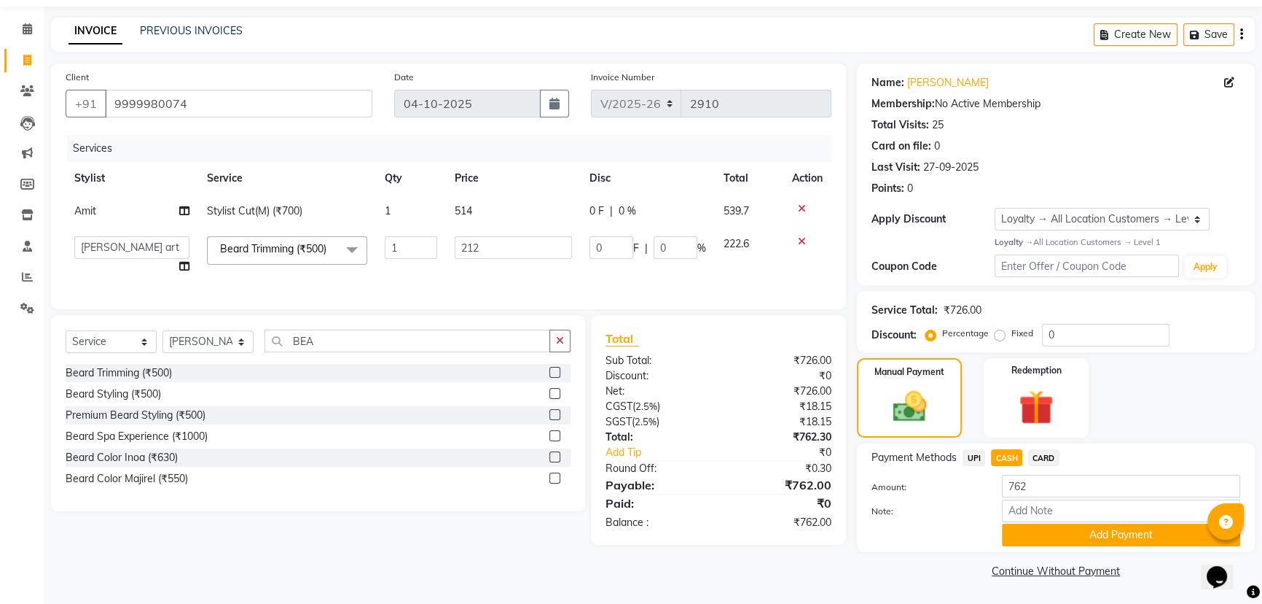
click at [1115, 525] on button "Add Payment" at bounding box center [1121, 534] width 238 height 23
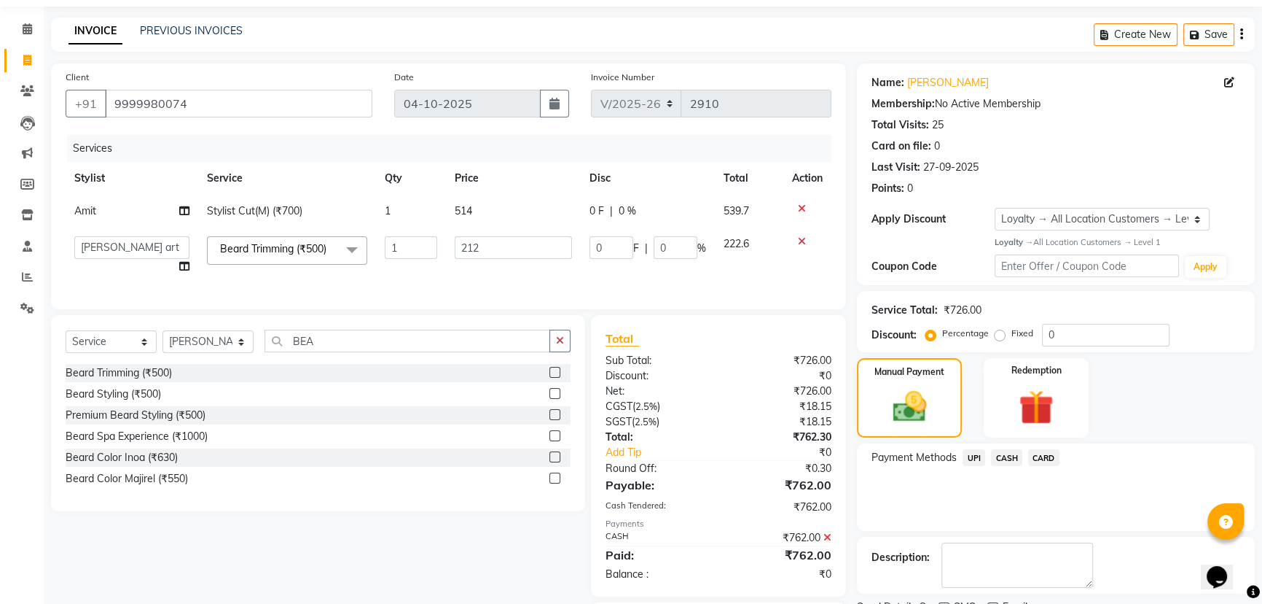
scroll to position [144, 0]
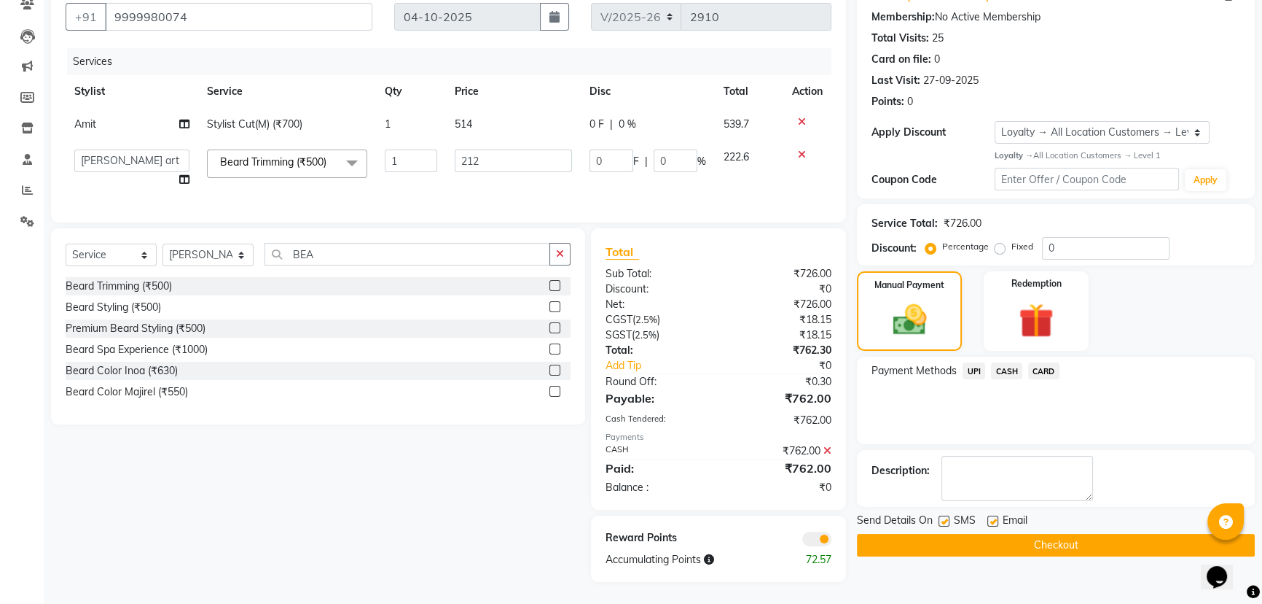
click at [998, 534] on button "Checkout" at bounding box center [1056, 545] width 398 height 23
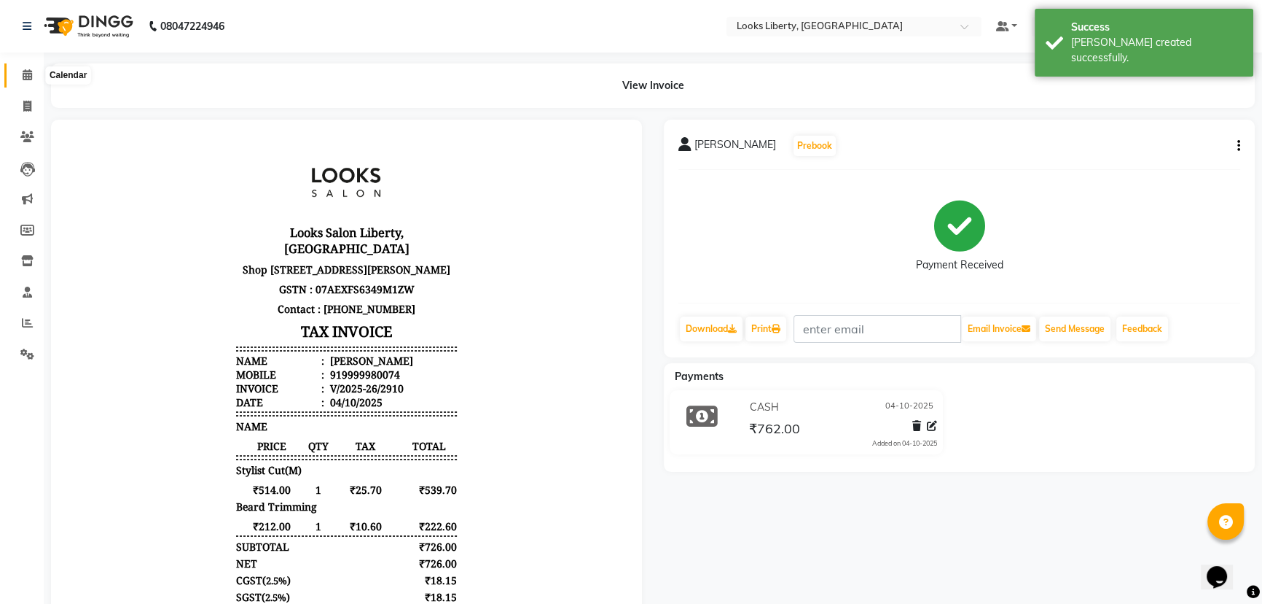
click at [23, 71] on icon at bounding box center [27, 74] width 9 height 11
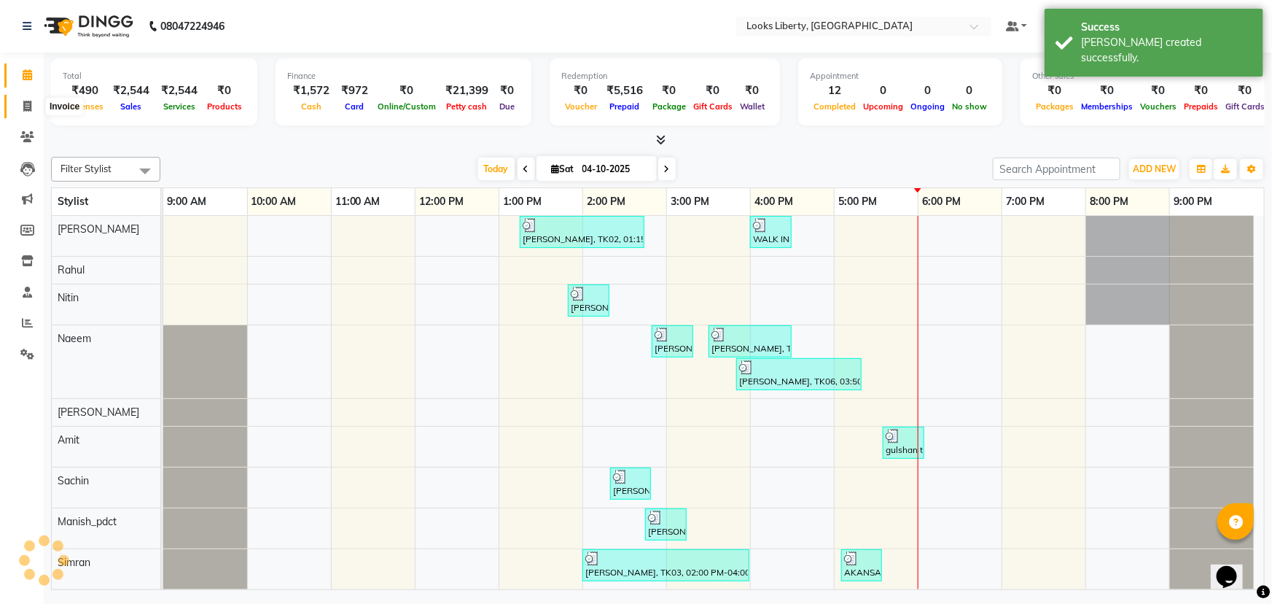
click at [20, 101] on span at bounding box center [28, 106] width 26 height 17
select select "service"
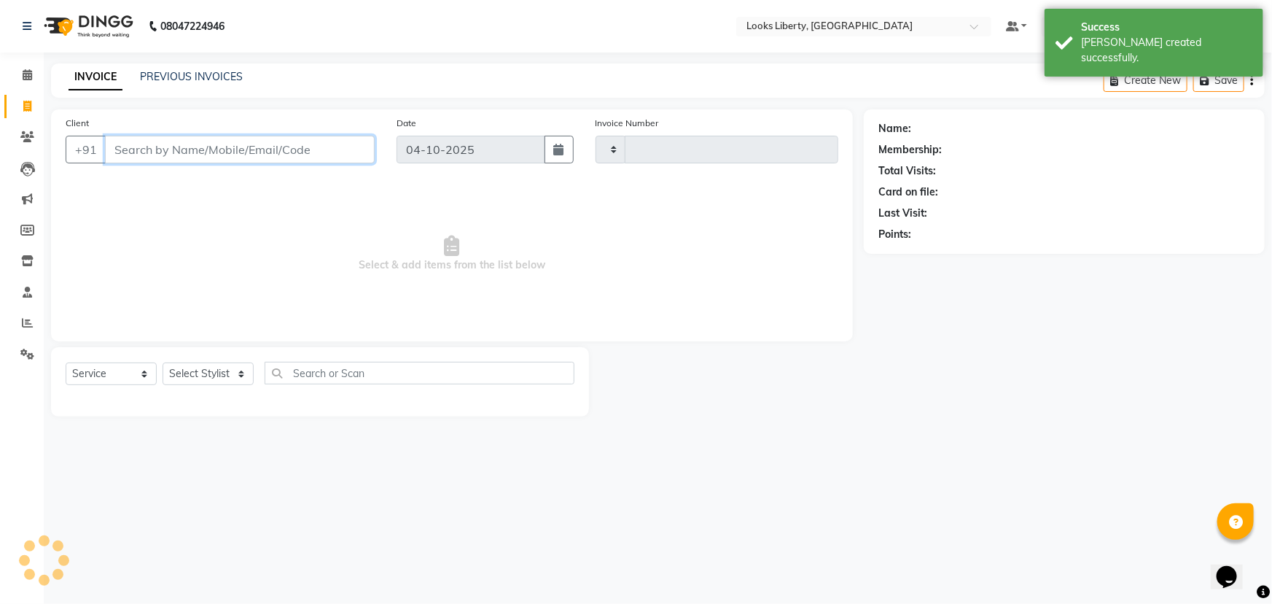
click at [150, 152] on input "Client" at bounding box center [240, 150] width 270 height 28
type input "2911"
select select "4321"
click at [21, 68] on span at bounding box center [28, 75] width 26 height 17
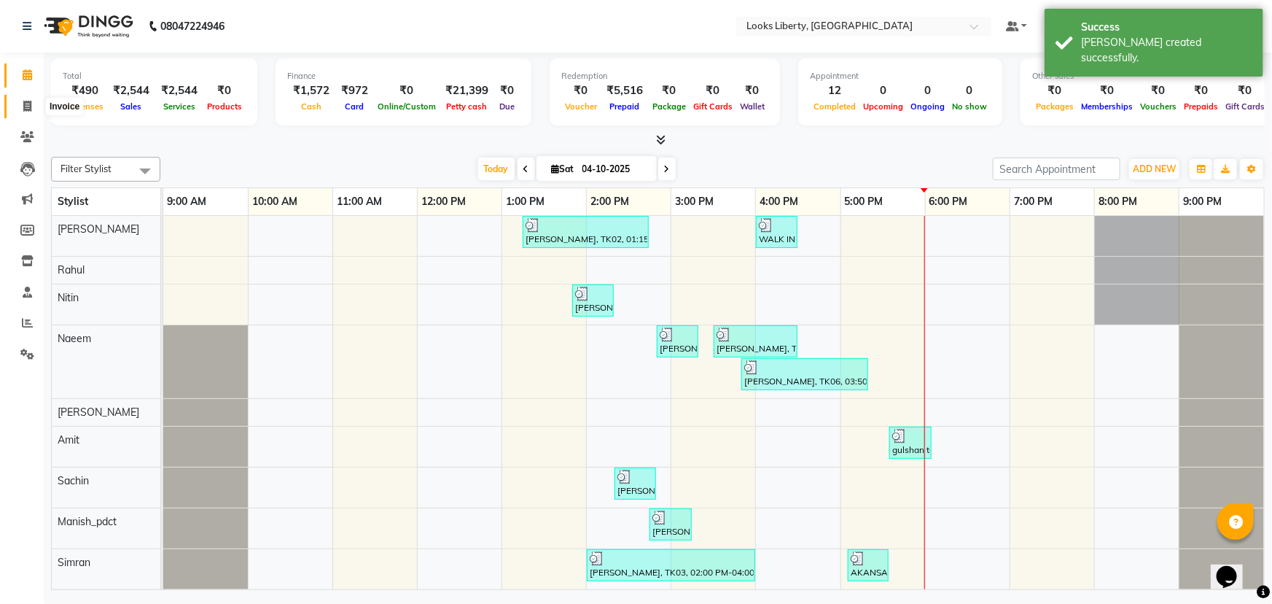
click at [26, 102] on icon at bounding box center [27, 106] width 8 height 11
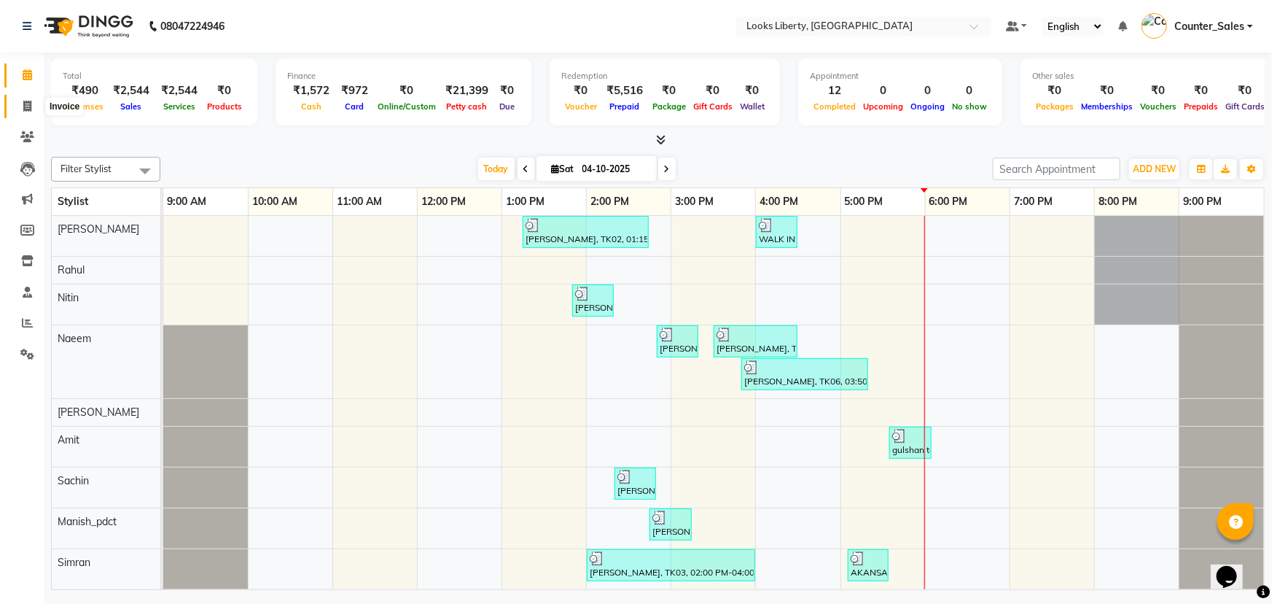
select select "4321"
select select "service"
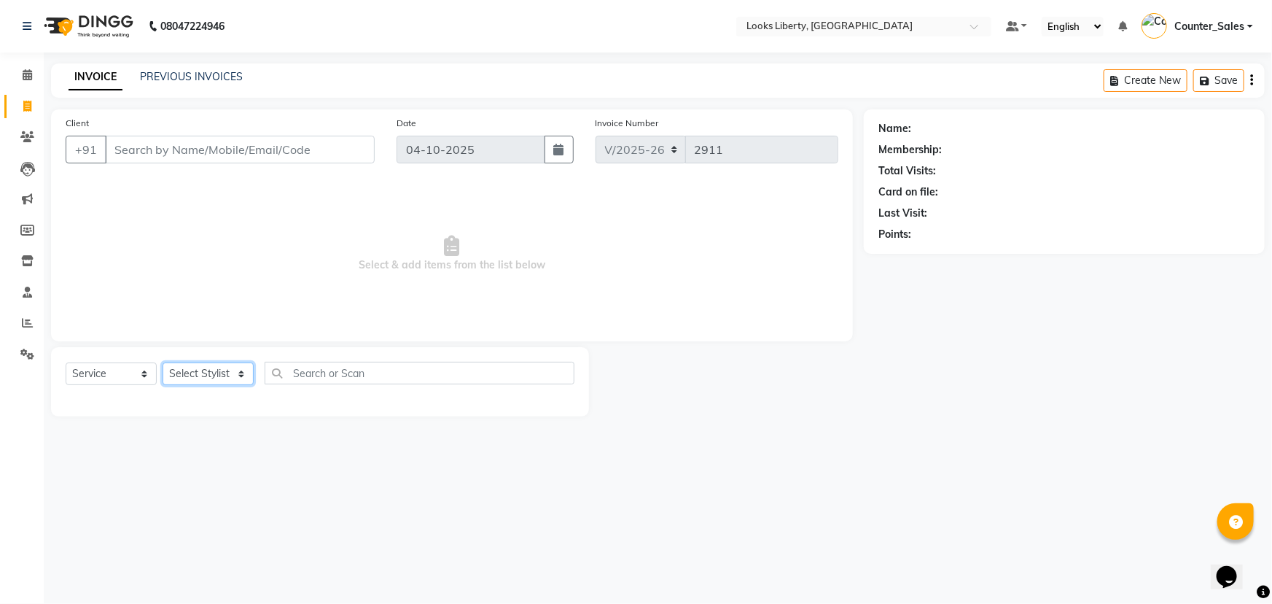
click at [194, 381] on select "Select Stylist [PERSON_NAME] art Counter_Sales Manish_pdct Meet [PERSON_NAME] […" at bounding box center [208, 373] width 91 height 23
select select "29659"
click at [163, 362] on select "Select Stylist [PERSON_NAME] art Counter_Sales Manish_pdct Meet [PERSON_NAME] […" at bounding box center [208, 373] width 91 height 23
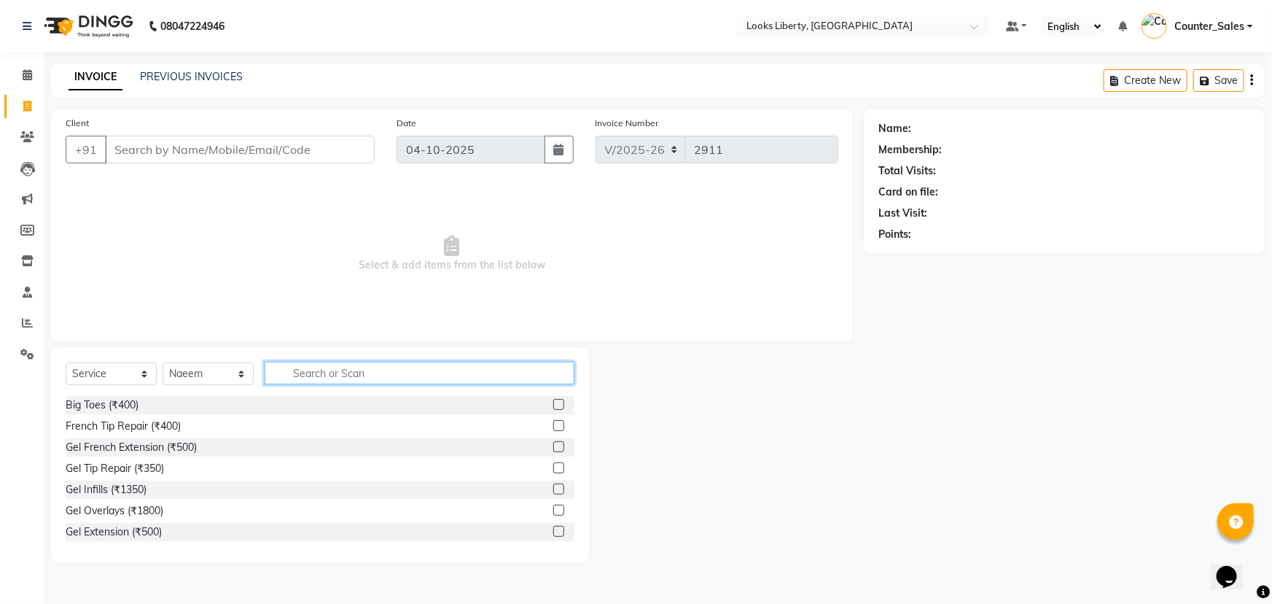
click at [372, 373] on input "text" at bounding box center [420, 373] width 310 height 23
type input "MAS"
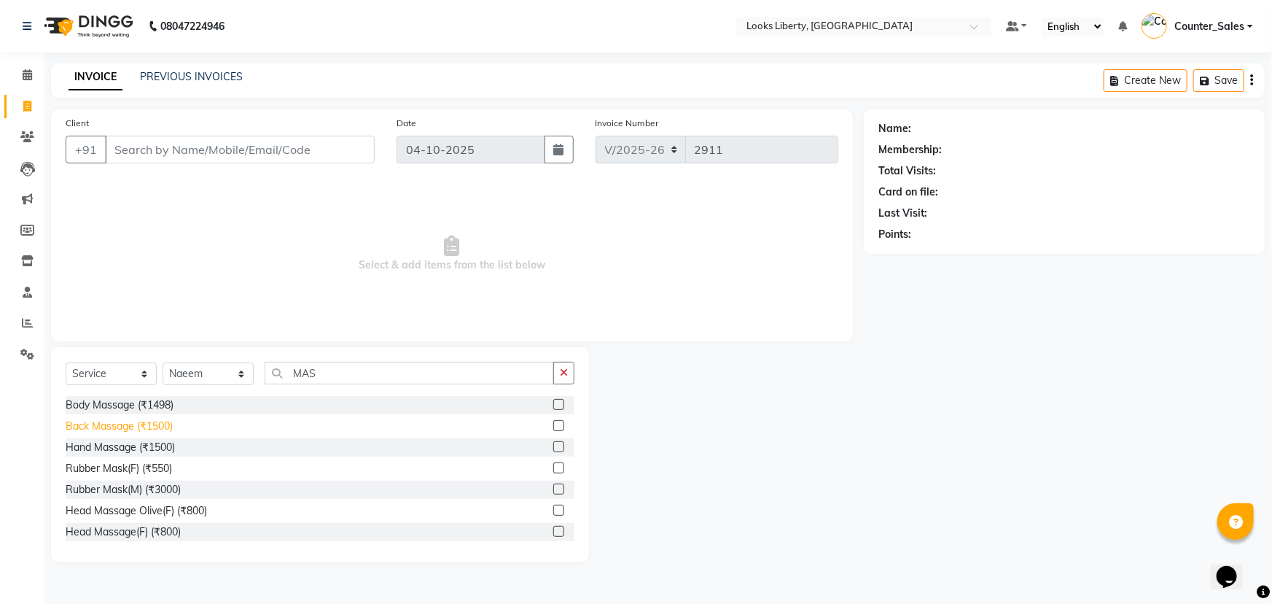
click at [137, 424] on div "Back Massage (₹1500)" at bounding box center [119, 425] width 107 height 15
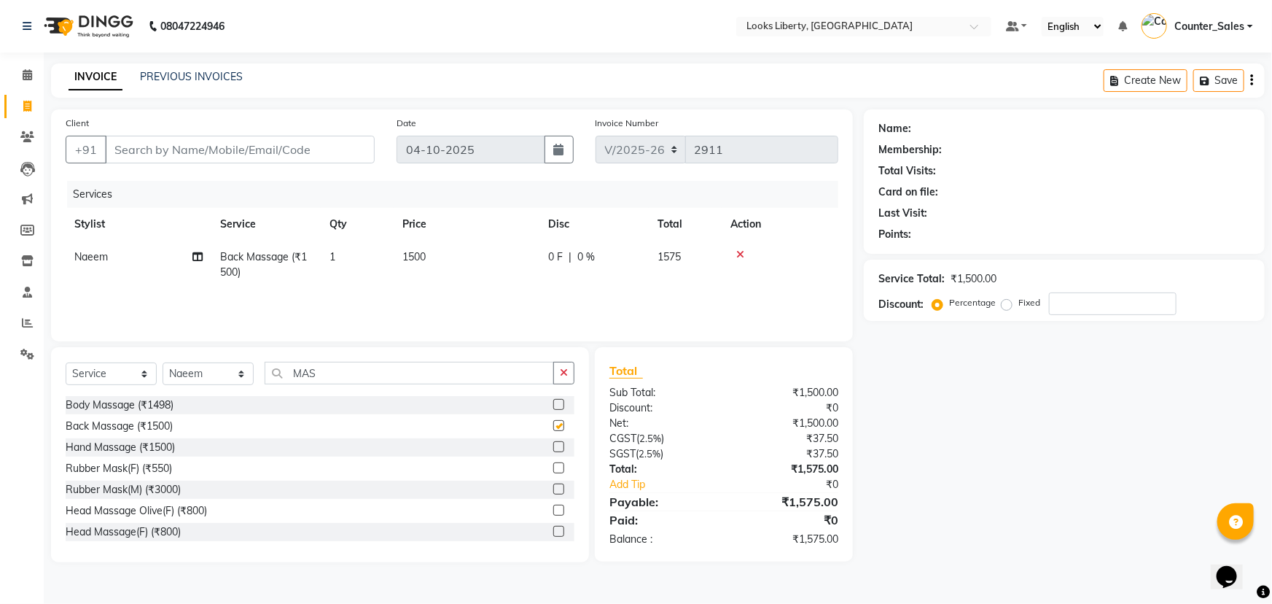
checkbox input "false"
click at [370, 364] on input "MAS" at bounding box center [409, 373] width 289 height 23
type input "M"
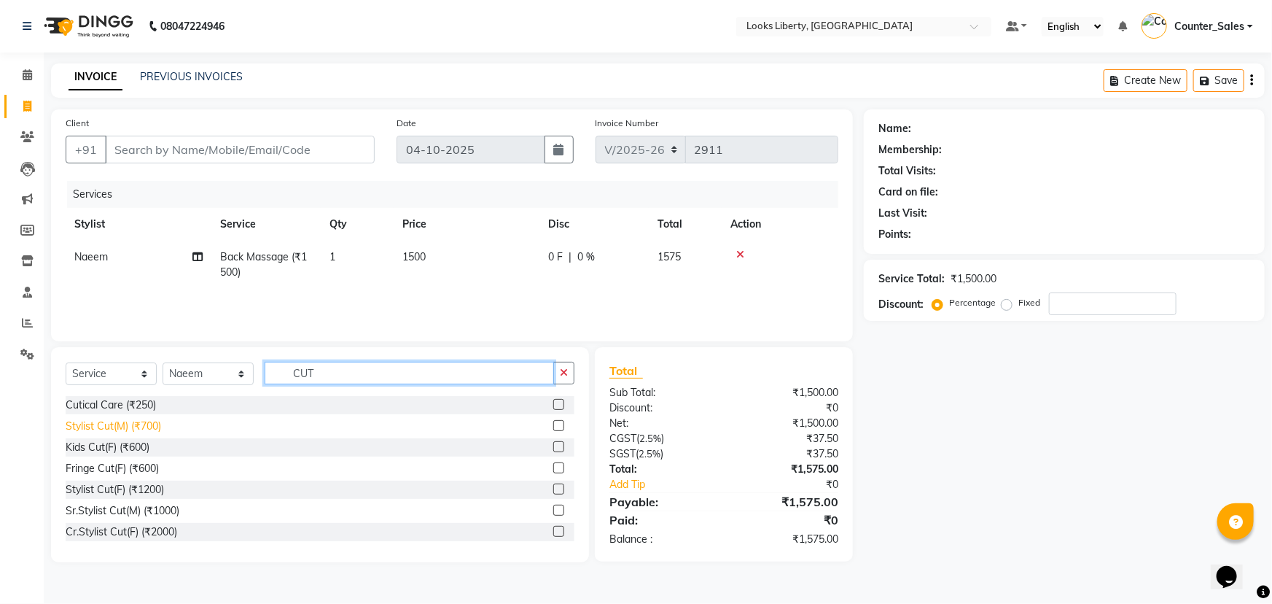
type input "CUT"
click at [135, 424] on div "Stylist Cut(M) (₹700)" at bounding box center [113, 425] width 95 height 15
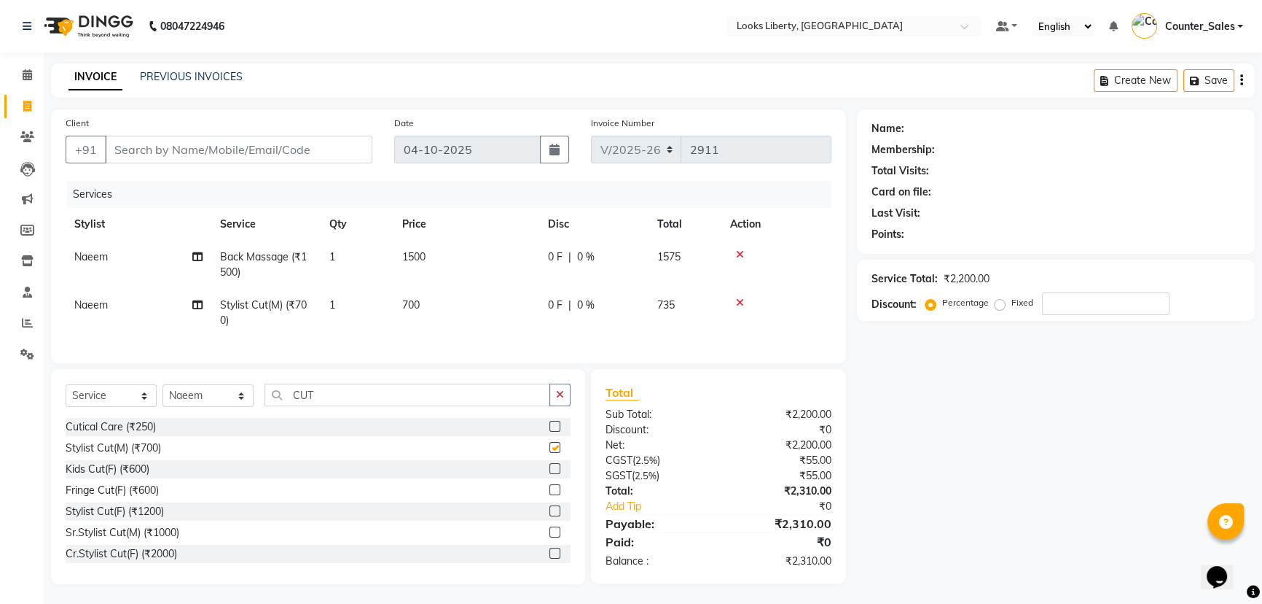
checkbox input "false"
click at [359, 397] on input "CUT" at bounding box center [408, 394] width 286 height 23
type input "C"
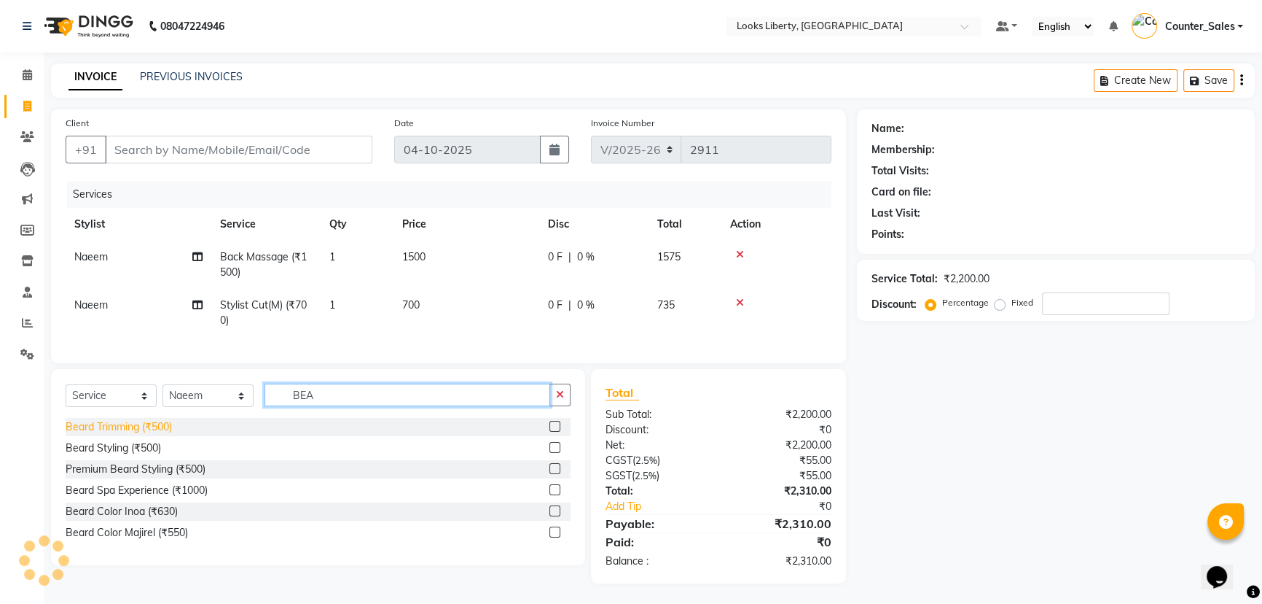
type input "BEA"
click at [127, 434] on div "Beard Trimming (₹500)" at bounding box center [119, 426] width 106 height 15
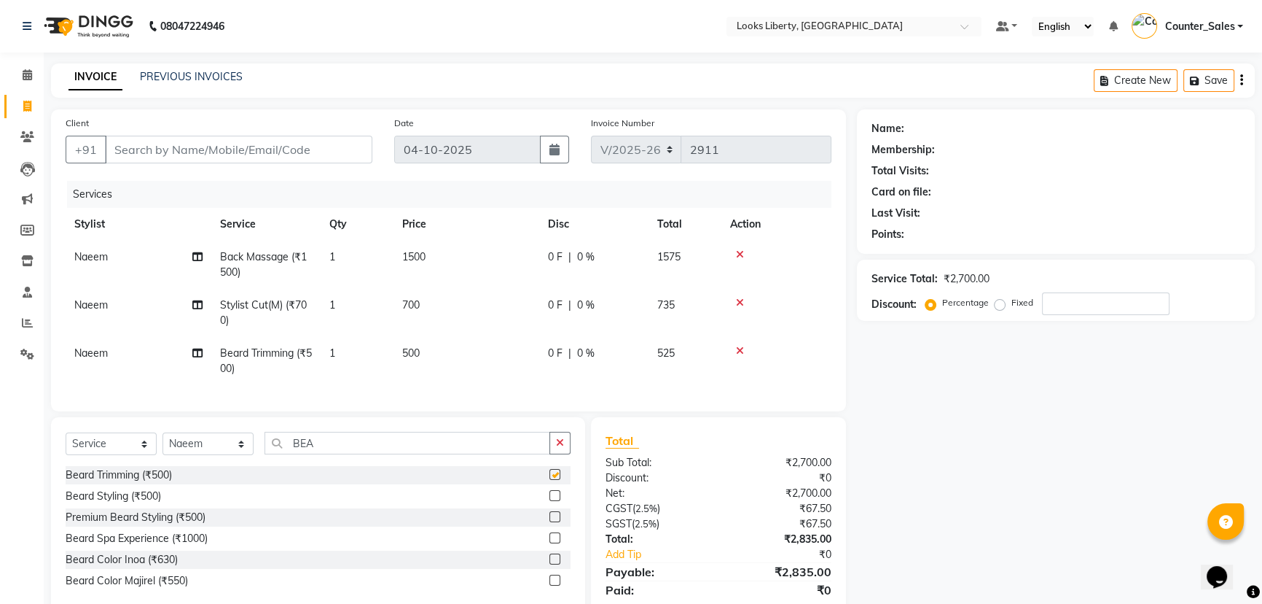
checkbox input "false"
click at [481, 303] on td "700" at bounding box center [467, 313] width 146 height 48
select select "29659"
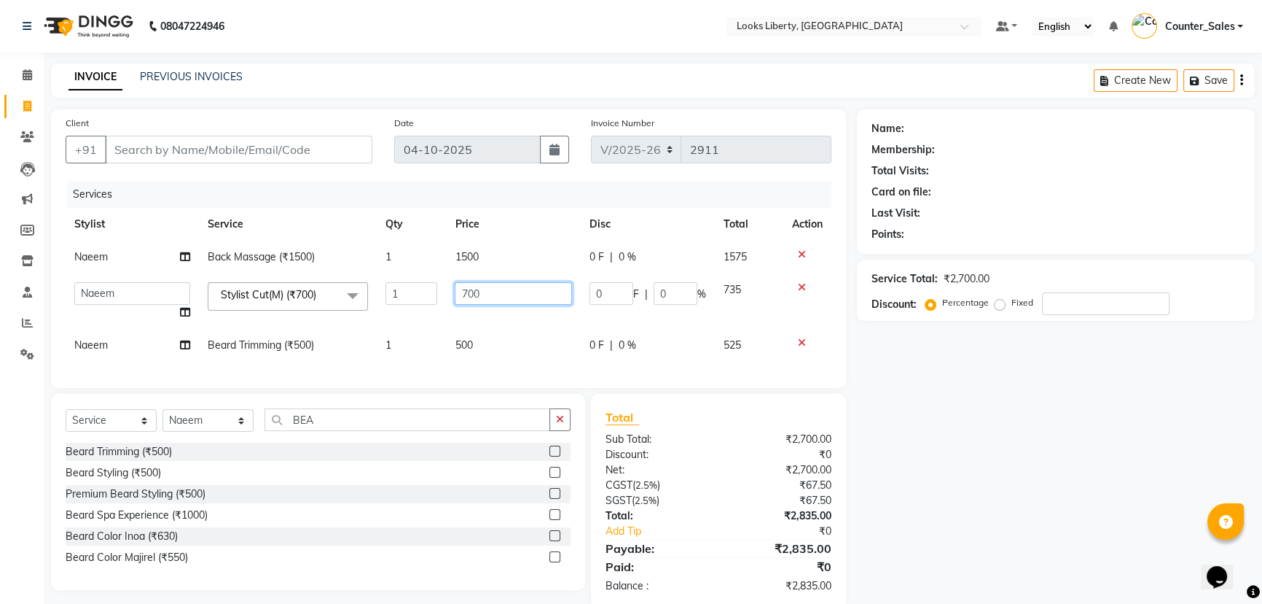
click at [491, 297] on input "700" at bounding box center [513, 293] width 117 height 23
type input "7"
type input "514"
drag, startPoint x: 491, startPoint y: 324, endPoint x: 491, endPoint y: 339, distance: 15.3
click at [491, 324] on td "514" at bounding box center [513, 300] width 134 height 55
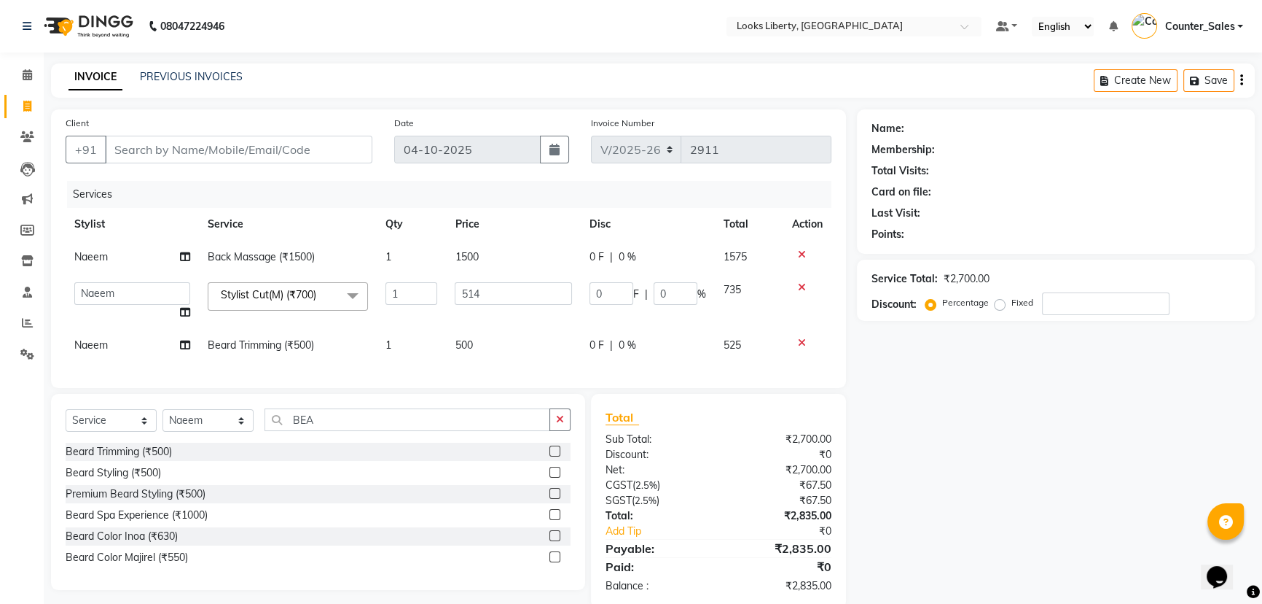
select select "29659"
click at [488, 343] on td "500" at bounding box center [513, 345] width 134 height 33
select select "29659"
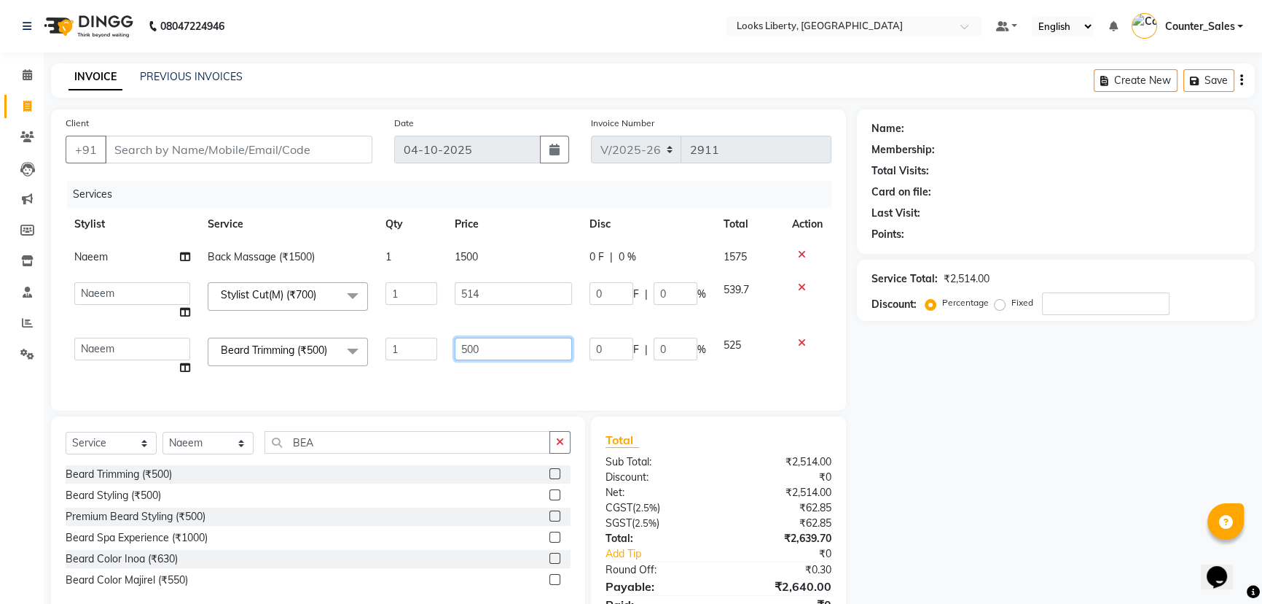
click at [501, 356] on input "500" at bounding box center [513, 348] width 117 height 23
type input "5"
type input "212"
click at [490, 374] on div "Services Stylist Service Qty Price Disc Total Action Naeem Back Massage (₹1500)…" at bounding box center [449, 288] width 766 height 215
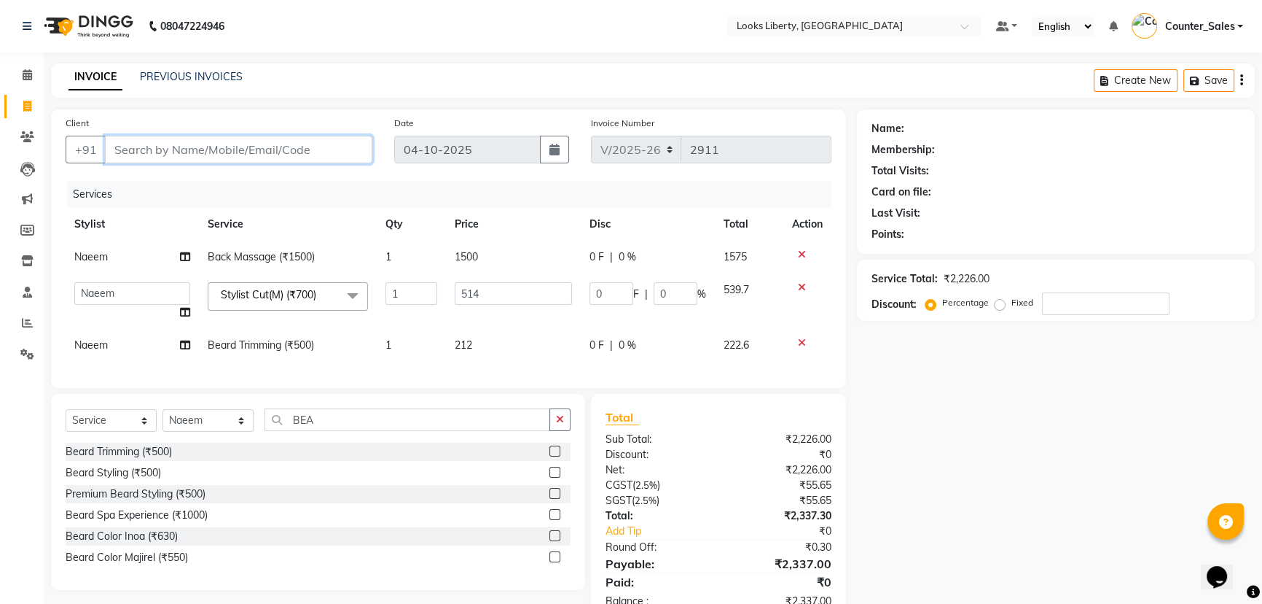
click at [297, 153] on input "Client" at bounding box center [239, 150] width 268 height 28
click at [206, 146] on input "Client" at bounding box center [239, 150] width 268 height 28
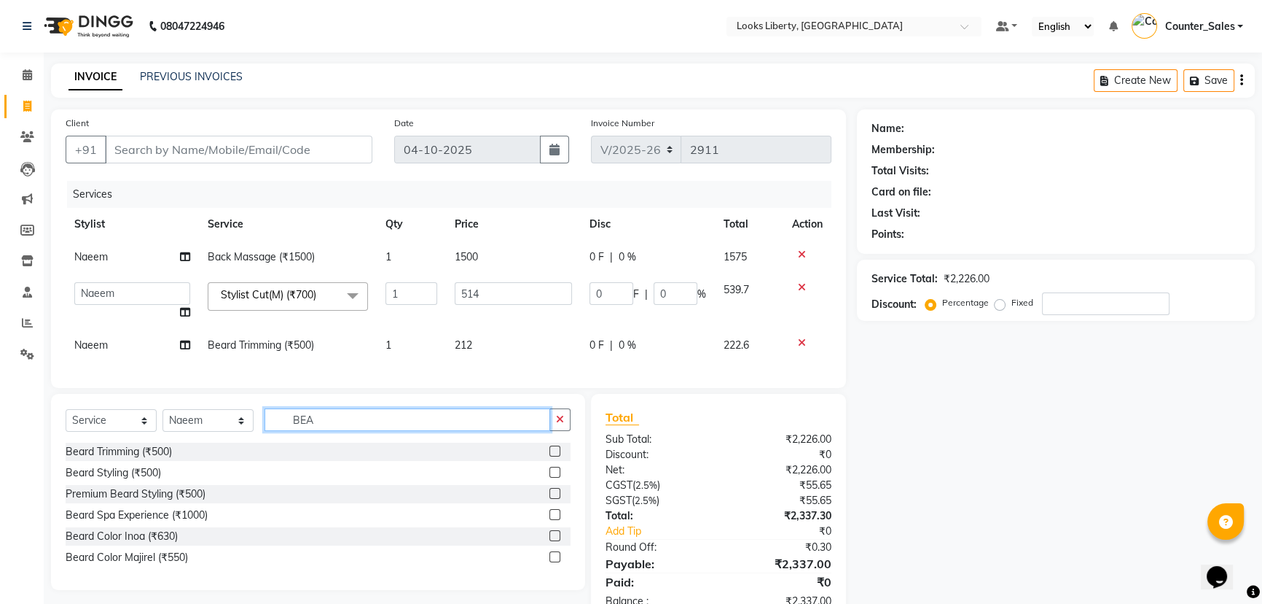
click at [354, 429] on input "BEA" at bounding box center [408, 419] width 286 height 23
type input "B"
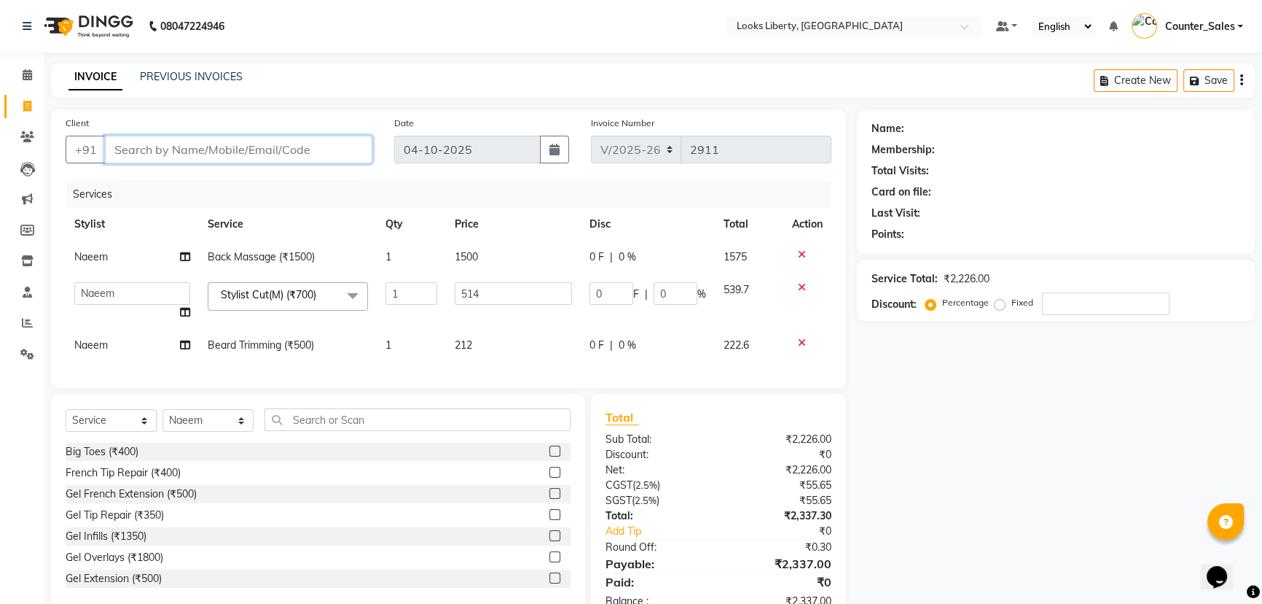
click at [274, 143] on input "Client" at bounding box center [239, 150] width 268 height 28
type input "8"
type input "0"
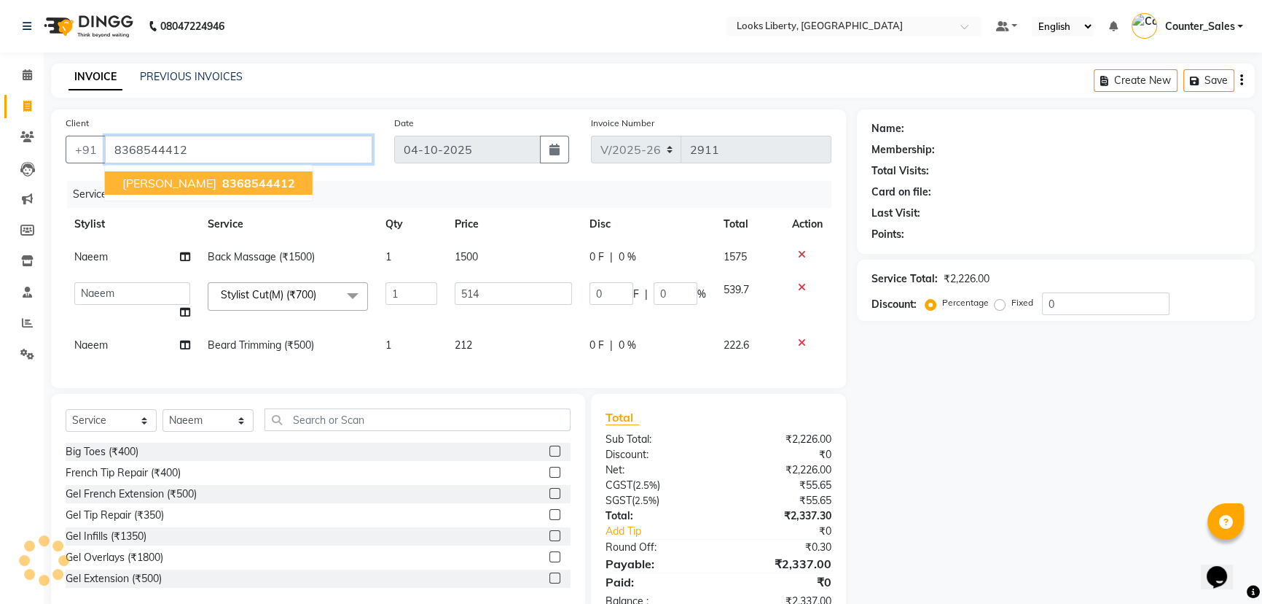
type input "8368544412"
click at [495, 364] on div "Services Stylist Service Qty Price Disc Total Action Naeem Back Massage (₹1500)…" at bounding box center [449, 277] width 766 height 192
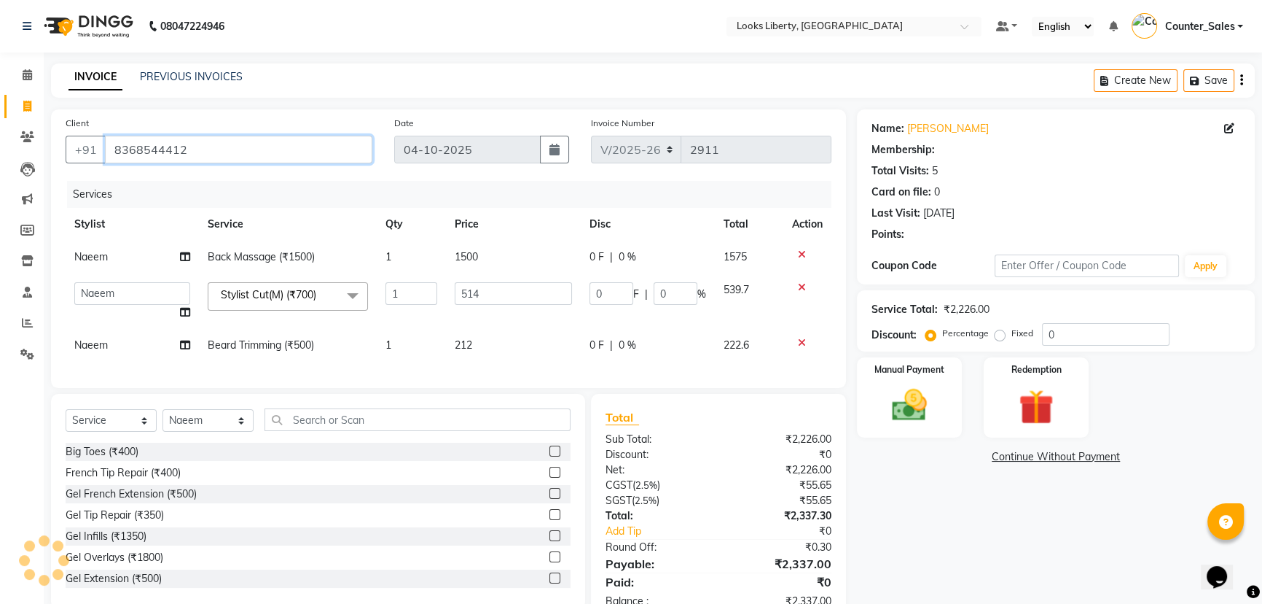
click at [219, 141] on input "8368544412" at bounding box center [239, 150] width 268 height 28
select select "1: Object"
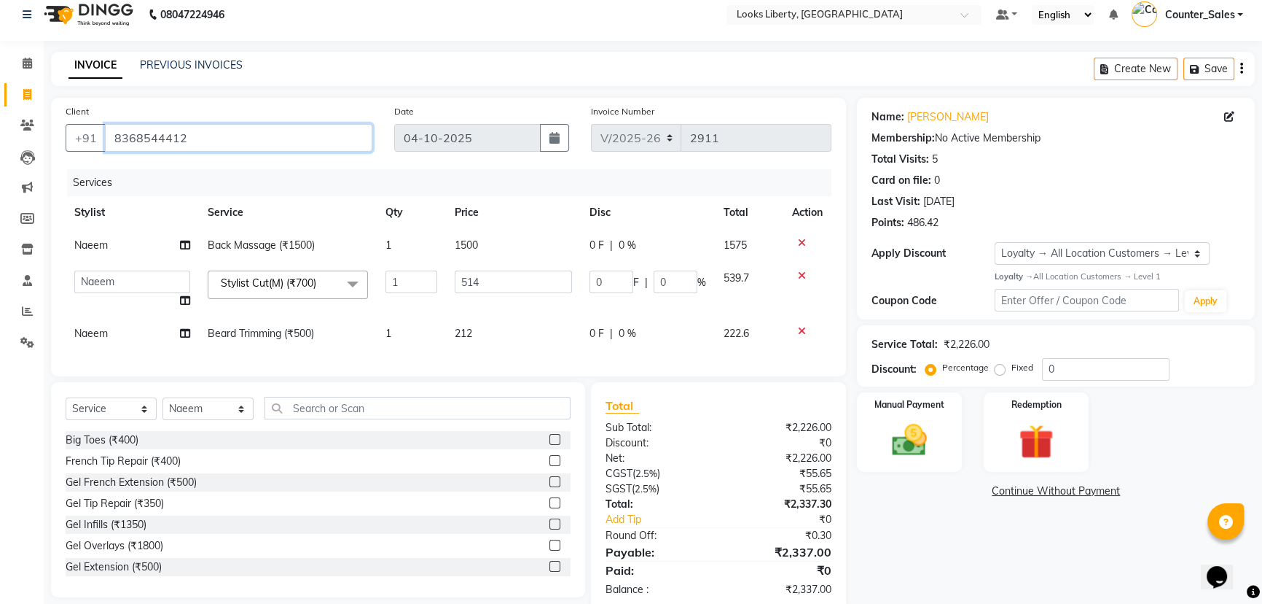
scroll to position [51, 0]
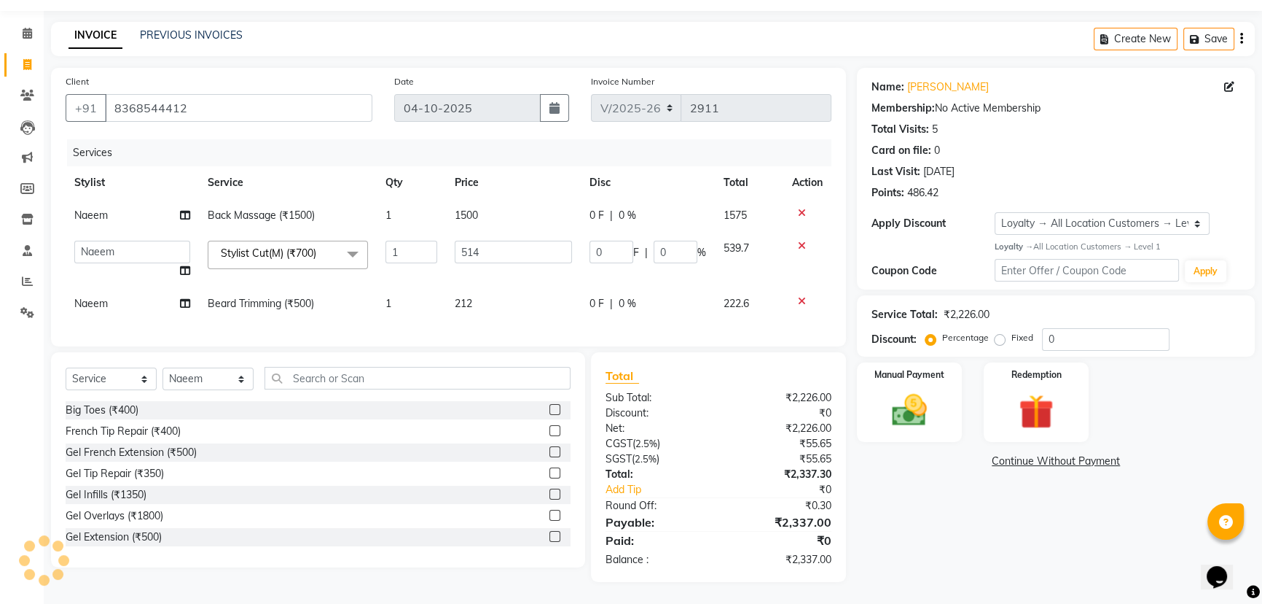
click at [428, 315] on div "Services Stylist Service Qty Price Disc Total Action Naeem Back Massage (₹1500)…" at bounding box center [449, 235] width 766 height 192
drag, startPoint x: 110, startPoint y: 98, endPoint x: 198, endPoint y: 100, distance: 87.5
click at [198, 100] on input "8368544412" at bounding box center [239, 108] width 268 height 28
click at [20, 90] on icon at bounding box center [27, 95] width 14 height 11
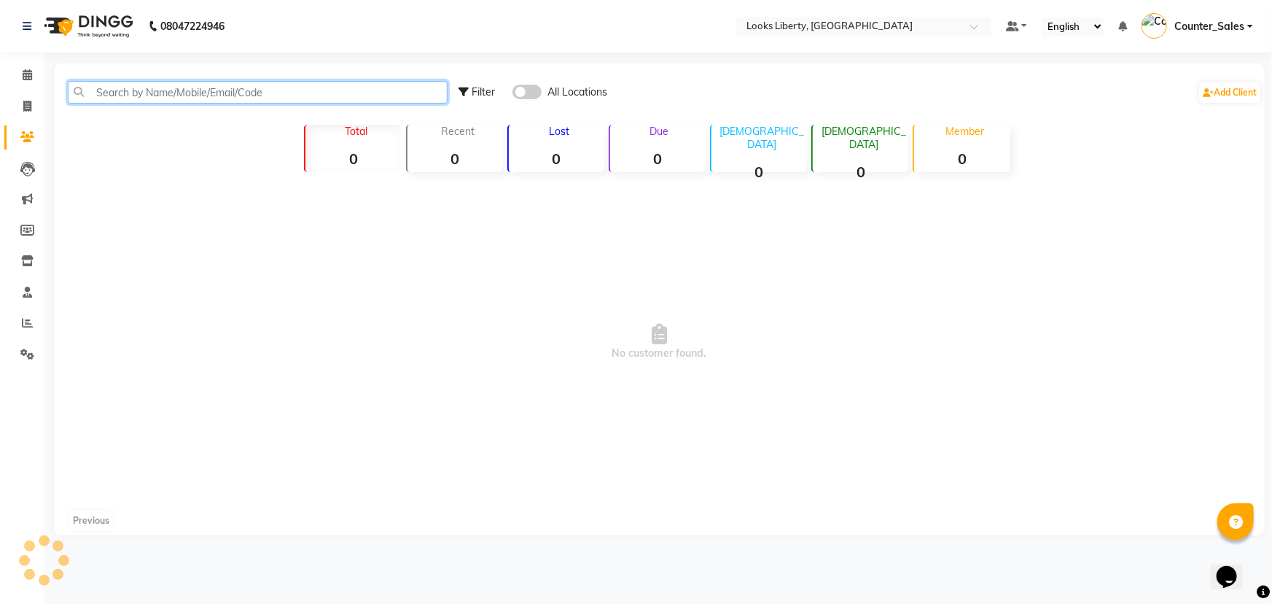
drag, startPoint x: 363, startPoint y: 86, endPoint x: 356, endPoint y: 91, distance: 8.3
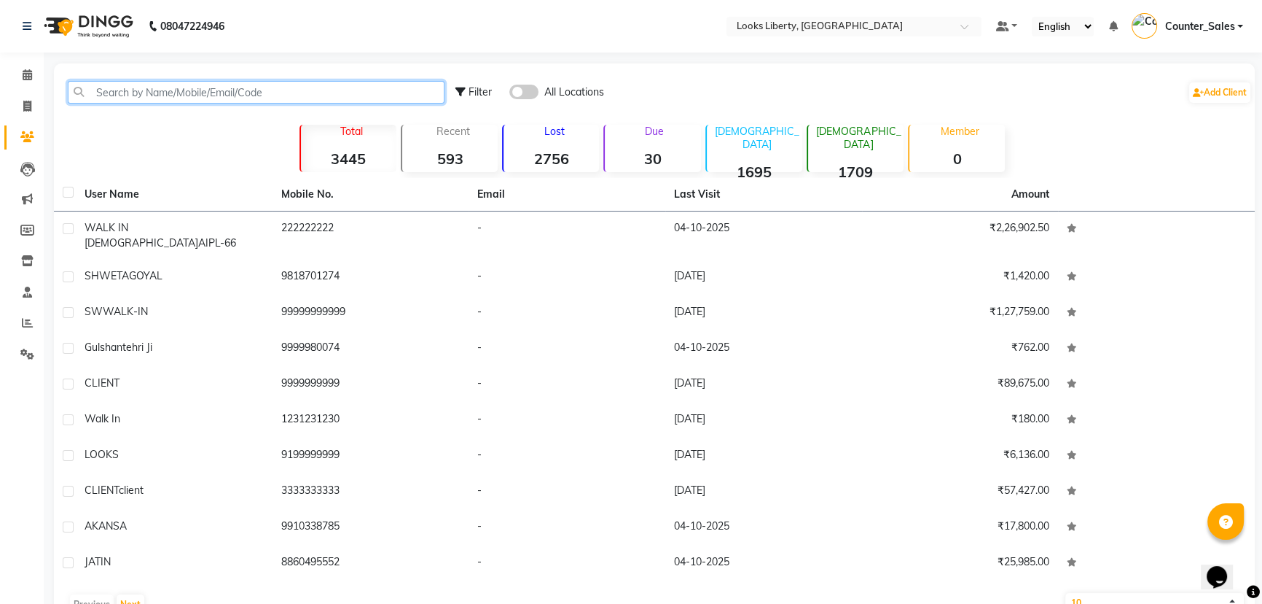
paste input "8368544412"
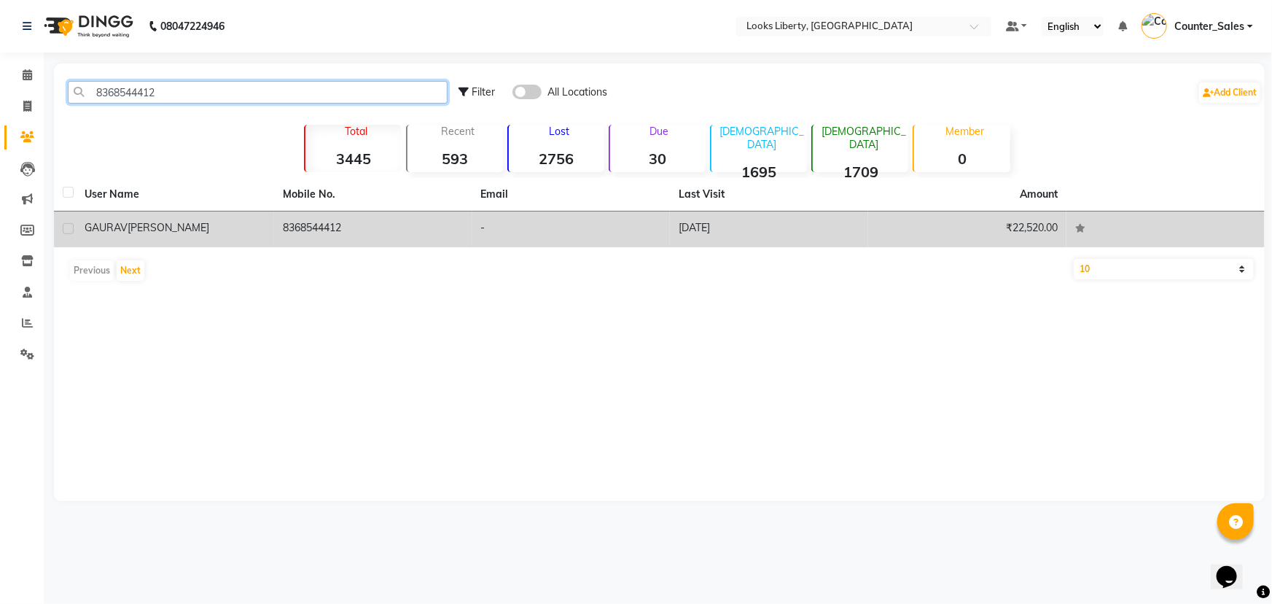
type input "8368544412"
click at [179, 230] on div "[PERSON_NAME]" at bounding box center [175, 227] width 181 height 15
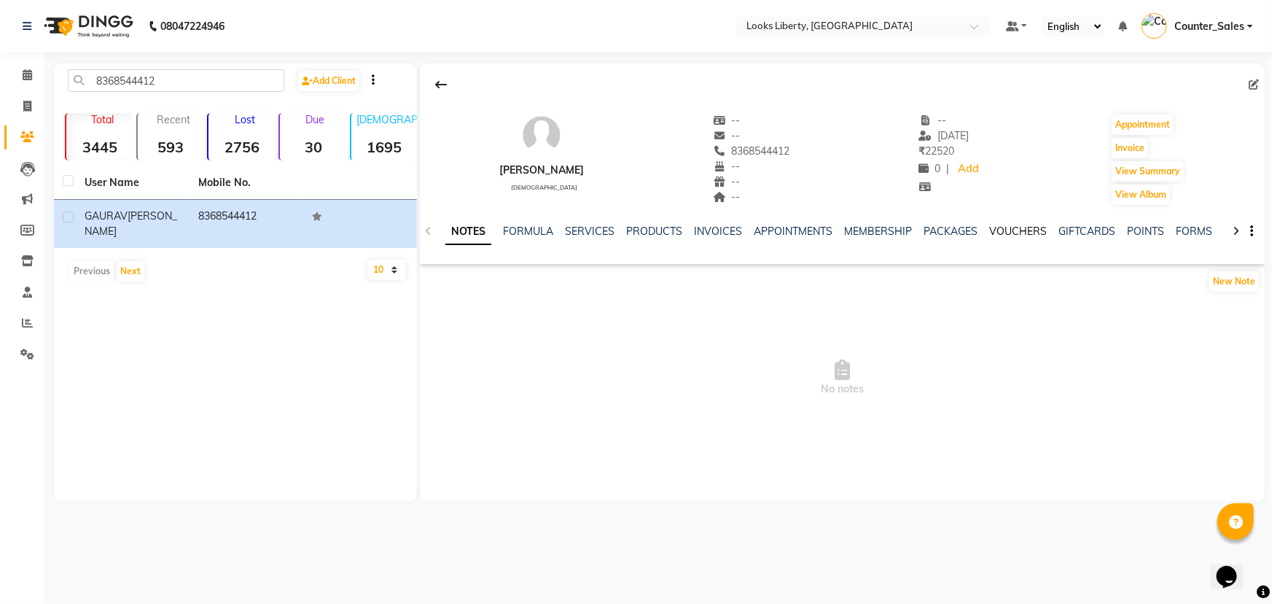
click at [1020, 234] on link "VOUCHERS" at bounding box center [1018, 231] width 58 height 13
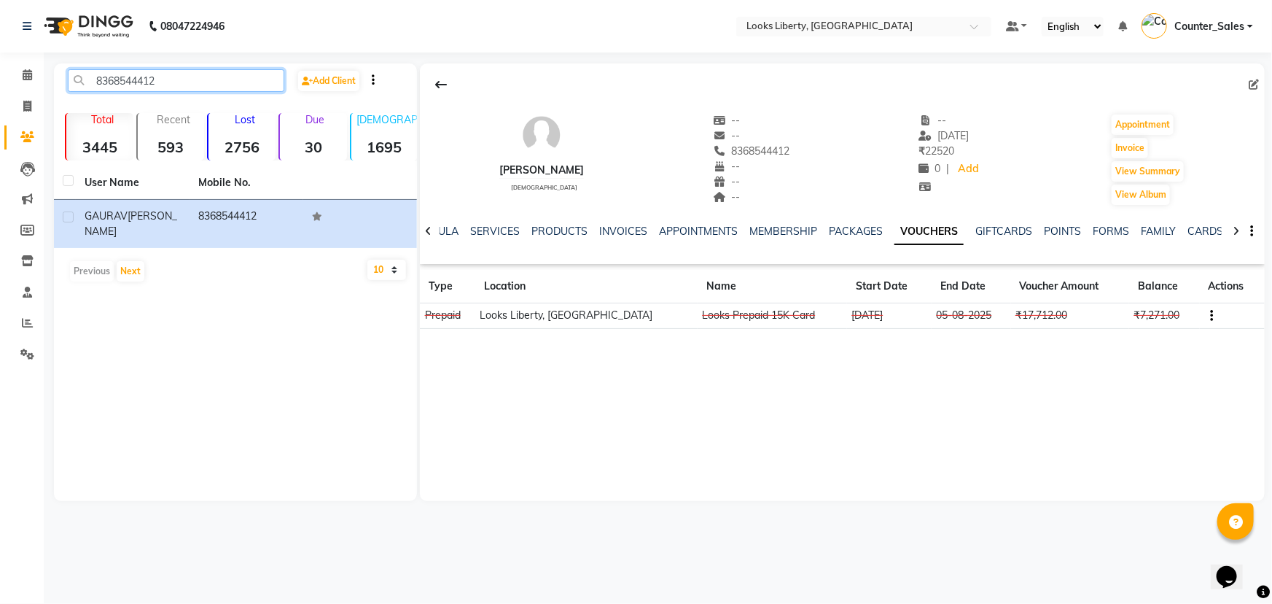
drag, startPoint x: 91, startPoint y: 79, endPoint x: 219, endPoint y: 87, distance: 127.8
click at [219, 87] on input "8368544412" at bounding box center [176, 80] width 216 height 23
click at [31, 95] on link "Invoice" at bounding box center [21, 107] width 35 height 24
select select "4321"
select select "service"
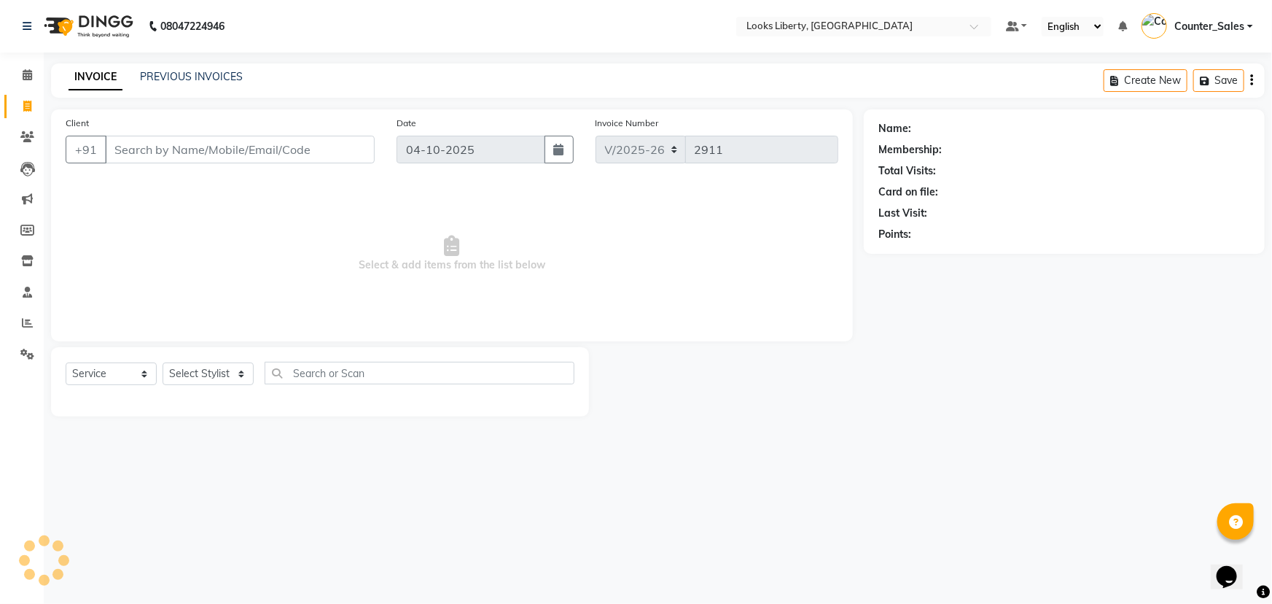
click at [217, 152] on input "Client" at bounding box center [240, 150] width 270 height 28
type input "8368544412"
select select "1: Object"
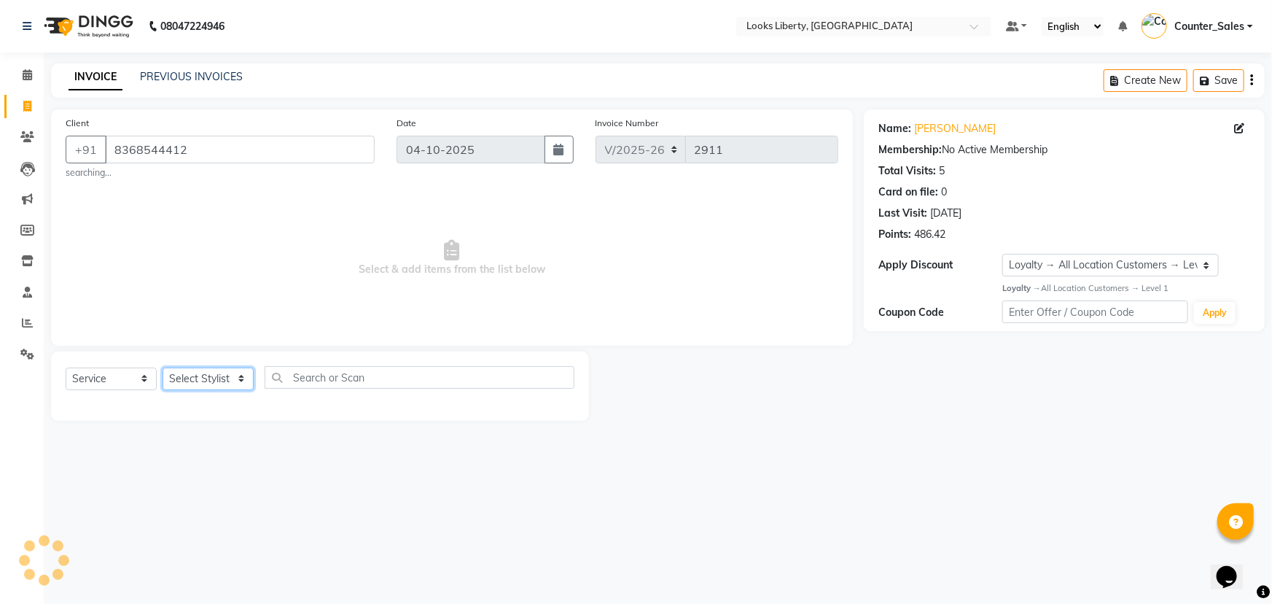
click at [220, 383] on select "Select Stylist [PERSON_NAME] art Counter_Sales Manish_pdct Meet [PERSON_NAME] […" at bounding box center [208, 378] width 91 height 23
select select "29659"
click at [163, 367] on select "Select Stylist [PERSON_NAME] art Counter_Sales Manish_pdct Meet [PERSON_NAME] […" at bounding box center [208, 378] width 91 height 23
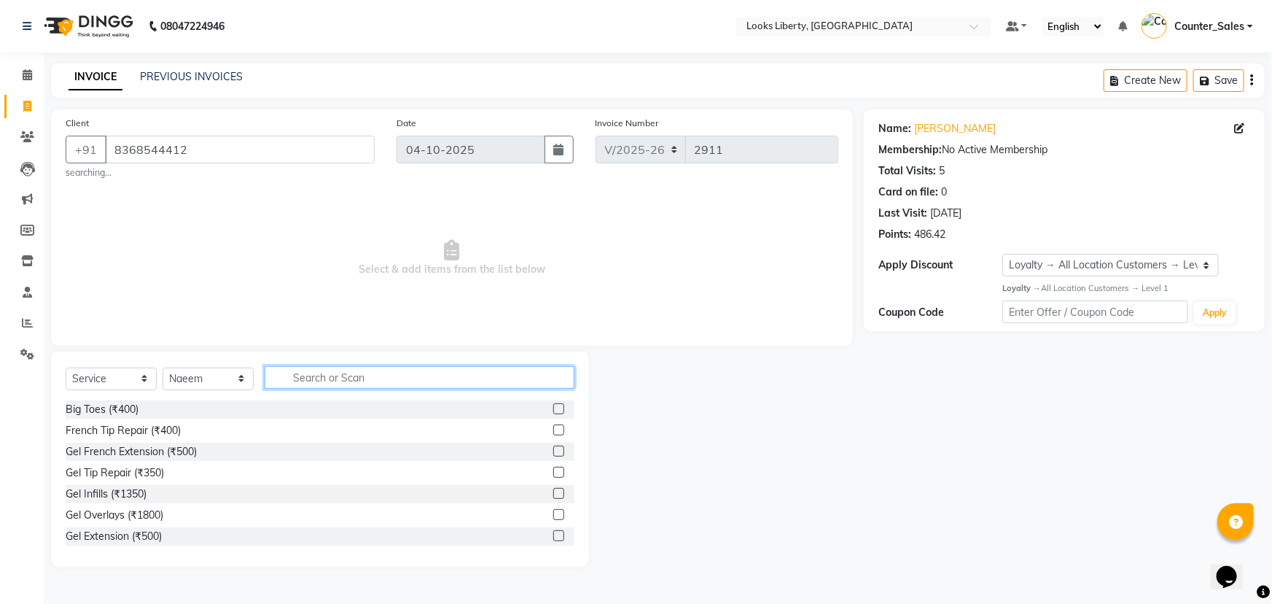
click at [309, 372] on input "text" at bounding box center [420, 377] width 310 height 23
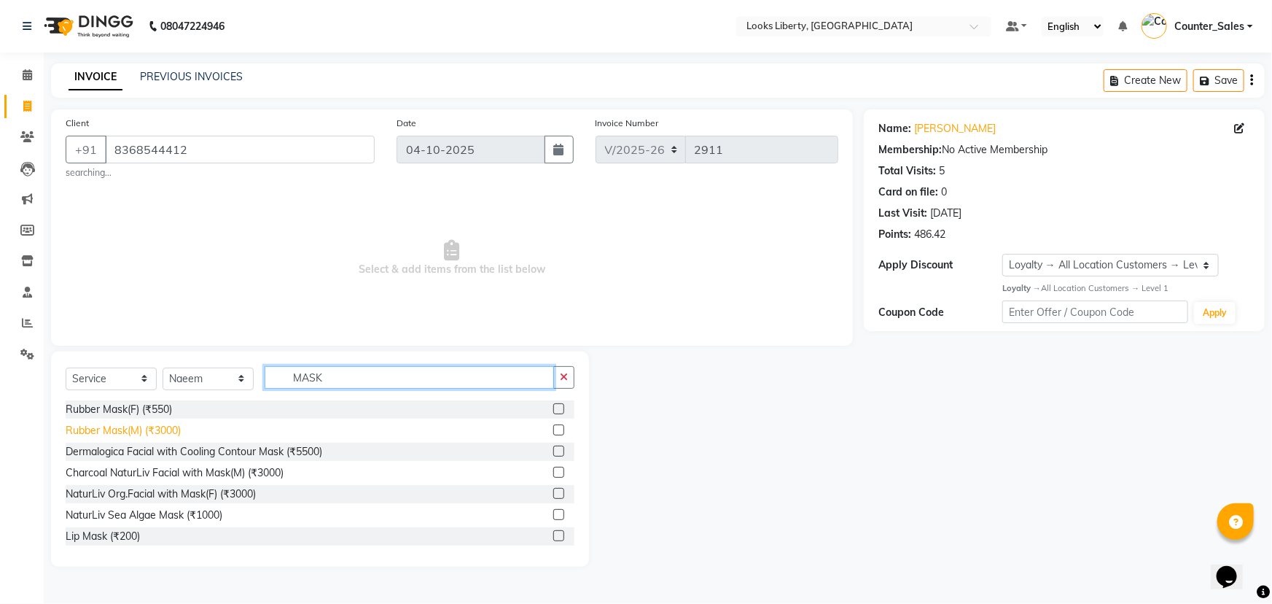
type input "MASK"
click at [158, 428] on div "Rubber Mask(M) (₹3000)" at bounding box center [123, 430] width 115 height 15
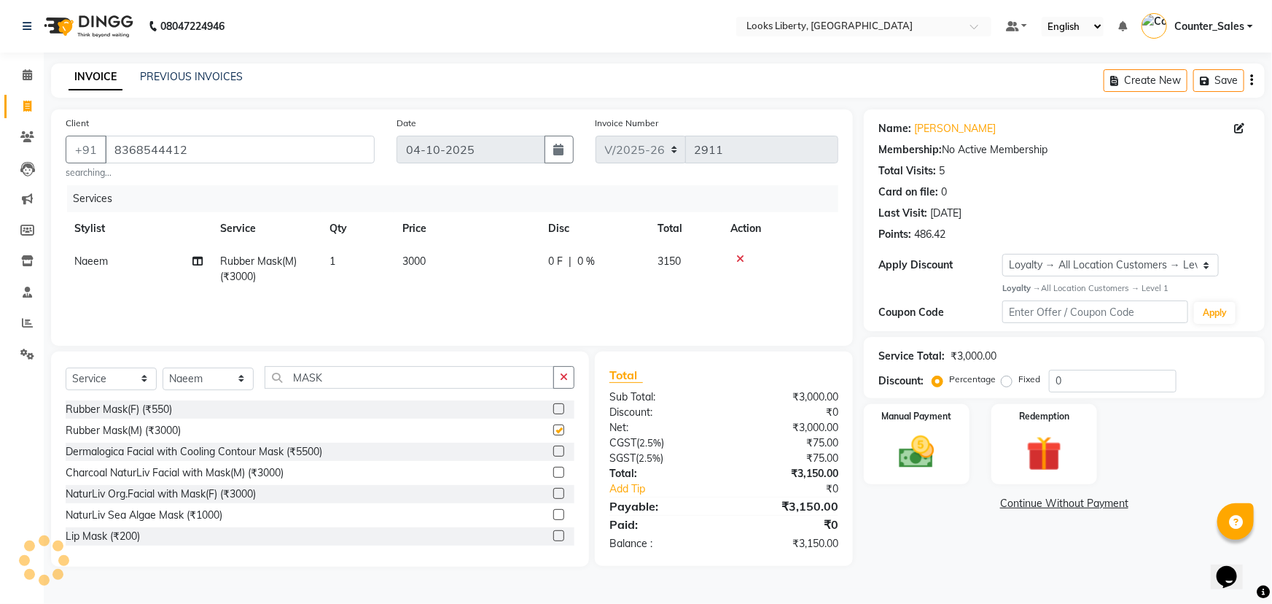
checkbox input "false"
click at [492, 262] on td "3000" at bounding box center [467, 269] width 146 height 48
select select "29659"
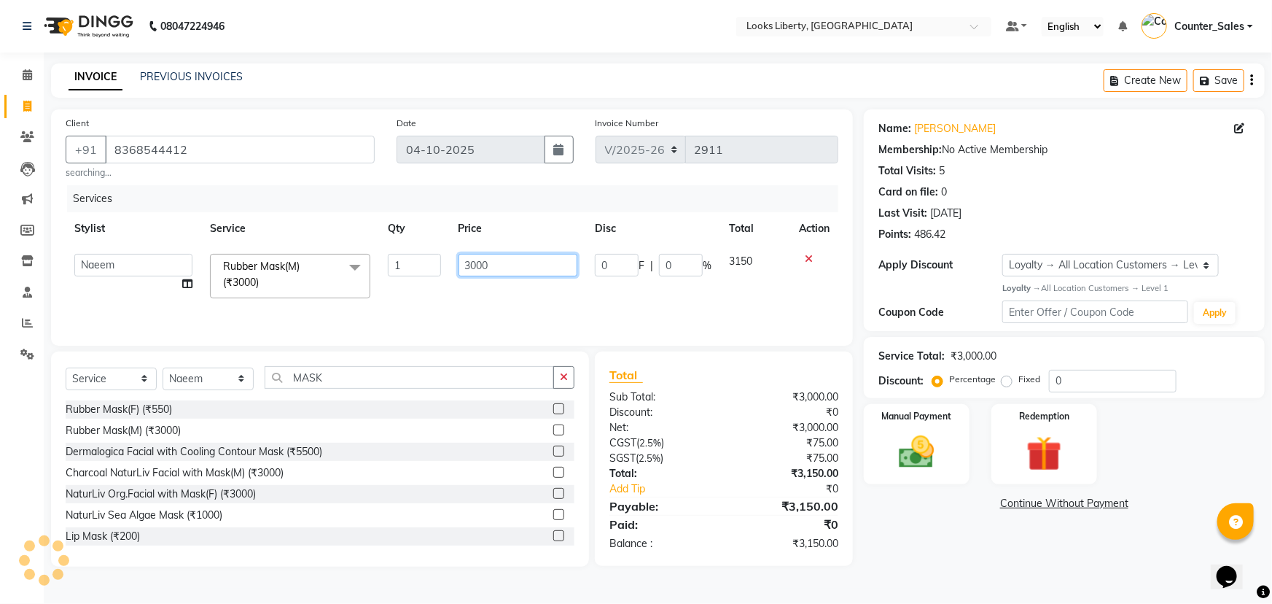
click at [505, 263] on input "3000" at bounding box center [518, 265] width 120 height 23
type input "3"
type input "1500"
drag, startPoint x: 467, startPoint y: 285, endPoint x: 430, endPoint y: 343, distance: 69.2
click at [466, 291] on td "1500" at bounding box center [518, 276] width 137 height 62
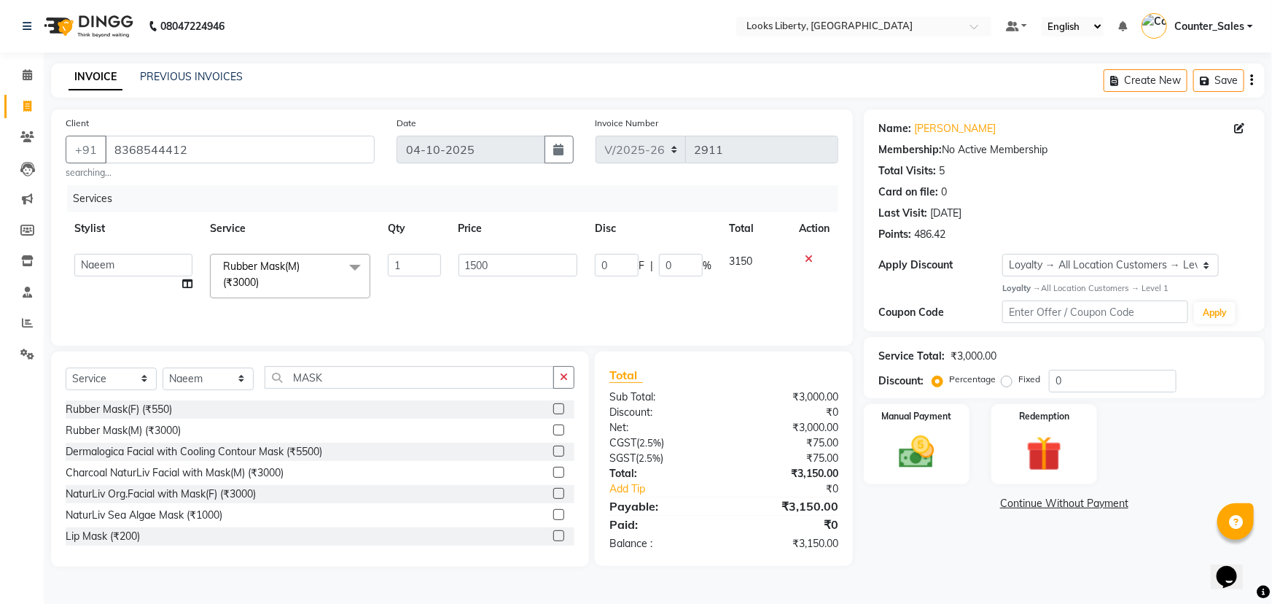
select select "29659"
click at [379, 383] on input "MASK" at bounding box center [409, 377] width 289 height 23
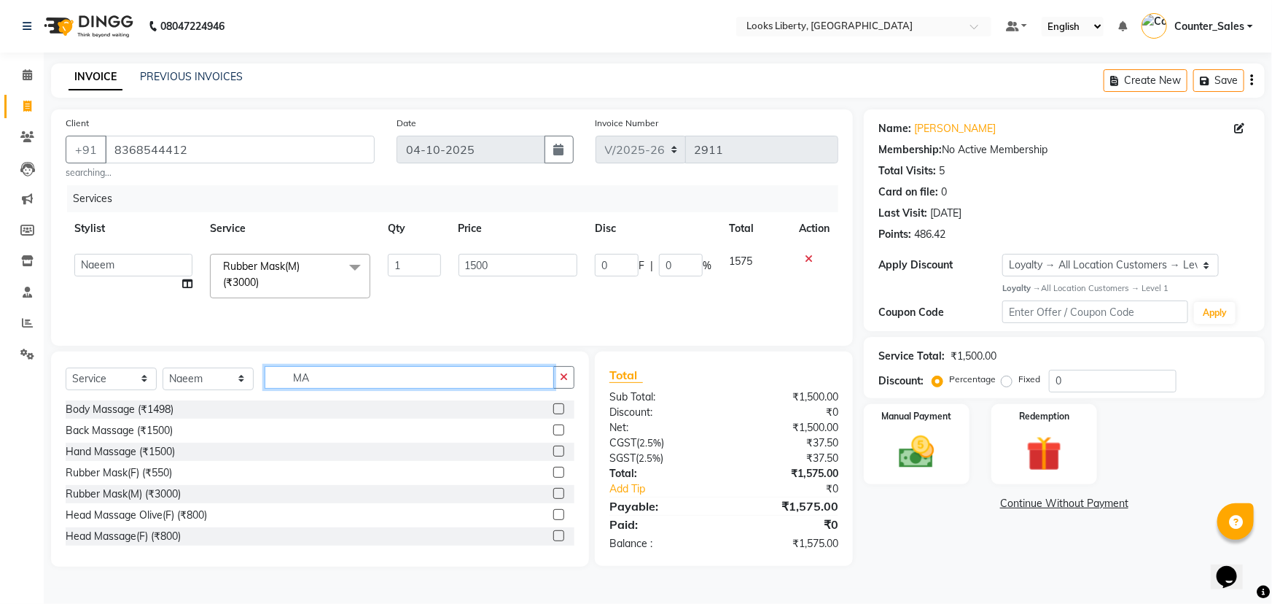
type input "M"
type input "CUT"
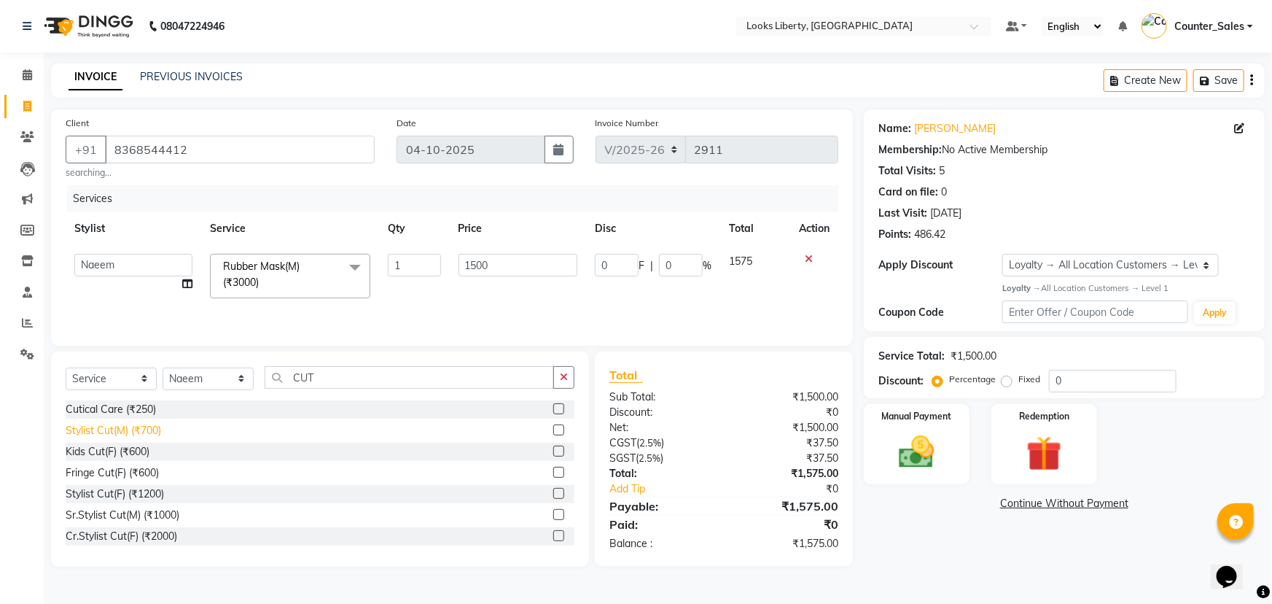
click at [128, 423] on div "Stylist Cut(M) (₹700)" at bounding box center [113, 430] width 95 height 15
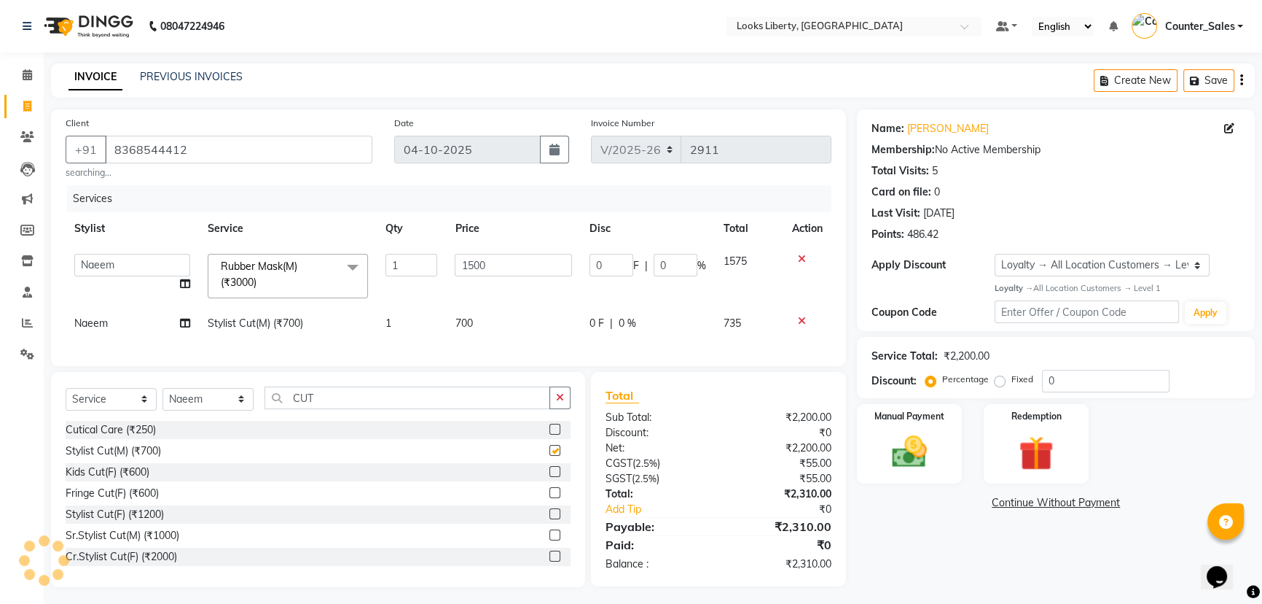
checkbox input "false"
click at [324, 402] on input "CUT" at bounding box center [408, 397] width 286 height 23
type input "C"
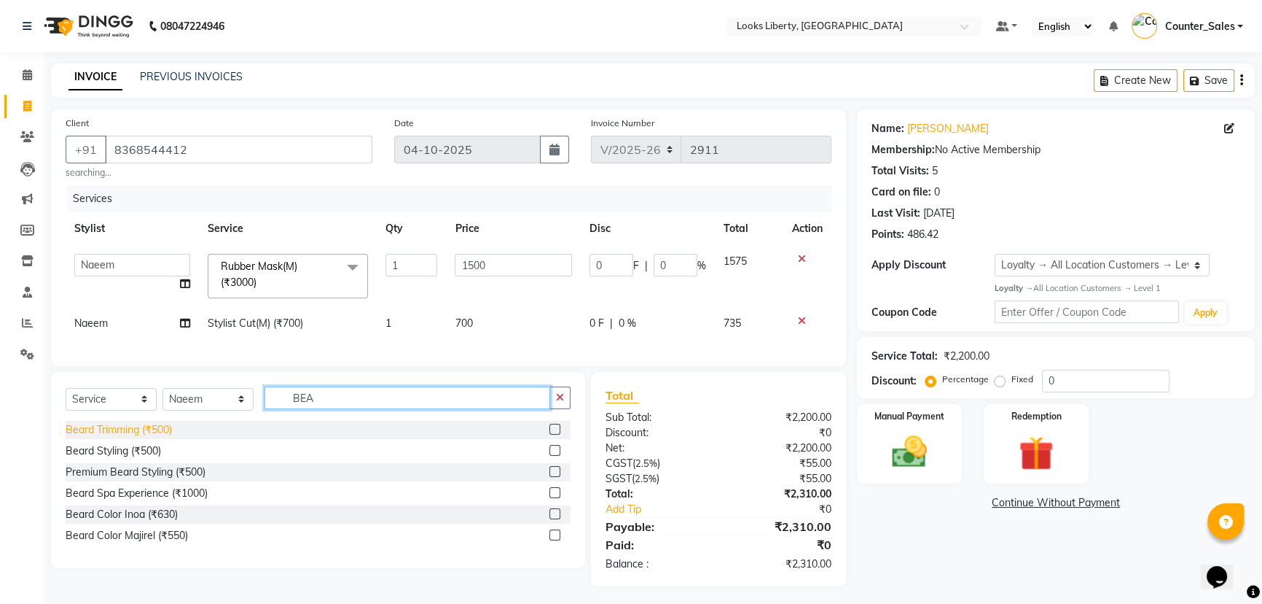
type input "BEA"
click at [136, 437] on div "Beard Trimming (₹500)" at bounding box center [119, 429] width 106 height 15
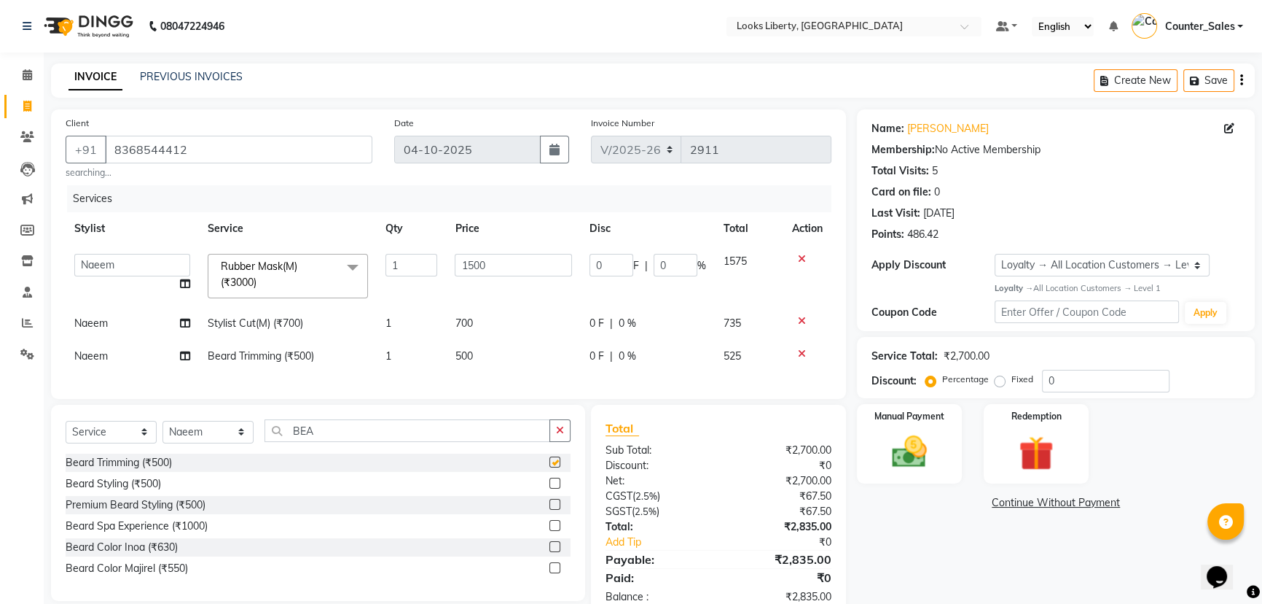
checkbox input "false"
click at [499, 323] on td "700" at bounding box center [513, 323] width 134 height 33
select select "29659"
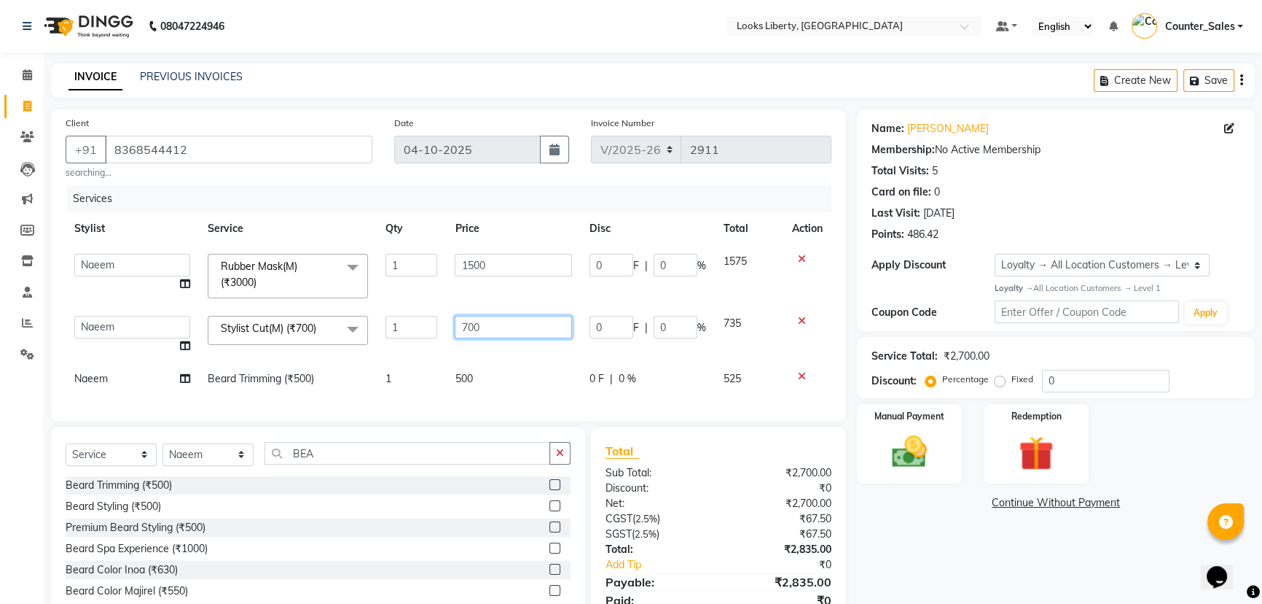
click at [527, 323] on input "700" at bounding box center [513, 327] width 117 height 23
type input "7"
type input "514"
click at [499, 379] on div "Services Stylist Service Qty Price Disc Total Action [PERSON_NAME] Anjali_nail …" at bounding box center [449, 296] width 766 height 222
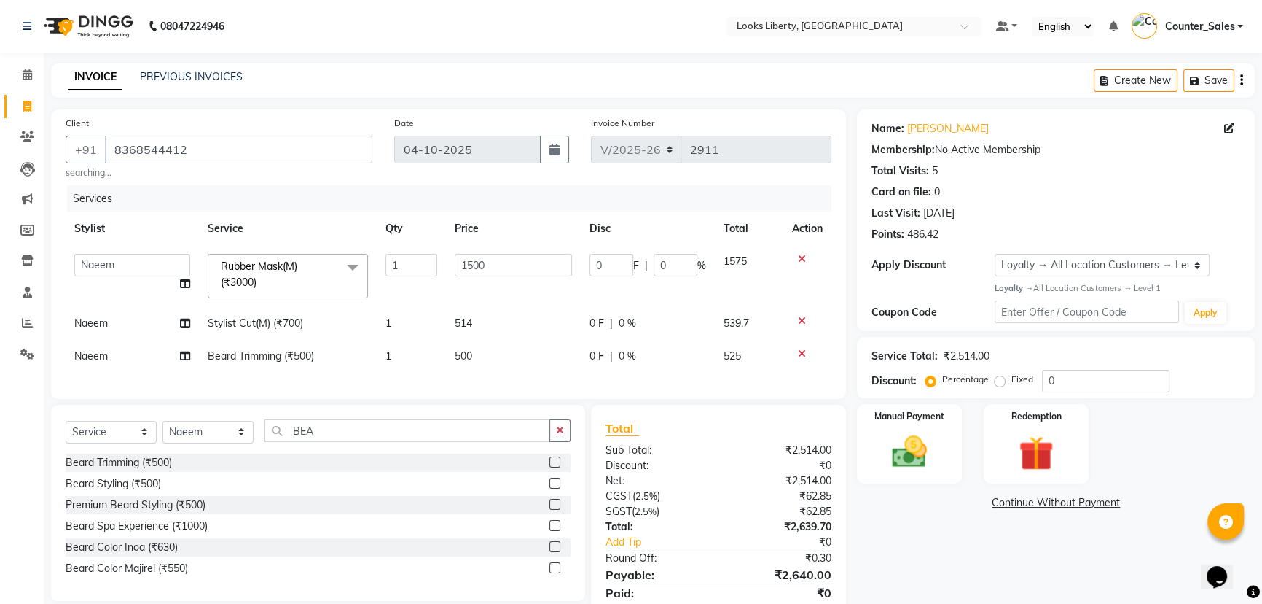
click at [518, 360] on td "500" at bounding box center [513, 356] width 134 height 33
select select "29659"
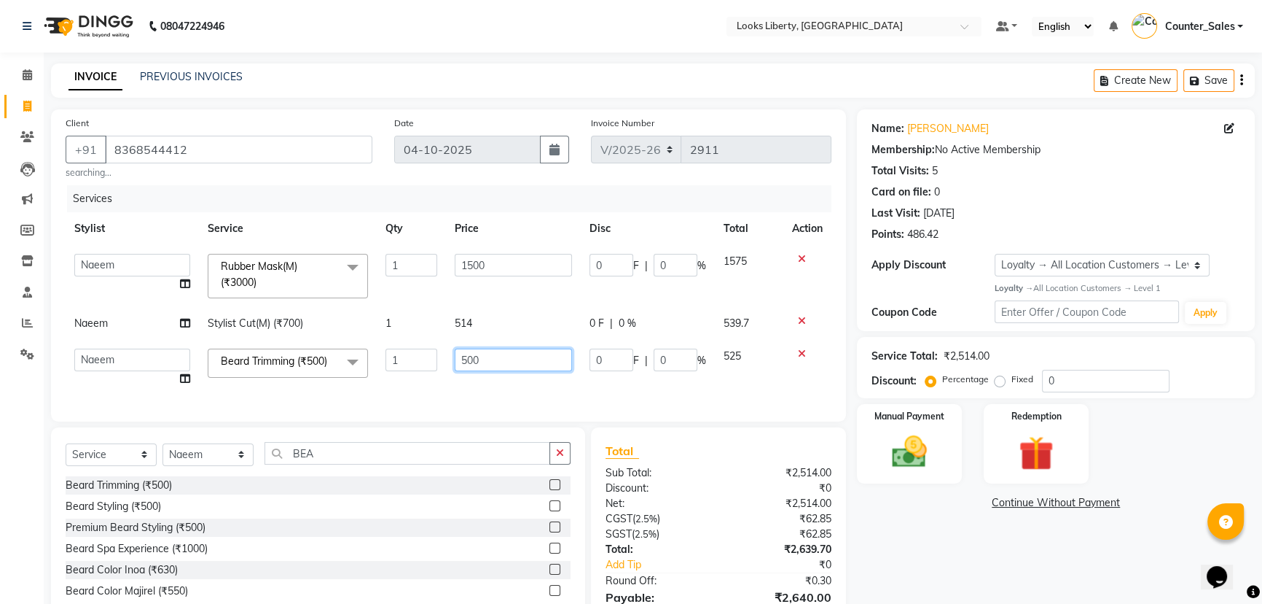
click at [519, 357] on input "500" at bounding box center [513, 359] width 117 height 23
type input "5"
type input "212"
click at [512, 387] on div "Services Stylist Service Qty Price Disc Total Action [PERSON_NAME] Anjali_nail …" at bounding box center [449, 296] width 766 height 222
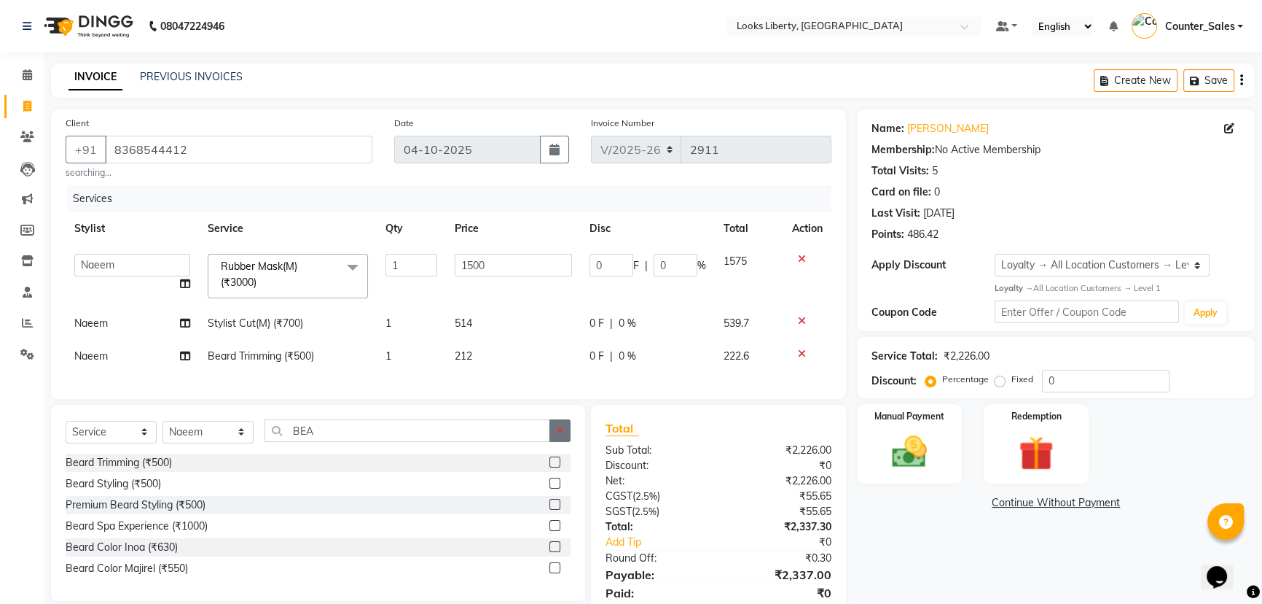
click at [559, 435] on icon "button" at bounding box center [560, 430] width 8 height 10
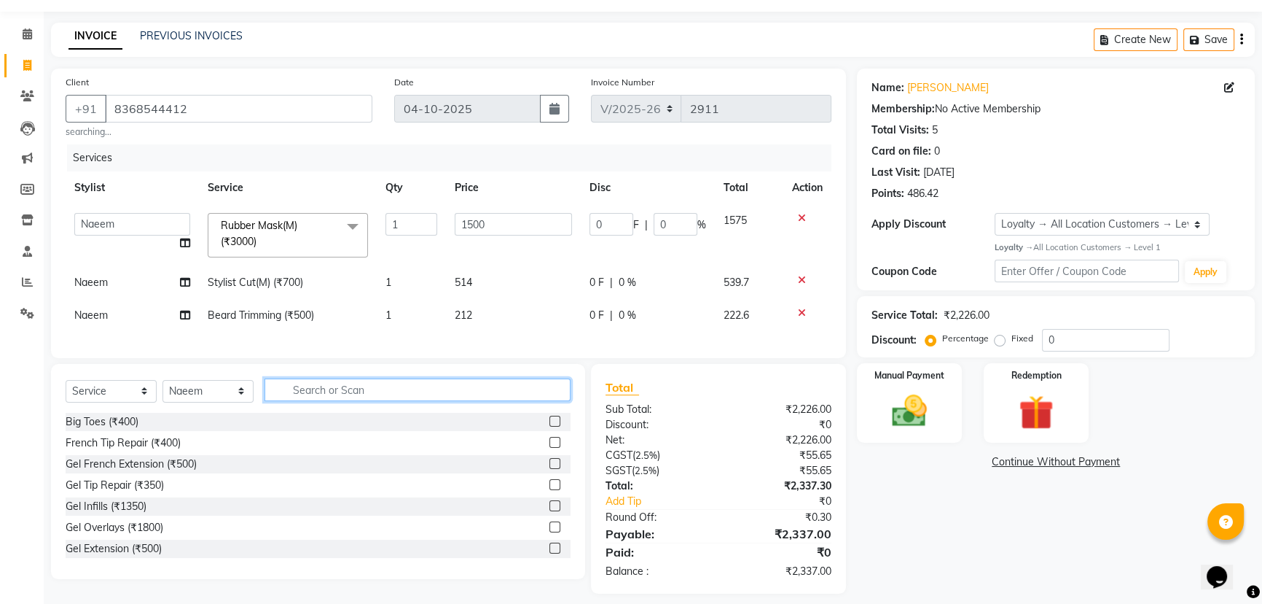
scroll to position [63, 0]
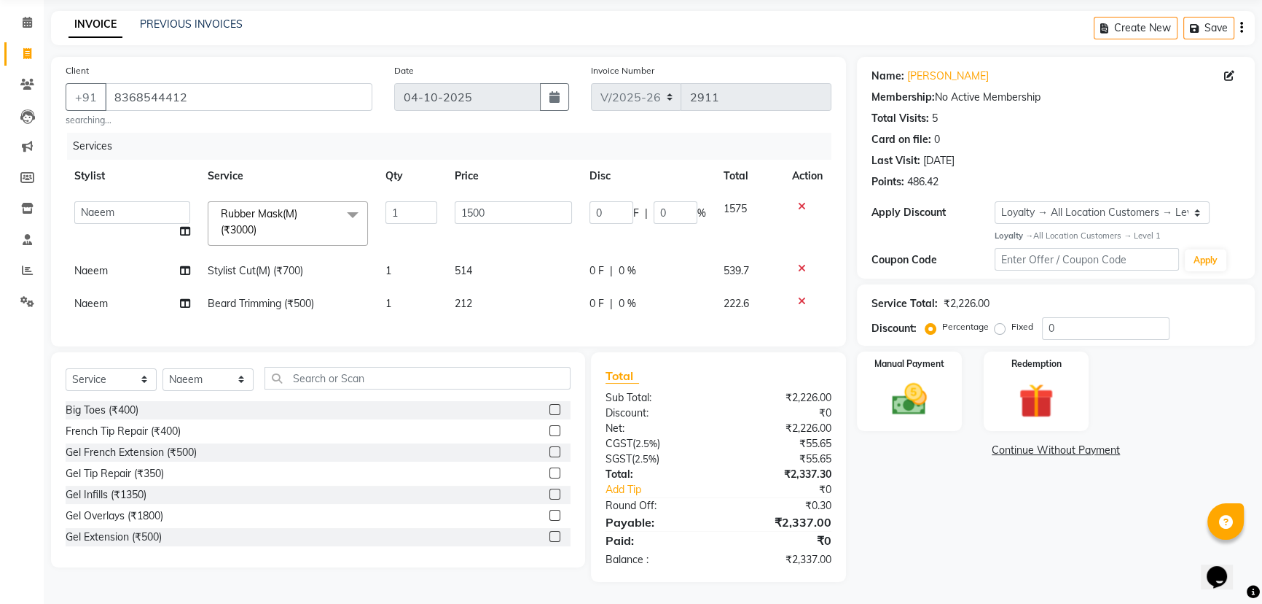
click at [800, 201] on icon at bounding box center [802, 206] width 8 height 10
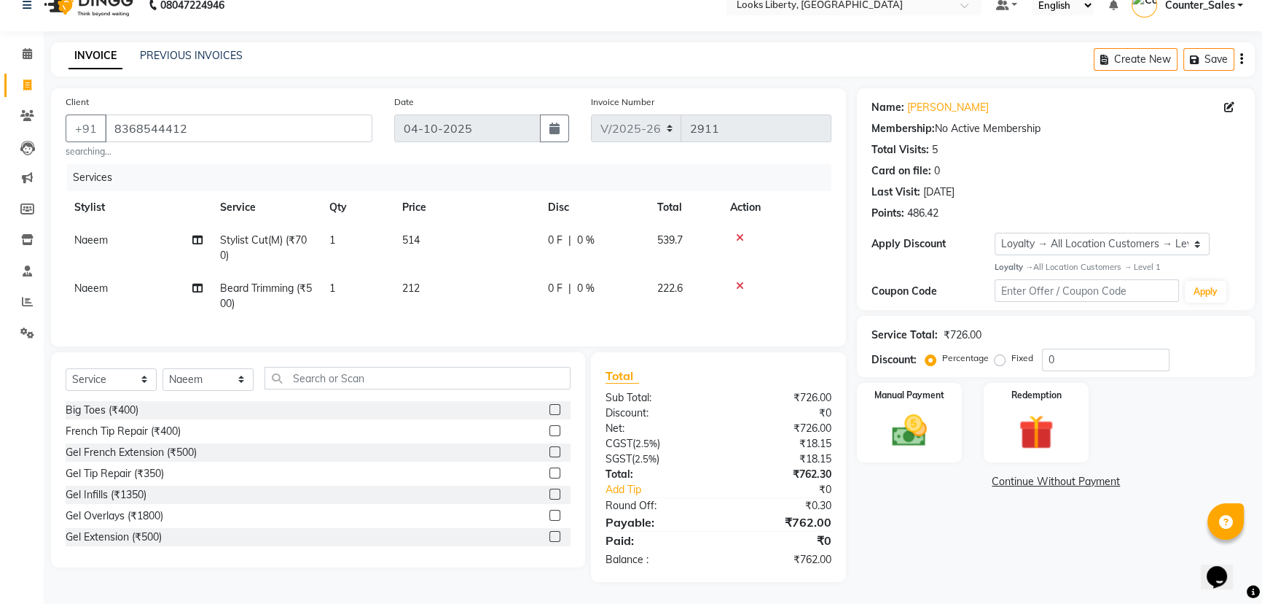
click at [737, 233] on icon at bounding box center [740, 238] width 8 height 10
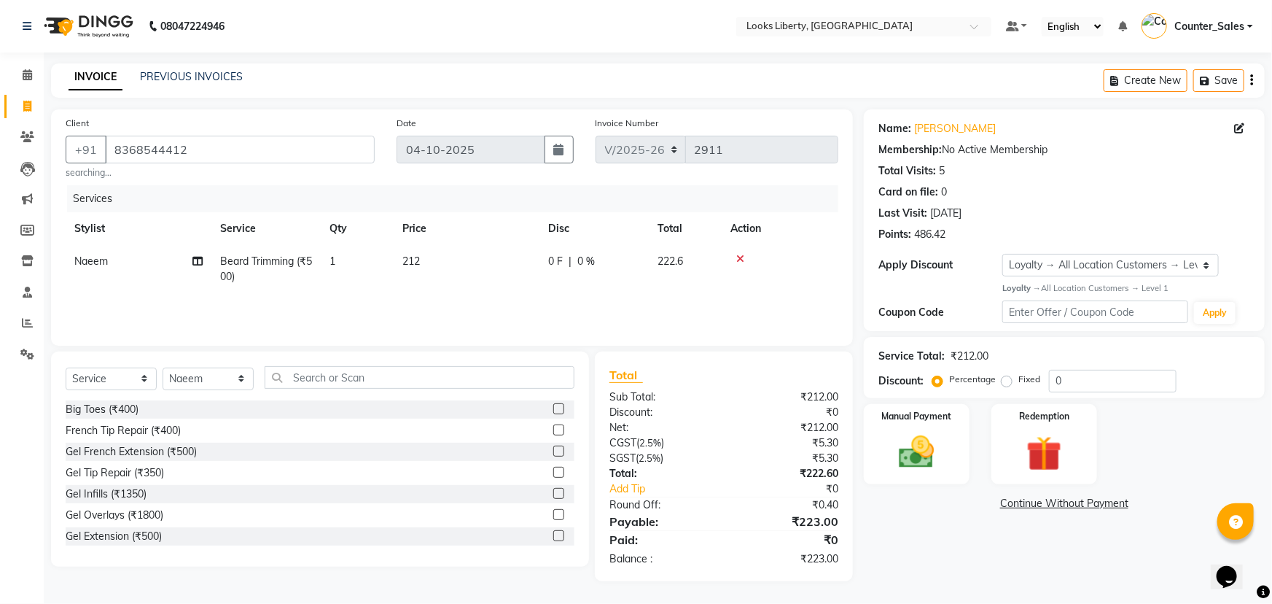
click at [738, 249] on td at bounding box center [780, 269] width 117 height 48
click at [743, 254] on icon at bounding box center [740, 259] width 8 height 10
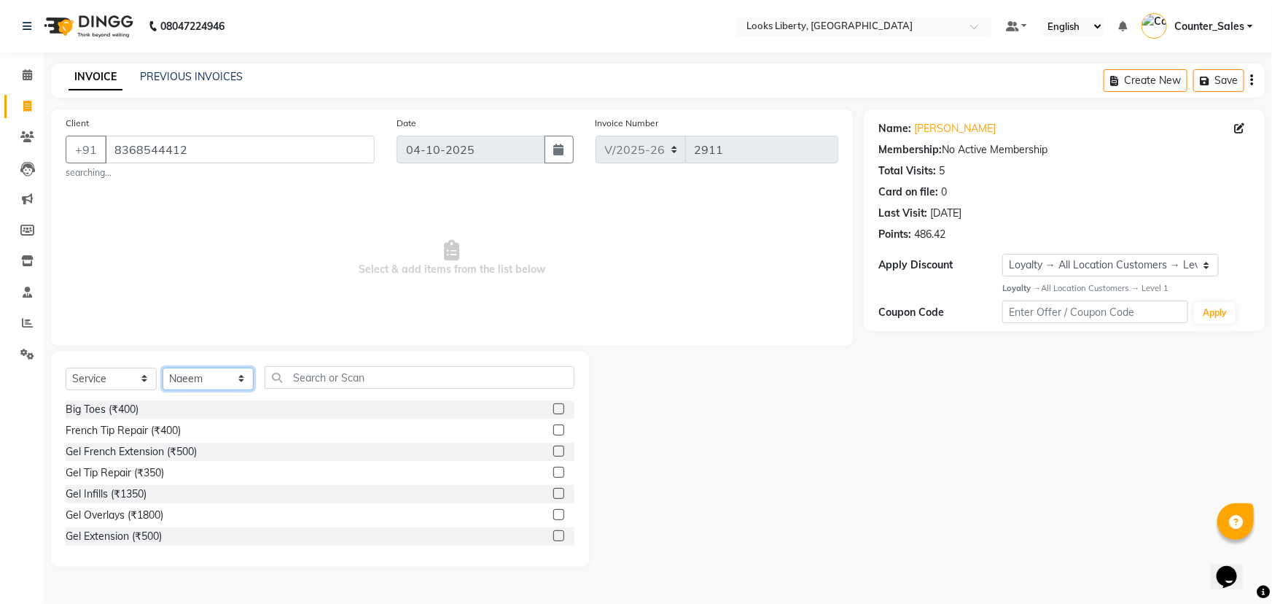
click at [214, 370] on select "Select Stylist [PERSON_NAME] art Counter_Sales Manish_pdct Meet [PERSON_NAME] […" at bounding box center [208, 378] width 91 height 23
select select
click at [163, 367] on select "Select Stylist [PERSON_NAME] art Counter_Sales Manish_pdct Meet [PERSON_NAME] […" at bounding box center [208, 378] width 91 height 23
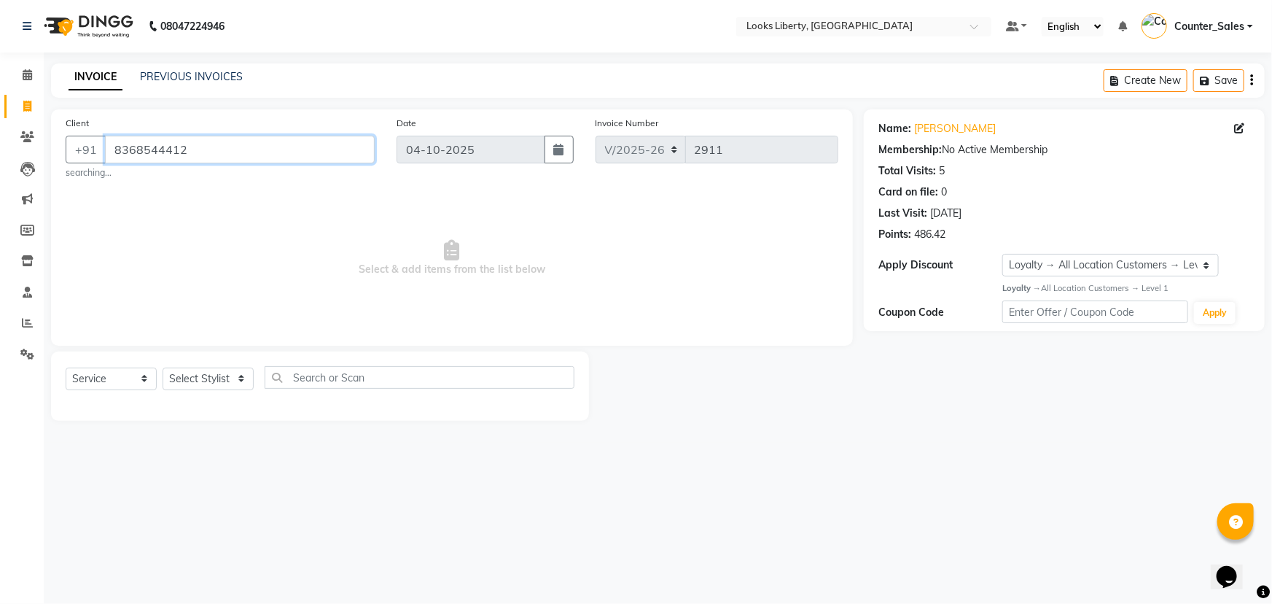
click at [234, 156] on input "8368544412" at bounding box center [240, 150] width 270 height 28
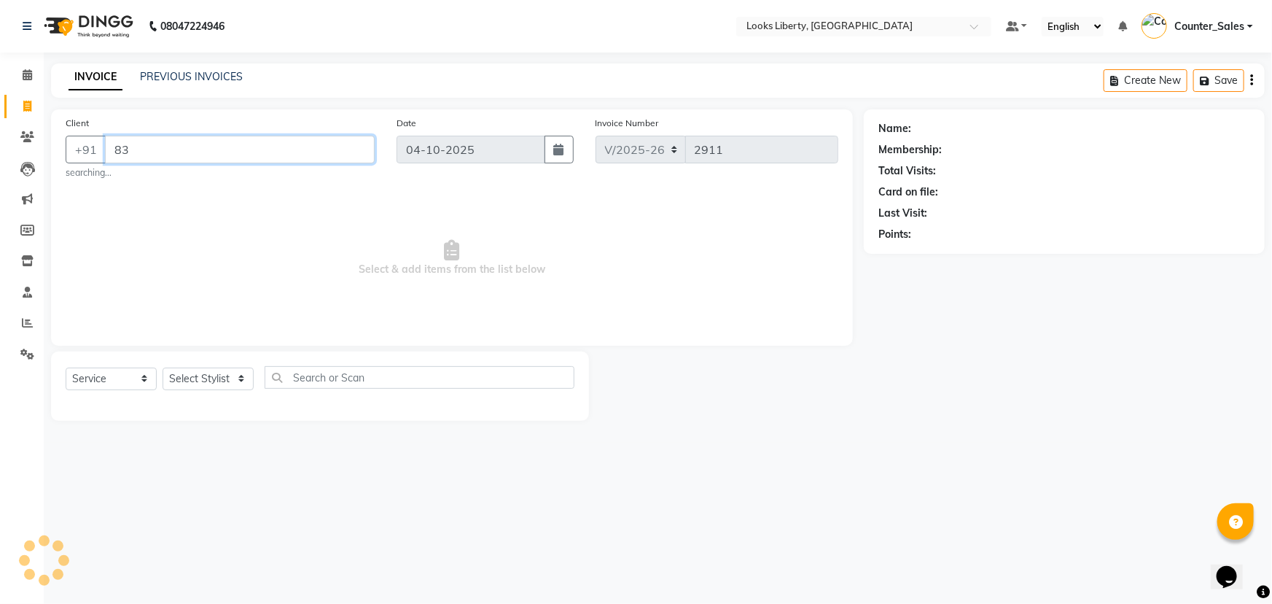
type input "8"
